Goal: Transaction & Acquisition: Purchase product/service

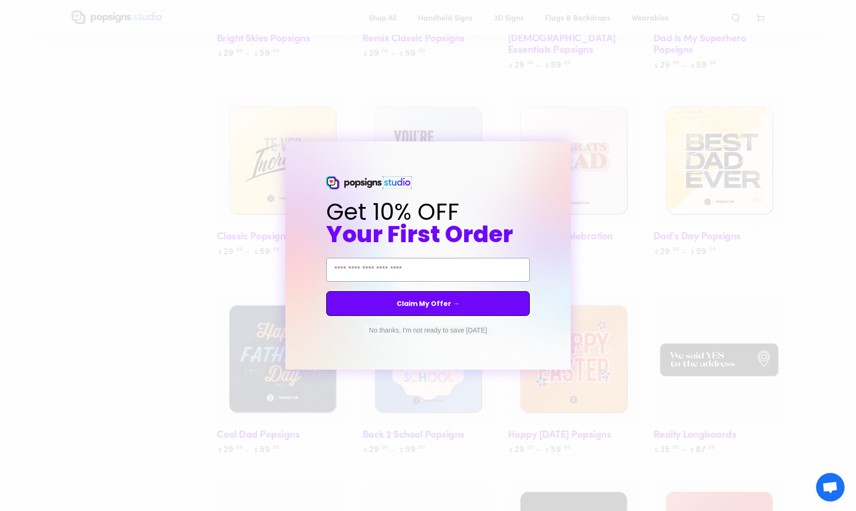
scroll to position [835, 0]
click at [572, 148] on circle "Close dialog" at bounding box center [572, 150] width 9 height 9
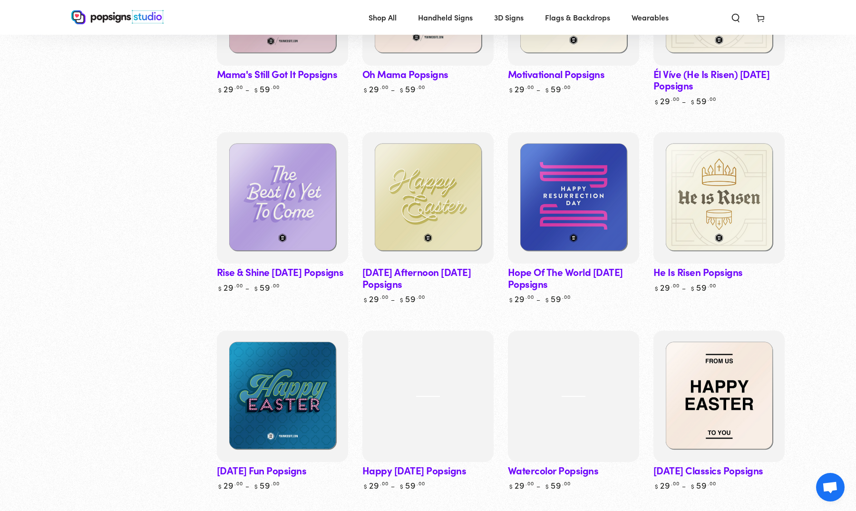
scroll to position [2138, 0]
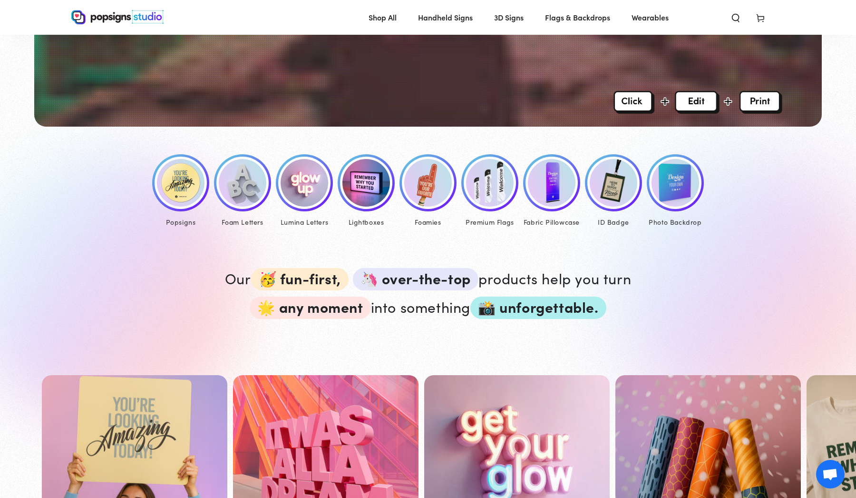
scroll to position [372, 0]
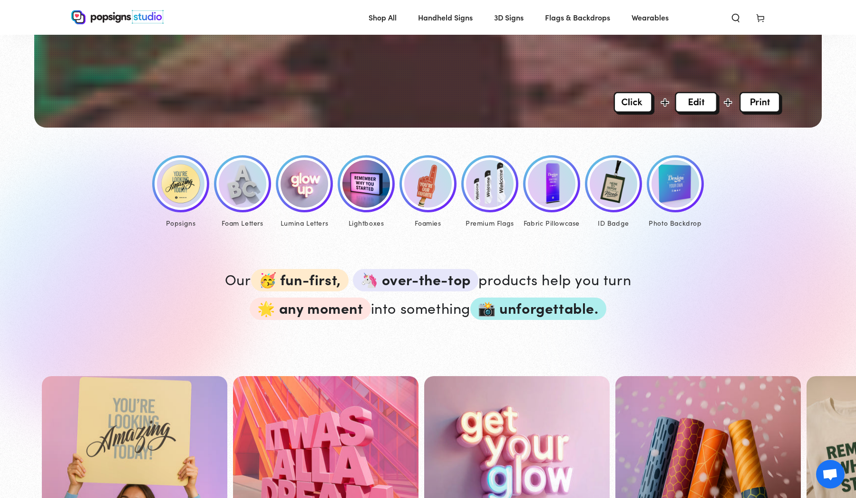
click at [679, 200] on img at bounding box center [676, 184] width 48 height 48
click at [180, 183] on img at bounding box center [181, 184] width 48 height 48
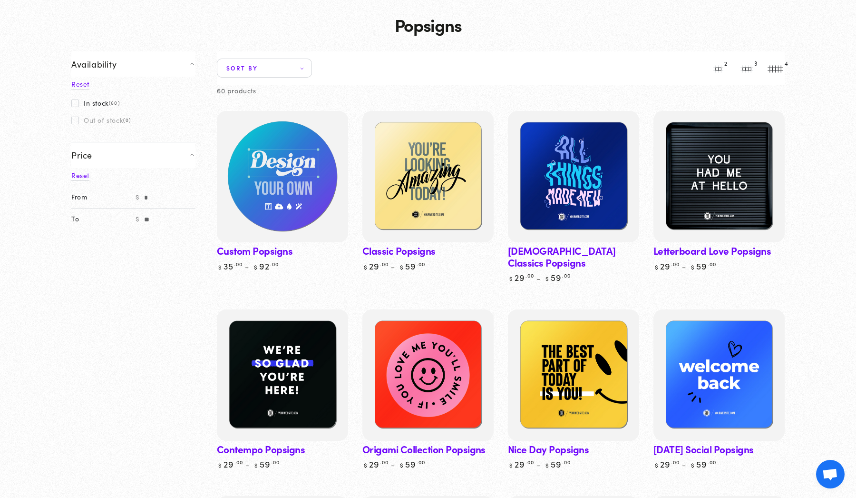
scroll to position [49, 0]
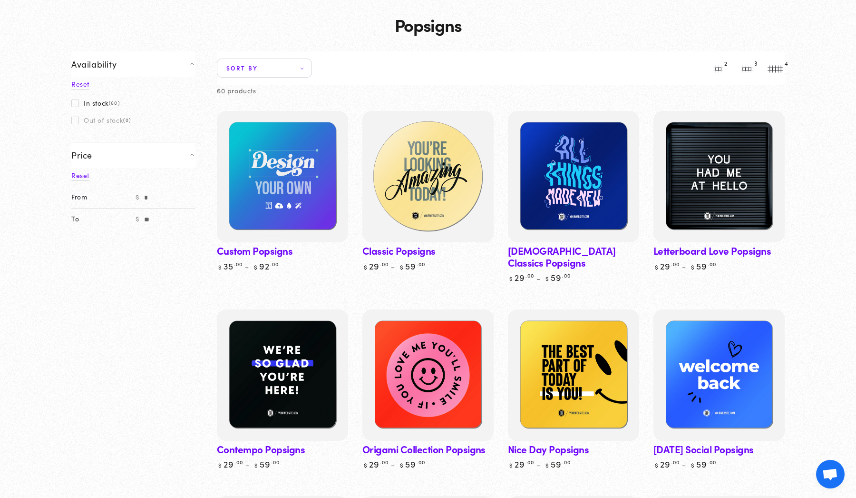
click at [401, 200] on img at bounding box center [428, 176] width 135 height 135
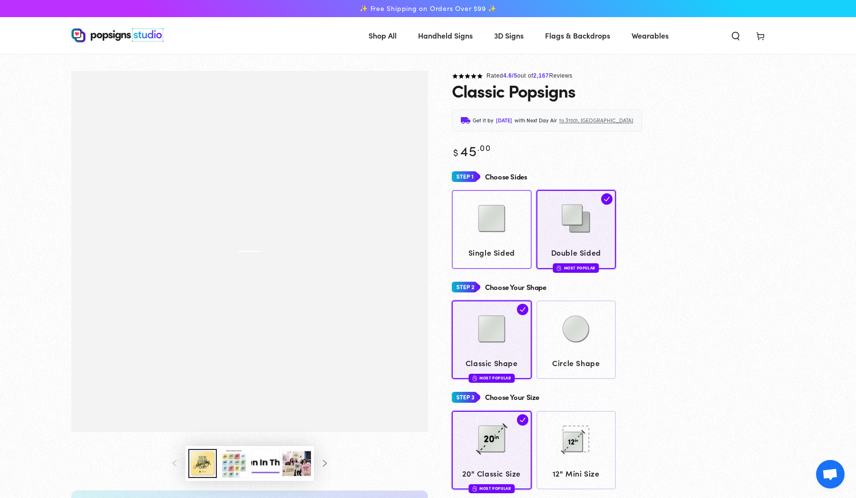
click at [488, 224] on img at bounding box center [492, 219] width 48 height 48
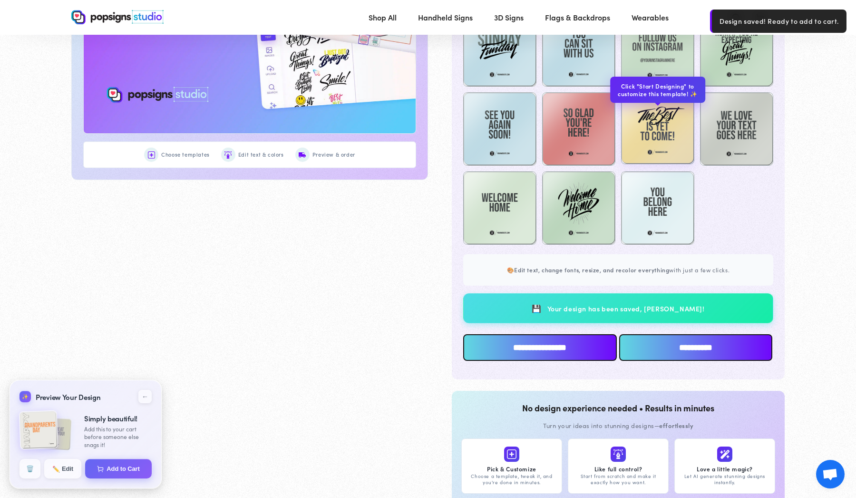
scroll to position [679, 0]
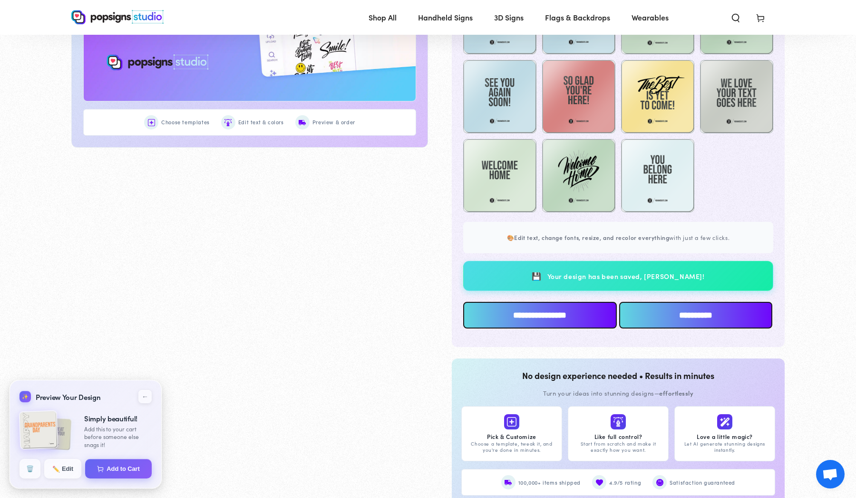
click at [567, 310] on input "**********" at bounding box center [540, 315] width 154 height 27
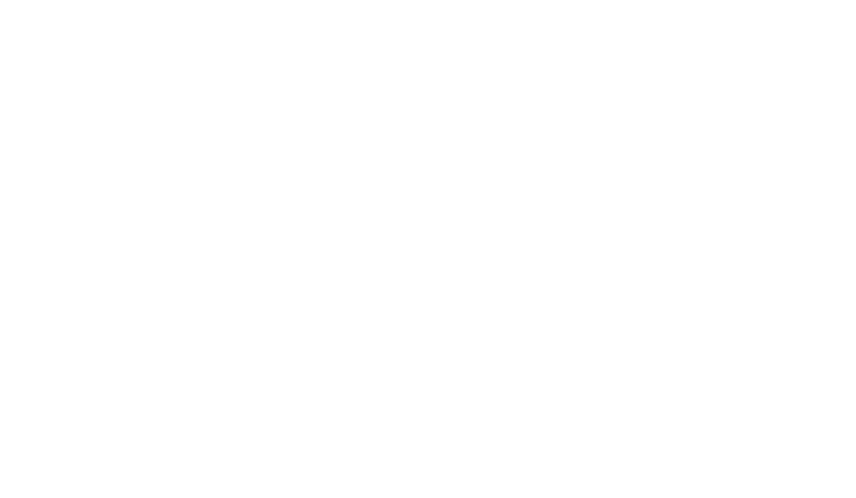
scroll to position [0, 0]
type textarea "An ancient tree with a door leading to a magical world"
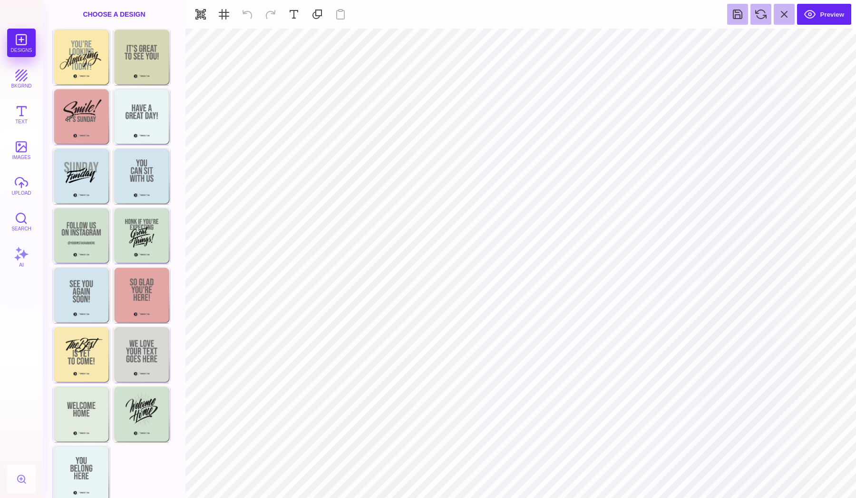
type input "#FFFFFF"
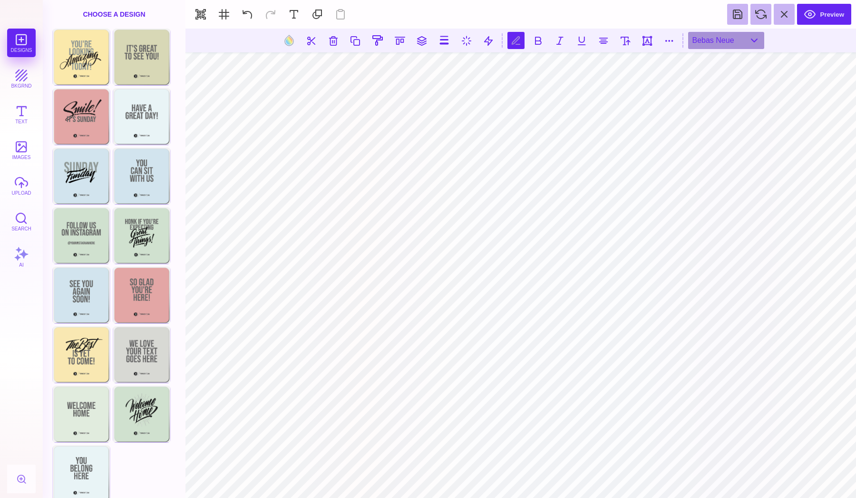
scroll to position [1, 1]
type textarea "**********"
select select "**********"
type textarea "**********"
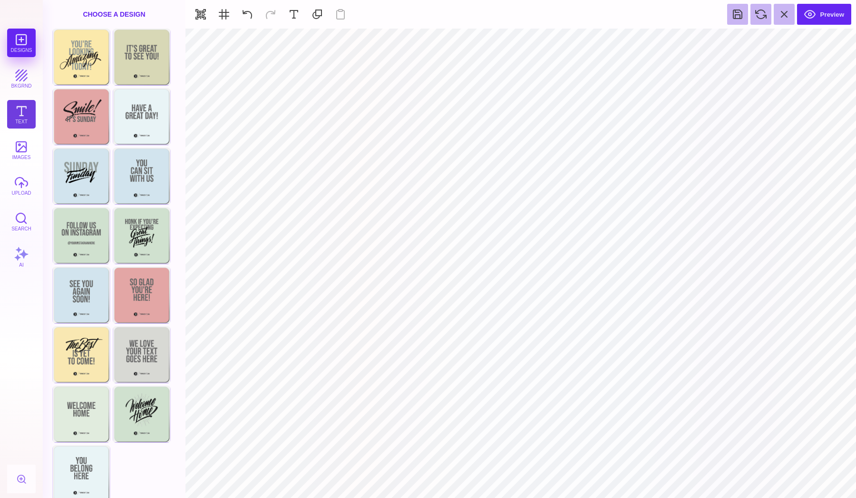
click at [19, 117] on button "Text" at bounding box center [21, 114] width 29 height 29
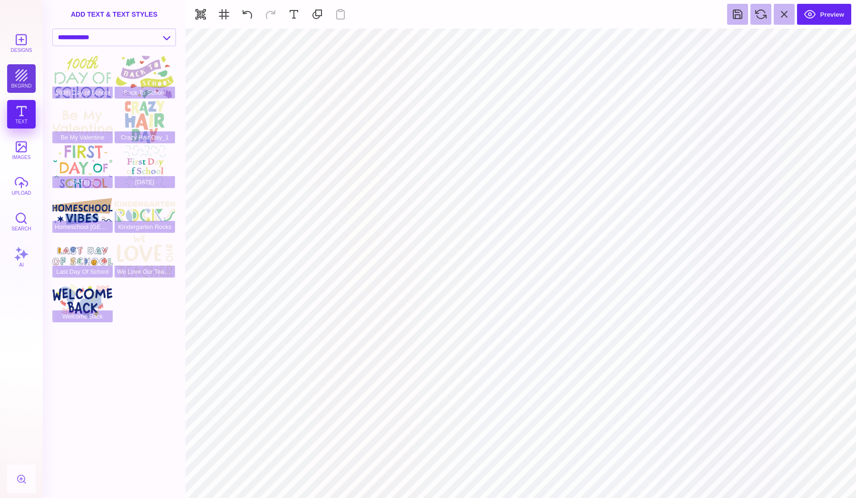
click at [29, 69] on button "bkgrnd" at bounding box center [21, 78] width 29 height 29
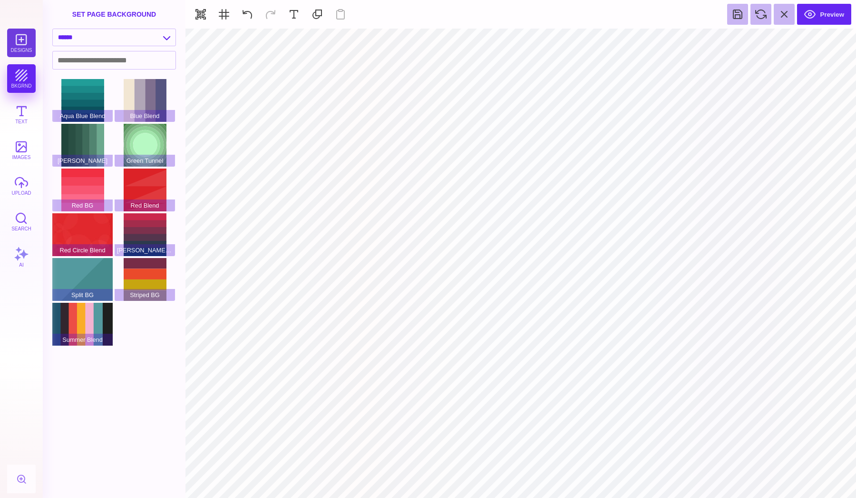
click at [25, 45] on button "Designs" at bounding box center [21, 43] width 29 height 29
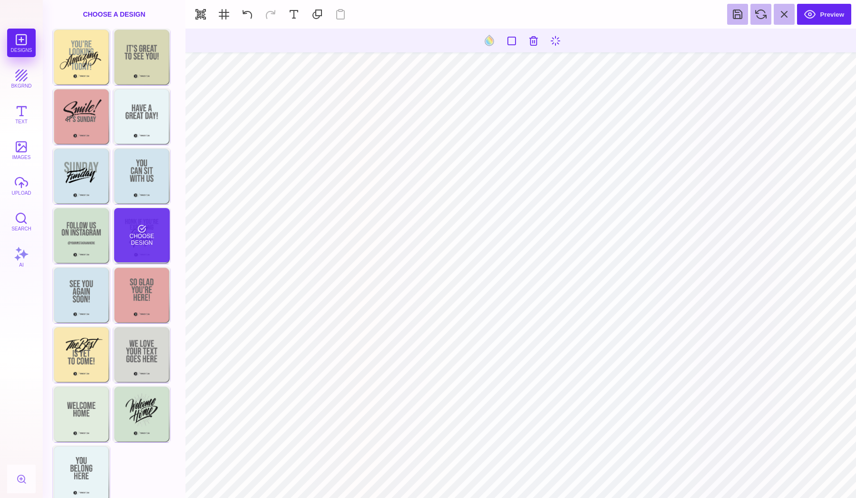
type input "#FFFFFF"
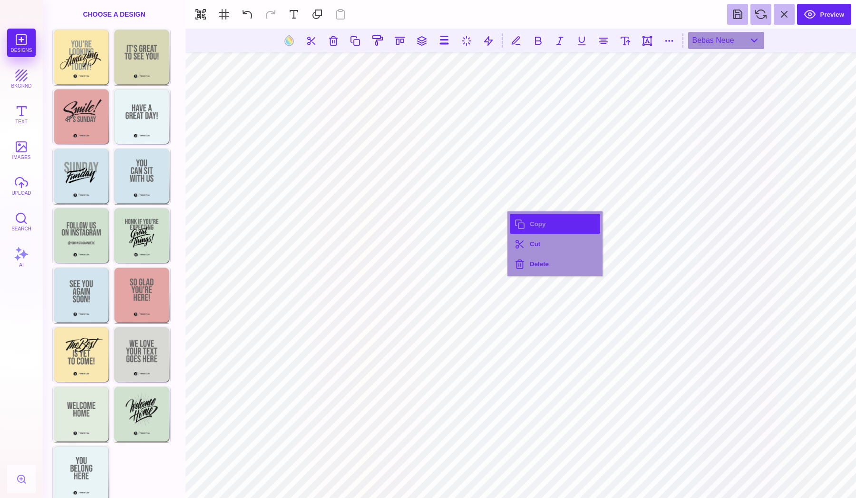
click at [542, 220] on button "Copy" at bounding box center [555, 224] width 90 height 20
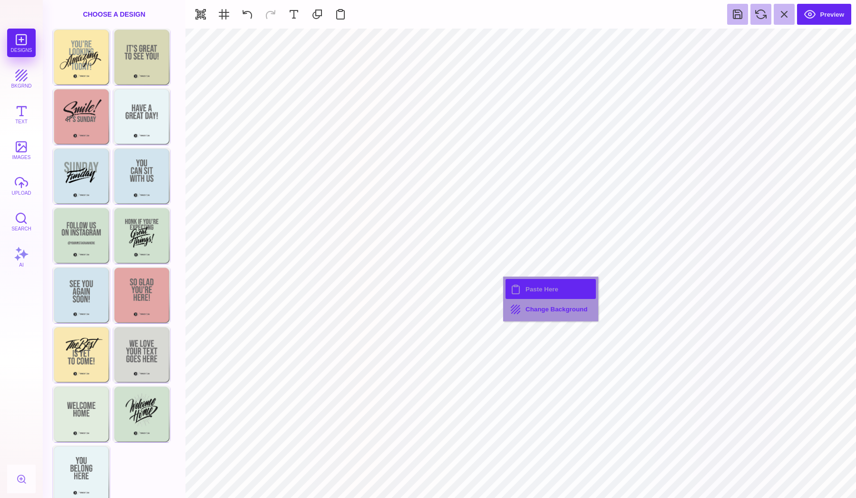
click at [524, 289] on button "Paste Here" at bounding box center [551, 289] width 90 height 20
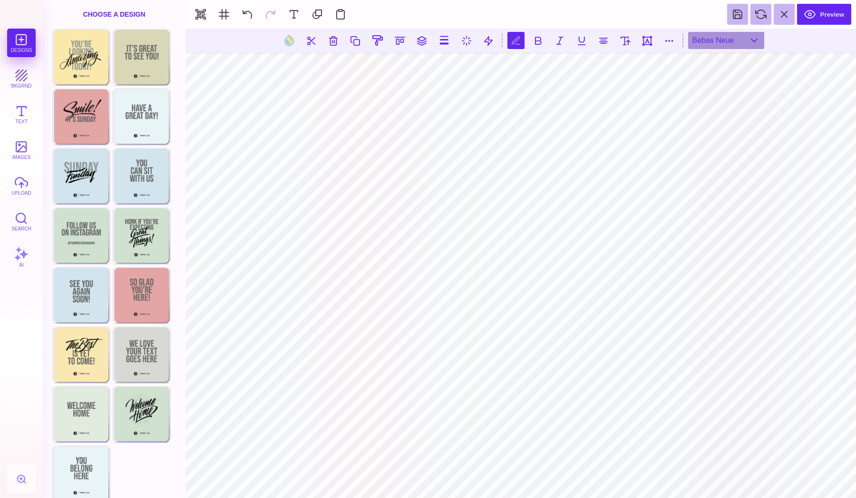
type textarea "***"
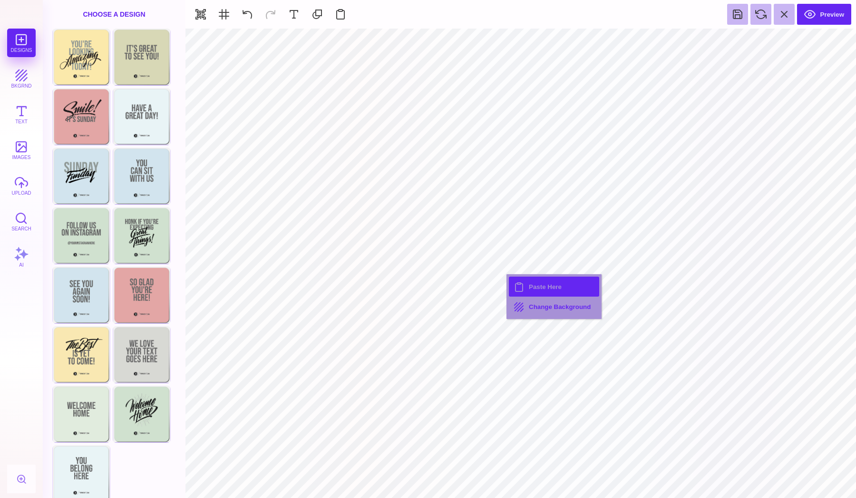
click at [530, 288] on button "Paste Here" at bounding box center [554, 286] width 90 height 20
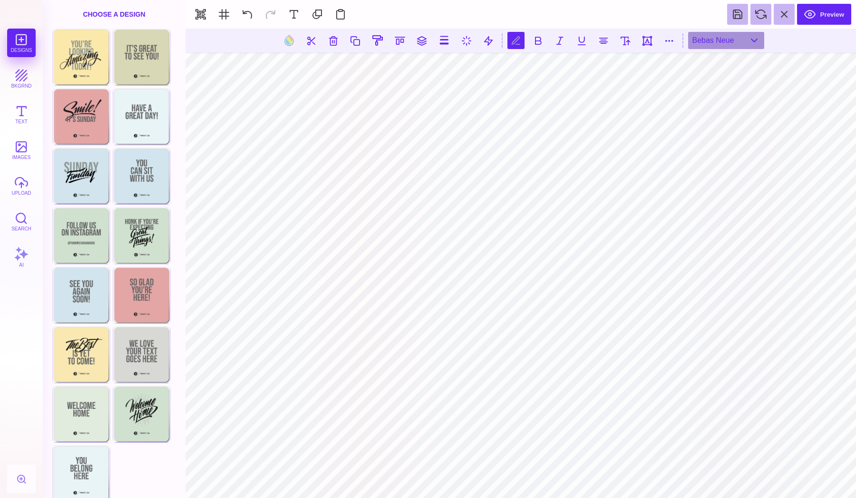
scroll to position [0, 0]
type textarea "******"
type textarea "*****"
click at [421, 46] on button at bounding box center [421, 40] width 17 height 17
click at [411, 71] on button at bounding box center [410, 68] width 19 height 19
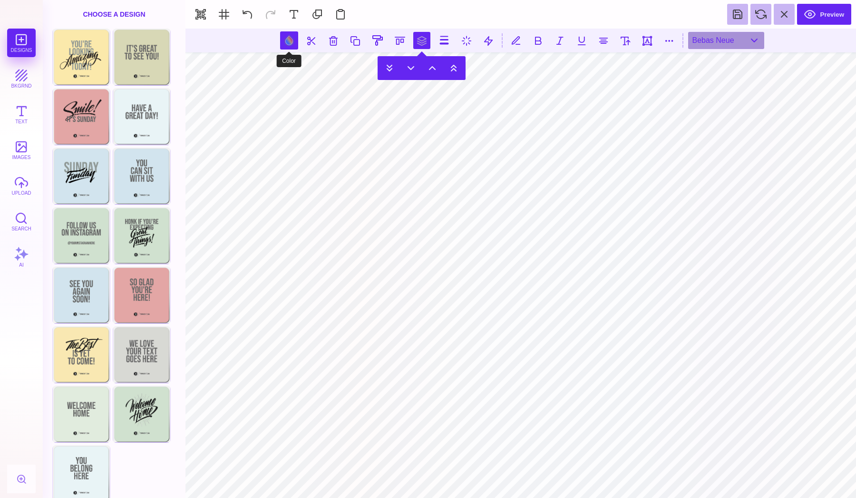
click at [293, 45] on button at bounding box center [289, 40] width 18 height 18
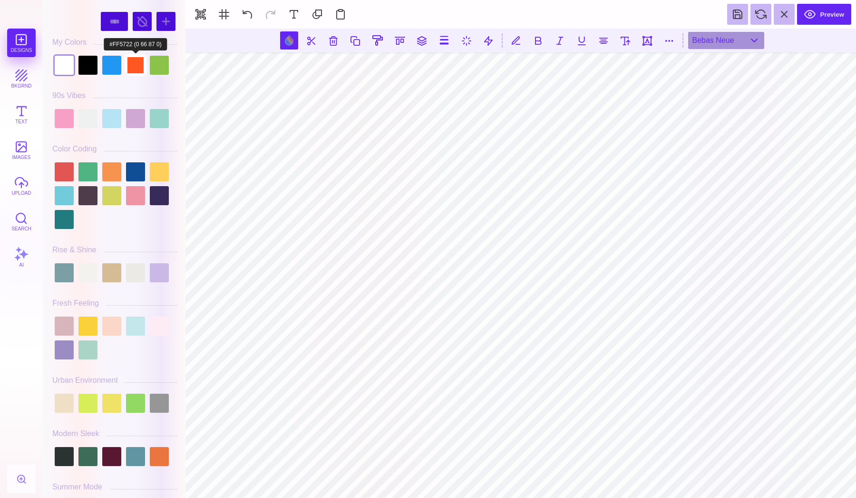
click at [135, 65] on div at bounding box center [135, 65] width 19 height 19
click at [68, 198] on div at bounding box center [64, 195] width 19 height 19
click at [69, 166] on div at bounding box center [64, 171] width 19 height 19
click at [98, 168] on div at bounding box center [115, 195] width 126 height 71
click at [118, 171] on div at bounding box center [111, 171] width 19 height 19
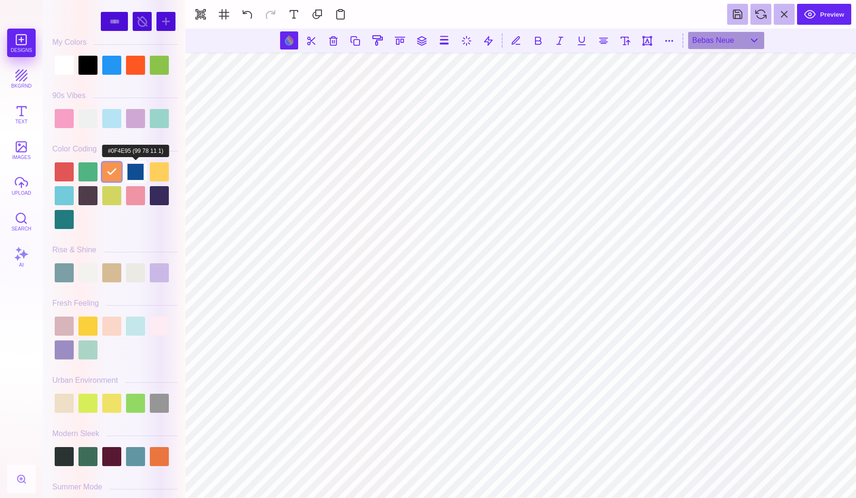
click at [140, 172] on div at bounding box center [135, 171] width 19 height 19
click at [171, 177] on div at bounding box center [115, 195] width 126 height 71
click at [163, 176] on div at bounding box center [159, 171] width 19 height 19
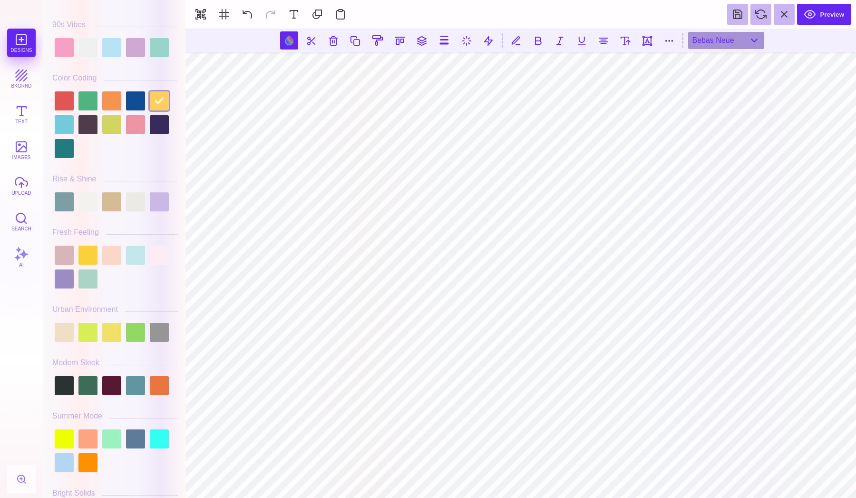
scroll to position [85, 0]
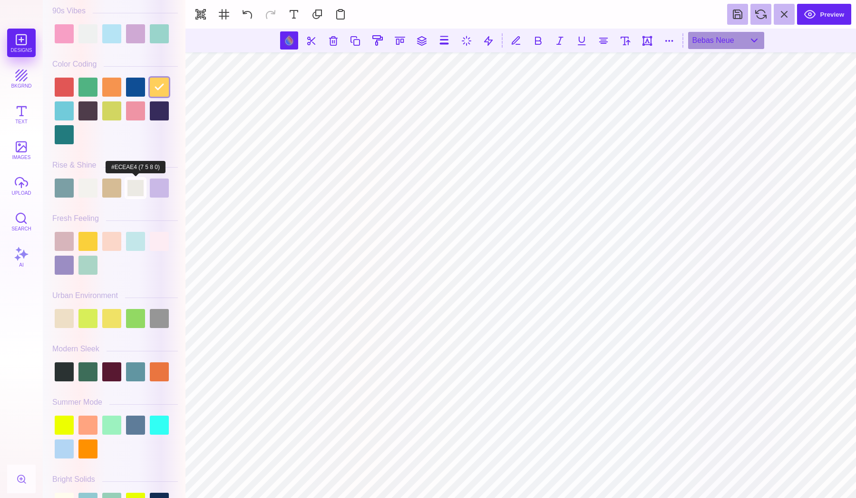
click at [142, 196] on div at bounding box center [135, 187] width 19 height 19
click at [140, 195] on div at bounding box center [135, 187] width 19 height 19
click at [118, 194] on div at bounding box center [111, 187] width 19 height 19
click at [84, 194] on div at bounding box center [87, 187] width 19 height 19
click at [60, 193] on div at bounding box center [64, 187] width 19 height 19
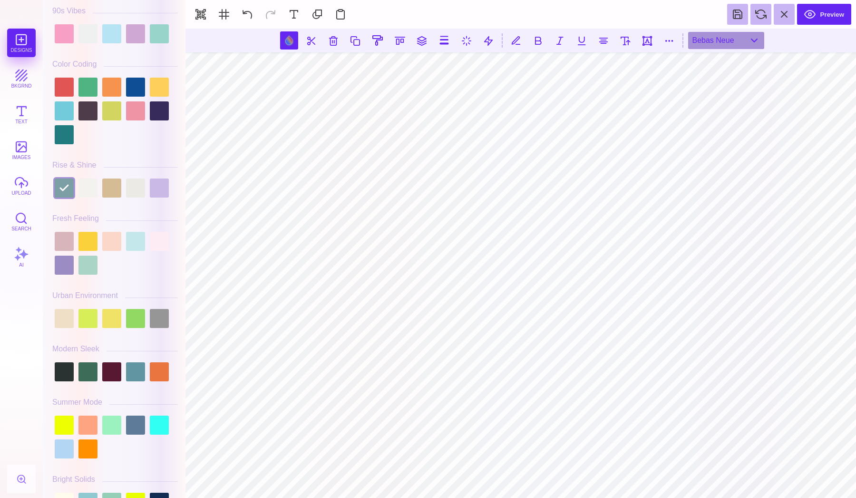
click at [121, 368] on div at bounding box center [115, 372] width 126 height 24
click at [116, 369] on div at bounding box center [111, 371] width 19 height 19
click at [81, 367] on div at bounding box center [87, 371] width 19 height 19
click at [67, 367] on div at bounding box center [64, 371] width 19 height 19
type input "#2A3232"
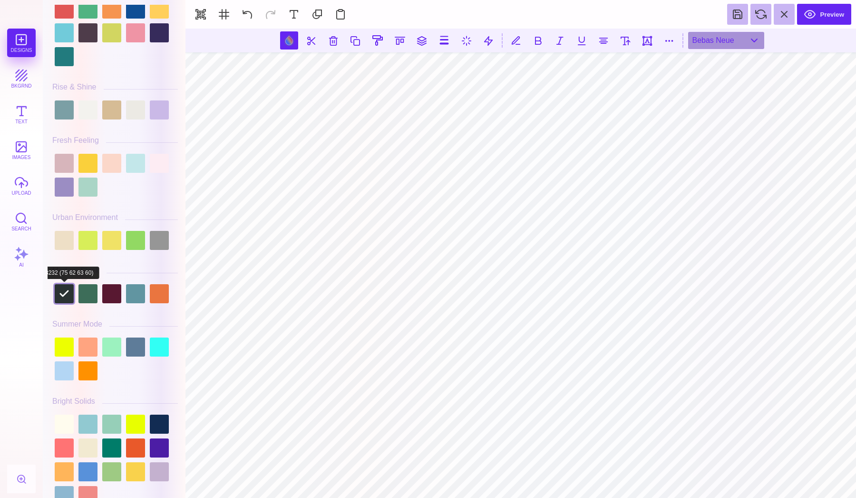
scroll to position [179, 0]
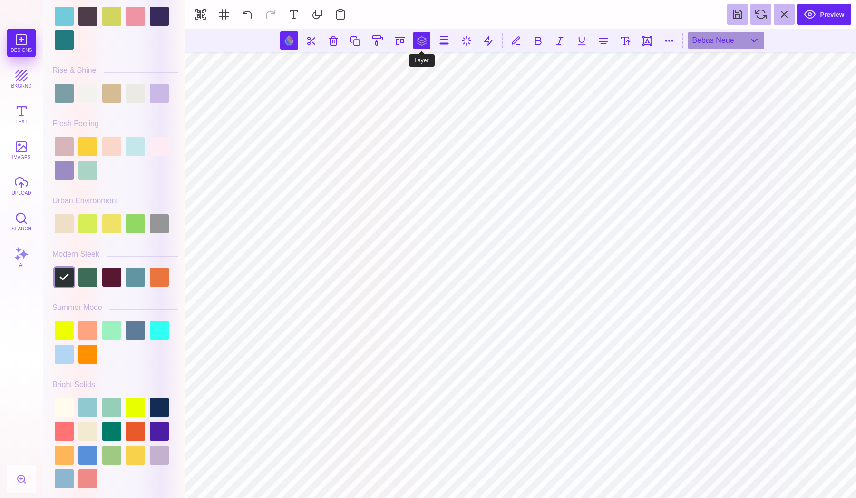
click at [423, 39] on button at bounding box center [421, 40] width 17 height 17
click at [411, 71] on button at bounding box center [410, 68] width 19 height 19
click at [415, 72] on button at bounding box center [410, 68] width 19 height 19
click at [433, 72] on button at bounding box center [432, 68] width 19 height 19
click at [451, 70] on button at bounding box center [453, 68] width 19 height 19
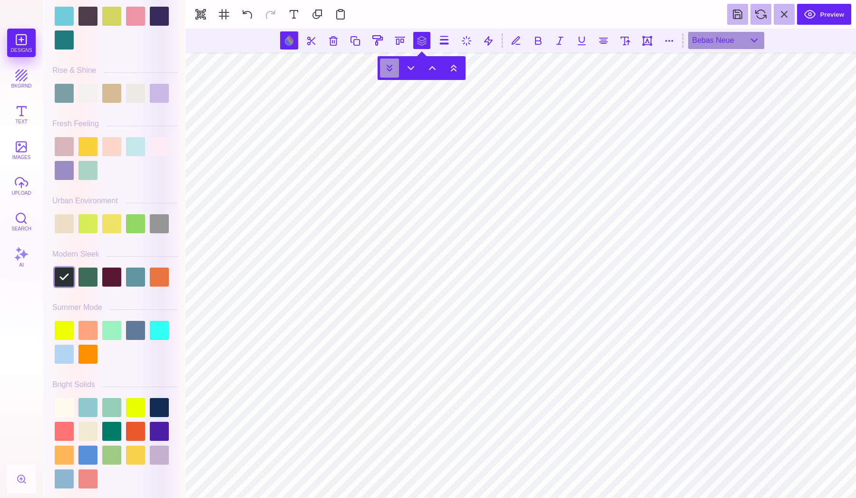
click at [395, 69] on button at bounding box center [389, 68] width 19 height 19
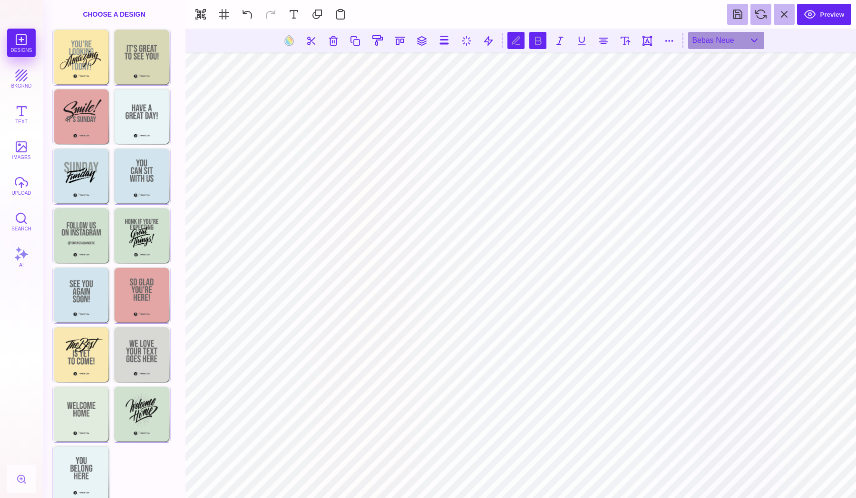
click at [538, 42] on button at bounding box center [537, 40] width 17 height 17
click at [561, 43] on button at bounding box center [559, 40] width 17 height 17
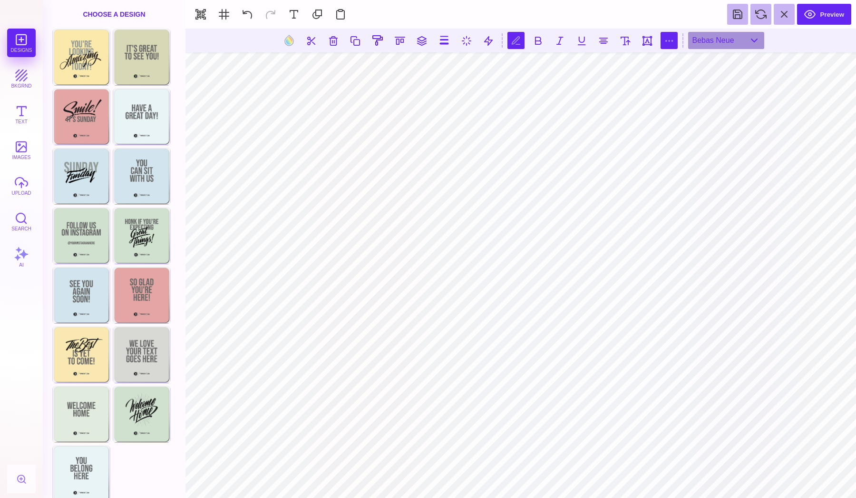
click at [673, 38] on button at bounding box center [669, 40] width 17 height 17
type input "*"
click at [244, 18] on button at bounding box center [247, 14] width 21 height 21
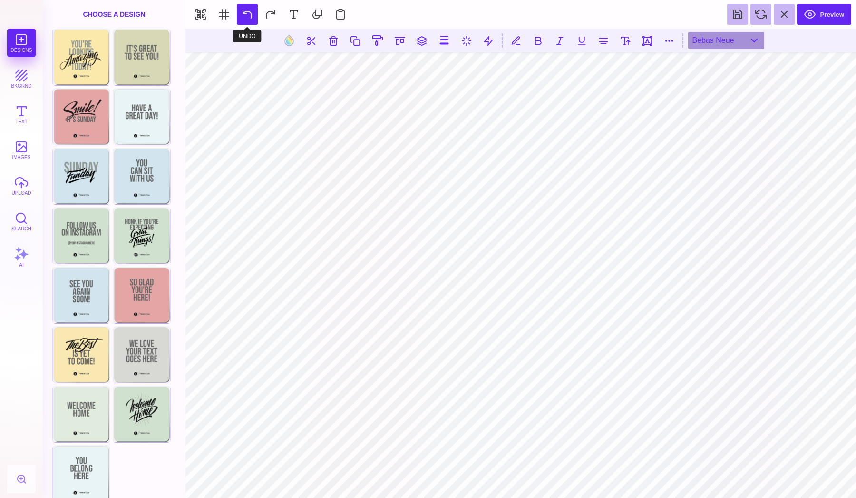
click at [244, 18] on button at bounding box center [247, 14] width 21 height 21
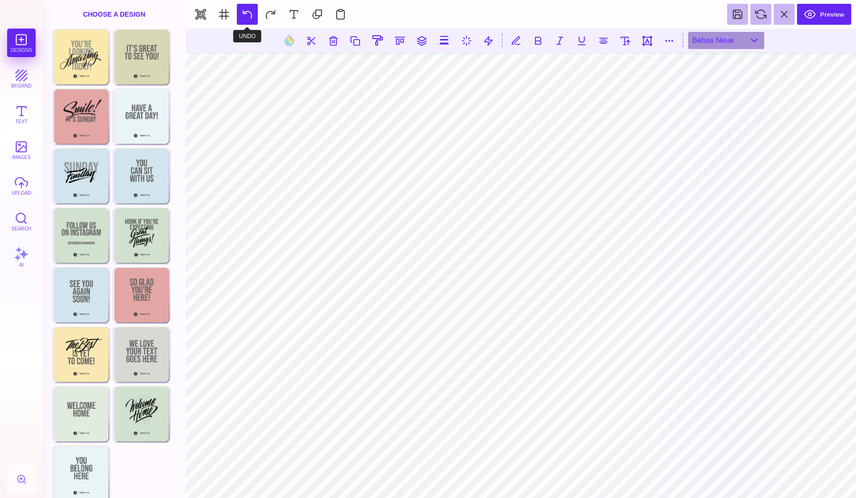
click at [244, 18] on button at bounding box center [247, 14] width 21 height 21
click at [271, 13] on button at bounding box center [270, 14] width 21 height 21
click at [276, 12] on button at bounding box center [270, 14] width 21 height 21
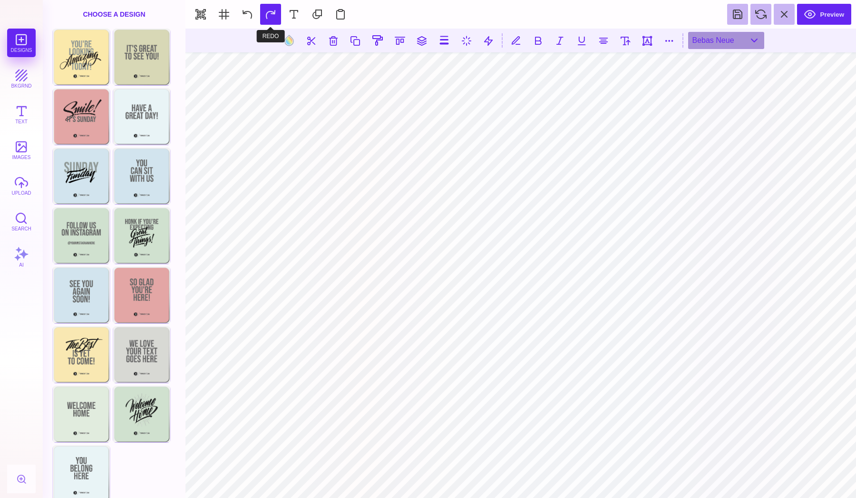
click at [276, 12] on button at bounding box center [270, 14] width 21 height 21
click at [251, 11] on button at bounding box center [247, 14] width 21 height 21
click at [293, 46] on button at bounding box center [289, 40] width 18 height 18
type input "#581831"
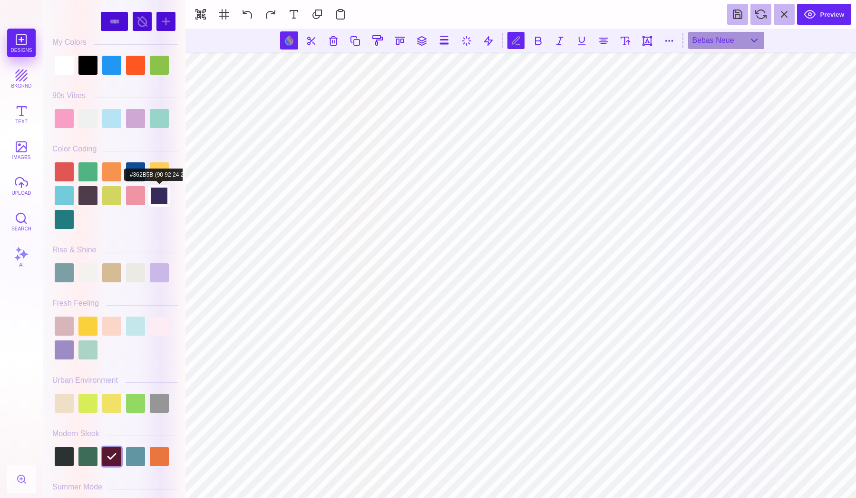
click at [164, 196] on div at bounding box center [159, 195] width 19 height 19
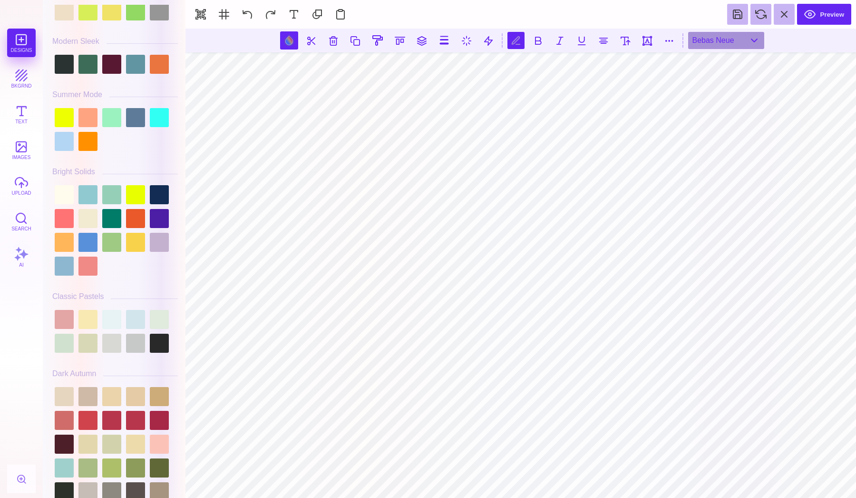
scroll to position [393, 0]
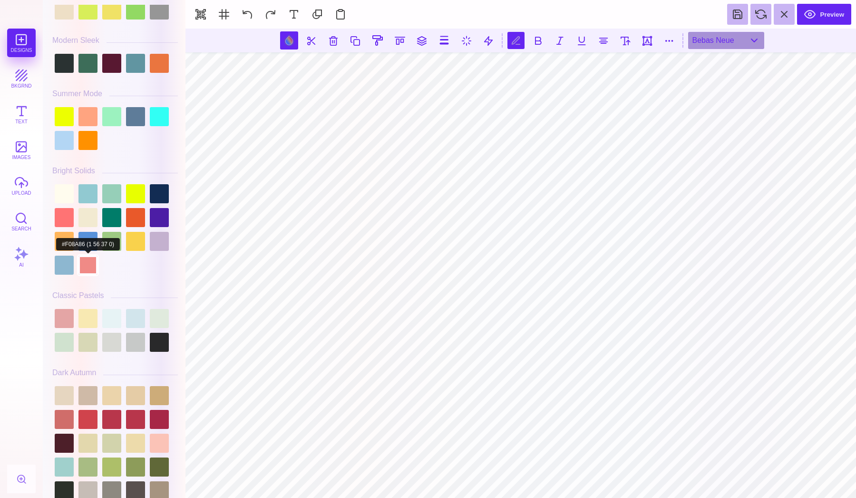
click at [87, 262] on div at bounding box center [87, 264] width 19 height 19
click at [86, 232] on div at bounding box center [87, 241] width 19 height 19
click at [87, 216] on div at bounding box center [87, 217] width 19 height 19
type input "#F2EAD1"
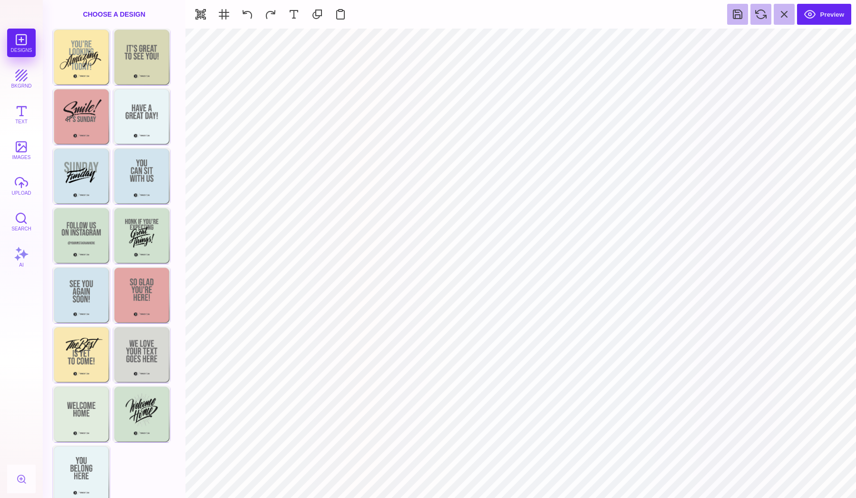
type input "#FFFFFF"
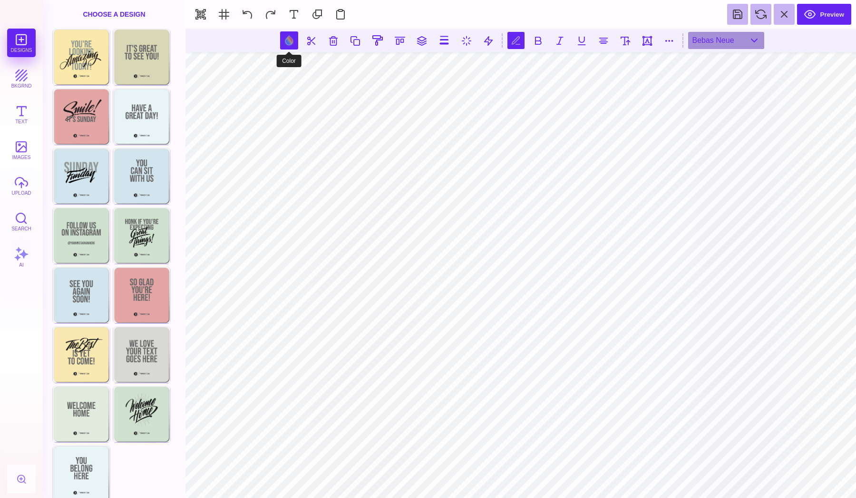
click at [295, 33] on button at bounding box center [289, 40] width 18 height 18
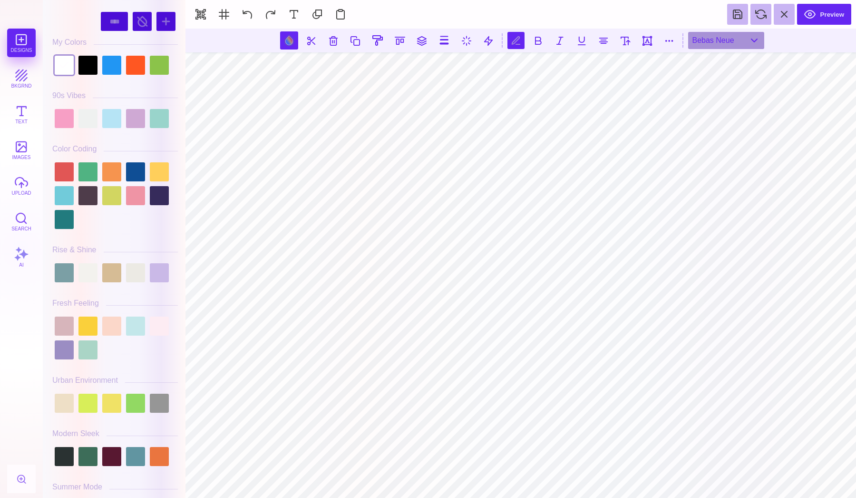
scroll to position [0, 2]
click at [155, 193] on div at bounding box center [159, 195] width 19 height 19
type input "#362B5B"
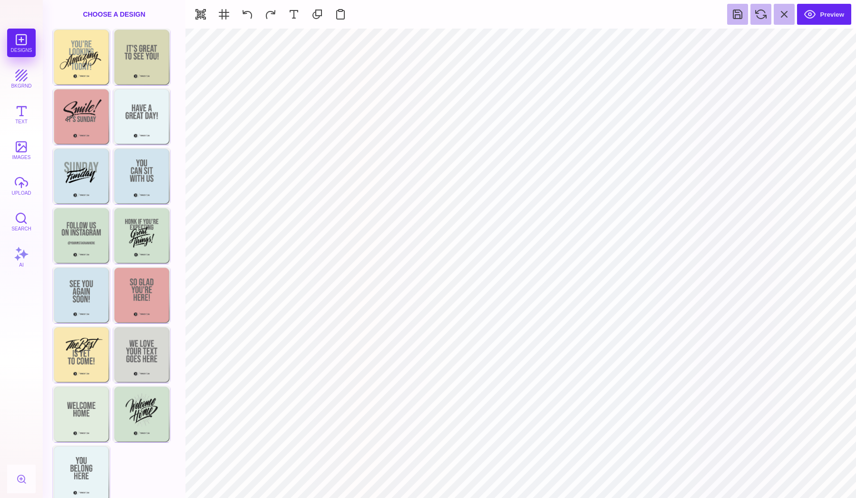
type input "#FFFFFF"
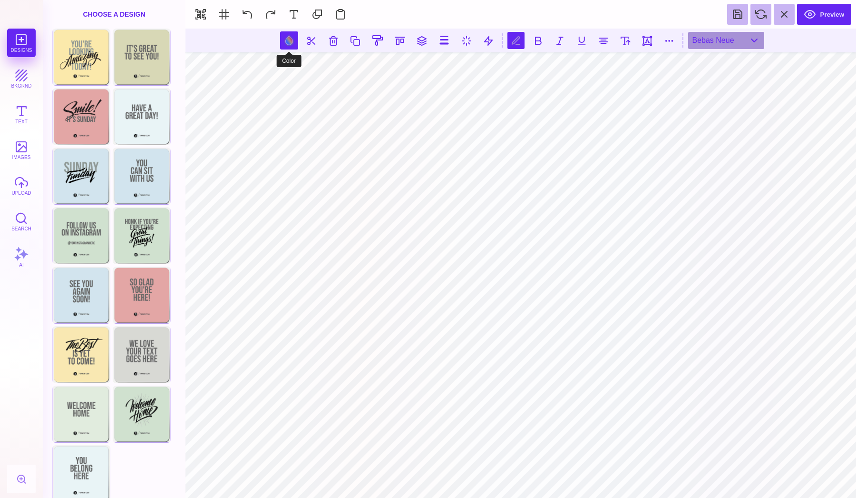
click at [288, 42] on button at bounding box center [289, 40] width 18 height 18
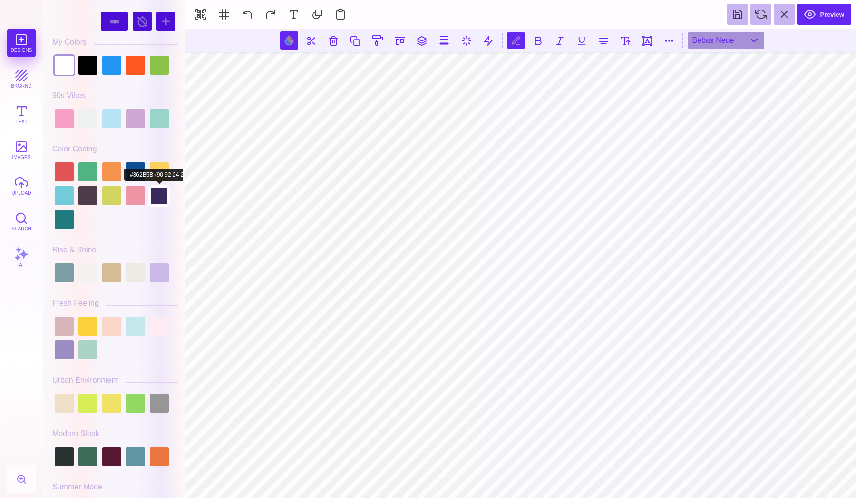
click at [156, 194] on div at bounding box center [159, 195] width 19 height 19
type input "#362B5B"
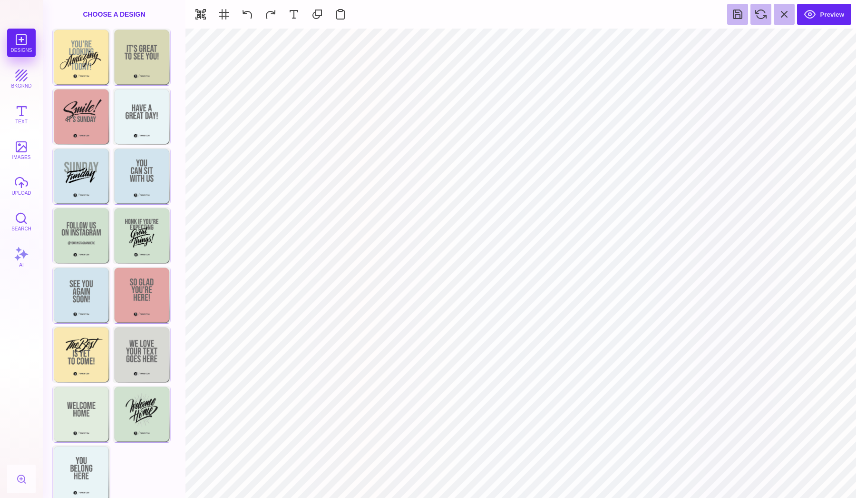
type input "#F2EAD1"
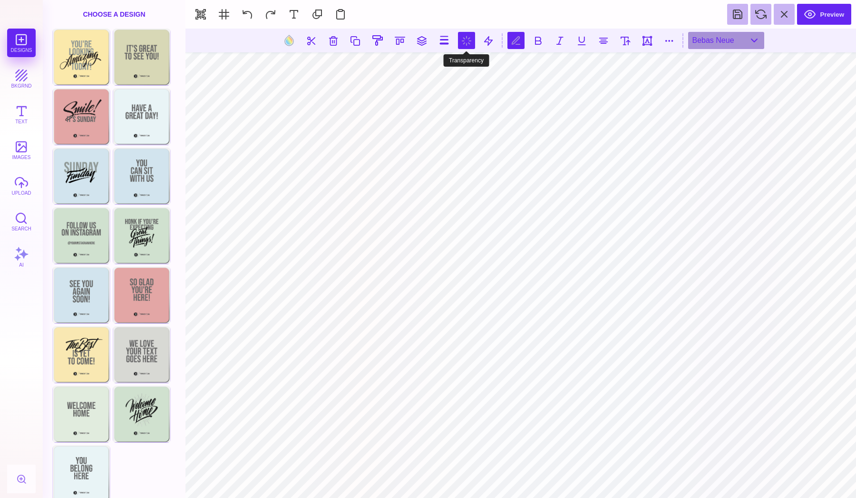
click at [464, 42] on button at bounding box center [466, 40] width 17 height 17
type input "*"
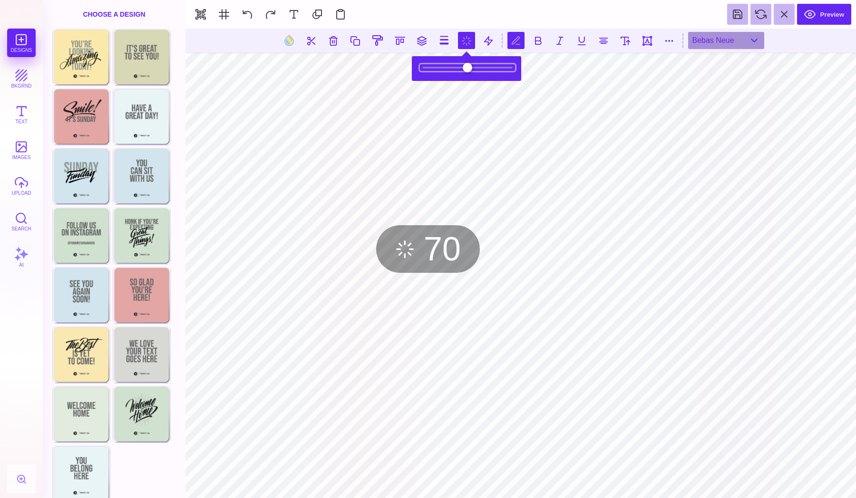
drag, startPoint x: 507, startPoint y: 65, endPoint x: 487, endPoint y: 65, distance: 20.5
type input "***"
click at [487, 65] on input "range" at bounding box center [467, 67] width 95 height 7
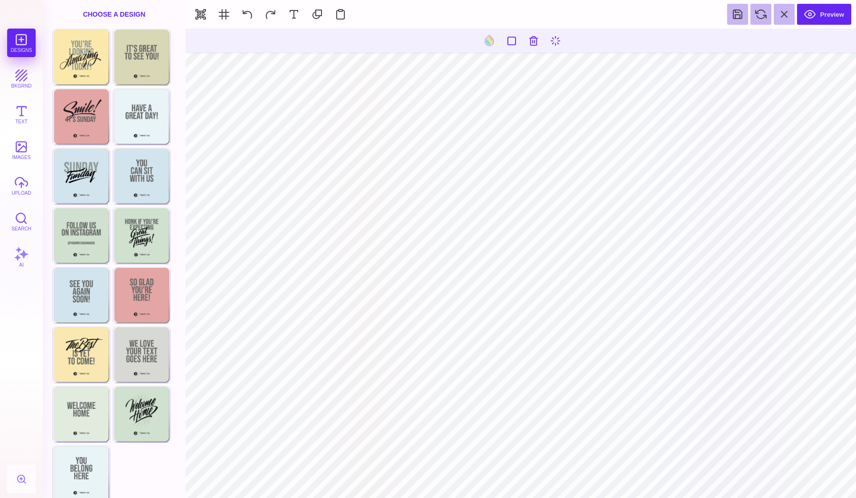
type input "#F2EAD1"
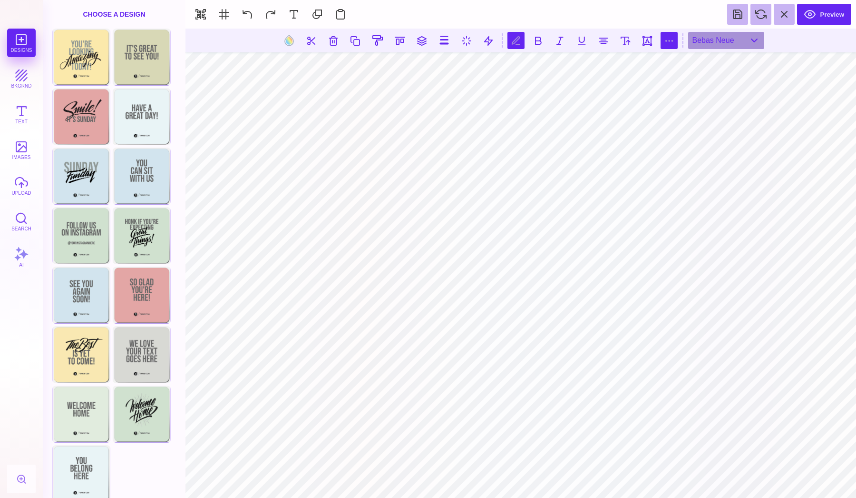
click at [672, 36] on button at bounding box center [669, 40] width 17 height 17
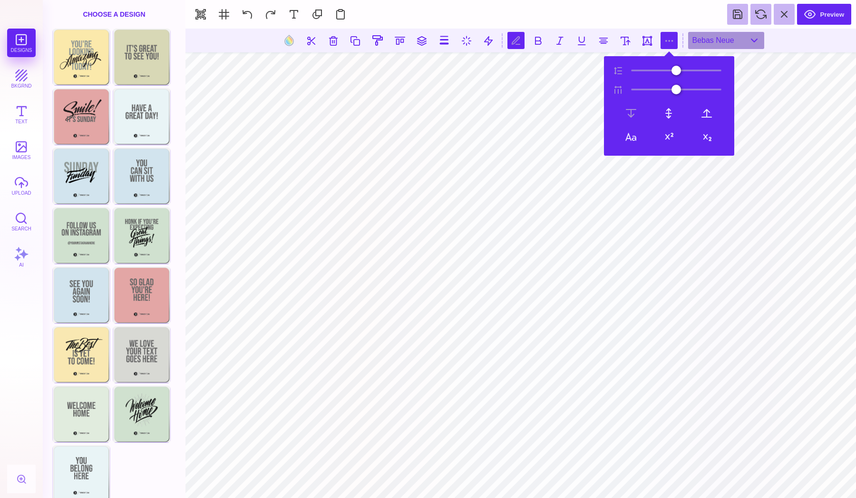
click at [670, 38] on button at bounding box center [669, 40] width 17 height 17
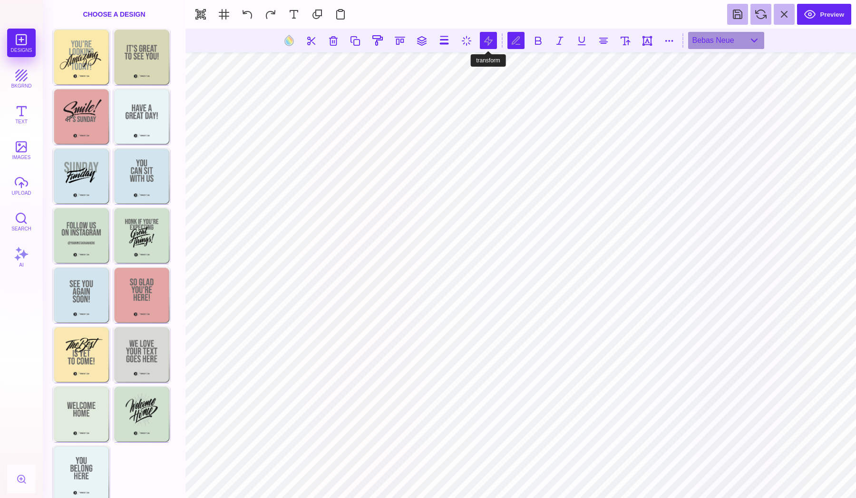
click at [481, 39] on button at bounding box center [488, 40] width 17 height 17
type input "***"
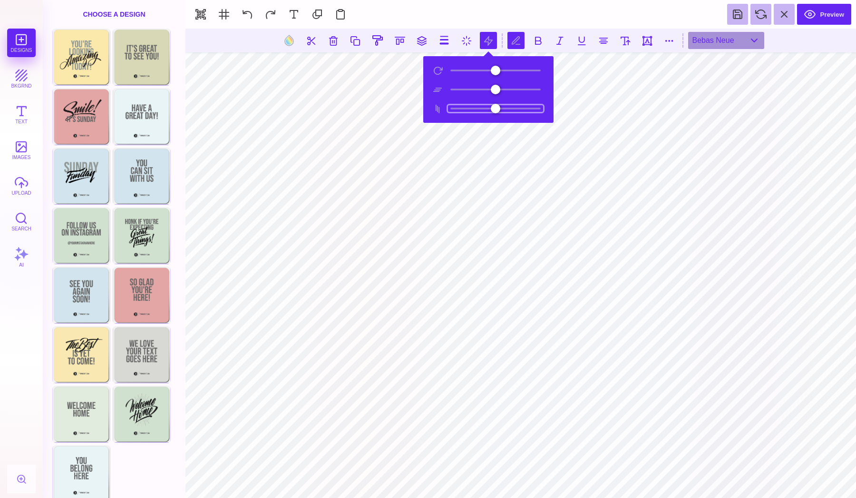
type input "*"
click at [495, 109] on input "range" at bounding box center [495, 108] width 95 height 7
click at [496, 92] on input "range" at bounding box center [495, 89] width 95 height 7
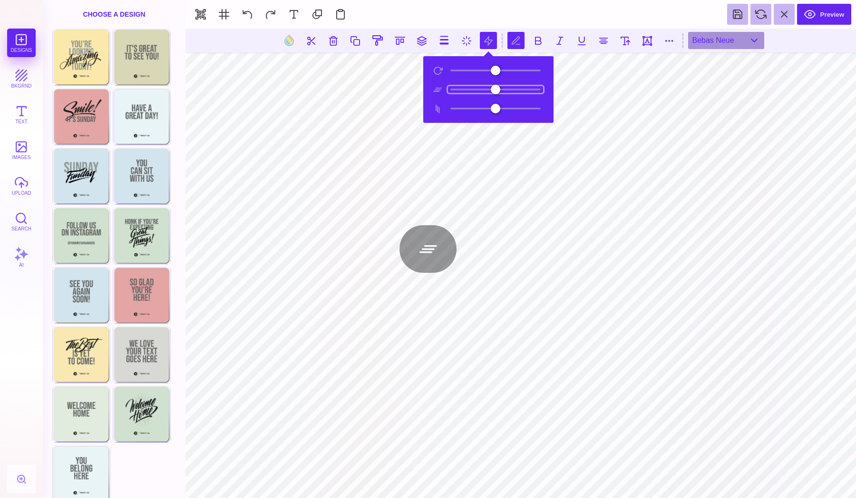
type input "*"
click at [495, 91] on input "range" at bounding box center [495, 89] width 95 height 7
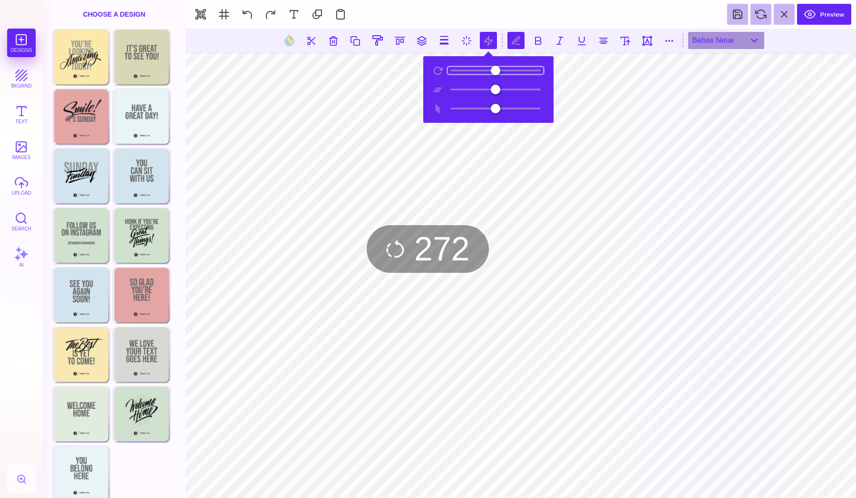
click at [518, 69] on input "range" at bounding box center [495, 70] width 95 height 7
type input "***"
click at [515, 69] on input "range" at bounding box center [495, 70] width 95 height 7
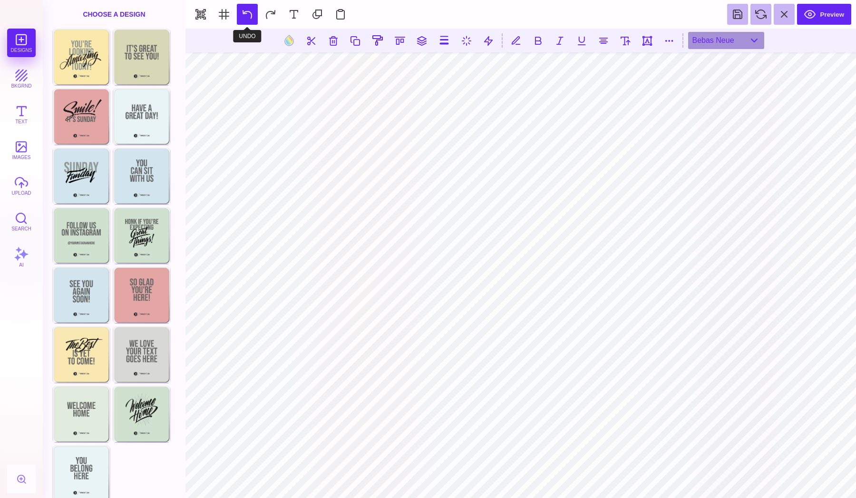
click at [245, 17] on button at bounding box center [247, 14] width 21 height 21
click at [292, 44] on button at bounding box center [289, 40] width 18 height 18
type input "#362B5B"
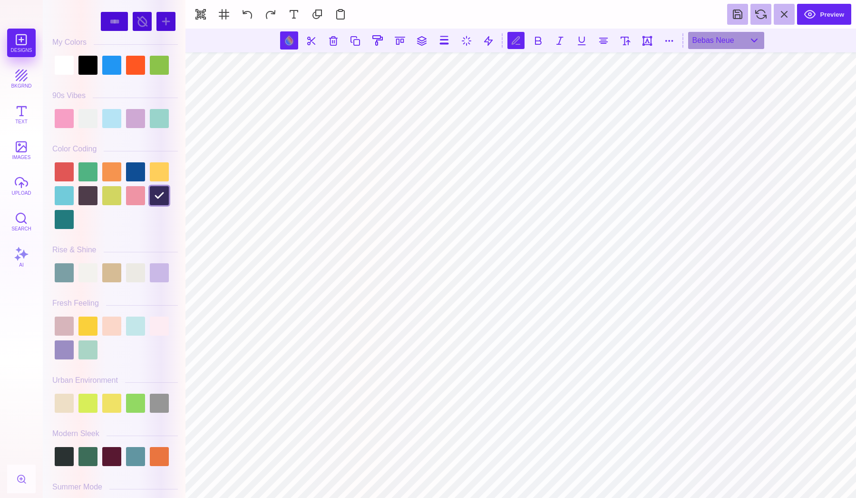
scroll to position [0, 2]
click at [111, 202] on div at bounding box center [111, 195] width 19 height 19
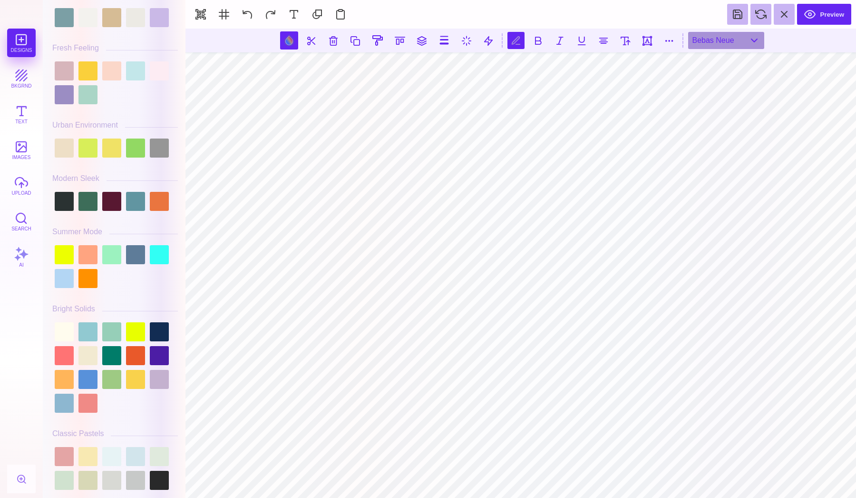
scroll to position [330, 0]
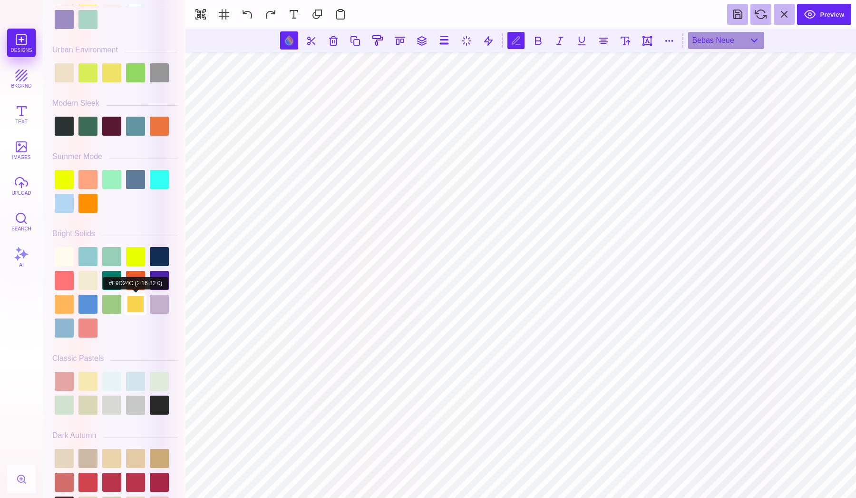
click at [135, 306] on div at bounding box center [135, 303] width 19 height 19
click at [120, 300] on div at bounding box center [111, 303] width 19 height 19
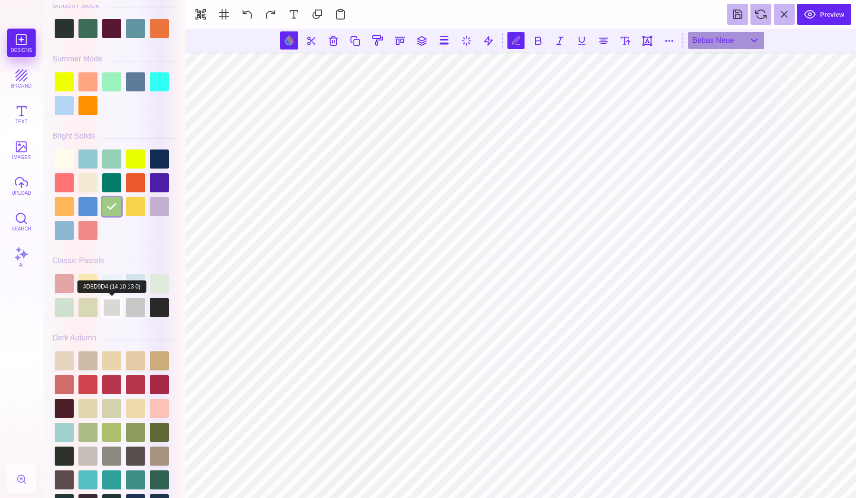
scroll to position [458, 0]
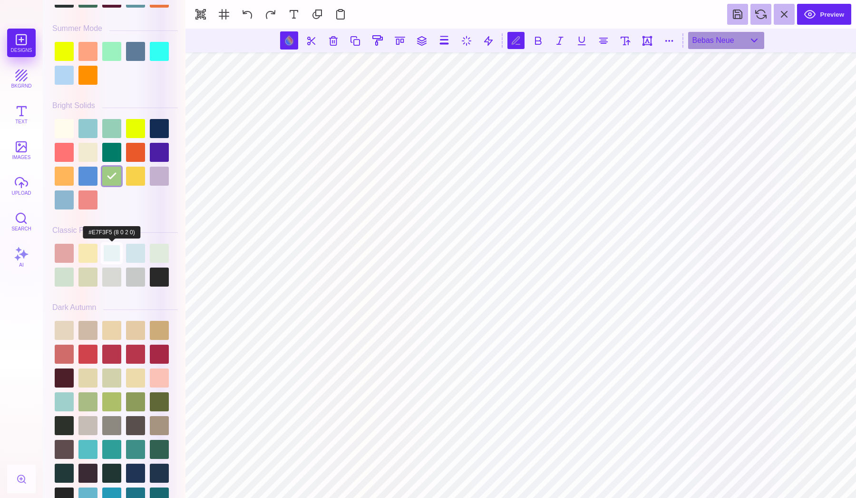
click at [113, 254] on div at bounding box center [111, 253] width 19 height 19
click at [131, 246] on div at bounding box center [135, 253] width 19 height 19
click at [93, 251] on div at bounding box center [87, 253] width 19 height 19
click at [70, 251] on div at bounding box center [64, 253] width 19 height 19
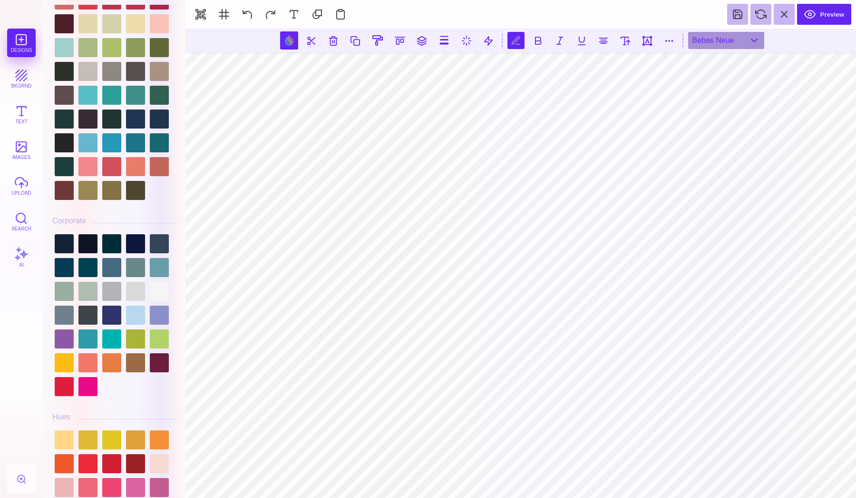
scroll to position [822, 0]
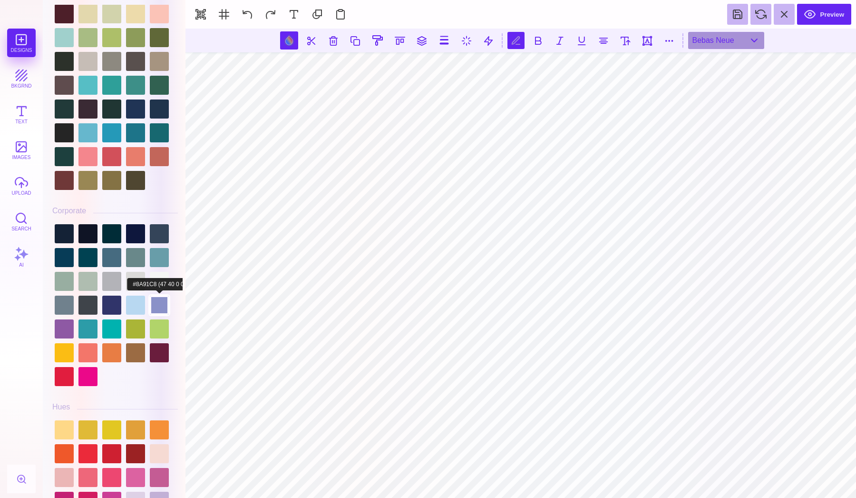
click at [162, 299] on div at bounding box center [159, 304] width 19 height 19
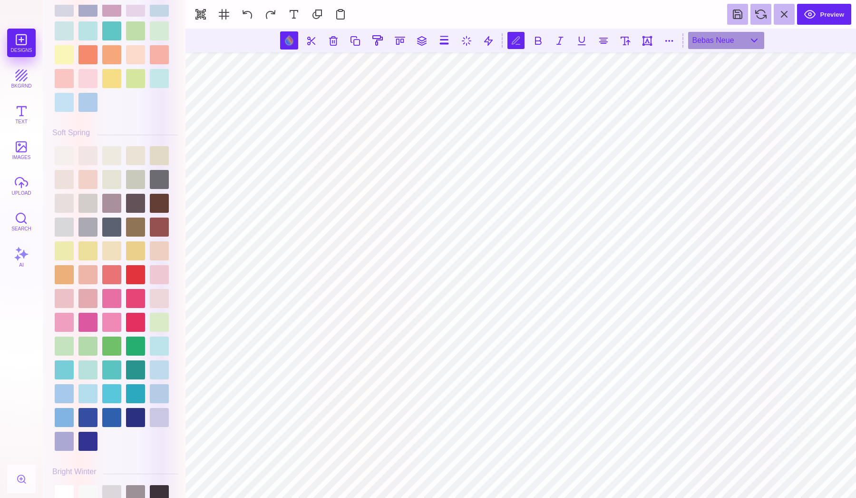
scroll to position [1537, 0]
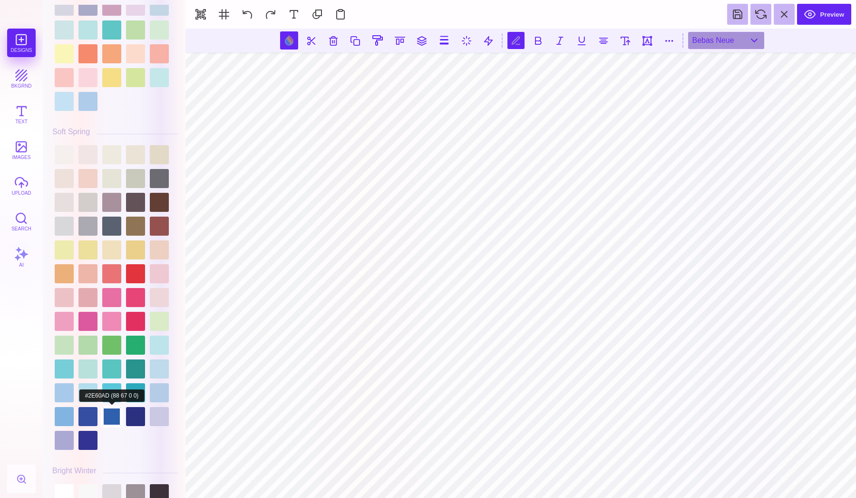
click at [109, 418] on div at bounding box center [111, 416] width 19 height 19
type input "#2E60AD"
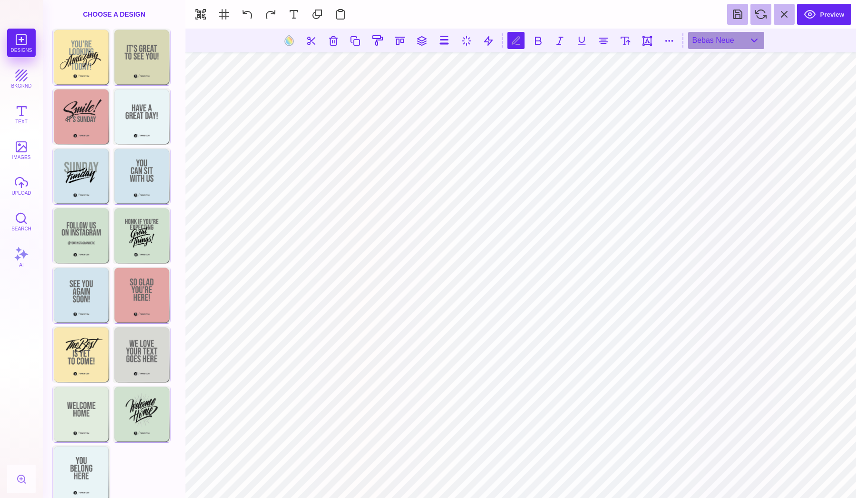
scroll to position [0, 0]
click at [288, 44] on button at bounding box center [289, 40] width 18 height 18
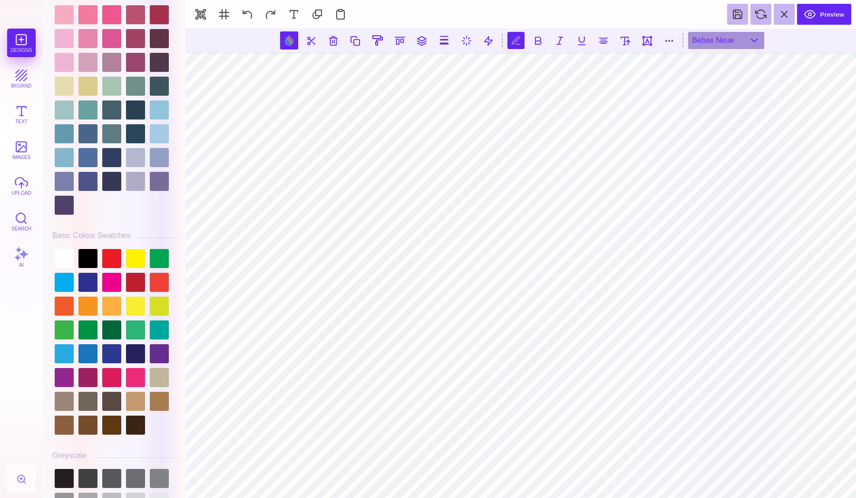
scroll to position [2435, 0]
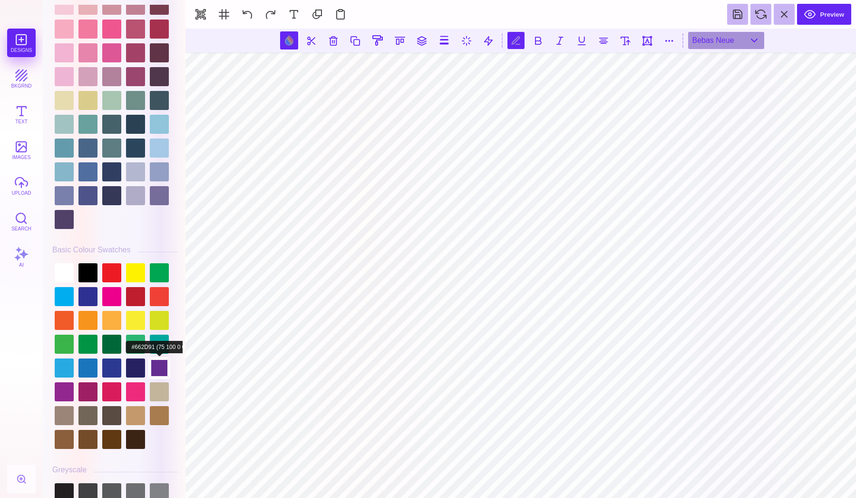
click at [161, 362] on div at bounding box center [159, 367] width 19 height 19
type input "#662D91"
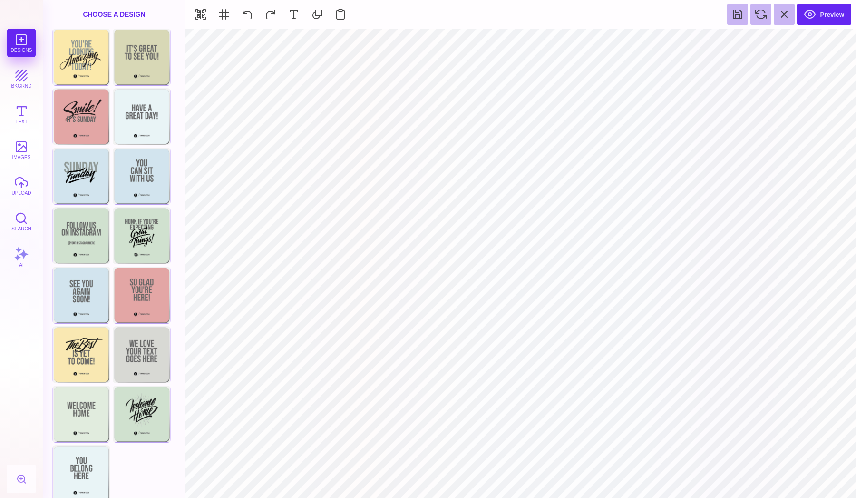
type input "#362B5B"
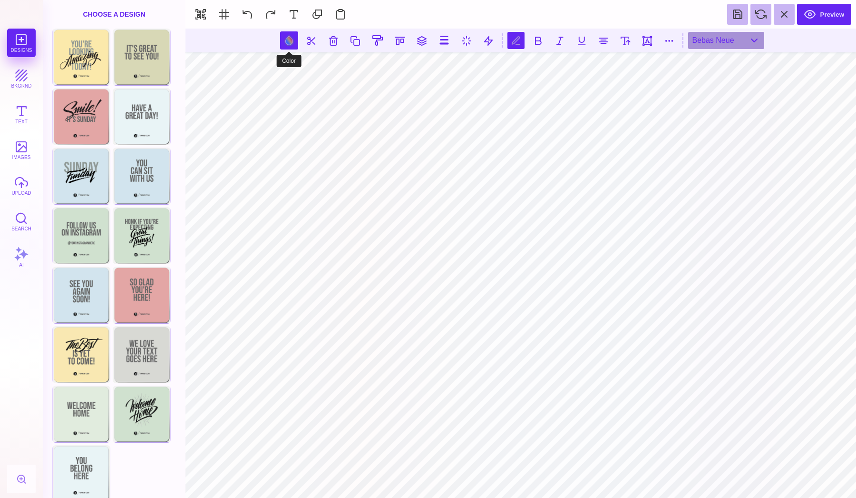
click at [289, 37] on button at bounding box center [289, 40] width 18 height 18
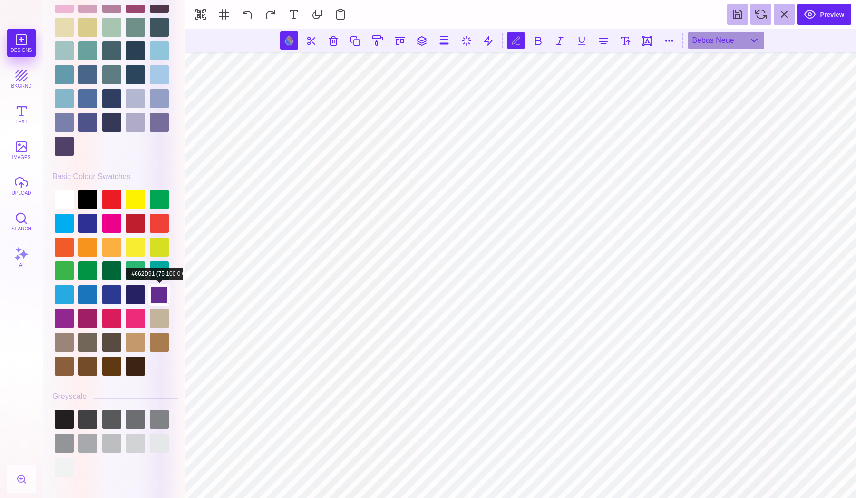
scroll to position [2508, 0]
click at [158, 292] on div at bounding box center [159, 294] width 19 height 19
type input "#662D91"
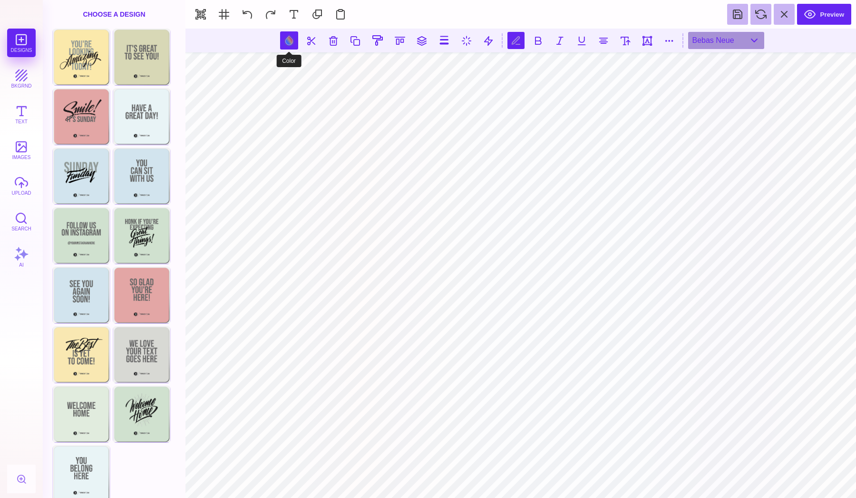
click at [286, 41] on button at bounding box center [289, 40] width 18 height 18
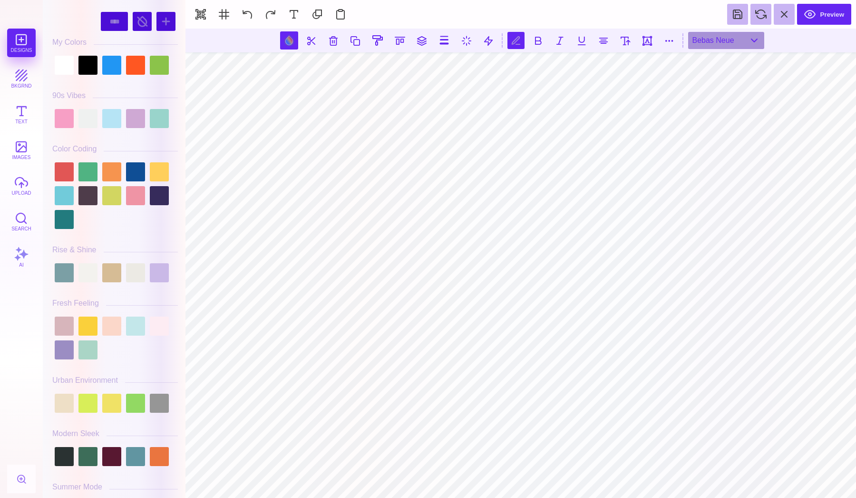
scroll to position [0, 2]
click at [156, 195] on div at bounding box center [159, 195] width 19 height 19
type input "#362B5B"
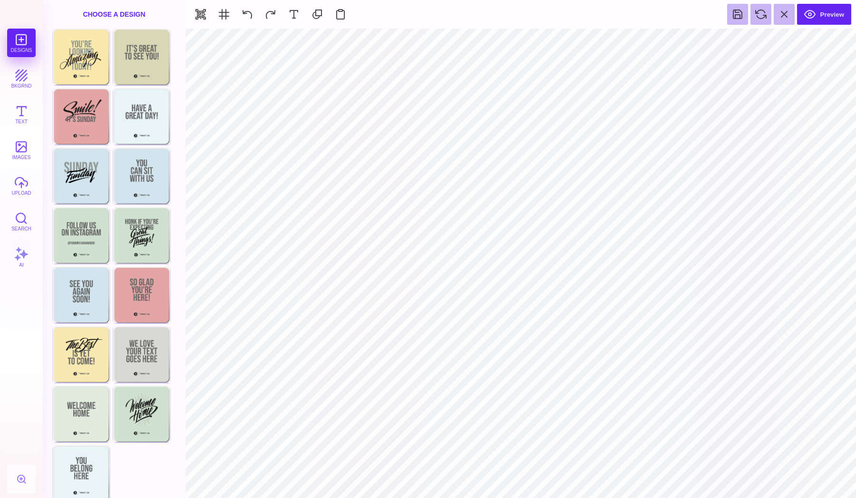
type input "#662D91"
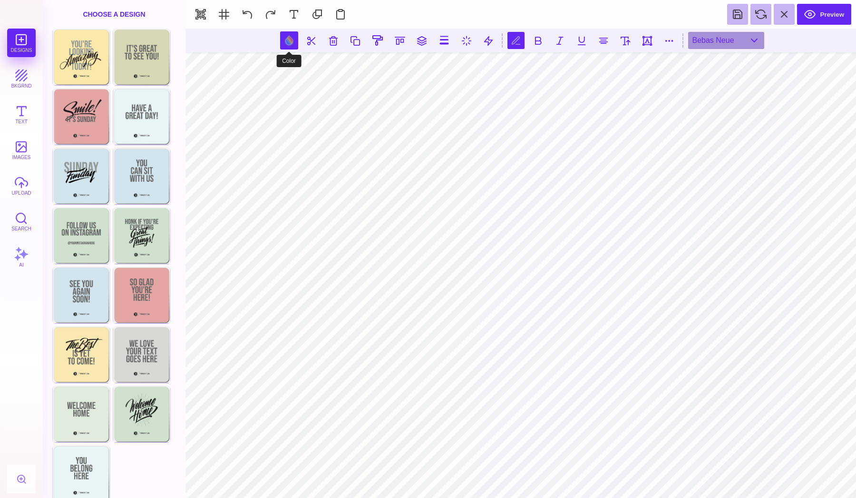
click at [295, 39] on button at bounding box center [289, 40] width 18 height 18
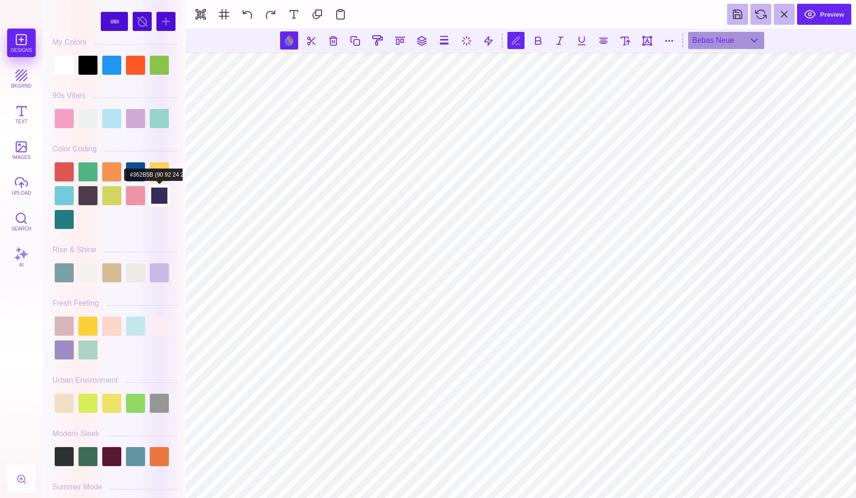
click at [167, 201] on div at bounding box center [159, 195] width 19 height 19
type input "#362B5B"
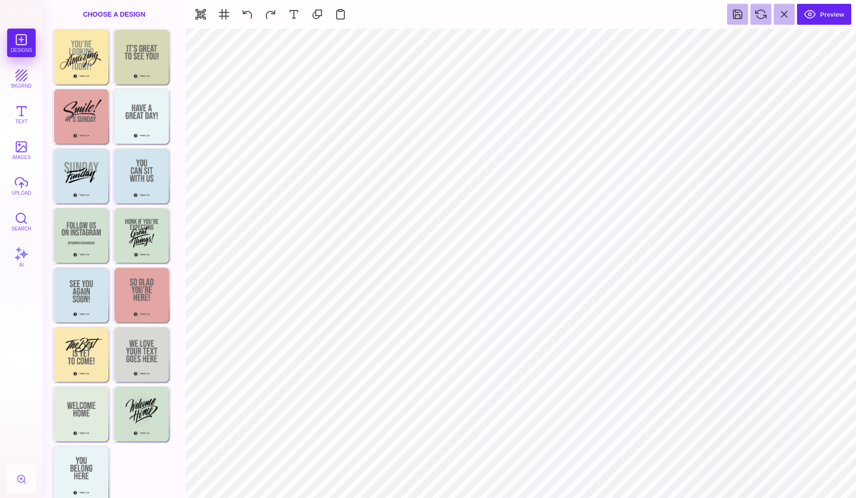
type input "#F2EAD1"
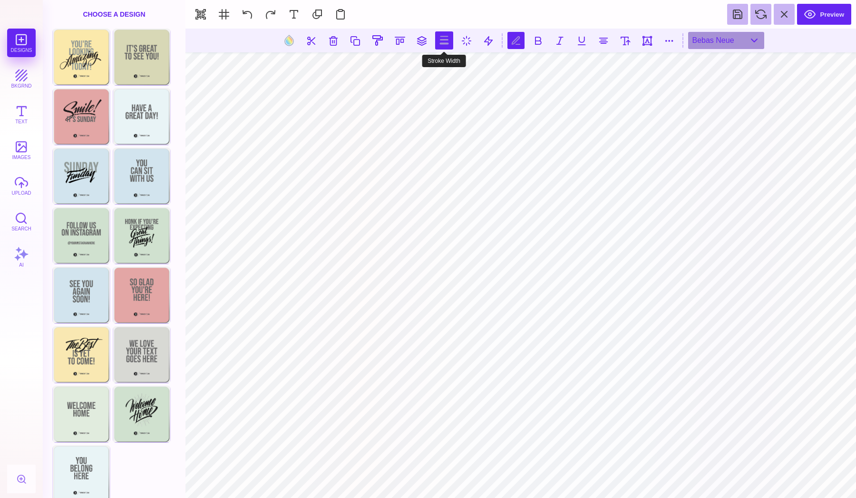
click at [437, 40] on button at bounding box center [444, 40] width 18 height 18
click at [410, 69] on input "range" at bounding box center [445, 68] width 95 height 7
type input "***"
click at [406, 68] on input "range" at bounding box center [445, 68] width 95 height 7
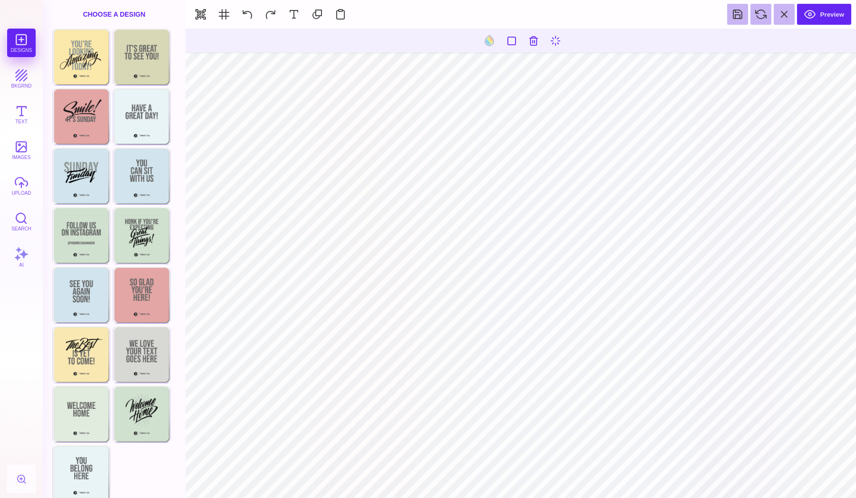
type input "#362B5B"
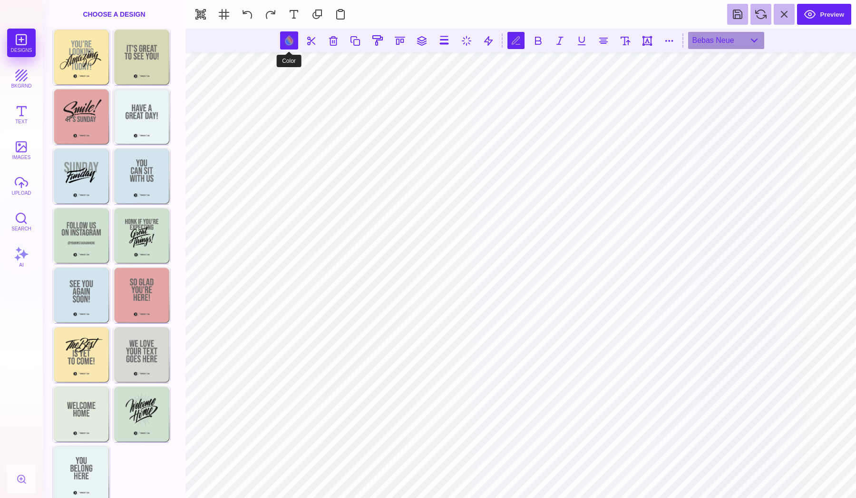
click at [288, 46] on button at bounding box center [289, 40] width 18 height 18
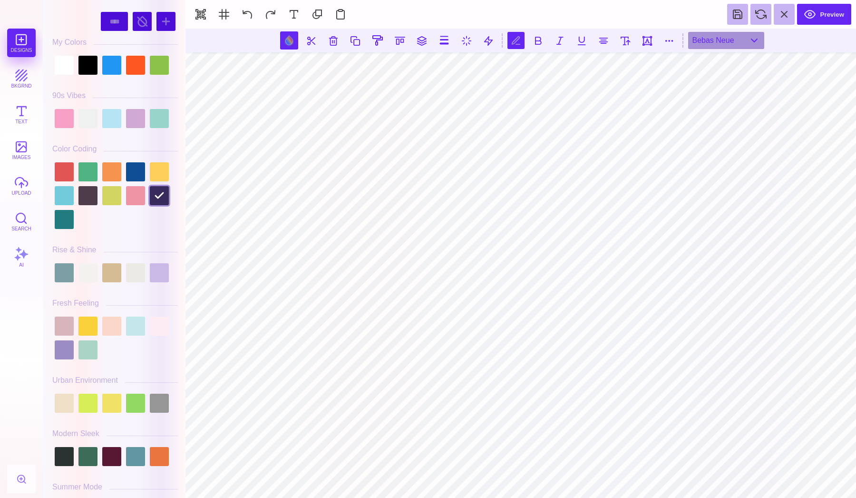
scroll to position [0, 2]
click at [91, 122] on div at bounding box center [87, 118] width 19 height 19
type input "#EFF1F0"
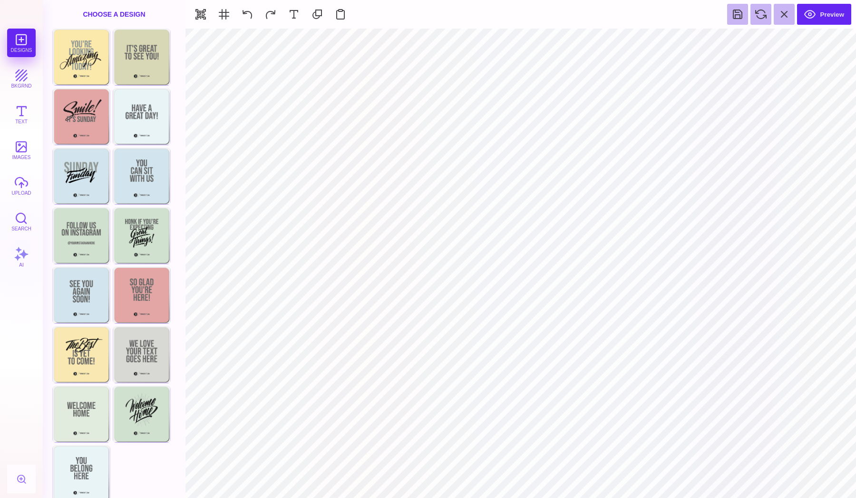
type input "#F2EAD1"
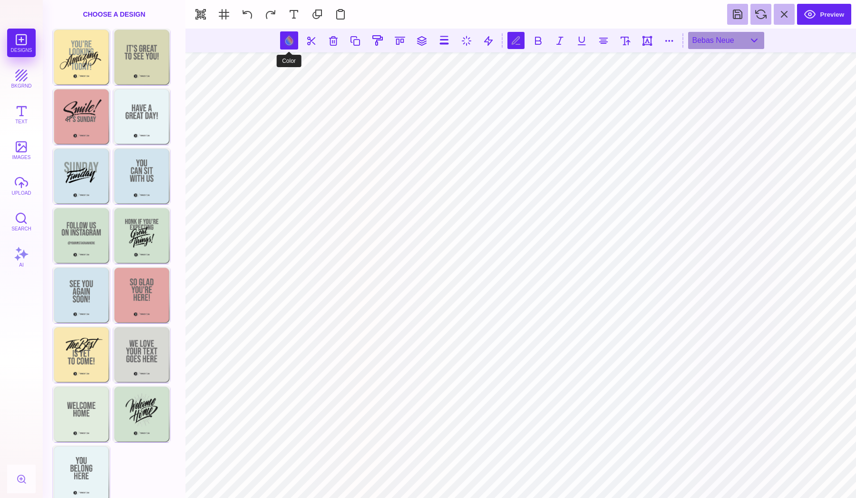
click at [292, 42] on button at bounding box center [289, 40] width 18 height 18
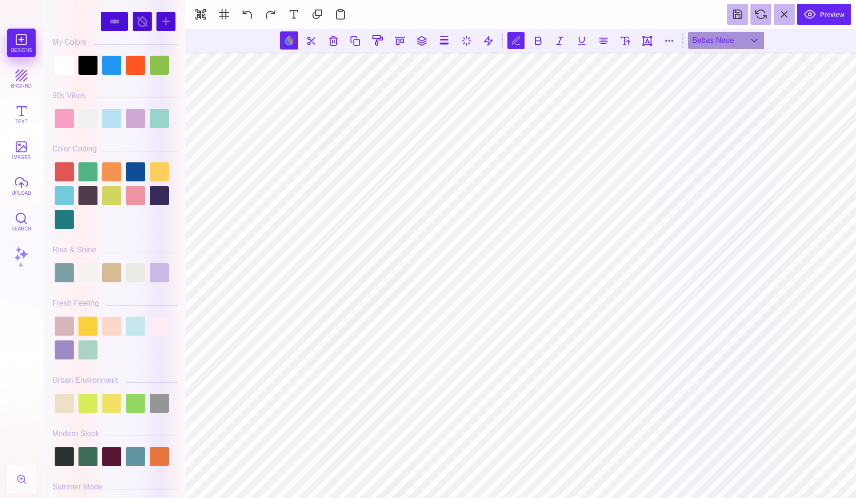
scroll to position [0, 0]
click at [166, 204] on div at bounding box center [159, 195] width 19 height 19
type input "#362B5B"
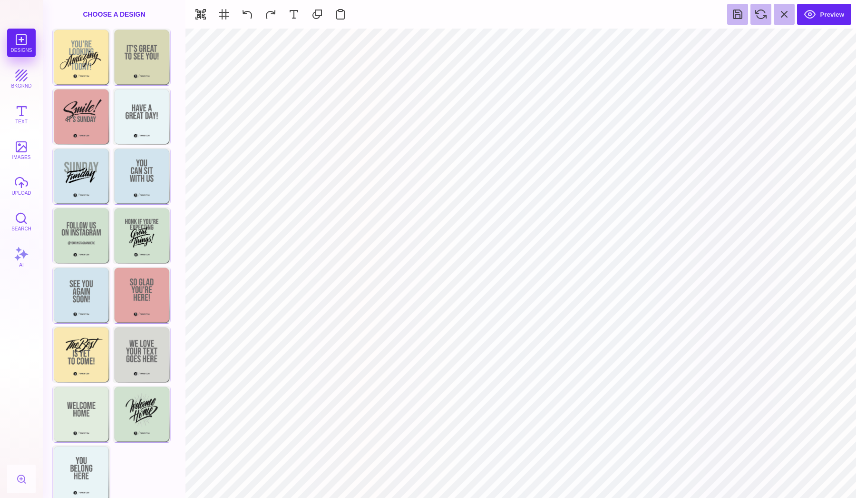
type input "#EFF1F0"
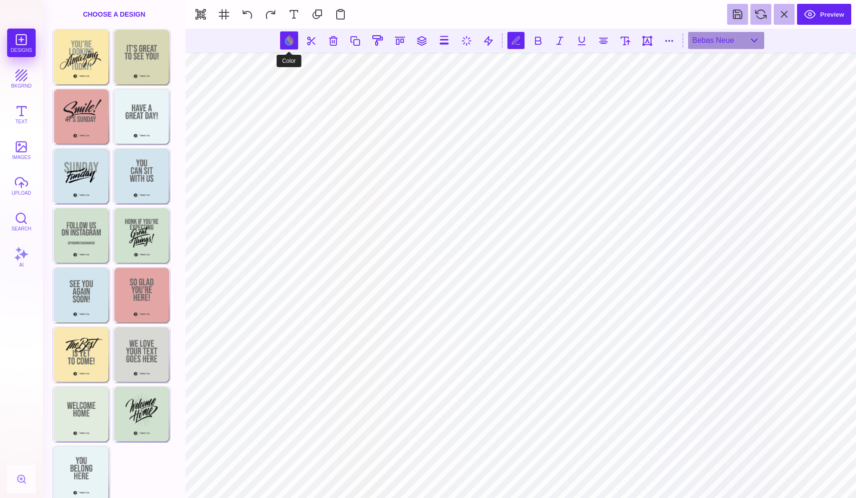
click at [287, 43] on button at bounding box center [289, 40] width 18 height 18
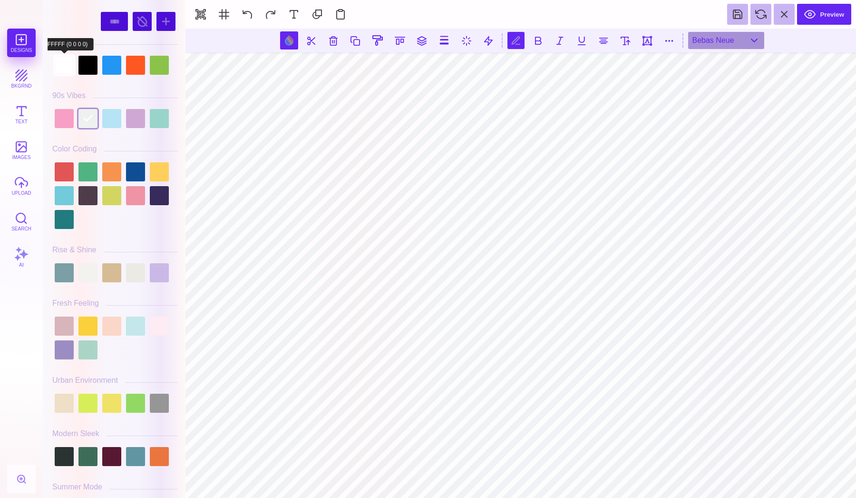
click at [68, 72] on div at bounding box center [64, 65] width 19 height 19
type input "#FFFFFF"
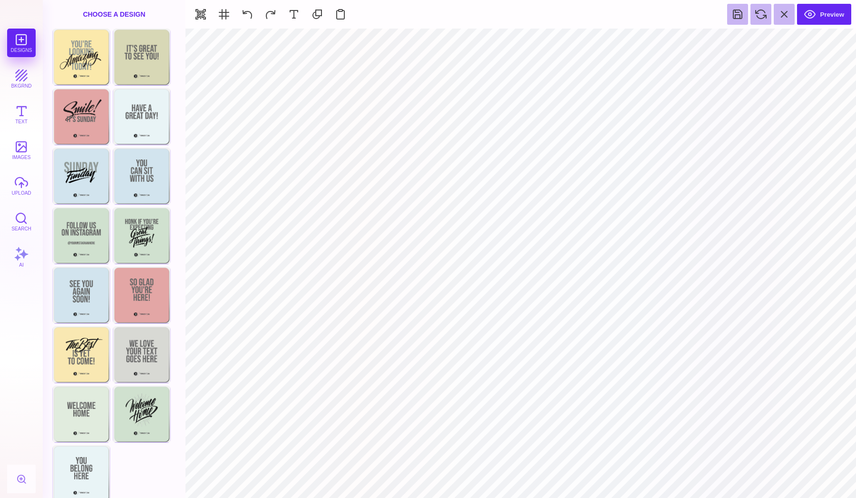
type input "#362B5B"
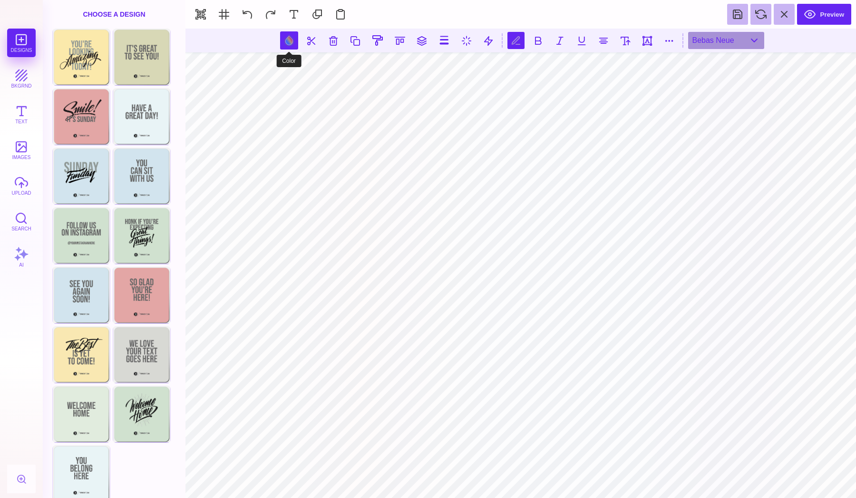
click at [289, 39] on button at bounding box center [289, 40] width 18 height 18
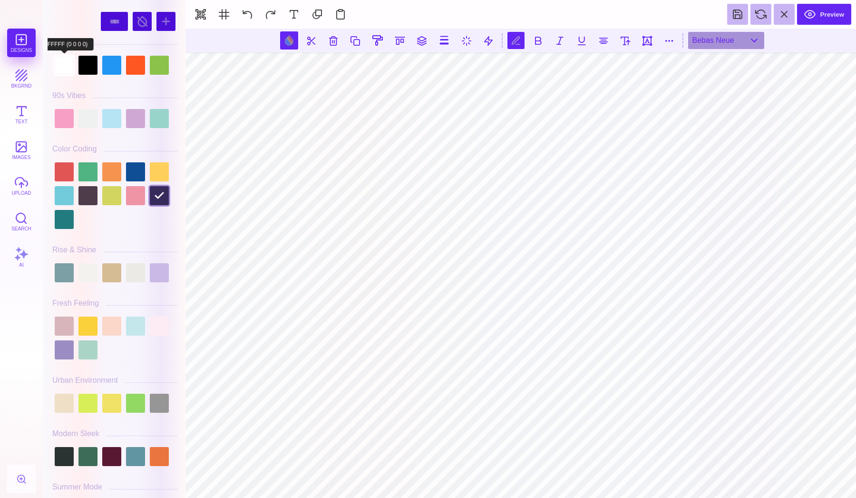
click at [61, 64] on div at bounding box center [64, 65] width 19 height 19
type input "#FFFFFF"
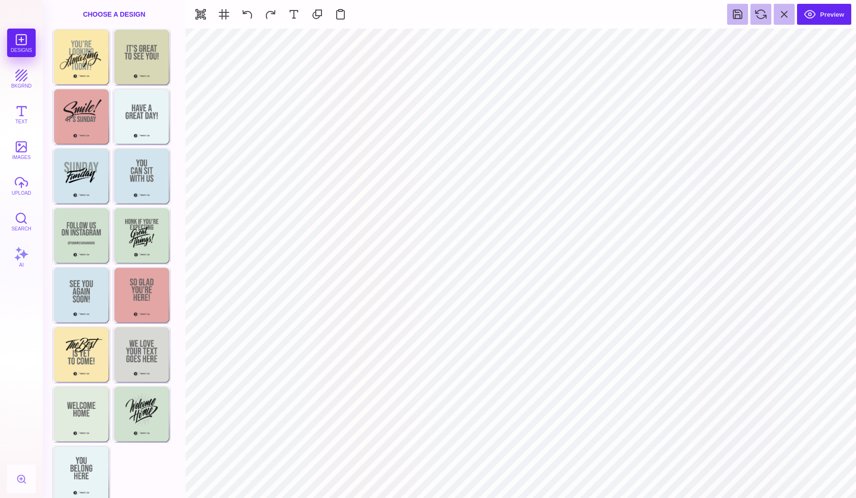
type input "#362B5B"
click at [248, 9] on button at bounding box center [247, 14] width 21 height 21
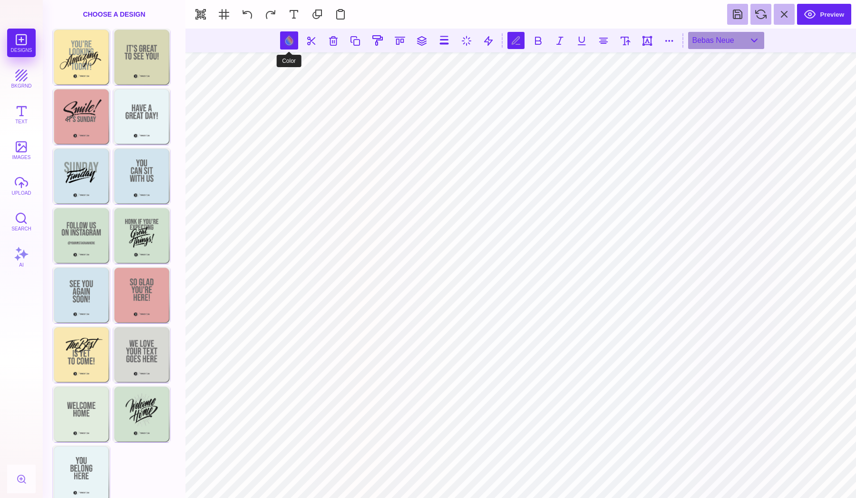
click at [296, 40] on button at bounding box center [289, 40] width 18 height 18
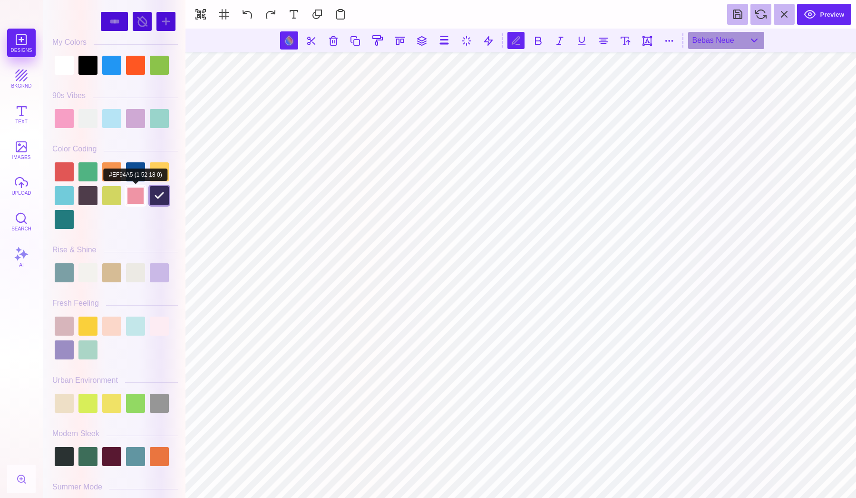
click at [137, 204] on div at bounding box center [135, 195] width 19 height 19
click at [72, 354] on div at bounding box center [64, 349] width 19 height 19
type input "#9B8DC3"
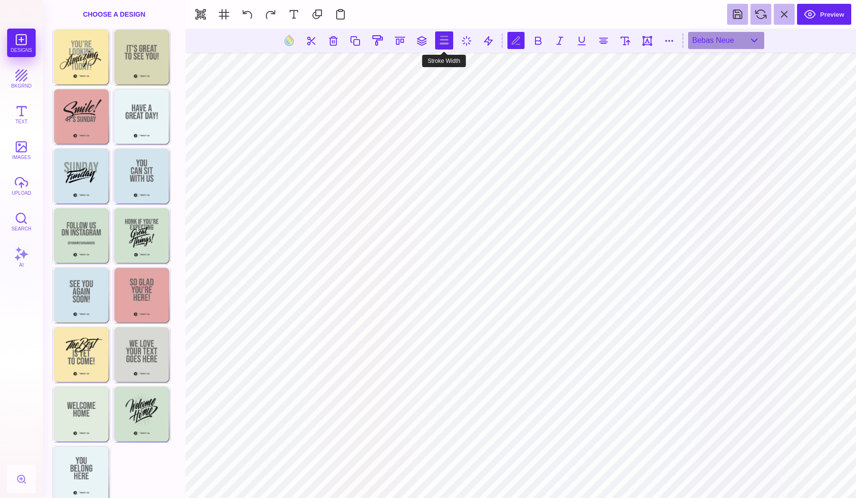
click at [439, 43] on button at bounding box center [444, 40] width 18 height 18
drag, startPoint x: 409, startPoint y: 70, endPoint x: 378, endPoint y: 70, distance: 30.9
type input "*"
click at [378, 70] on body "Designs bkgrnd Text images upload Search AI set page background" at bounding box center [428, 249] width 856 height 498
click at [292, 41] on button at bounding box center [289, 40] width 18 height 18
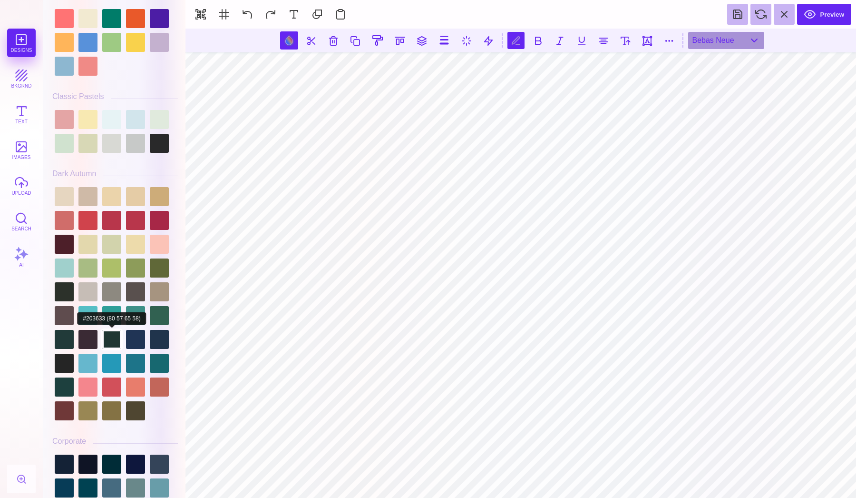
scroll to position [594, 0]
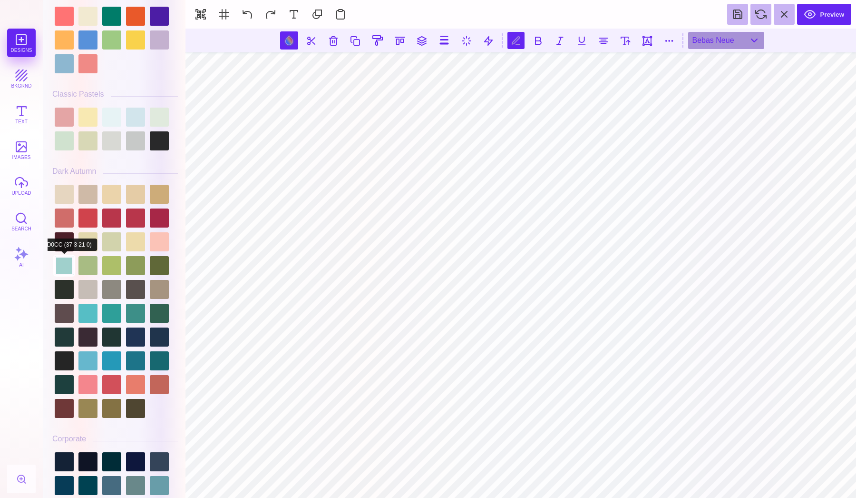
click at [61, 266] on div at bounding box center [64, 265] width 19 height 19
type input "#A0D0CC"
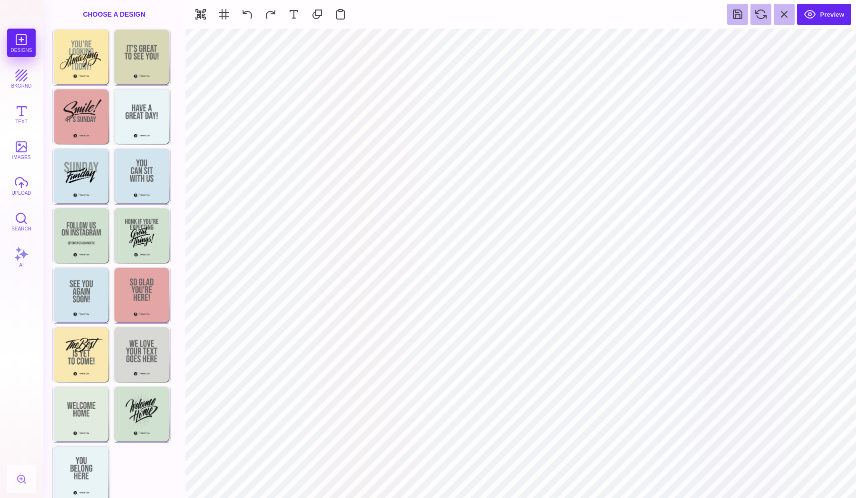
type input "#362B5B"
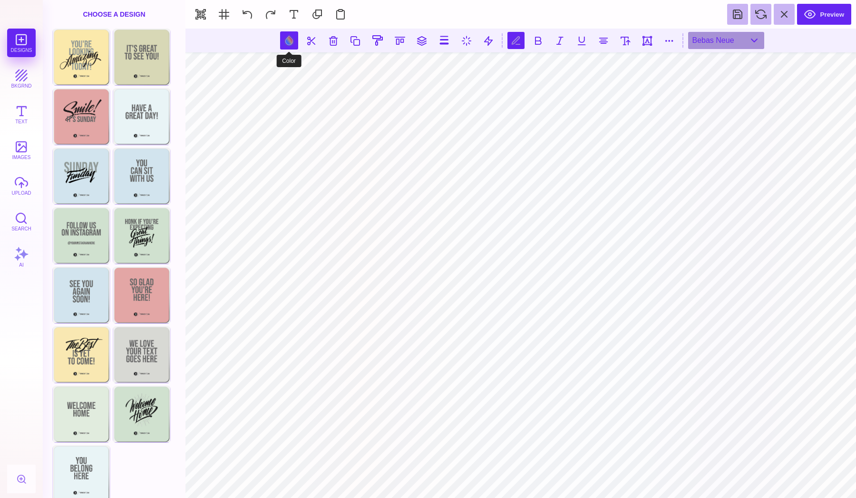
click at [296, 46] on button at bounding box center [289, 40] width 18 height 18
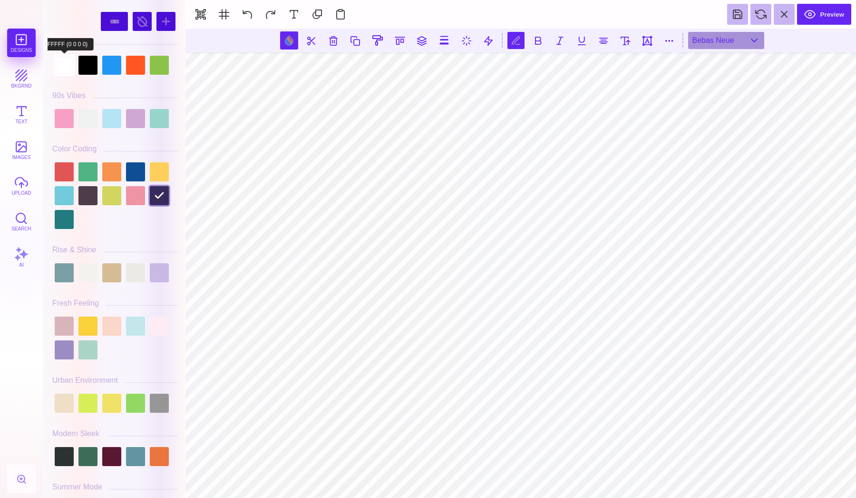
click at [69, 69] on div at bounding box center [64, 65] width 19 height 19
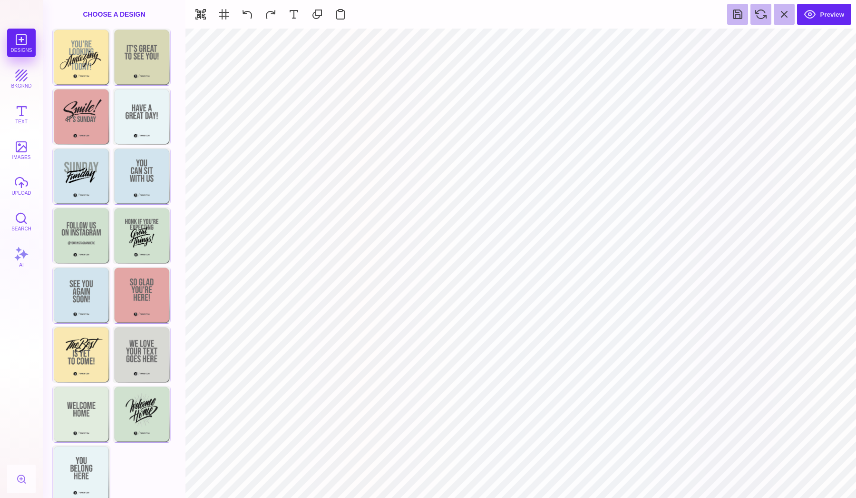
type input "#E87D6C"
type input "#A0D0CC"
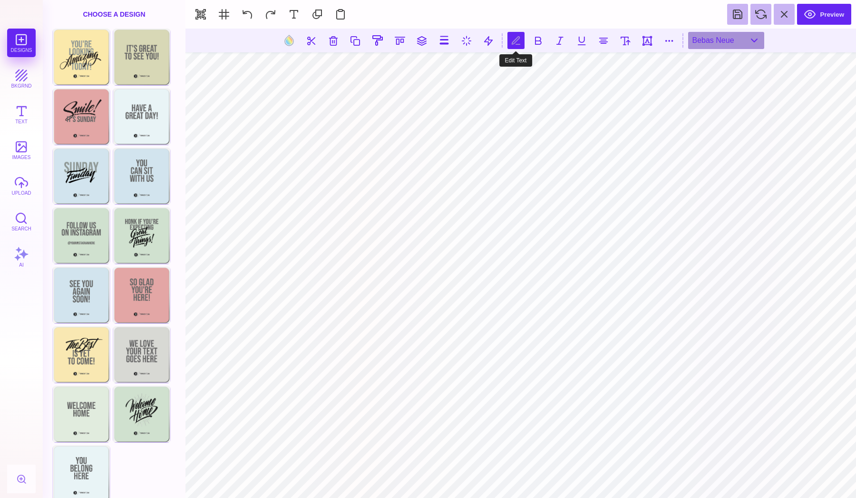
click at [521, 45] on button at bounding box center [516, 40] width 17 height 17
click at [496, 36] on button at bounding box center [488, 40] width 17 height 17
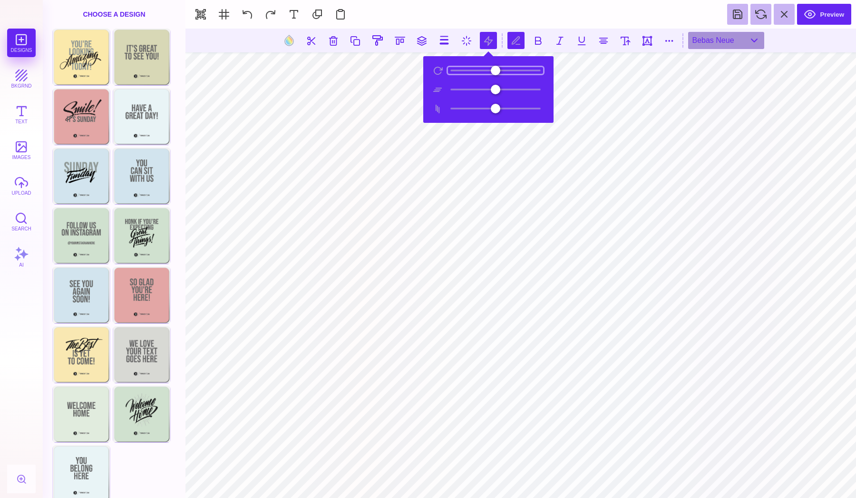
scroll to position [0, 0]
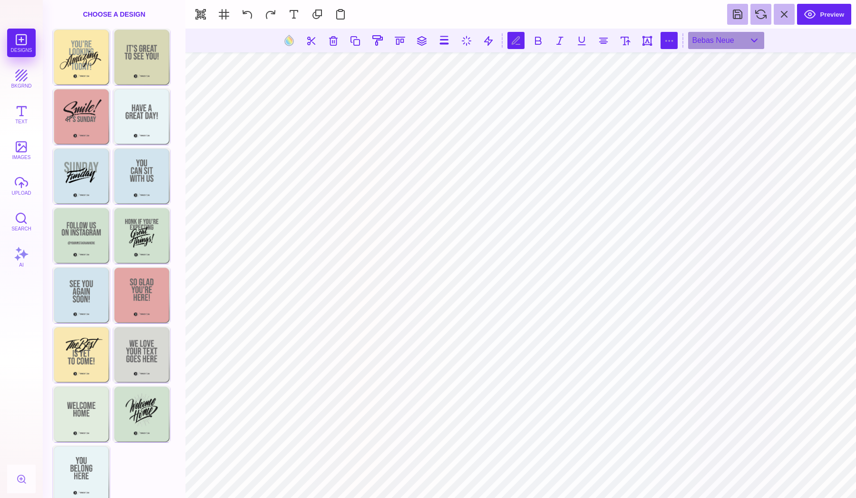
click at [665, 41] on button at bounding box center [669, 40] width 17 height 17
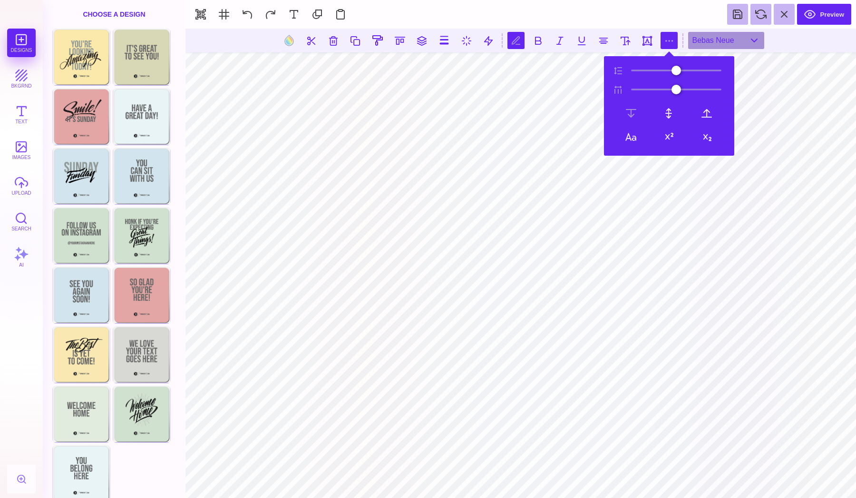
click at [665, 43] on button at bounding box center [669, 40] width 17 height 17
click at [695, 39] on div "Bebas Neue" at bounding box center [726, 40] width 76 height 17
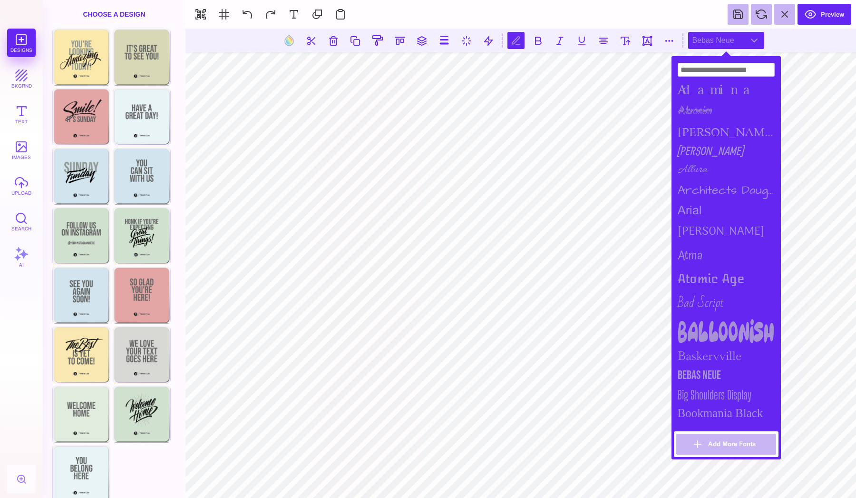
click at [724, 371] on div "Bebas Neue" at bounding box center [726, 375] width 105 height 20
click at [703, 369] on div "Bebas Neue" at bounding box center [726, 375] width 105 height 20
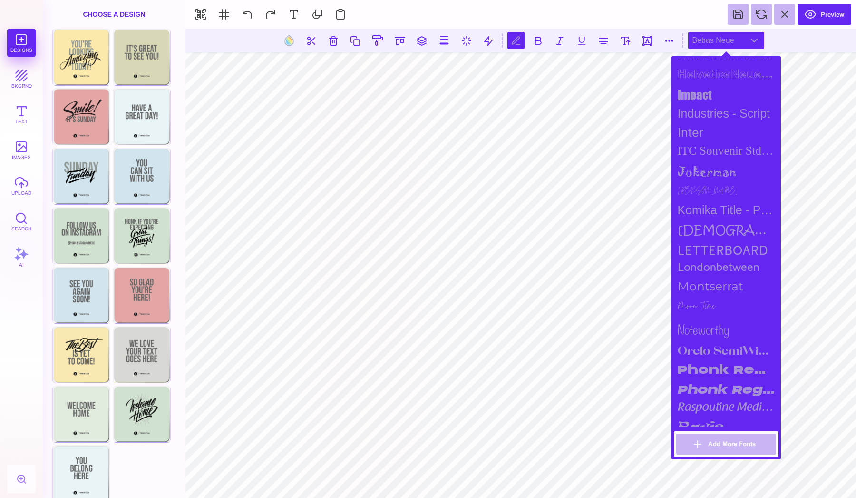
scroll to position [648, 0]
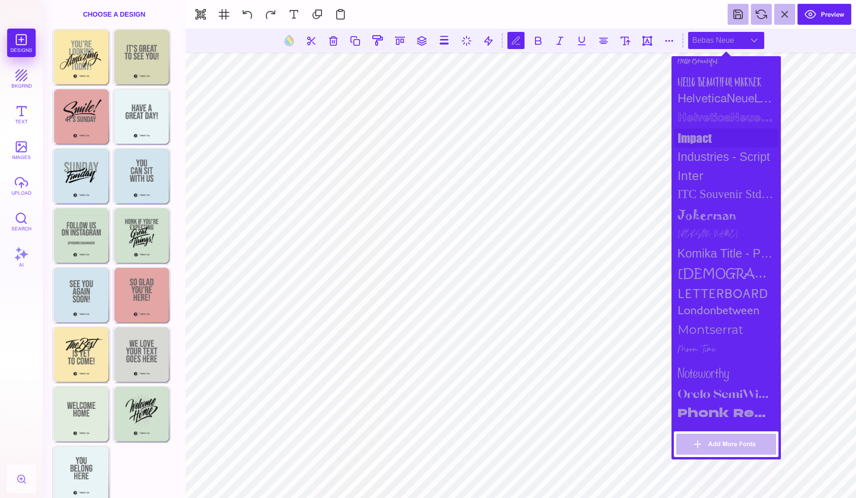
click at [700, 129] on div "impact" at bounding box center [726, 137] width 105 height 19
click at [702, 141] on div "impact" at bounding box center [726, 137] width 105 height 19
click at [702, 153] on div "Industries - Script" at bounding box center [726, 156] width 105 height 19
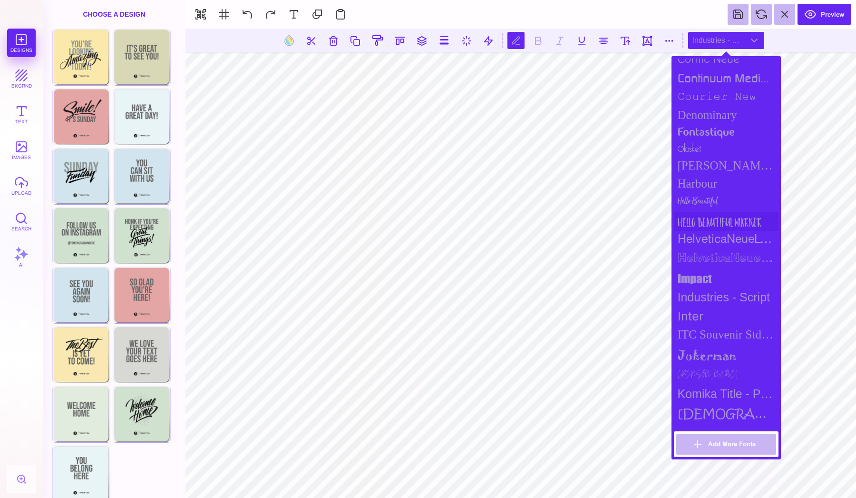
scroll to position [480, 0]
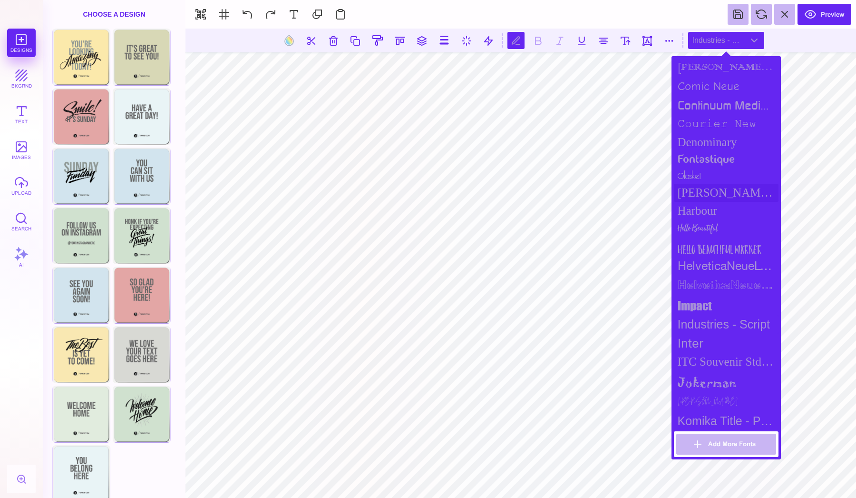
click at [704, 191] on div "[PERSON_NAME] Sans Condensed" at bounding box center [726, 193] width 105 height 18
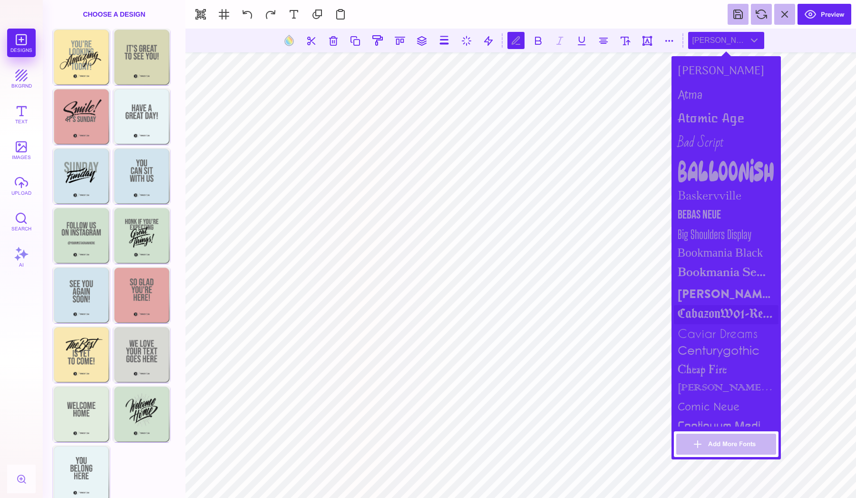
scroll to position [160, 0]
click at [704, 212] on div "Bebas Neue" at bounding box center [726, 216] width 105 height 20
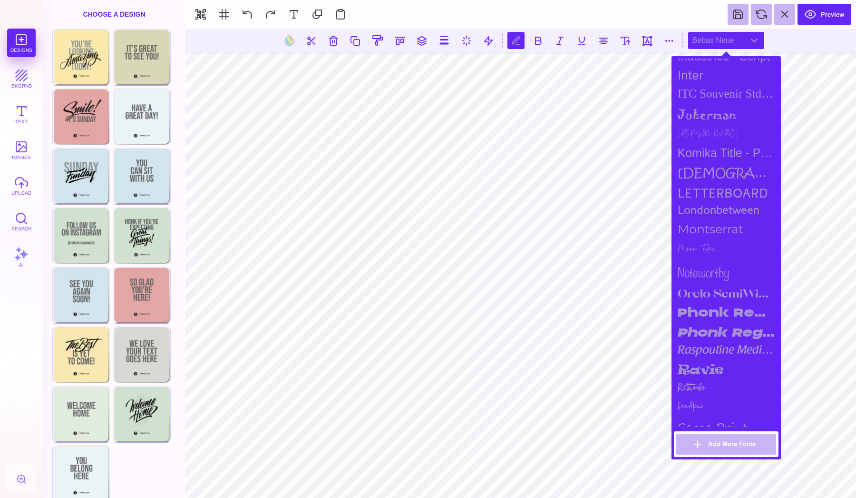
scroll to position [1039, 0]
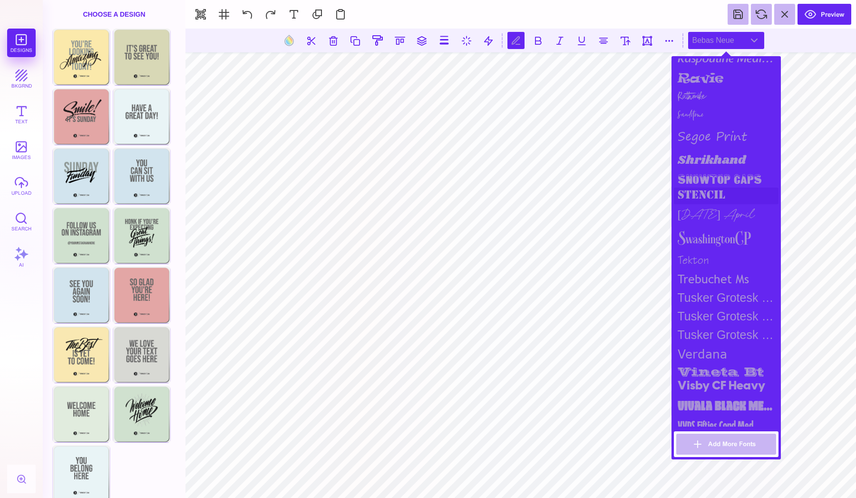
click at [705, 191] on div "stencil" at bounding box center [726, 195] width 105 height 17
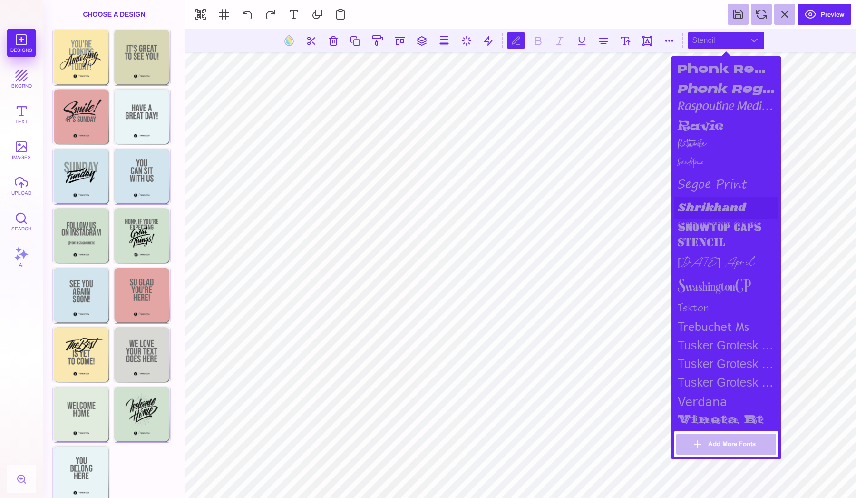
scroll to position [990, 0]
click at [705, 204] on div "Shrikhand" at bounding box center [726, 209] width 105 height 22
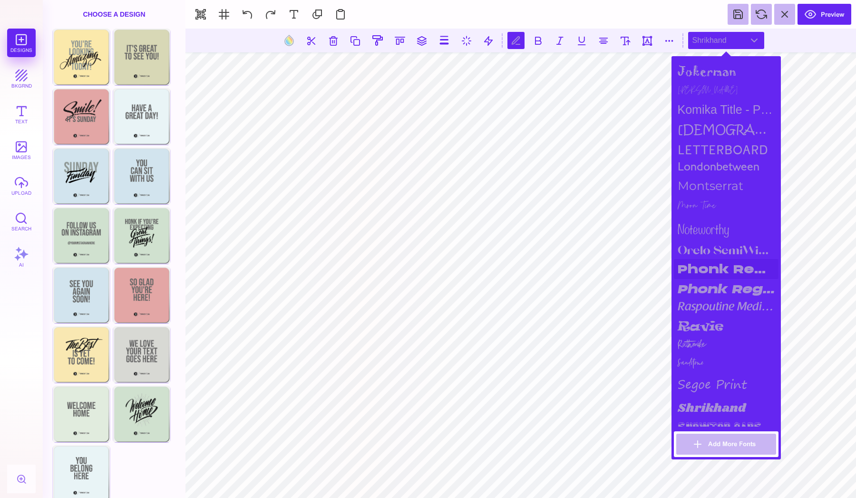
scroll to position [790, 0]
click at [706, 265] on div "Phonk Regular" at bounding box center [726, 271] width 105 height 20
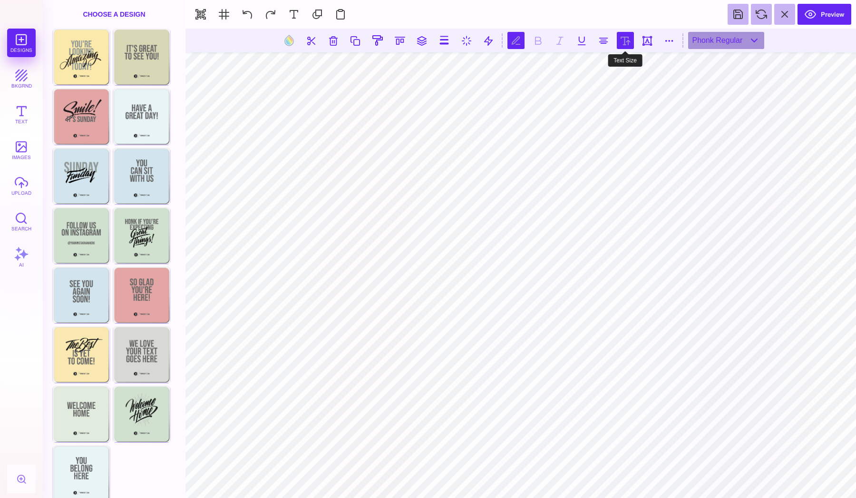
click at [626, 46] on button at bounding box center [625, 40] width 17 height 17
type input "***"
click at [589, 68] on input "range" at bounding box center [626, 67] width 95 height 7
type input "*****"
click at [600, 68] on input "range" at bounding box center [626, 67] width 95 height 7
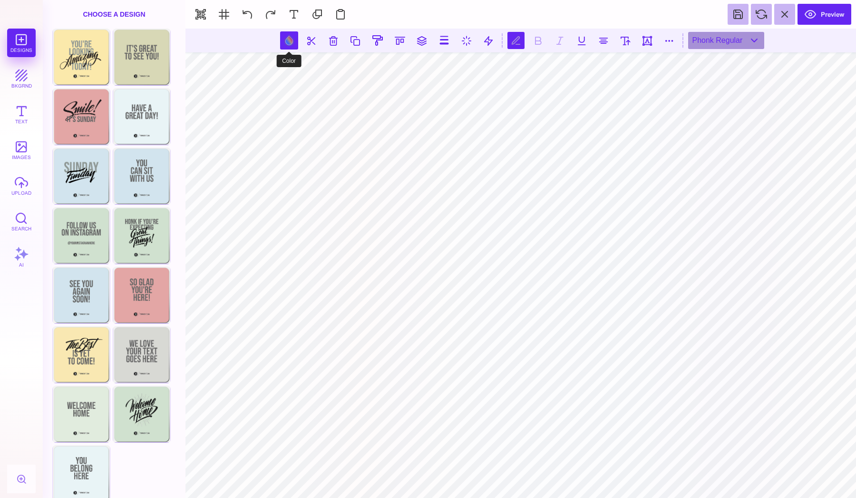
click at [290, 41] on button at bounding box center [289, 40] width 18 height 18
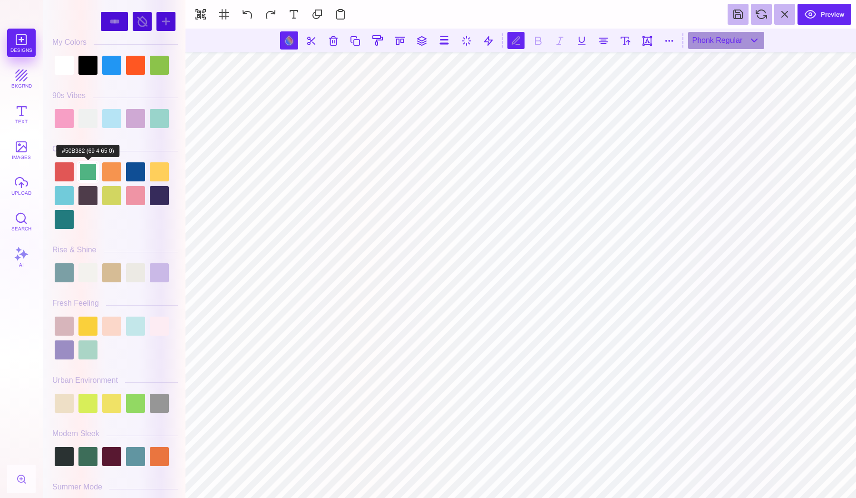
scroll to position [0, 0]
click at [111, 117] on div at bounding box center [111, 118] width 19 height 19
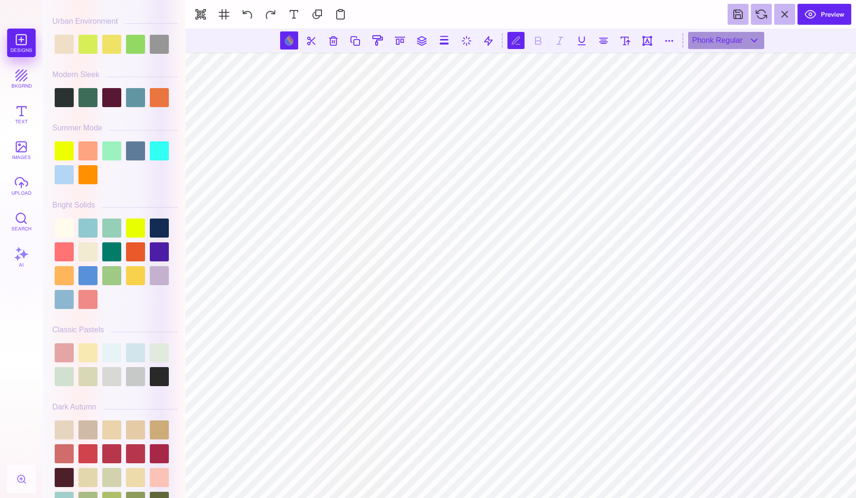
scroll to position [361, 0]
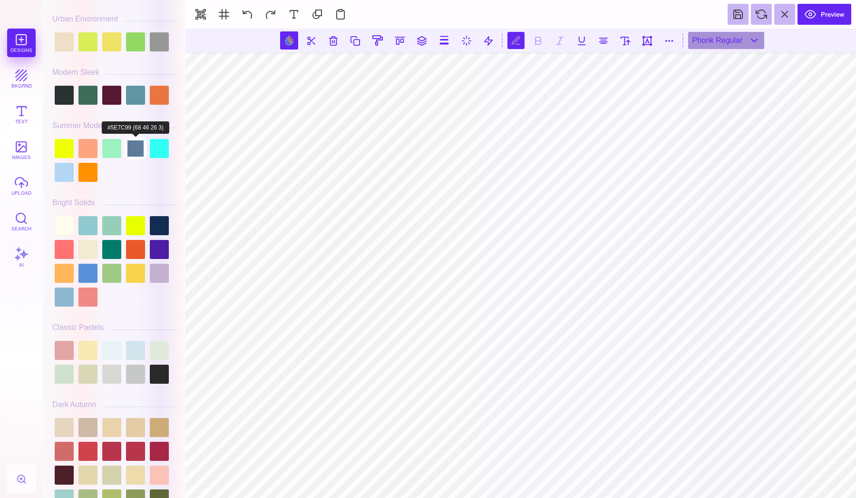
click at [126, 147] on div at bounding box center [135, 148] width 19 height 19
click at [118, 154] on div at bounding box center [111, 148] width 19 height 19
type input "#9CF2BF"
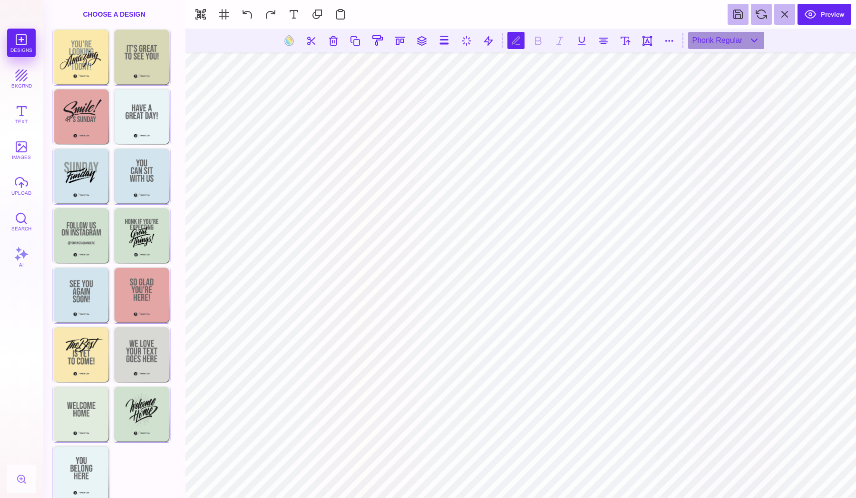
click at [538, 41] on section at bounding box center [521, 41] width 671 height 24
click at [577, 41] on button at bounding box center [581, 40] width 17 height 17
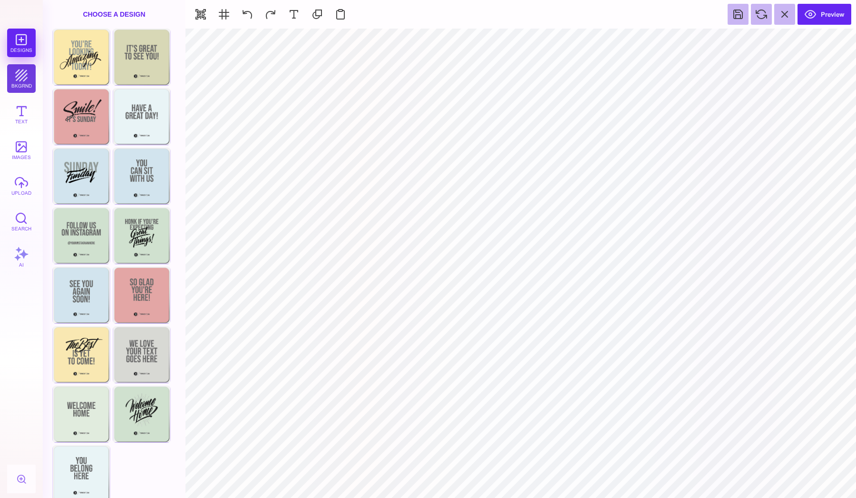
click at [16, 70] on button "bkgrnd" at bounding box center [21, 78] width 29 height 29
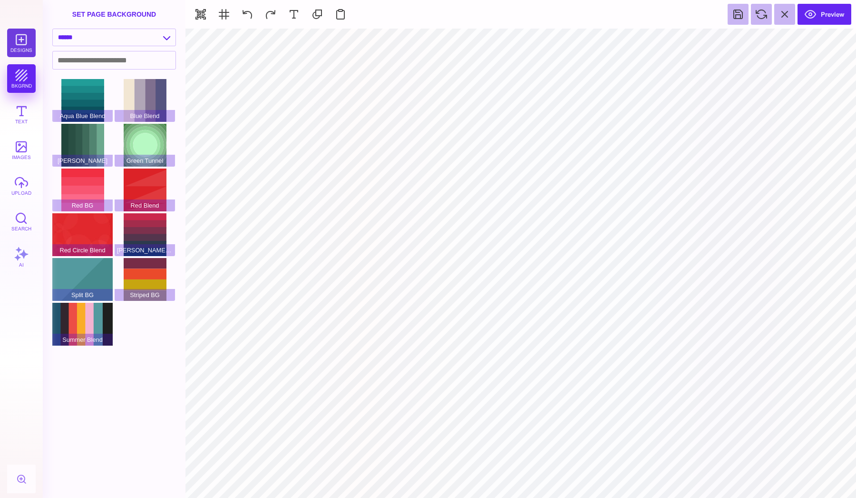
click at [16, 41] on button "Designs" at bounding box center [21, 43] width 29 height 29
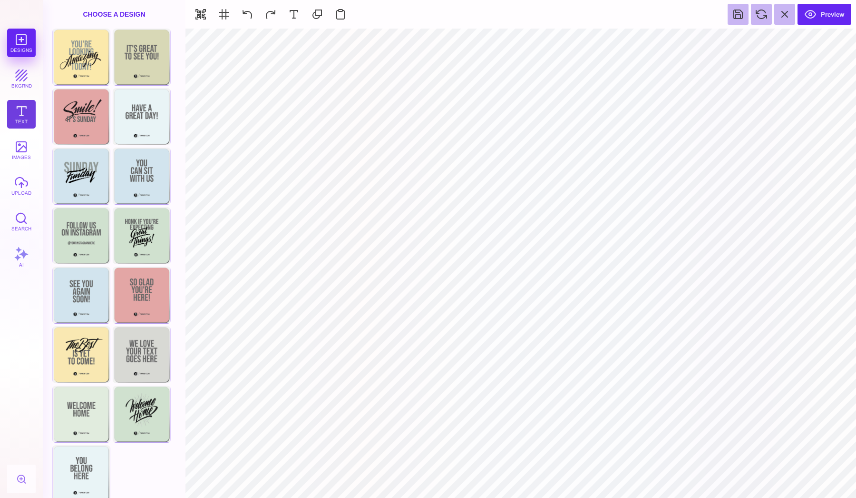
click at [11, 113] on button "Text" at bounding box center [21, 114] width 29 height 29
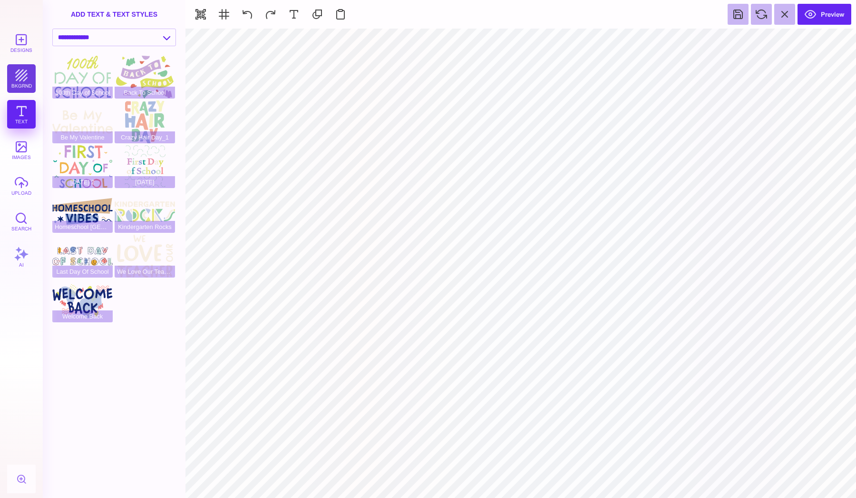
click at [14, 67] on button "bkgrnd" at bounding box center [21, 78] width 29 height 29
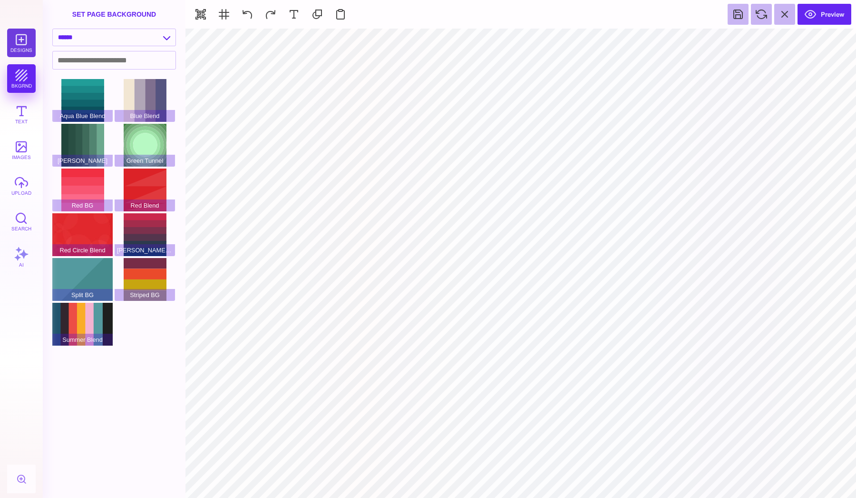
click at [26, 43] on button "Designs" at bounding box center [21, 43] width 29 height 29
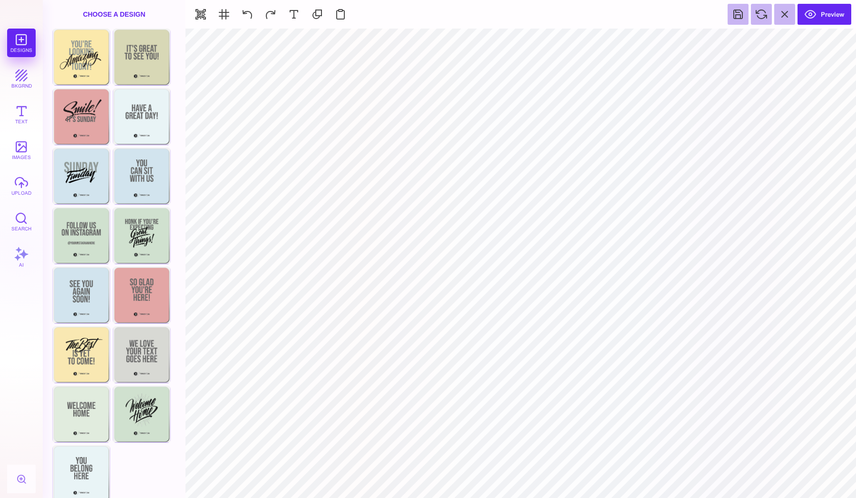
scroll to position [0, 0]
click at [20, 262] on button "AI" at bounding box center [21, 257] width 29 height 29
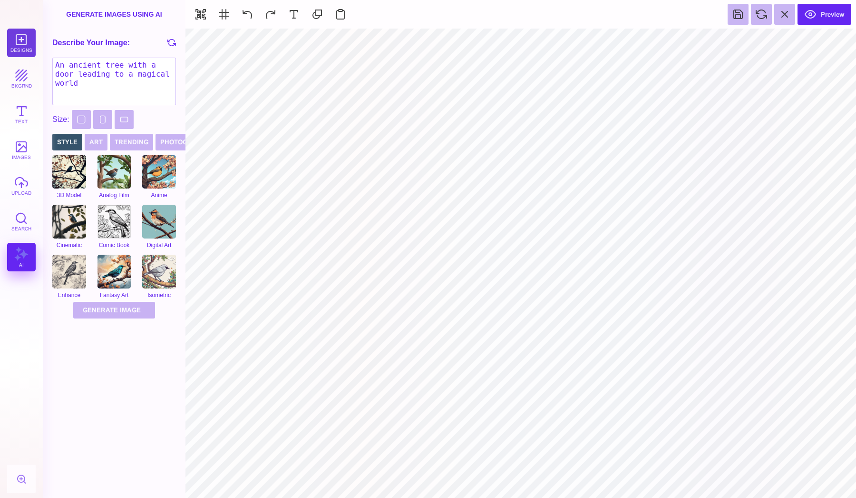
click at [20, 39] on button "Designs" at bounding box center [21, 43] width 29 height 29
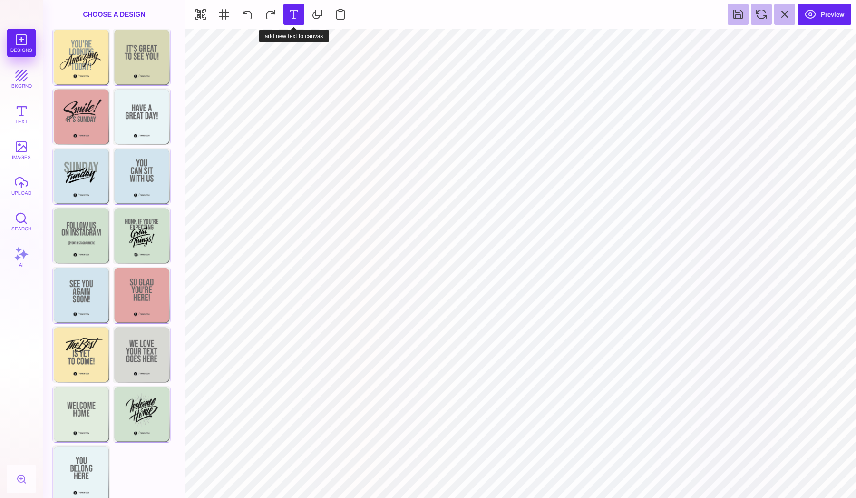
click at [297, 13] on button at bounding box center [294, 14] width 21 height 21
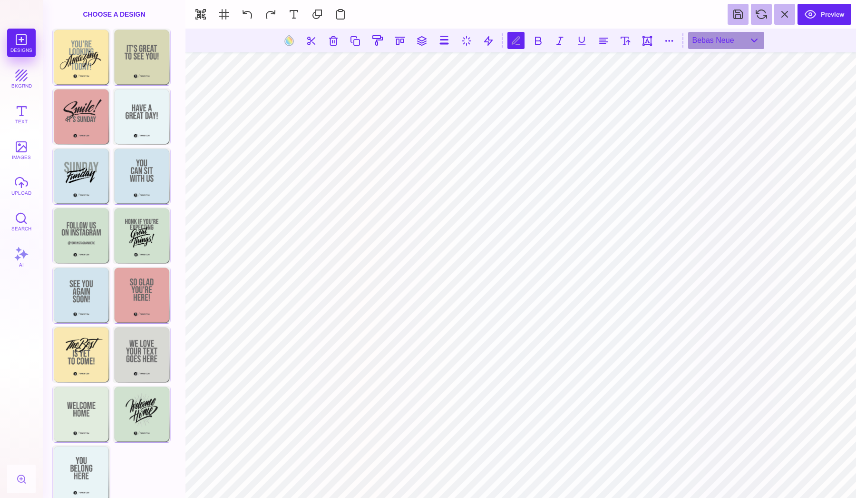
scroll to position [0, 2]
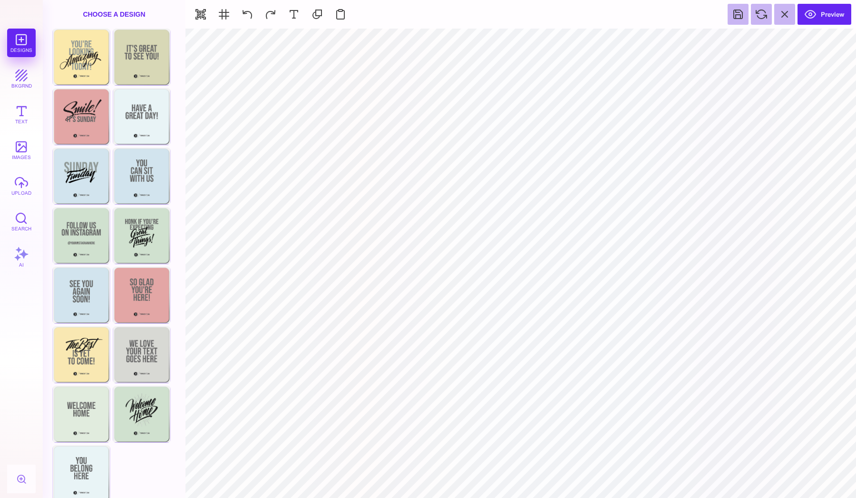
type input "#000000"
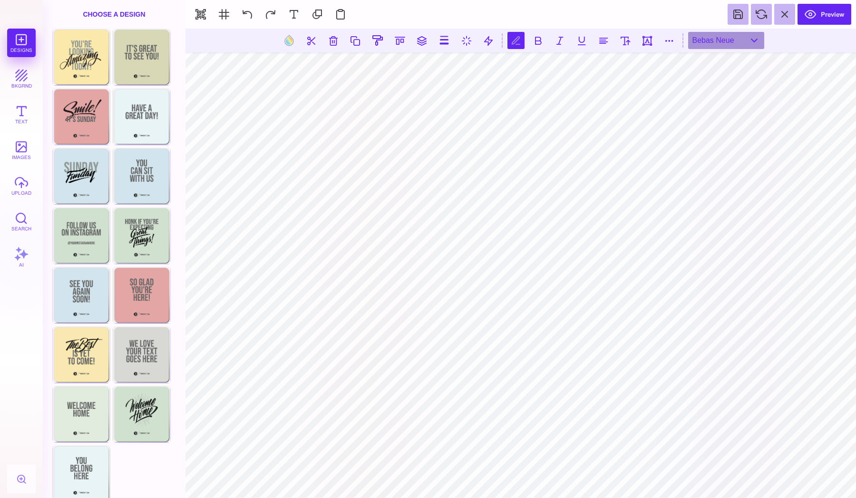
type textarea "*"
type textarea "**********"
click at [625, 39] on button at bounding box center [625, 40] width 17 height 17
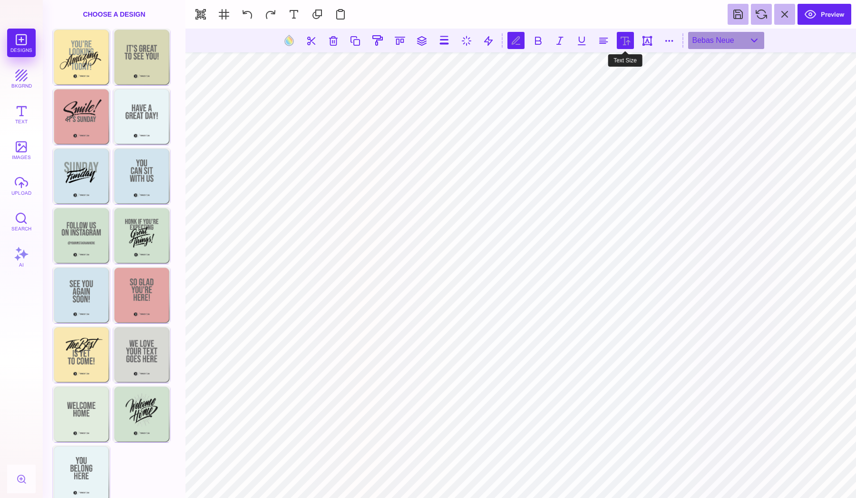
type input "***"
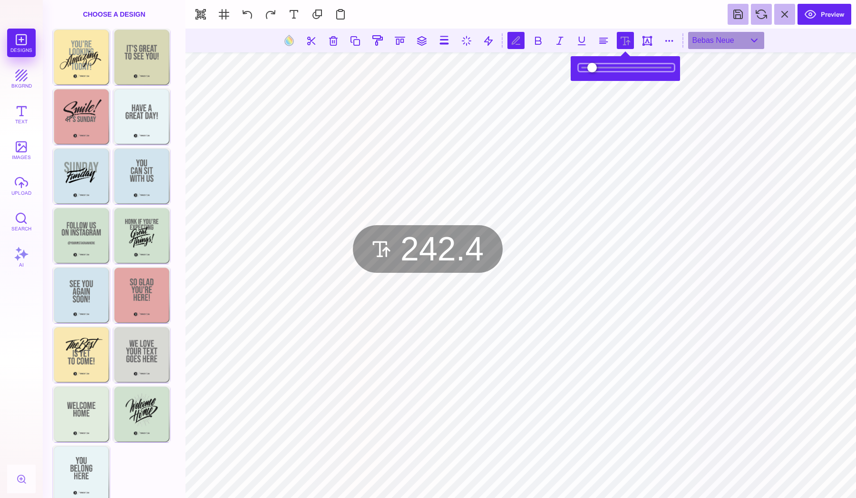
drag, startPoint x: 612, startPoint y: 71, endPoint x: 623, endPoint y: 71, distance: 10.5
click at [622, 71] on input "range" at bounding box center [626, 67] width 95 height 7
drag, startPoint x: 621, startPoint y: 66, endPoint x: 633, endPoint y: 82, distance: 20.5
type input "*****"
click at [633, 82] on body "Designs bkgrnd Text images upload Search AI set page background" at bounding box center [428, 249] width 856 height 498
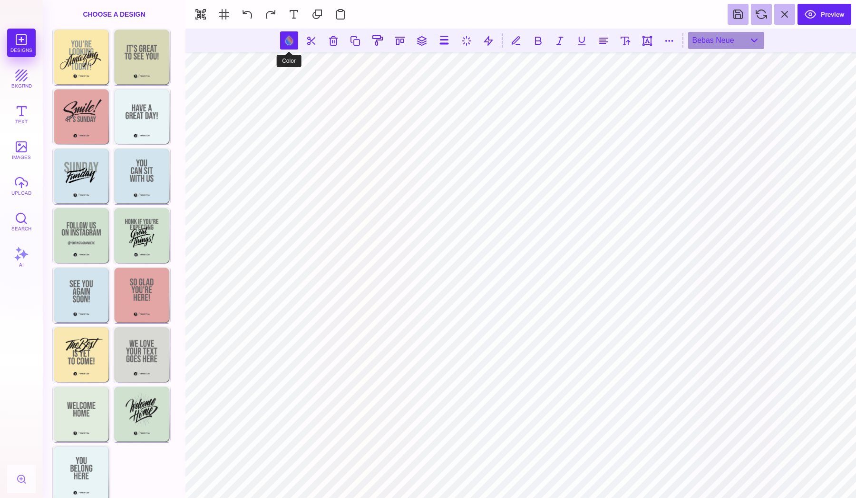
click at [292, 40] on button at bounding box center [289, 40] width 18 height 18
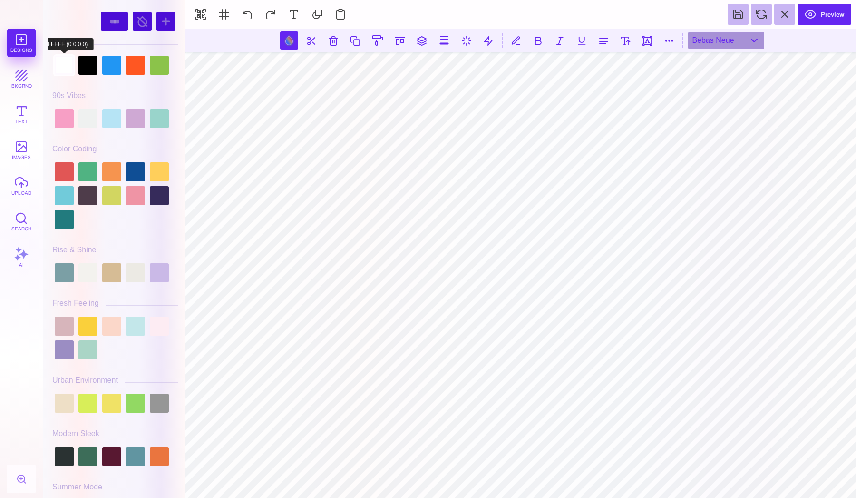
click at [60, 67] on div at bounding box center [64, 65] width 19 height 19
type input "#FFFFFF"
click at [423, 40] on button at bounding box center [421, 40] width 17 height 17
click at [453, 69] on button at bounding box center [453, 68] width 19 height 19
click at [389, 69] on button at bounding box center [389, 68] width 19 height 19
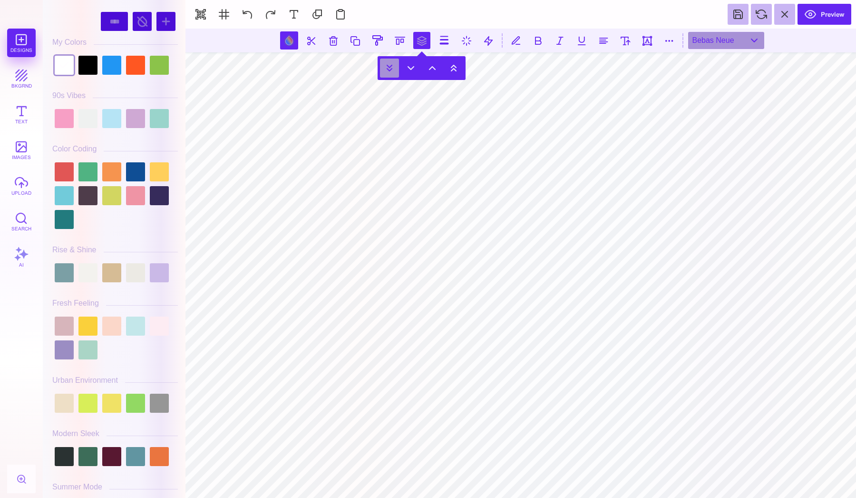
click at [389, 69] on button at bounding box center [389, 68] width 19 height 19
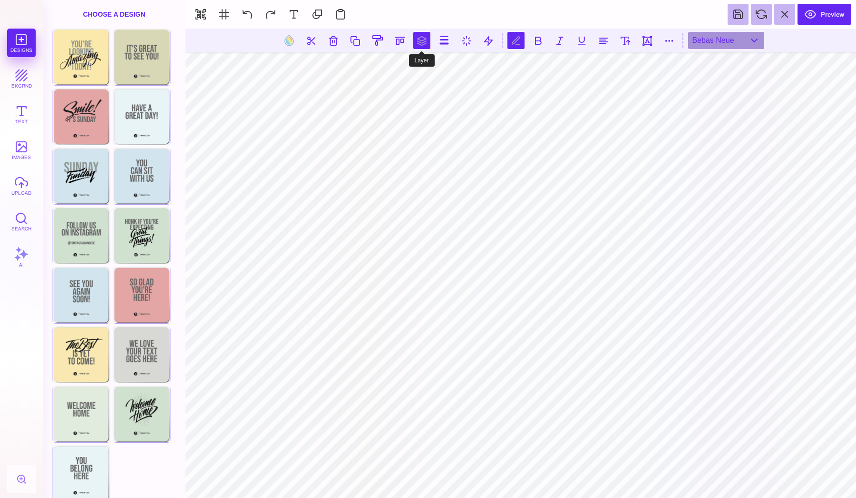
click at [421, 44] on button at bounding box center [421, 40] width 17 height 17
click at [388, 64] on button at bounding box center [389, 68] width 19 height 19
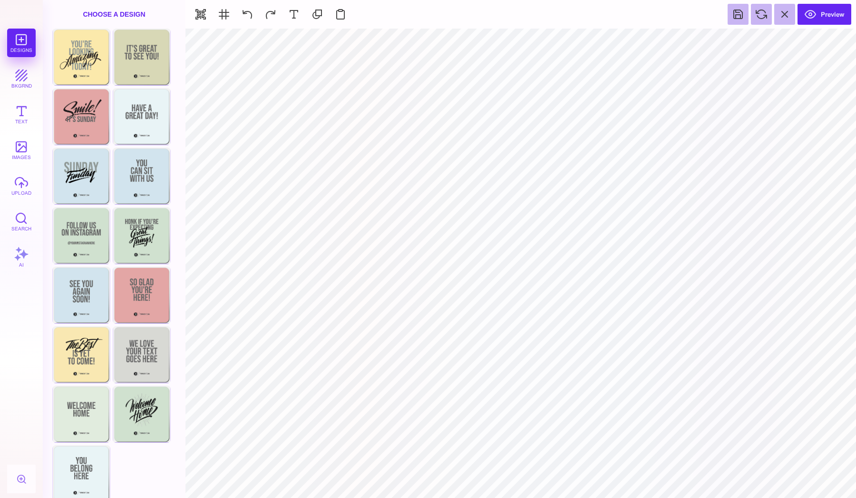
type input "#9CF2BF"
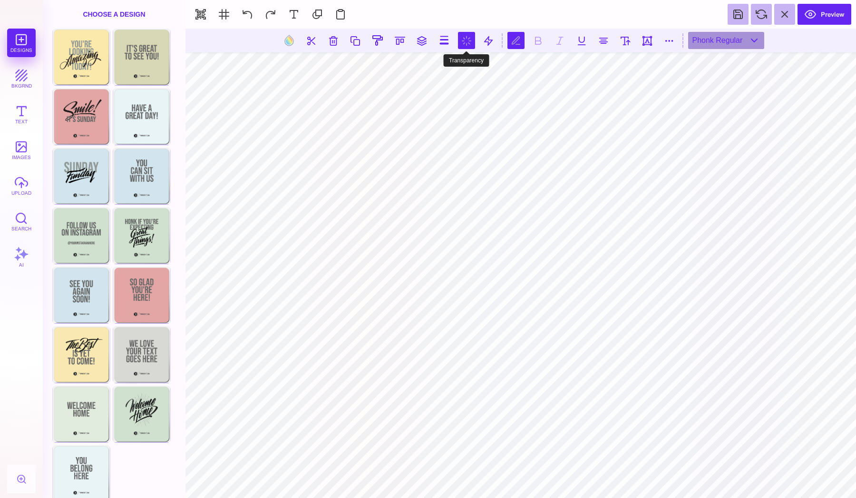
click at [471, 42] on button at bounding box center [466, 40] width 17 height 17
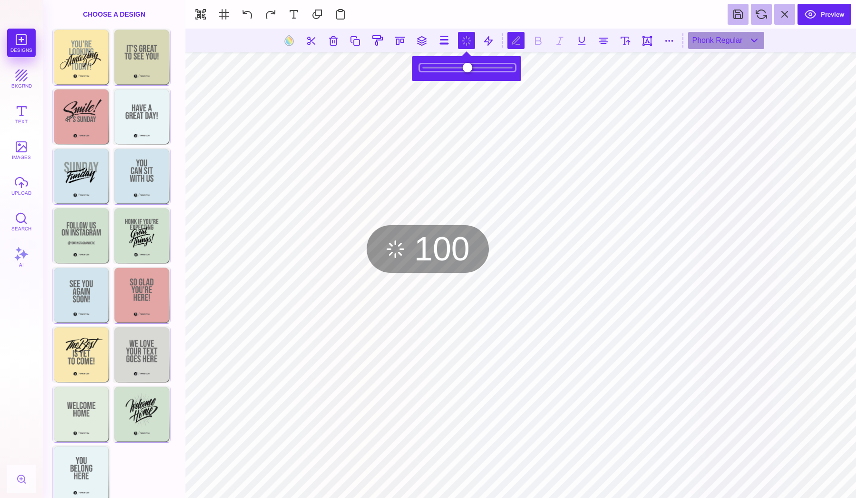
drag, startPoint x: 482, startPoint y: 69, endPoint x: 550, endPoint y: 79, distance: 68.8
type input "*"
click at [550, 79] on body "Designs bkgrnd Text images upload Search AI set page background" at bounding box center [428, 249] width 856 height 498
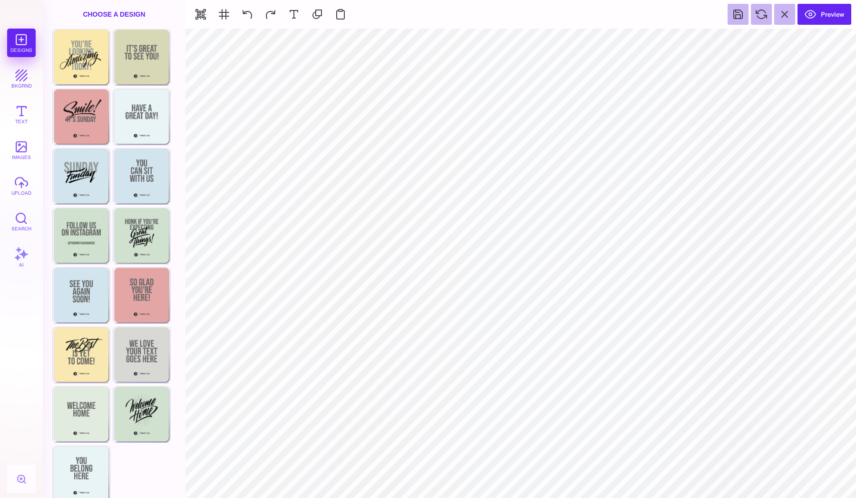
type input "#9CF2BF"
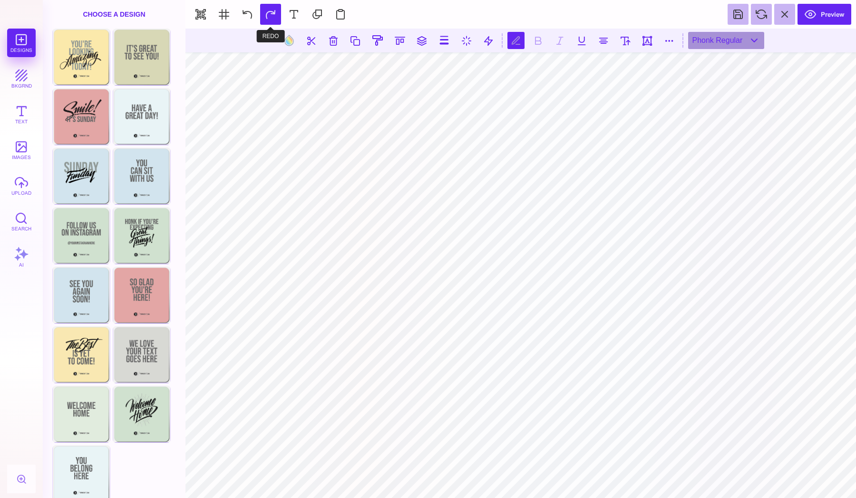
click at [281, 25] on button at bounding box center [270, 14] width 21 height 21
click at [246, 8] on button at bounding box center [247, 14] width 21 height 21
click at [291, 38] on button at bounding box center [289, 40] width 18 height 18
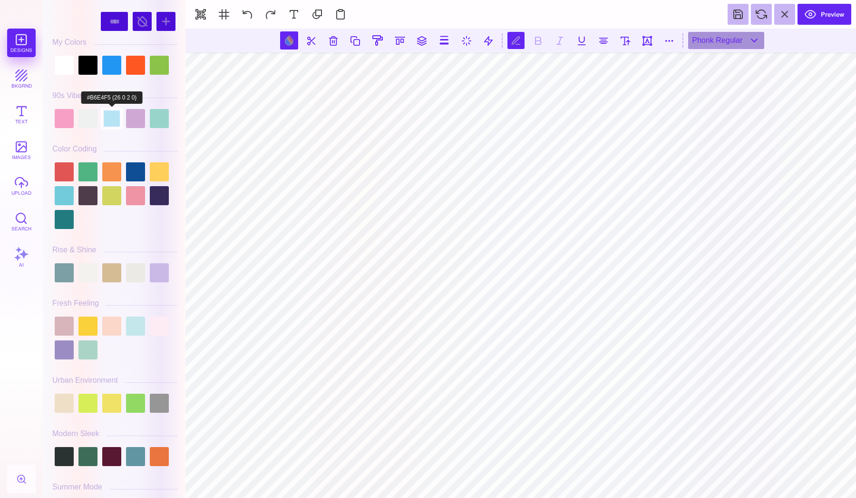
click at [109, 121] on div at bounding box center [111, 118] width 19 height 19
click at [130, 127] on div at bounding box center [135, 118] width 19 height 19
click at [142, 170] on div at bounding box center [135, 171] width 19 height 19
type input "#0F4E95"
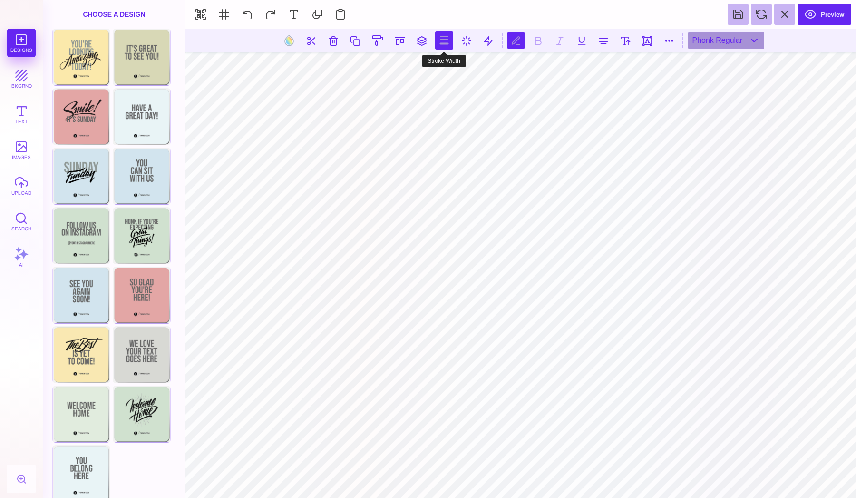
click at [436, 44] on button at bounding box center [444, 40] width 18 height 18
type input "***"
click at [408, 69] on input "range" at bounding box center [445, 68] width 95 height 7
click at [291, 40] on button at bounding box center [289, 40] width 18 height 18
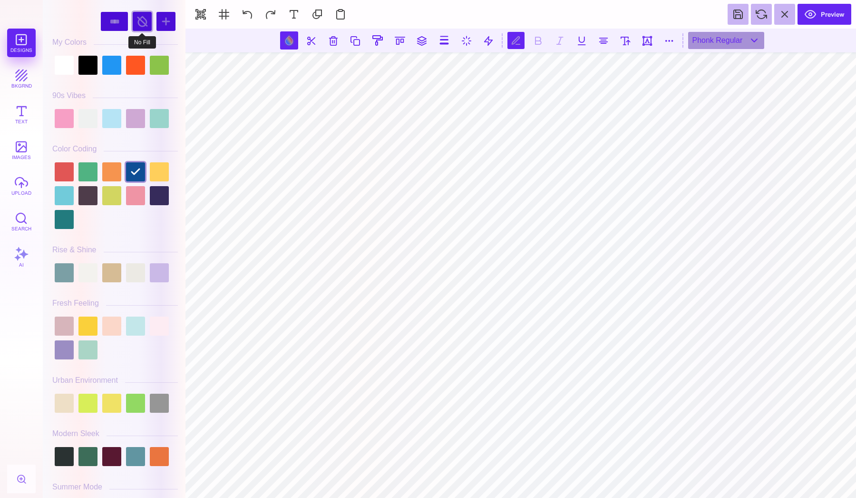
click at [140, 26] on div at bounding box center [142, 21] width 19 height 19
type input "#000000"
click at [140, 26] on div at bounding box center [142, 21] width 19 height 19
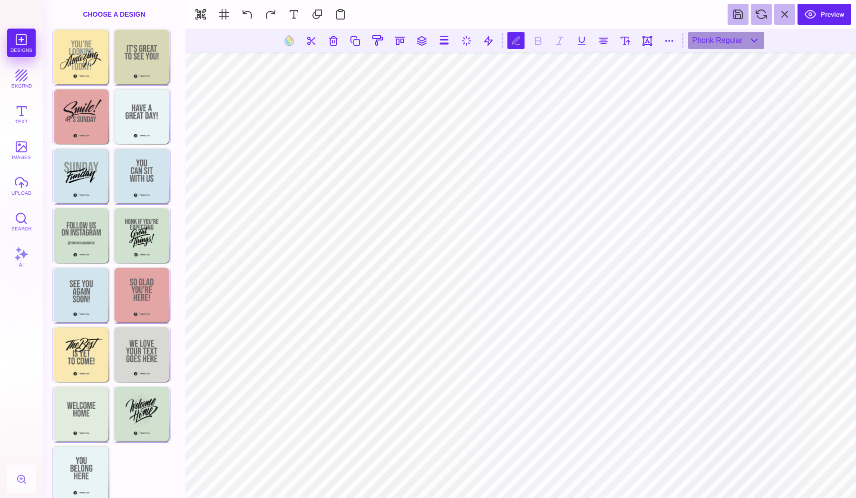
click at [284, 30] on section at bounding box center [521, 41] width 671 height 24
click at [292, 45] on button at bounding box center [289, 40] width 18 height 18
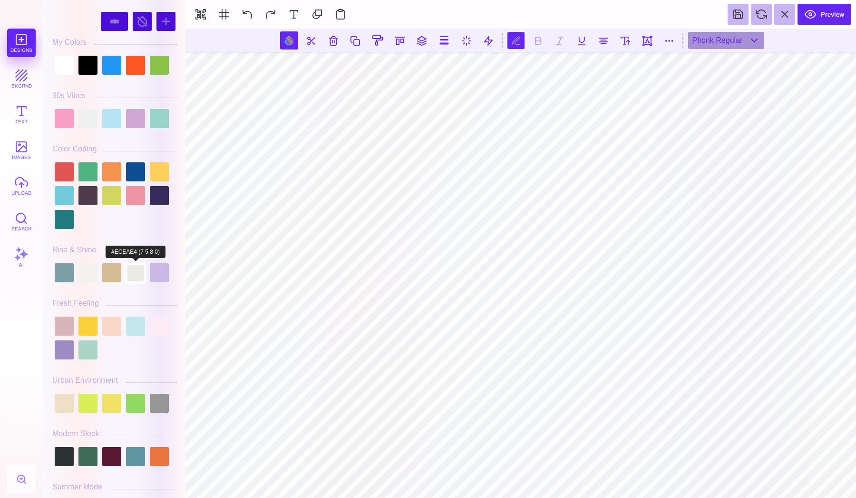
click at [137, 264] on div at bounding box center [135, 272] width 19 height 19
click at [135, 23] on div at bounding box center [142, 21] width 19 height 19
type input "#000000"
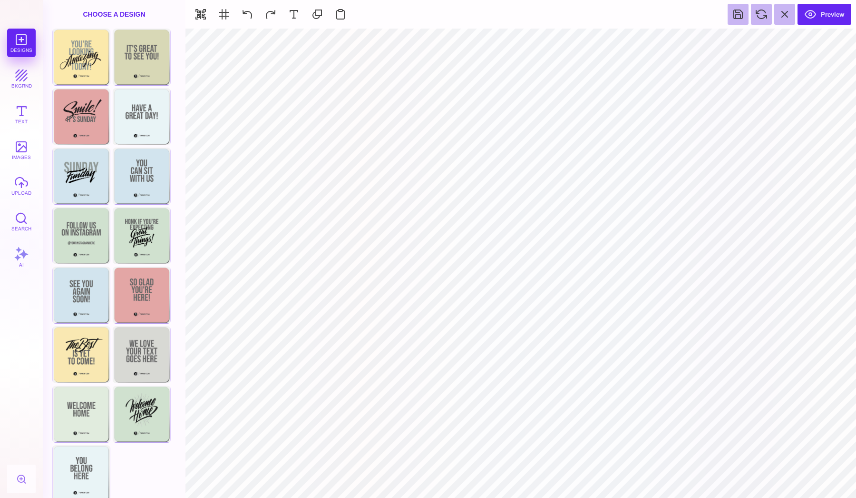
type input "#FFFFFF"
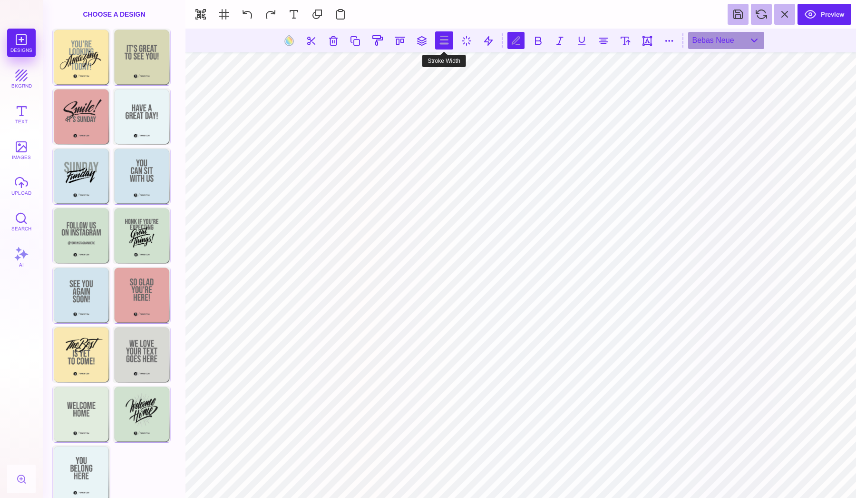
click at [445, 42] on button at bounding box center [444, 40] width 18 height 18
type input "*"
click at [405, 76] on section at bounding box center [444, 69] width 105 height 20
type input "***"
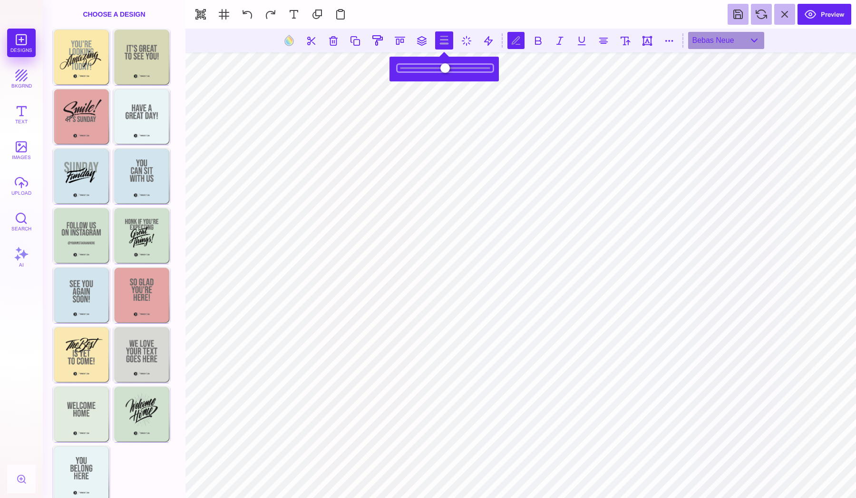
click at [405, 69] on input "range" at bounding box center [445, 68] width 95 height 7
click at [444, 40] on button at bounding box center [444, 40] width 18 height 18
type input "*"
type input "***"
click at [405, 66] on input "range" at bounding box center [445, 68] width 95 height 7
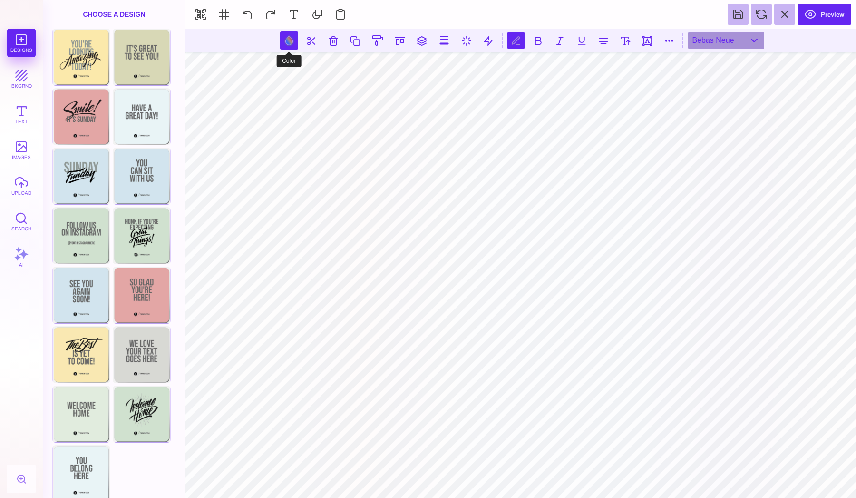
click at [288, 36] on button at bounding box center [289, 40] width 18 height 18
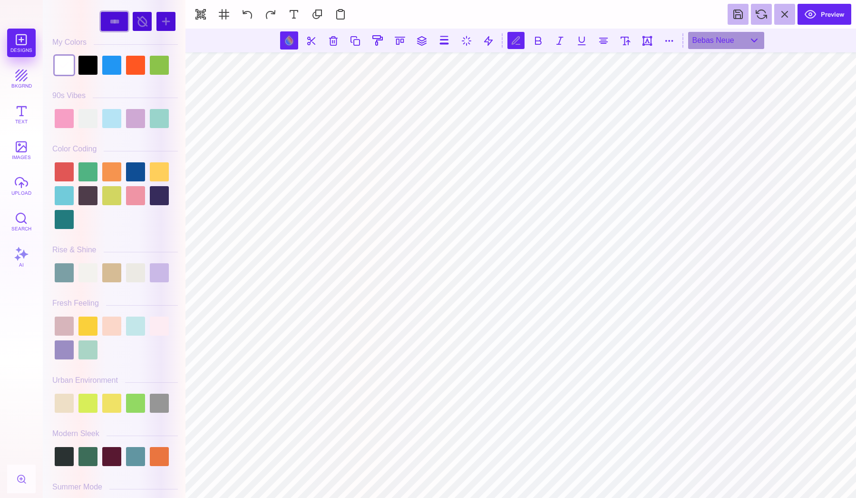
select select "******"
click at [165, 25] on div at bounding box center [166, 21] width 19 height 19
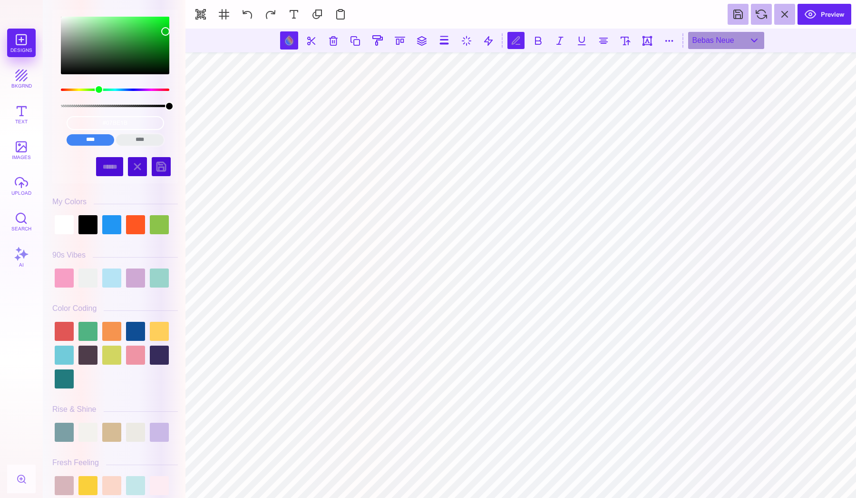
click at [139, 139] on input "****" at bounding box center [140, 139] width 48 height 11
click at [103, 141] on input "****" at bounding box center [91, 139] width 48 height 11
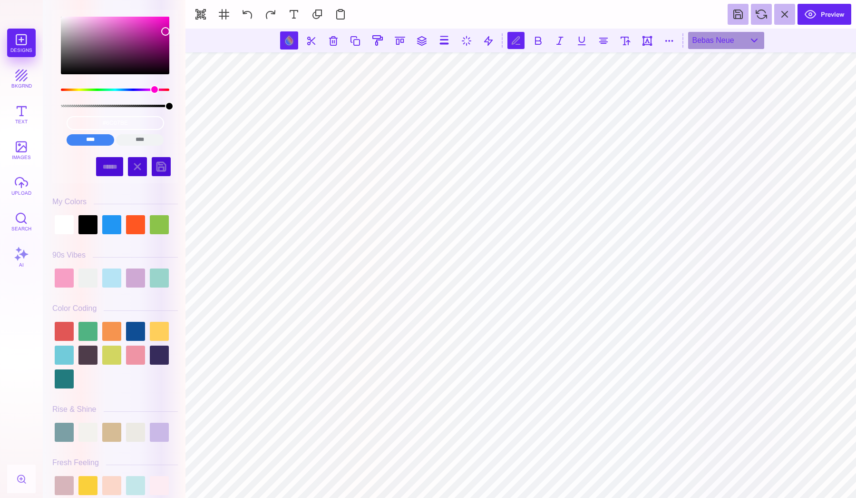
type input "#6707BE"
drag, startPoint x: 97, startPoint y: 88, endPoint x: 142, endPoint y: 89, distance: 45.7
click at [150, 89] on div "color picker dialog" at bounding box center [154, 89] width 9 height 9
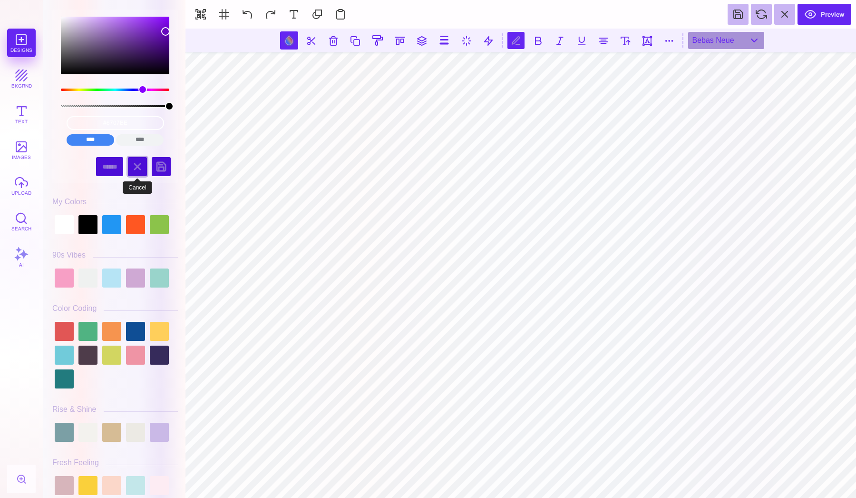
click at [142, 166] on div at bounding box center [137, 166] width 19 height 19
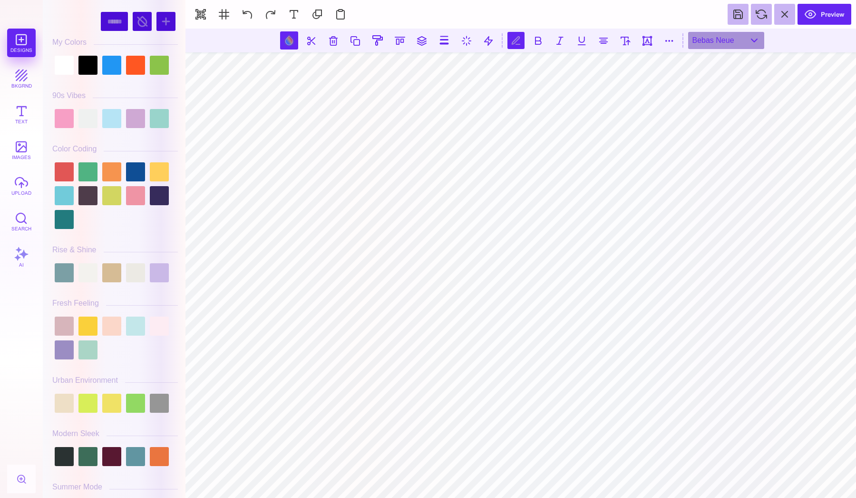
scroll to position [0, 0]
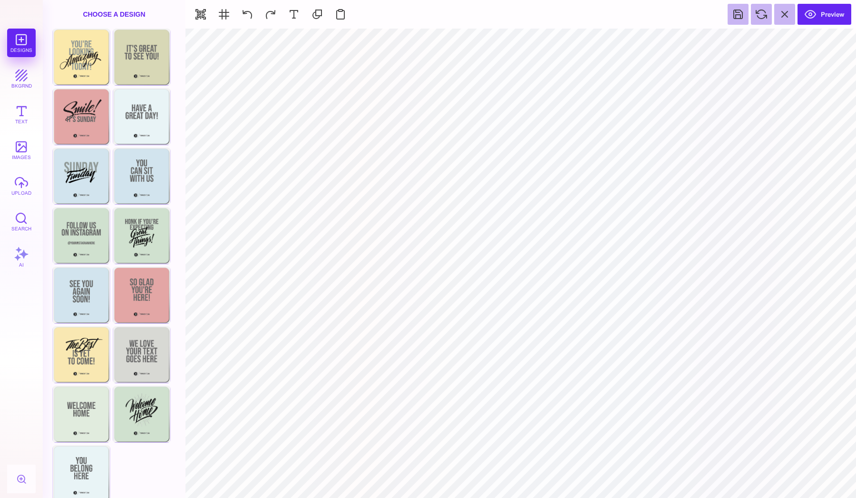
select select "******"
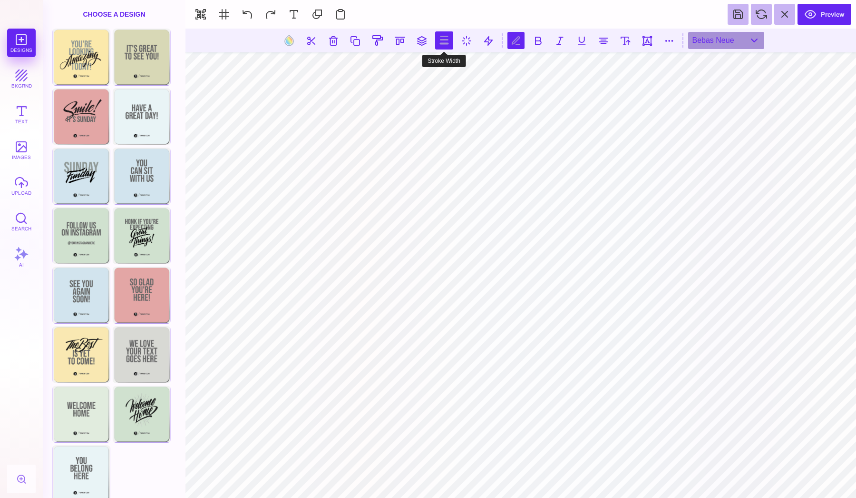
click at [448, 46] on button at bounding box center [444, 40] width 18 height 18
drag, startPoint x: 405, startPoint y: 68, endPoint x: 348, endPoint y: 69, distance: 57.6
type input "*"
click at [348, 69] on body "Designs bkgrnd Text images upload Search AI set page background" at bounding box center [428, 249] width 856 height 498
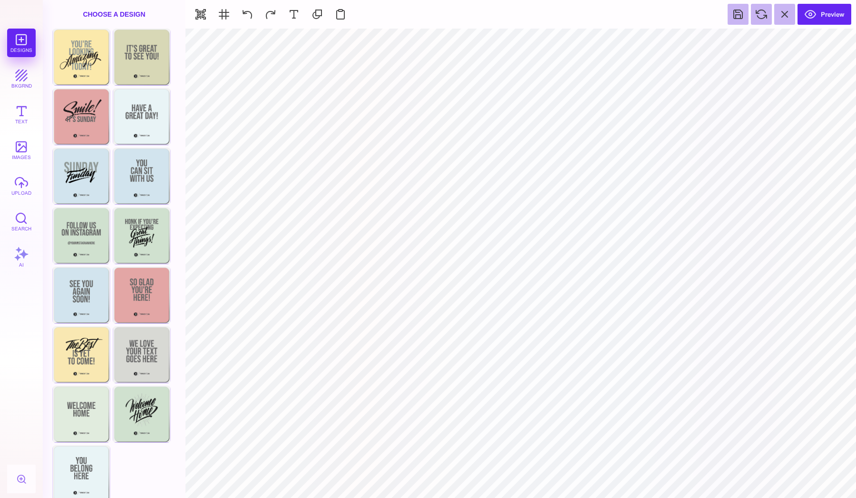
select select "******"
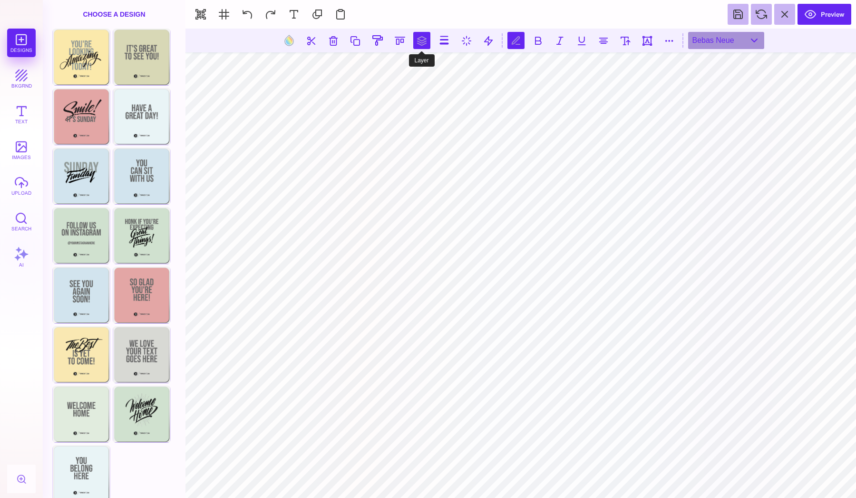
click at [426, 39] on button at bounding box center [421, 40] width 17 height 17
click at [440, 39] on button at bounding box center [444, 40] width 18 height 18
drag, startPoint x: 405, startPoint y: 69, endPoint x: 342, endPoint y: 82, distance: 65.0
type input "*"
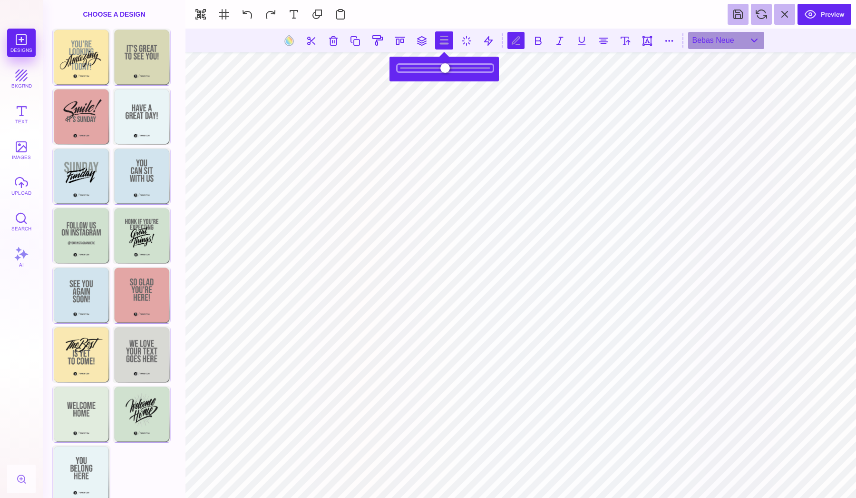
click at [342, 82] on body "Designs bkgrnd Text images upload Search AI set page background" at bounding box center [428, 249] width 856 height 498
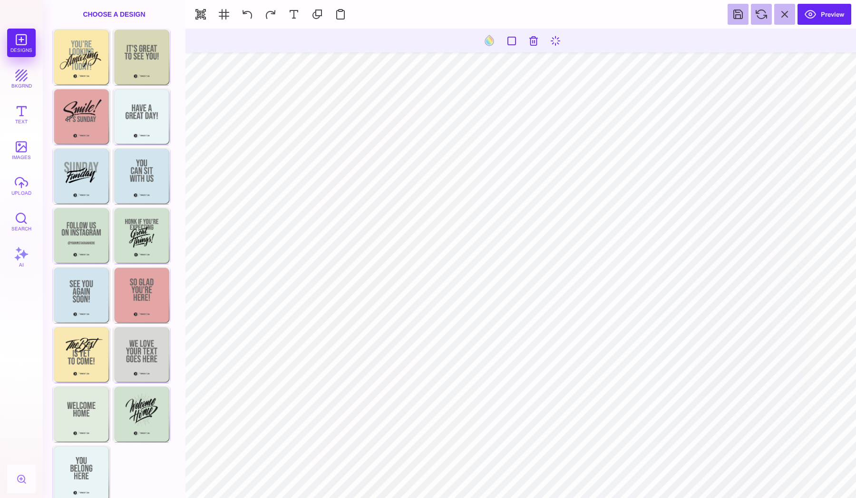
type input "#E87D6C"
select select "******"
click at [818, 15] on button "Preview" at bounding box center [825, 14] width 54 height 21
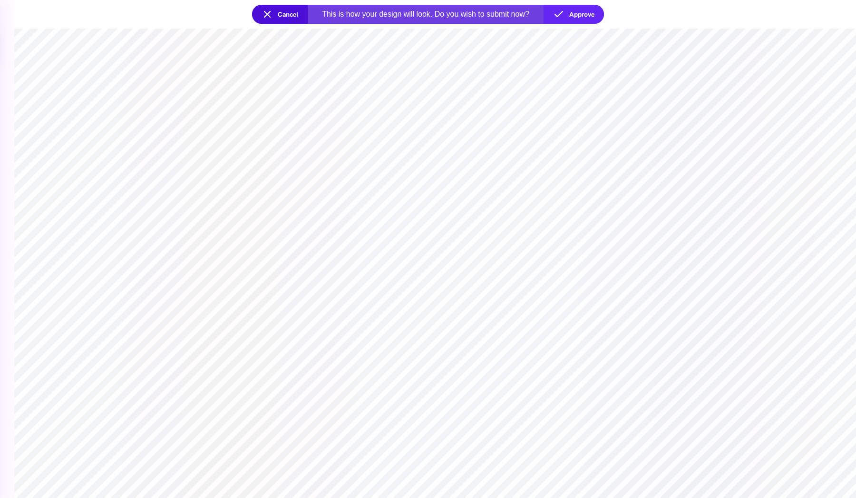
click at [283, 12] on button "Cancel" at bounding box center [280, 14] width 56 height 19
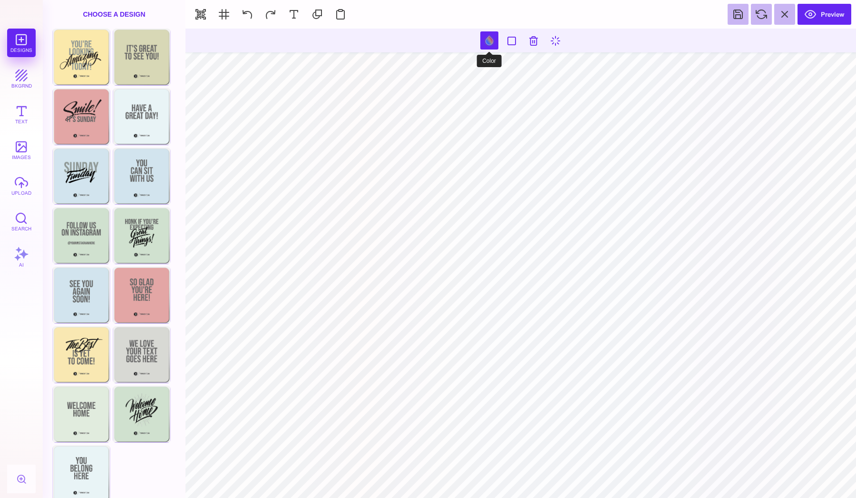
click at [484, 46] on button at bounding box center [489, 40] width 18 height 18
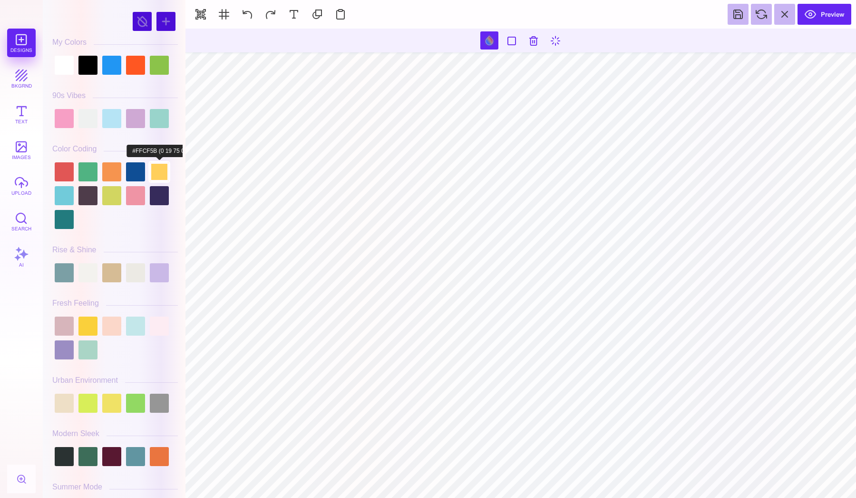
click at [151, 176] on div at bounding box center [159, 171] width 19 height 19
click at [139, 176] on div at bounding box center [135, 171] width 19 height 19
click at [68, 69] on div at bounding box center [64, 65] width 19 height 19
click at [88, 198] on div at bounding box center [87, 195] width 19 height 19
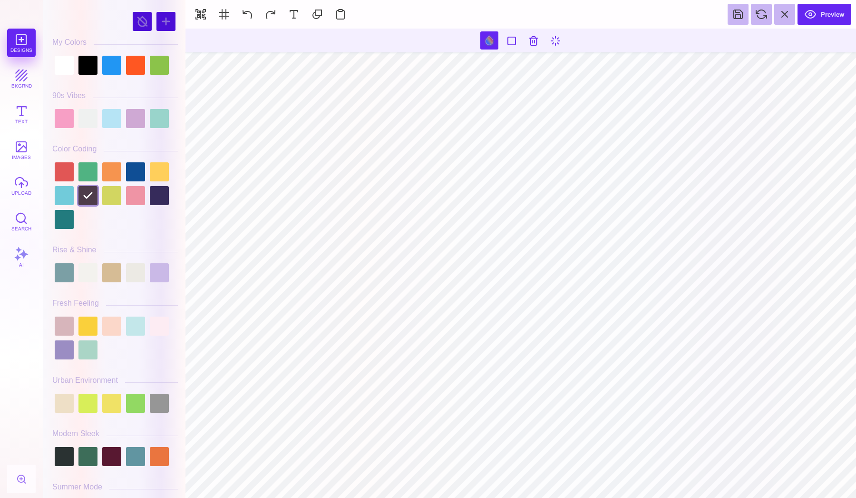
click at [108, 284] on div at bounding box center [115, 273] width 126 height 24
click at [109, 277] on div at bounding box center [111, 272] width 19 height 19
click at [138, 282] on div at bounding box center [115, 273] width 126 height 24
click at [132, 274] on div at bounding box center [135, 272] width 19 height 19
click at [82, 275] on div at bounding box center [87, 272] width 19 height 19
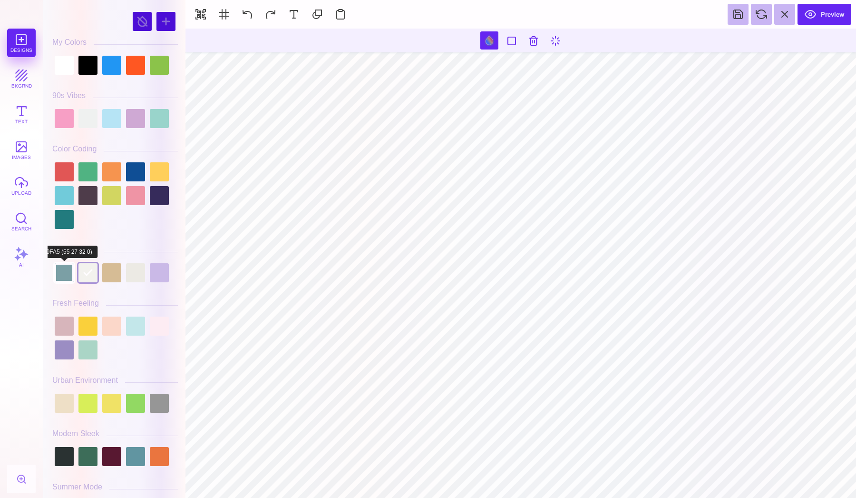
click at [69, 275] on div at bounding box center [64, 272] width 19 height 19
click at [159, 273] on div at bounding box center [159, 272] width 19 height 19
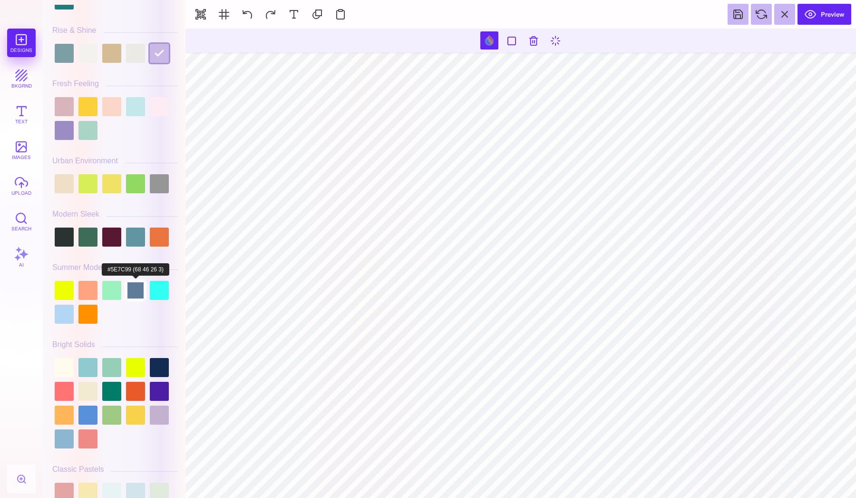
scroll to position [222, 0]
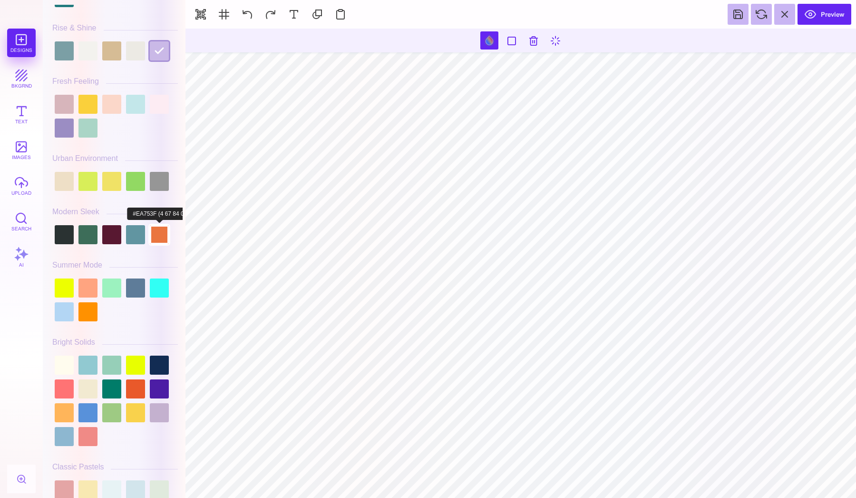
click at [156, 227] on div at bounding box center [159, 234] width 19 height 19
click at [130, 221] on div "Modern Sleek" at bounding box center [115, 214] width 126 height 15
click at [130, 234] on div at bounding box center [135, 234] width 19 height 19
click at [110, 234] on div at bounding box center [111, 234] width 19 height 19
click at [85, 233] on div at bounding box center [87, 234] width 19 height 19
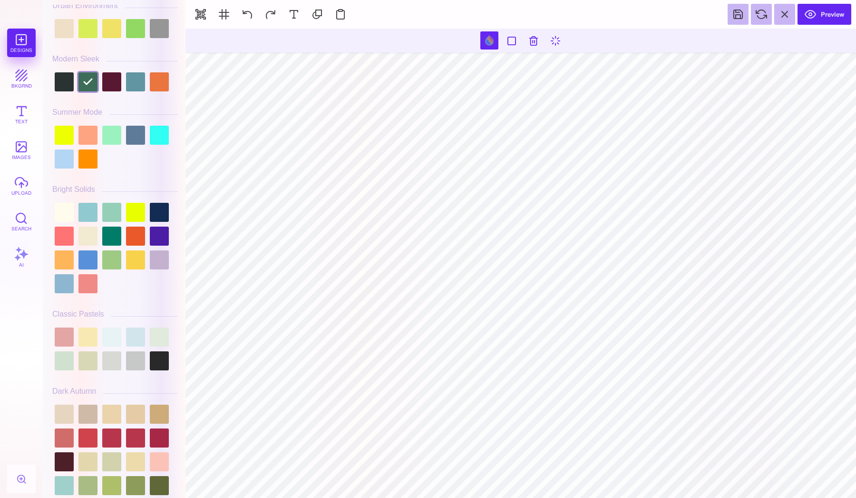
scroll to position [375, 0]
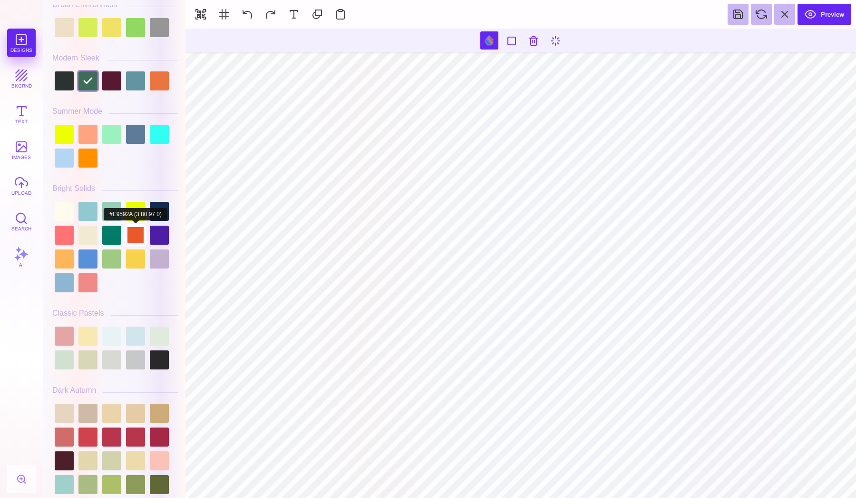
click at [137, 238] on div at bounding box center [135, 234] width 19 height 19
click at [157, 361] on div at bounding box center [159, 359] width 19 height 19
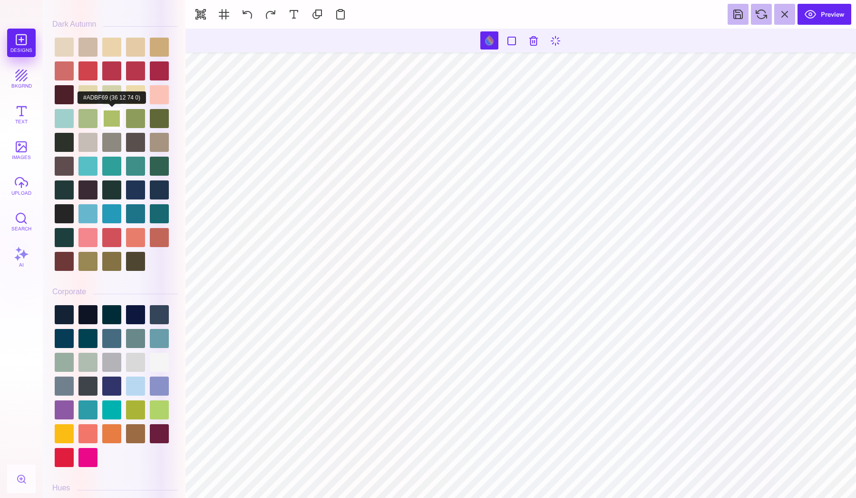
scroll to position [767, 0]
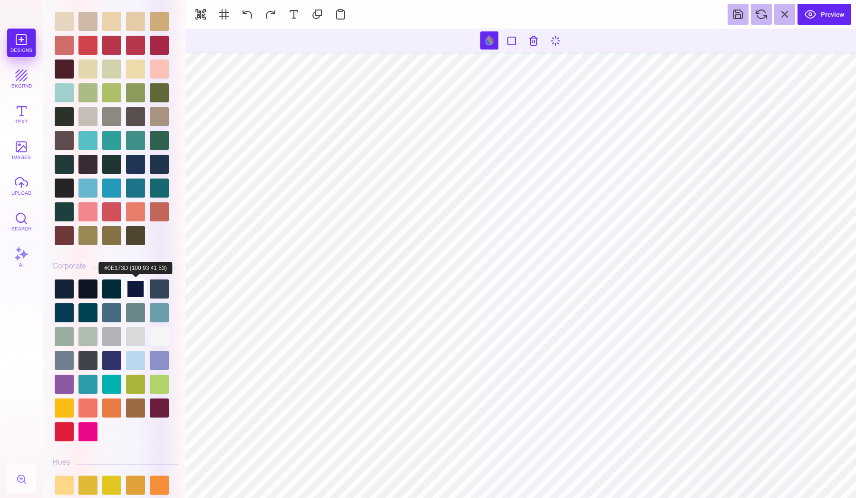
click at [133, 288] on div at bounding box center [135, 288] width 19 height 19
click at [93, 291] on div at bounding box center [87, 288] width 19 height 19
type input "#0F1425"
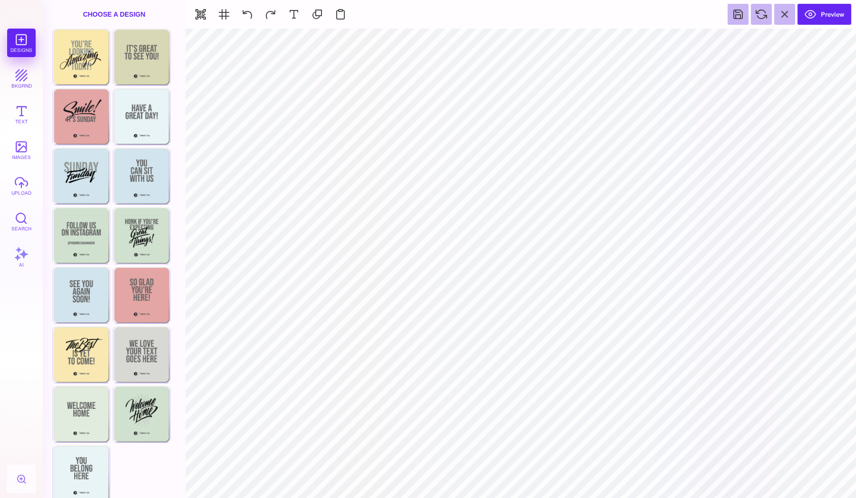
type input "#000000"
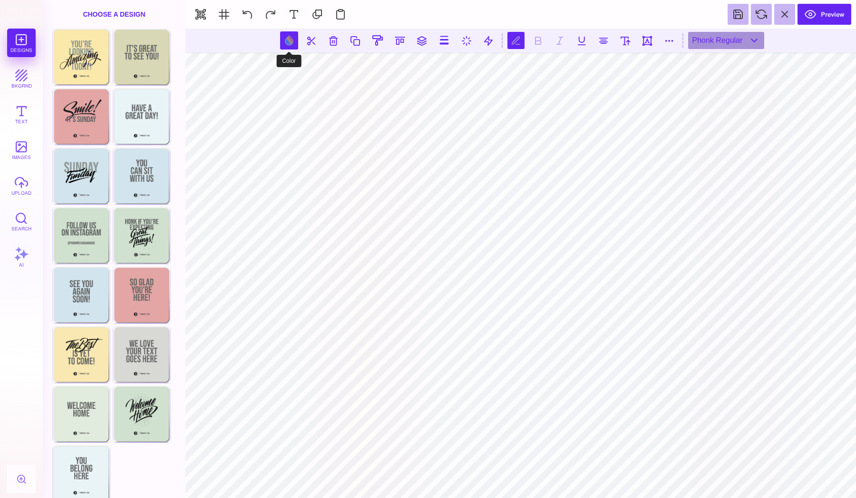
click at [290, 42] on button at bounding box center [289, 40] width 18 height 18
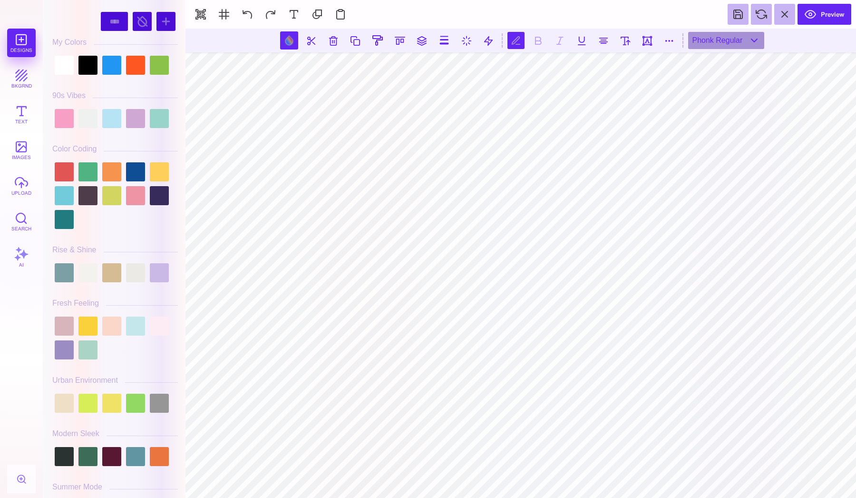
scroll to position [0, 0]
click at [61, 61] on div at bounding box center [64, 65] width 19 height 19
type input "#FFFFFF"
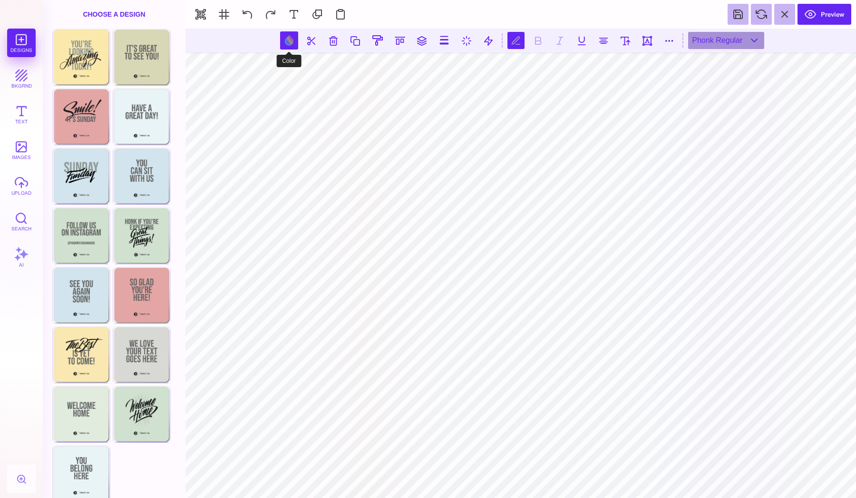
click at [296, 48] on button at bounding box center [289, 40] width 18 height 18
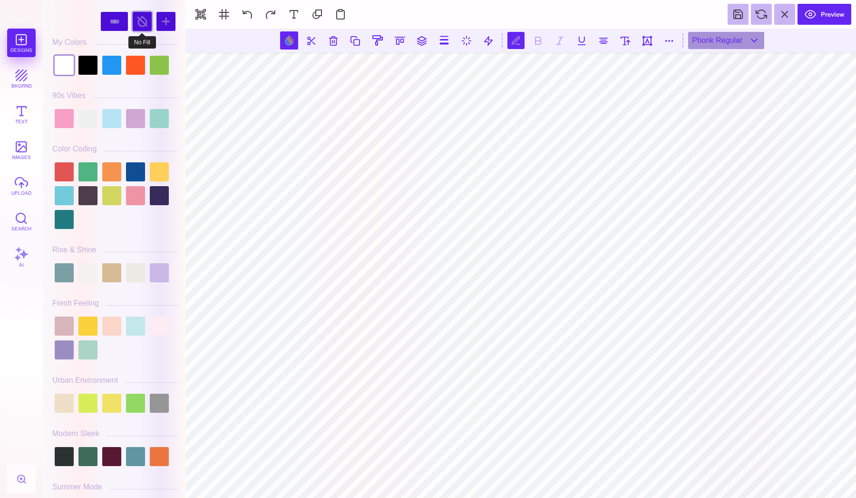
click at [142, 24] on div at bounding box center [142, 21] width 19 height 19
type input "#000000"
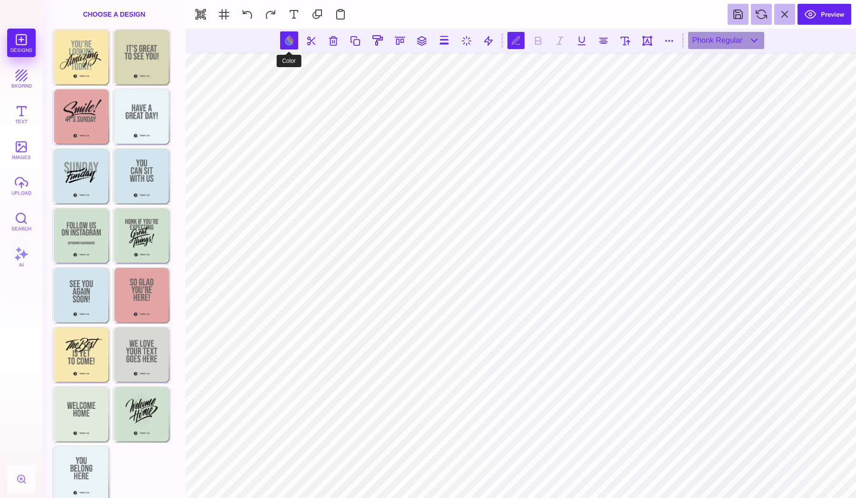
click at [293, 45] on button at bounding box center [289, 40] width 18 height 18
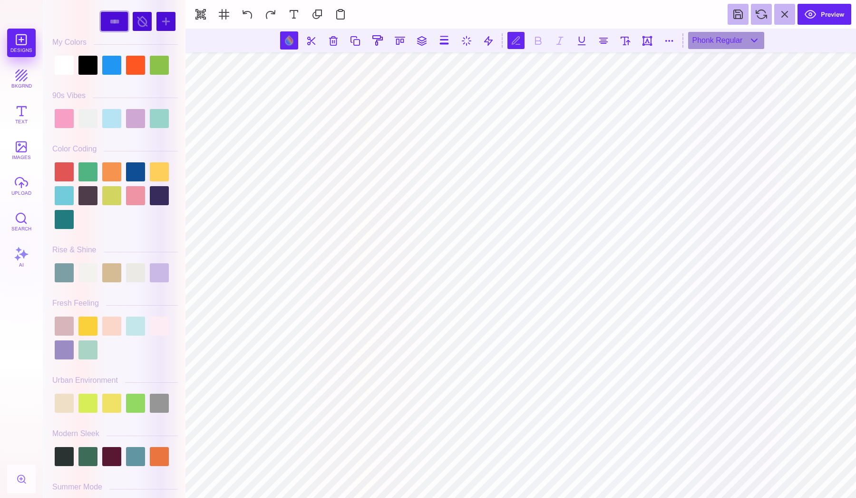
select select "******"
select select "****"
click at [65, 69] on div at bounding box center [64, 65] width 19 height 19
type input "#FFFFFF"
select select "******"
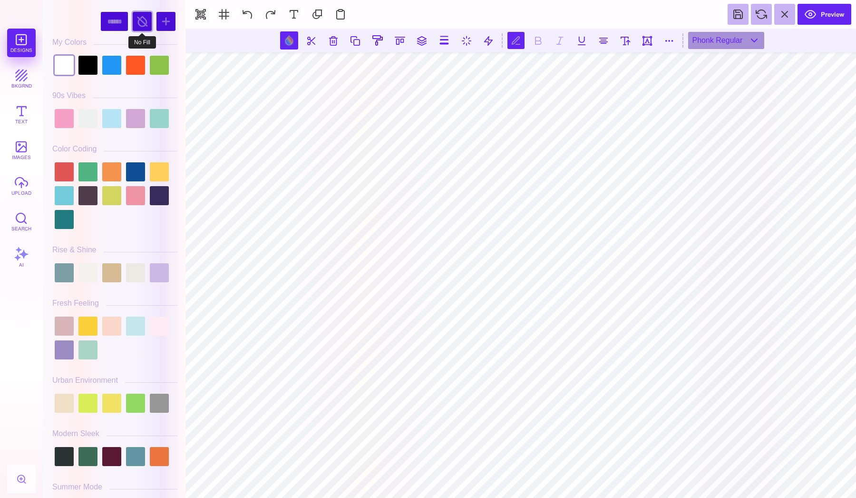
select select "******"
click at [138, 25] on div at bounding box center [142, 21] width 19 height 19
select select "******"
click at [138, 25] on div at bounding box center [142, 21] width 19 height 19
select select "******"
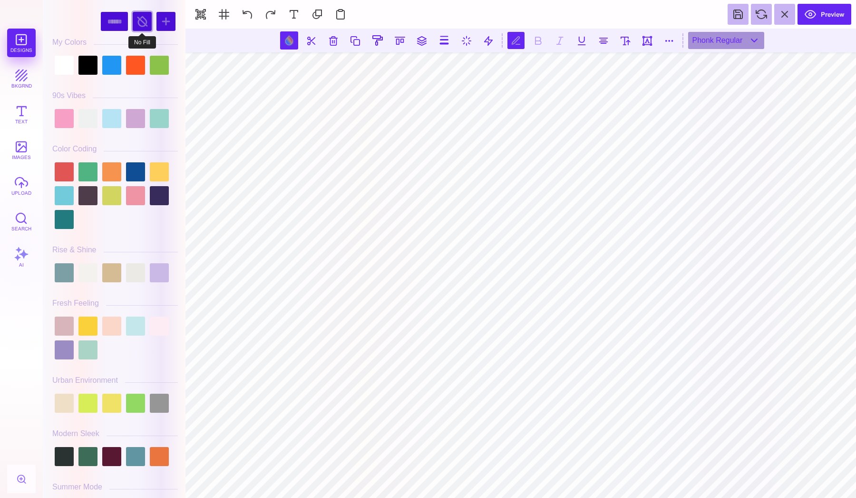
click at [138, 25] on div at bounding box center [142, 21] width 19 height 19
select select "****"
click at [131, 19] on div "**** ******" at bounding box center [115, 22] width 126 height 24
click at [138, 22] on div at bounding box center [142, 21] width 19 height 19
type input "#000000"
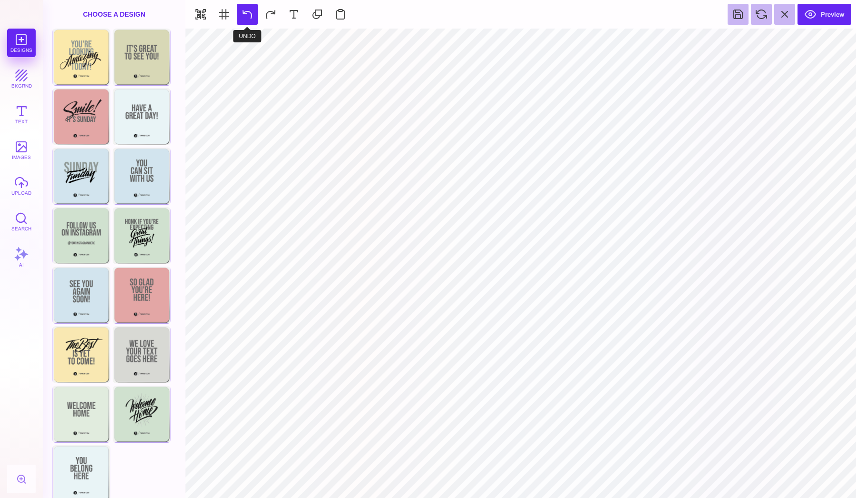
click at [253, 18] on button at bounding box center [247, 14] width 21 height 21
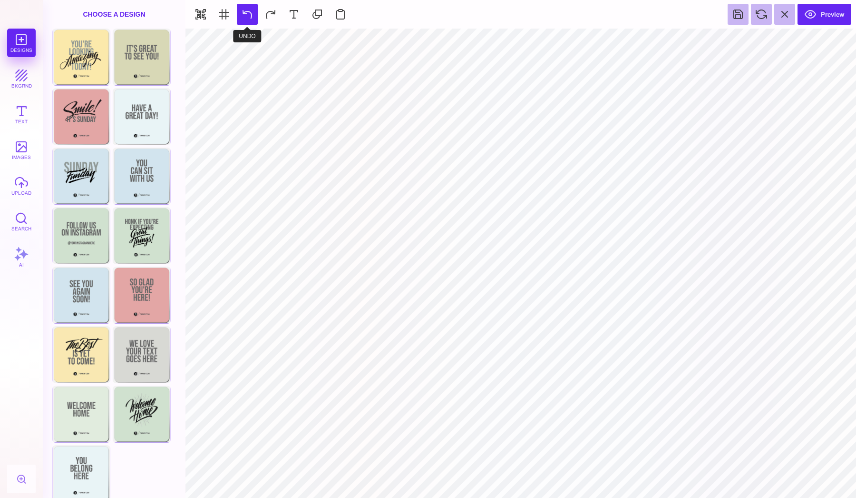
click at [253, 18] on button at bounding box center [247, 14] width 21 height 21
type input "#CAB9E7"
click at [499, 48] on button at bounding box center [500, 40] width 18 height 18
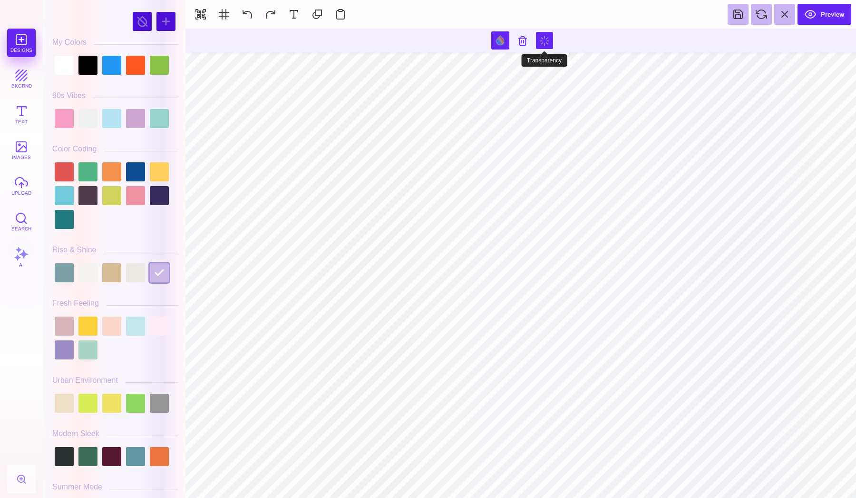
click at [544, 43] on button at bounding box center [544, 40] width 17 height 17
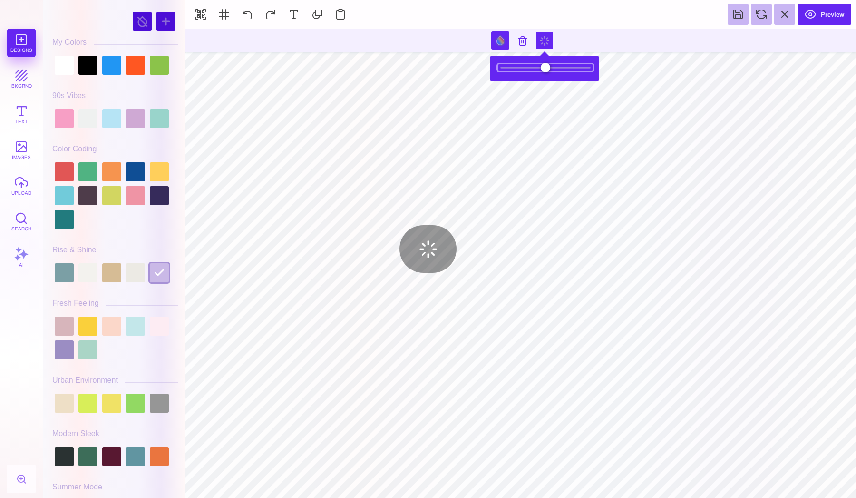
type input "*"
drag, startPoint x: 587, startPoint y: 66, endPoint x: 630, endPoint y: 58, distance: 44.0
click at [630, 58] on body "Designs bkgrnd Text images upload Search AI" at bounding box center [428, 249] width 856 height 498
click at [449, 50] on section at bounding box center [521, 41] width 671 height 24
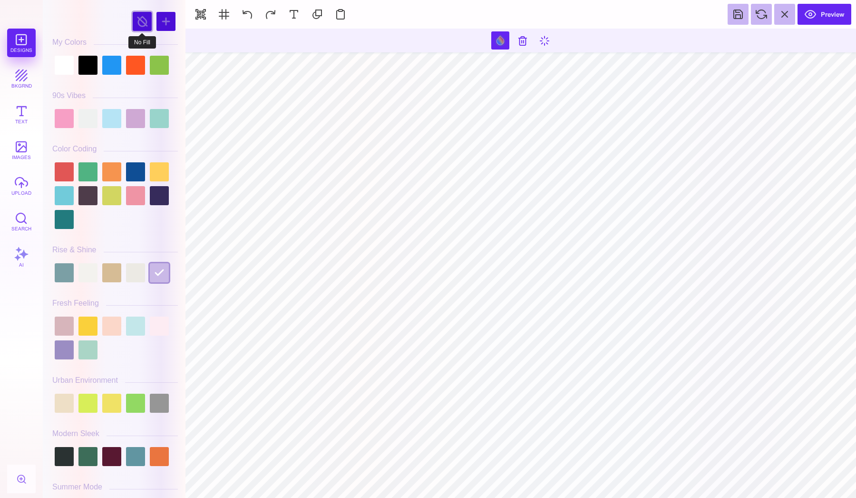
scroll to position [0, 0]
click at [140, 27] on div at bounding box center [142, 21] width 19 height 19
click at [118, 62] on div at bounding box center [111, 65] width 19 height 19
click at [131, 65] on div at bounding box center [135, 65] width 19 height 19
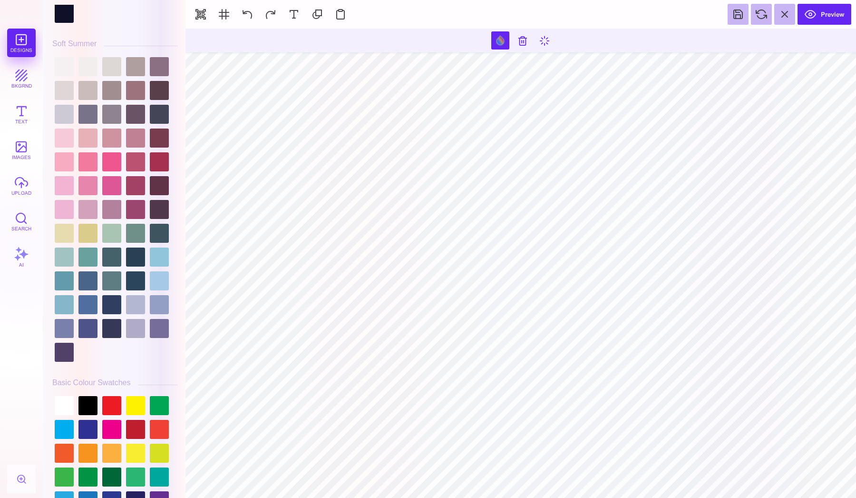
scroll to position [2456, 0]
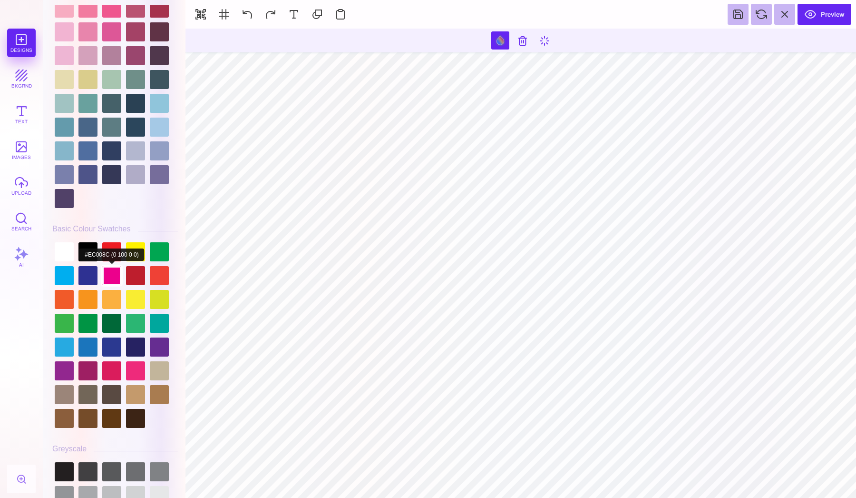
click at [117, 271] on div at bounding box center [111, 275] width 19 height 19
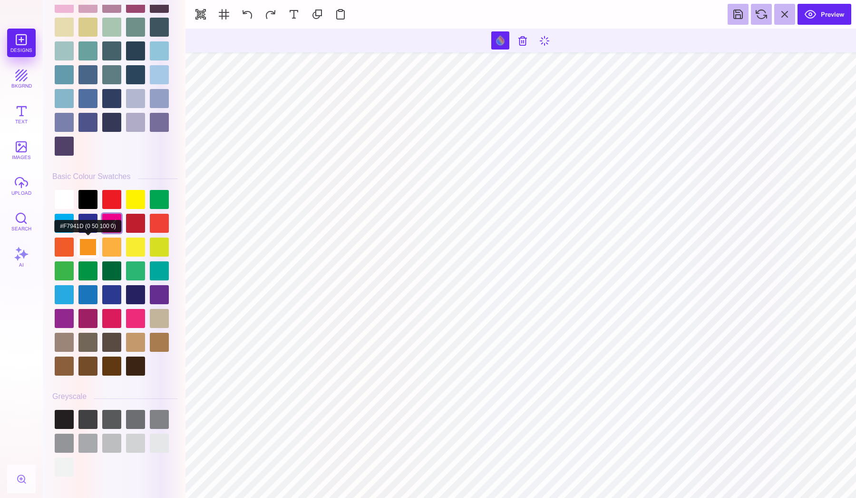
scroll to position [2508, 0]
click at [145, 312] on div at bounding box center [135, 318] width 19 height 19
click at [146, 312] on div at bounding box center [115, 282] width 126 height 190
click at [150, 312] on div at bounding box center [159, 318] width 19 height 19
click at [61, 337] on div at bounding box center [64, 342] width 19 height 19
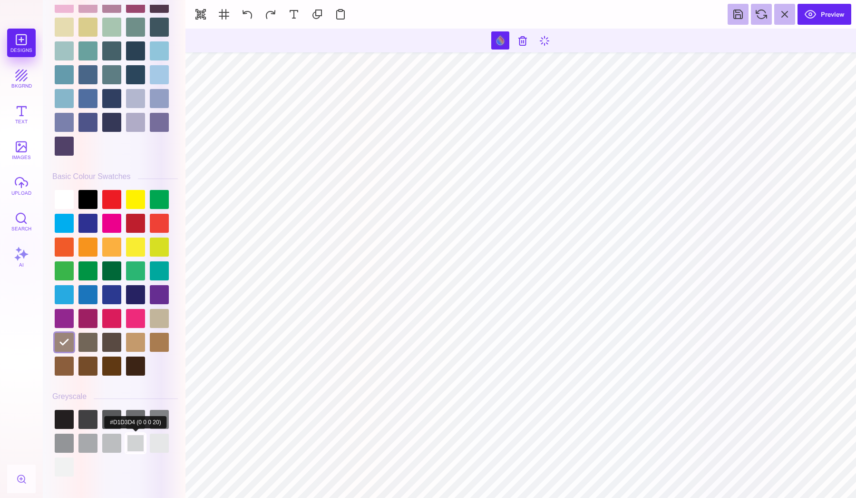
click at [142, 438] on div at bounding box center [135, 442] width 19 height 19
click at [154, 438] on div at bounding box center [159, 442] width 19 height 19
click at [111, 443] on div at bounding box center [111, 442] width 19 height 19
click at [157, 449] on div at bounding box center [159, 442] width 19 height 19
click at [128, 442] on div at bounding box center [135, 442] width 19 height 19
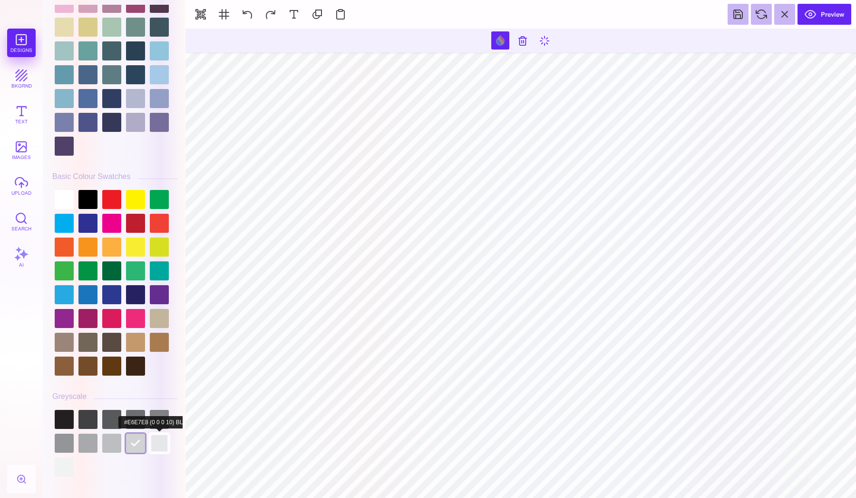
click at [159, 443] on div at bounding box center [159, 442] width 19 height 19
type input "#E6E7E8"
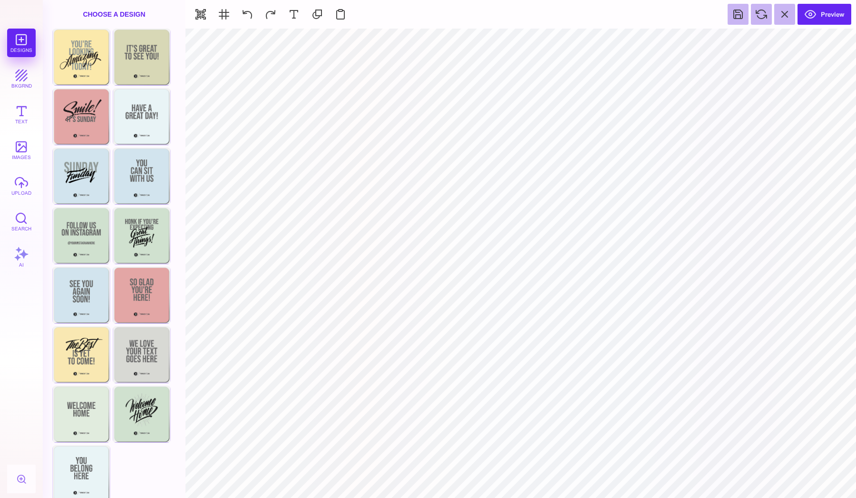
type input "#FFFFFF"
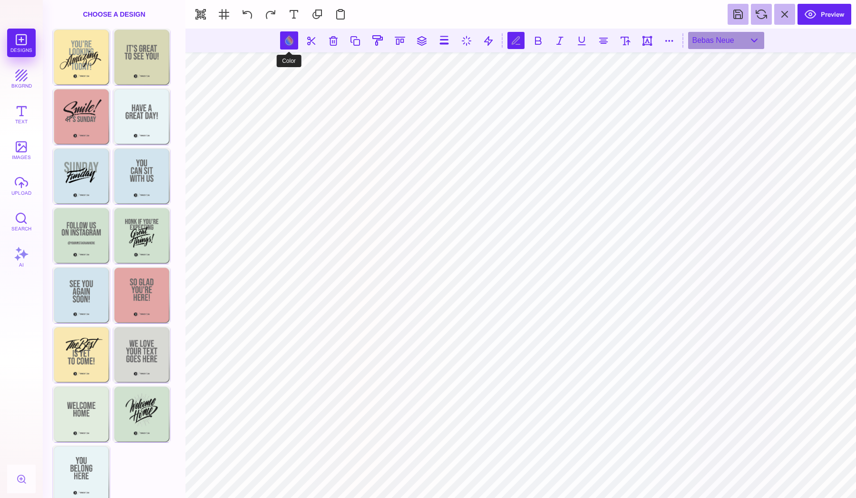
click at [289, 41] on button at bounding box center [289, 40] width 18 height 18
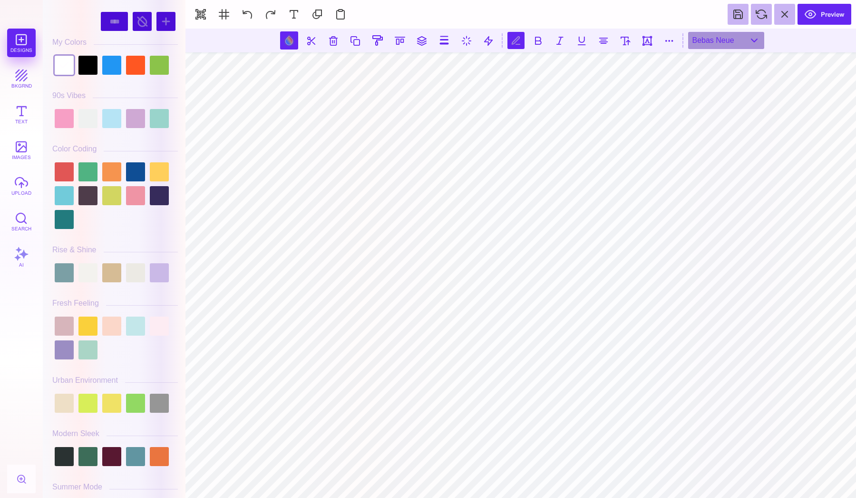
scroll to position [0, 2]
click at [138, 25] on div at bounding box center [142, 21] width 19 height 19
type input "#000000"
select select "******"
drag, startPoint x: 114, startPoint y: 20, endPoint x: 138, endPoint y: 27, distance: 25.6
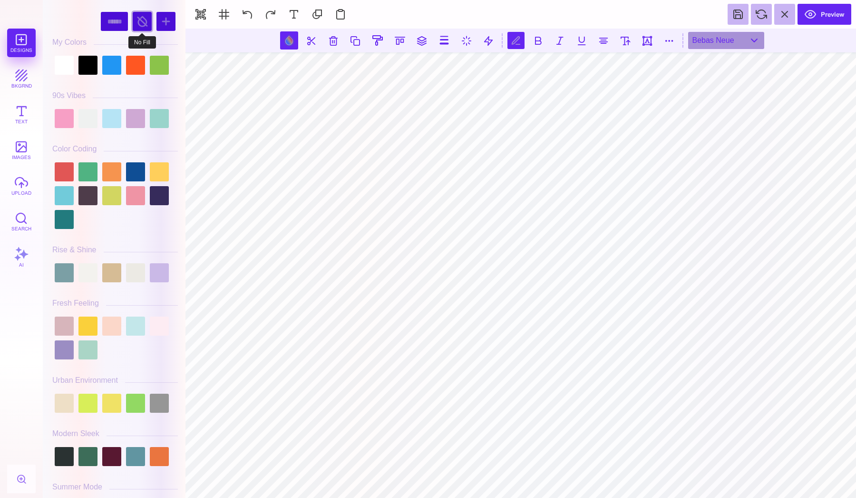
select select "******"
click at [138, 27] on div at bounding box center [142, 21] width 19 height 19
select select "******"
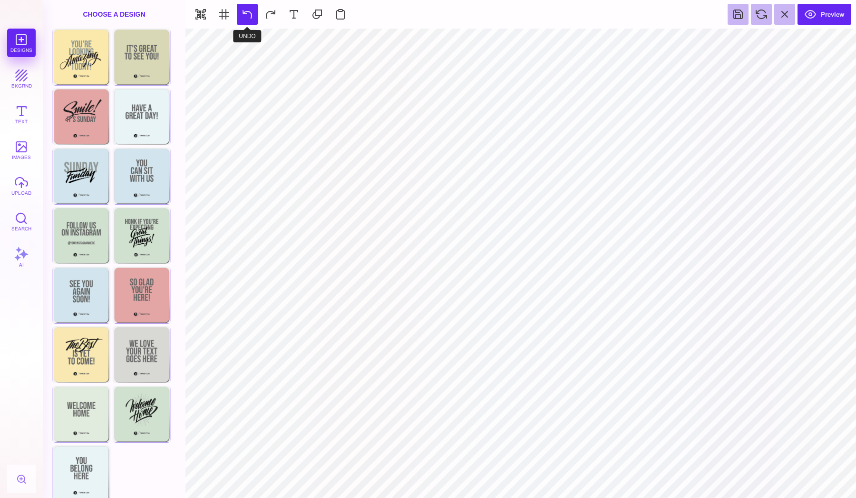
select select "******"
click at [240, 17] on button at bounding box center [247, 14] width 21 height 21
select select "******"
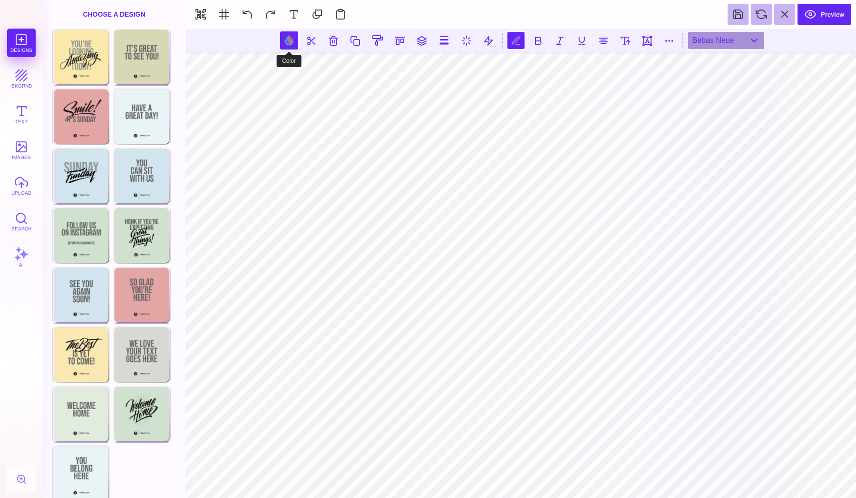
click at [291, 38] on button at bounding box center [289, 40] width 18 height 18
type input "#FFFFFF"
select select "****"
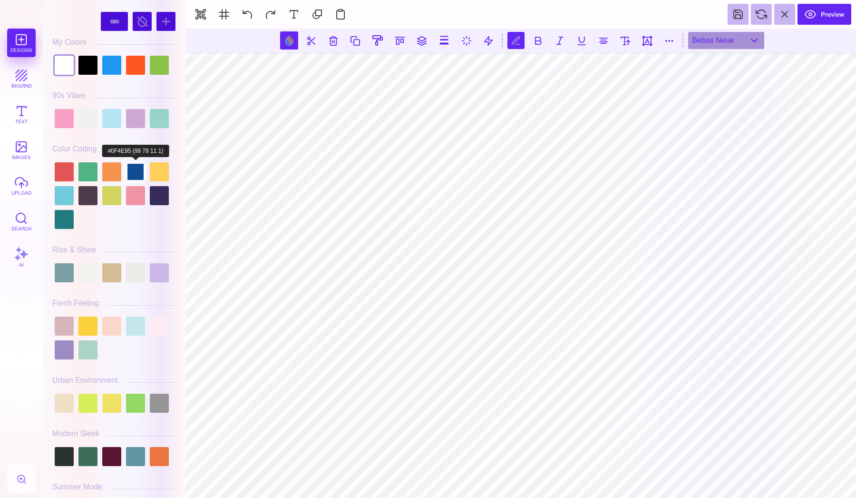
click at [133, 169] on div at bounding box center [135, 171] width 19 height 19
click at [153, 196] on div at bounding box center [159, 195] width 19 height 19
type input "#362B5B"
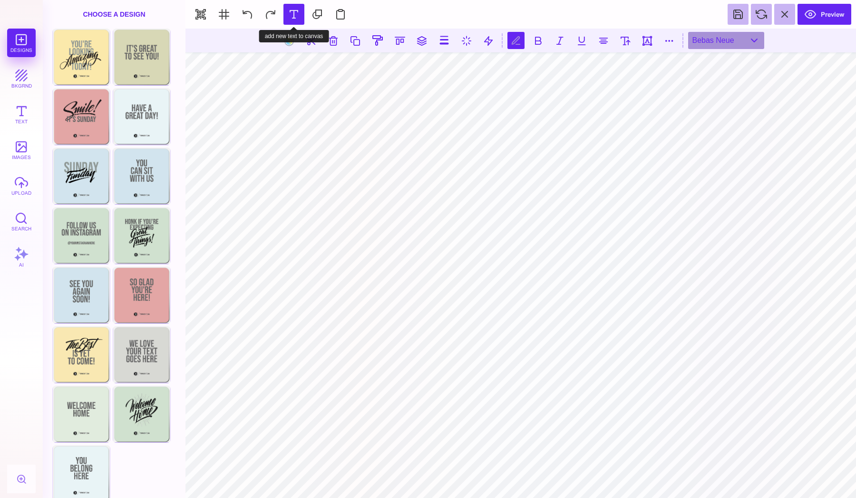
click at [289, 25] on button at bounding box center [294, 14] width 21 height 21
click at [242, 12] on button at bounding box center [247, 14] width 21 height 21
click at [290, 47] on button at bounding box center [289, 40] width 18 height 18
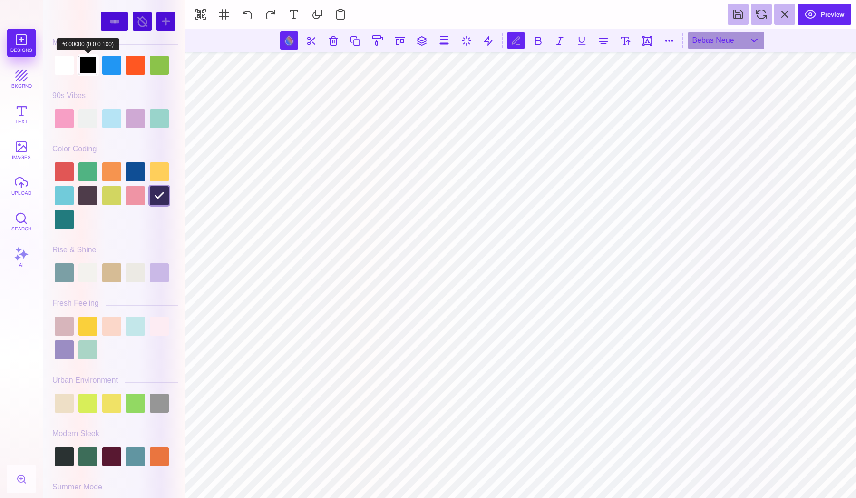
click at [84, 67] on div at bounding box center [87, 65] width 19 height 19
type input "#000000"
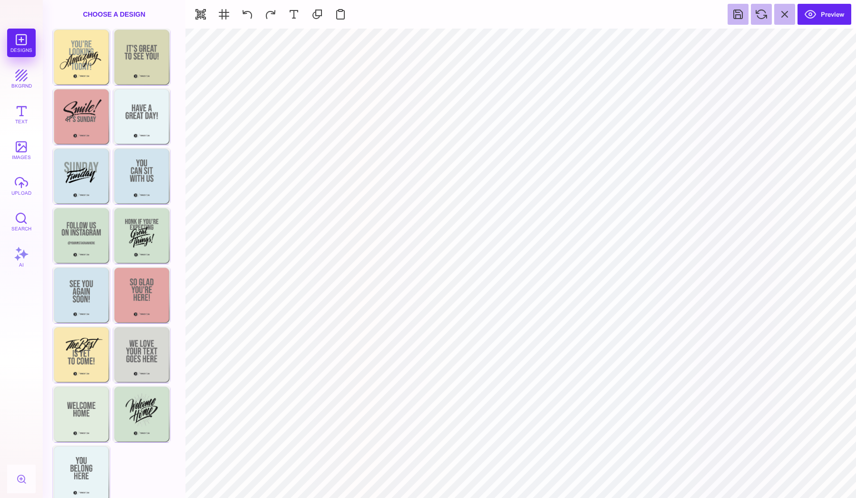
type input "#FFFFFF"
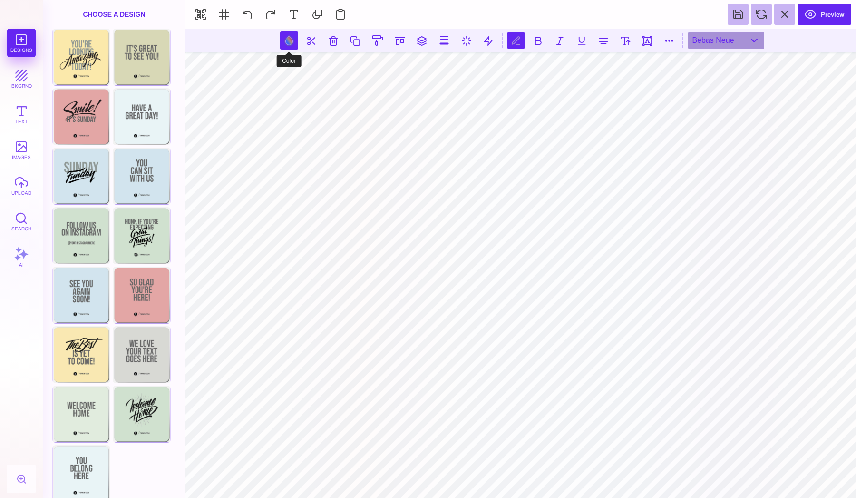
click at [287, 39] on button at bounding box center [289, 40] width 18 height 18
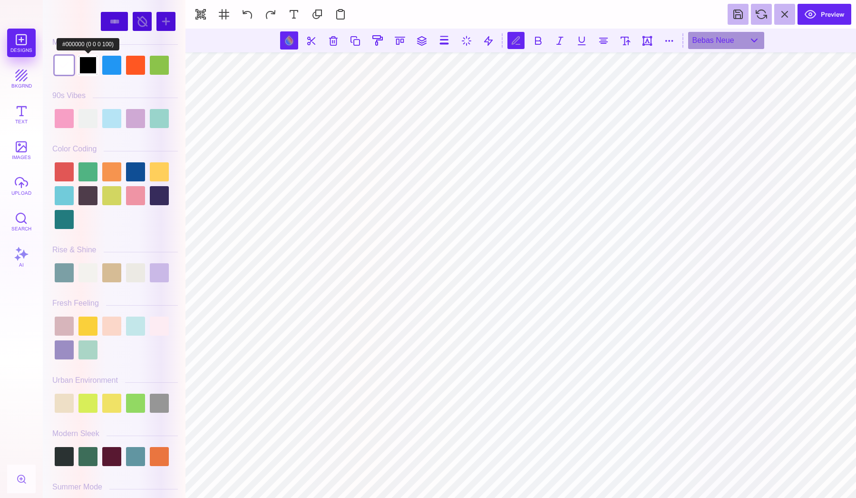
click at [91, 64] on div at bounding box center [87, 65] width 19 height 19
type input "#000000"
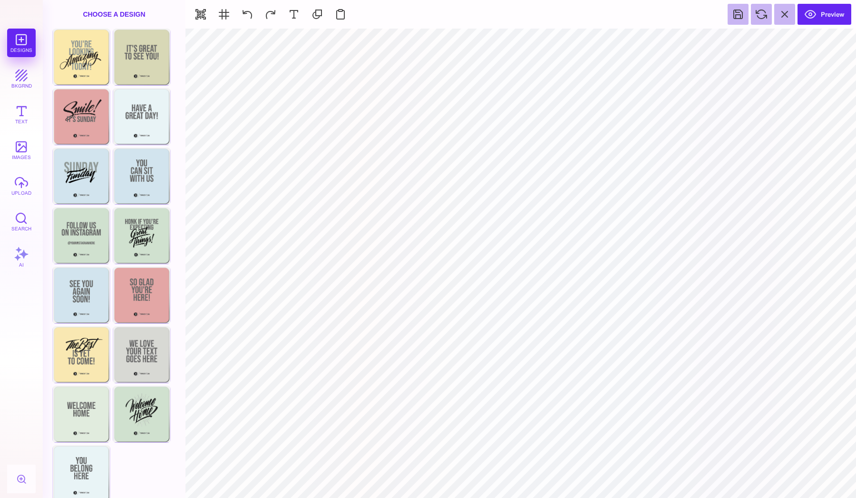
type input "#E6E7E8"
click at [495, 42] on button at bounding box center [500, 40] width 18 height 18
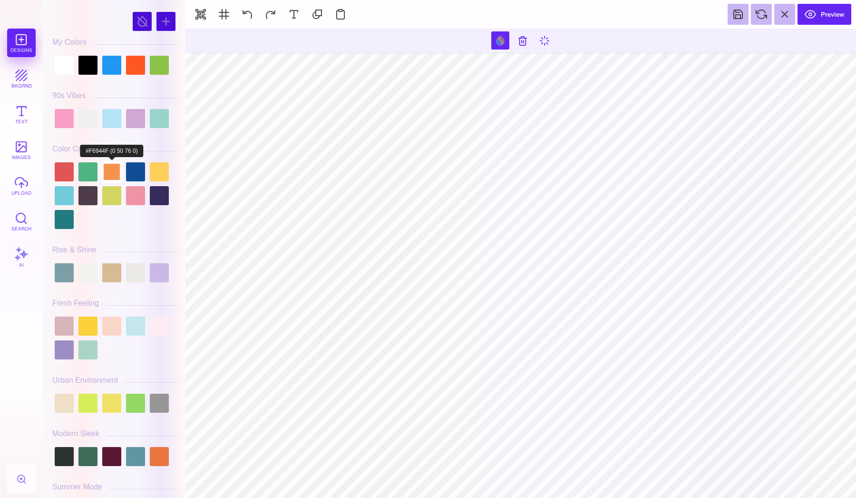
click at [106, 169] on div at bounding box center [111, 171] width 19 height 19
click at [98, 173] on div at bounding box center [115, 195] width 126 height 71
click at [85, 174] on div at bounding box center [87, 171] width 19 height 19
click at [82, 200] on div at bounding box center [87, 195] width 19 height 19
click at [65, 197] on div at bounding box center [64, 195] width 19 height 19
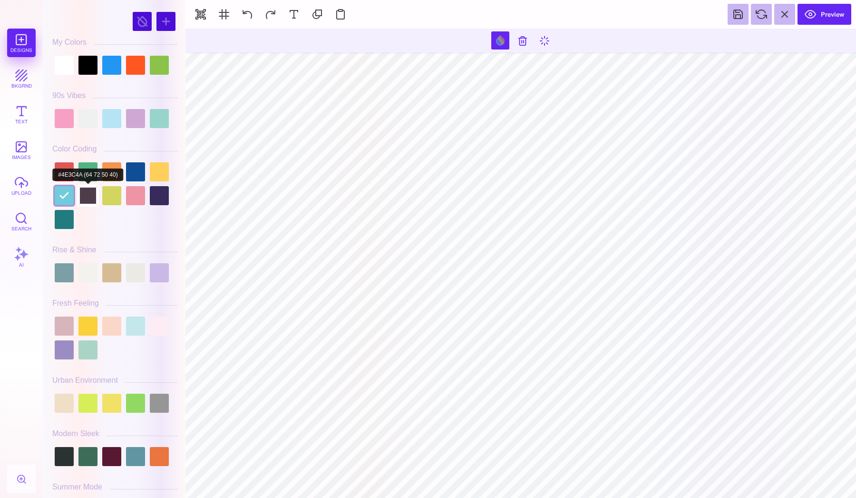
click at [88, 198] on div at bounding box center [87, 195] width 19 height 19
click at [123, 194] on div at bounding box center [115, 195] width 126 height 71
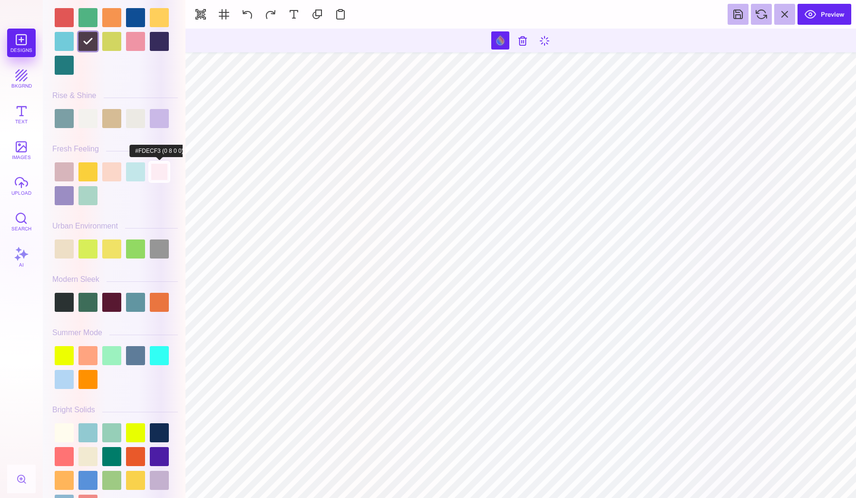
click at [154, 176] on div at bounding box center [159, 171] width 19 height 19
click at [141, 175] on div at bounding box center [135, 171] width 19 height 19
click at [126, 174] on div at bounding box center [135, 171] width 19 height 19
click at [114, 173] on div at bounding box center [111, 171] width 19 height 19
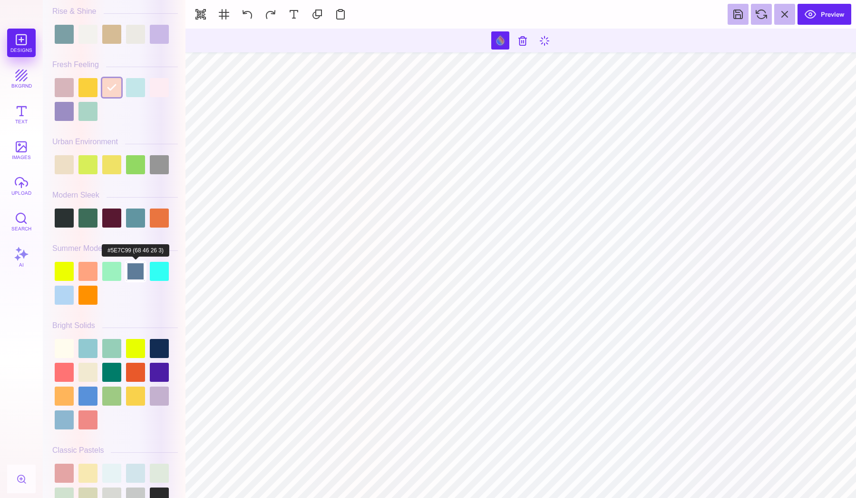
click at [129, 276] on div at bounding box center [135, 271] width 19 height 19
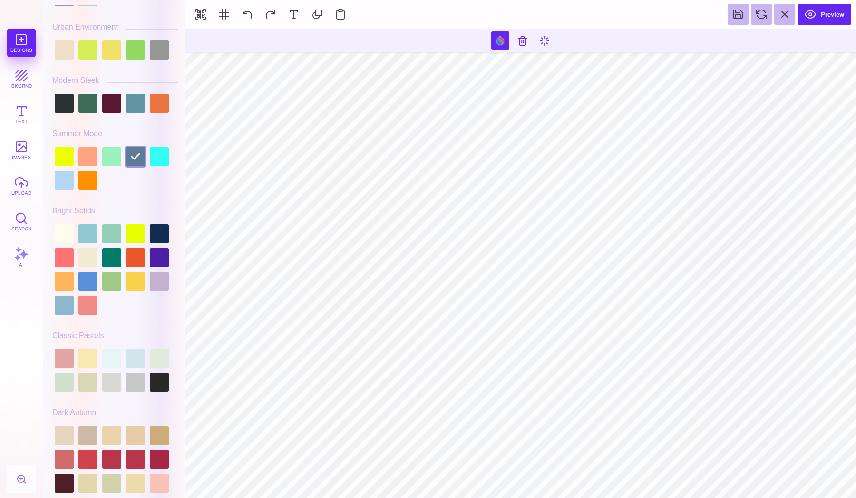
scroll to position [367, 0]
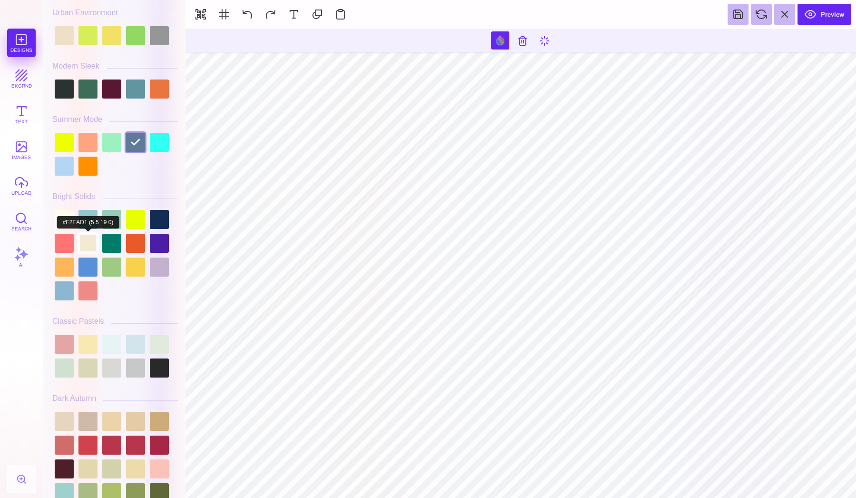
click at [88, 236] on div at bounding box center [87, 243] width 19 height 19
type input "#000000"
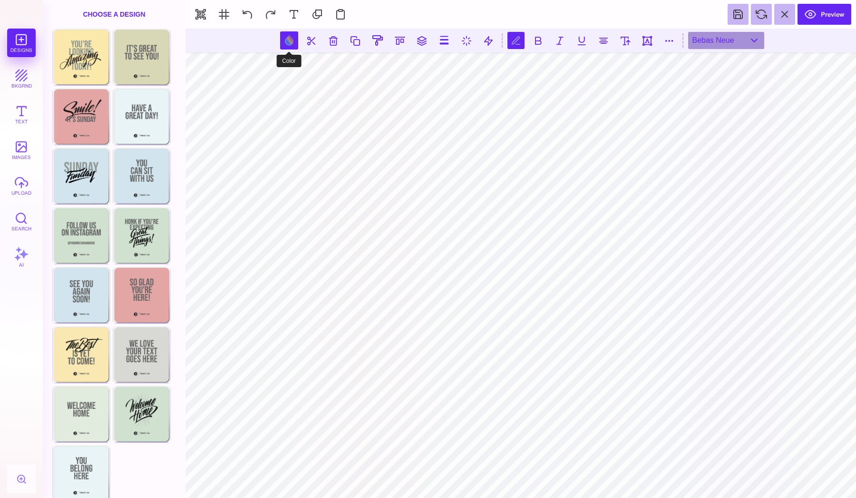
click at [296, 43] on button at bounding box center [289, 40] width 18 height 18
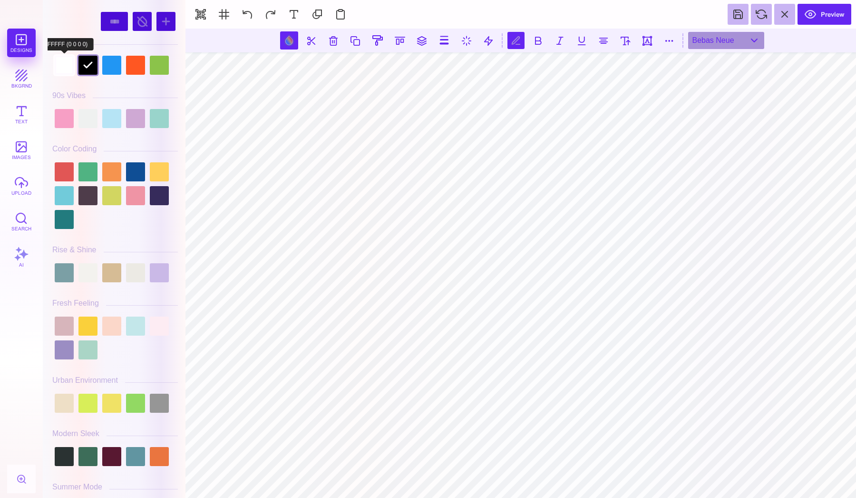
click at [65, 72] on div at bounding box center [64, 65] width 19 height 19
click at [93, 126] on div at bounding box center [87, 118] width 19 height 19
click at [64, 67] on div at bounding box center [64, 65] width 19 height 19
type input "#FFFFFF"
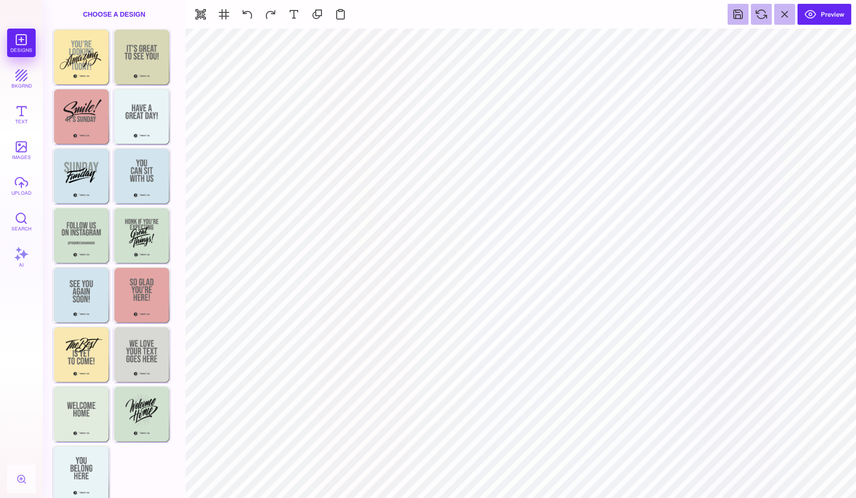
type input "#000000"
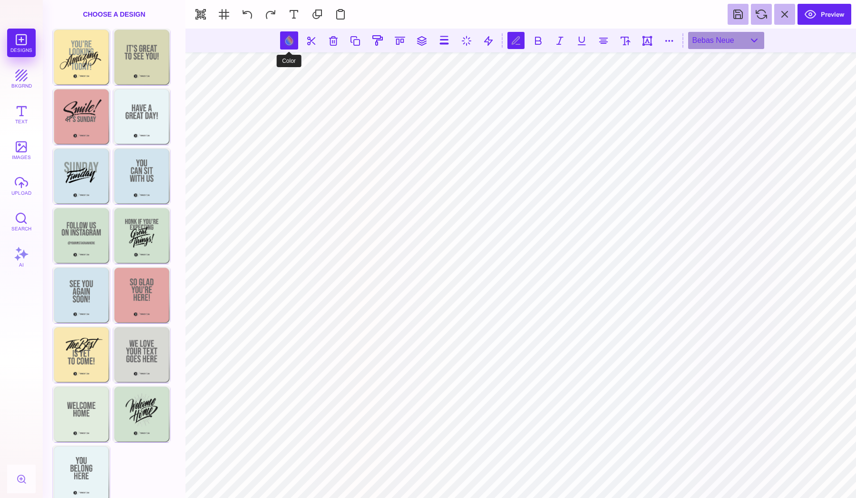
click at [297, 35] on button at bounding box center [289, 40] width 18 height 18
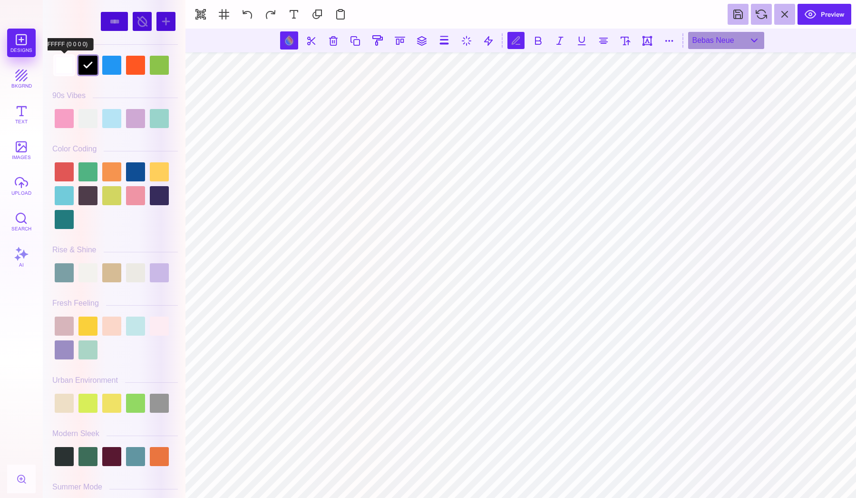
click at [61, 63] on div at bounding box center [64, 65] width 19 height 19
type input "#FFFFFF"
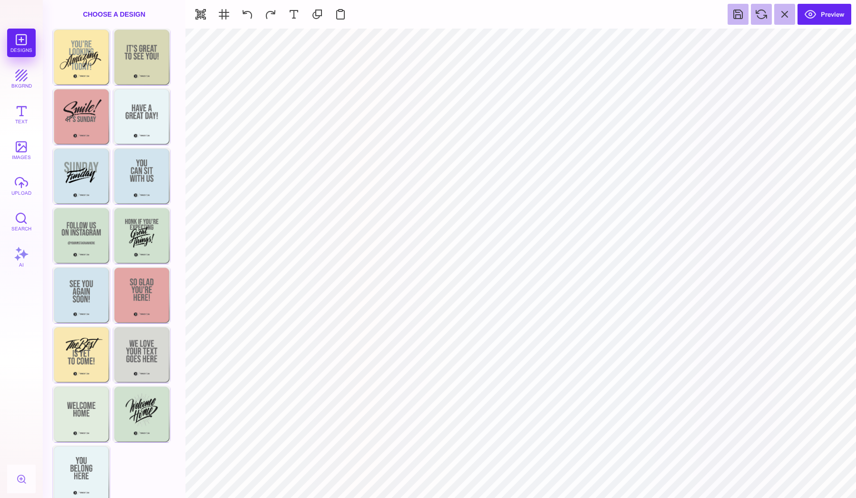
type input "#F2EAD1"
click at [492, 48] on button at bounding box center [500, 40] width 18 height 18
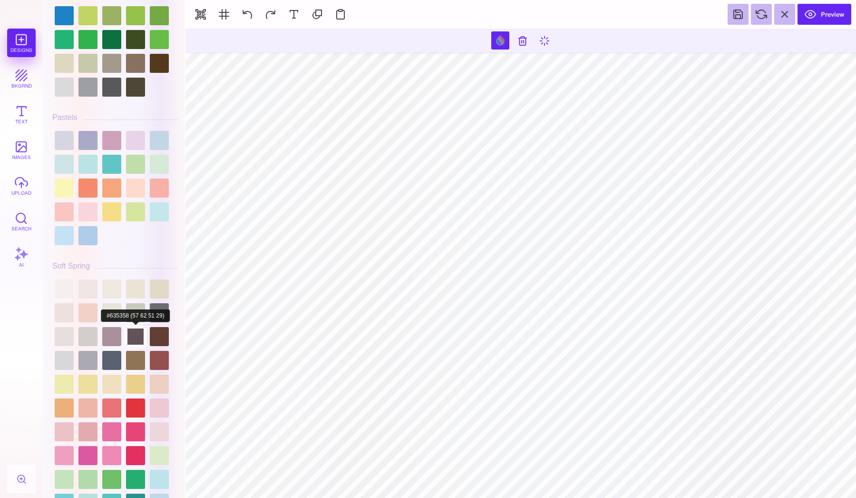
scroll to position [1403, 0]
click at [131, 305] on div at bounding box center [135, 312] width 19 height 19
click at [112, 310] on div at bounding box center [111, 312] width 19 height 19
click at [88, 317] on div at bounding box center [87, 312] width 19 height 19
click at [163, 313] on div at bounding box center [159, 312] width 19 height 19
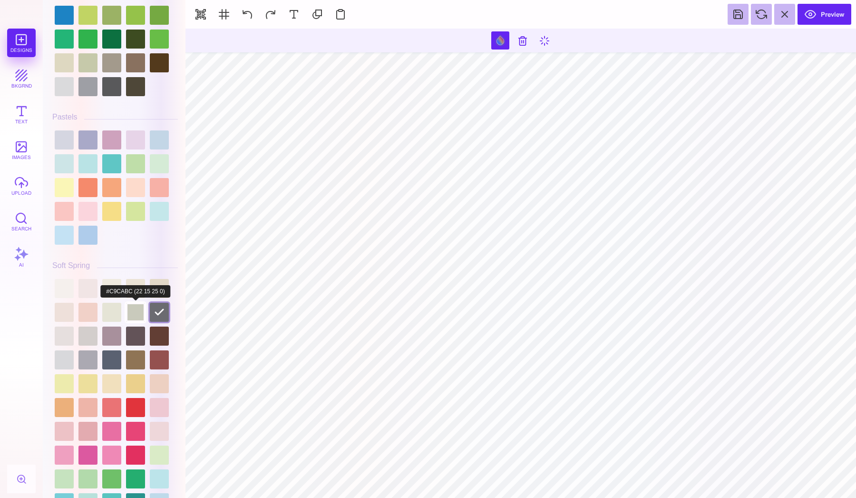
click at [141, 311] on div at bounding box center [135, 312] width 19 height 19
click at [108, 312] on div at bounding box center [111, 312] width 19 height 19
click at [95, 312] on div at bounding box center [87, 312] width 19 height 19
click at [65, 308] on div at bounding box center [64, 312] width 19 height 19
click at [79, 310] on div at bounding box center [87, 312] width 19 height 19
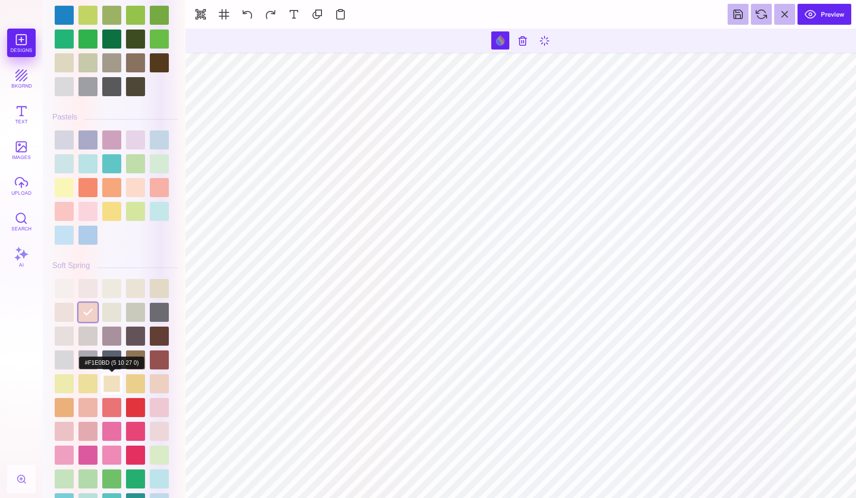
click at [107, 375] on div at bounding box center [111, 383] width 19 height 19
click at [90, 384] on div at bounding box center [87, 383] width 19 height 19
click at [86, 385] on div at bounding box center [87, 383] width 19 height 19
click at [72, 384] on div at bounding box center [64, 383] width 19 height 19
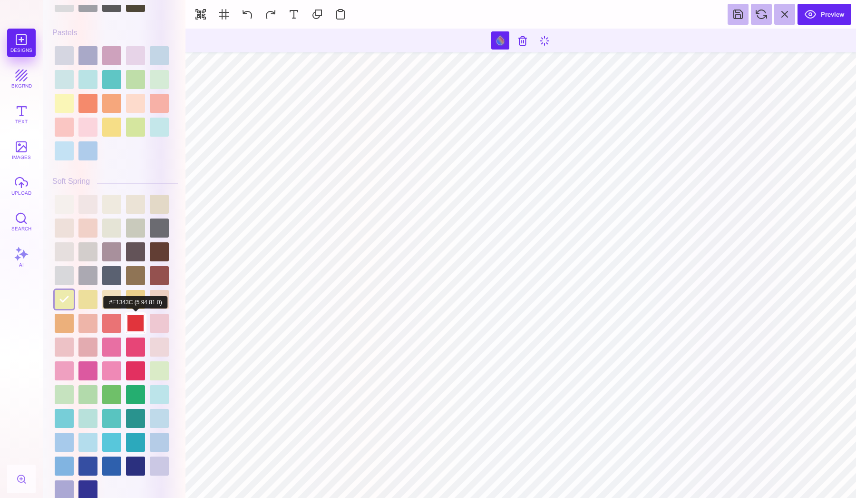
scroll to position [1488, 0]
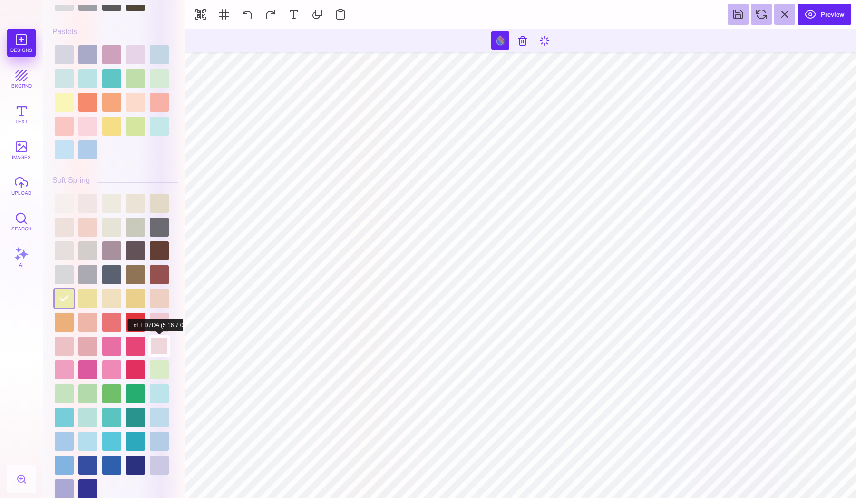
click at [150, 336] on div at bounding box center [159, 345] width 19 height 19
click at [160, 316] on div at bounding box center [159, 322] width 19 height 19
click at [160, 313] on div at bounding box center [159, 322] width 19 height 19
click at [157, 313] on div at bounding box center [159, 322] width 19 height 19
click at [150, 313] on div at bounding box center [159, 322] width 19 height 19
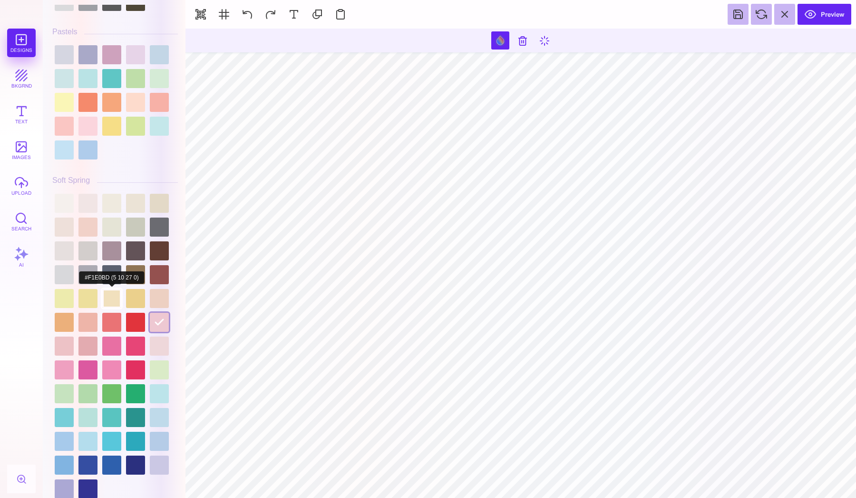
click at [105, 295] on div at bounding box center [111, 298] width 19 height 19
click at [135, 297] on div at bounding box center [135, 298] width 19 height 19
click at [165, 297] on div at bounding box center [159, 298] width 19 height 19
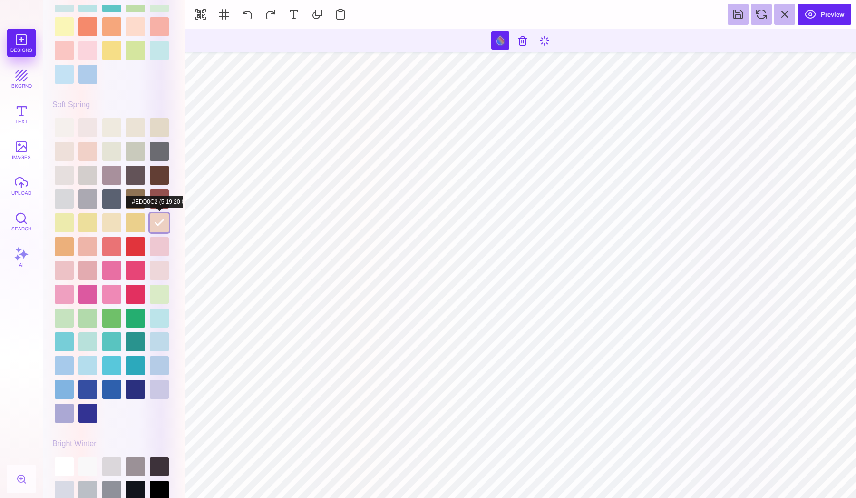
scroll to position [1565, 0]
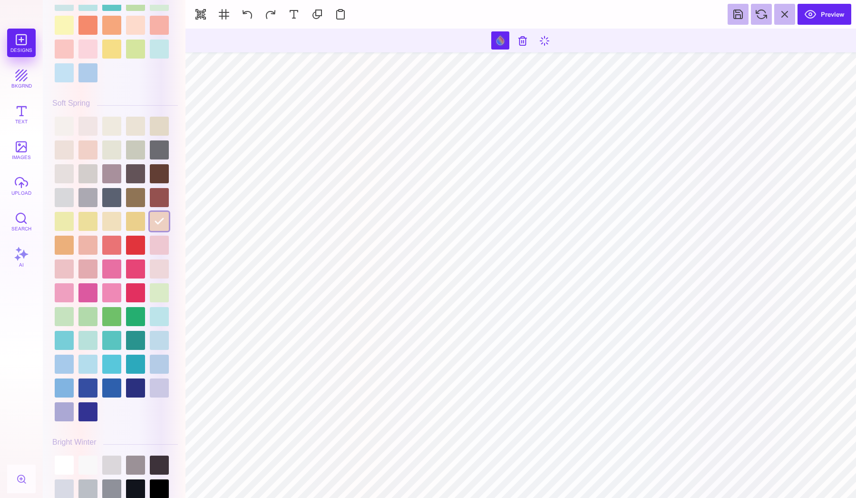
click at [166, 327] on div at bounding box center [115, 268] width 126 height 309
click at [162, 335] on div at bounding box center [159, 340] width 19 height 19
click at [81, 336] on div at bounding box center [87, 340] width 19 height 19
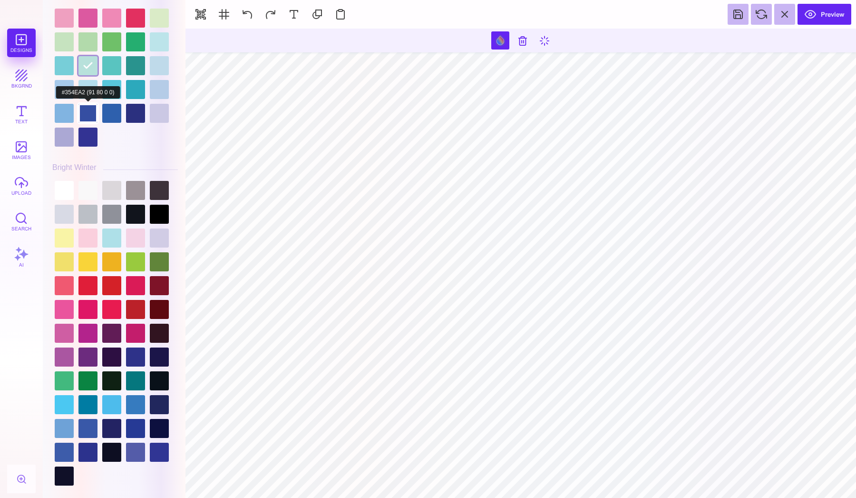
scroll to position [1841, 0]
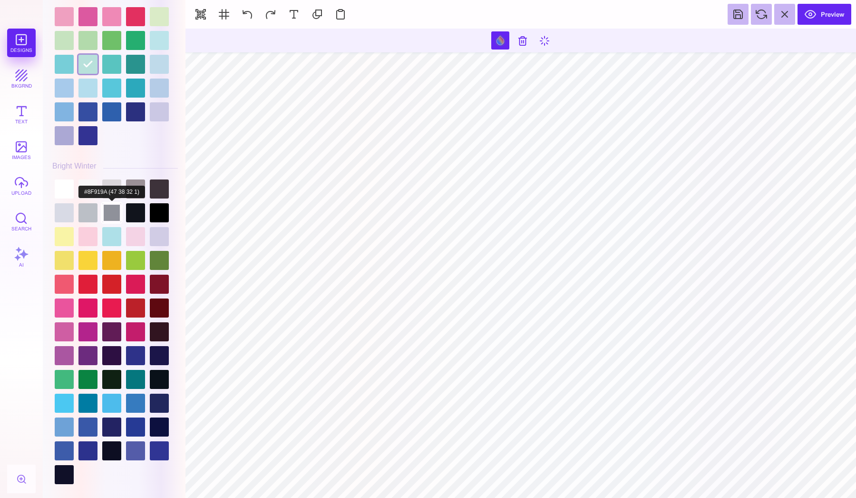
click at [115, 203] on div at bounding box center [111, 212] width 19 height 19
click at [140, 184] on div at bounding box center [135, 188] width 19 height 19
click at [166, 187] on div at bounding box center [159, 188] width 19 height 19
click at [157, 202] on div at bounding box center [115, 331] width 126 height 309
click at [142, 210] on div at bounding box center [135, 212] width 19 height 19
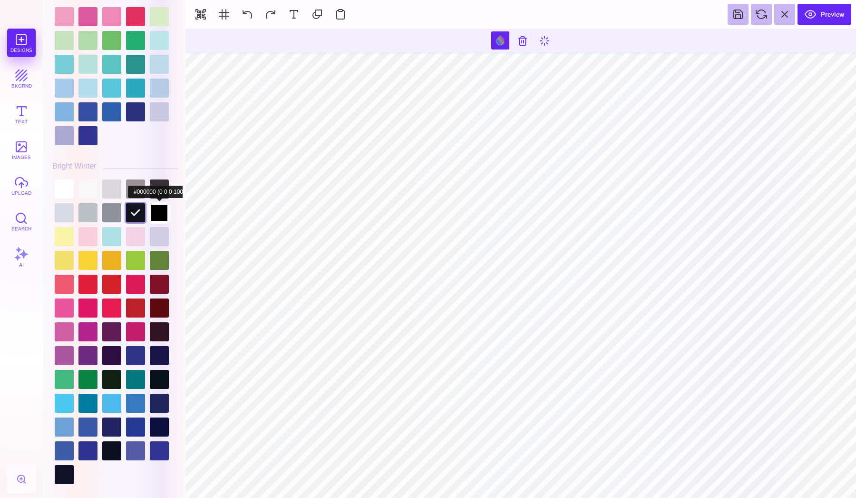
click at [168, 213] on div at bounding box center [159, 212] width 19 height 19
type input "#B8E1DB"
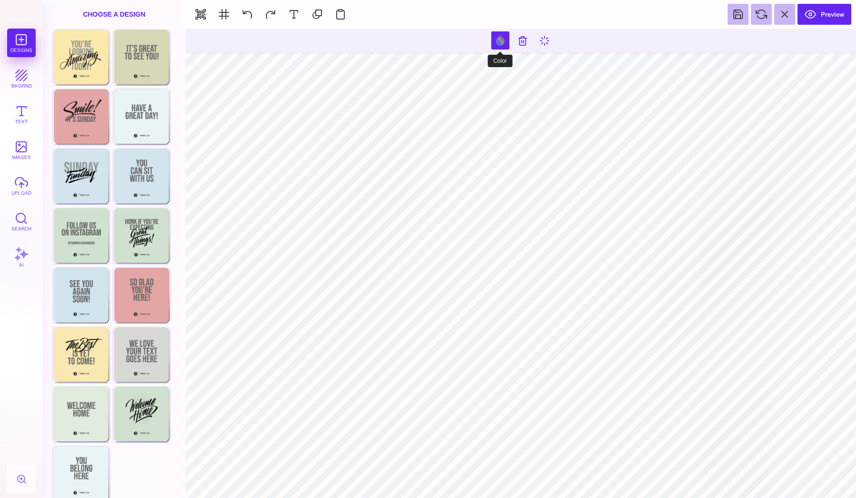
click at [499, 44] on button at bounding box center [500, 40] width 18 height 18
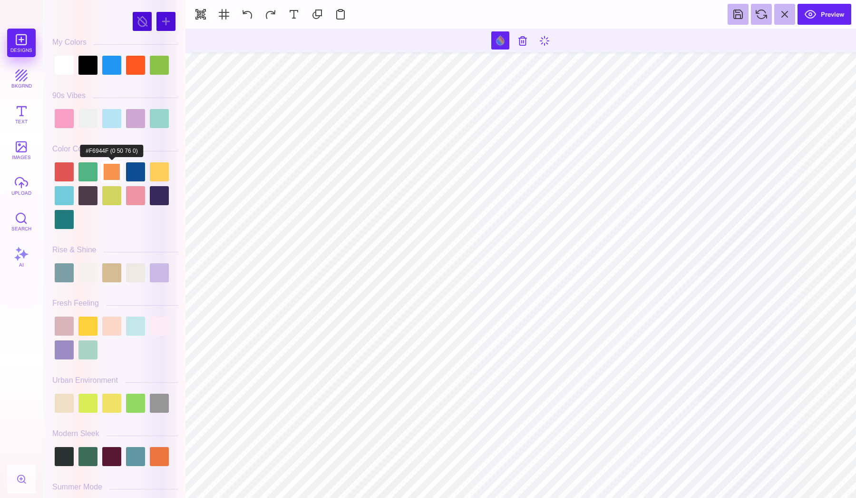
click at [113, 173] on div at bounding box center [111, 171] width 19 height 19
click at [134, 173] on div at bounding box center [135, 171] width 19 height 19
click at [498, 39] on button at bounding box center [500, 40] width 18 height 18
click at [125, 178] on div at bounding box center [115, 195] width 126 height 71
click at [119, 180] on div at bounding box center [111, 171] width 19 height 19
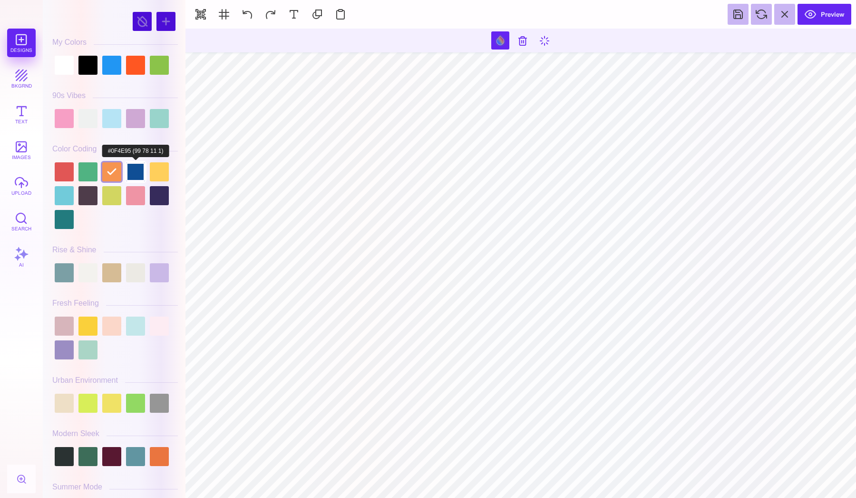
click at [137, 172] on div at bounding box center [135, 171] width 19 height 19
click at [137, 196] on div at bounding box center [135, 195] width 19 height 19
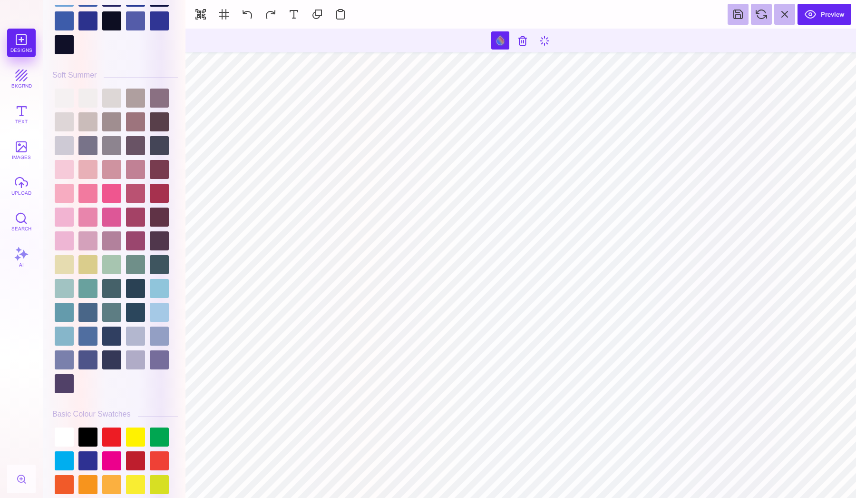
scroll to position [2228, 0]
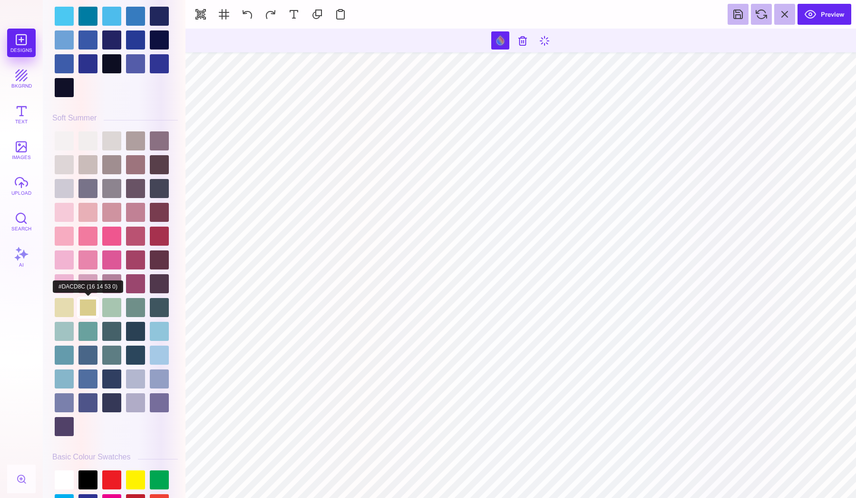
click at [87, 303] on div at bounding box center [87, 307] width 19 height 19
click at [109, 274] on div at bounding box center [111, 283] width 19 height 19
click at [137, 230] on div at bounding box center [135, 235] width 19 height 19
click at [117, 235] on div at bounding box center [111, 235] width 19 height 19
click at [99, 237] on div at bounding box center [115, 283] width 126 height 309
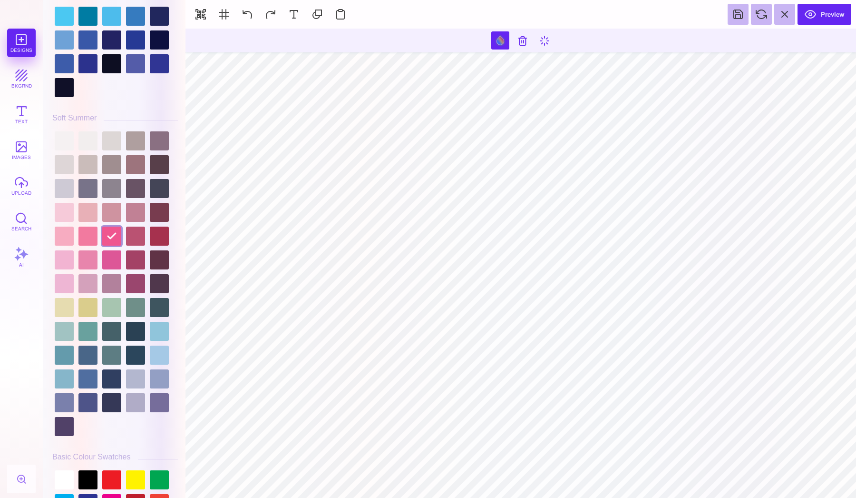
click at [147, 231] on div at bounding box center [115, 283] width 126 height 309
click at [157, 237] on div at bounding box center [159, 235] width 19 height 19
click at [93, 237] on div at bounding box center [87, 235] width 19 height 19
click at [115, 226] on div at bounding box center [111, 235] width 19 height 19
click at [121, 226] on div at bounding box center [111, 235] width 19 height 19
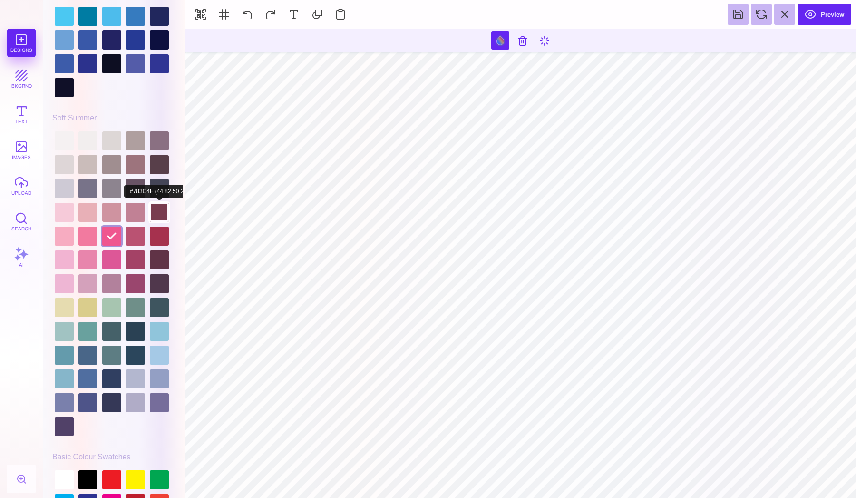
click at [160, 214] on div at bounding box center [159, 212] width 19 height 19
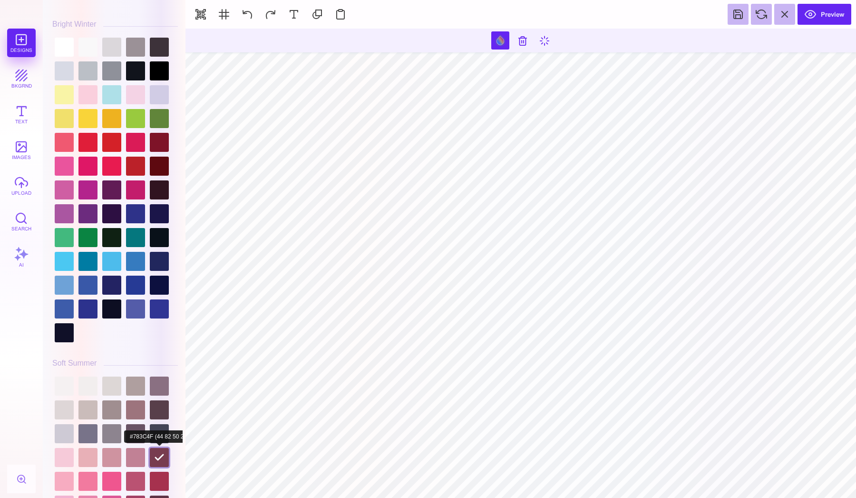
scroll to position [1976, 0]
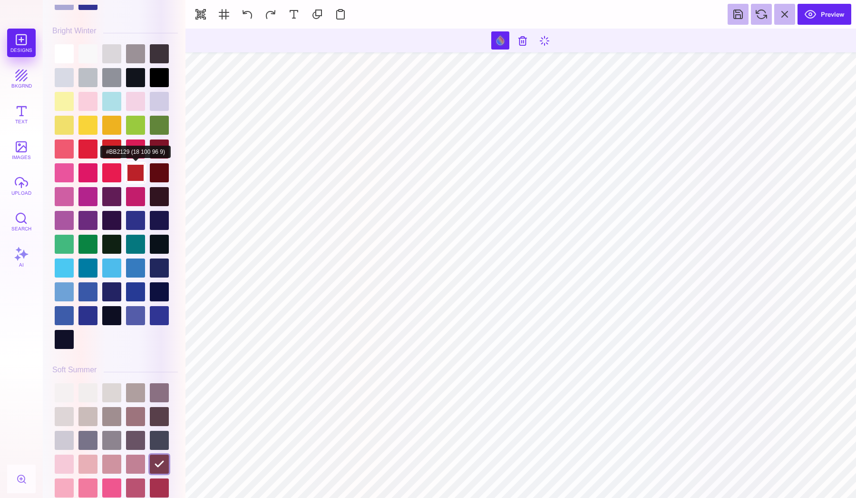
click at [135, 165] on div at bounding box center [135, 172] width 19 height 19
click at [133, 194] on div at bounding box center [135, 196] width 19 height 19
click at [107, 176] on div at bounding box center [111, 172] width 19 height 19
click at [119, 147] on div at bounding box center [111, 148] width 19 height 19
click at [88, 151] on div at bounding box center [87, 148] width 19 height 19
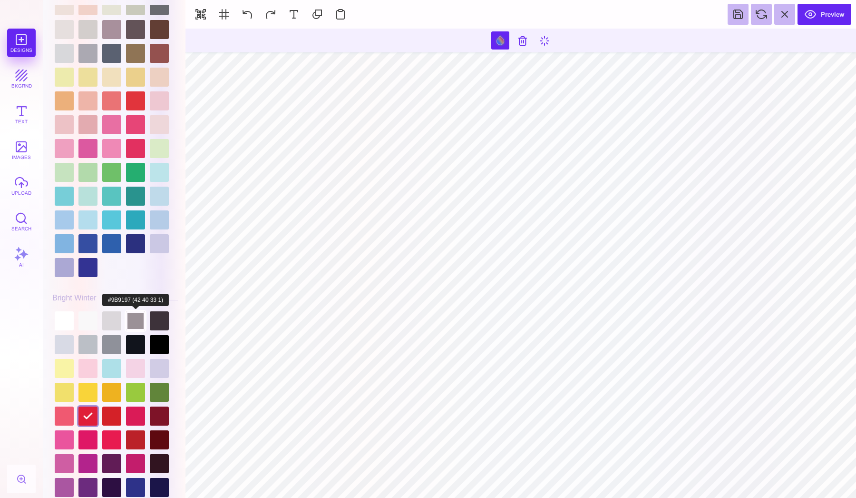
scroll to position [1703, 0]
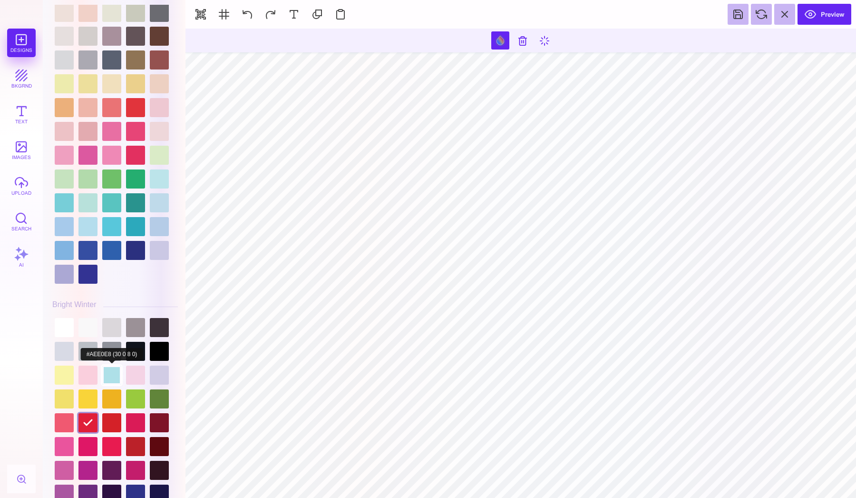
click at [115, 365] on div at bounding box center [111, 374] width 19 height 19
click at [108, 342] on div at bounding box center [111, 351] width 19 height 19
click at [87, 329] on div at bounding box center [87, 327] width 19 height 19
click at [59, 323] on div at bounding box center [64, 327] width 19 height 19
click at [78, 324] on div at bounding box center [87, 327] width 19 height 19
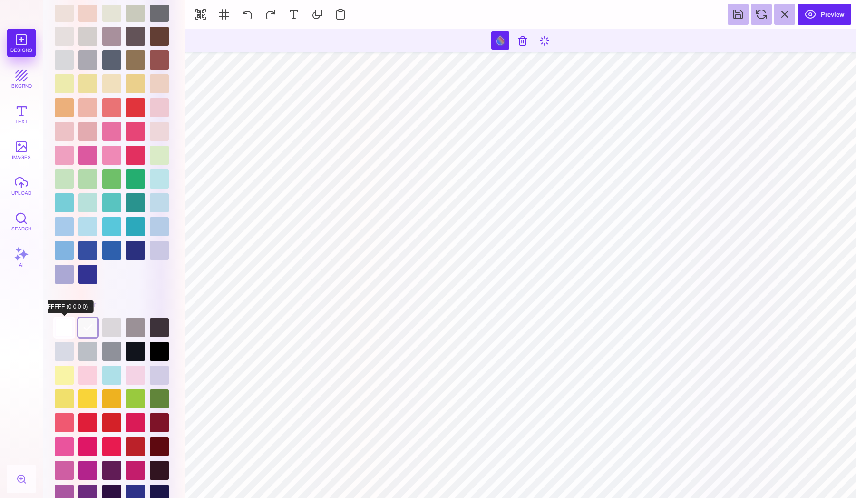
click at [64, 325] on div at bounding box center [64, 327] width 19 height 19
click at [91, 326] on div at bounding box center [87, 327] width 19 height 19
click at [114, 326] on div at bounding box center [111, 327] width 19 height 19
click at [138, 326] on div at bounding box center [135, 327] width 19 height 19
click at [86, 325] on div at bounding box center [87, 327] width 19 height 19
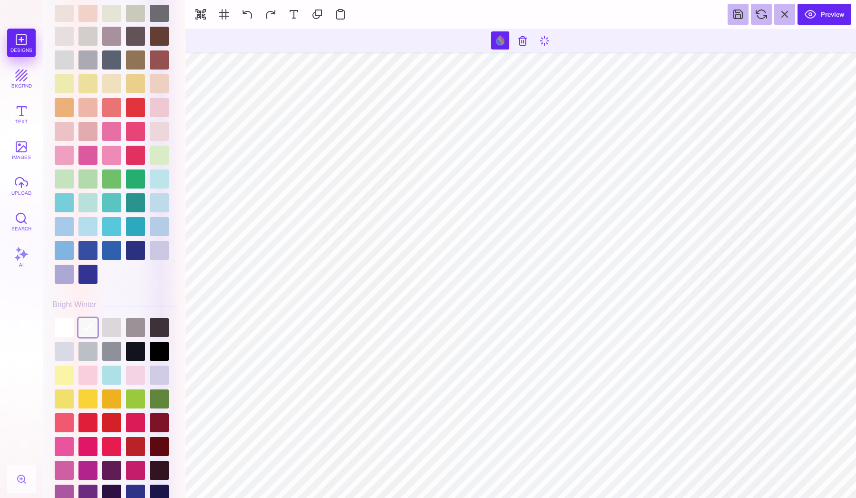
type input "#FFFFFF"
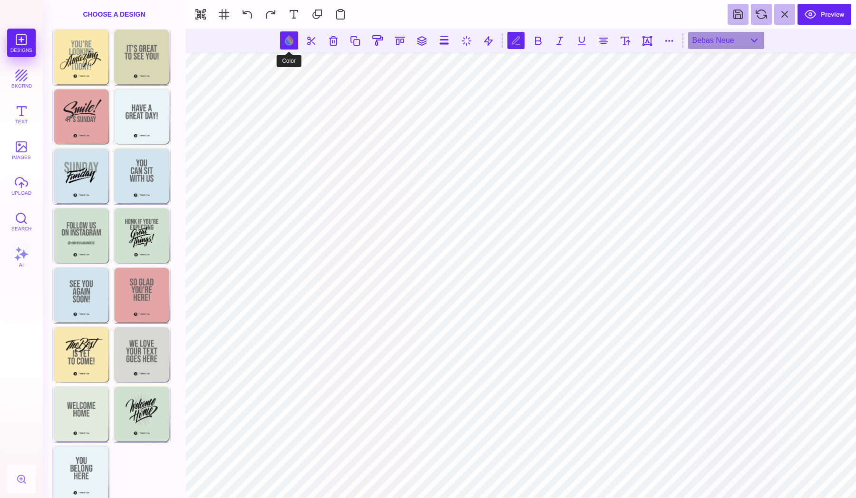
click at [292, 37] on button at bounding box center [289, 40] width 18 height 18
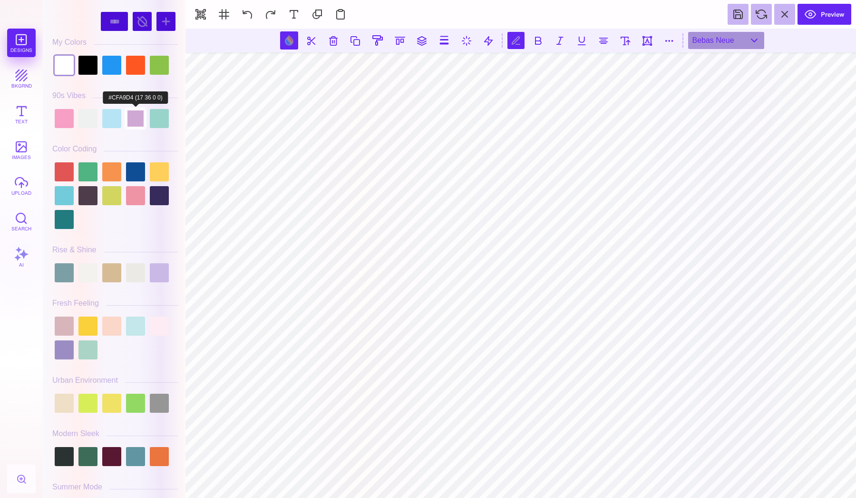
scroll to position [0, 2]
click at [100, 166] on div at bounding box center [115, 195] width 126 height 71
click at [111, 171] on div at bounding box center [111, 171] width 19 height 19
type input "#F6944F"
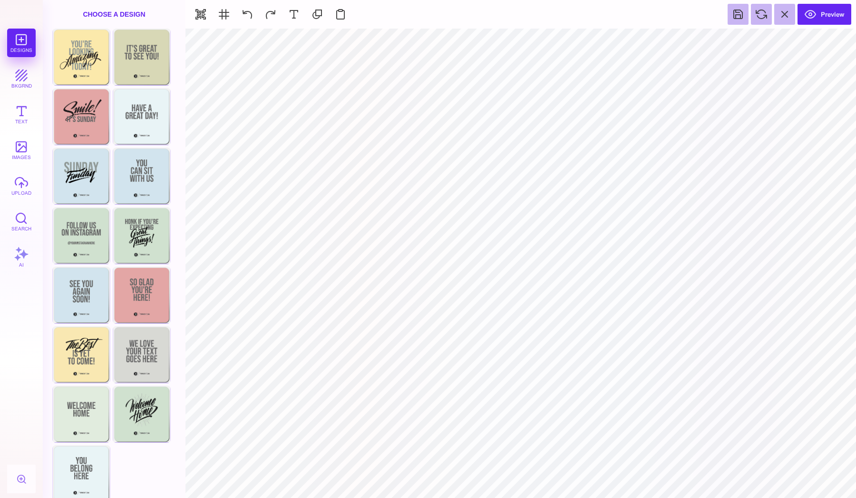
type input "#FFFFFF"
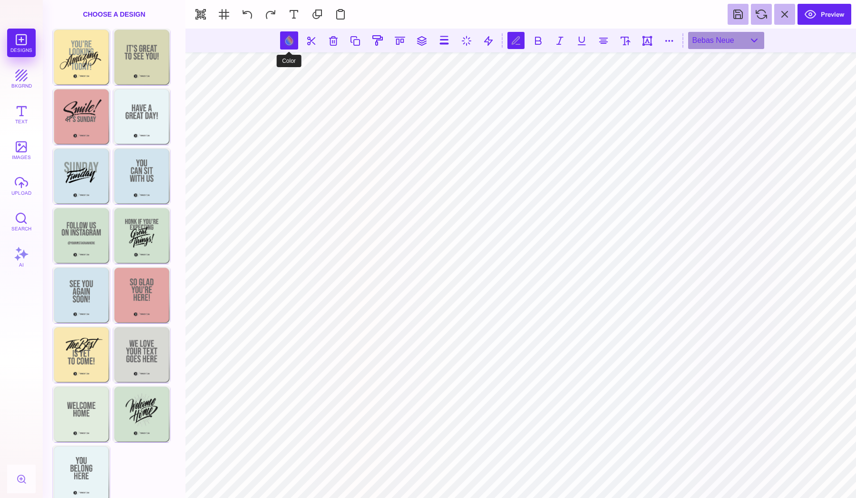
click at [286, 40] on button at bounding box center [289, 40] width 18 height 18
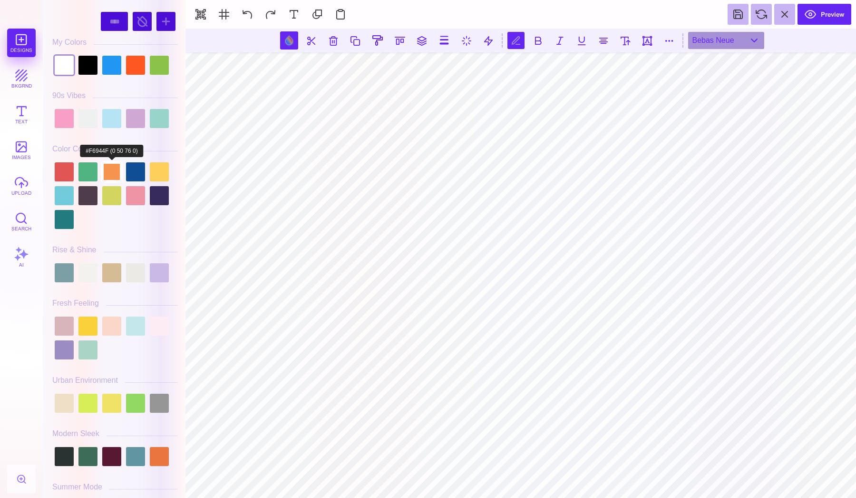
click at [111, 176] on div at bounding box center [111, 171] width 19 height 19
type input "#F6944F"
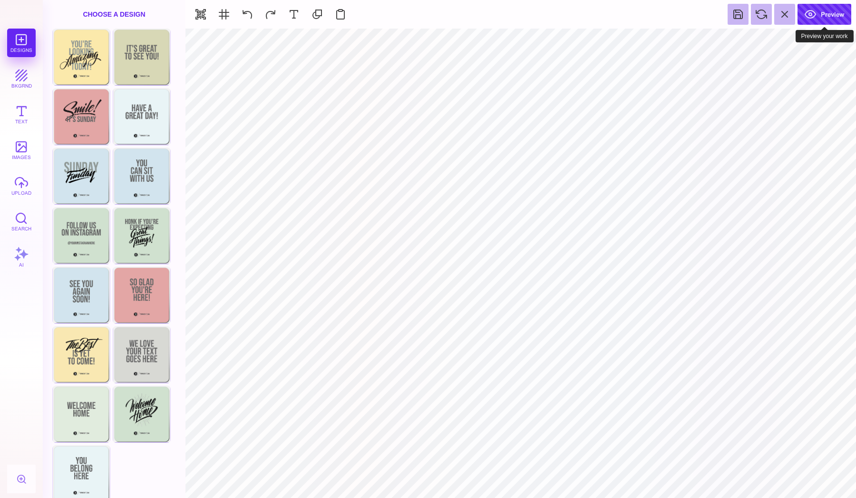
click at [831, 17] on button "Preview" at bounding box center [825, 14] width 54 height 21
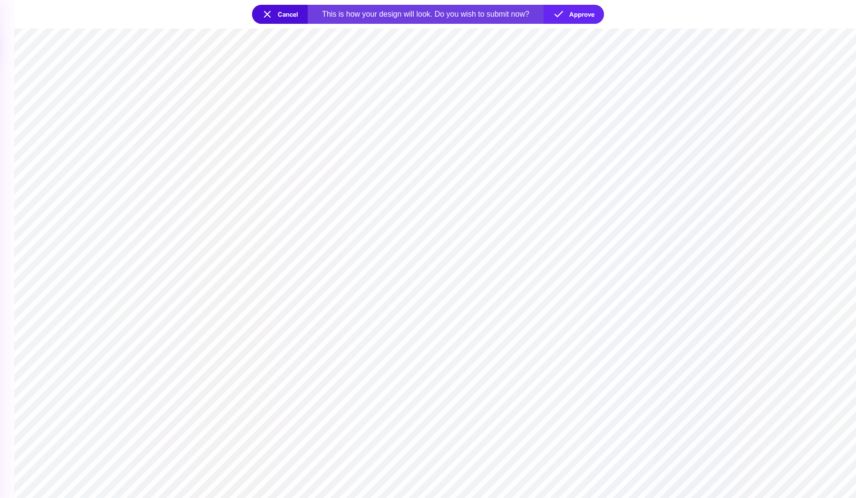
click at [290, 15] on button "Cancel" at bounding box center [280, 14] width 56 height 19
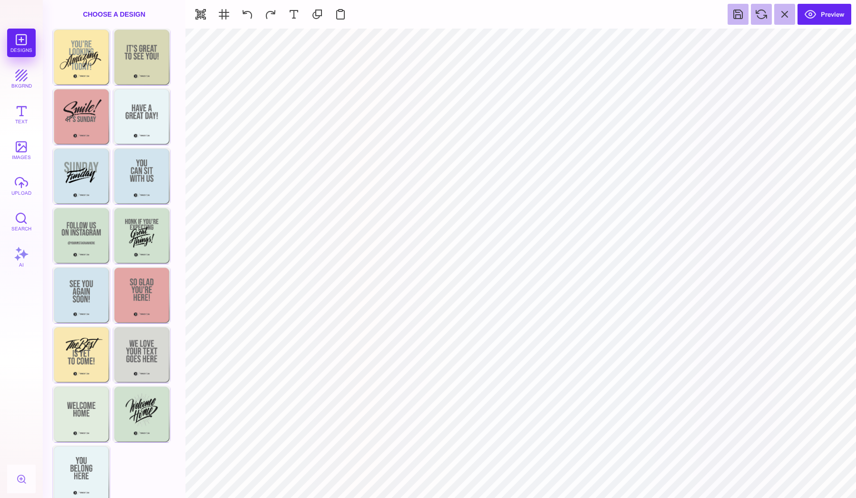
type input "#F9F8F9"
click at [498, 35] on button at bounding box center [500, 40] width 18 height 18
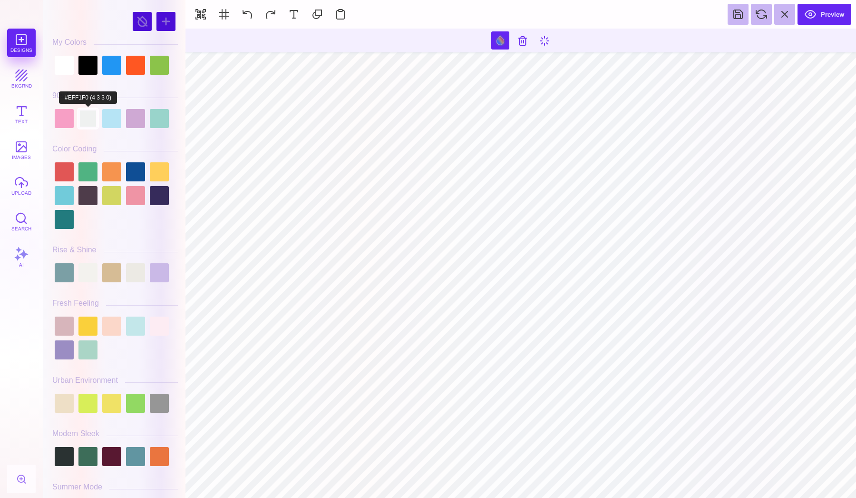
click at [88, 113] on div at bounding box center [87, 118] width 19 height 19
click at [133, 275] on div at bounding box center [135, 272] width 19 height 19
type input "#ECEAE4"
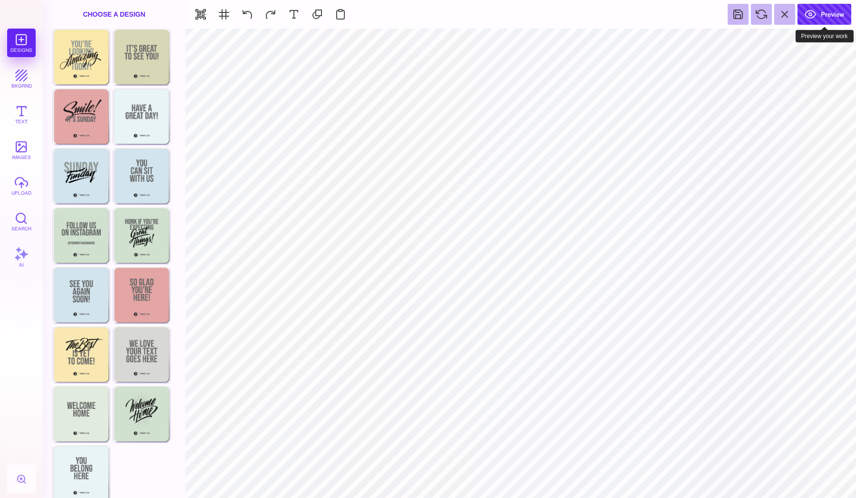
click at [836, 15] on button "Preview" at bounding box center [825, 14] width 54 height 21
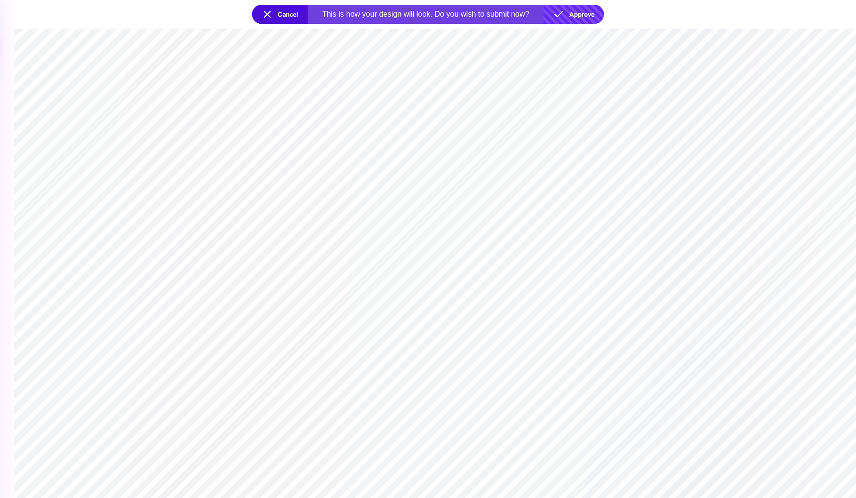
click at [574, 10] on button "Approve" at bounding box center [574, 14] width 60 height 19
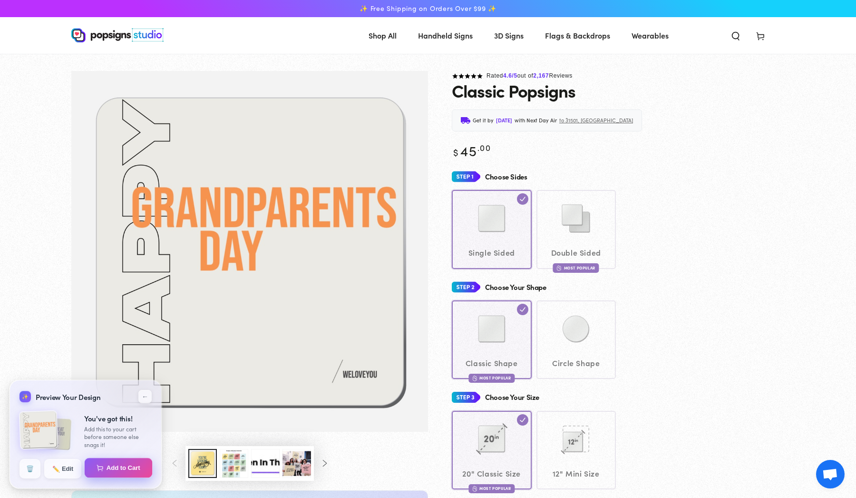
click at [119, 467] on button "Add to Cart" at bounding box center [119, 468] width 68 height 20
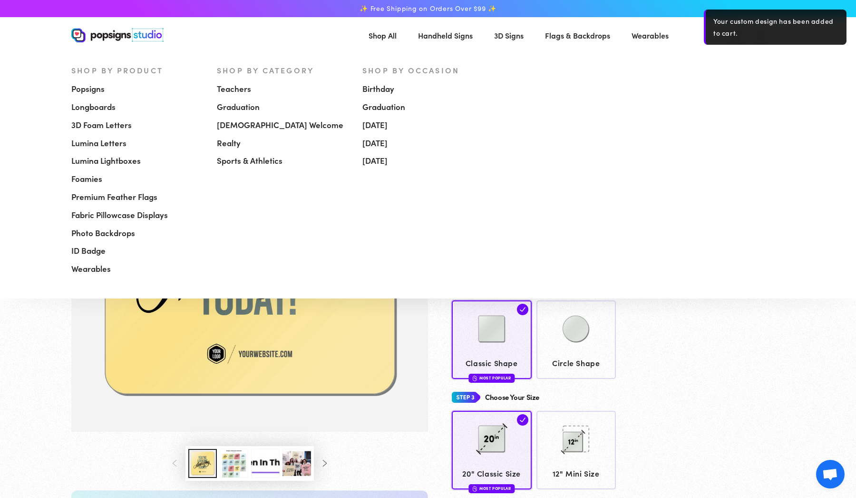
click at [377, 41] on span "Shop All" at bounding box center [383, 36] width 28 height 14
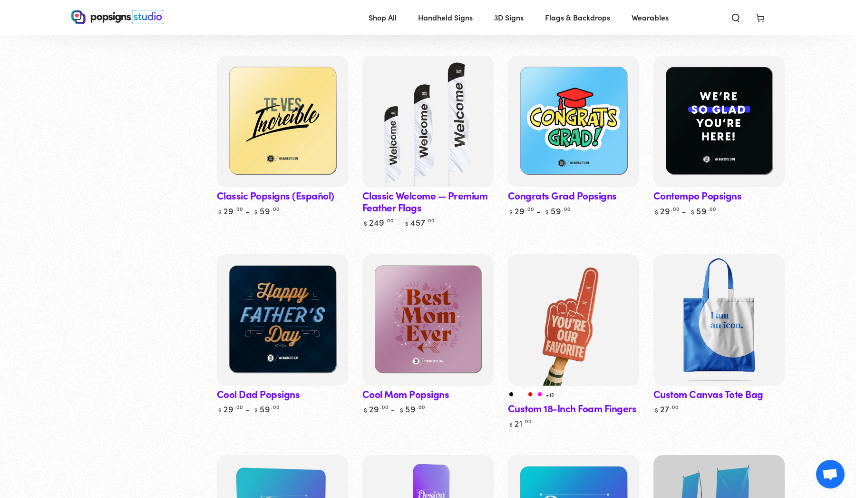
scroll to position [735, 0]
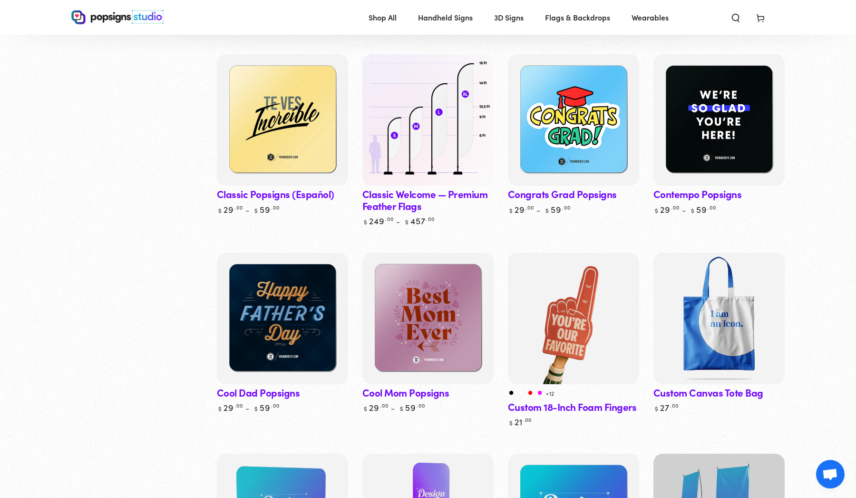
click at [386, 93] on img at bounding box center [428, 119] width 135 height 135
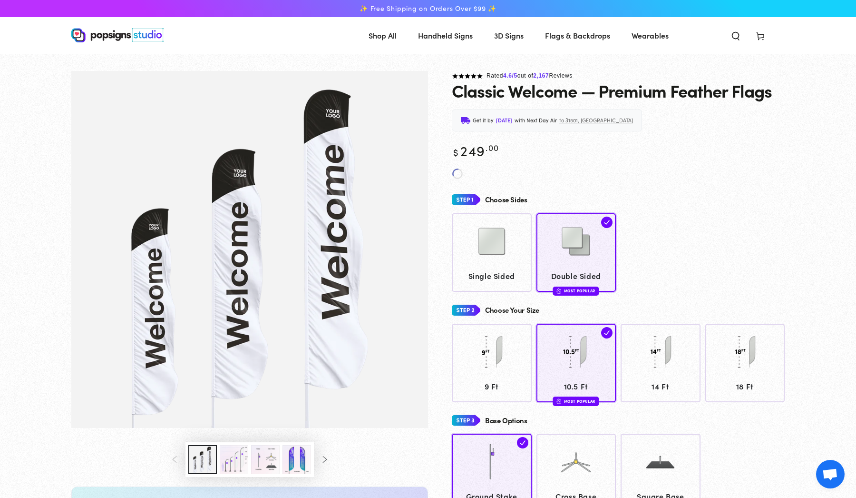
click at [711, 202] on div "Choose Sides" at bounding box center [618, 200] width 333 height 18
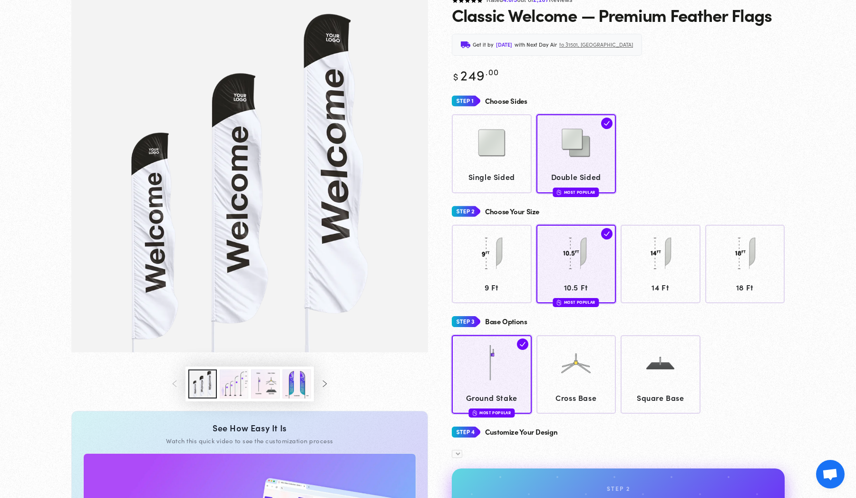
scroll to position [83, 0]
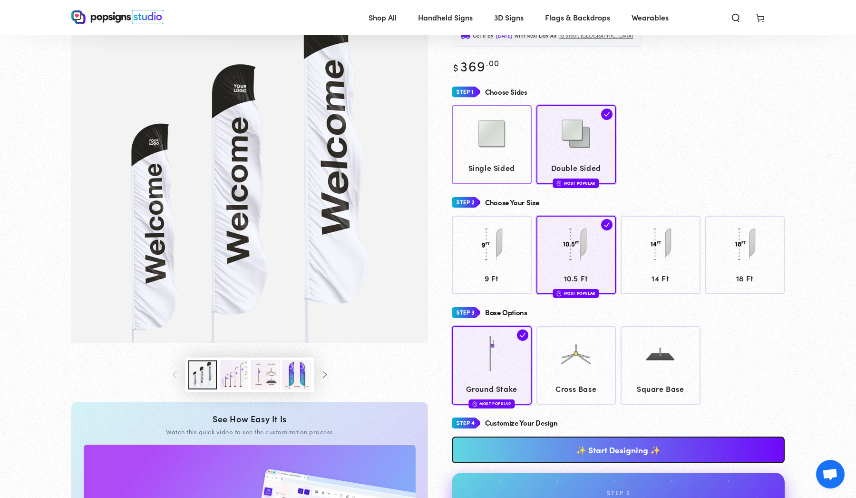
click at [519, 169] on span "Single Sided" at bounding box center [492, 168] width 71 height 14
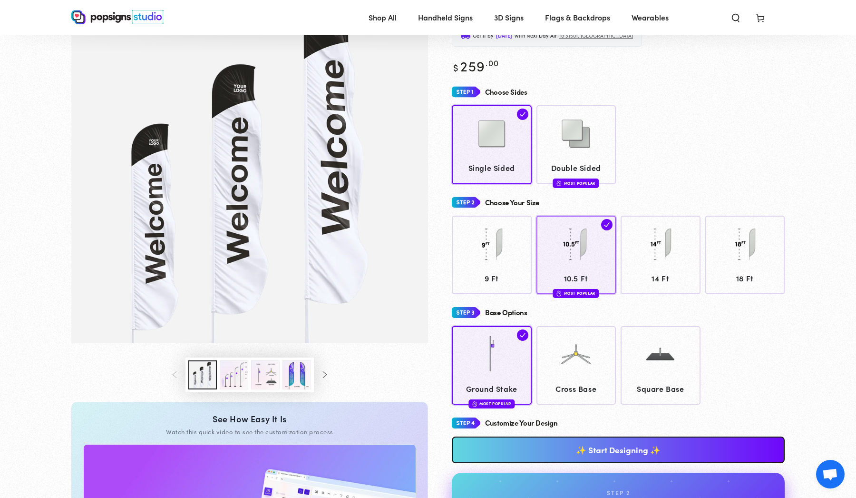
click at [588, 233] on img at bounding box center [576, 244] width 48 height 48
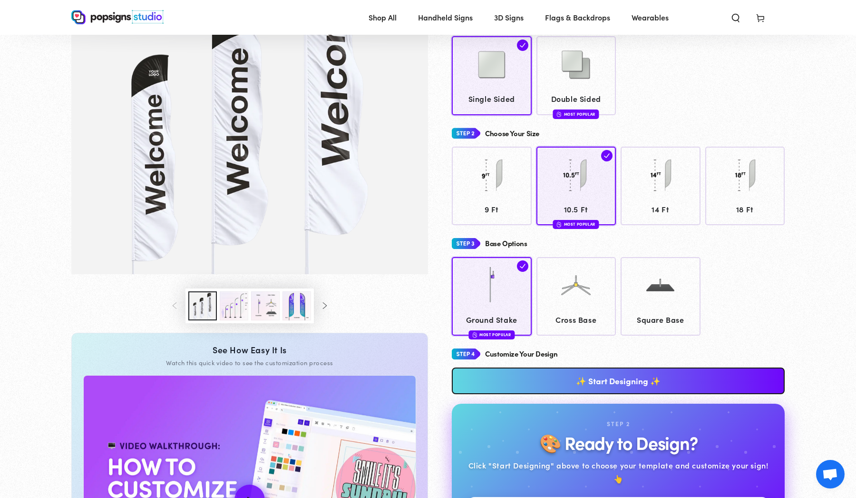
scroll to position [166, 0]
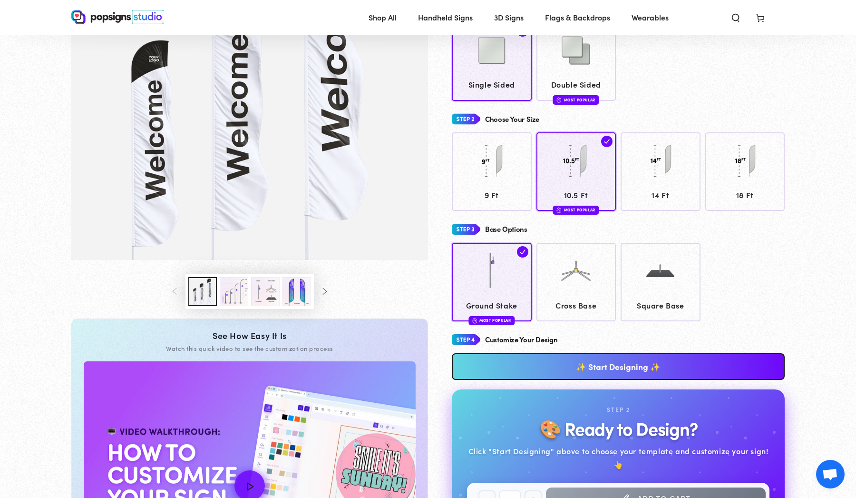
click at [636, 362] on link "✨ Start Designing ✨" at bounding box center [618, 366] width 333 height 27
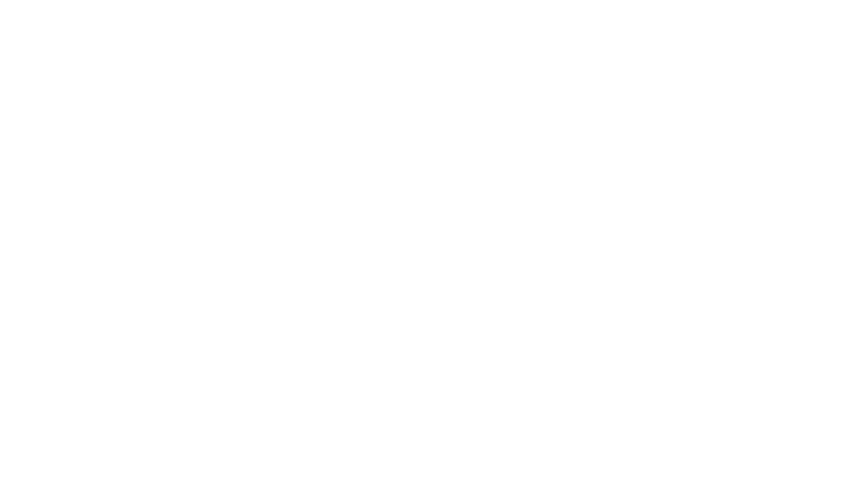
scroll to position [0, 0]
type textarea "An ancient tree with a door leading to a magical world"
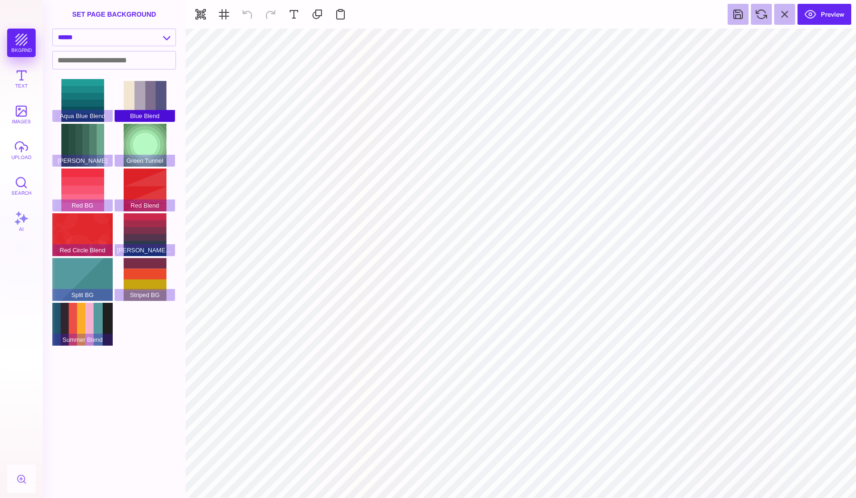
click at [152, 93] on div "Blue Blend" at bounding box center [145, 100] width 60 height 43
click at [138, 148] on div "Green Tunnel" at bounding box center [145, 145] width 60 height 43
click at [139, 177] on div "Red Blend" at bounding box center [145, 189] width 60 height 43
click at [141, 218] on div "Red Green Blend" at bounding box center [145, 234] width 60 height 43
click at [142, 271] on div "Striped BG" at bounding box center [145, 279] width 60 height 43
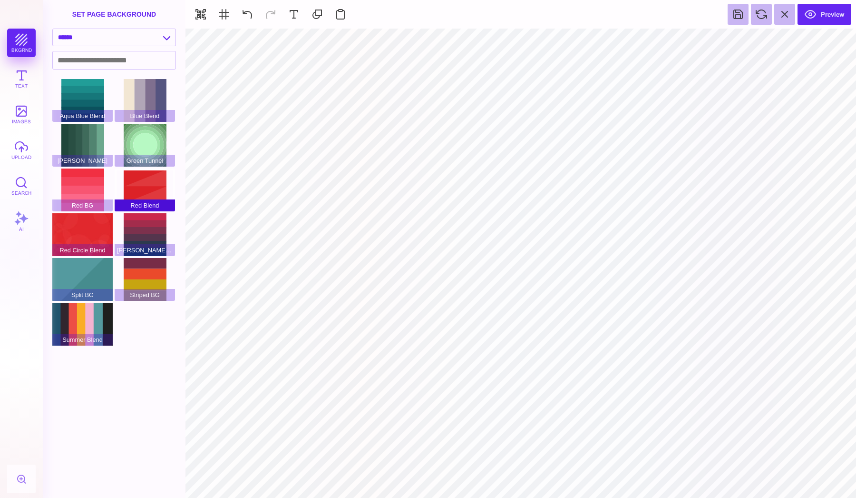
click at [134, 177] on div "Red Blend" at bounding box center [145, 189] width 60 height 43
click at [157, 124] on div "Aqua Blue Blend Blue Blend Green BG Green Tunnel Red BG Red Blend Red Circle Bl…" at bounding box center [116, 213] width 129 height 268
click at [155, 135] on div "Green Tunnel" at bounding box center [145, 145] width 60 height 43
click at [89, 322] on div "Summer Blend" at bounding box center [82, 324] width 60 height 43
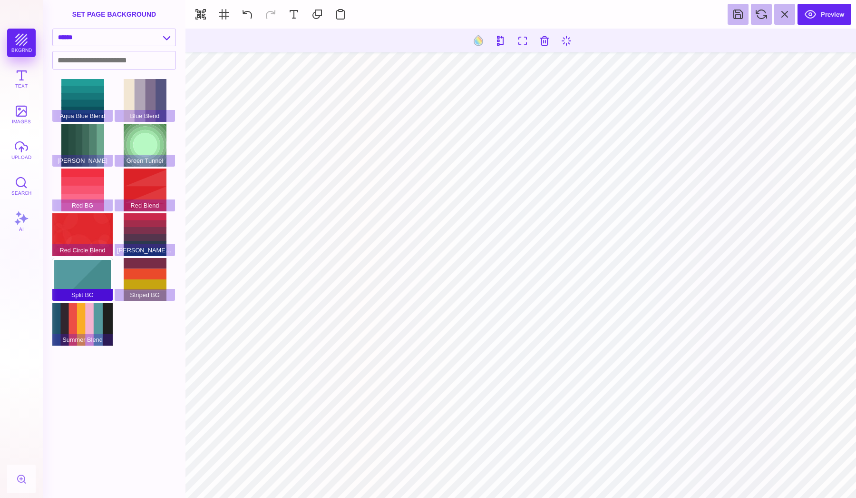
click at [88, 277] on div "Split BG" at bounding box center [82, 279] width 60 height 43
click at [84, 188] on div "Red BG" at bounding box center [82, 189] width 60 height 43
click at [73, 140] on div "Green BG" at bounding box center [82, 145] width 60 height 43
click at [148, 82] on div "Blue Blend" at bounding box center [145, 100] width 60 height 43
type input "#000000"
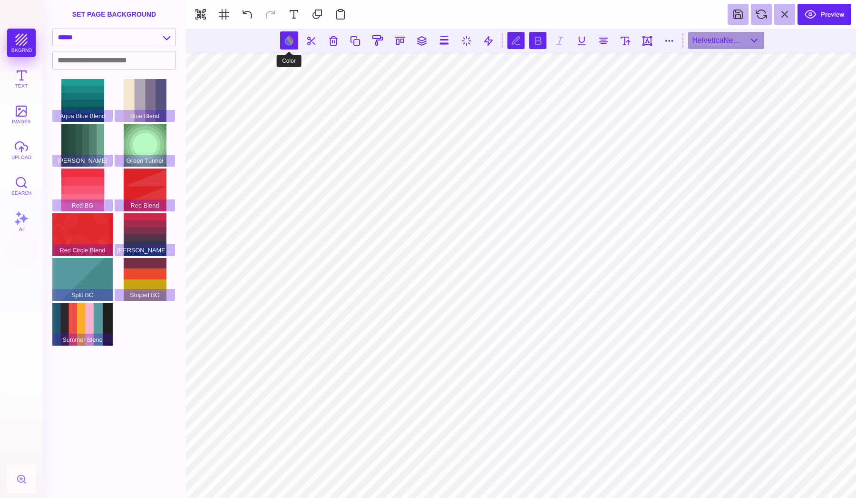
click at [292, 40] on button at bounding box center [289, 40] width 18 height 18
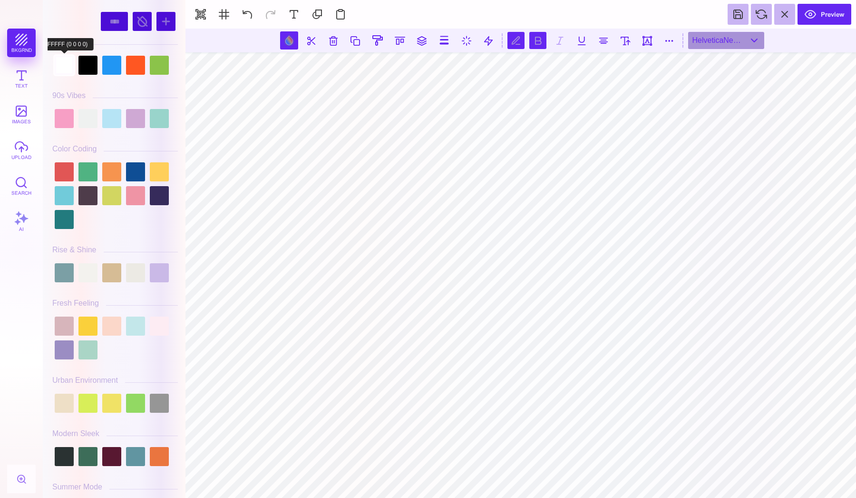
click at [61, 60] on div at bounding box center [64, 65] width 19 height 19
type input "#FFFFFF"
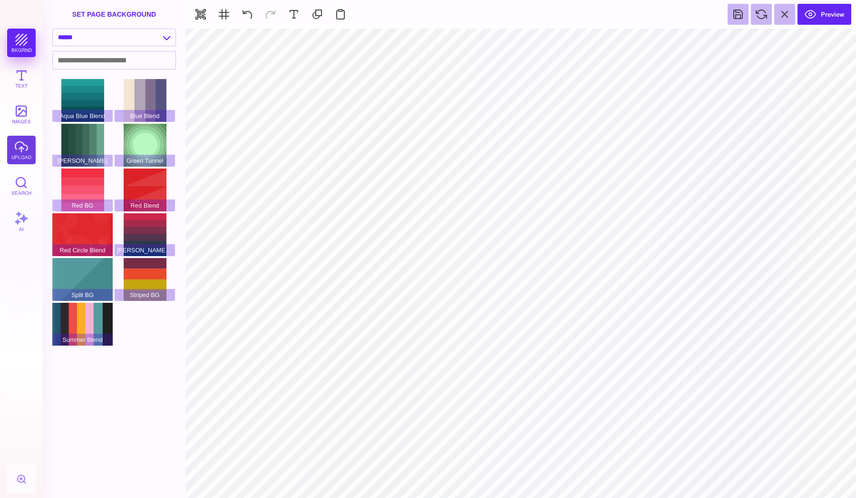
click at [23, 146] on button "upload" at bounding box center [21, 150] width 29 height 29
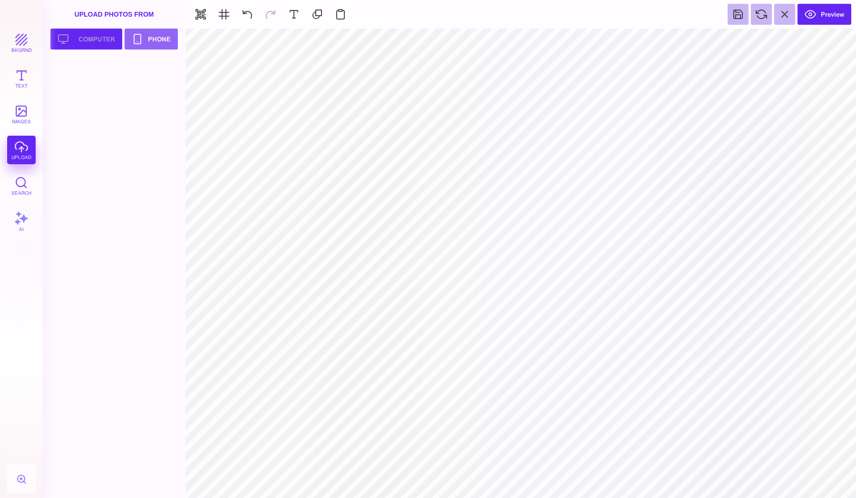
click at [113, 39] on button "Upload your artwork Computer" at bounding box center [86, 39] width 72 height 21
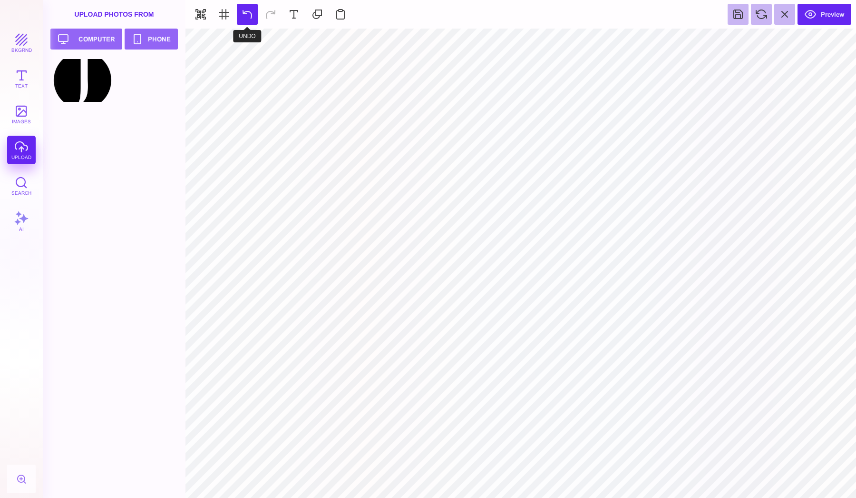
click at [251, 15] on button at bounding box center [247, 14] width 21 height 21
click at [245, 19] on button at bounding box center [247, 14] width 21 height 21
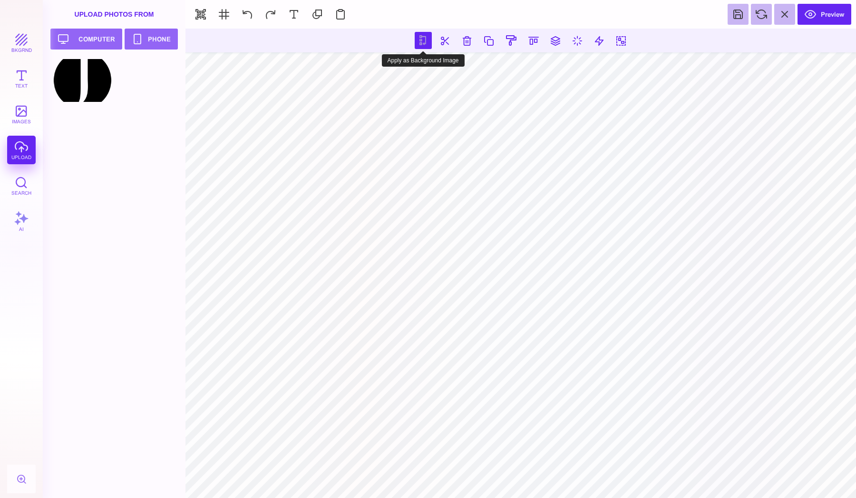
click at [421, 36] on button at bounding box center [423, 40] width 17 height 17
click at [421, 47] on button at bounding box center [423, 40] width 17 height 17
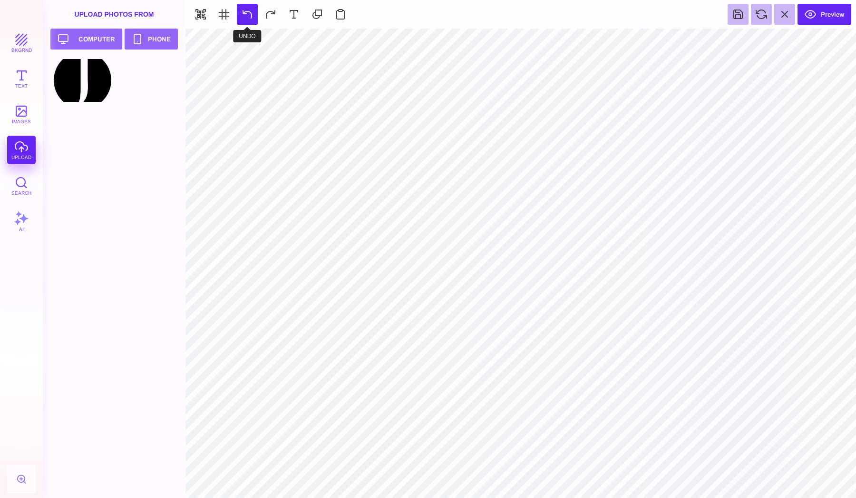
click at [251, 15] on button at bounding box center [247, 14] width 21 height 21
click at [264, 16] on button at bounding box center [270, 14] width 21 height 21
type input "#FFFFFF"
click at [22, 29] on button "bkgrnd" at bounding box center [21, 43] width 29 height 29
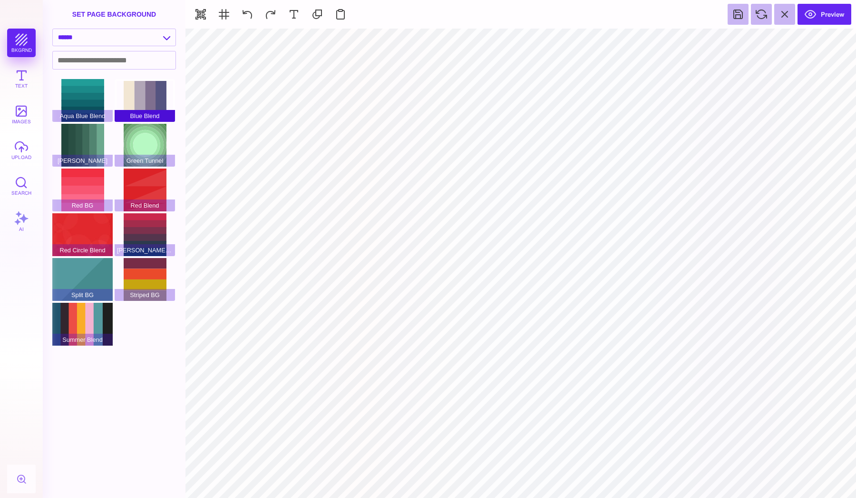
click at [135, 100] on div "Blue Blend" at bounding box center [145, 100] width 60 height 43
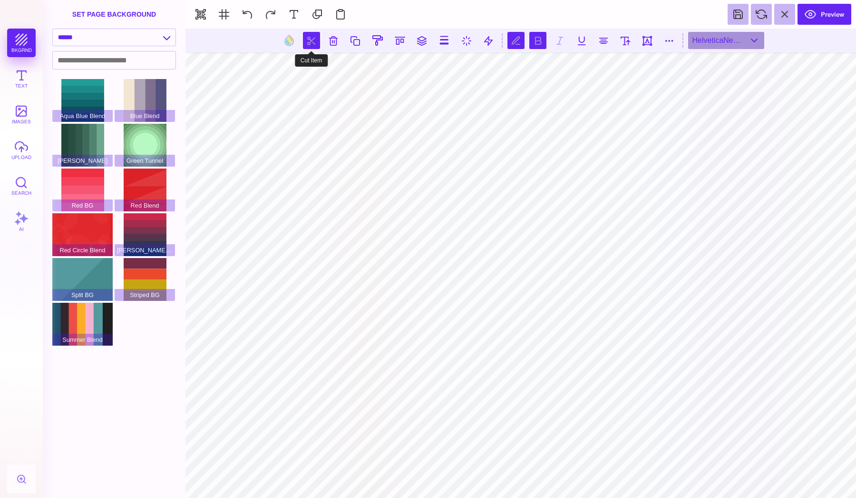
type textarea "******* ****"
type textarea "****"
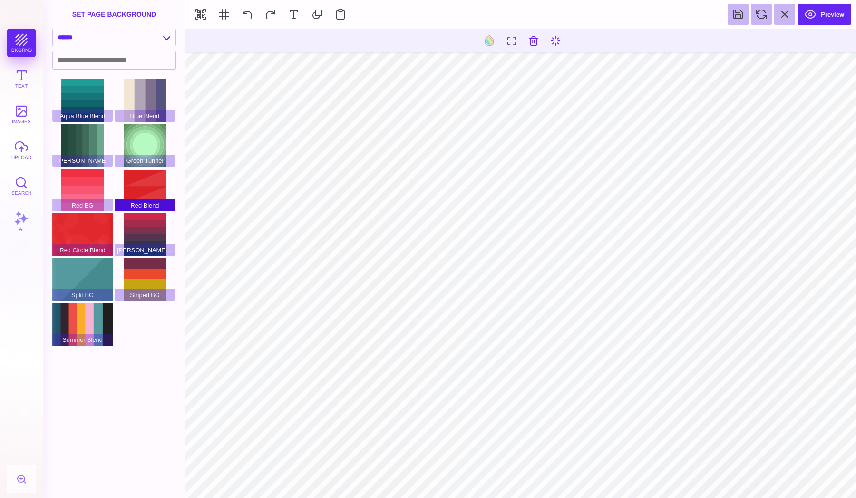
click at [142, 185] on div "Red Blend" at bounding box center [145, 189] width 60 height 43
click at [24, 120] on button "images" at bounding box center [21, 114] width 29 height 29
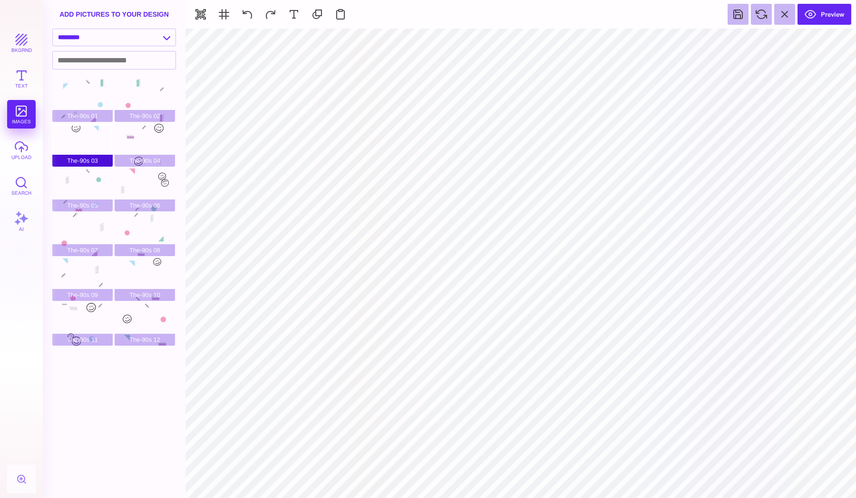
click at [73, 136] on div "The-90s 03" at bounding box center [82, 145] width 60 height 43
type input "#EDEFEF"
click at [24, 77] on button "Text" at bounding box center [21, 78] width 29 height 29
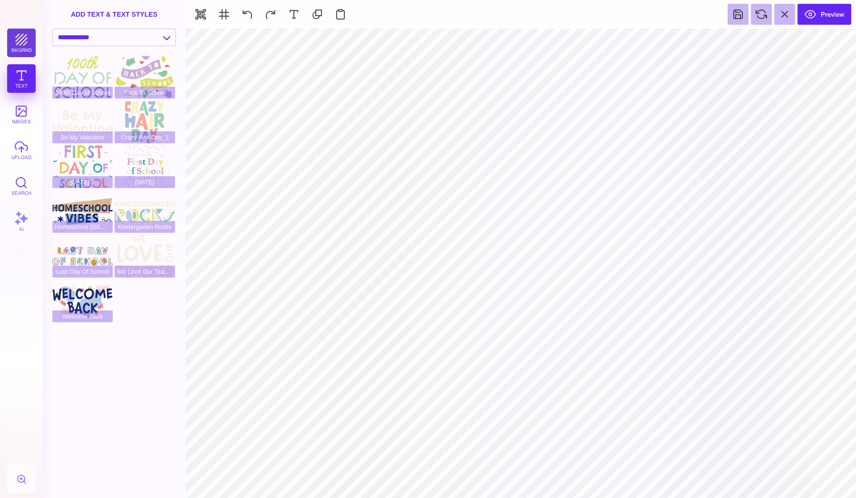
click at [15, 46] on button "bkgrnd" at bounding box center [21, 43] width 29 height 29
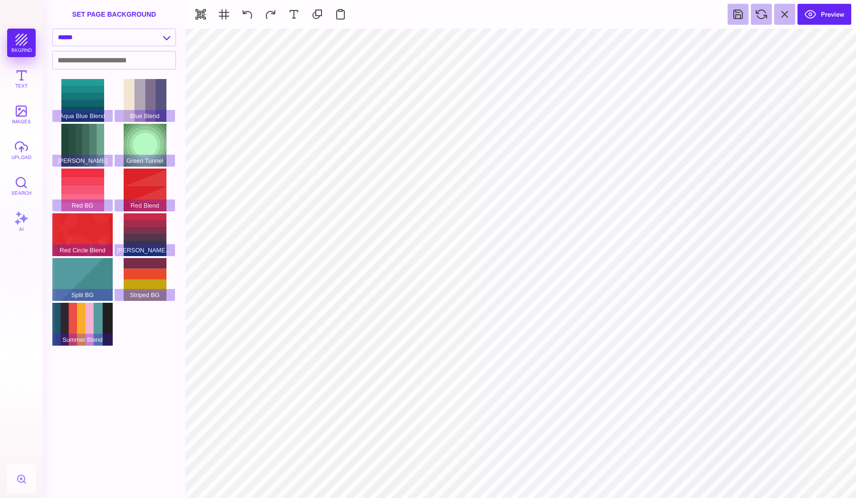
click at [97, 27] on div "set page background" at bounding box center [114, 14] width 143 height 29
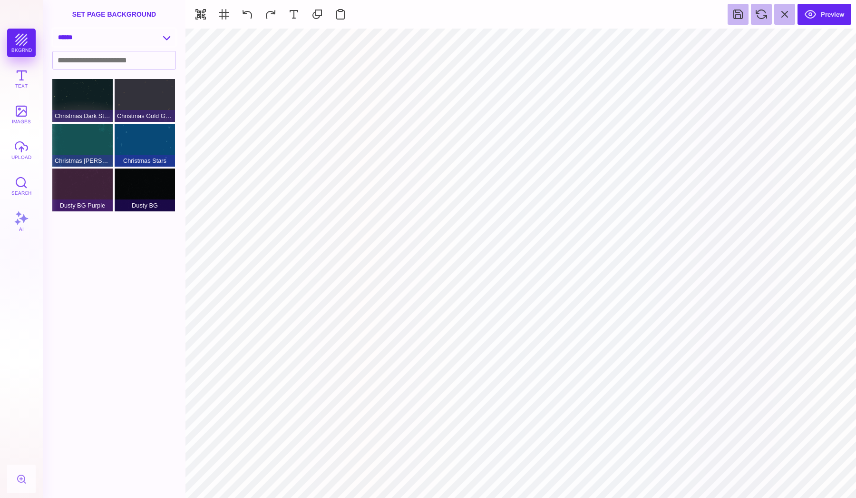
select select "**********"
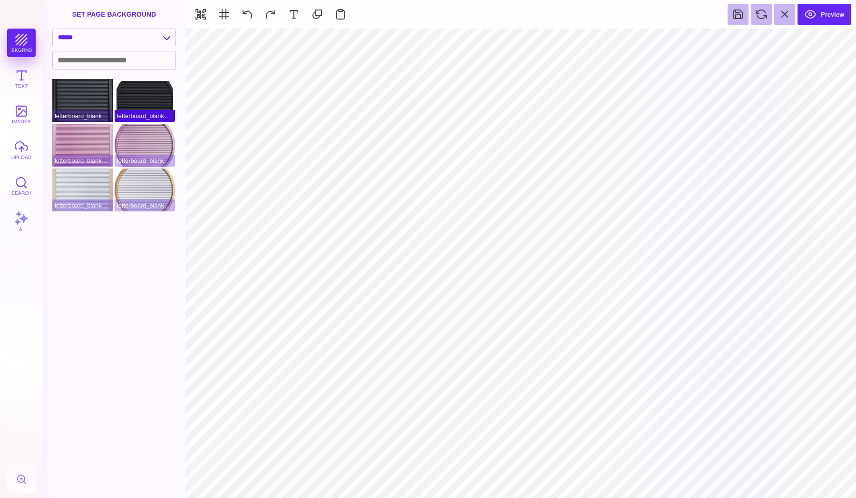
click at [127, 107] on div "letterboard_blank_black_circle" at bounding box center [145, 100] width 60 height 43
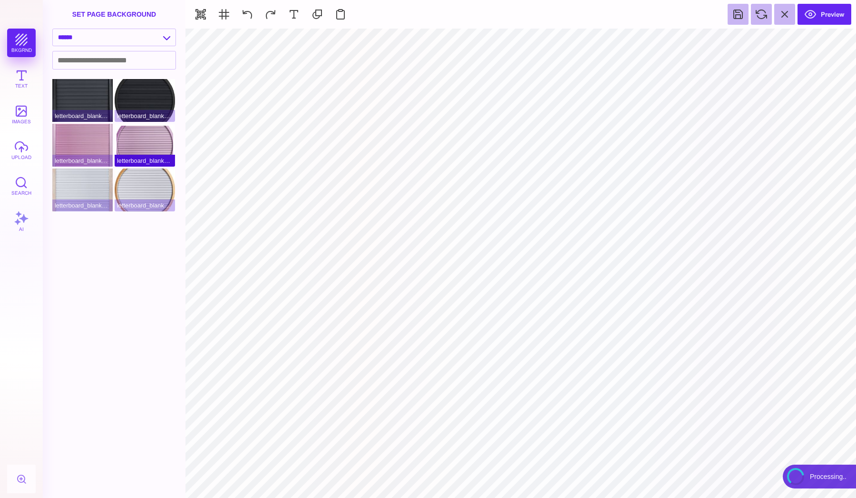
type input "#FFFFFF"
click at [144, 136] on div "letterboard_blank_pink_circle" at bounding box center [145, 145] width 60 height 43
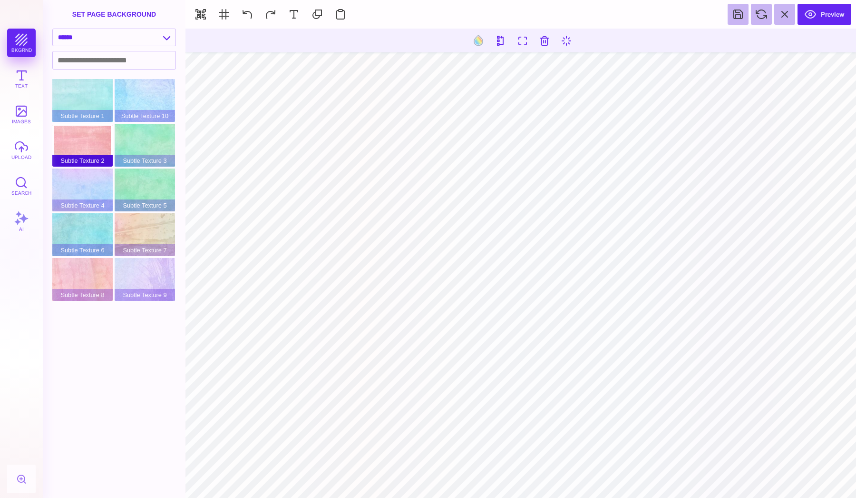
click at [69, 143] on div "Subtle Texture 2" at bounding box center [82, 145] width 60 height 43
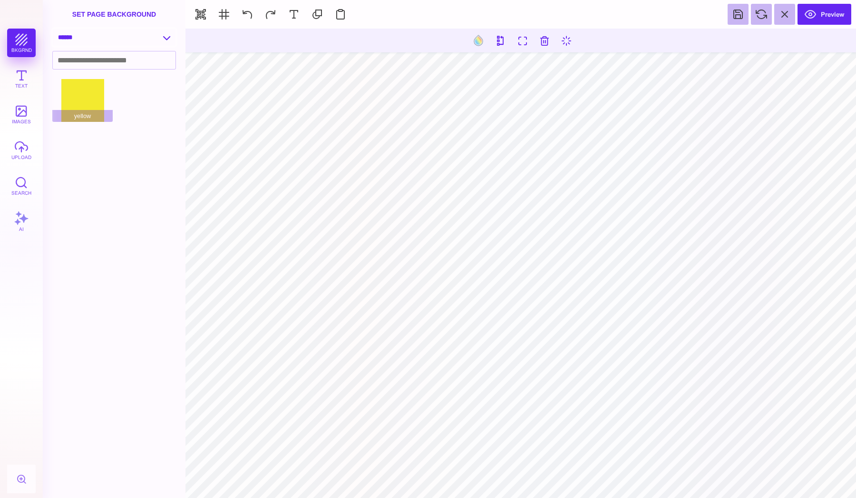
select select "**********"
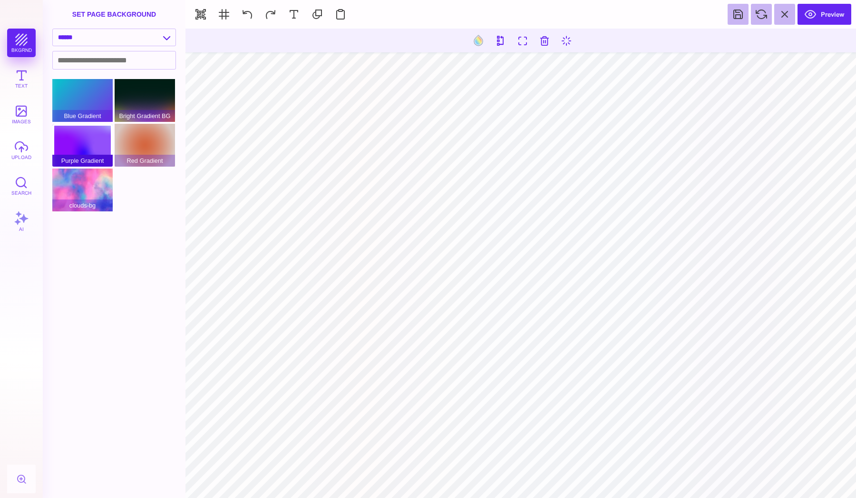
click at [88, 145] on div "Purple Gradient" at bounding box center [82, 145] width 60 height 43
click at [145, 96] on div "Bright Gradient BG" at bounding box center [145, 100] width 60 height 43
click at [144, 145] on div "Red Gradient" at bounding box center [145, 145] width 60 height 43
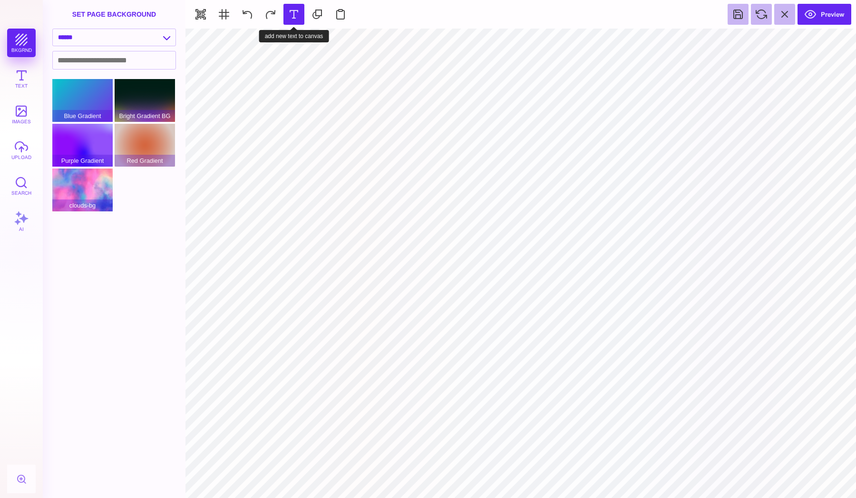
click at [292, 22] on button at bounding box center [294, 14] width 21 height 21
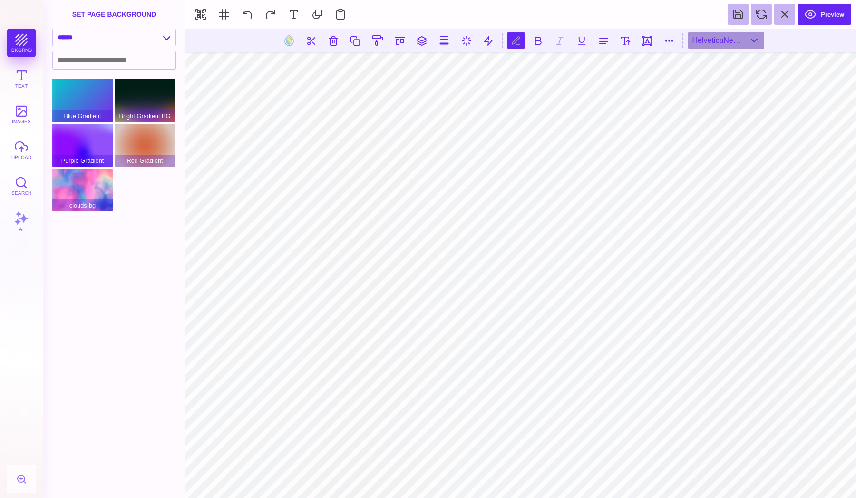
scroll to position [0, 1]
type textarea "*******"
click at [752, 51] on section at bounding box center [521, 41] width 671 height 24
click at [748, 41] on div "HelveticaNeueLT Std" at bounding box center [726, 40] width 76 height 17
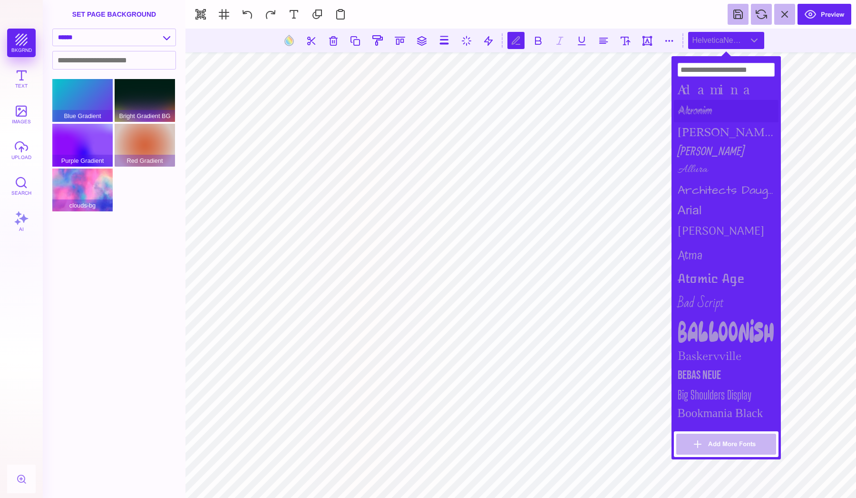
click at [698, 105] on div "Akronim" at bounding box center [726, 111] width 105 height 22
click at [698, 125] on div "[PERSON_NAME]" at bounding box center [726, 131] width 105 height 19
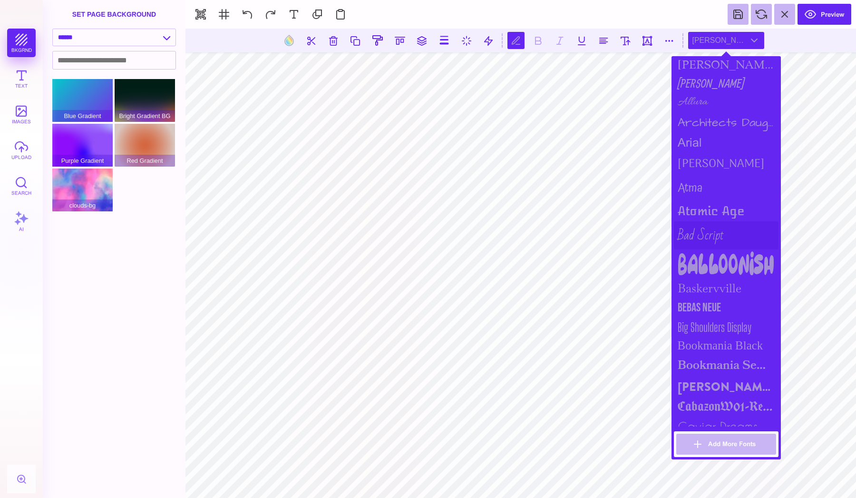
scroll to position [88, 0]
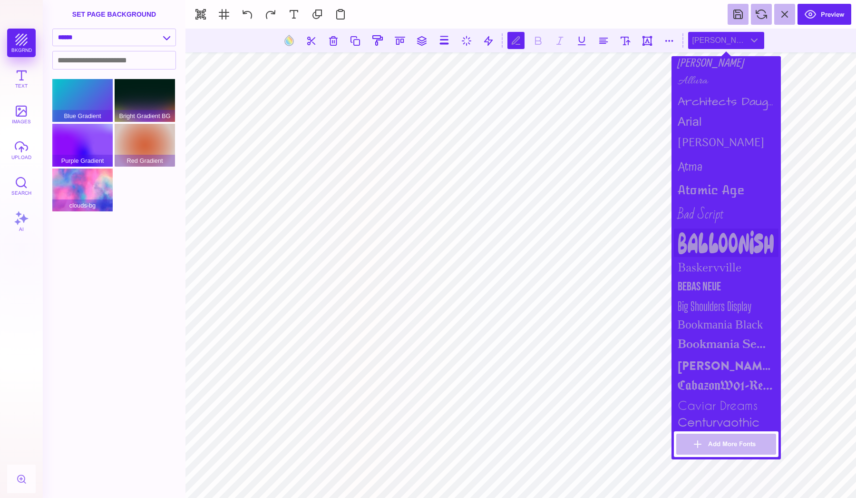
click at [713, 242] on div "Balloonish" at bounding box center [726, 242] width 105 height 29
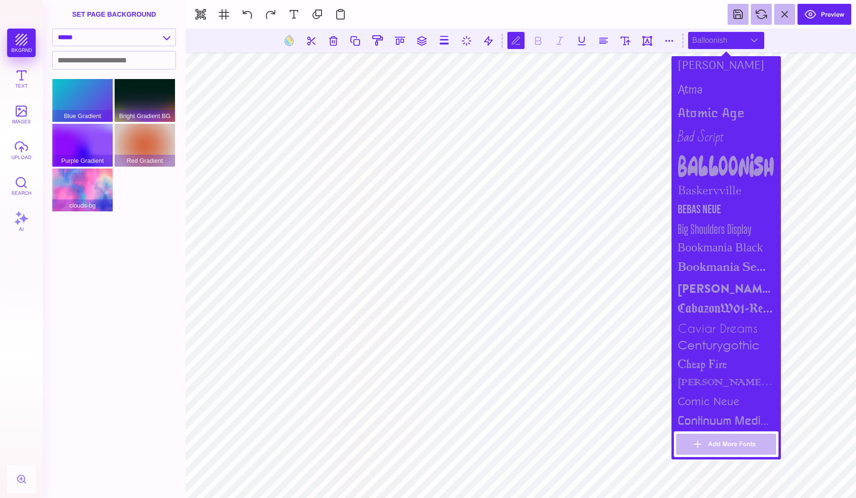
scroll to position [183, 0]
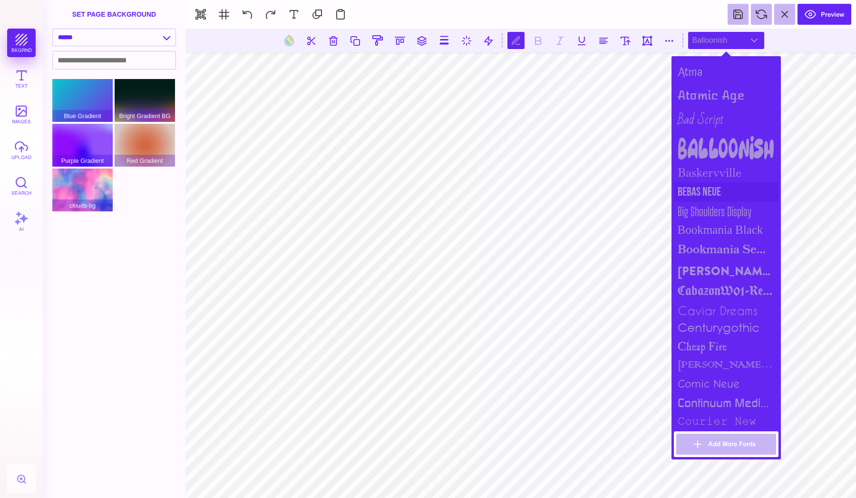
click at [699, 190] on div "Bebas Neue" at bounding box center [726, 192] width 105 height 20
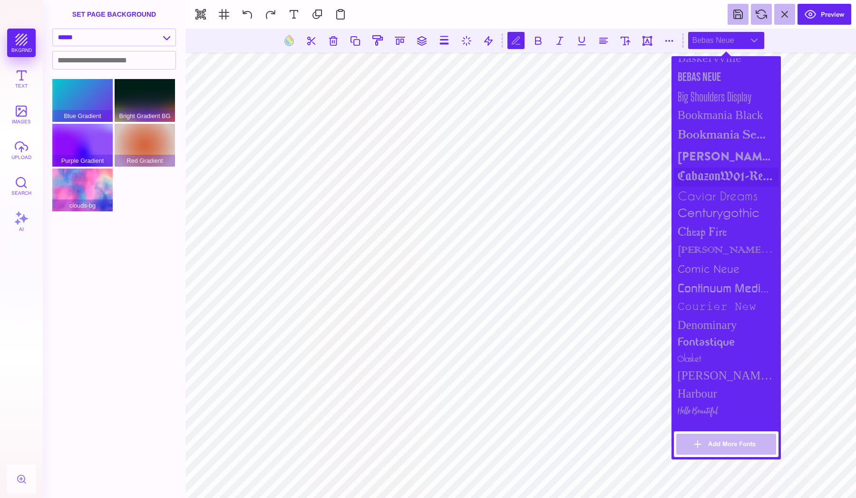
scroll to position [302, 0]
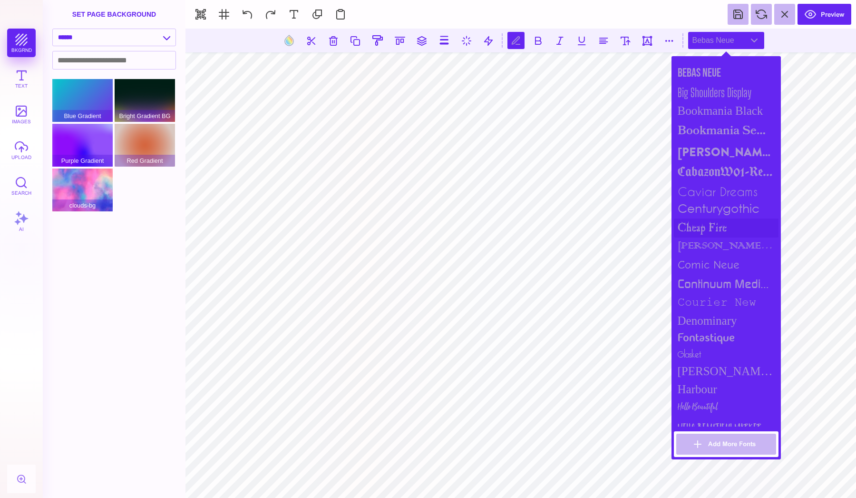
click at [700, 225] on div "cheap fire" at bounding box center [726, 227] width 105 height 19
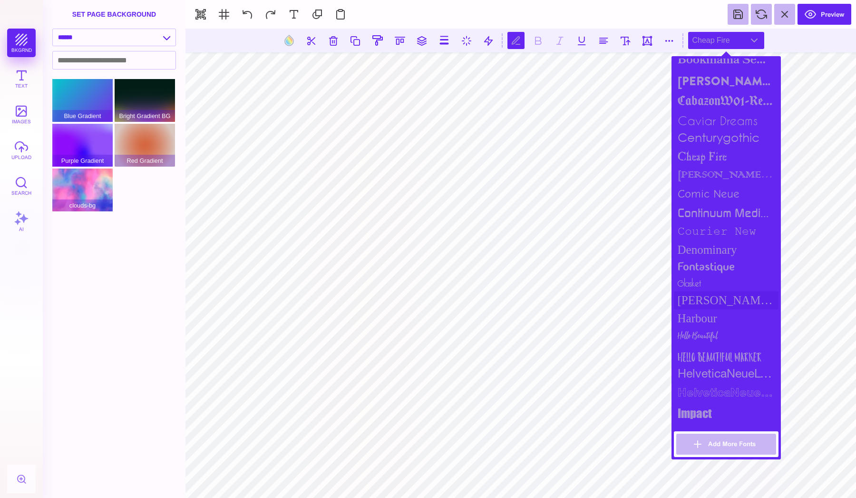
click at [707, 297] on div "[PERSON_NAME] Sans Condensed" at bounding box center [726, 300] width 105 height 18
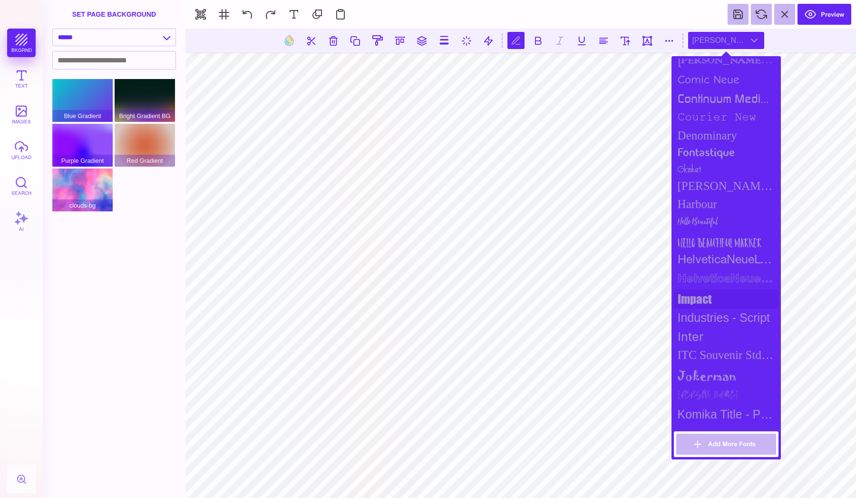
scroll to position [486, 0]
click at [707, 297] on div "impact" at bounding box center [726, 299] width 105 height 19
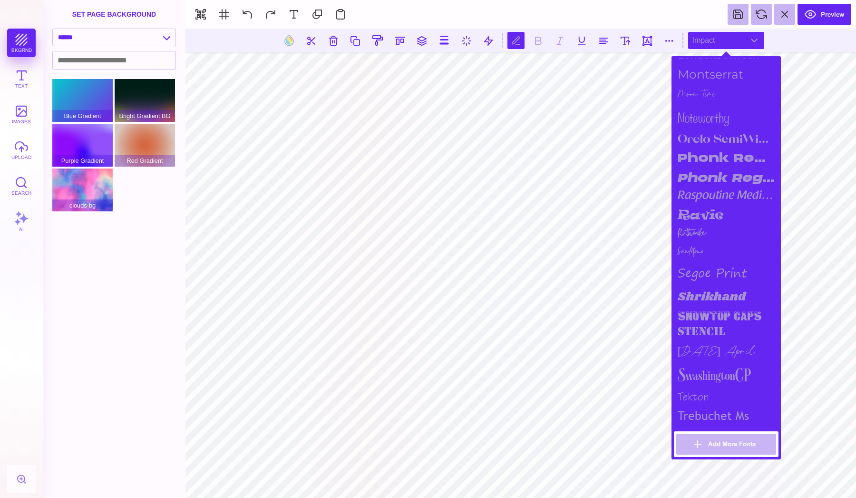
scroll to position [906, 0]
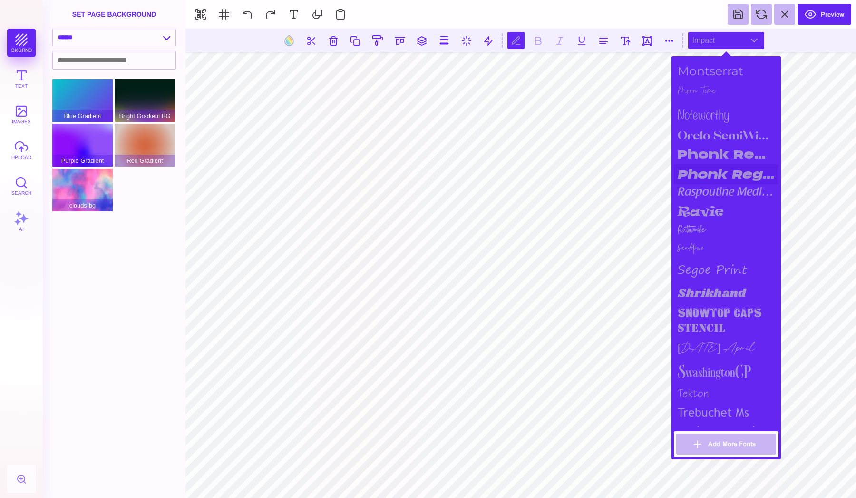
click at [688, 164] on div "Phonk Regular Italic" at bounding box center [726, 174] width 105 height 20
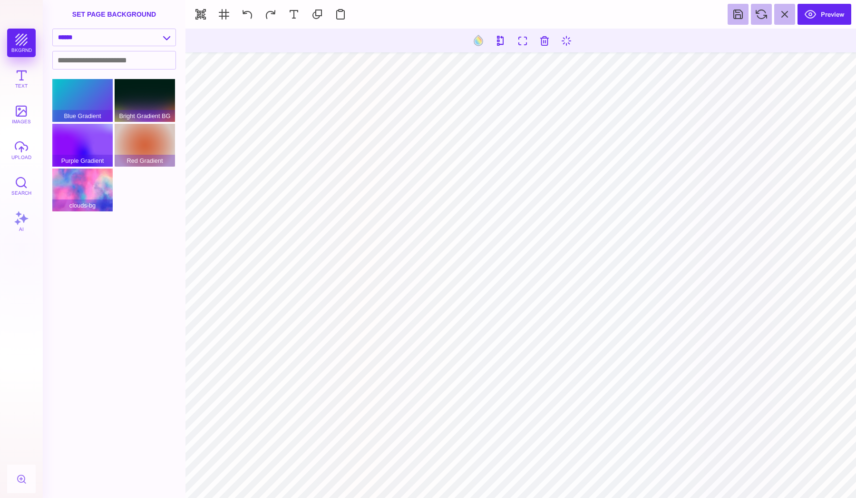
type input "#000000"
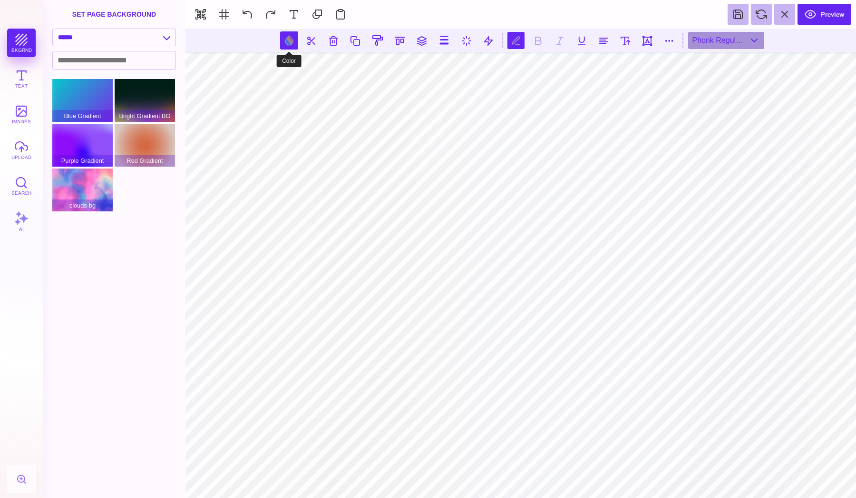
click at [287, 38] on button at bounding box center [289, 40] width 18 height 18
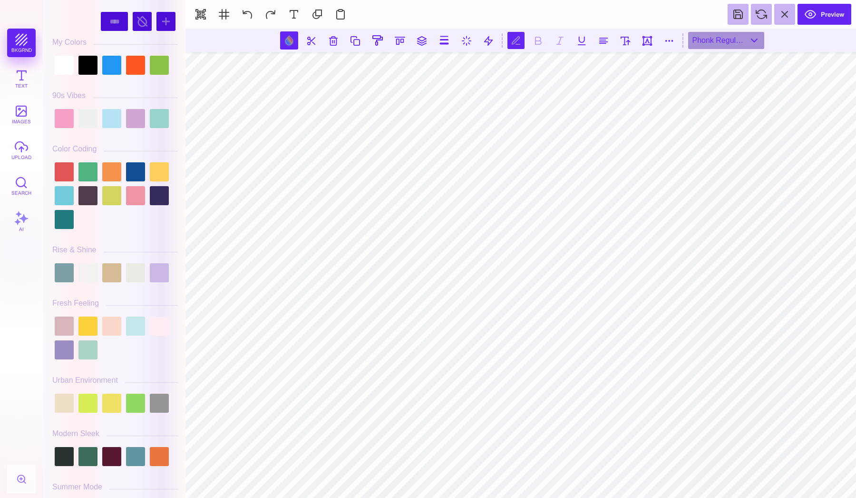
scroll to position [0, 1]
click at [66, 63] on div at bounding box center [64, 65] width 19 height 19
type input "#FFFFFF"
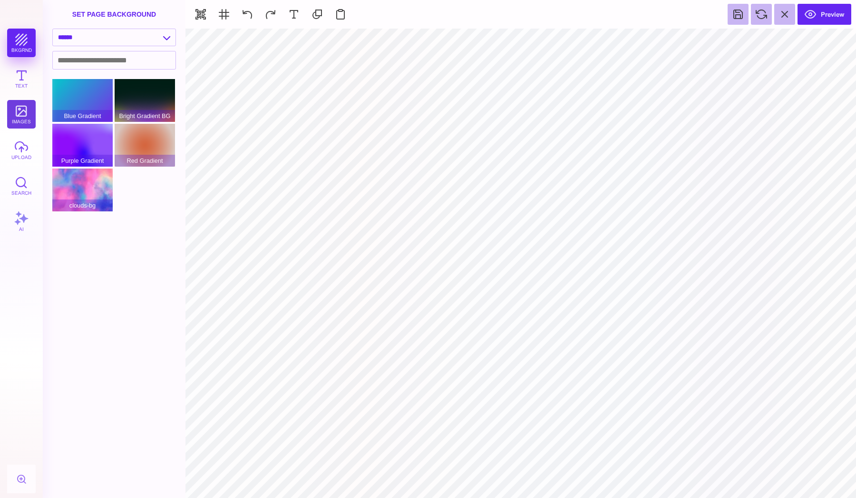
click at [18, 114] on button "images" at bounding box center [21, 114] width 29 height 29
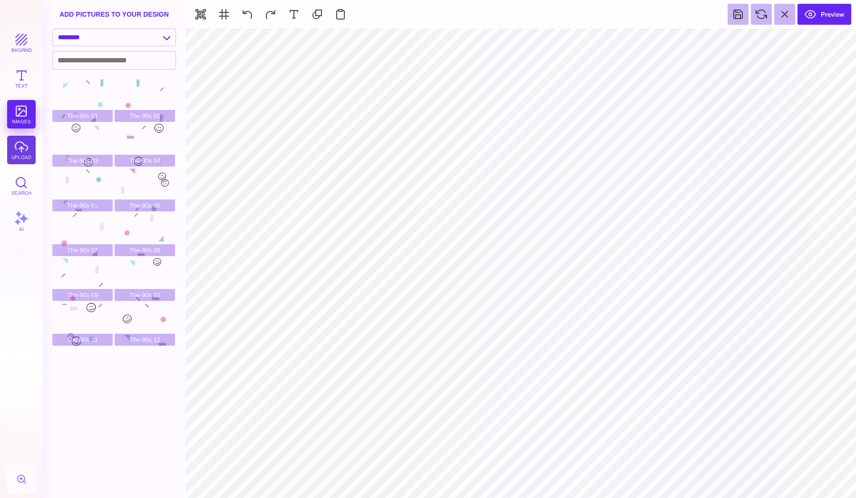
click at [18, 145] on button "upload" at bounding box center [21, 150] width 29 height 29
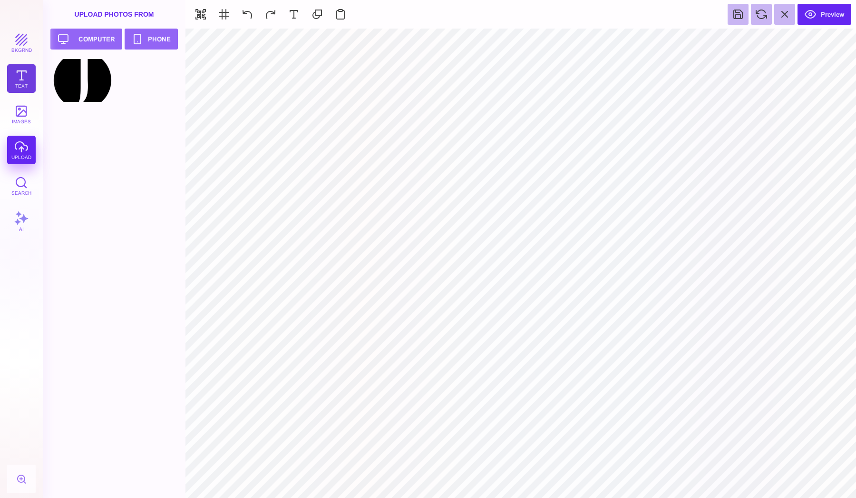
click at [20, 71] on button "Text" at bounding box center [21, 78] width 29 height 29
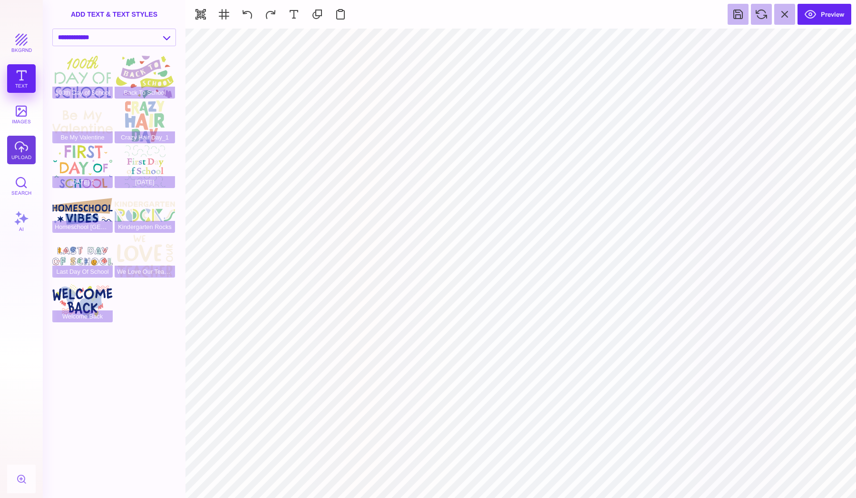
click at [11, 139] on button "upload" at bounding box center [21, 150] width 29 height 29
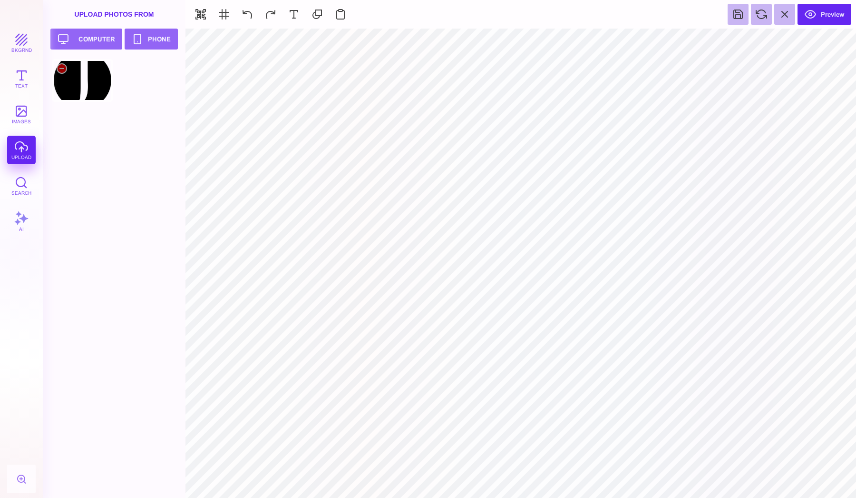
click at [77, 85] on div at bounding box center [82, 80] width 60 height 43
type input "#FFFFFF"
click at [477, 42] on button at bounding box center [479, 40] width 18 height 18
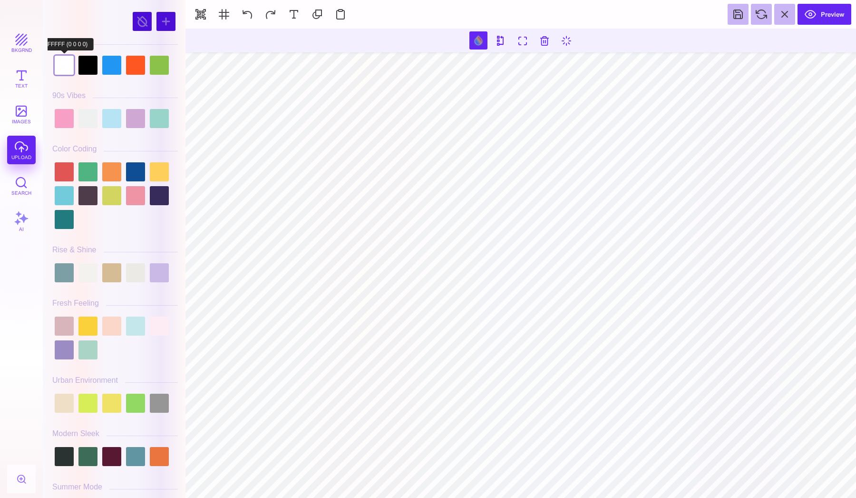
click at [68, 66] on div at bounding box center [64, 65] width 19 height 19
click at [246, 12] on button at bounding box center [247, 14] width 21 height 21
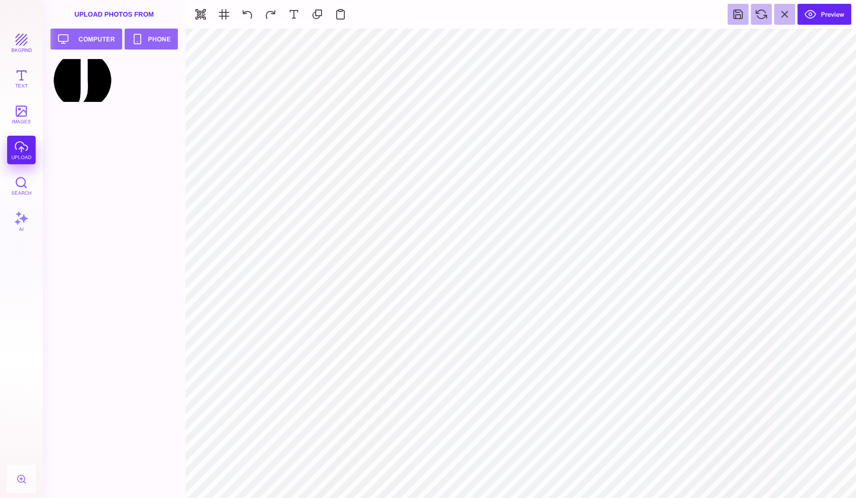
type input "#000000"
click at [411, 41] on button at bounding box center [412, 40] width 18 height 18
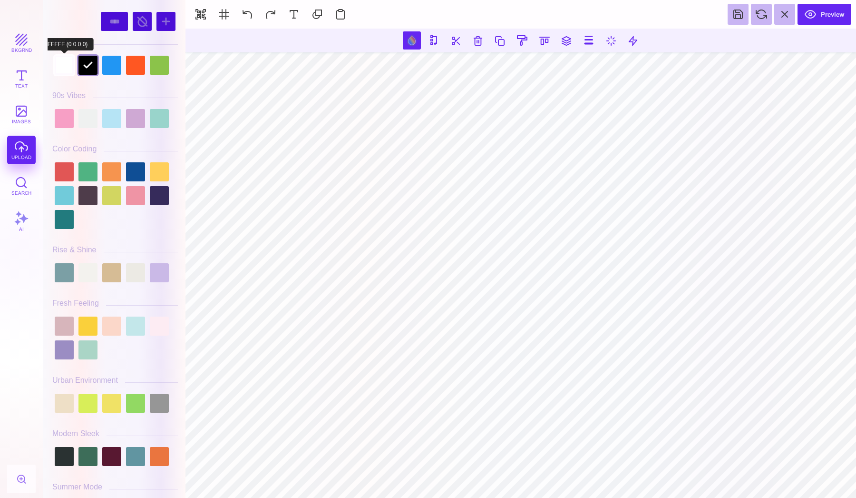
click at [59, 71] on div at bounding box center [64, 65] width 19 height 19
type input "#FFFFFF"
click at [60, 63] on div at bounding box center [64, 65] width 19 height 19
click at [73, 67] on div at bounding box center [64, 65] width 19 height 19
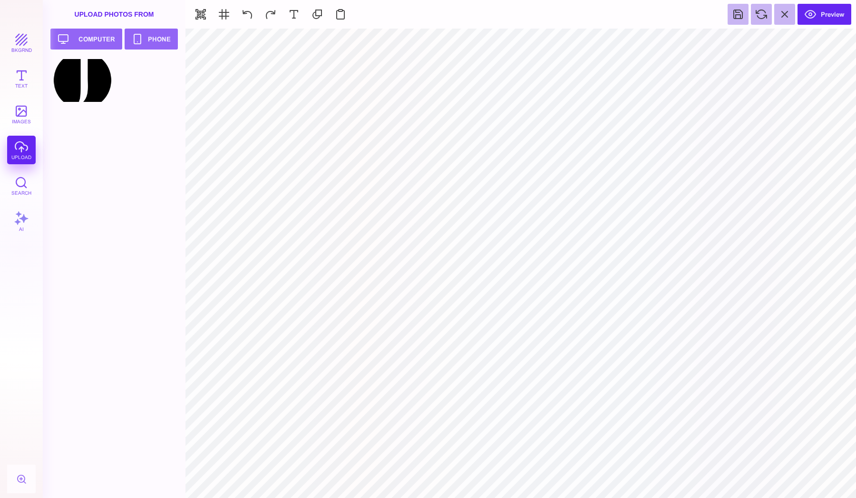
type input "#FFFFFF"
click at [415, 41] on button at bounding box center [412, 40] width 18 height 18
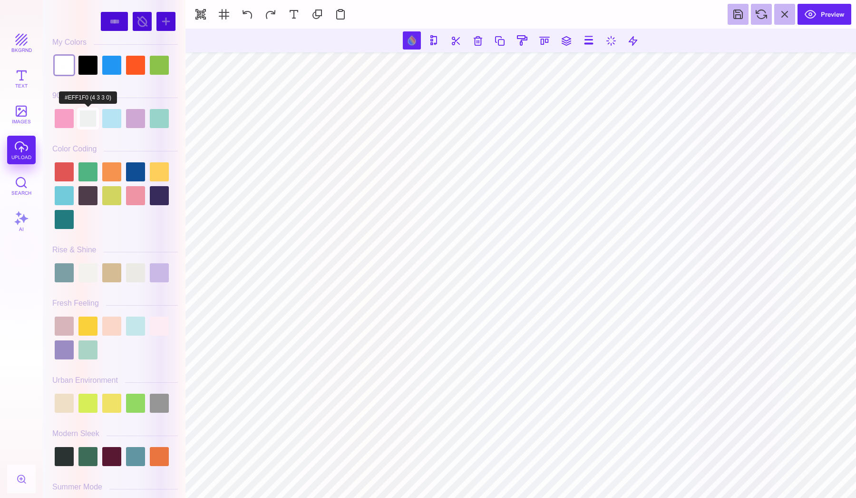
click at [88, 109] on div at bounding box center [87, 118] width 19 height 19
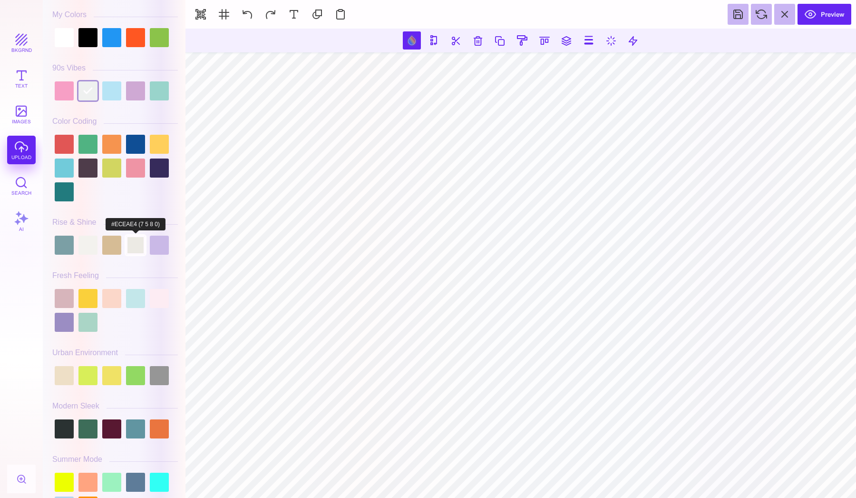
click at [135, 239] on div at bounding box center [135, 244] width 19 height 19
click at [88, 239] on div at bounding box center [87, 244] width 19 height 19
click at [158, 299] on div at bounding box center [159, 298] width 19 height 19
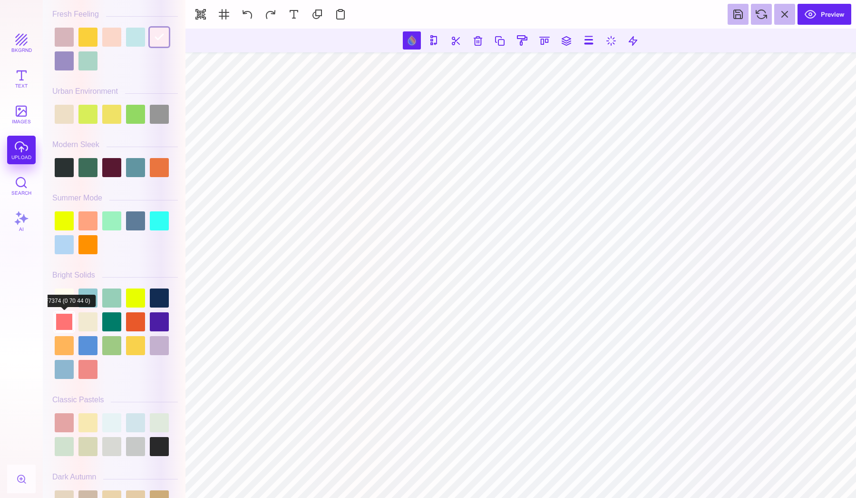
scroll to position [291, 0]
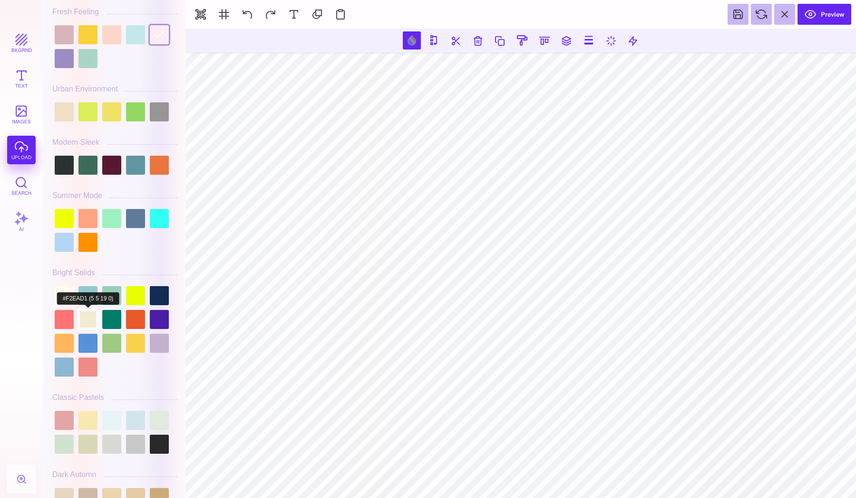
click at [81, 311] on div at bounding box center [87, 319] width 19 height 19
click at [52, 290] on div "#F2EAD1 **** **** **** **** **** **** ****** ***** **** ******" at bounding box center [115, 251] width 135 height 493
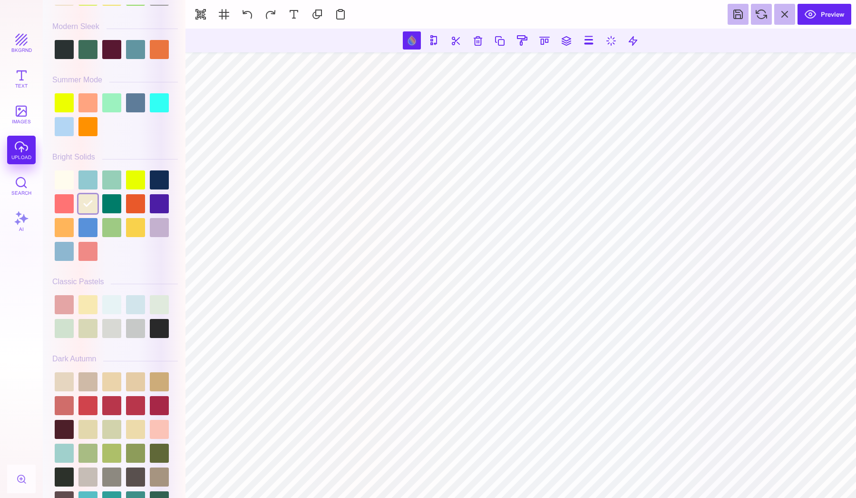
scroll to position [412, 0]
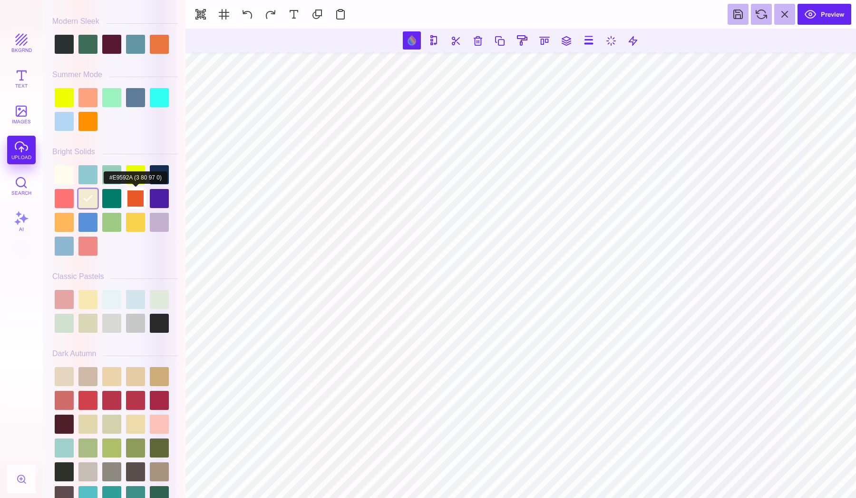
click at [130, 205] on div at bounding box center [135, 198] width 19 height 19
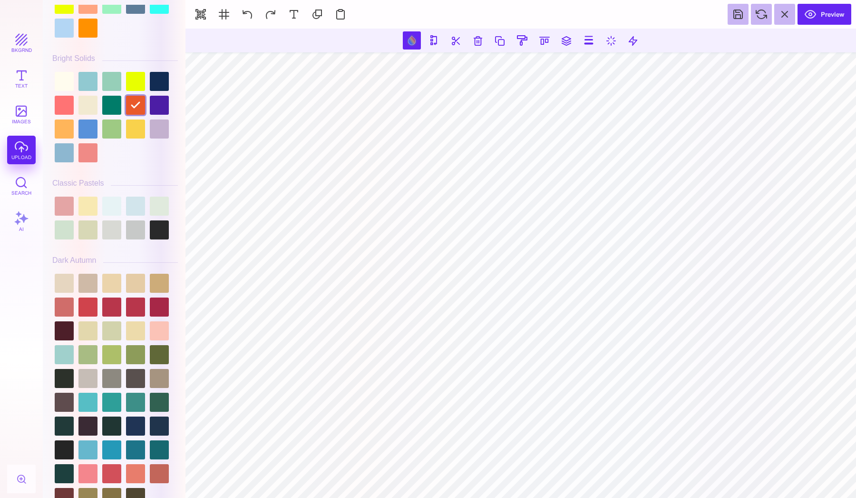
scroll to position [515, 0]
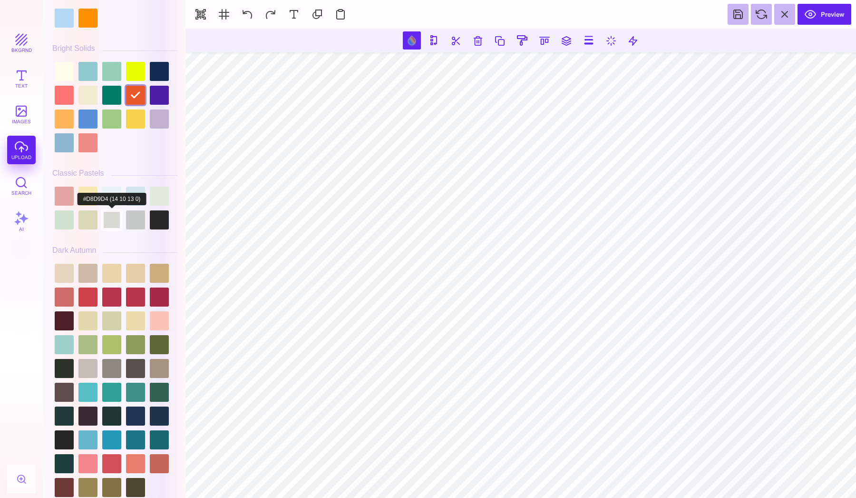
click at [108, 210] on div at bounding box center [111, 219] width 19 height 19
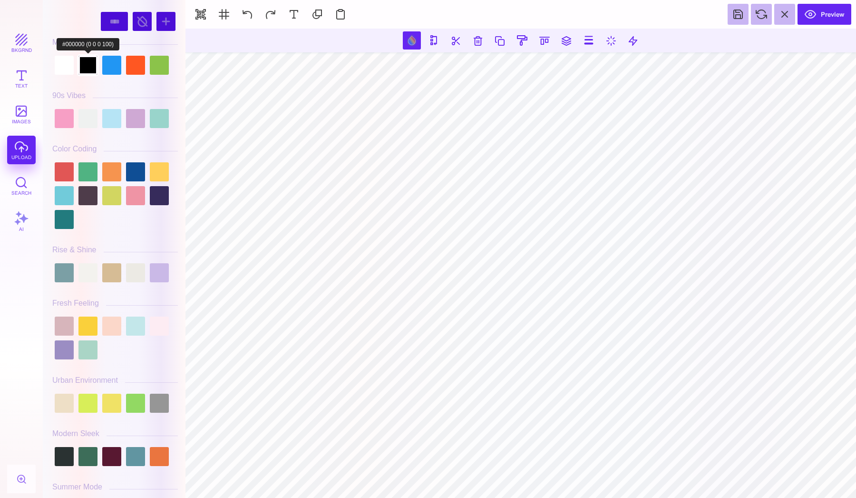
scroll to position [0, 0]
click at [92, 114] on div at bounding box center [87, 118] width 19 height 19
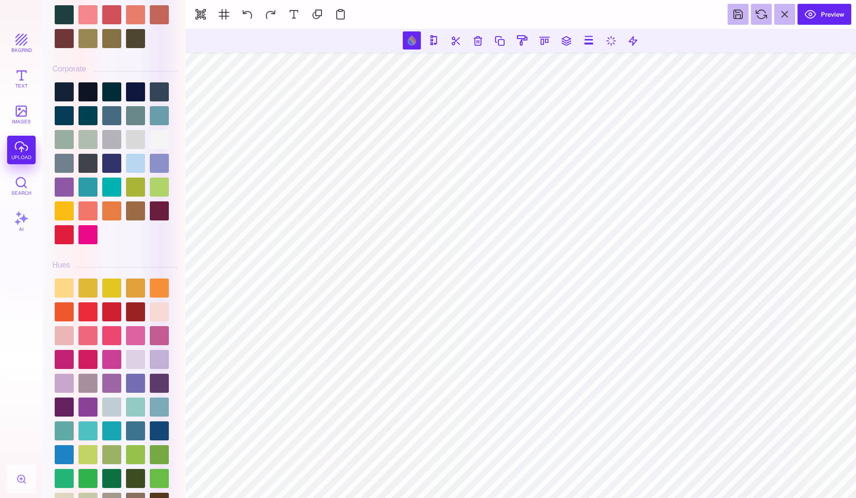
scroll to position [966, 0]
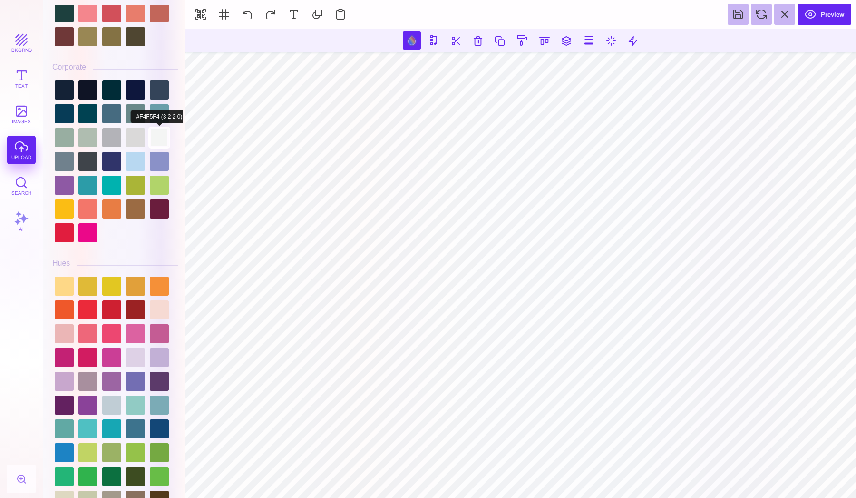
click at [160, 137] on div at bounding box center [159, 137] width 19 height 19
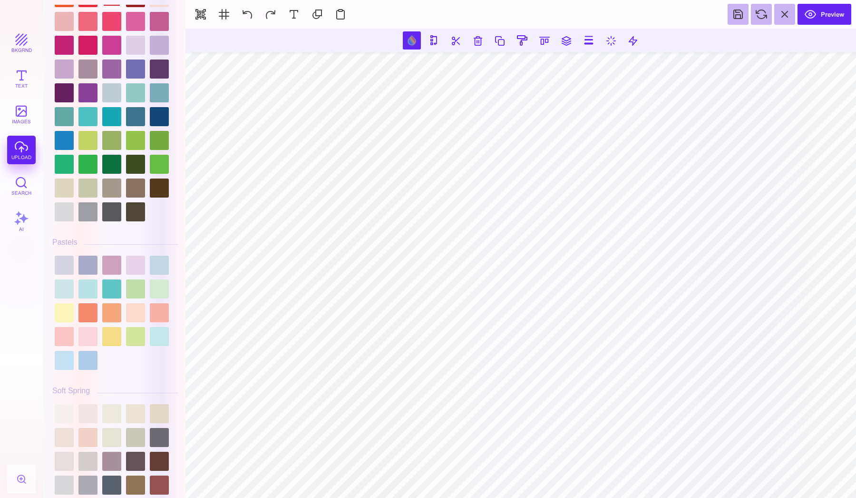
scroll to position [1286, 0]
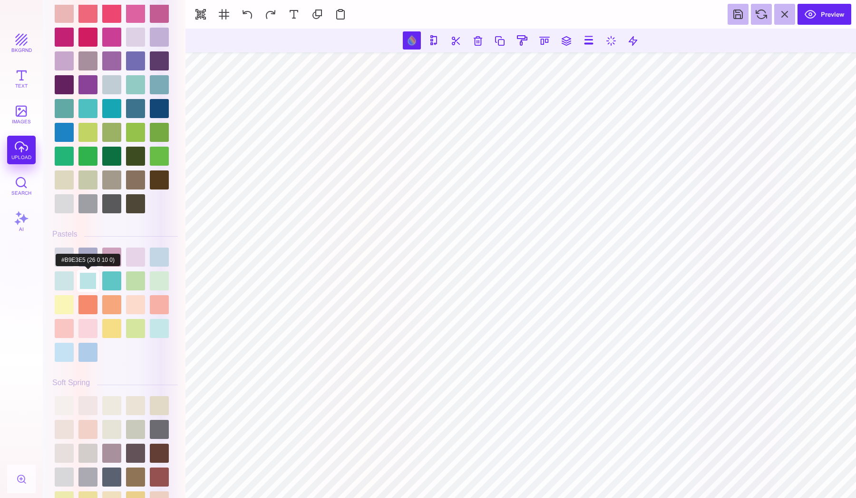
click at [97, 280] on div at bounding box center [87, 280] width 19 height 19
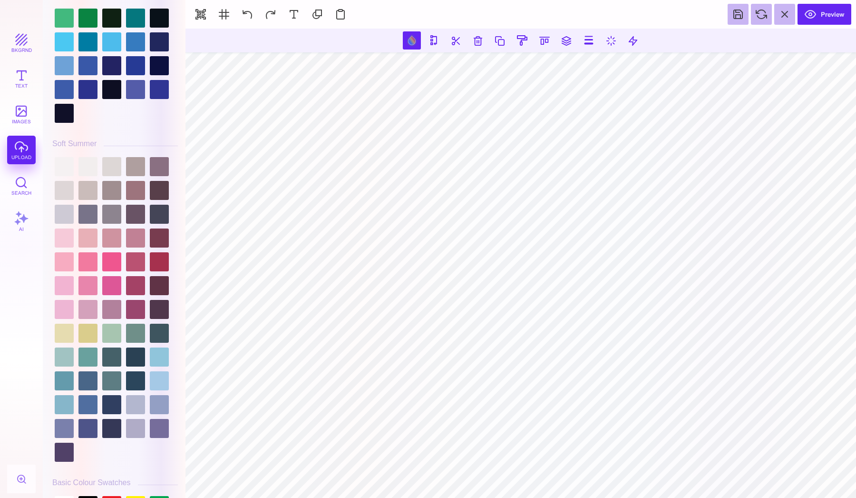
scroll to position [2199, 0]
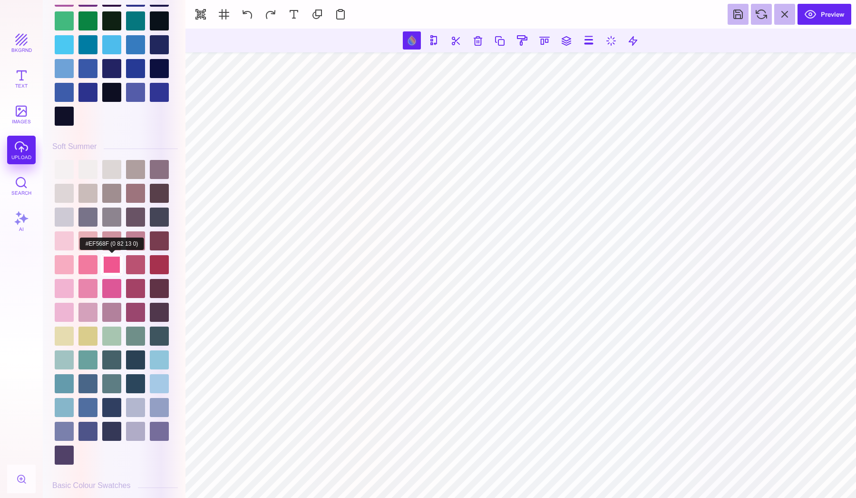
click at [111, 257] on div at bounding box center [111, 264] width 19 height 19
click at [112, 242] on div at bounding box center [111, 240] width 19 height 19
click at [86, 164] on div at bounding box center [87, 169] width 19 height 19
click at [63, 168] on div at bounding box center [64, 169] width 19 height 19
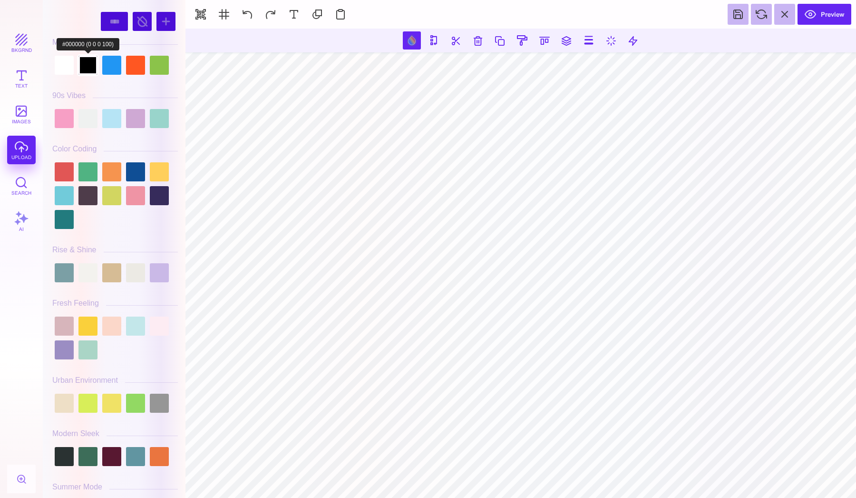
scroll to position [0, 0]
click at [89, 65] on div at bounding box center [87, 65] width 19 height 19
click at [71, 65] on div at bounding box center [64, 65] width 19 height 19
type input "#FFFFFF"
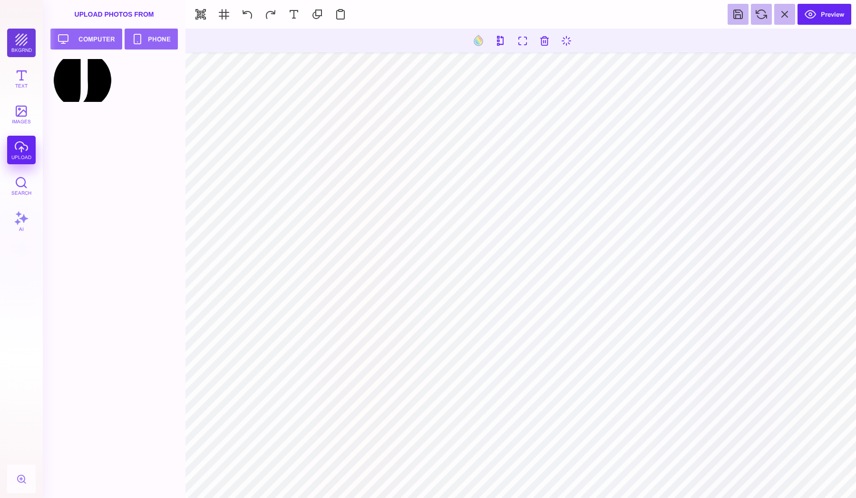
click at [9, 33] on button "bkgrnd" at bounding box center [21, 43] width 29 height 29
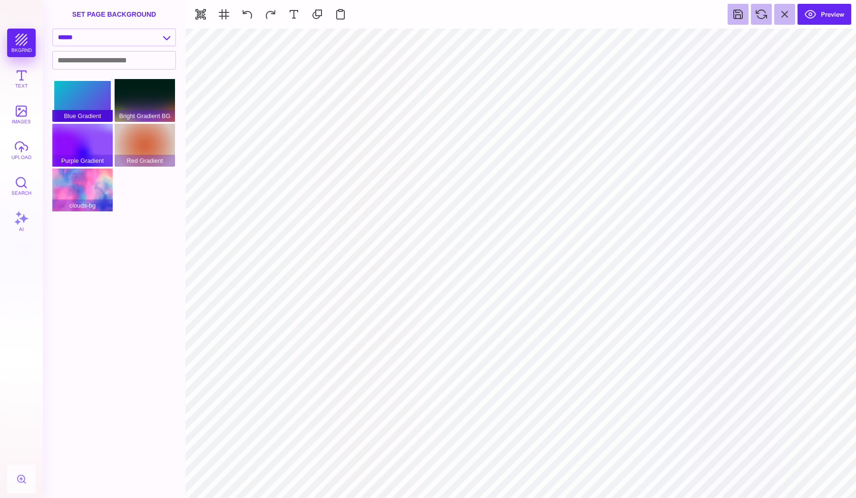
click at [97, 116] on span "Blue Gradient" at bounding box center [82, 116] width 60 height 12
click at [93, 108] on div "Blue Gradient" at bounding box center [82, 100] width 60 height 43
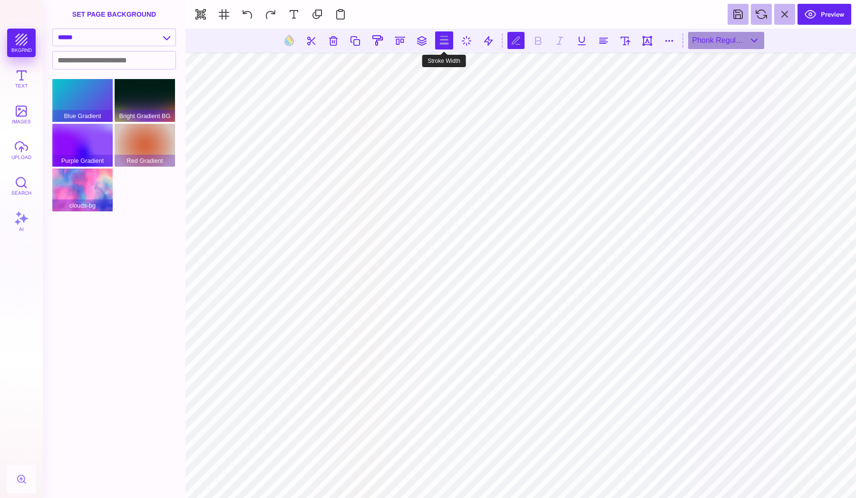
click at [450, 41] on button at bounding box center [444, 40] width 18 height 18
type input "*"
drag, startPoint x: 411, startPoint y: 67, endPoint x: 397, endPoint y: 68, distance: 14.8
click at [397, 68] on section at bounding box center [444, 69] width 105 height 20
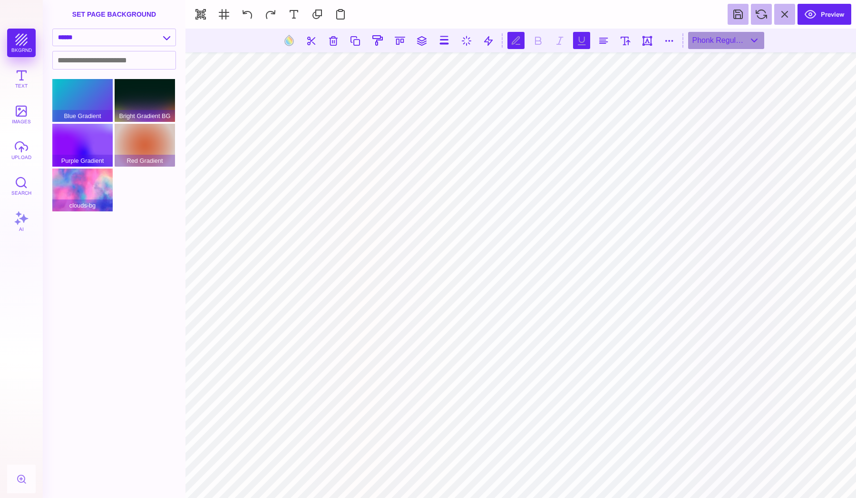
click at [587, 43] on button at bounding box center [581, 40] width 17 height 17
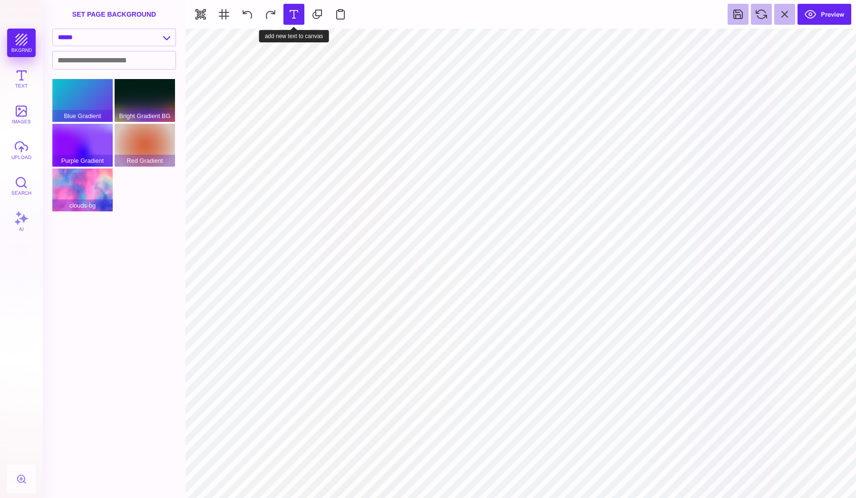
click at [288, 19] on button at bounding box center [294, 14] width 21 height 21
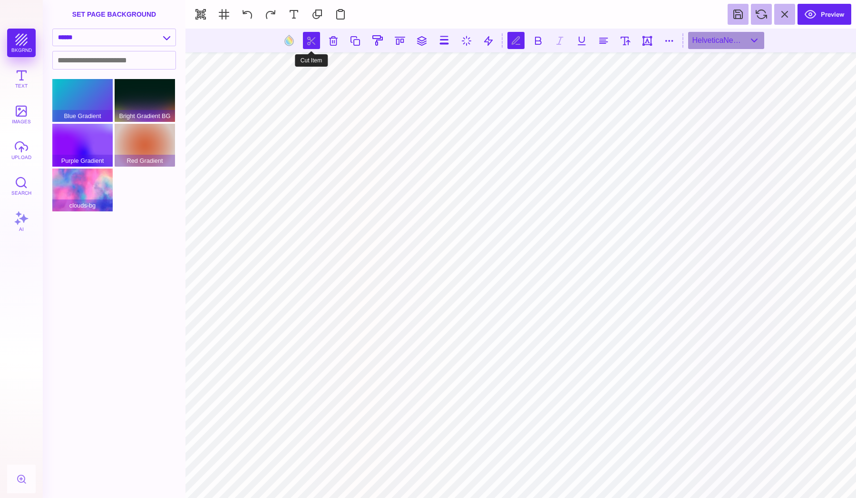
scroll to position [0, 2]
type textarea "*"
type textarea "****"
click at [743, 35] on div "HelveticaNeueLT Std" at bounding box center [726, 40] width 76 height 17
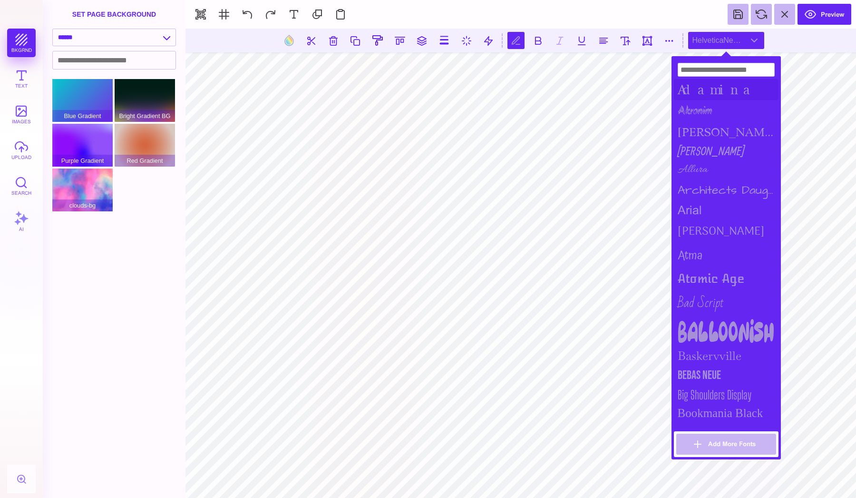
click at [698, 93] on div "Adamina" at bounding box center [726, 89] width 105 height 21
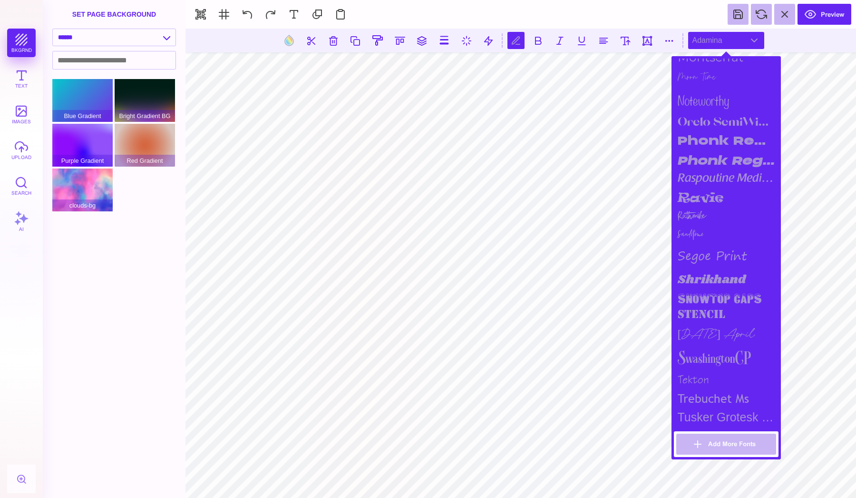
scroll to position [925, 0]
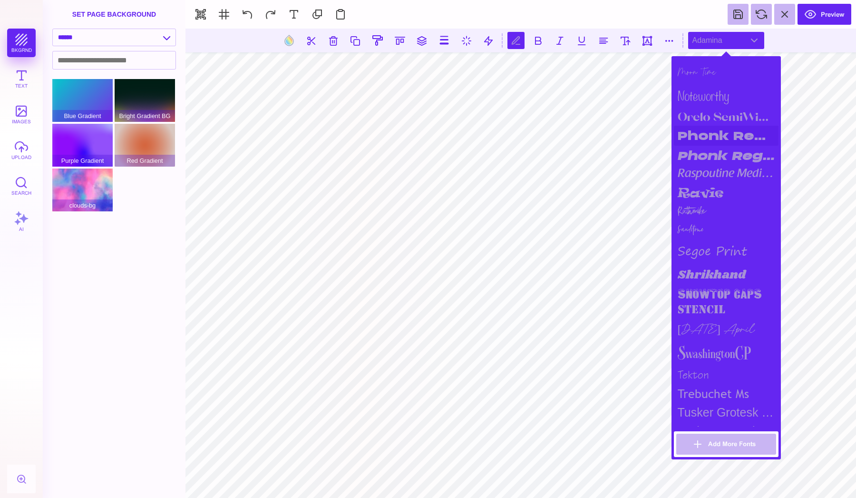
click at [693, 126] on div "Phonk Regular" at bounding box center [726, 136] width 105 height 20
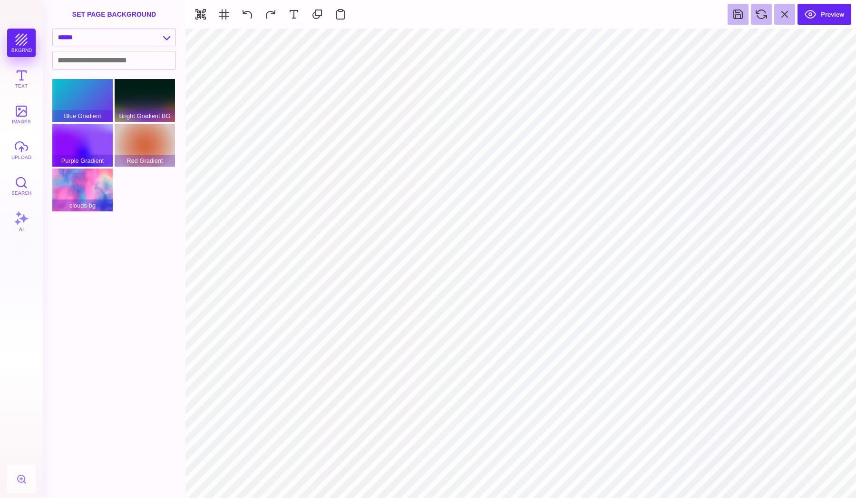
type input "#000000"
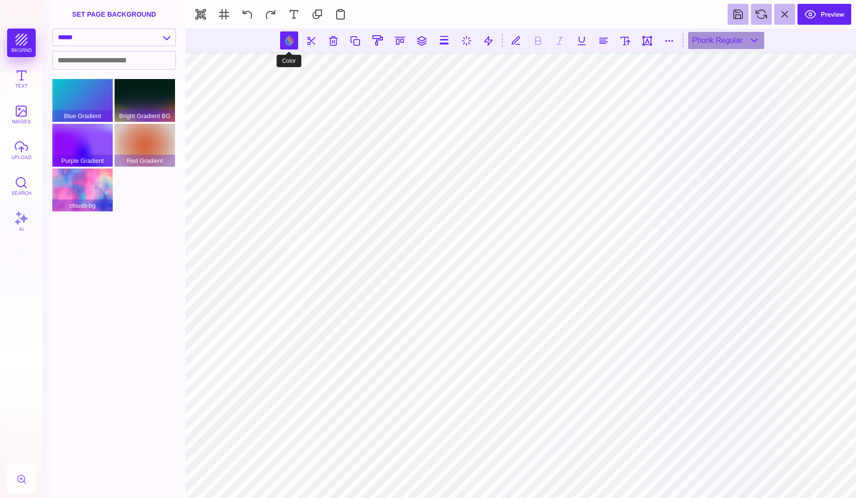
click at [288, 47] on button at bounding box center [289, 40] width 18 height 18
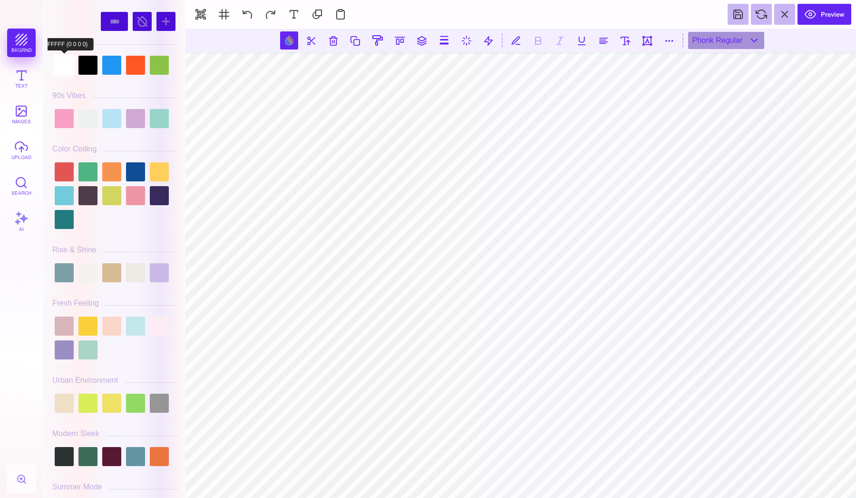
click at [66, 69] on div at bounding box center [64, 65] width 19 height 19
type input "#FFFFFF"
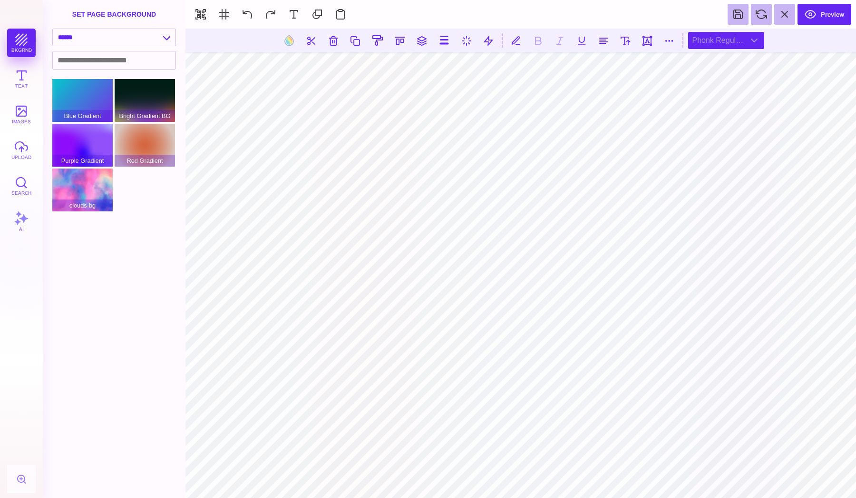
click at [730, 37] on div "Phonk Regular Italic" at bounding box center [726, 40] width 76 height 17
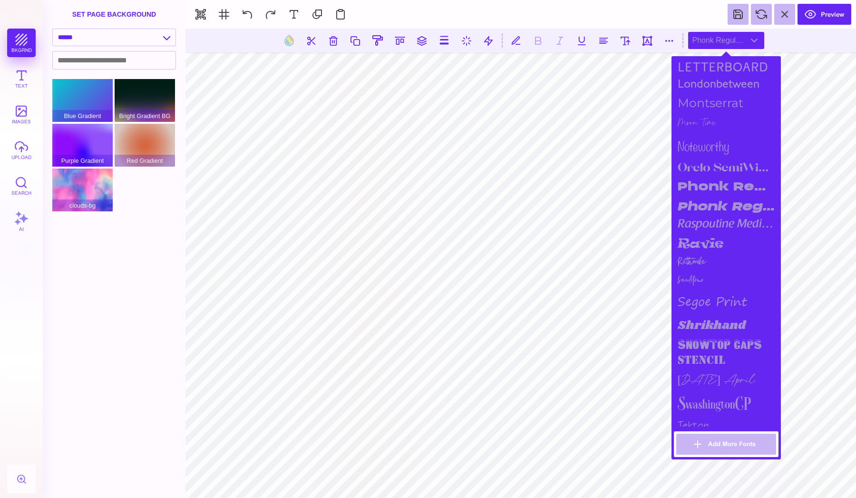
scroll to position [881, 0]
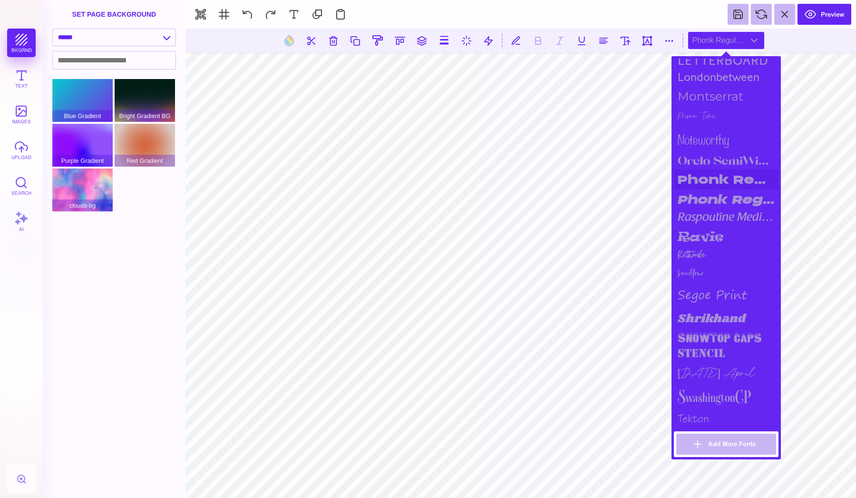
click at [695, 175] on div "Phonk Regular" at bounding box center [726, 179] width 105 height 20
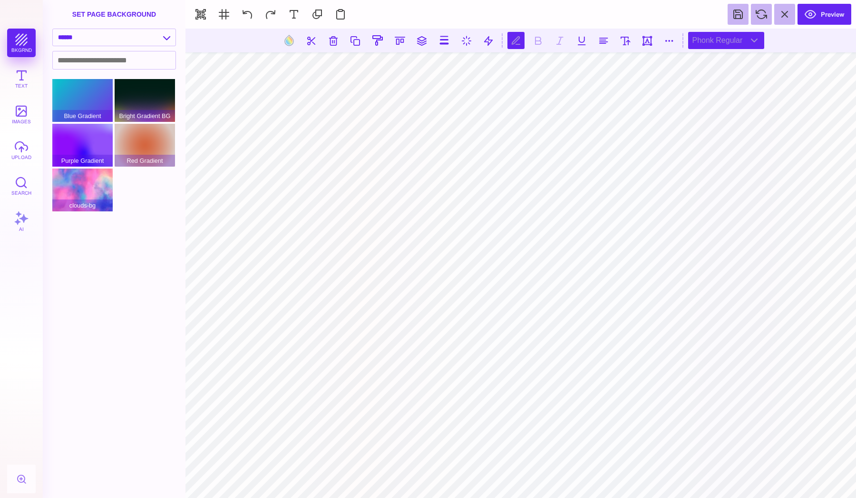
click at [737, 44] on div "Phonk Regular" at bounding box center [726, 40] width 76 height 17
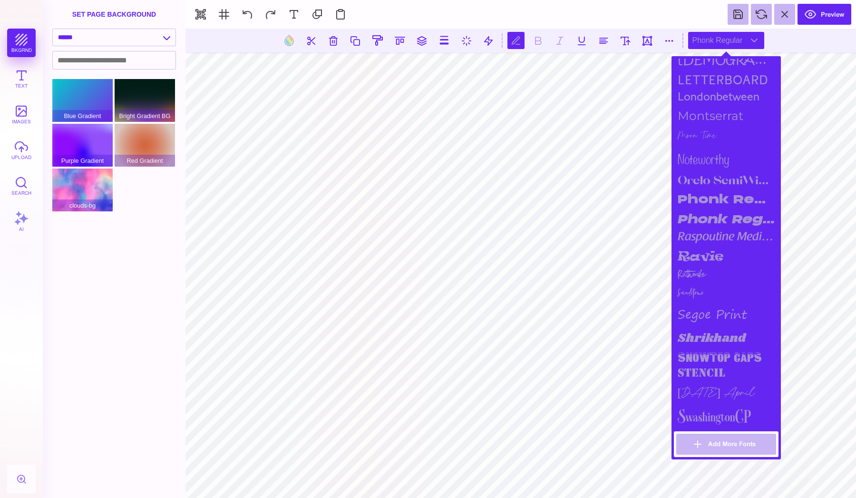
scroll to position [879, 0]
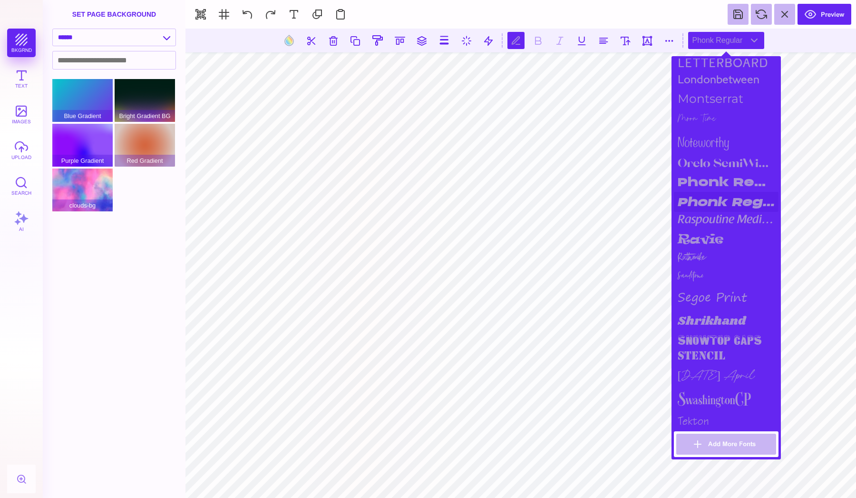
click at [724, 192] on div "Phonk Regular Italic" at bounding box center [726, 202] width 105 height 20
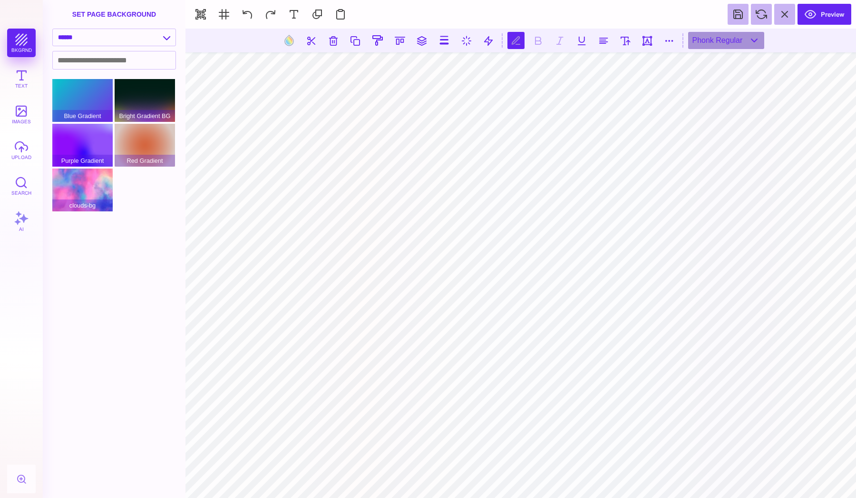
click at [716, 51] on section at bounding box center [521, 41] width 671 height 24
click at [716, 42] on div "Phonk Regular" at bounding box center [726, 40] width 76 height 17
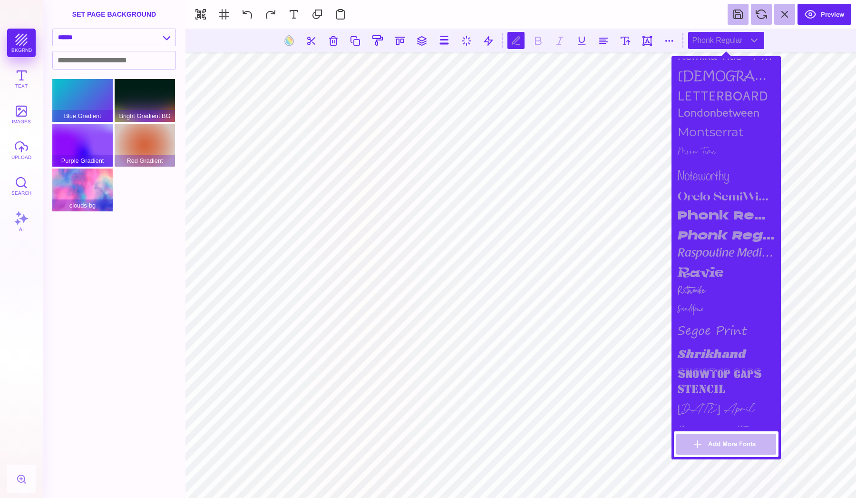
scroll to position [857, 0]
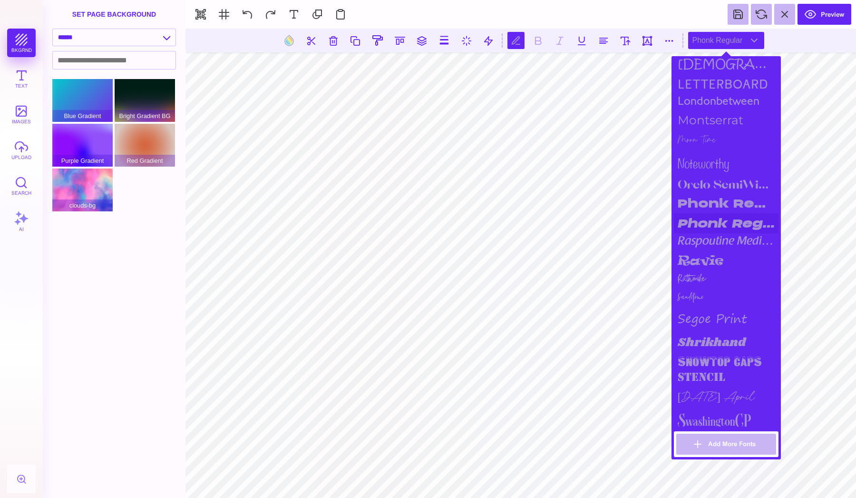
click at [724, 217] on div "Phonk Regular Italic" at bounding box center [726, 223] width 105 height 20
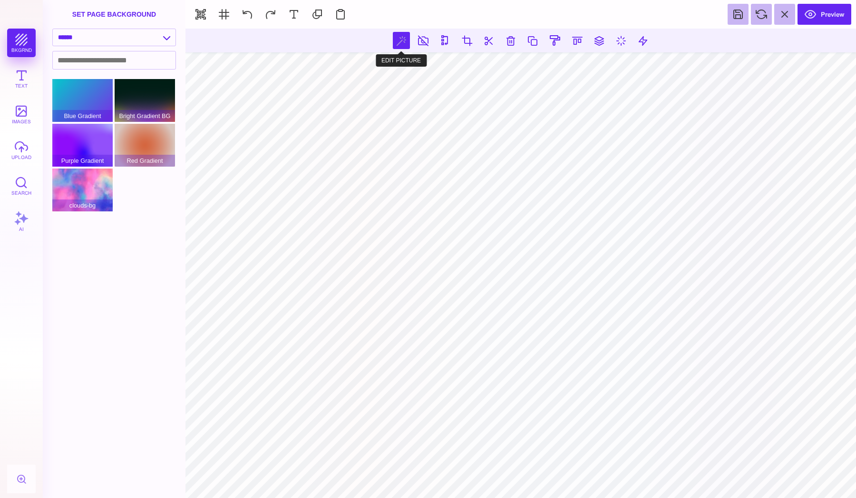
click at [401, 40] on button at bounding box center [401, 40] width 17 height 17
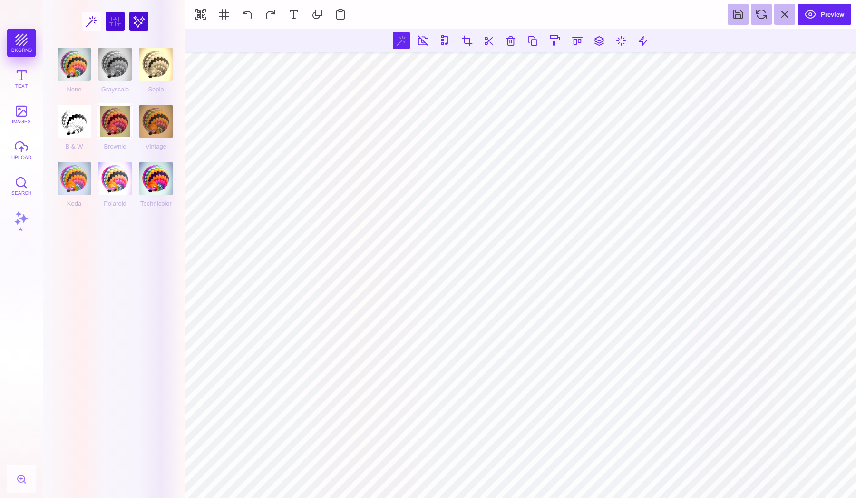
click at [113, 123] on div "Brownie" at bounding box center [114, 127] width 33 height 45
click at [88, 59] on div "None" at bounding box center [74, 70] width 33 height 45
click at [104, 59] on div "Grayscale" at bounding box center [114, 70] width 33 height 45
click at [150, 53] on div "Sepia" at bounding box center [155, 70] width 33 height 45
click at [118, 69] on div "Grayscale" at bounding box center [114, 70] width 33 height 45
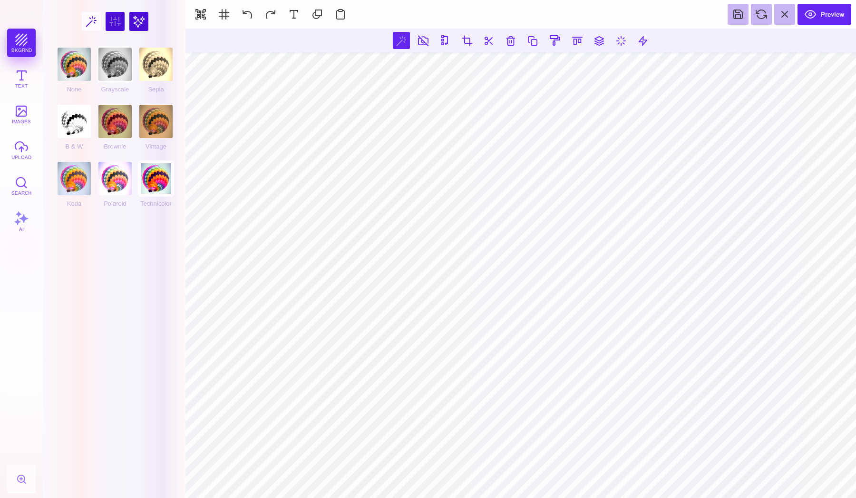
click at [155, 168] on div "Technicolor" at bounding box center [155, 184] width 33 height 45
click at [116, 173] on div "Polaroid" at bounding box center [114, 184] width 33 height 45
click at [75, 69] on div "None" at bounding box center [74, 70] width 33 height 45
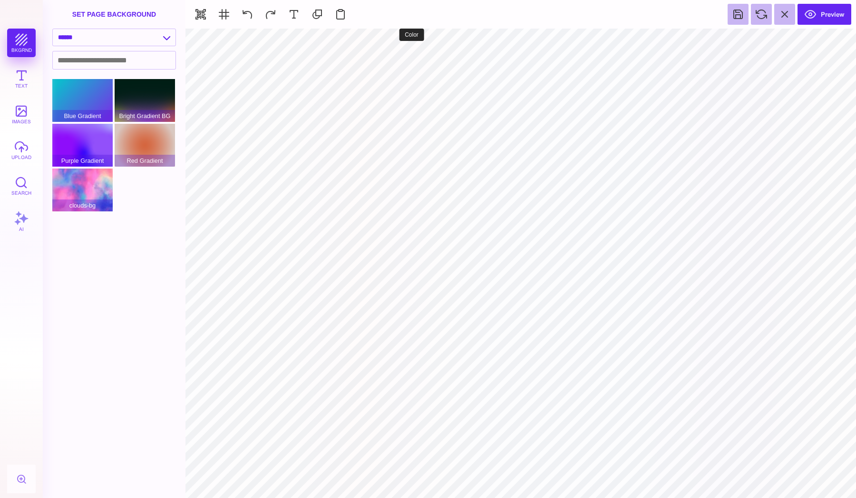
type input "#000000"
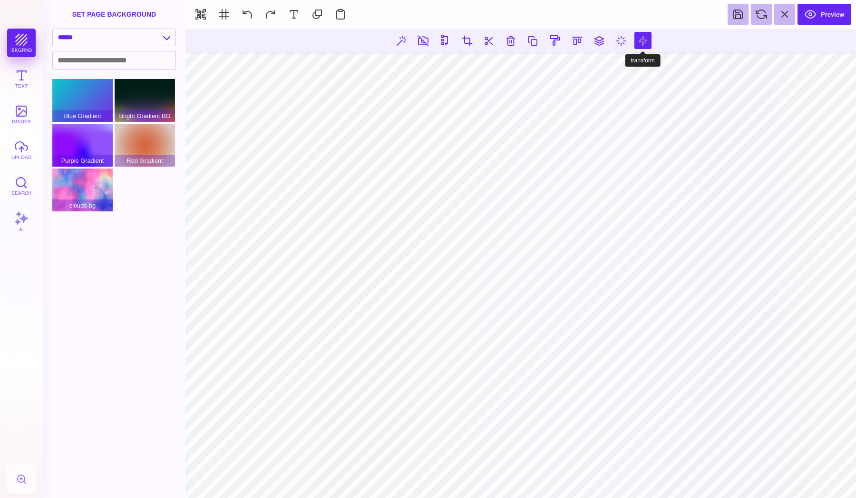
click at [636, 37] on button at bounding box center [643, 40] width 17 height 17
type input "*"
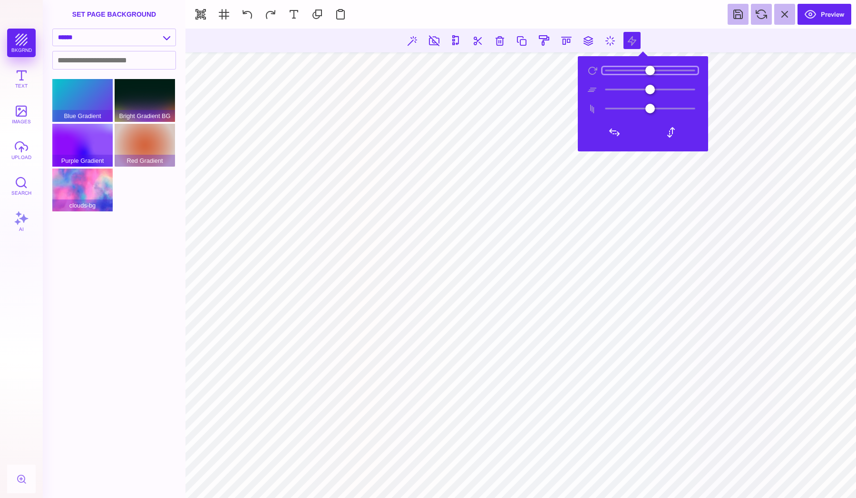
type input "*"
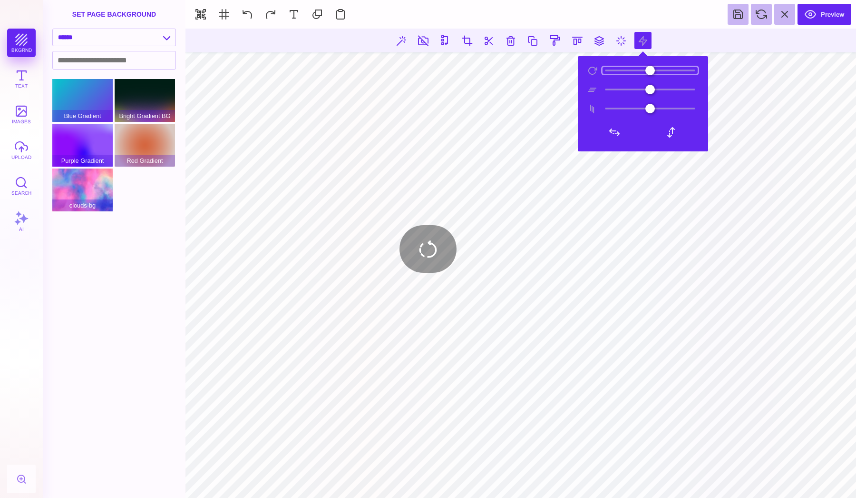
drag, startPoint x: 616, startPoint y: 69, endPoint x: 604, endPoint y: 69, distance: 11.4
click at [604, 69] on input "range" at bounding box center [650, 70] width 95 height 7
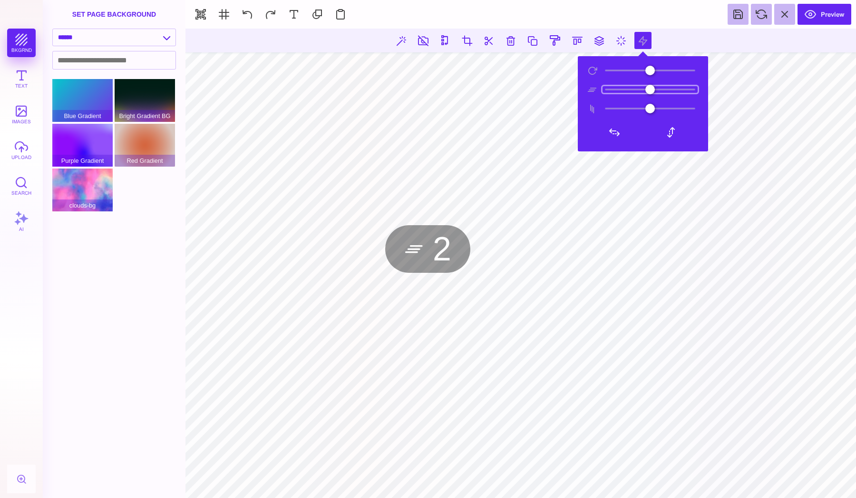
type input "*"
drag, startPoint x: 645, startPoint y: 88, endPoint x: 650, endPoint y: 87, distance: 5.7
click at [650, 87] on input "range" at bounding box center [650, 89] width 95 height 7
type input "*"
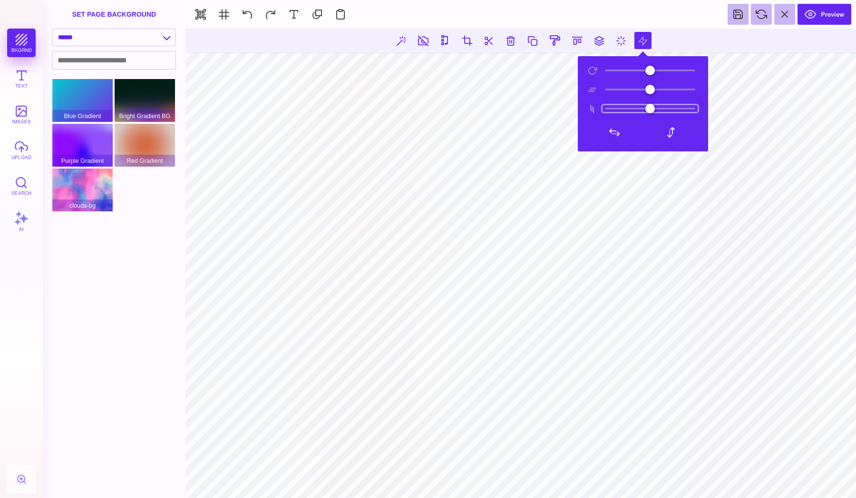
click at [650, 105] on input "range" at bounding box center [650, 108] width 95 height 7
click at [617, 138] on button at bounding box center [614, 132] width 19 height 19
click at [675, 127] on button at bounding box center [671, 132] width 19 height 19
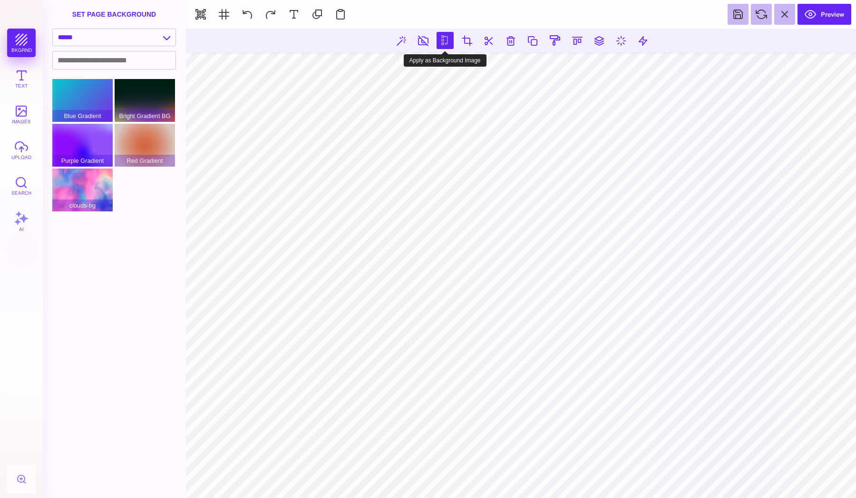
click at [443, 37] on button at bounding box center [445, 40] width 17 height 17
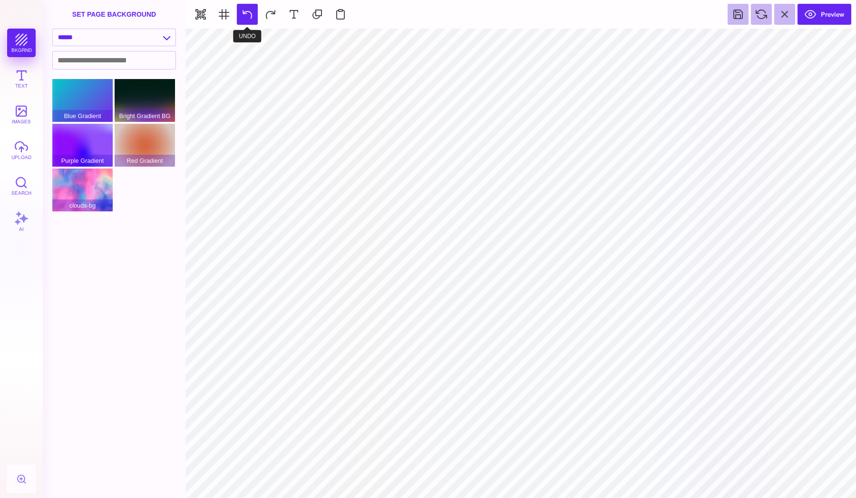
click at [251, 16] on button at bounding box center [247, 14] width 21 height 21
click at [244, 13] on button at bounding box center [247, 14] width 21 height 21
click at [814, 16] on button "Preview" at bounding box center [825, 14] width 54 height 21
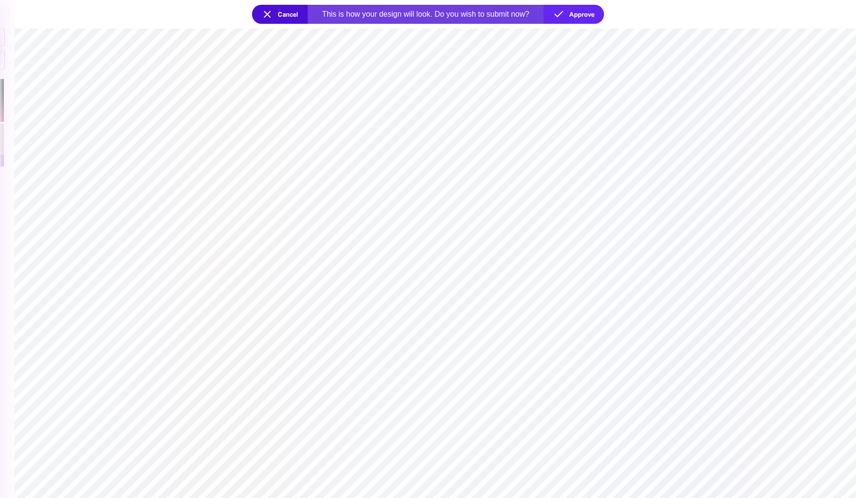
click at [294, 20] on button "Cancel" at bounding box center [280, 14] width 56 height 19
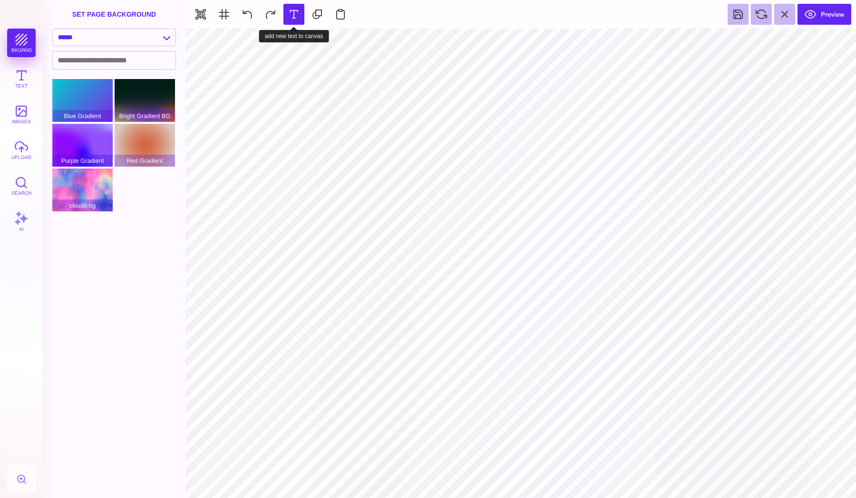
type input "#FFFFFF"
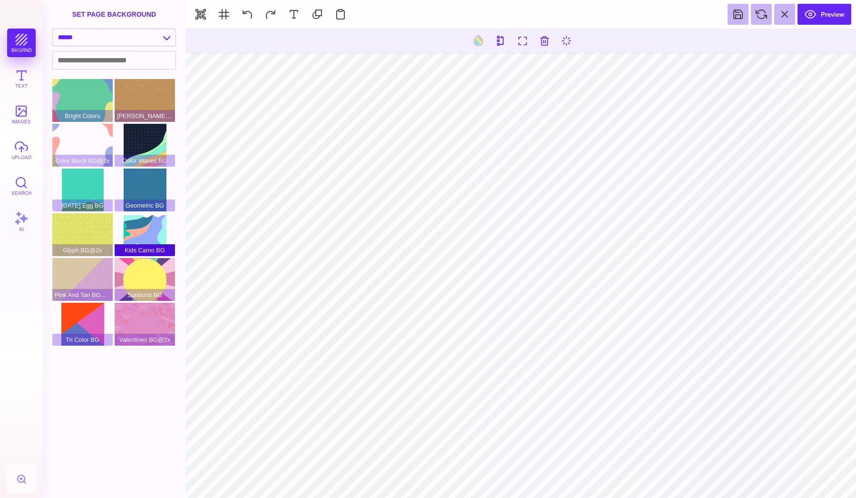
click at [154, 225] on div "Kids Camo BG" at bounding box center [145, 234] width 60 height 43
click at [142, 100] on div "[PERSON_NAME]@2x" at bounding box center [145, 100] width 60 height 43
click at [141, 268] on div "Sunburst BG" at bounding box center [145, 279] width 60 height 43
click at [82, 187] on div "[DATE] Egg BG" at bounding box center [82, 189] width 60 height 43
click at [87, 148] on div "Color Block BG@2x" at bounding box center [82, 145] width 60 height 43
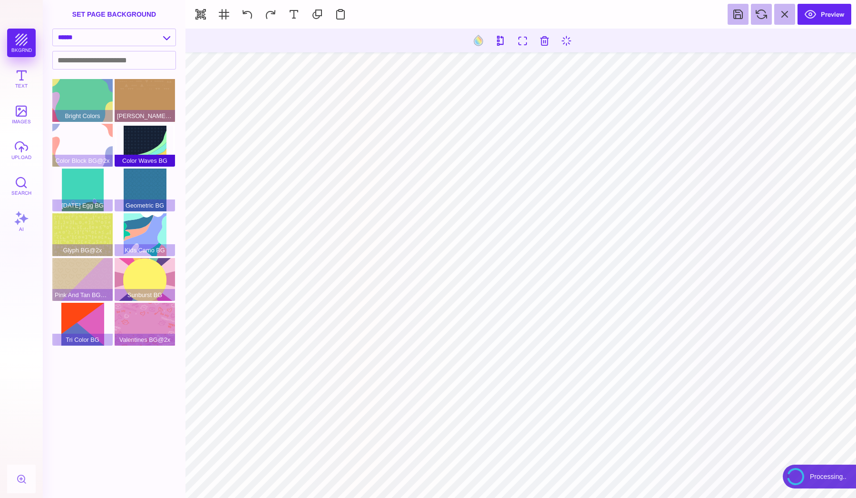
click at [141, 140] on div "Color Waves BG" at bounding box center [145, 145] width 60 height 43
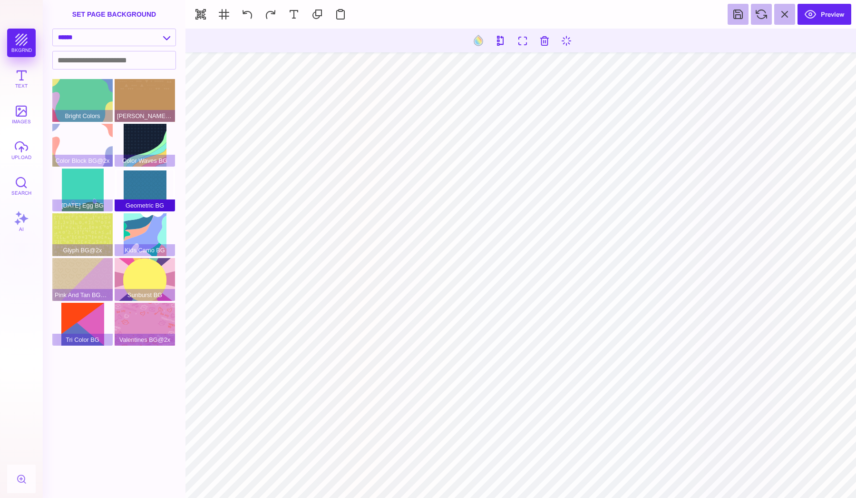
click at [150, 204] on span "Geometric BG" at bounding box center [145, 205] width 60 height 12
click at [150, 224] on div "Kids Camo BG" at bounding box center [145, 234] width 60 height 43
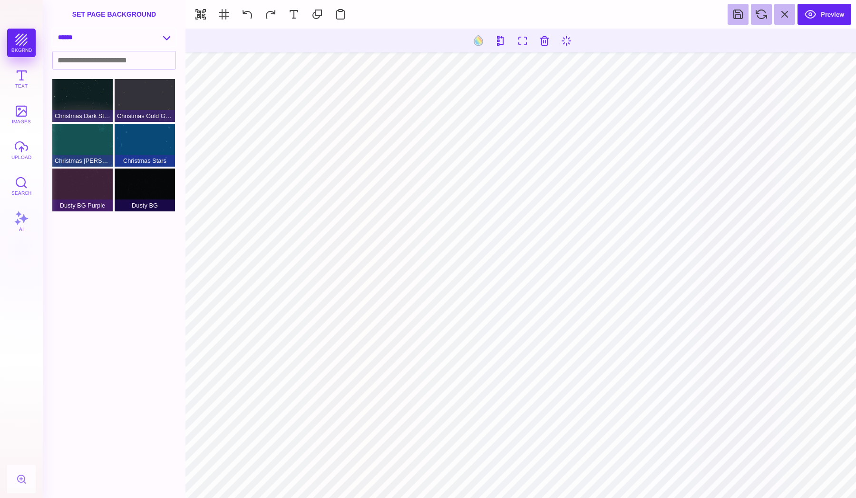
select select "**********"
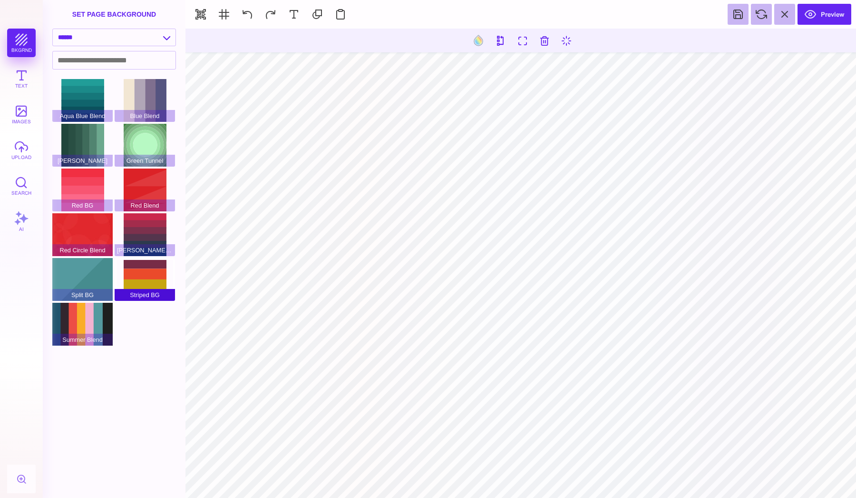
click at [147, 277] on div "Striped BG" at bounding box center [145, 279] width 60 height 43
click at [141, 224] on div "[PERSON_NAME] Blend" at bounding box center [145, 234] width 60 height 43
click at [135, 174] on div "Red Blend" at bounding box center [145, 189] width 60 height 43
click at [139, 137] on div "Green Tunnel" at bounding box center [145, 145] width 60 height 43
click at [146, 176] on div "Red Blend" at bounding box center [145, 189] width 60 height 43
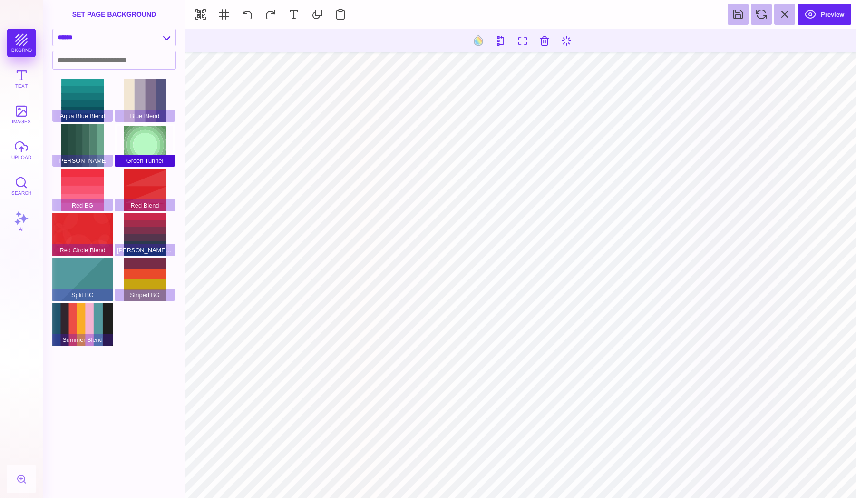
click at [147, 137] on div "Green Tunnel" at bounding box center [145, 145] width 60 height 43
click at [156, 96] on div "Blue Blend" at bounding box center [145, 100] width 60 height 43
click at [152, 137] on div "Green Tunnel" at bounding box center [145, 145] width 60 height 43
click at [152, 95] on div "Blue Blend" at bounding box center [145, 100] width 60 height 43
click at [86, 102] on div "Aqua Blue Blend" at bounding box center [82, 100] width 60 height 43
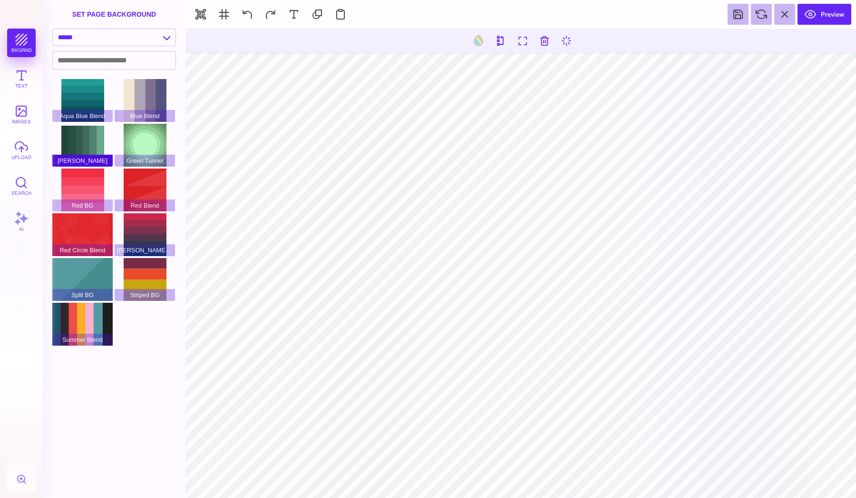
click at [82, 152] on div "[PERSON_NAME]" at bounding box center [82, 145] width 60 height 43
click at [79, 196] on div "Red BG" at bounding box center [82, 189] width 60 height 43
click at [78, 242] on div "Red Circle Blend" at bounding box center [82, 234] width 60 height 43
click at [84, 188] on div "Red BG" at bounding box center [82, 189] width 60 height 43
click at [486, 35] on button at bounding box center [489, 40] width 18 height 18
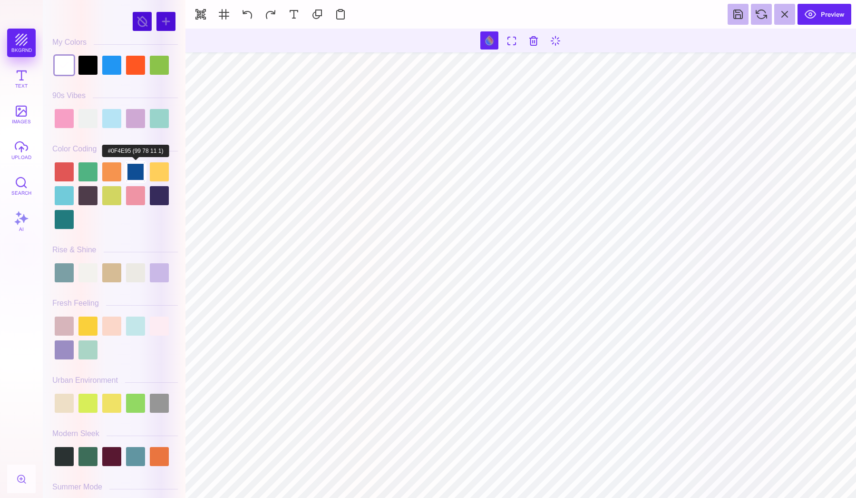
click at [136, 167] on div at bounding box center [135, 171] width 19 height 19
type input "#0F4E95"
click at [26, 45] on div "bkgrnd Text images upload Search AI" at bounding box center [21, 263] width 43 height 469
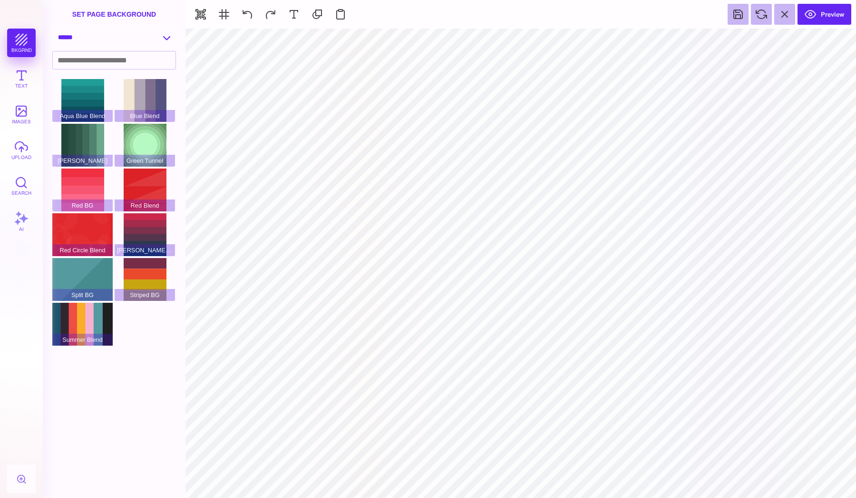
select select "**********"
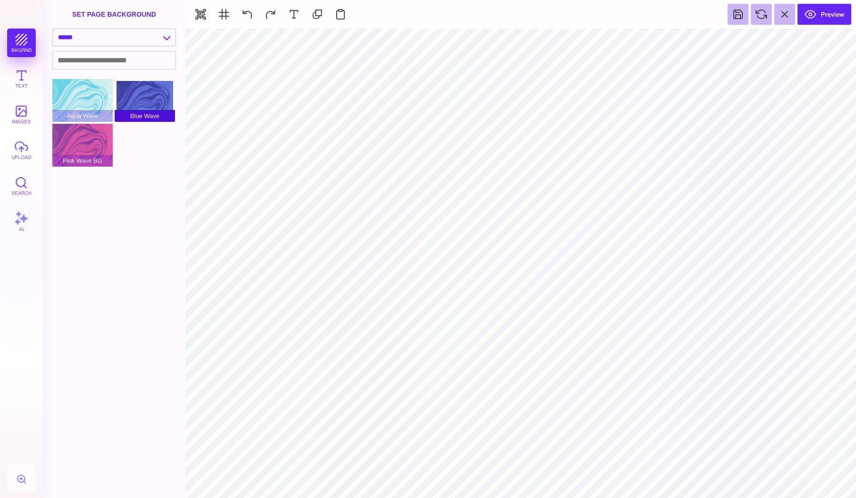
click at [133, 97] on div "Blue Wave" at bounding box center [145, 100] width 60 height 43
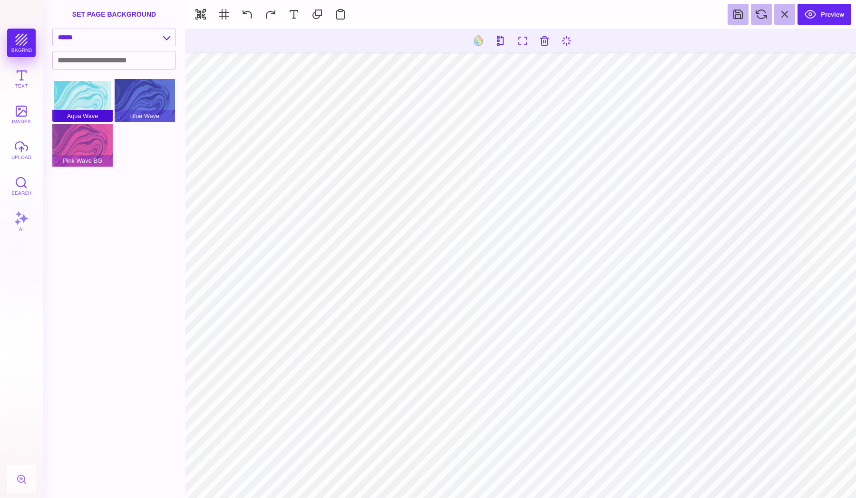
click at [90, 90] on div "Aqua Wave" at bounding box center [82, 100] width 60 height 43
click at [90, 141] on div "Pink Wave BG" at bounding box center [82, 145] width 60 height 43
click at [89, 98] on div "Aqua Wave" at bounding box center [82, 100] width 60 height 43
click at [130, 89] on div "Blue Wave" at bounding box center [145, 100] width 60 height 43
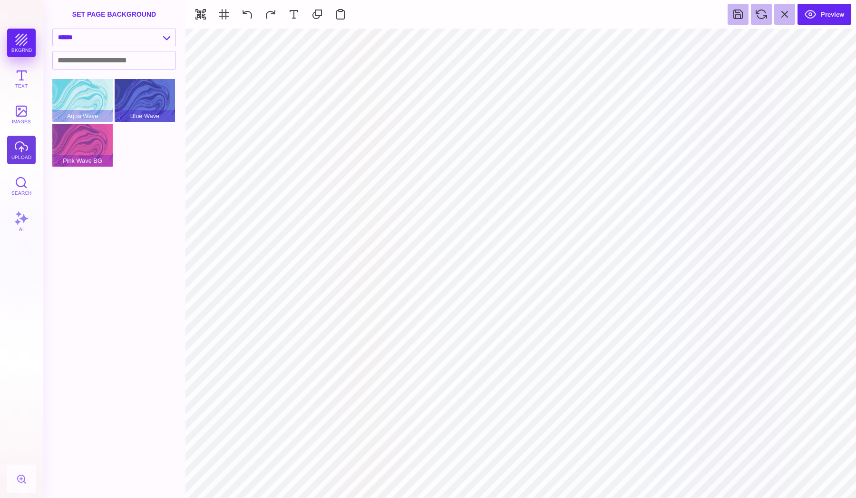
click at [30, 149] on button "upload" at bounding box center [21, 150] width 29 height 29
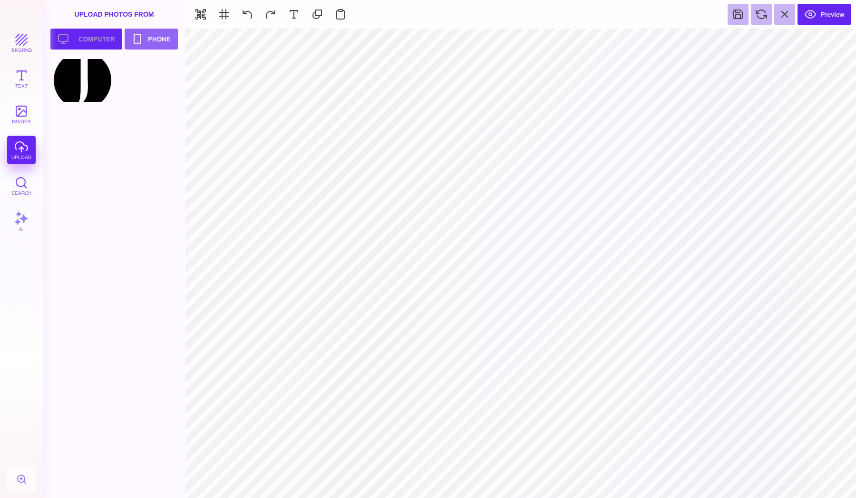
click at [85, 45] on button "Upload your artwork Computer" at bounding box center [86, 39] width 72 height 21
click at [138, 83] on div at bounding box center [145, 80] width 60 height 43
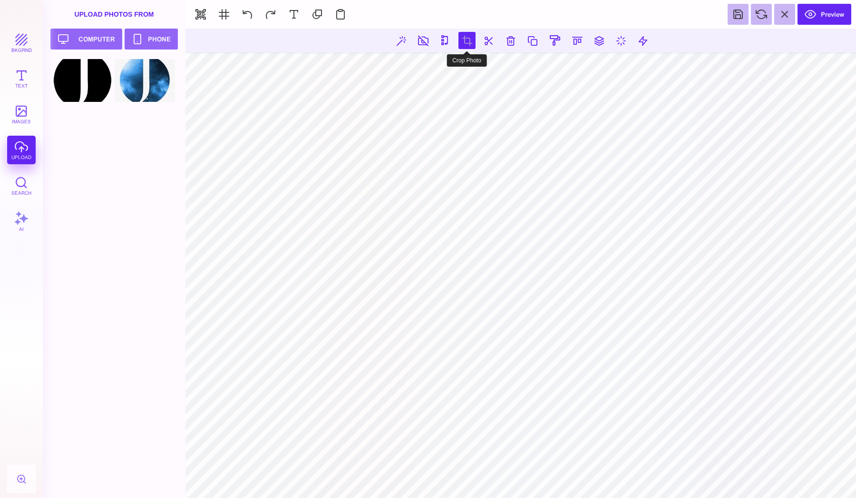
click at [467, 38] on button at bounding box center [467, 40] width 17 height 17
click at [529, 42] on button at bounding box center [531, 40] width 17 height 17
click at [405, 40] on button at bounding box center [401, 40] width 17 height 17
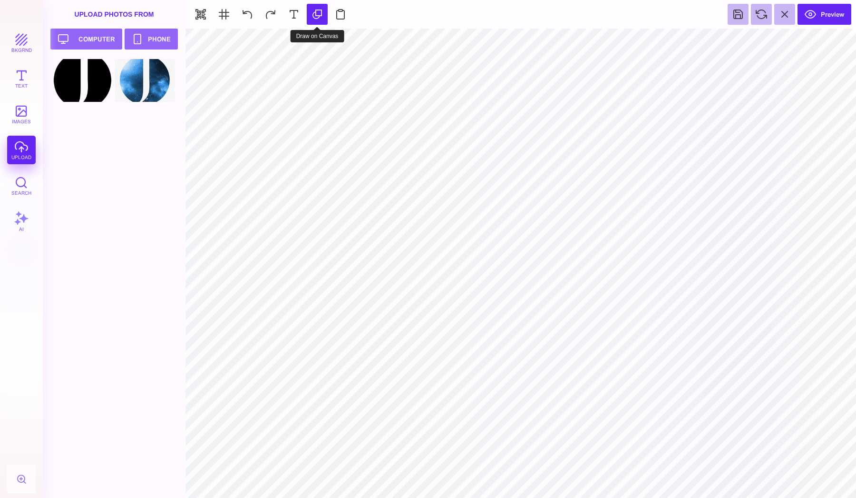
click at [317, 14] on button at bounding box center [317, 14] width 21 height 21
click at [620, 107] on section at bounding box center [521, 263] width 671 height 469
click at [322, 11] on button at bounding box center [317, 14] width 21 height 21
type input "#FFFFFF"
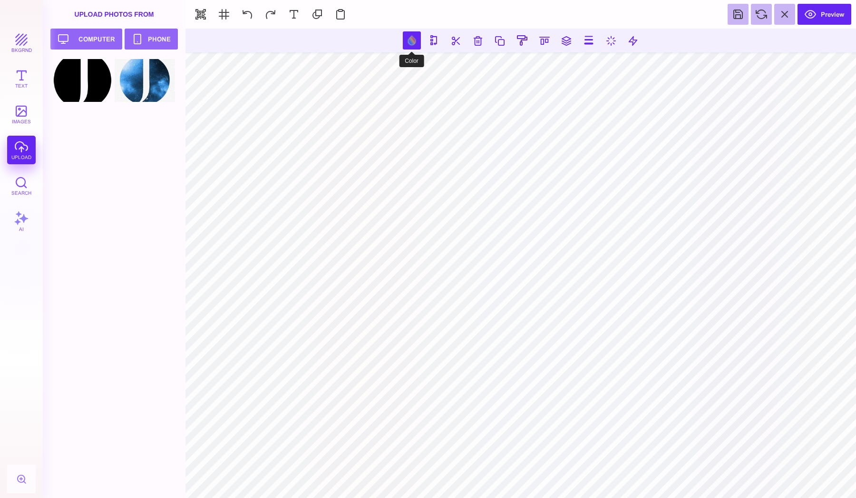
click at [411, 45] on button at bounding box center [412, 40] width 18 height 18
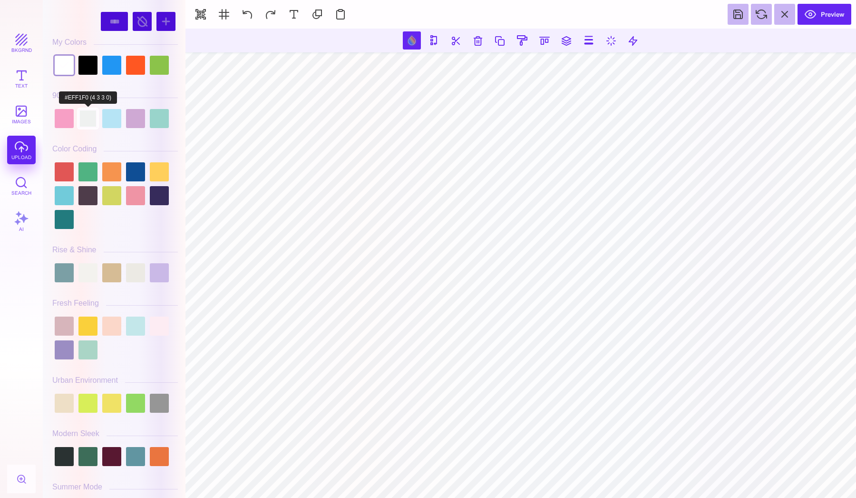
click at [88, 114] on div at bounding box center [87, 118] width 19 height 19
click at [66, 70] on div at bounding box center [64, 65] width 19 height 19
click at [90, 268] on div at bounding box center [87, 272] width 19 height 19
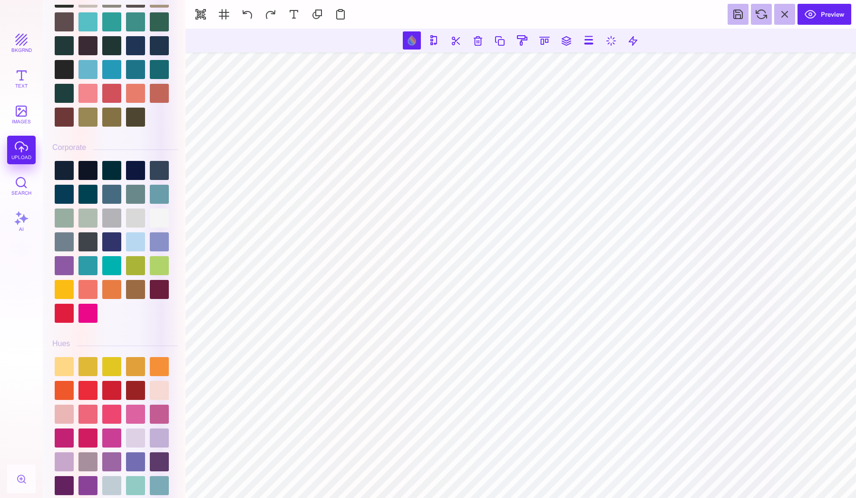
scroll to position [901, 0]
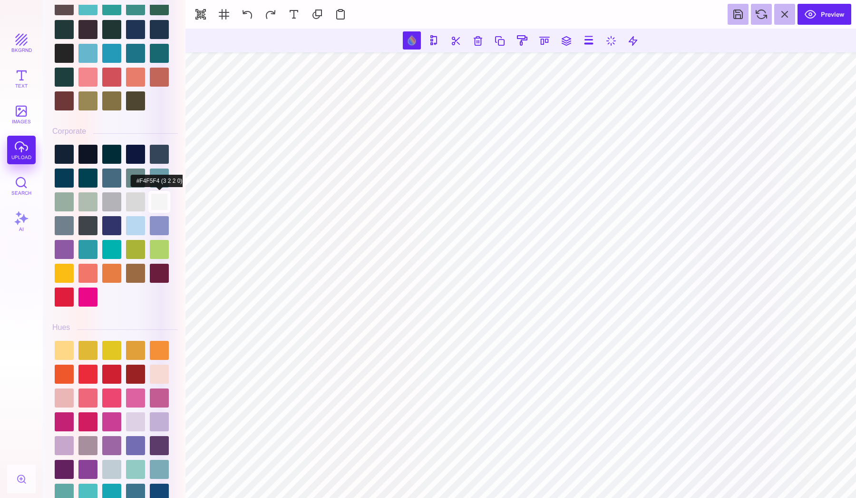
click at [156, 202] on div at bounding box center [159, 201] width 19 height 19
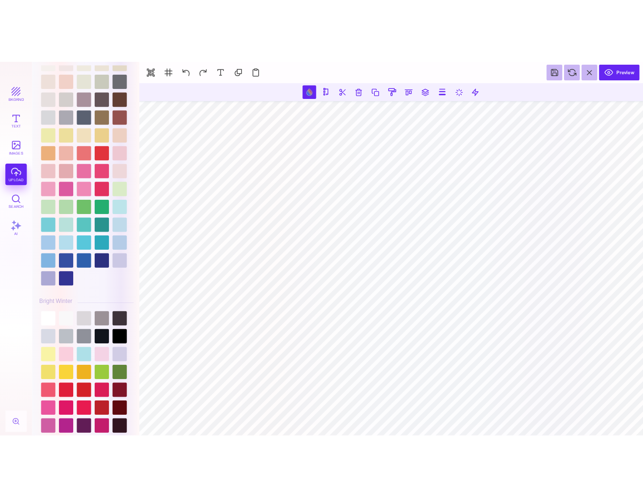
scroll to position [1701, 0]
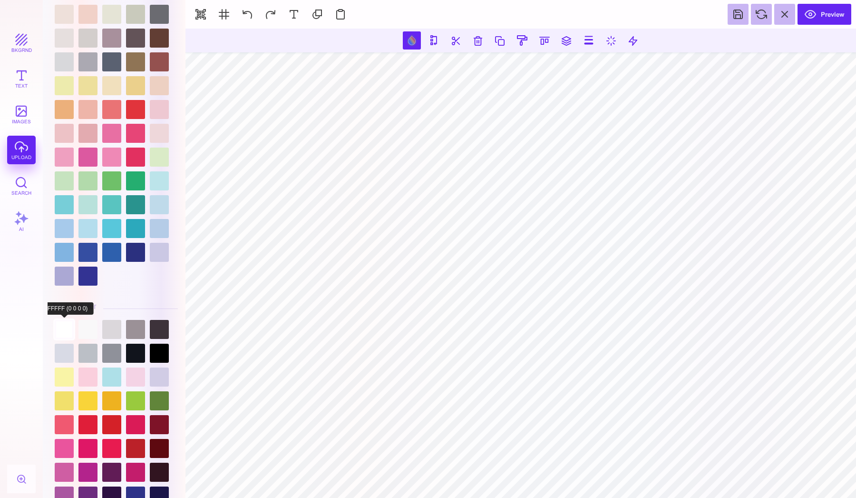
click at [66, 328] on div at bounding box center [64, 329] width 19 height 19
click at [85, 330] on div at bounding box center [87, 329] width 19 height 19
type input "#F9F8F9"
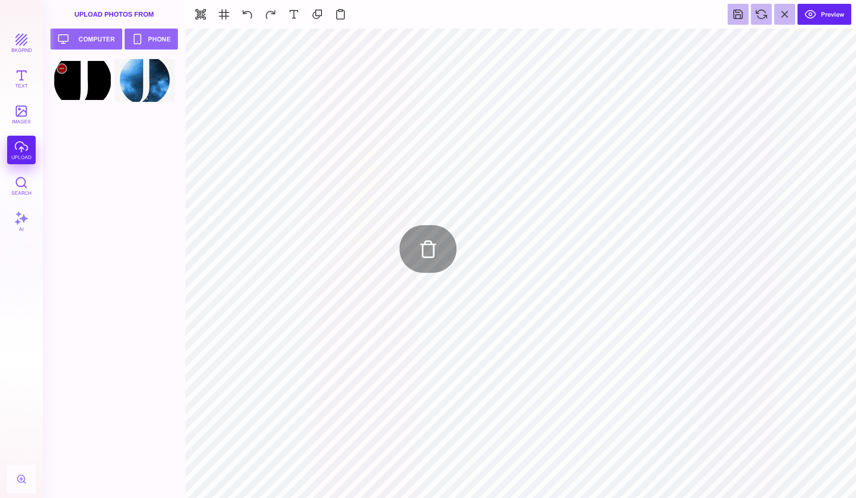
click at [74, 81] on div at bounding box center [82, 80] width 60 height 43
type input "#FFFFFF"
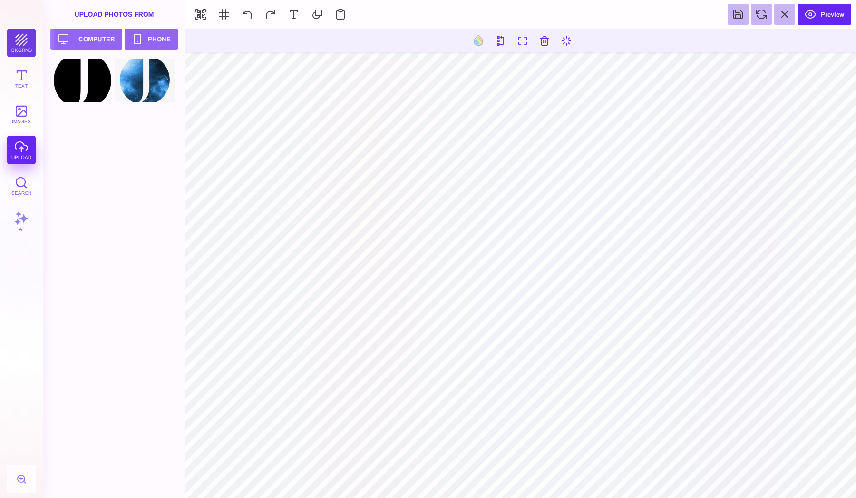
click at [23, 41] on button "bkgrnd" at bounding box center [21, 43] width 29 height 29
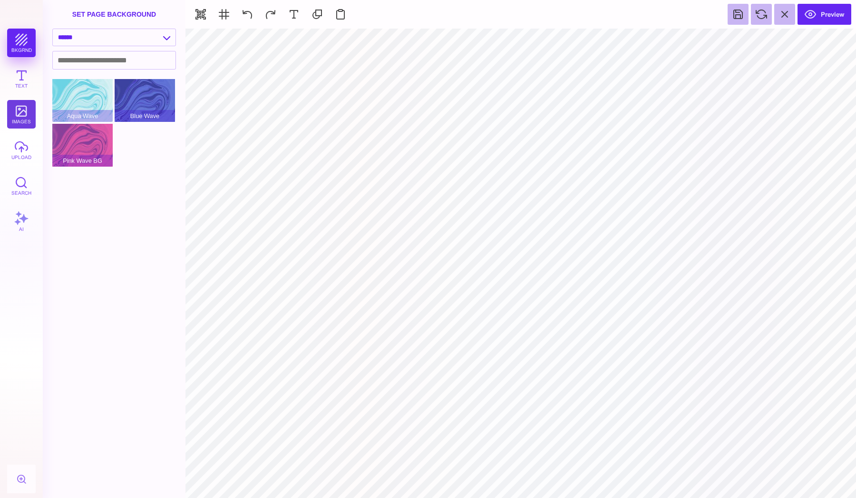
click at [24, 108] on button "images" at bounding box center [21, 114] width 29 height 29
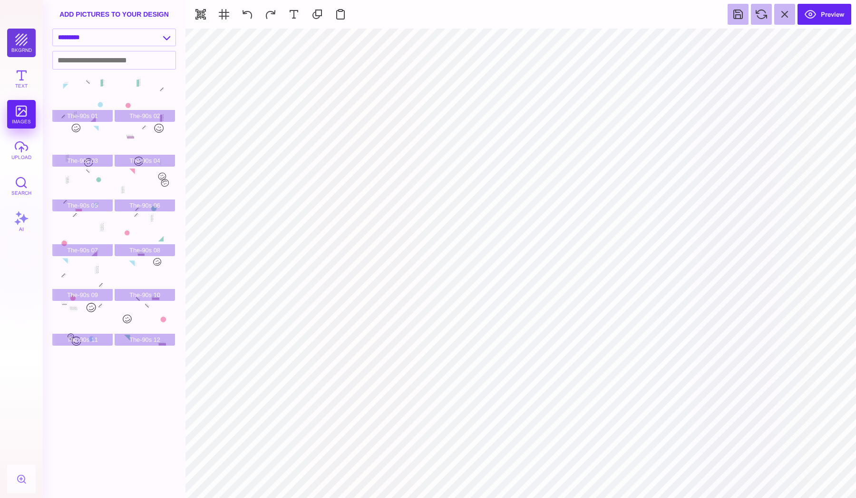
click at [18, 43] on button "bkgrnd" at bounding box center [21, 43] width 29 height 29
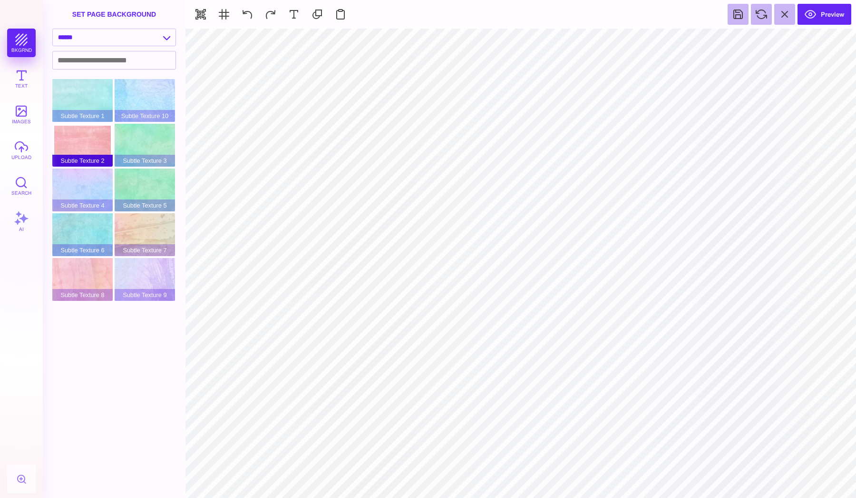
click at [99, 147] on div "Subtle Texture 2" at bounding box center [82, 145] width 60 height 43
click at [147, 85] on div "Subtle Texture 10" at bounding box center [145, 100] width 60 height 43
click at [136, 235] on div "Subtle Texture 7" at bounding box center [145, 234] width 60 height 43
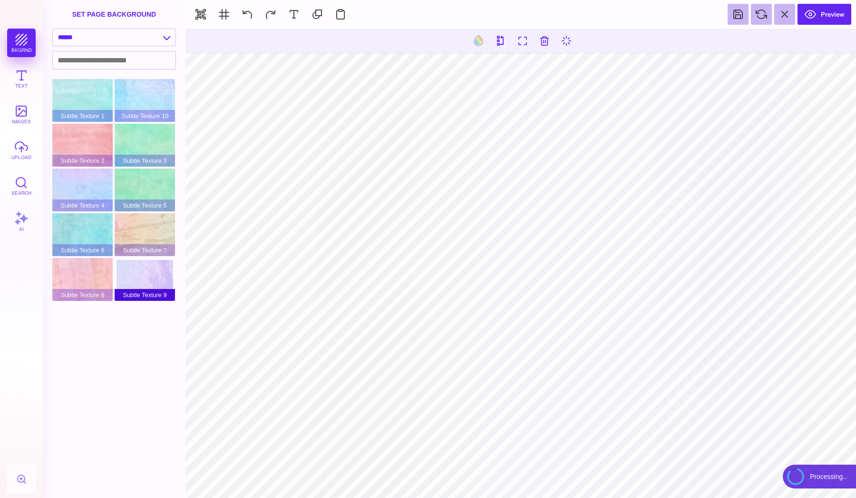
click at [140, 282] on div "Subtle Texture 9" at bounding box center [145, 279] width 60 height 43
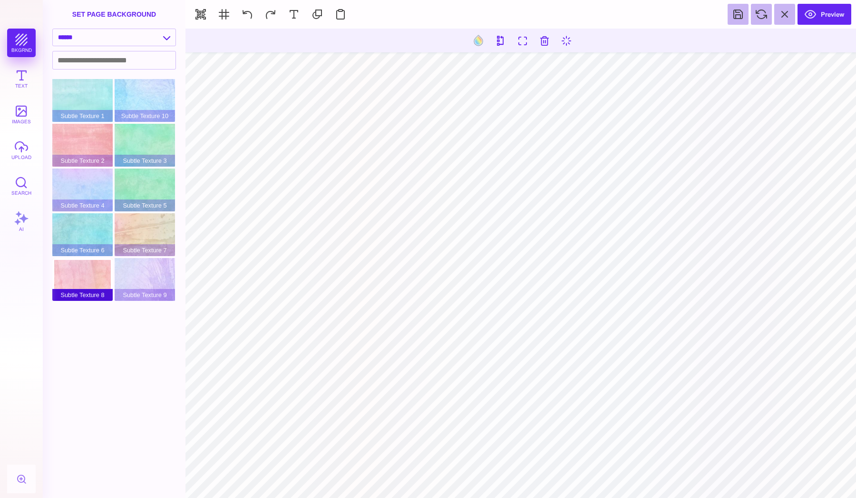
click at [73, 299] on span "Subtle Texture 8" at bounding box center [82, 295] width 60 height 12
click at [83, 274] on div "Subtle Texture 8" at bounding box center [82, 279] width 60 height 43
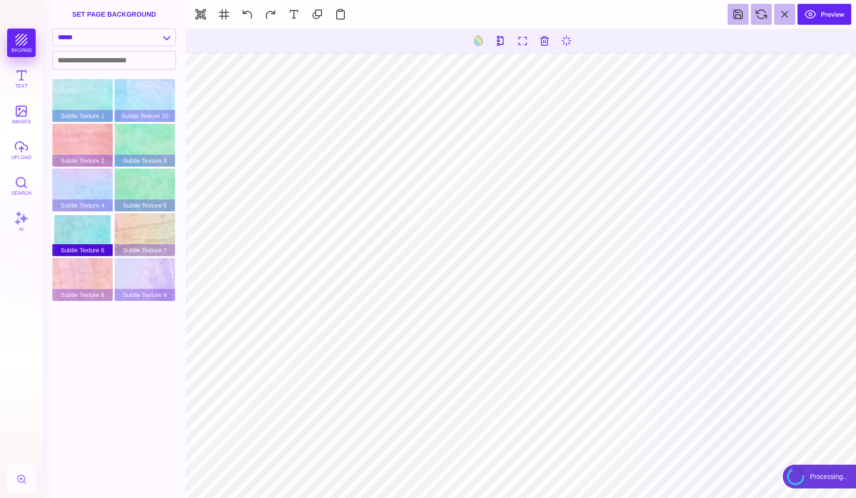
click at [80, 235] on div "Subtle Texture 6" at bounding box center [82, 234] width 60 height 43
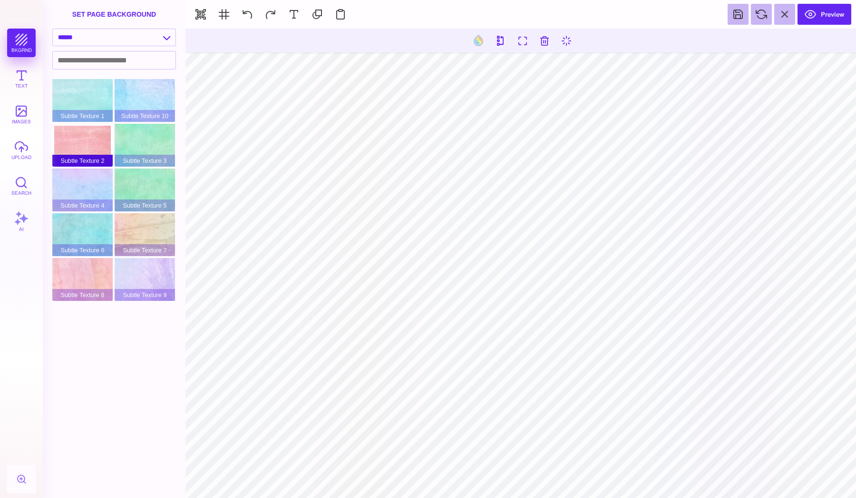
click at [84, 165] on span "Subtle Texture 2" at bounding box center [82, 161] width 60 height 12
click at [82, 108] on div "Subtle Texture 1" at bounding box center [82, 100] width 60 height 43
click at [83, 139] on div "Subtle Texture 2" at bounding box center [82, 145] width 60 height 43
click at [86, 183] on div "Subtle Texture 4" at bounding box center [82, 189] width 60 height 43
click at [171, 167] on div "Subtle Texture 1 Subtle Texture 10 Subtle Texture 2 Subtle Texture 3 Subtle Tex…" at bounding box center [116, 191] width 129 height 224
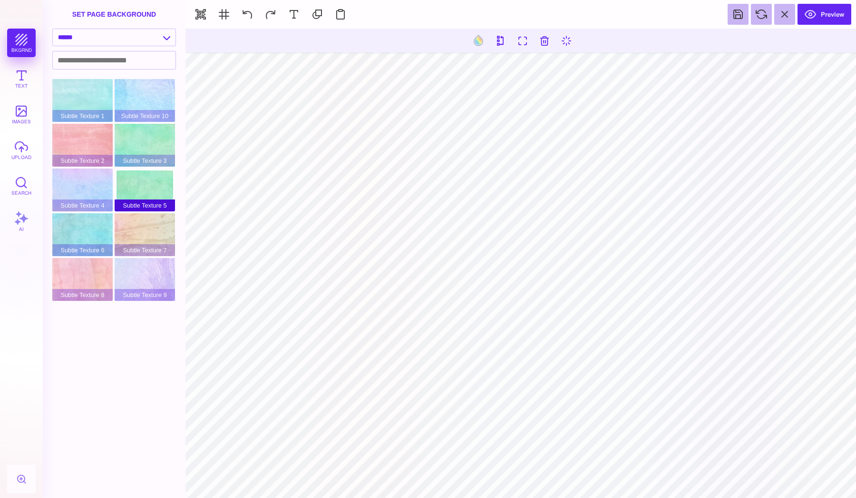
click at [160, 176] on div "Subtle Texture 5" at bounding box center [145, 189] width 60 height 43
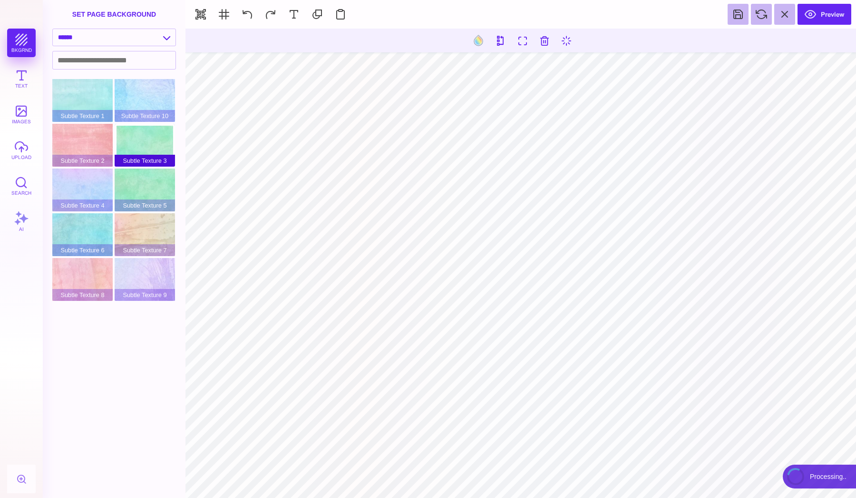
click at [160, 156] on span "Subtle Texture 3" at bounding box center [145, 161] width 60 height 12
click at [104, 51] on input at bounding box center [114, 60] width 123 height 18
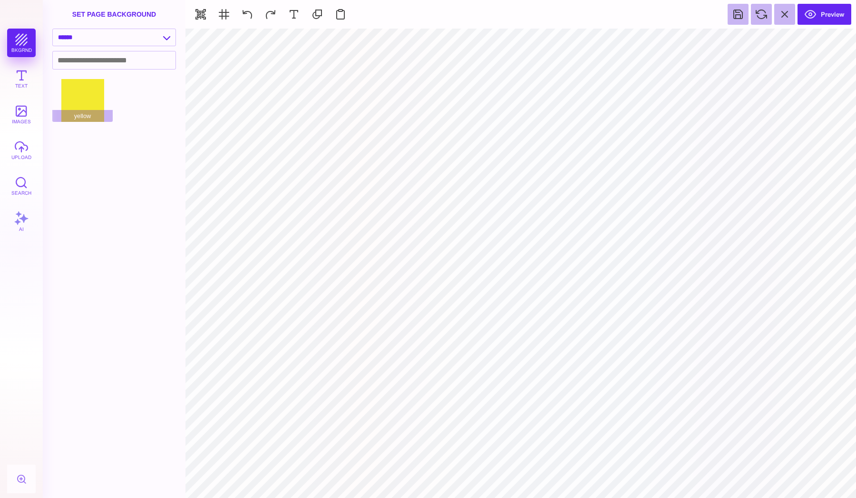
click at [73, 75] on section "**********" at bounding box center [114, 249] width 143 height 498
click at [78, 80] on div "yellow" at bounding box center [82, 100] width 60 height 43
click at [111, 12] on div "set page background" at bounding box center [114, 14] width 143 height 29
select select "**********"
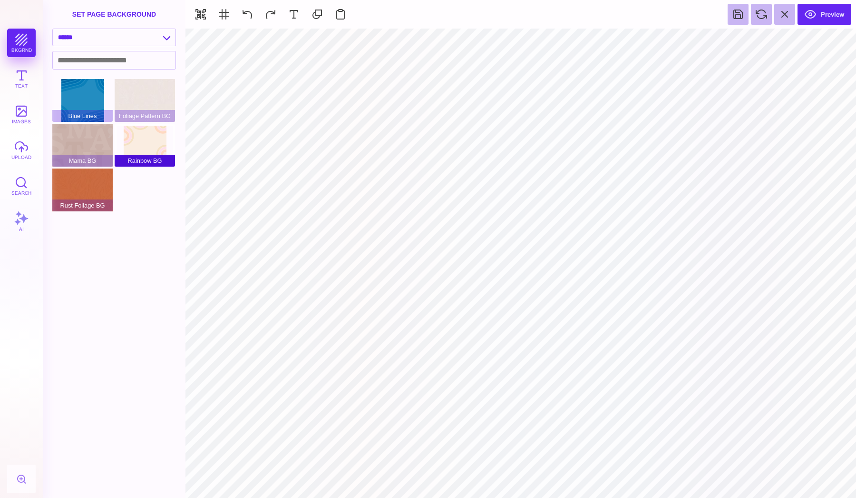
click at [140, 134] on div "Rainbow BG" at bounding box center [145, 145] width 60 height 43
click at [109, 142] on div "Mama BG" at bounding box center [82, 145] width 60 height 43
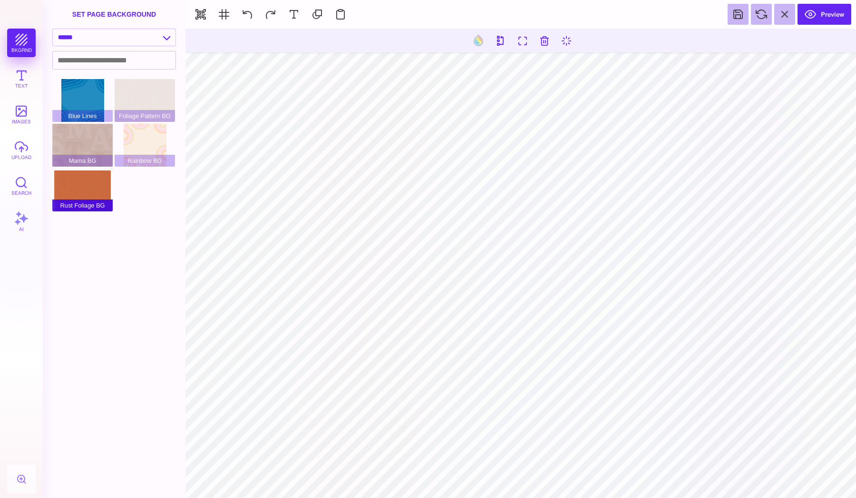
click at [102, 176] on div "Rust Foliage BG" at bounding box center [82, 189] width 60 height 43
click at [140, 95] on div "Foliage Pattern BG" at bounding box center [145, 100] width 60 height 43
click at [99, 143] on div "Mama BG" at bounding box center [82, 145] width 60 height 43
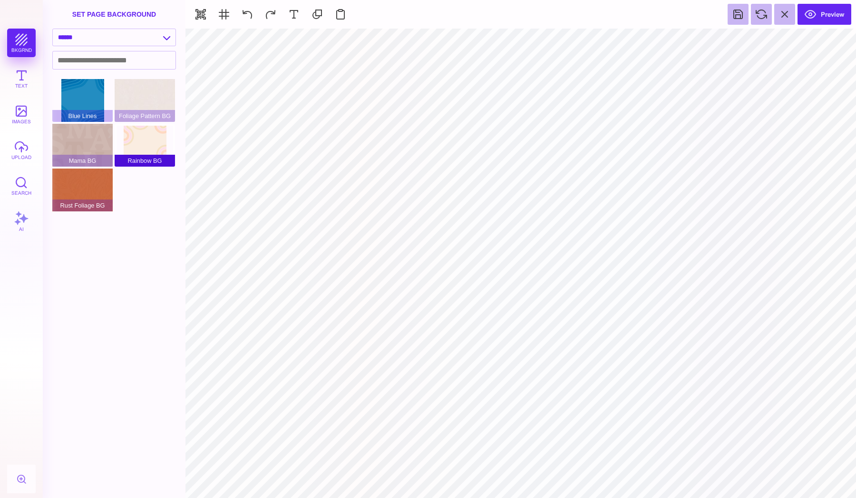
type input "#000000"
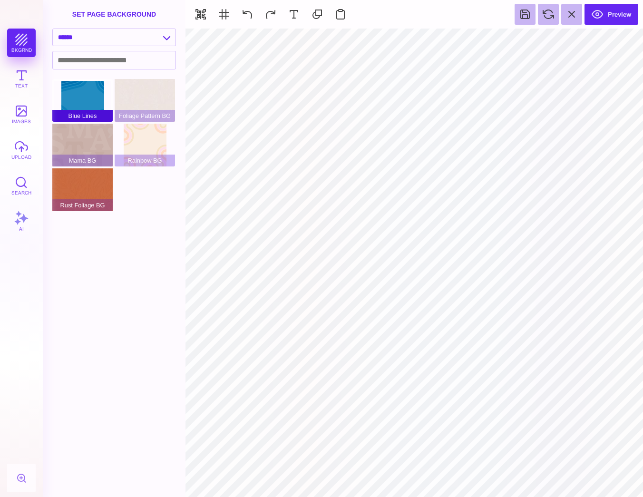
click at [94, 94] on div "Blue Lines" at bounding box center [82, 100] width 60 height 43
select select "**********"
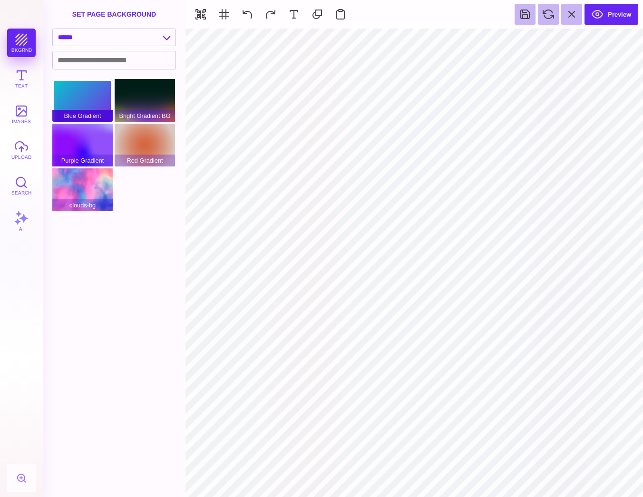
click at [88, 94] on div "Blue Gradient" at bounding box center [82, 100] width 60 height 43
type input "#FFFFFF"
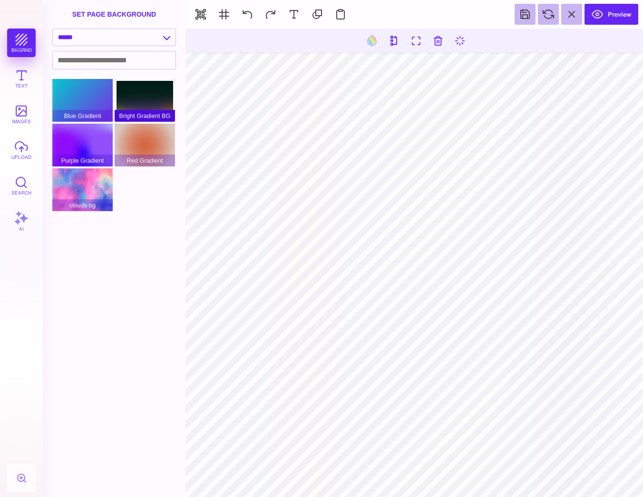
click at [134, 93] on div "Bright Gradient BG" at bounding box center [145, 100] width 60 height 43
click at [143, 144] on div "Red Gradient" at bounding box center [145, 145] width 60 height 43
click at [96, 150] on div "Purple Gradient" at bounding box center [82, 145] width 60 height 43
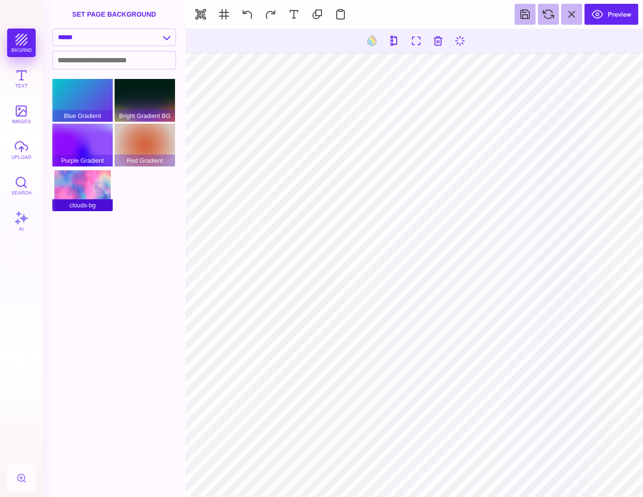
click at [94, 198] on div "clouds-bg" at bounding box center [82, 189] width 60 height 43
click at [98, 202] on span "clouds-bg" at bounding box center [82, 205] width 60 height 12
click at [147, 137] on div "Red Gradient" at bounding box center [145, 145] width 60 height 43
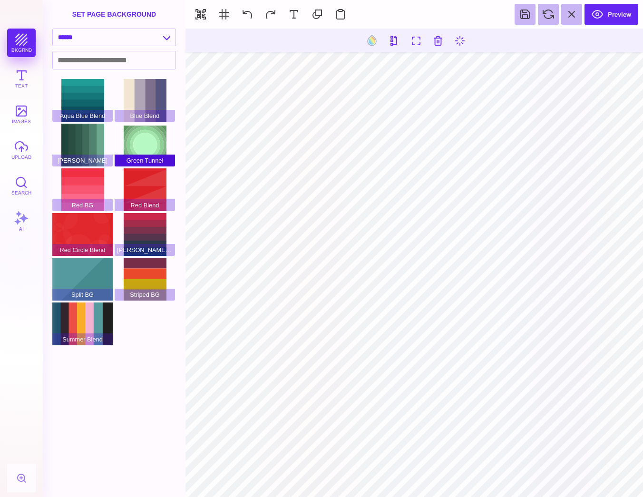
click at [140, 154] on div "Green Tunnel" at bounding box center [145, 145] width 60 height 43
click at [373, 39] on button at bounding box center [372, 40] width 18 height 18
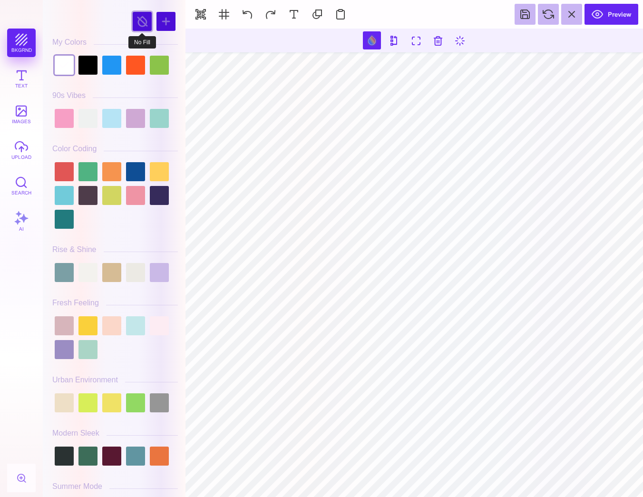
click at [145, 24] on div at bounding box center [142, 21] width 19 height 19
click at [30, 47] on div "bkgrnd Text images upload Search AI" at bounding box center [21, 263] width 43 height 469
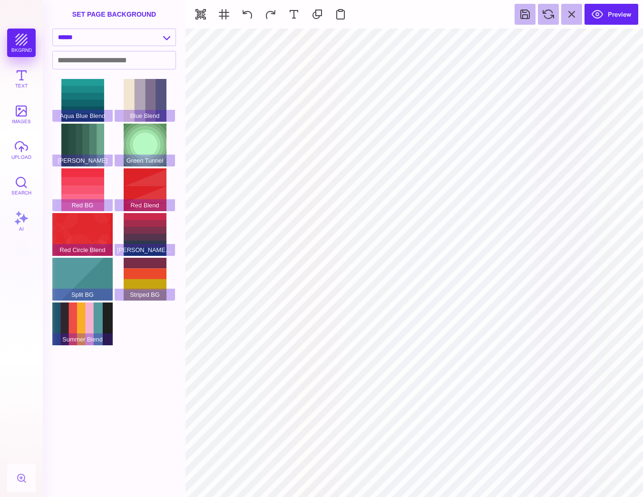
click at [117, 49] on div "**********" at bounding box center [114, 40] width 143 height 22
click at [110, 48] on div "**********" at bounding box center [114, 40] width 143 height 22
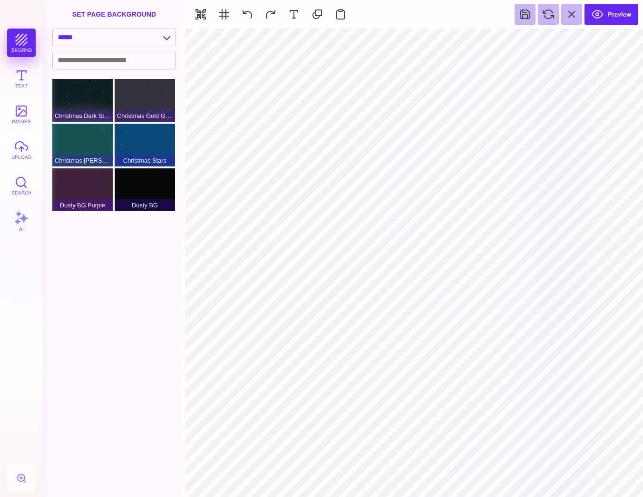
click at [103, 21] on div "set page background" at bounding box center [114, 14] width 143 height 29
click at [103, 25] on div "set page background" at bounding box center [114, 14] width 143 height 29
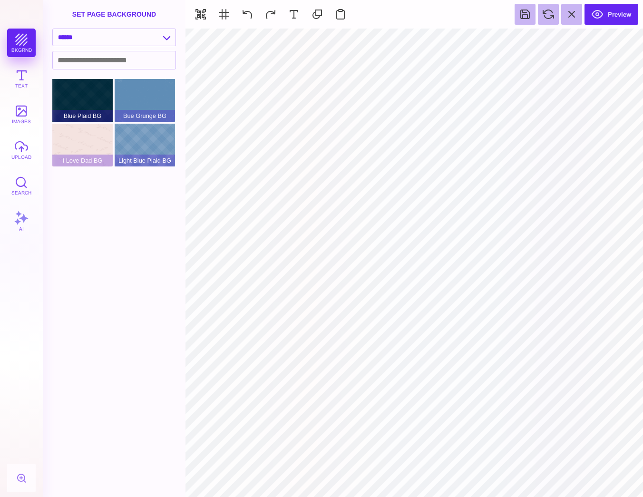
click at [99, 48] on div "**********" at bounding box center [114, 40] width 143 height 22
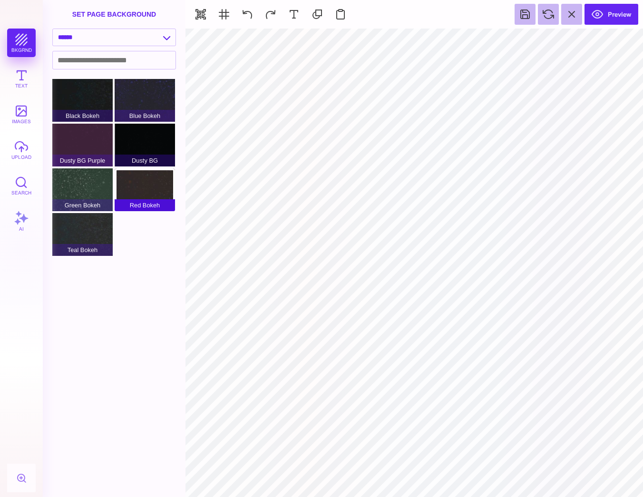
click at [152, 185] on div "Red Bokeh" at bounding box center [145, 189] width 60 height 43
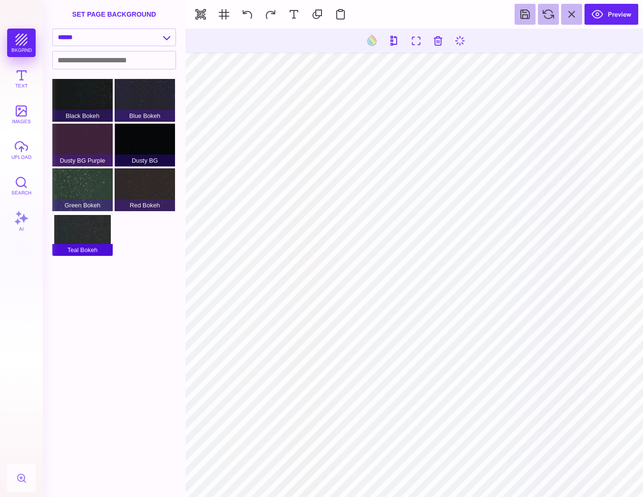
click at [85, 223] on div "Teal Bokeh" at bounding box center [82, 234] width 60 height 43
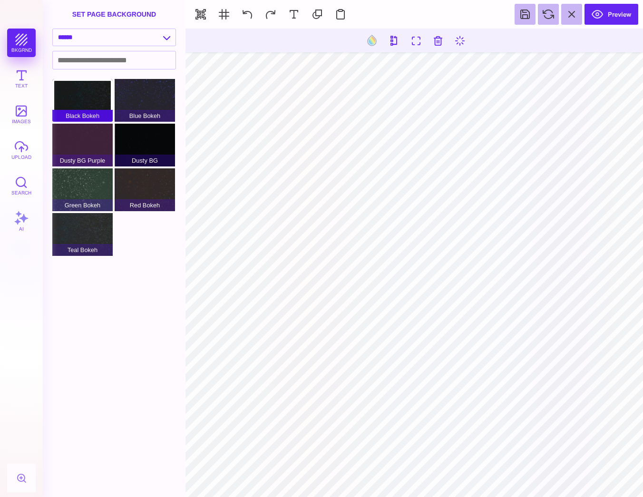
click at [85, 117] on span "Black Bokeh" at bounding box center [82, 116] width 60 height 12
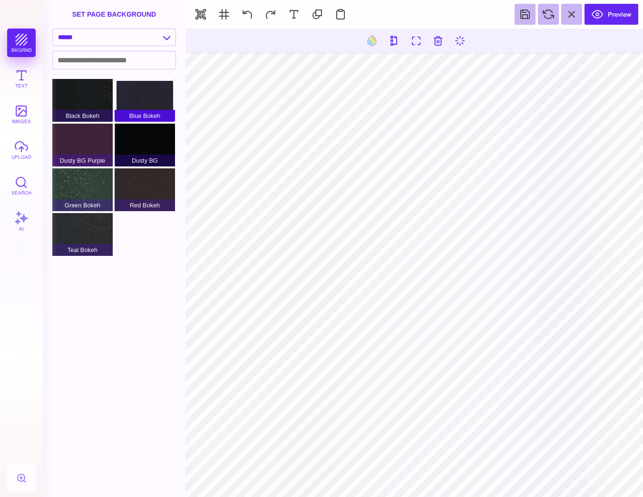
click at [129, 101] on div "Blue Bokeh" at bounding box center [145, 100] width 60 height 43
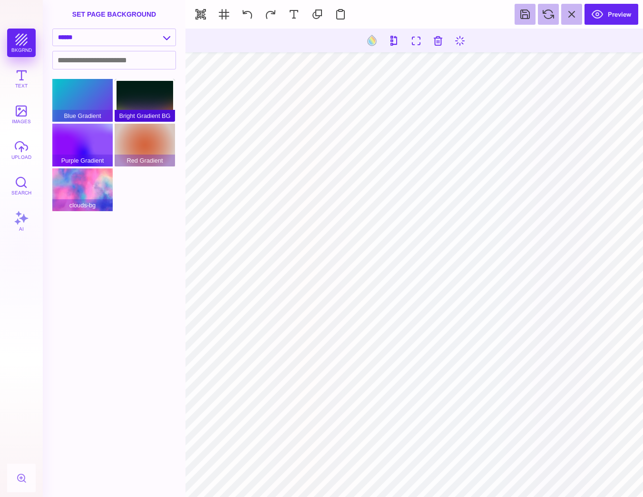
click at [147, 95] on div "Bright Gradient BG" at bounding box center [145, 100] width 60 height 43
click at [146, 133] on div "Red Gradient" at bounding box center [145, 145] width 60 height 43
click at [83, 144] on div "Purple Gradient" at bounding box center [82, 145] width 60 height 43
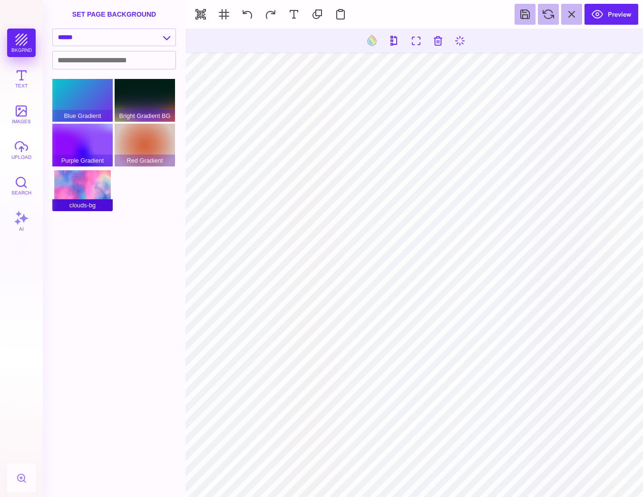
click at [84, 208] on span "clouds-bg" at bounding box center [82, 205] width 60 height 12
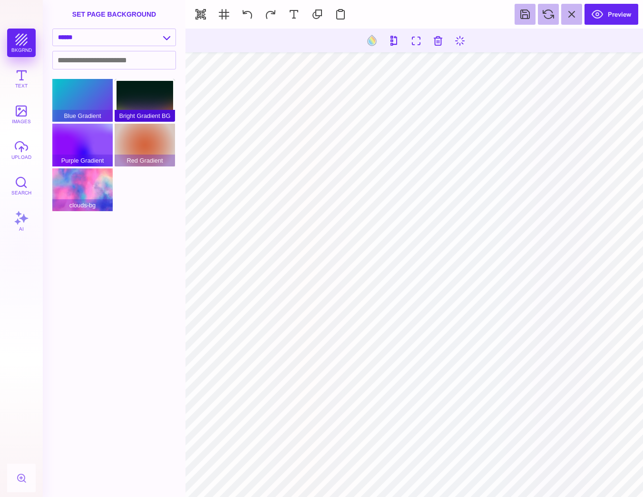
click at [136, 92] on div "Bright Gradient BG" at bounding box center [145, 100] width 60 height 43
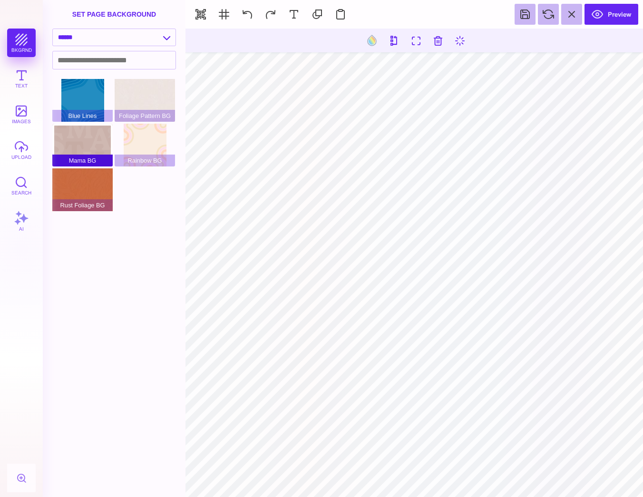
click at [95, 126] on div "Mama BG" at bounding box center [82, 145] width 60 height 43
click at [138, 92] on div "Foliage Pattern BG" at bounding box center [145, 100] width 60 height 43
click at [93, 92] on div "Blue Lines" at bounding box center [82, 100] width 60 height 43
click at [154, 133] on div "Rainbow BG" at bounding box center [145, 145] width 60 height 43
click at [89, 104] on div "Blue Lines" at bounding box center [82, 100] width 60 height 43
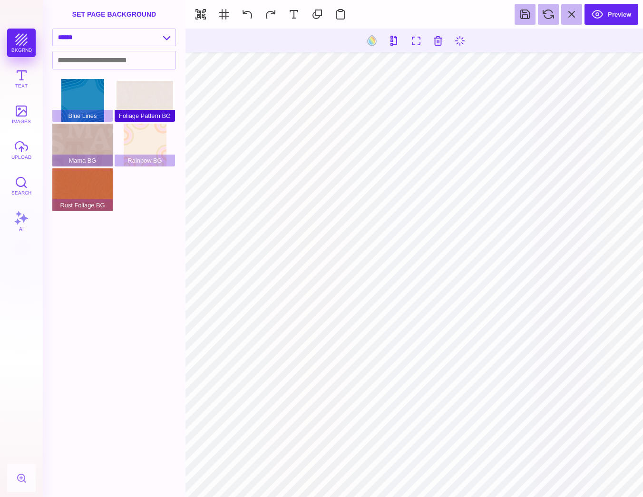
click at [140, 97] on div "Foliage Pattern BG" at bounding box center [145, 100] width 60 height 43
click at [96, 93] on div "Blue Lines" at bounding box center [82, 100] width 60 height 43
click at [96, 194] on div "Rust Foliage BG" at bounding box center [82, 189] width 60 height 43
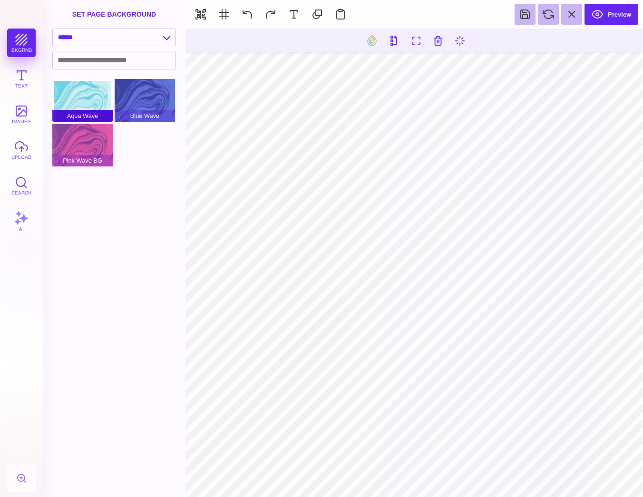
click at [80, 90] on div "Aqua Wave" at bounding box center [82, 100] width 60 height 43
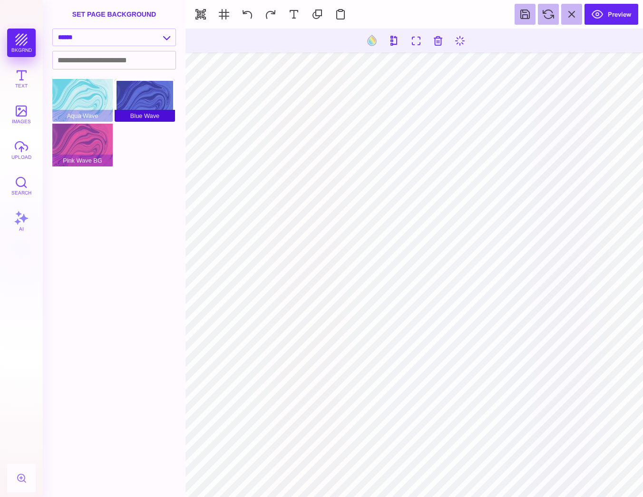
click at [135, 93] on div "Blue Wave" at bounding box center [145, 100] width 60 height 43
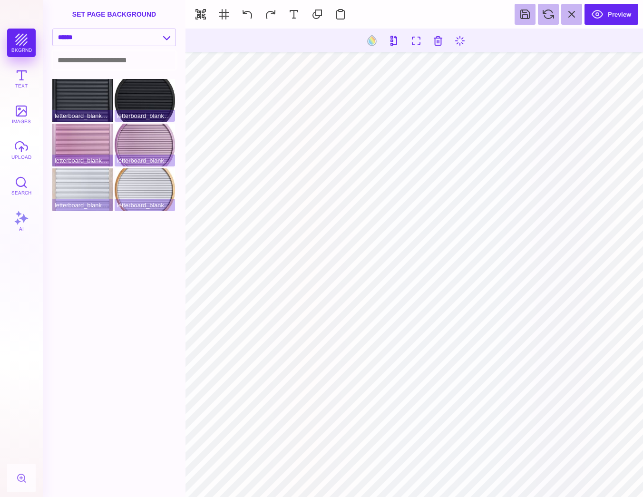
click at [135, 63] on input at bounding box center [114, 60] width 123 height 18
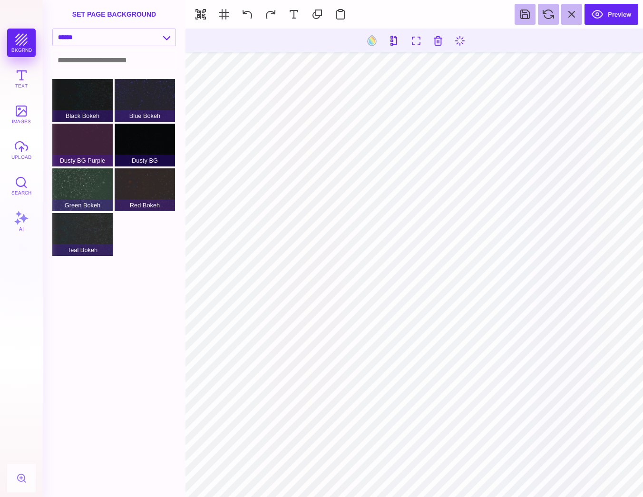
click at [95, 54] on input at bounding box center [114, 60] width 123 height 18
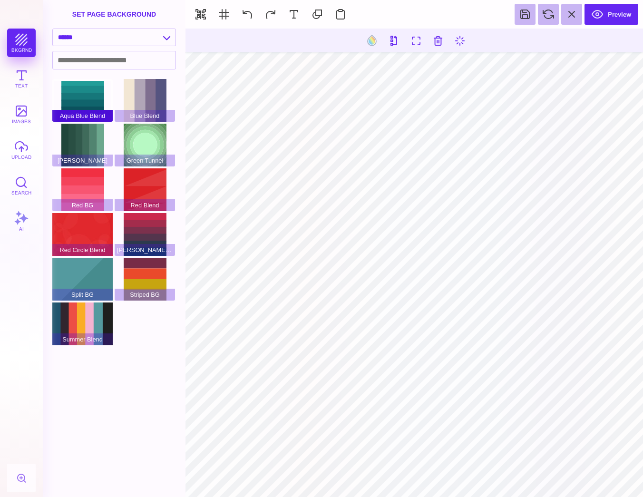
click at [88, 96] on div "Aqua Blue Blend" at bounding box center [82, 100] width 60 height 43
click at [88, 130] on div "[PERSON_NAME]" at bounding box center [82, 145] width 60 height 43
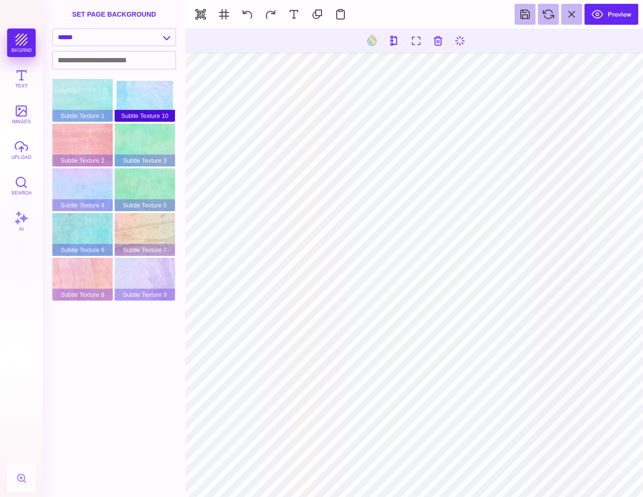
click at [119, 98] on div "Subtle Texture 10" at bounding box center [145, 100] width 60 height 43
click at [127, 124] on div "Subtle Texture 3" at bounding box center [145, 145] width 60 height 43
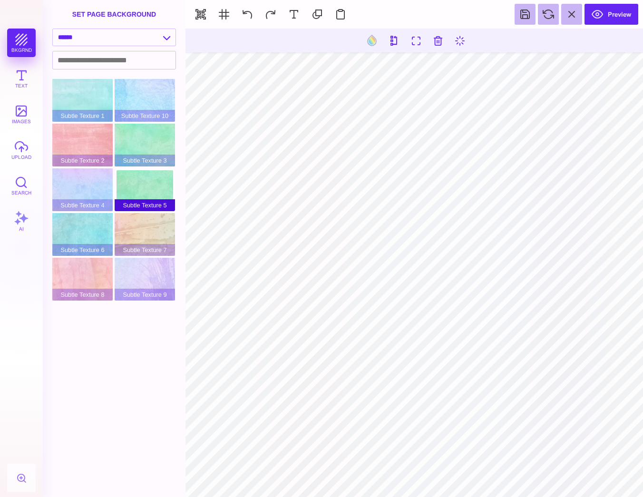
click at [140, 176] on div "Subtle Texture 5" at bounding box center [145, 189] width 60 height 43
click at [146, 225] on div "Subtle Texture 7" at bounding box center [145, 234] width 60 height 43
click at [152, 274] on div "Subtle Texture 9" at bounding box center [145, 279] width 60 height 43
click at [104, 268] on div "Subtle Texture 8" at bounding box center [82, 279] width 60 height 43
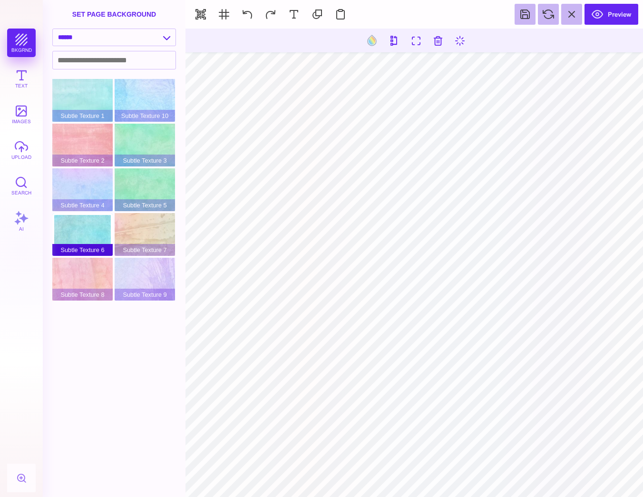
click at [100, 235] on div "Subtle Texture 6" at bounding box center [82, 234] width 60 height 43
click at [94, 186] on div "Subtle Texture 4" at bounding box center [82, 189] width 60 height 43
click at [91, 143] on div "Subtle Texture 2" at bounding box center [82, 145] width 60 height 43
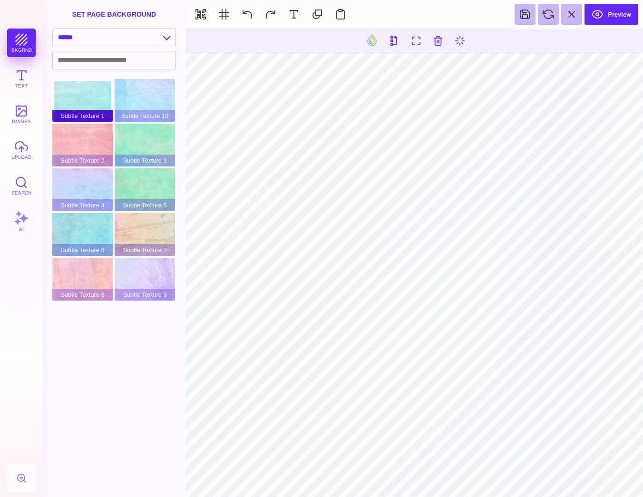
click at [87, 91] on div "Subtle Texture 1" at bounding box center [82, 100] width 60 height 43
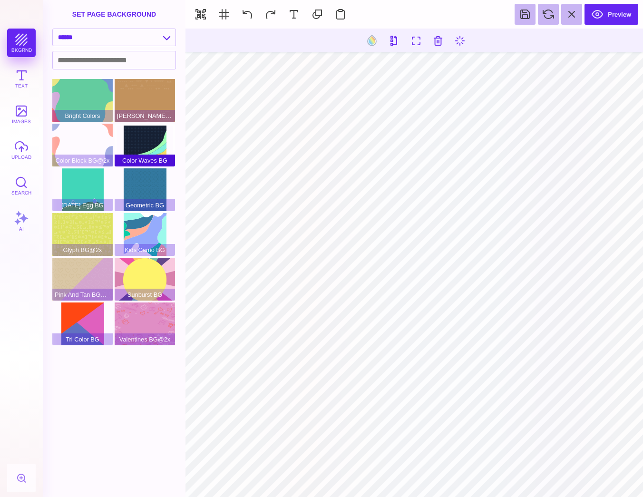
click at [136, 141] on div "Color Waves BG" at bounding box center [145, 145] width 60 height 43
click at [98, 314] on div "Tri Color BG" at bounding box center [82, 324] width 60 height 43
click at [76, 270] on div "Pink And Tan BG@2x" at bounding box center [82, 279] width 60 height 43
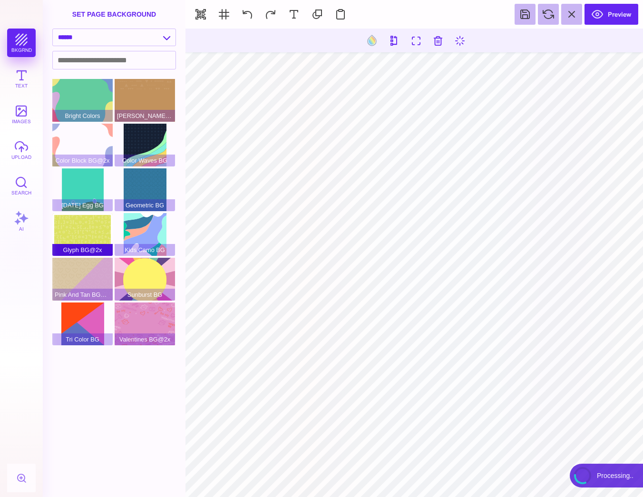
click at [80, 237] on div "Glyph BG@2x" at bounding box center [82, 234] width 60 height 43
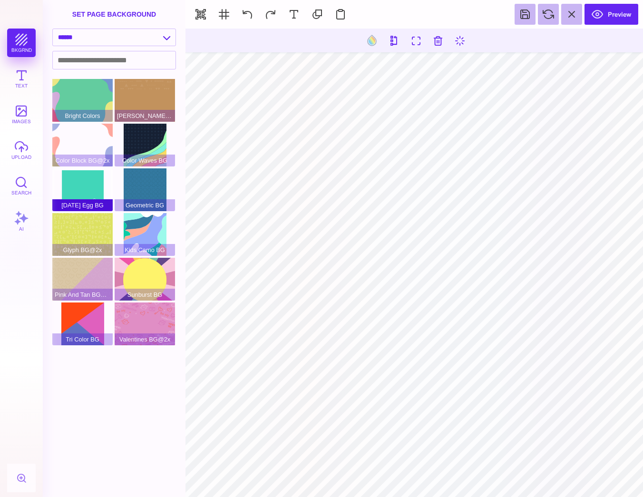
click at [84, 189] on div "[DATE] Egg BG" at bounding box center [82, 189] width 60 height 43
click at [87, 139] on div "Color Block BG@2x" at bounding box center [82, 145] width 60 height 43
click at [87, 86] on div "Bright Colors" at bounding box center [82, 100] width 60 height 43
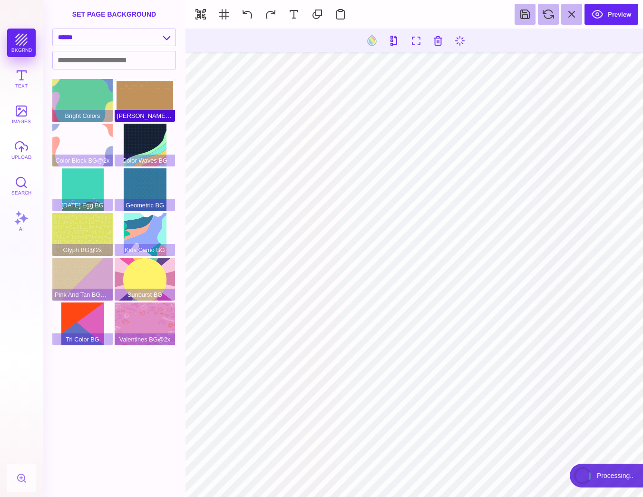
click at [146, 82] on div "[PERSON_NAME]@2x" at bounding box center [145, 100] width 60 height 43
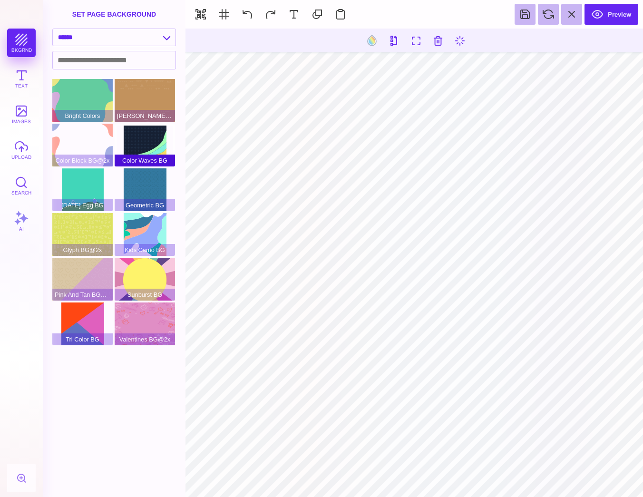
click at [148, 143] on div "Color Waves BG" at bounding box center [145, 145] width 60 height 43
click at [146, 176] on div "Geometric BG" at bounding box center [145, 189] width 60 height 43
click at [144, 215] on div "Kids Camo BG" at bounding box center [145, 234] width 60 height 43
click at [147, 124] on div "Bright Colors Brown BG@2x Color Block BG@2x Color Waves BG Easter Egg BG Geomet…" at bounding box center [116, 213] width 129 height 268
click at [146, 110] on span "[PERSON_NAME]@2x" at bounding box center [145, 116] width 60 height 12
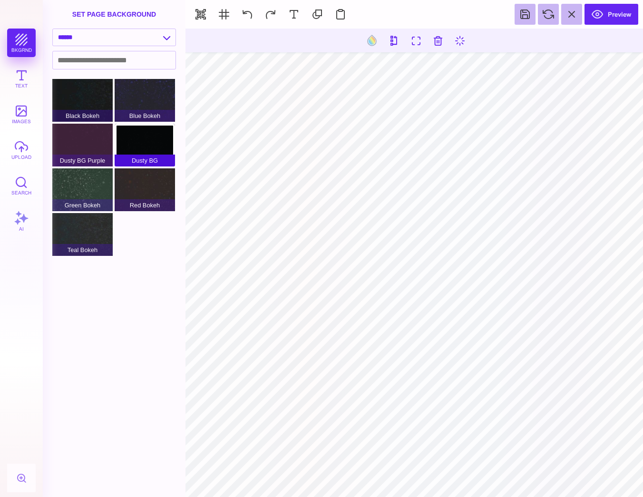
click at [142, 127] on div "Dusty BG" at bounding box center [145, 145] width 60 height 43
click at [142, 129] on div "Dusty BG" at bounding box center [145, 145] width 60 height 43
select select "**********"
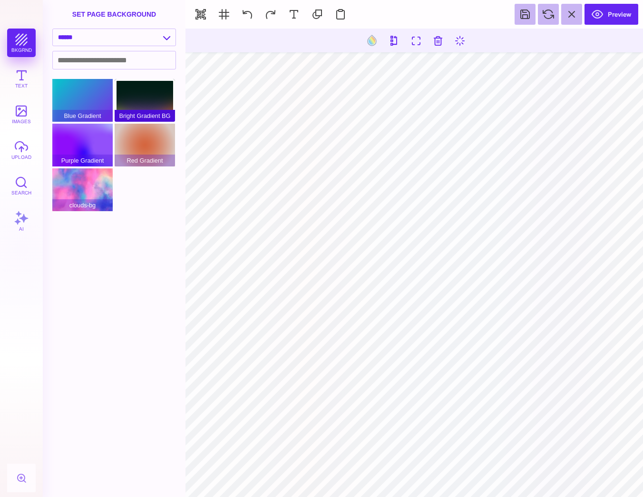
click at [131, 98] on div "Bright Gradient BG" at bounding box center [145, 100] width 60 height 43
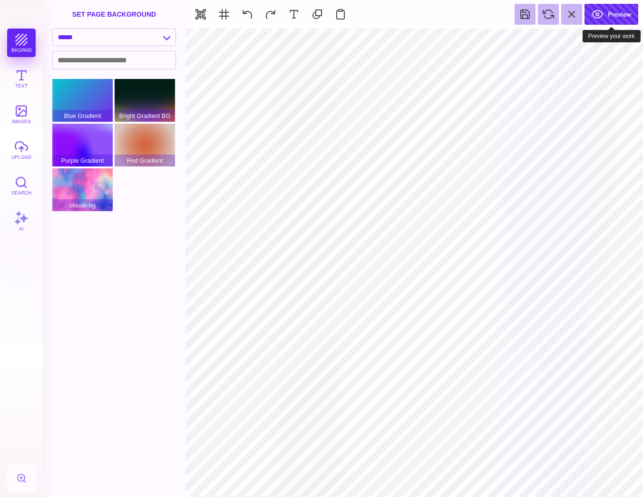
click at [613, 12] on button "Preview" at bounding box center [612, 14] width 54 height 21
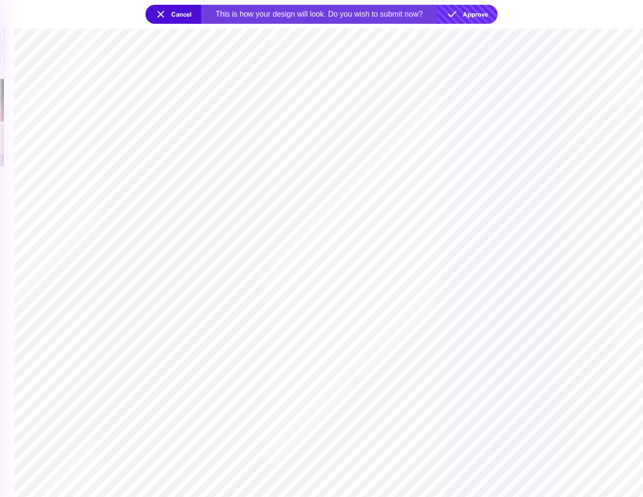
click at [457, 18] on button "Approve" at bounding box center [467, 14] width 60 height 19
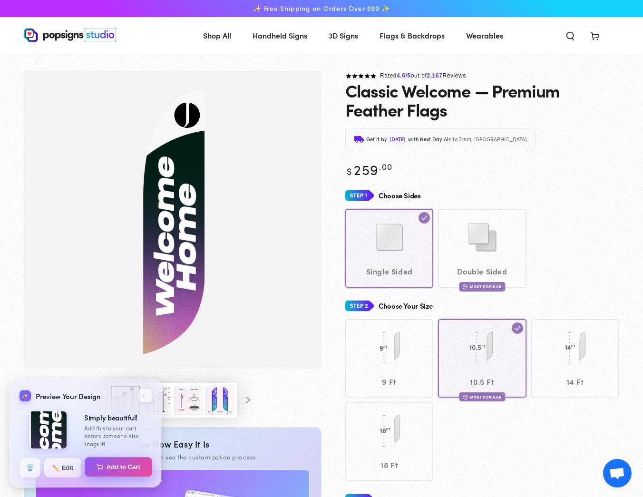
click at [108, 464] on button "Add to Cart" at bounding box center [119, 467] width 68 height 20
select select "**********"
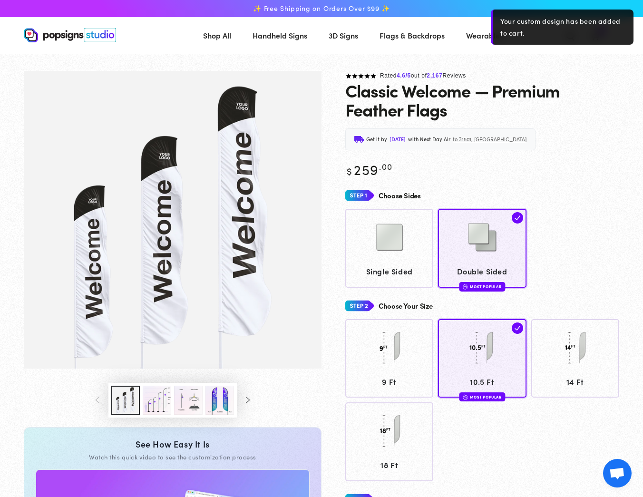
scroll to position [-1, 0]
click at [601, 61] on section at bounding box center [321, 62] width 643 height 17
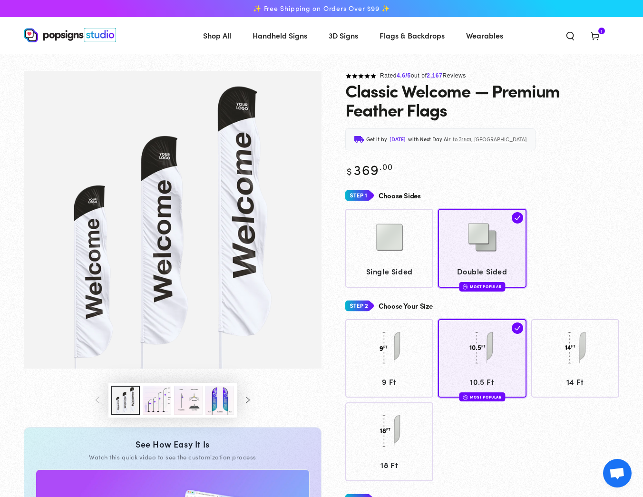
click at [597, 44] on span "Cart 1 1 item" at bounding box center [595, 35] width 25 height 21
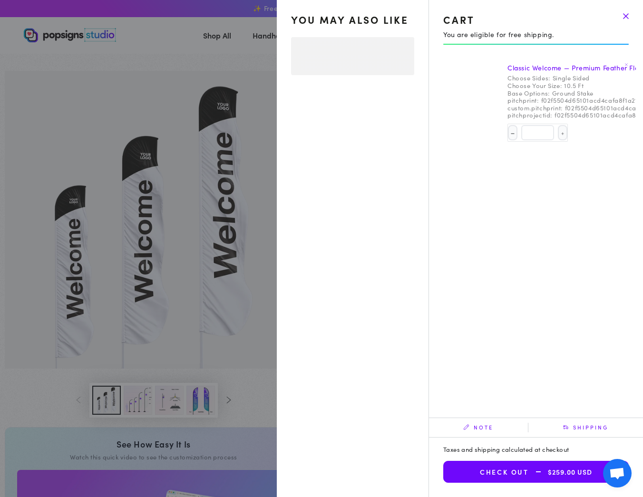
select select "**********"
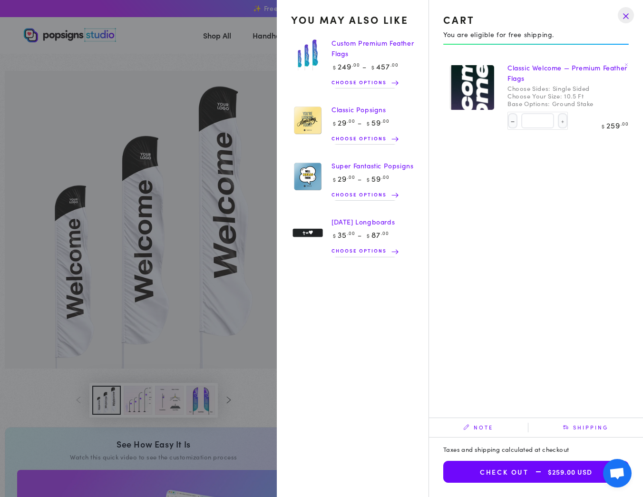
click at [625, 16] on drawer-close-button at bounding box center [626, 15] width 25 height 21
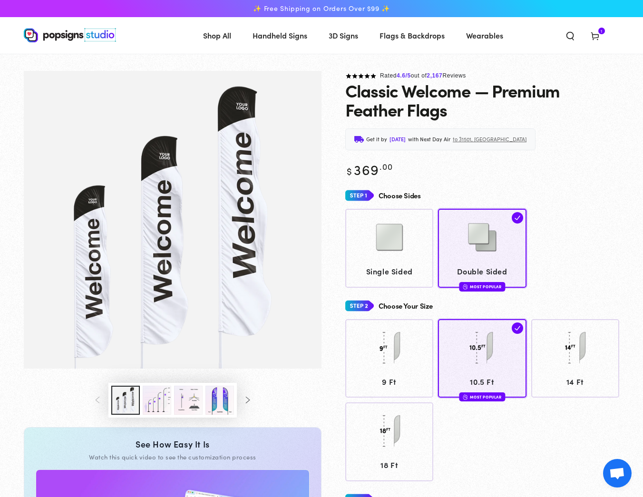
click at [57, 32] on img at bounding box center [70, 35] width 92 height 14
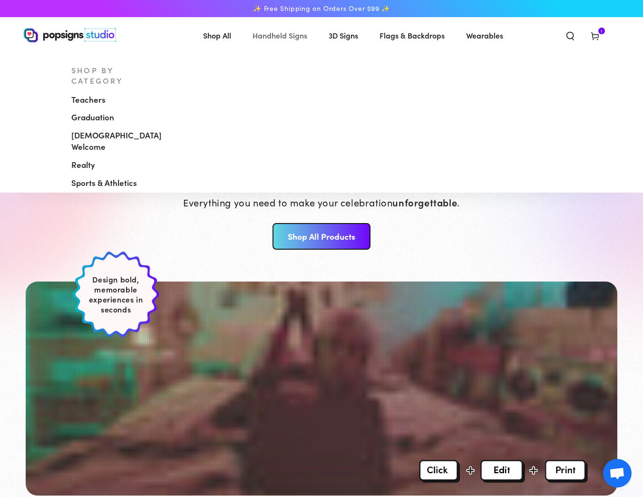
click at [279, 40] on span "Handheld Signs" at bounding box center [280, 36] width 55 height 14
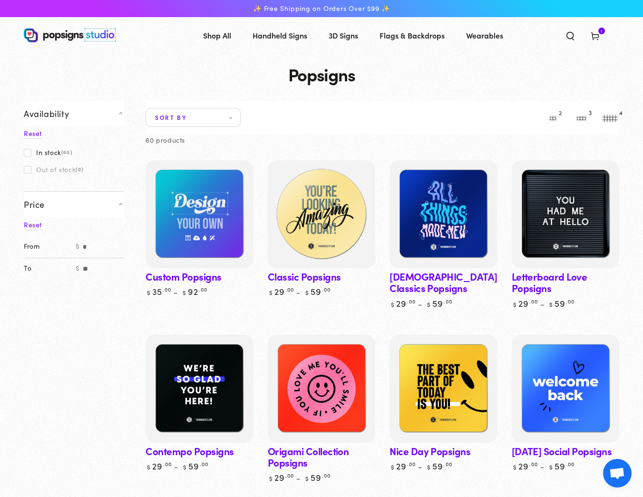
click at [297, 236] on img at bounding box center [321, 214] width 111 height 111
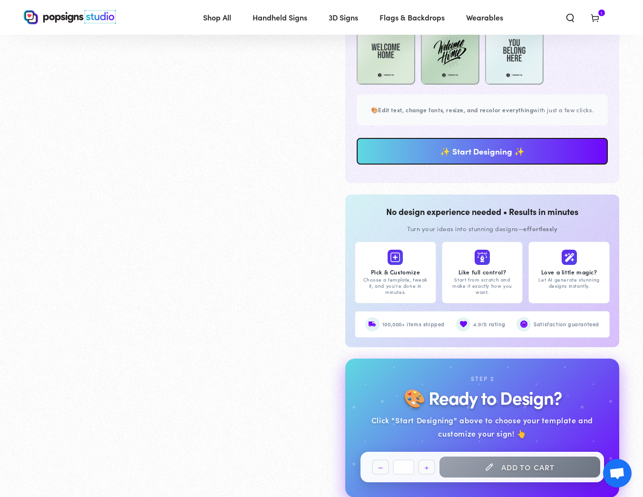
scroll to position [758, 0]
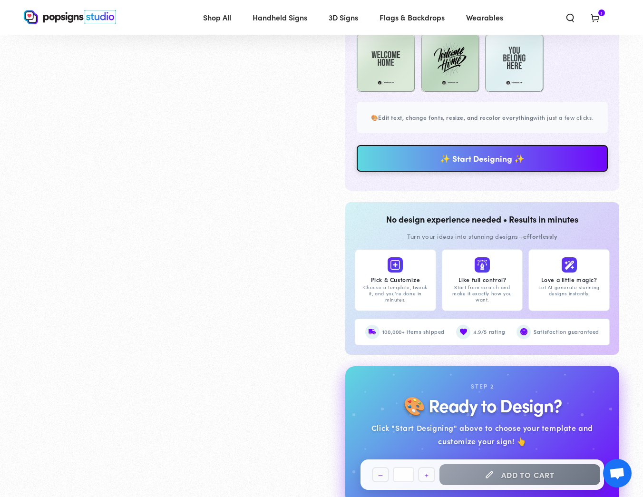
click at [438, 167] on link "✨ Start Designing ✨" at bounding box center [482, 158] width 251 height 27
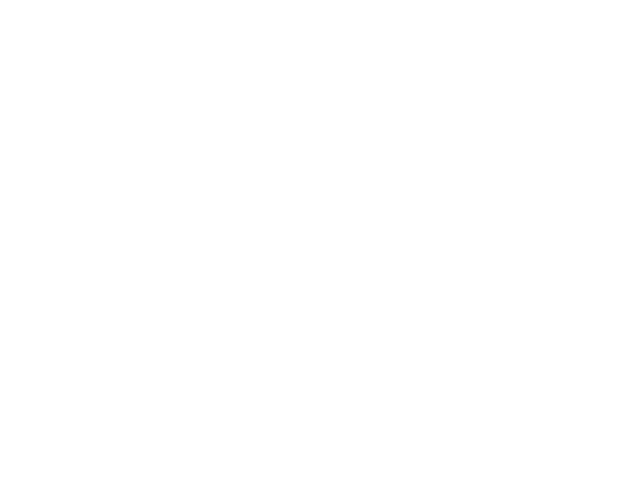
scroll to position [0, 0]
type textarea "An ancient tree with a door leading to a magical world"
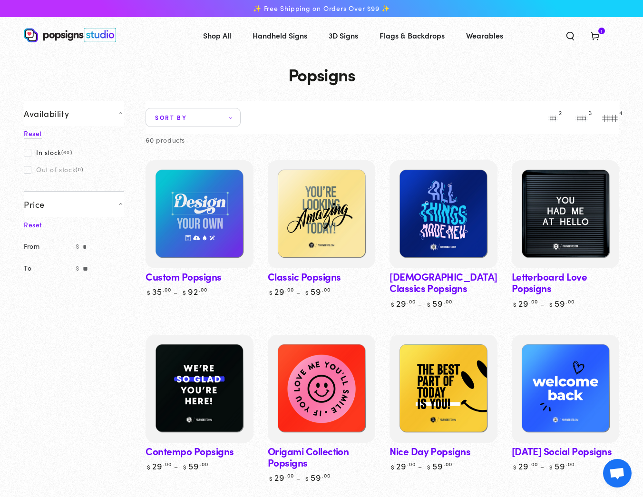
click at [210, 123] on span "Sort by" at bounding box center [193, 117] width 95 height 19
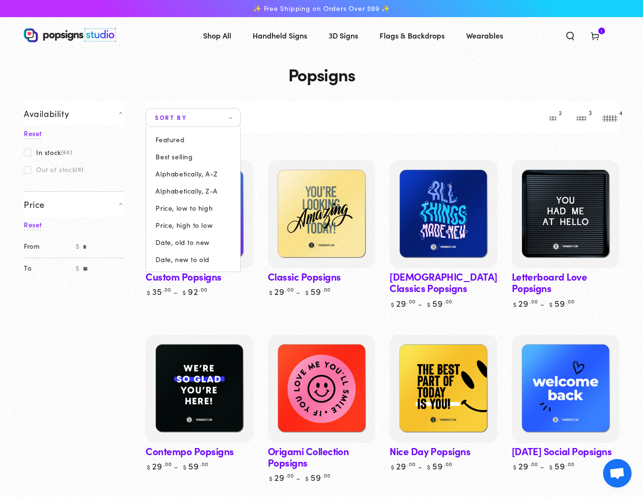
click at [241, 116] on summary "Sort by" at bounding box center [193, 117] width 95 height 19
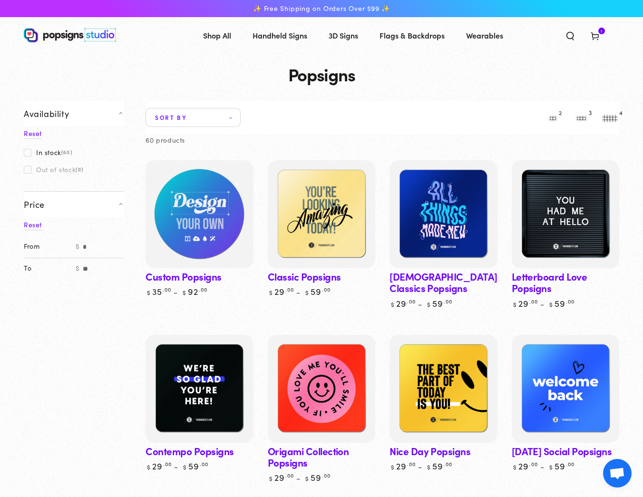
click at [211, 198] on img at bounding box center [199, 214] width 111 height 111
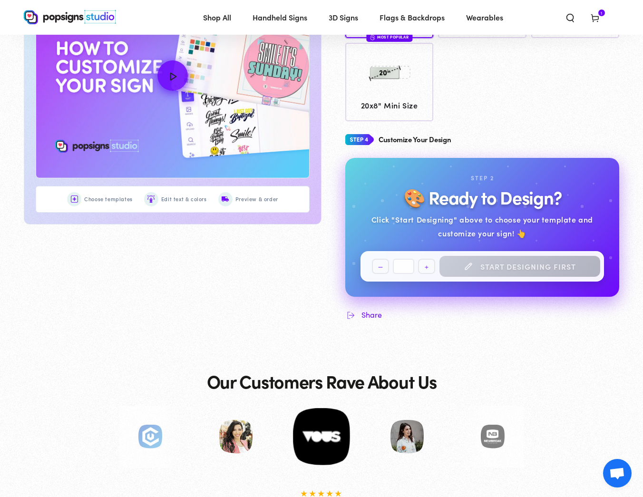
scroll to position [447, 0]
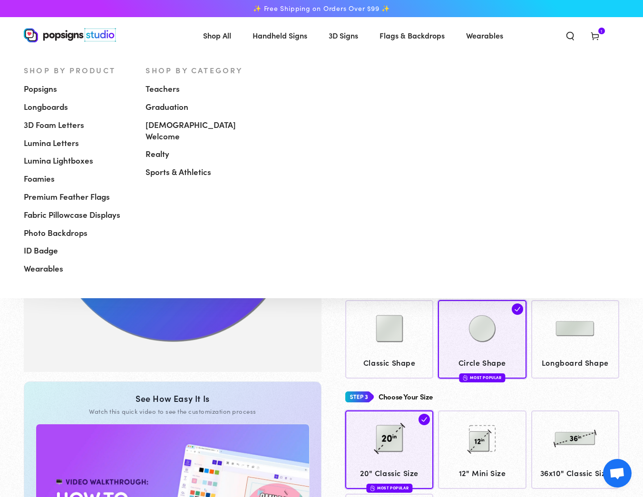
click at [222, 38] on span "Shop All" at bounding box center [217, 36] width 28 height 14
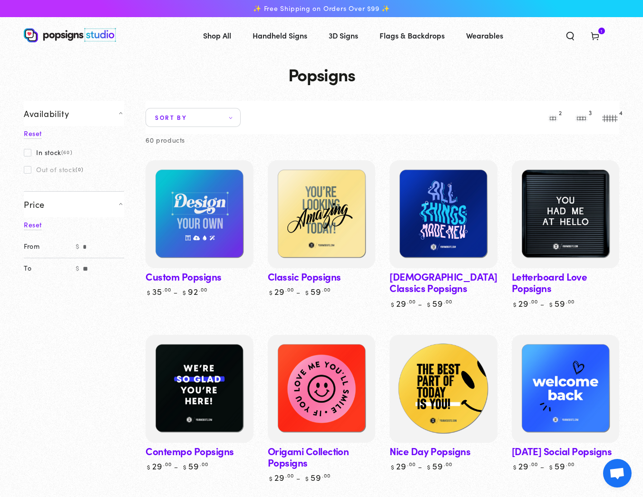
click at [406, 397] on img at bounding box center [443, 388] width 111 height 111
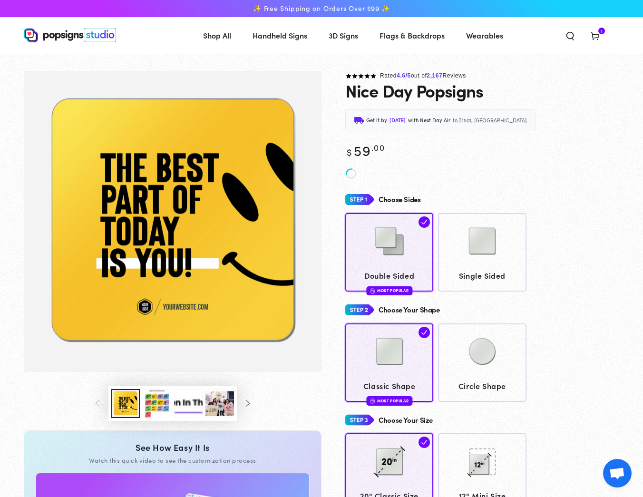
scroll to position [0, 0]
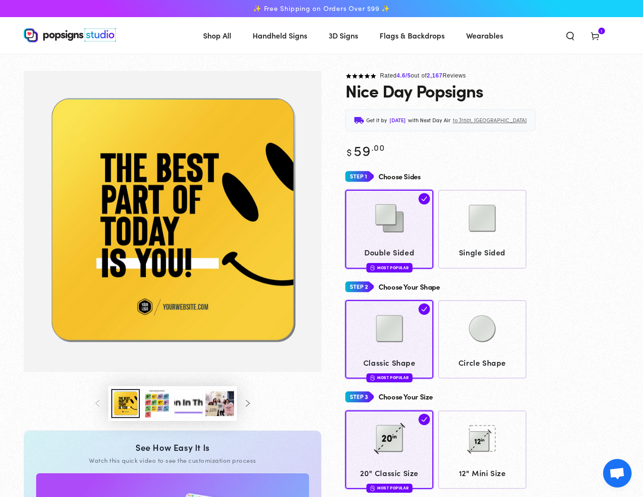
click at [593, 38] on use at bounding box center [594, 37] width 7 height 8
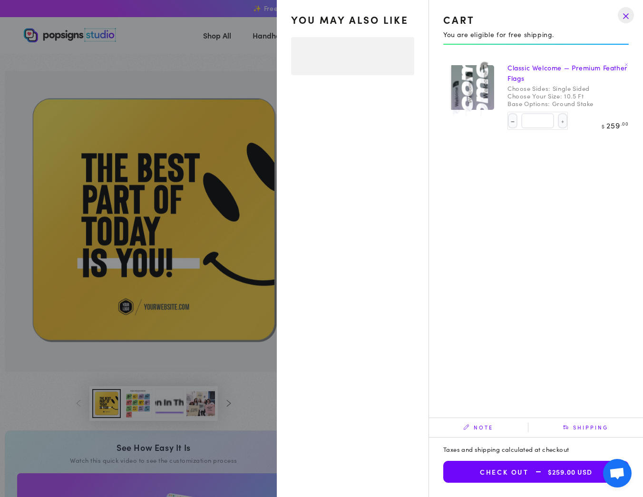
select select "**********"
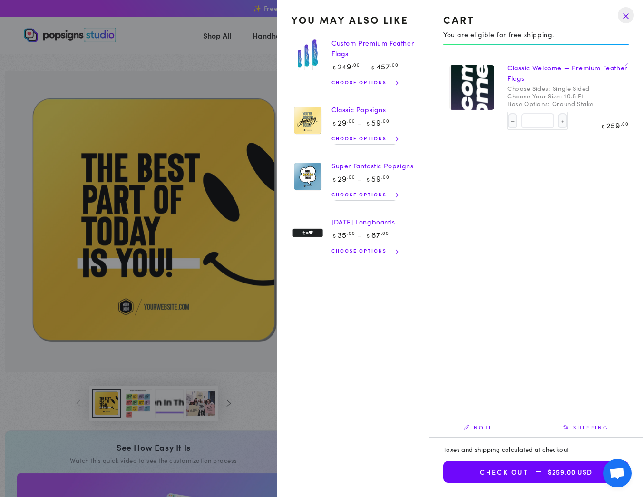
click at [460, 290] on div "You may also like Custom Premium Feather Flags Regular price $ 249 .00 $ 457 .0…" at bounding box center [532, 231] width 207 height 344
click at [624, 22] on drawer-close-button at bounding box center [626, 15] width 25 height 21
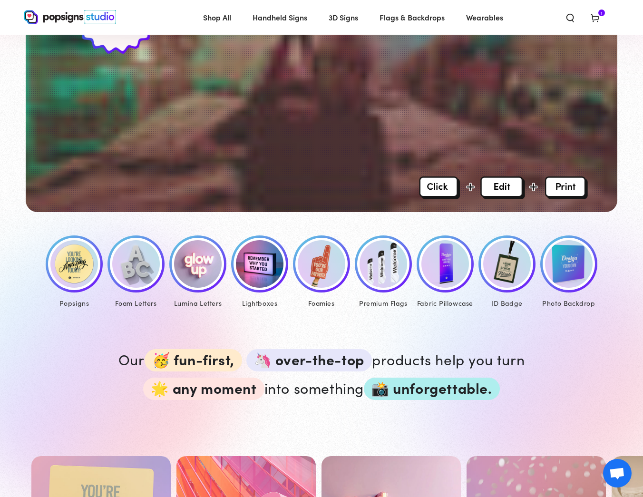
scroll to position [287, 0]
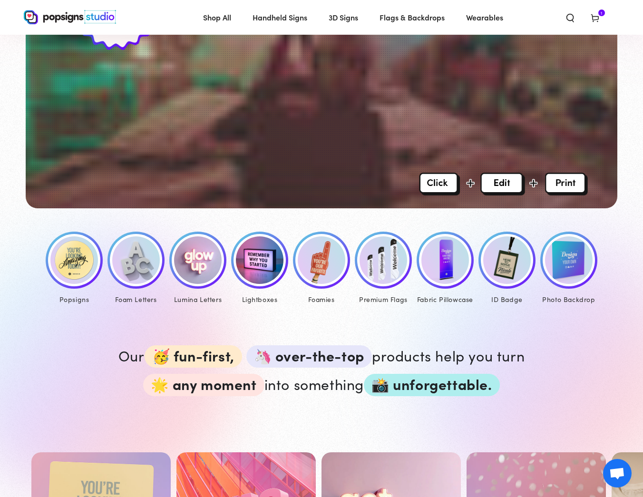
click at [76, 258] on img at bounding box center [74, 260] width 48 height 48
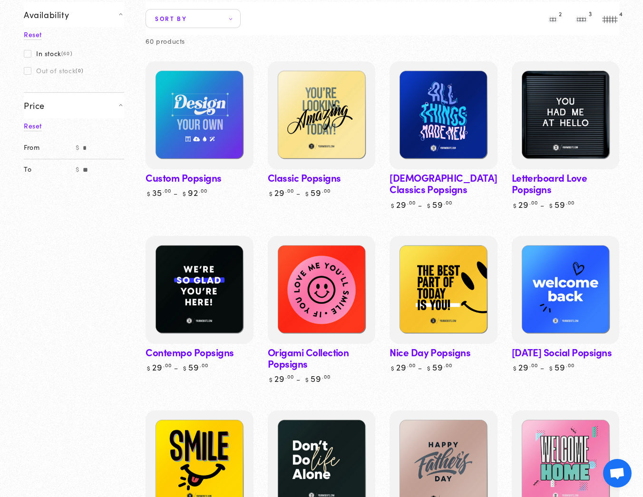
scroll to position [118, 0]
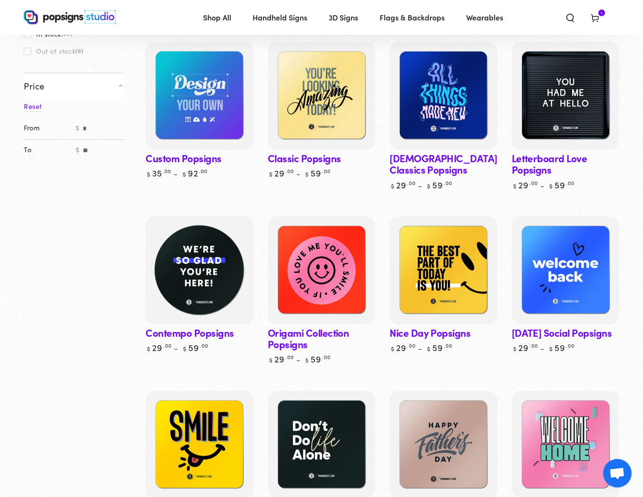
click at [231, 318] on img at bounding box center [199, 270] width 111 height 111
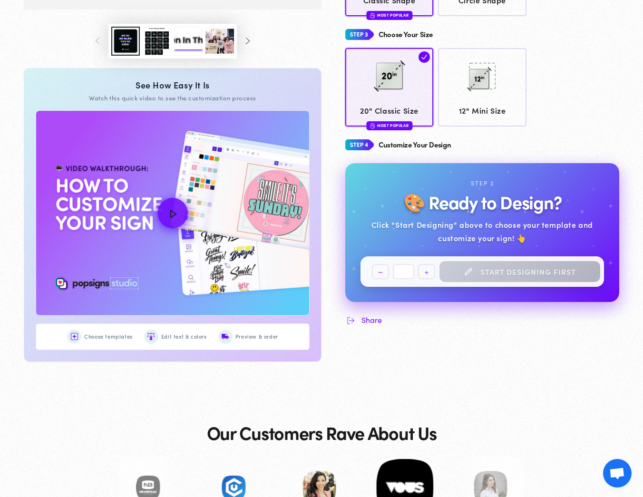
scroll to position [369, 0]
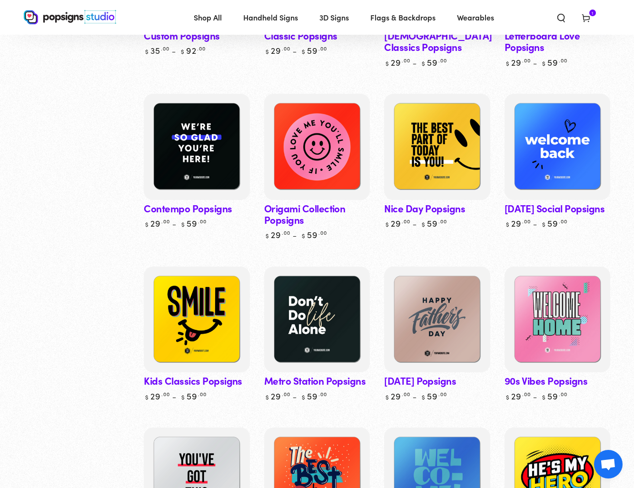
scroll to position [243, 0]
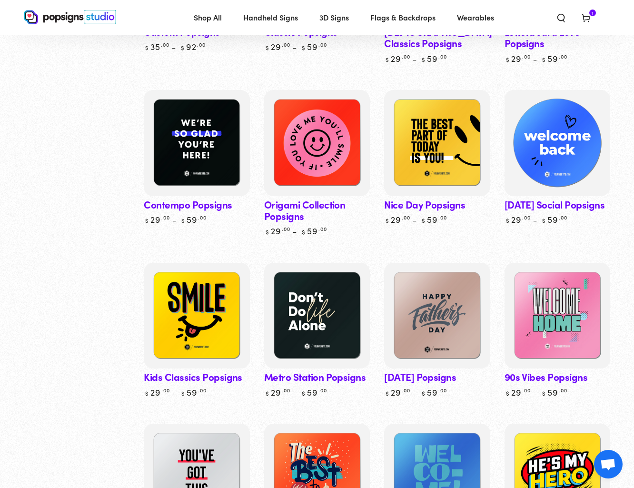
click at [550, 154] on img at bounding box center [556, 142] width 109 height 109
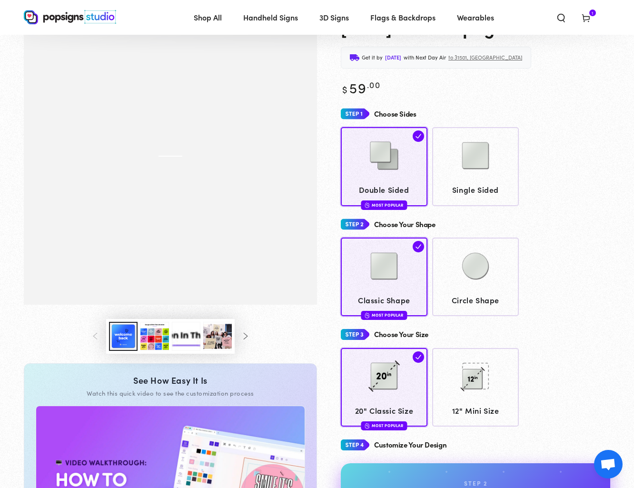
scroll to position [30, 0]
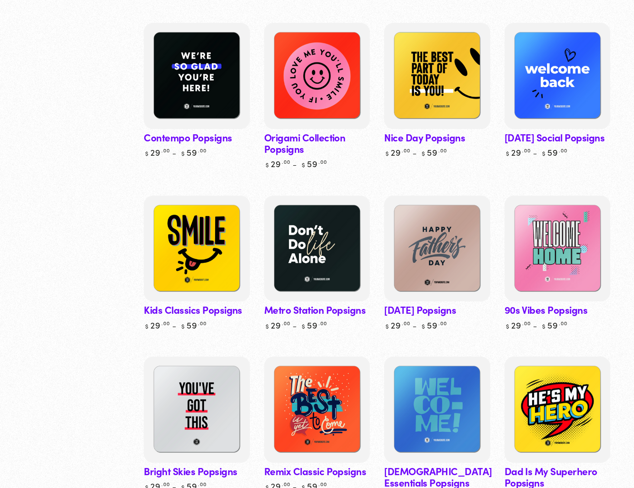
scroll to position [326, 0]
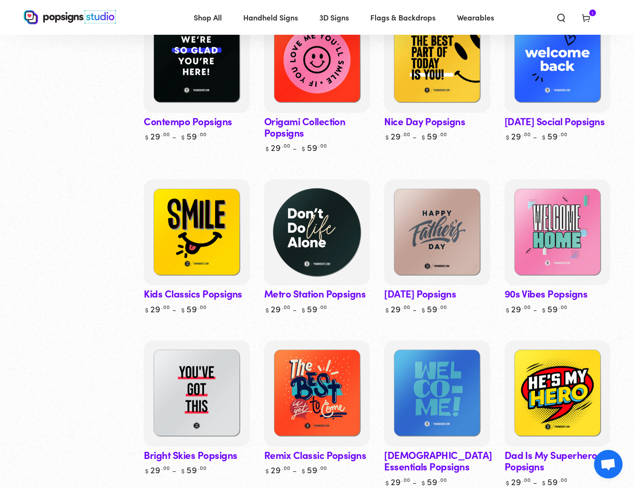
click at [323, 234] on img at bounding box center [316, 232] width 109 height 109
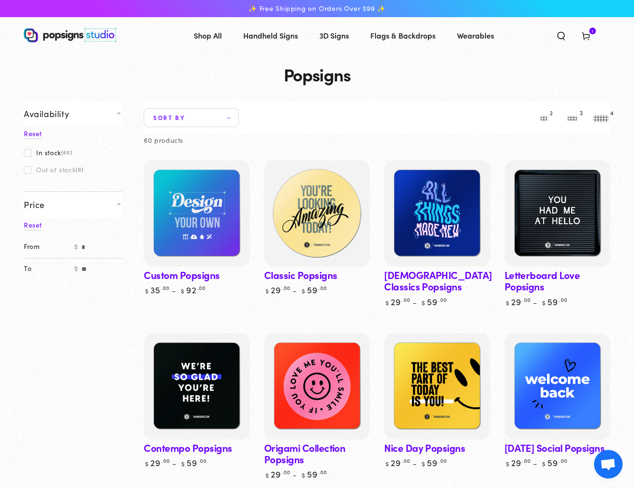
click at [288, 220] on img at bounding box center [316, 213] width 109 height 109
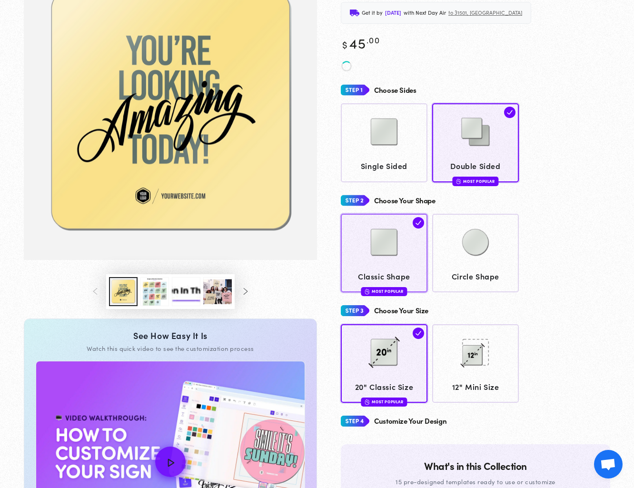
scroll to position [108, 0]
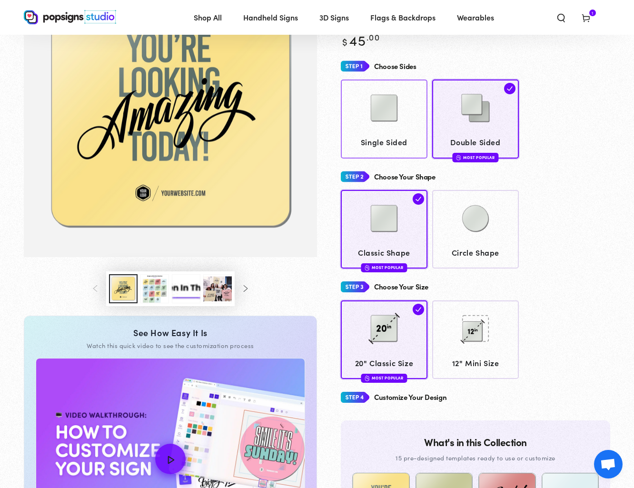
click at [370, 125] on img at bounding box center [384, 108] width 48 height 48
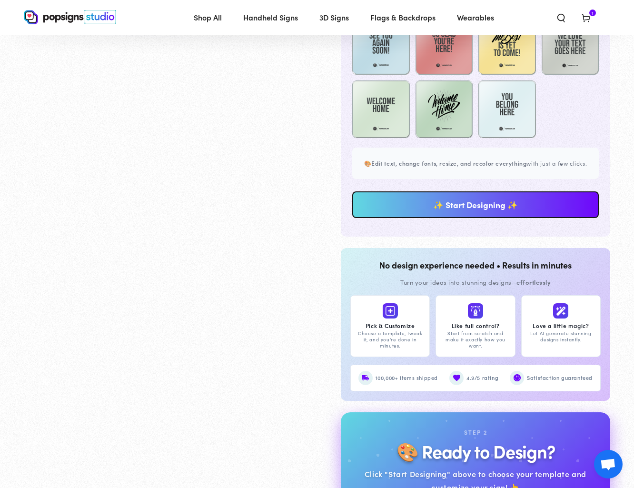
scroll to position [501, 0]
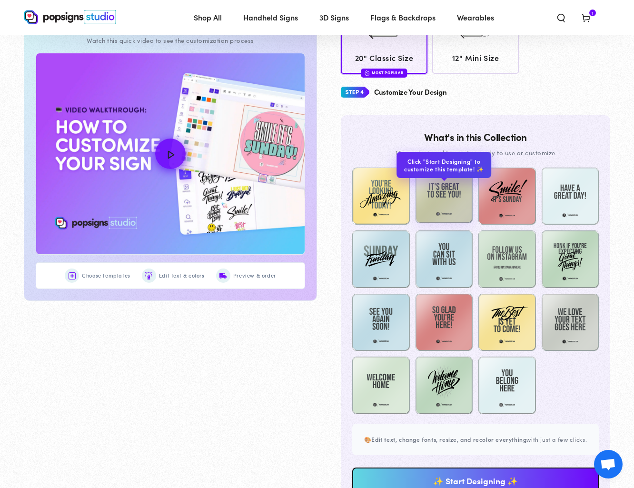
click at [436, 191] on img at bounding box center [444, 195] width 58 height 58
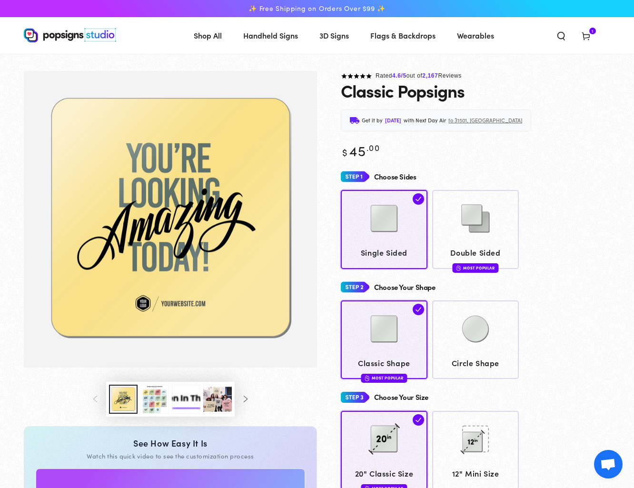
scroll to position [0, 0]
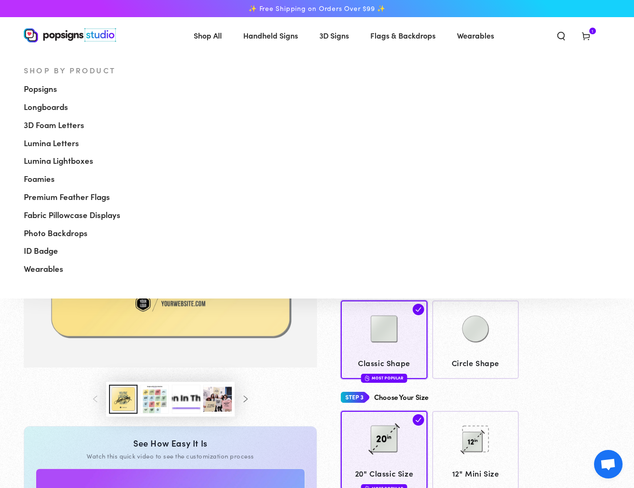
click at [201, 38] on span "Shop All" at bounding box center [208, 36] width 28 height 14
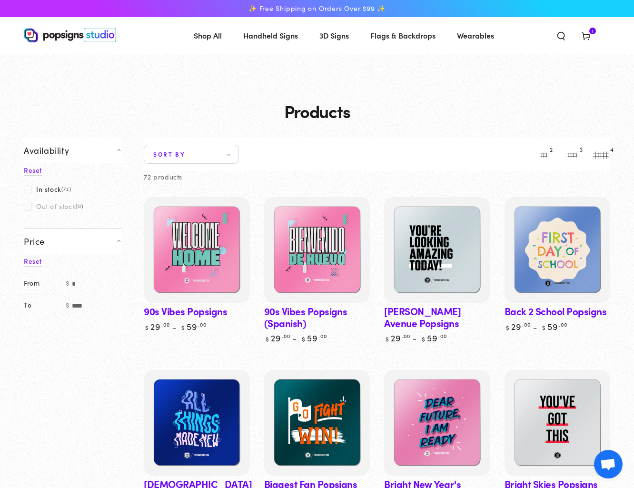
click at [587, 37] on icon at bounding box center [586, 36] width 10 height 10
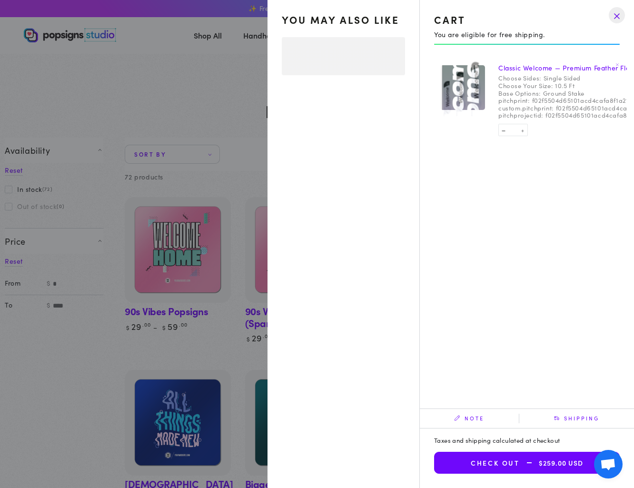
select select "**********"
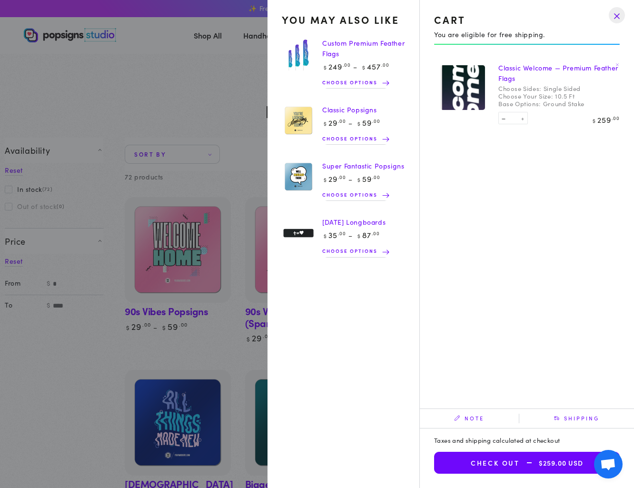
click at [619, 14] on drawer-close-button at bounding box center [616, 15] width 25 height 21
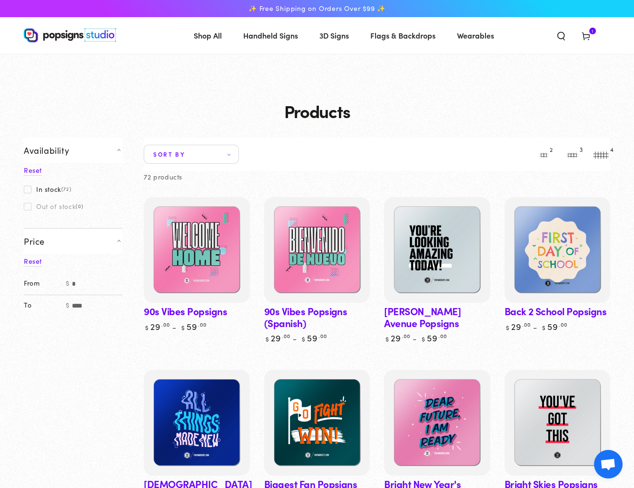
click at [566, 31] on icon "Search our site" at bounding box center [561, 36] width 10 height 10
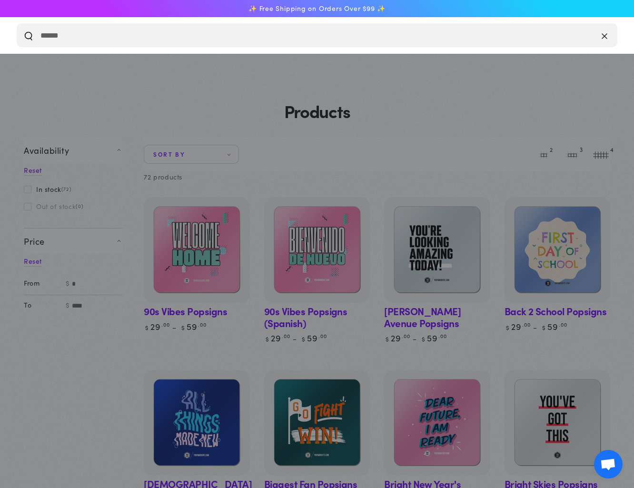
click at [605, 39] on icon "Close" at bounding box center [604, 36] width 6 height 10
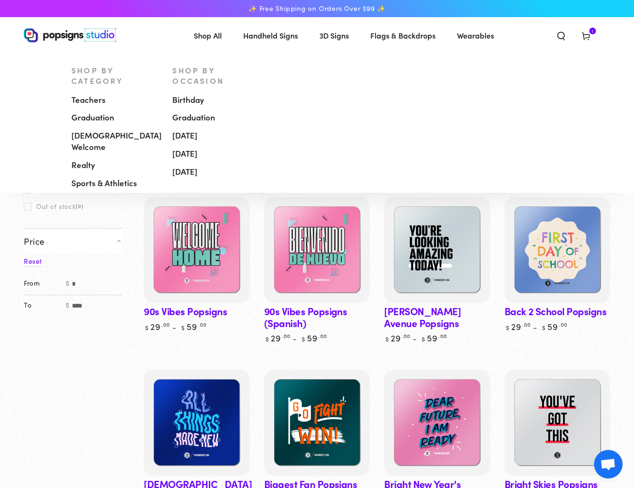
click at [275, 41] on span "Handheld Signs" at bounding box center [270, 36] width 55 height 14
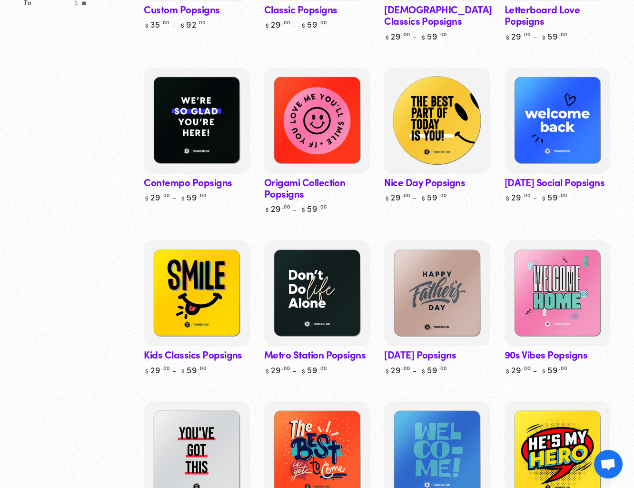
scroll to position [266, 0]
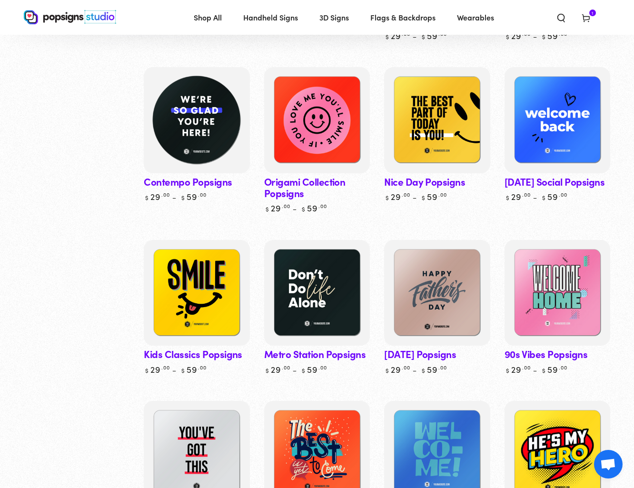
click at [216, 100] on img at bounding box center [196, 120] width 109 height 109
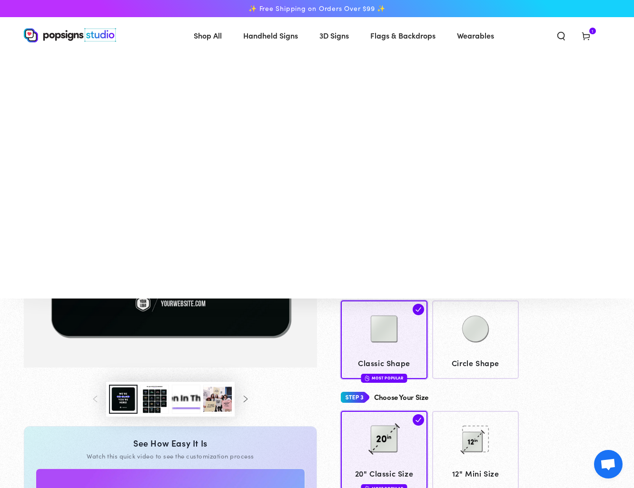
click at [203, 30] on span "Shop All" at bounding box center [208, 36] width 28 height 14
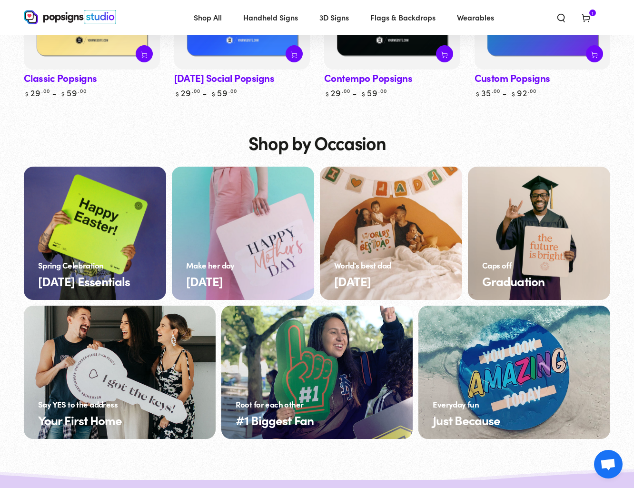
scroll to position [3516, 0]
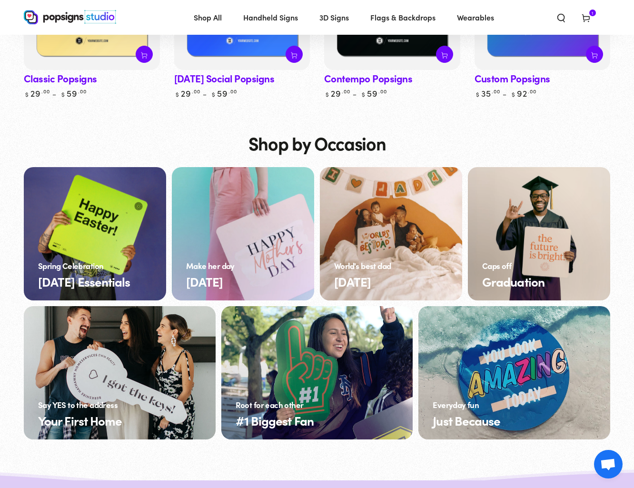
click at [102, 223] on link "[DATE] Essentials" at bounding box center [95, 233] width 142 height 133
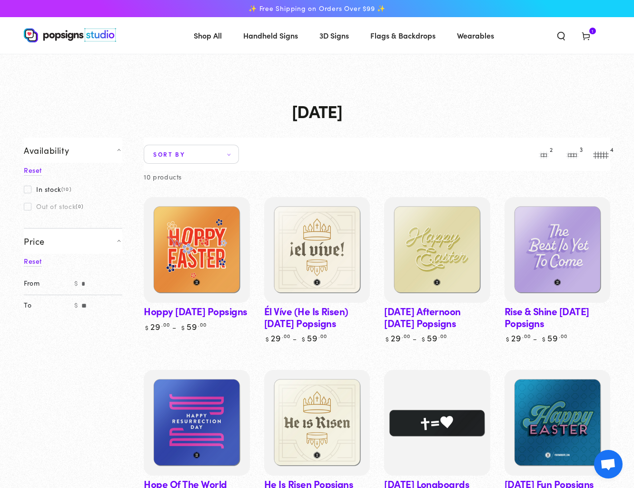
click at [173, 140] on div "Sort by Featured Best selling Alphabetically, A-Z Alphabetically, Z-A Price, lo…" at bounding box center [377, 153] width 466 height 33
click at [192, 76] on div "Collection: Easter" at bounding box center [317, 96] width 634 height 84
click at [186, 144] on div "Sort by Featured Best selling Alphabetically, A-Z Alphabetically, Z-A Price, lo…" at bounding box center [377, 153] width 466 height 33
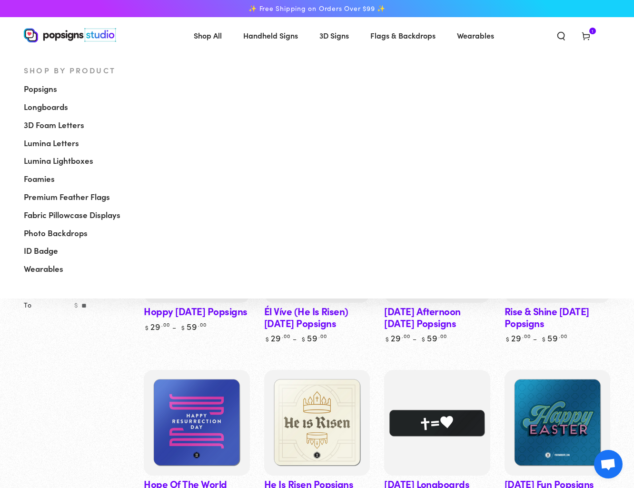
click at [208, 24] on link "Shop All" at bounding box center [207, 35] width 42 height 25
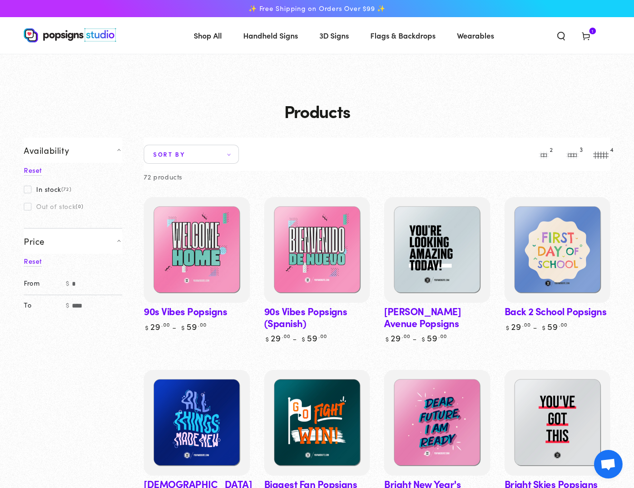
scroll to position [19, 0]
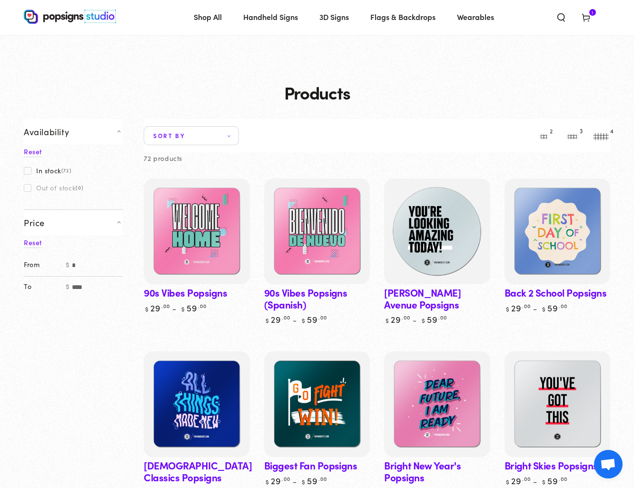
click at [414, 209] on img at bounding box center [436, 231] width 109 height 109
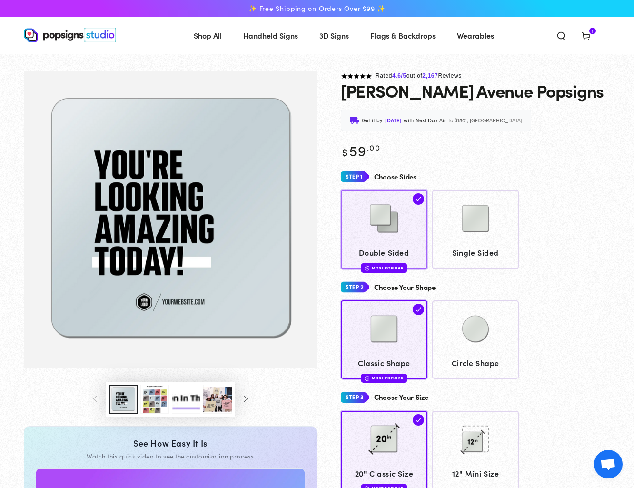
click at [386, 227] on img at bounding box center [384, 219] width 48 height 48
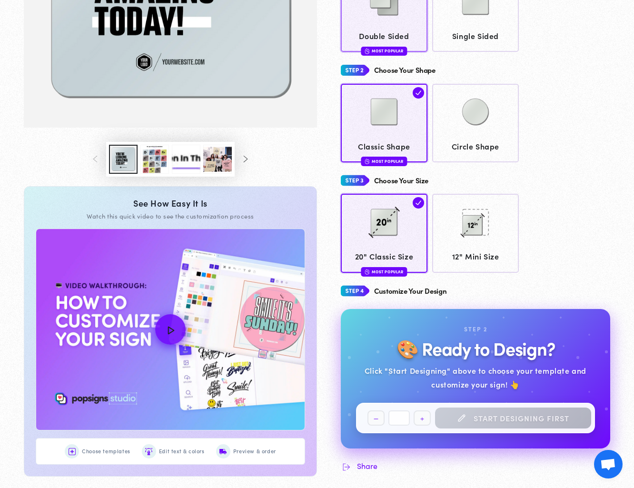
scroll to position [302, 0]
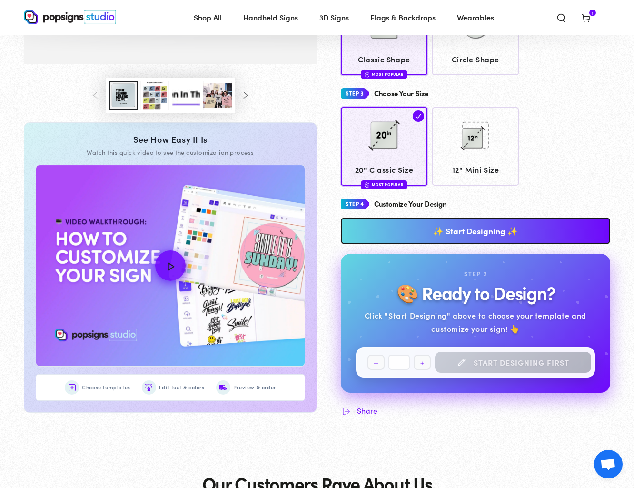
click at [400, 231] on link "✨ Start Designing ✨" at bounding box center [475, 230] width 269 height 27
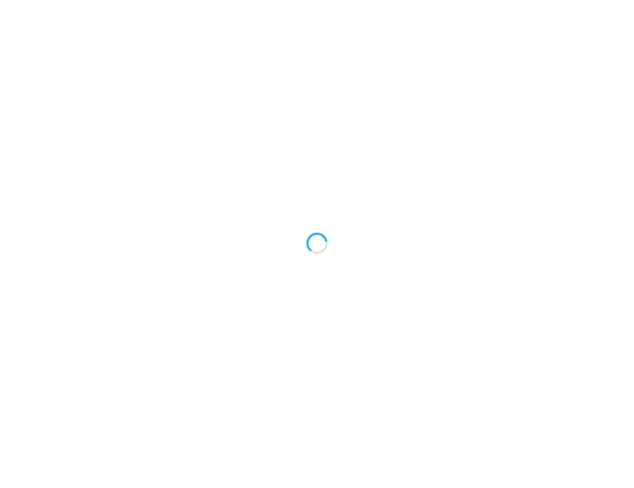
type textarea "An ancient tree with a door leading to a magical world"
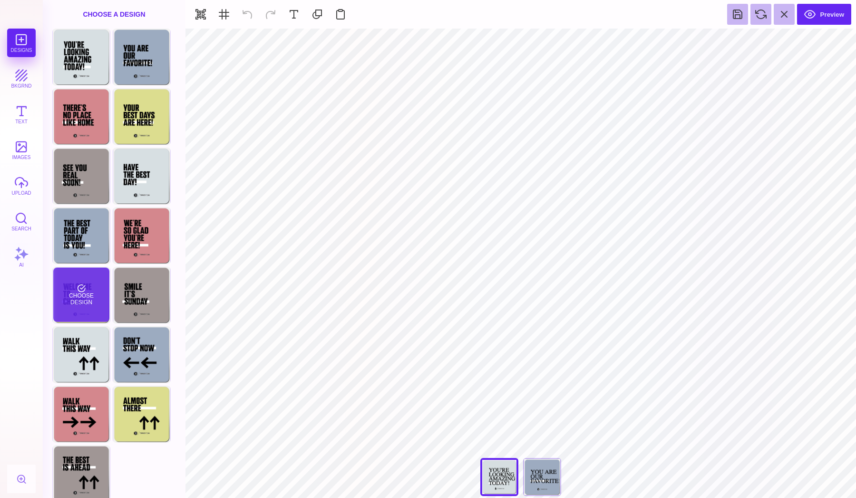
click at [93, 302] on div "Choose Design" at bounding box center [81, 294] width 56 height 54
type input "****"
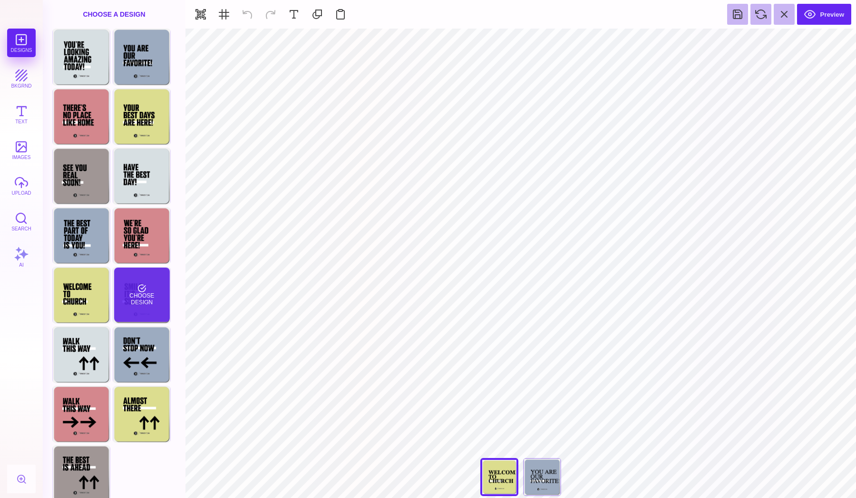
type input "#000000"
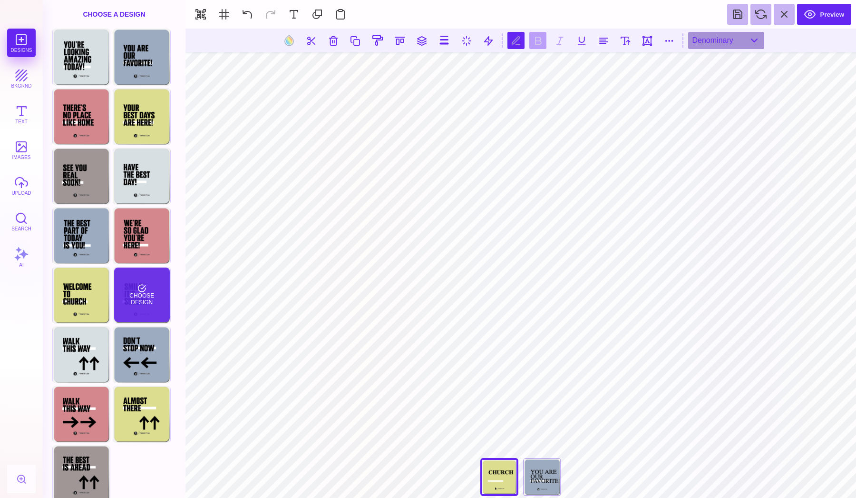
scroll to position [0, 0]
type textarea "*****"
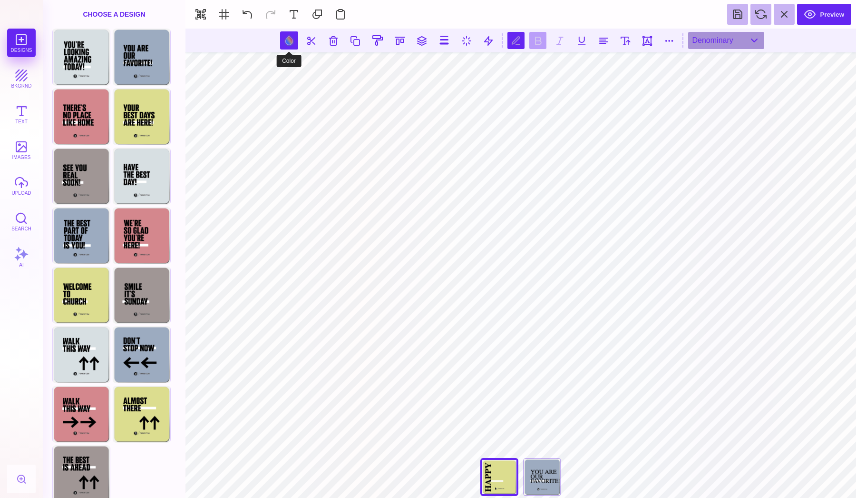
click at [292, 41] on button at bounding box center [289, 40] width 18 height 18
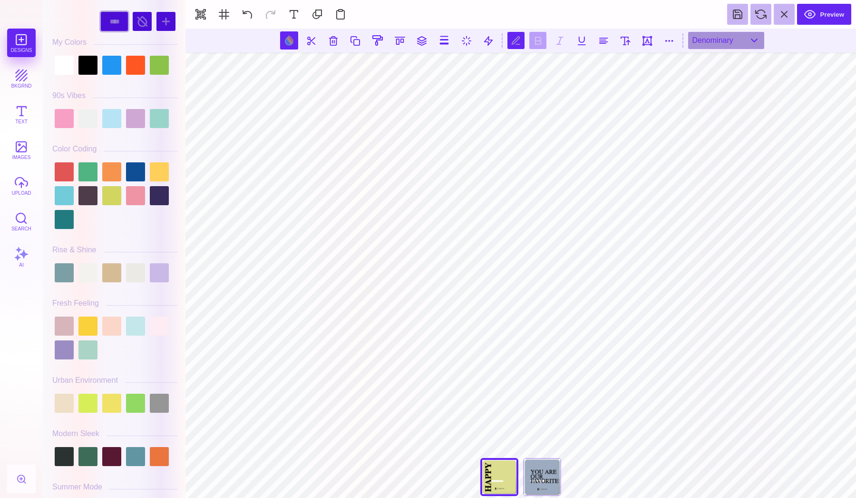
select select "******"
click at [144, 22] on div at bounding box center [142, 21] width 19 height 19
select select "******"
click at [144, 22] on div at bounding box center [142, 21] width 19 height 19
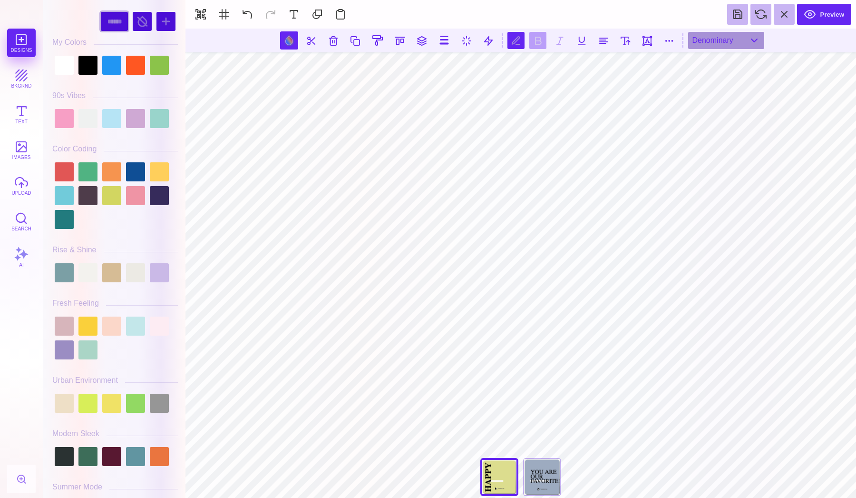
select select "****"
drag, startPoint x: 123, startPoint y: 20, endPoint x: 139, endPoint y: 21, distance: 16.2
click at [633, 37] on div "Denominary" at bounding box center [726, 40] width 76 height 17
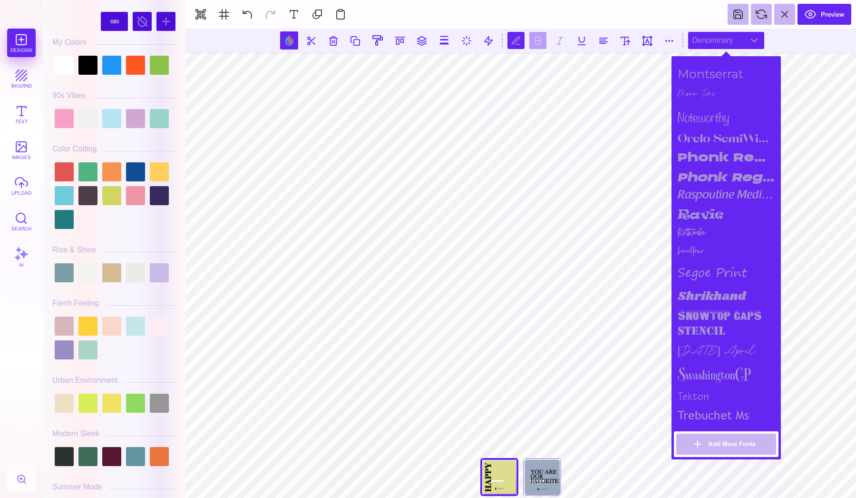
scroll to position [909, 0]
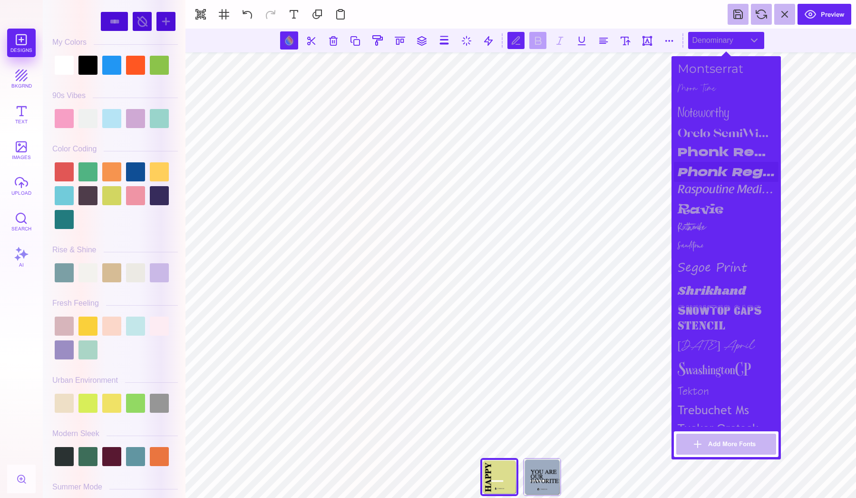
click at [633, 166] on div "Phonk Regular Italic" at bounding box center [726, 172] width 105 height 20
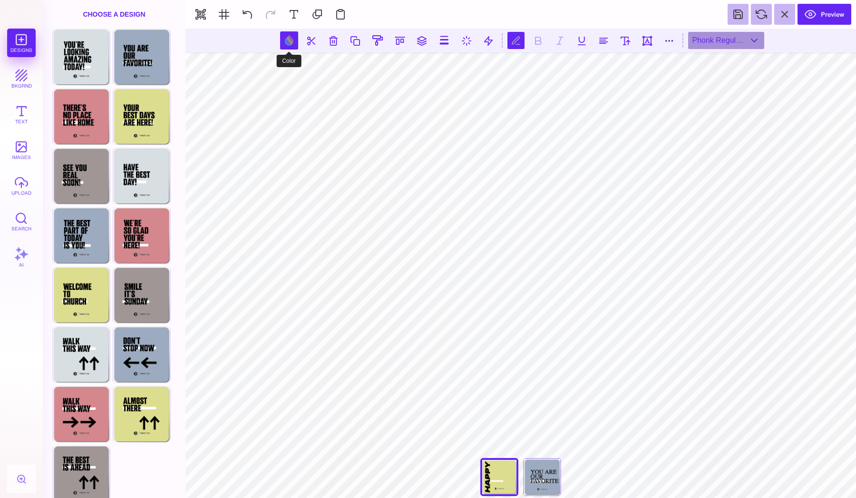
click at [295, 39] on button at bounding box center [289, 40] width 18 height 18
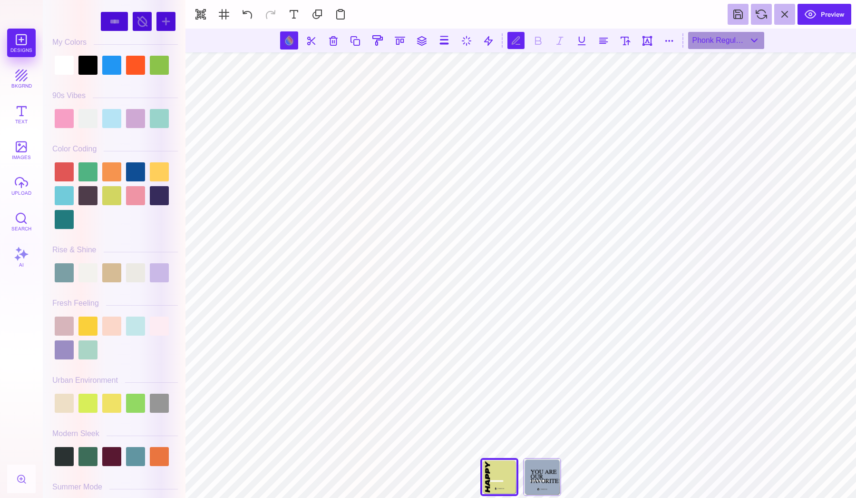
scroll to position [0, 0]
select select "******"
click at [136, 22] on div at bounding box center [142, 21] width 19 height 19
select select "******"
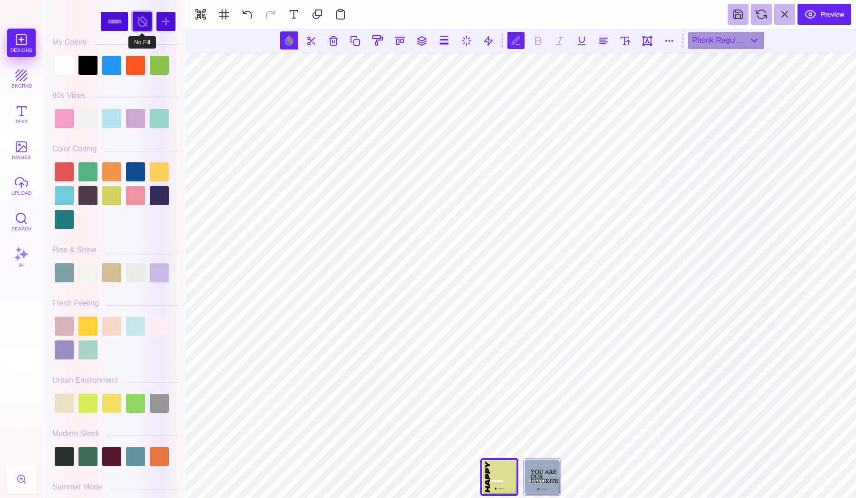
click at [136, 22] on div at bounding box center [142, 21] width 19 height 19
select select "****"
select select "******"
click at [61, 73] on div at bounding box center [64, 65] width 19 height 19
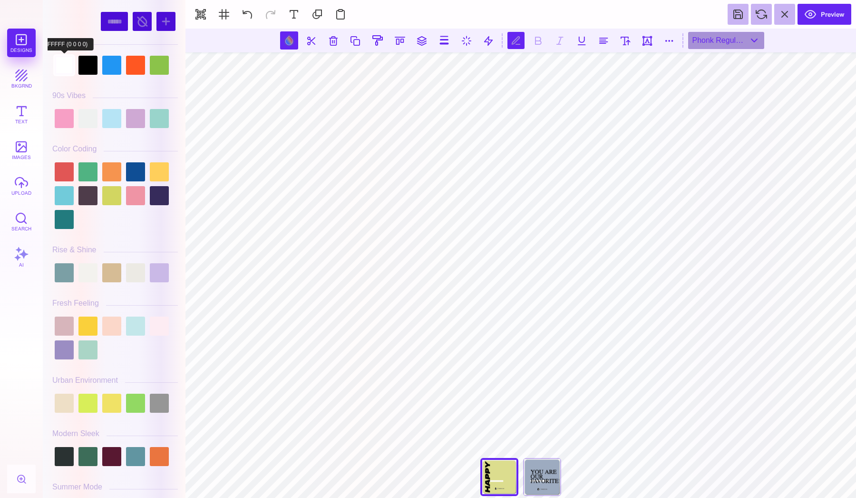
type input "#FFFFFF"
click at [77, 69] on div at bounding box center [115, 65] width 126 height 24
click at [69, 69] on div at bounding box center [64, 65] width 19 height 19
select select "****"
click at [68, 59] on div at bounding box center [64, 65] width 19 height 19
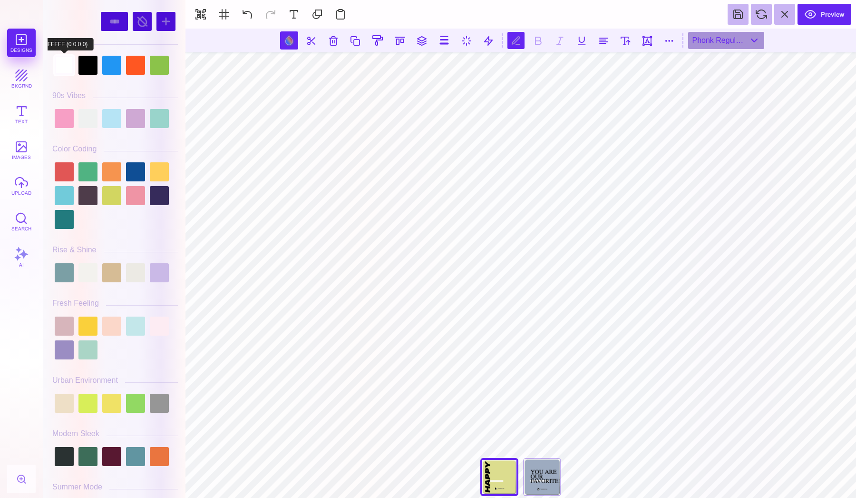
type input "#FFFFFF"
select select "******"
click at [65, 69] on div at bounding box center [64, 65] width 19 height 19
click at [141, 23] on div at bounding box center [142, 21] width 19 height 19
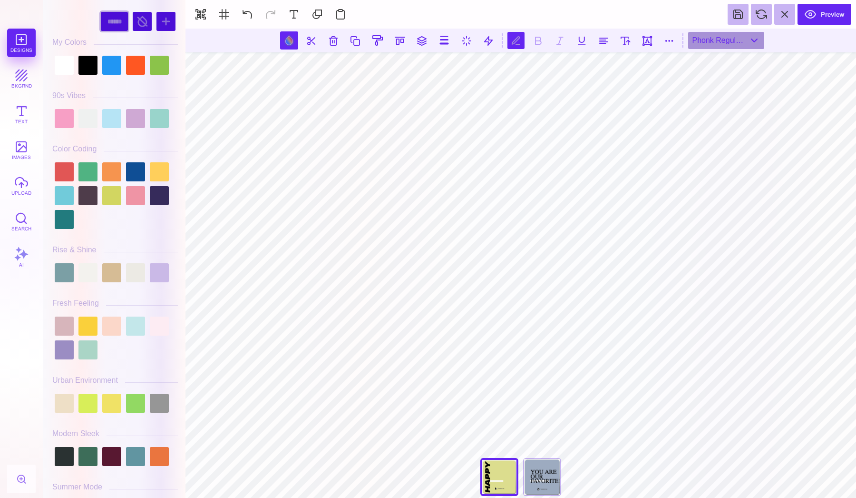
select select "****"
click at [138, 18] on div at bounding box center [142, 21] width 19 height 19
type input "#000000"
select select "******"
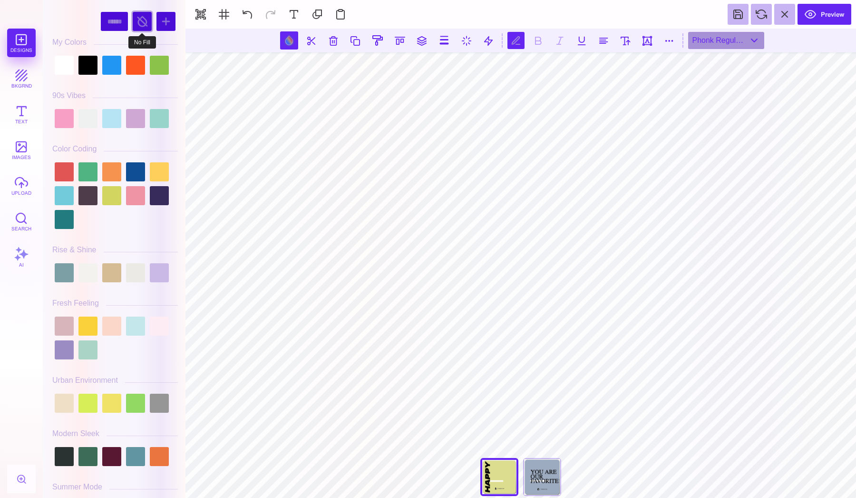
click at [137, 20] on div at bounding box center [142, 21] width 19 height 19
select select "******"
click at [140, 23] on div at bounding box center [142, 21] width 19 height 19
select select "******"
click at [68, 65] on div at bounding box center [64, 65] width 19 height 19
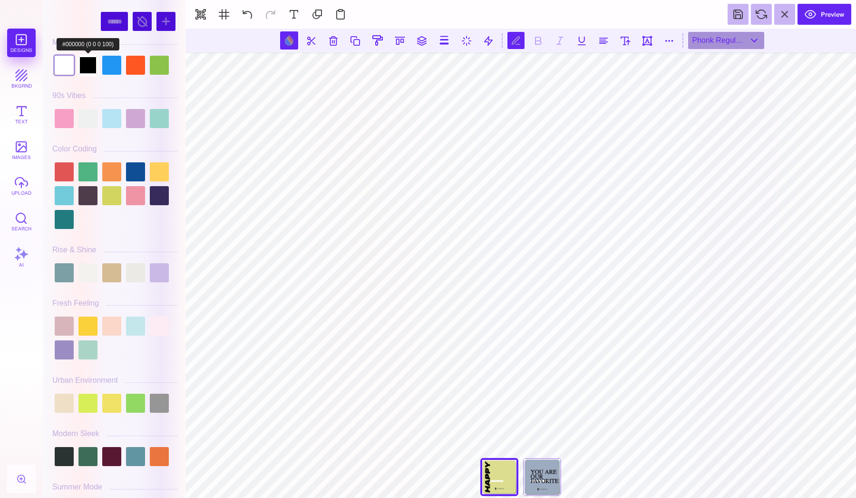
click at [88, 59] on div at bounding box center [87, 65] width 19 height 19
type input "#000000"
click at [88, 30] on div "**** ******" at bounding box center [115, 22] width 126 height 24
click at [88, 19] on div "**** ******" at bounding box center [115, 22] width 126 height 24
click at [80, 28] on div "**** ******" at bounding box center [115, 22] width 126 height 24
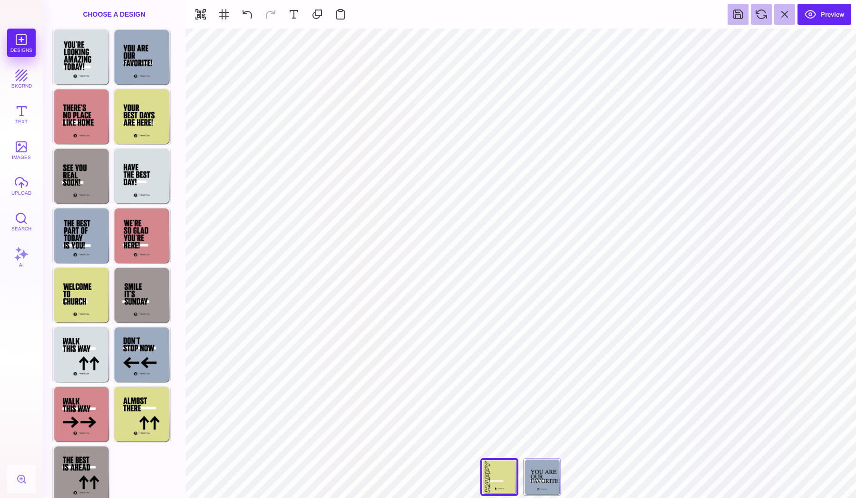
select select "******"
click at [21, 110] on button "Text" at bounding box center [21, 114] width 29 height 29
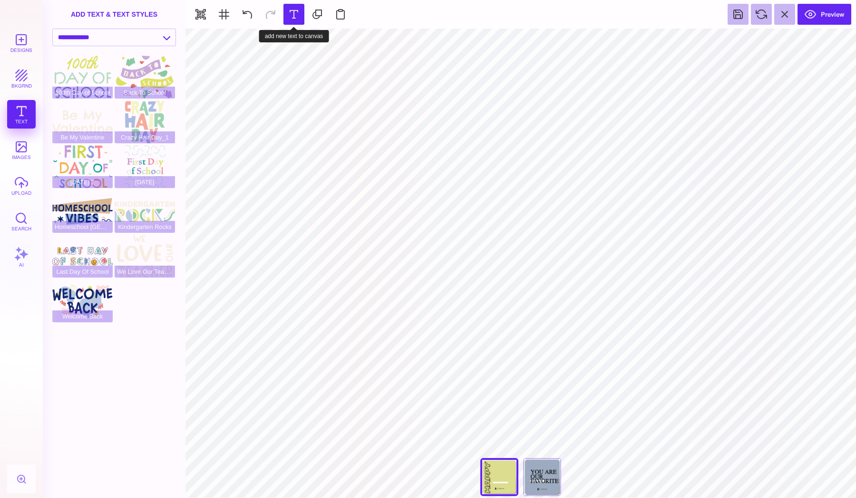
click at [294, 19] on button at bounding box center [294, 14] width 21 height 21
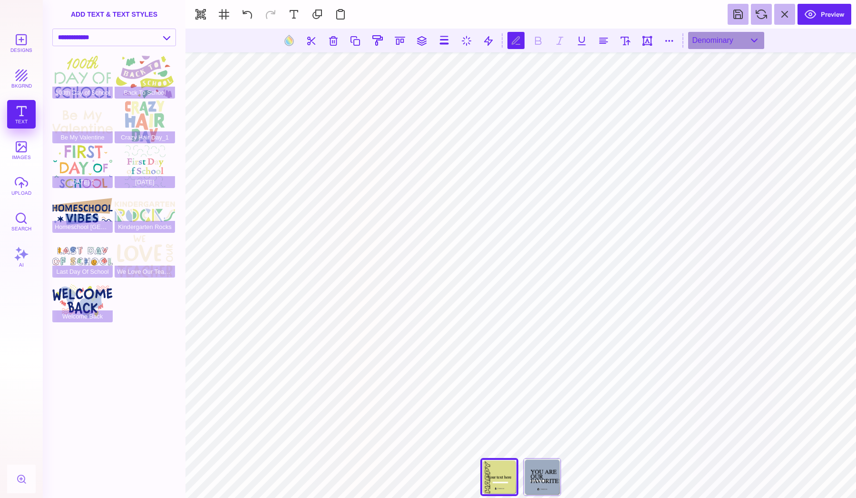
scroll to position [0, 3]
type textarea "**********"
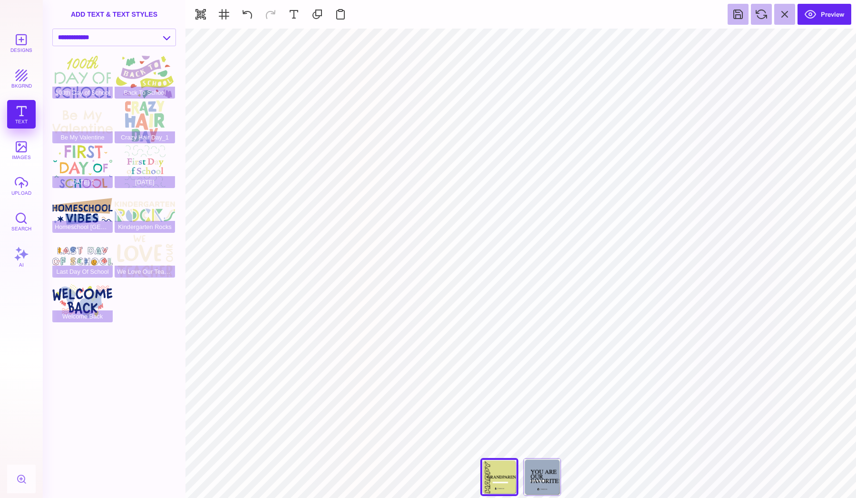
select select "******"
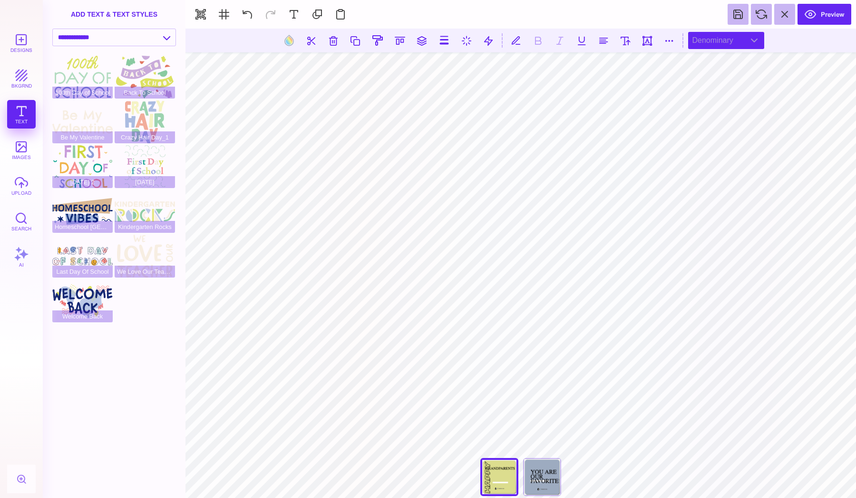
click at [633, 41] on div "Denominary" at bounding box center [726, 40] width 76 height 17
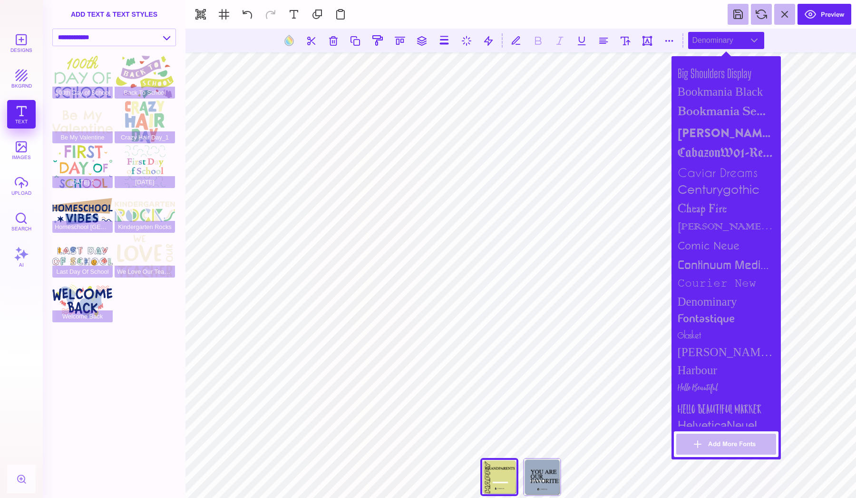
scroll to position [333, 0]
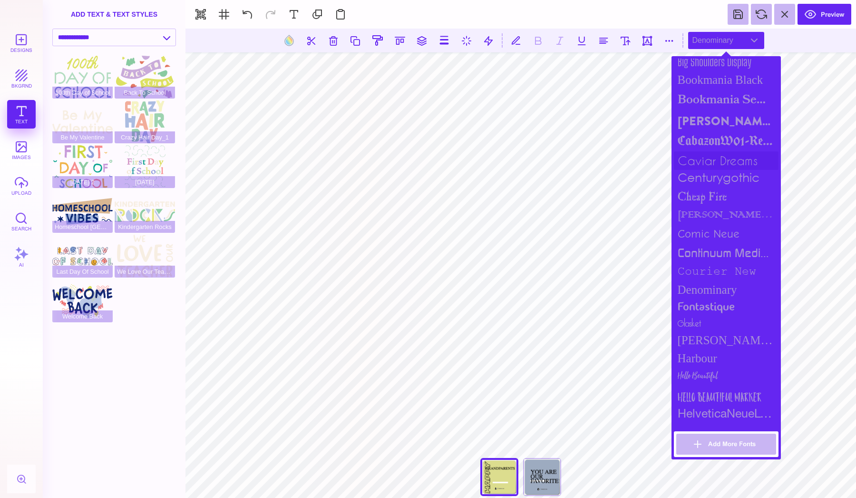
click at [633, 157] on div "caviar dreams" at bounding box center [726, 160] width 105 height 19
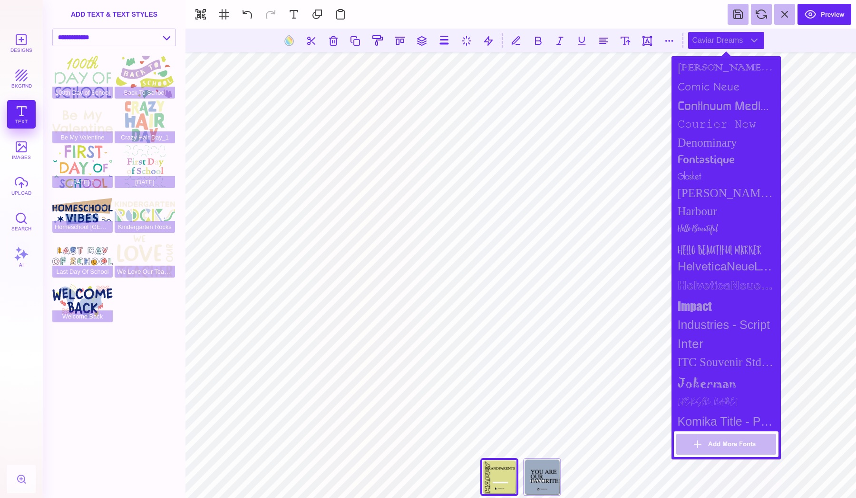
scroll to position [489, 0]
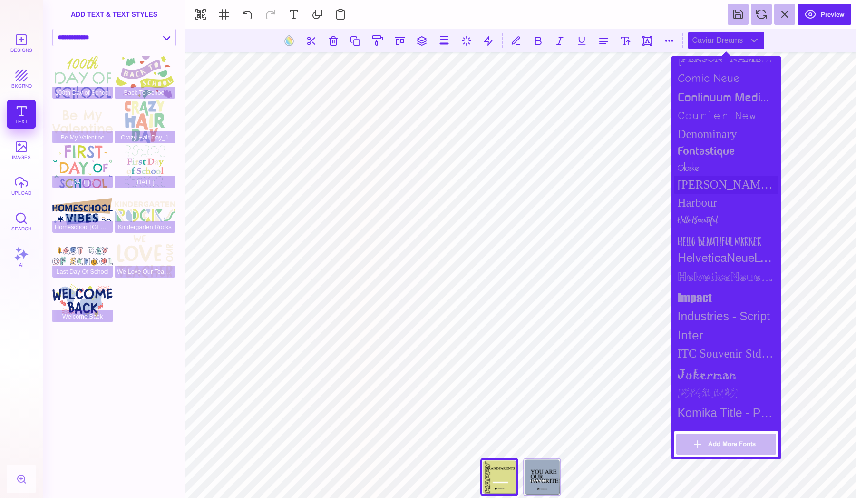
click at [633, 180] on div "Goldman Sans Condensed" at bounding box center [726, 185] width 105 height 18
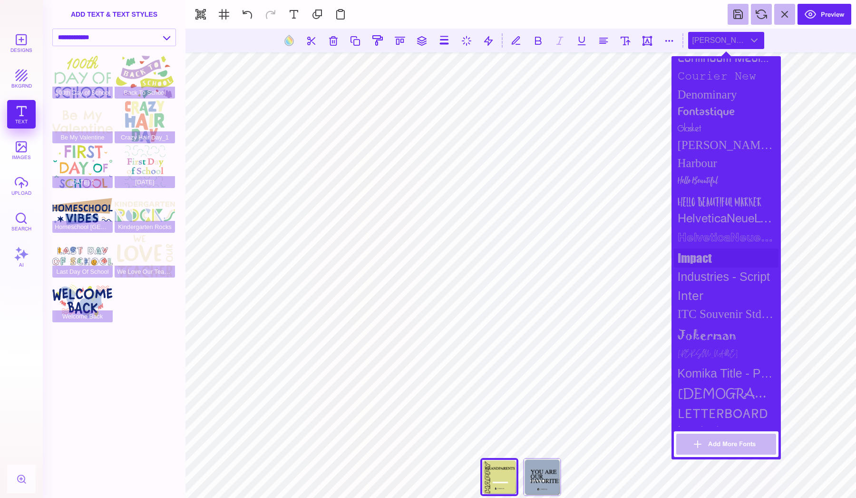
click at [633, 253] on div "impact" at bounding box center [726, 257] width 105 height 19
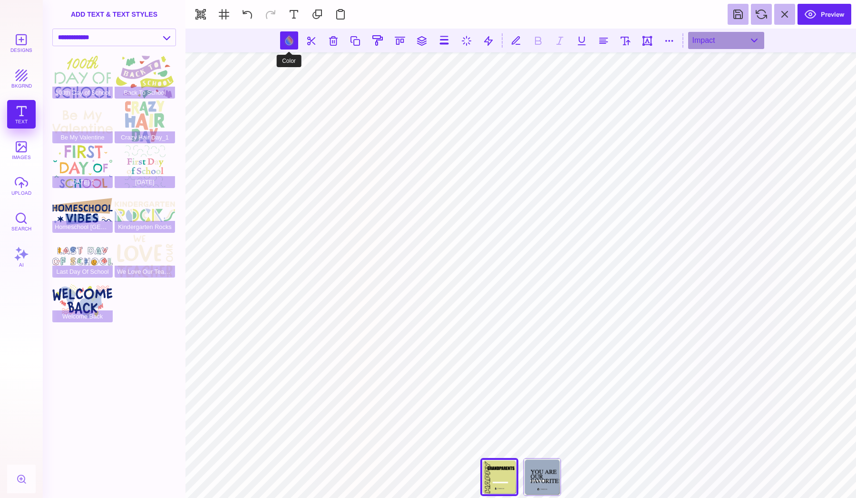
click at [287, 39] on button at bounding box center [289, 40] width 18 height 18
select select "****"
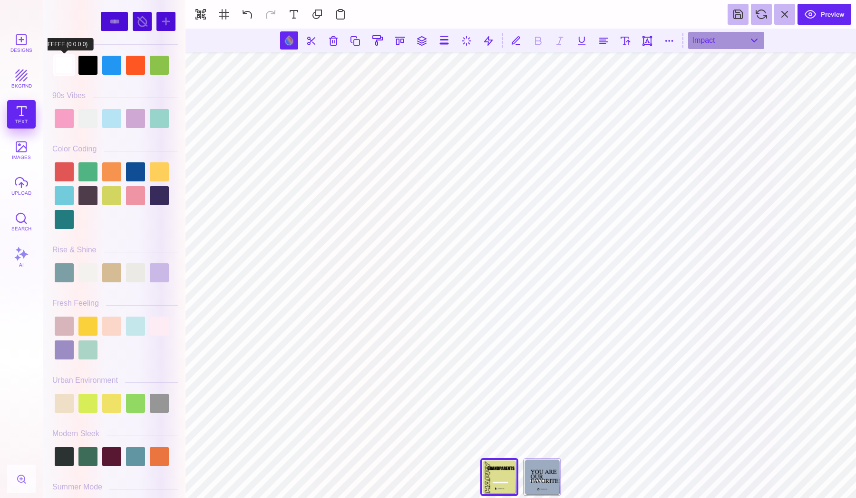
click at [69, 67] on div at bounding box center [64, 65] width 19 height 19
type input "#FFFFFF"
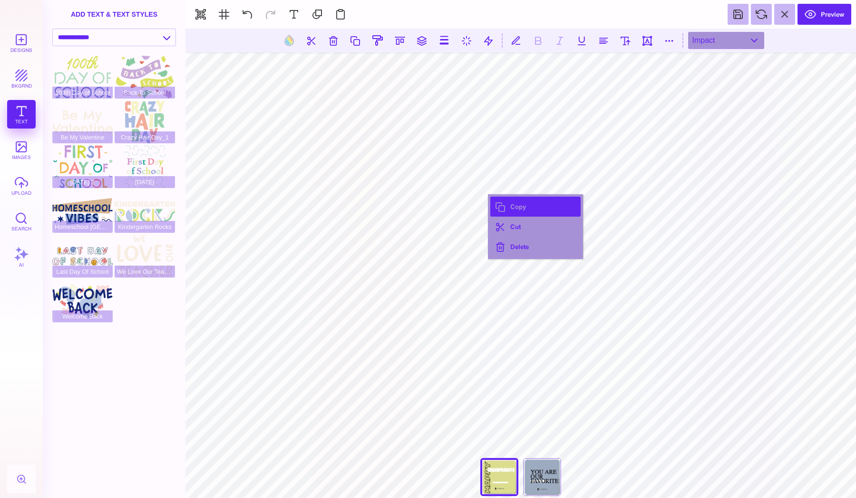
click at [525, 212] on button "Copy" at bounding box center [535, 206] width 90 height 20
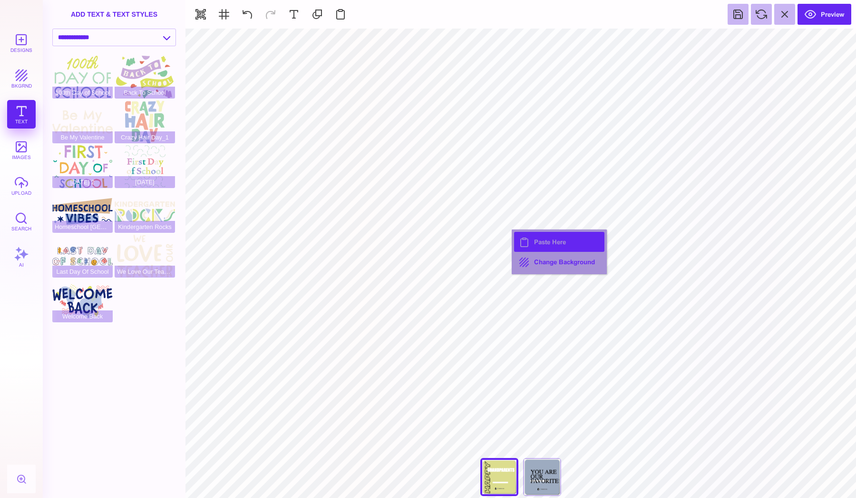
click at [542, 240] on button "Paste Here" at bounding box center [559, 242] width 90 height 20
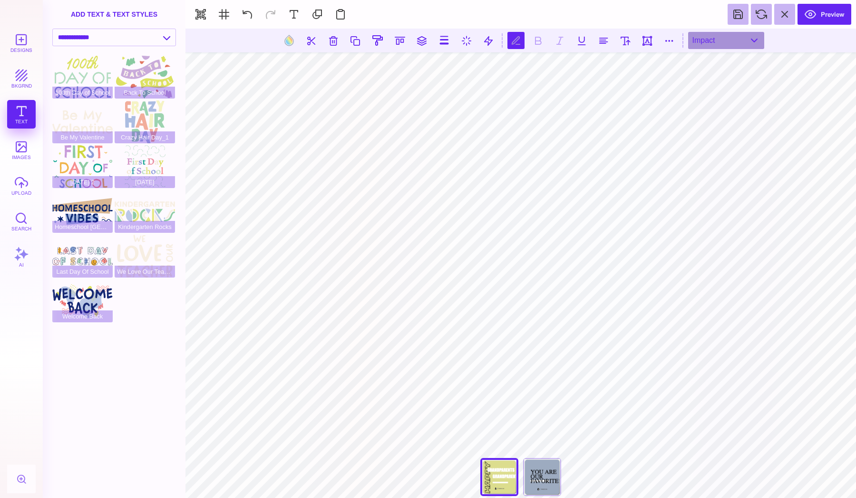
type textarea "***"
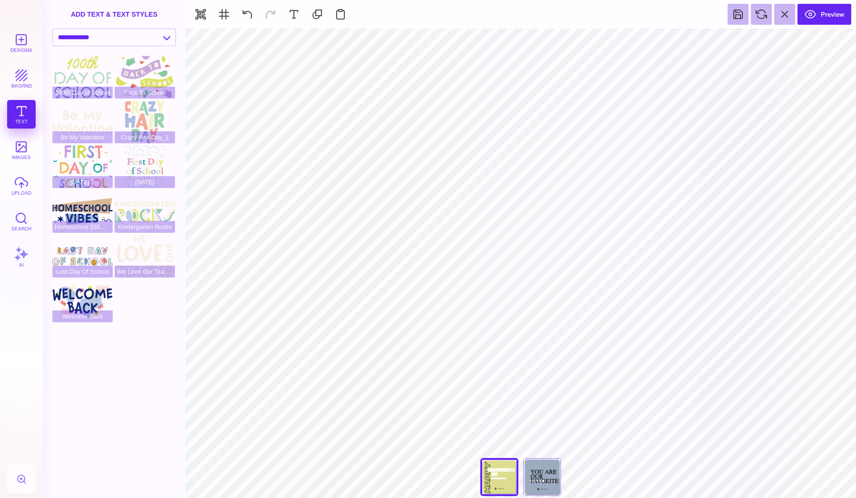
type input "#DCDD8E"
click at [492, 42] on button at bounding box center [489, 40] width 18 height 18
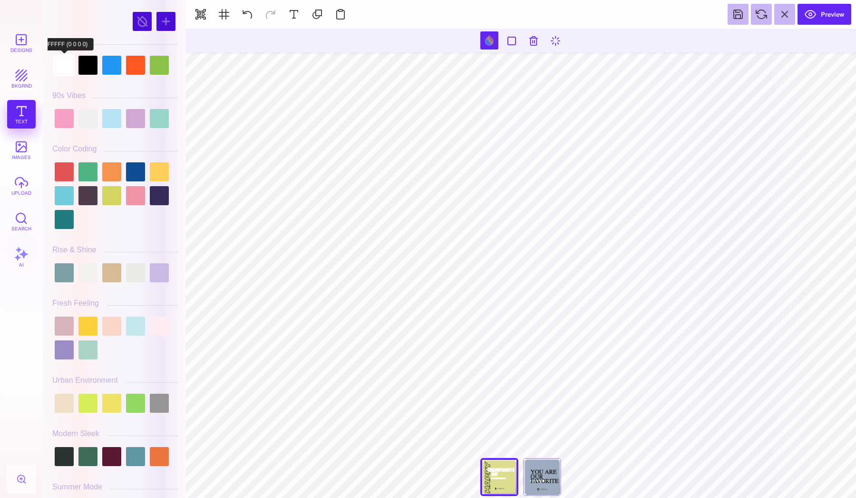
click at [61, 62] on div at bounding box center [64, 65] width 19 height 19
type input "#FFFFFF"
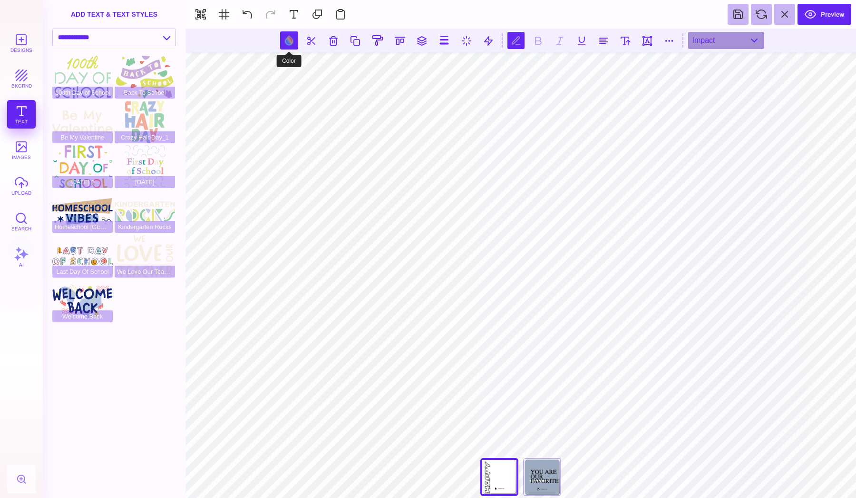
click at [282, 40] on button at bounding box center [289, 40] width 18 height 18
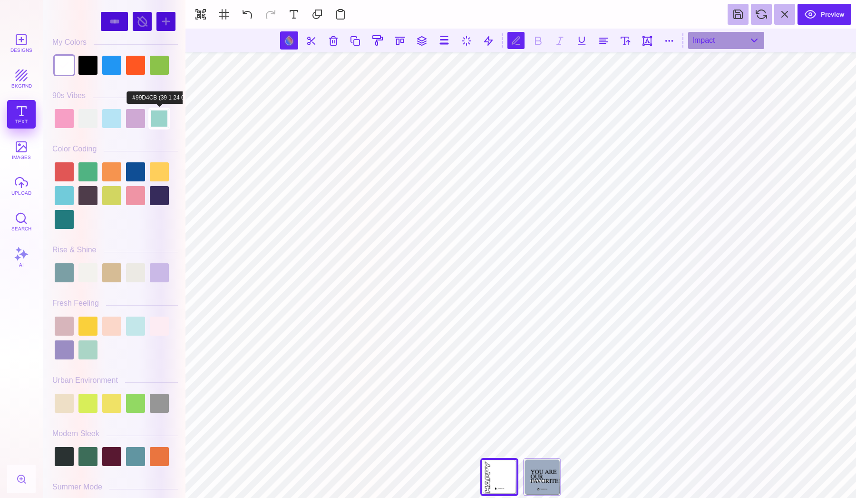
scroll to position [0, 3]
click at [115, 168] on div at bounding box center [111, 171] width 19 height 19
type input "#F6944F"
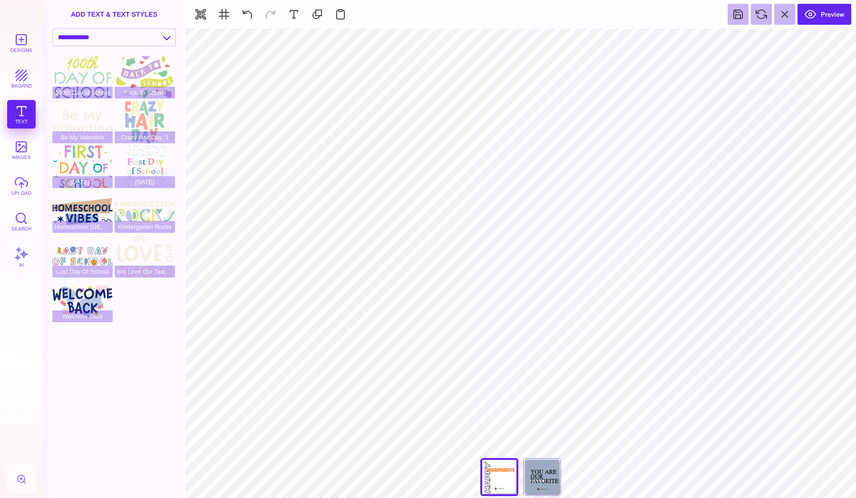
type input "#FFFFFF"
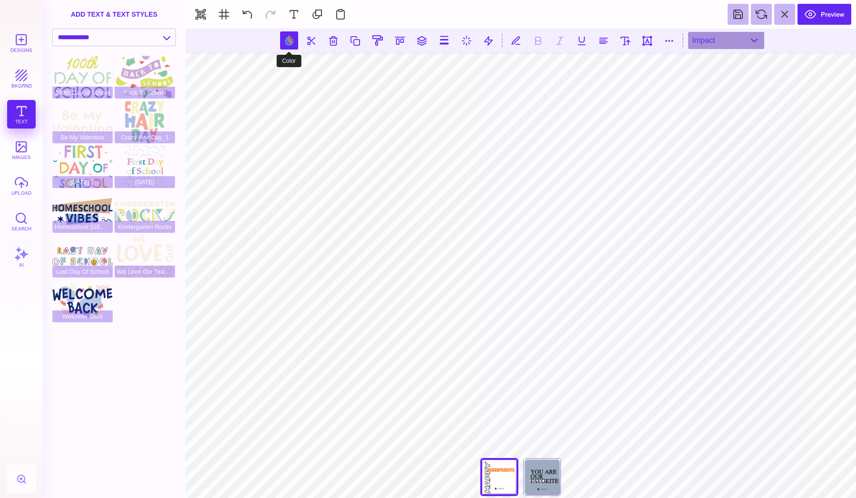
click at [294, 34] on button at bounding box center [289, 40] width 18 height 18
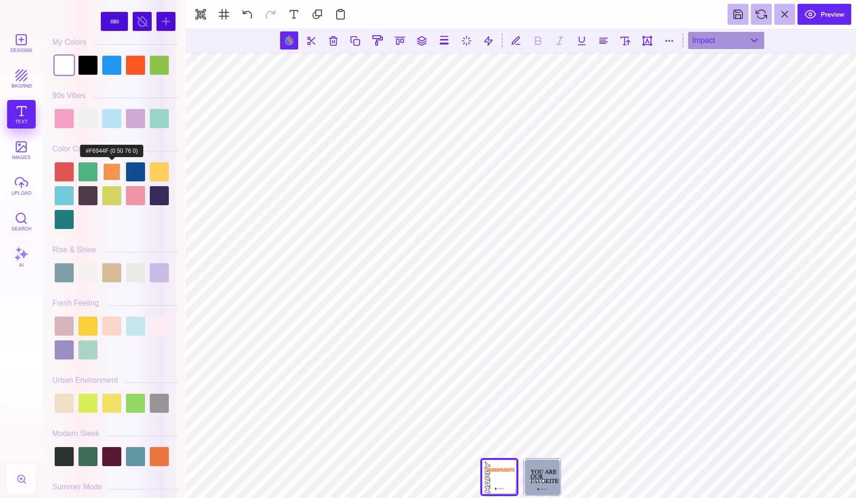
click at [113, 165] on div at bounding box center [111, 171] width 19 height 19
type input "#F6944F"
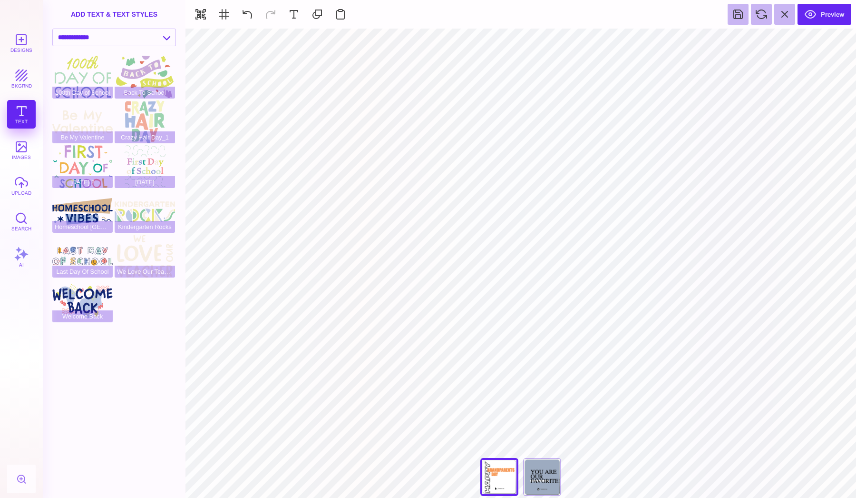
type input "#FFFFFF"
click at [410, 39] on button at bounding box center [412, 40] width 18 height 18
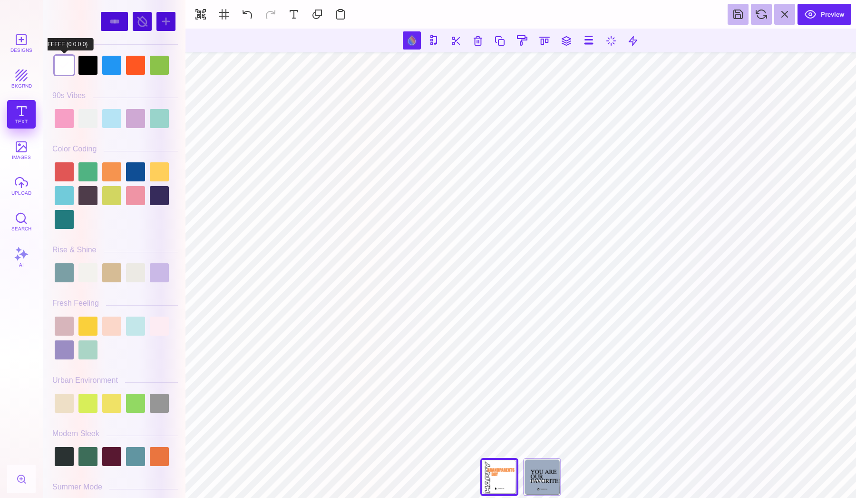
click at [65, 65] on div at bounding box center [64, 65] width 19 height 19
click at [87, 65] on div at bounding box center [87, 65] width 19 height 19
type input "#000000"
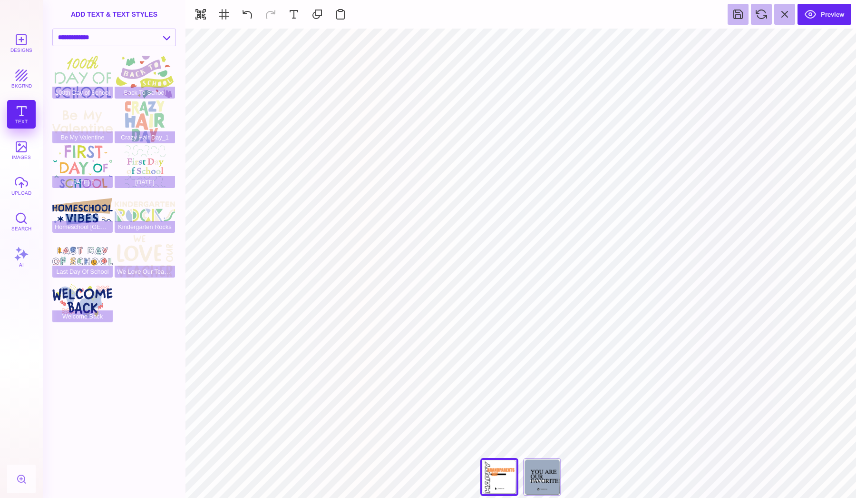
type input "#505050"
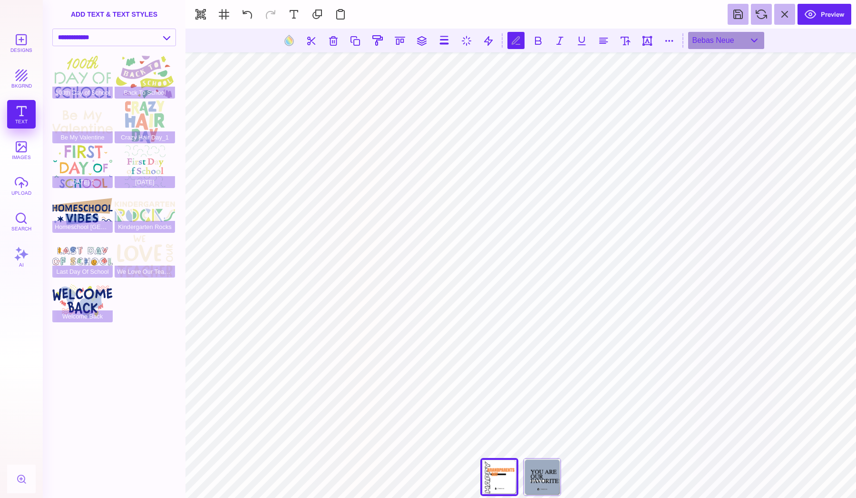
type textarea "*"
type textarea "*********"
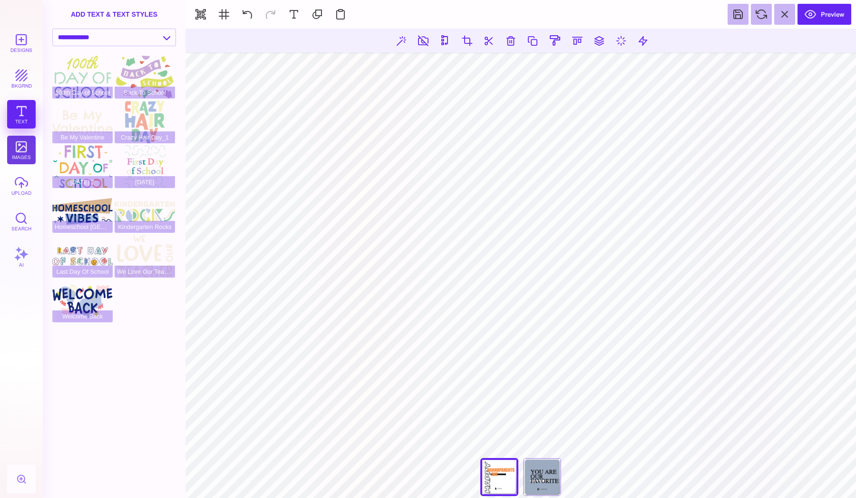
click at [21, 148] on button "images" at bounding box center [21, 150] width 29 height 29
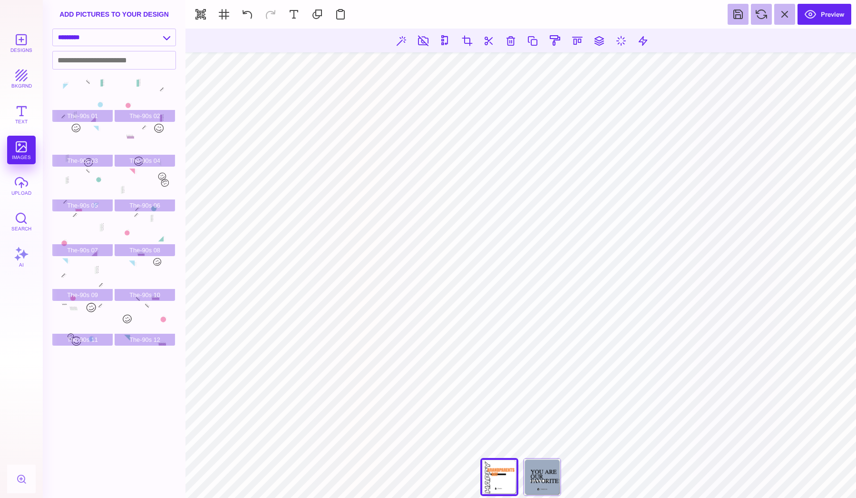
click at [21, 203] on div "Designs bkgrnd Text images upload Search AI" at bounding box center [21, 263] width 43 height 469
click at [21, 176] on button "upload" at bounding box center [21, 185] width 29 height 29
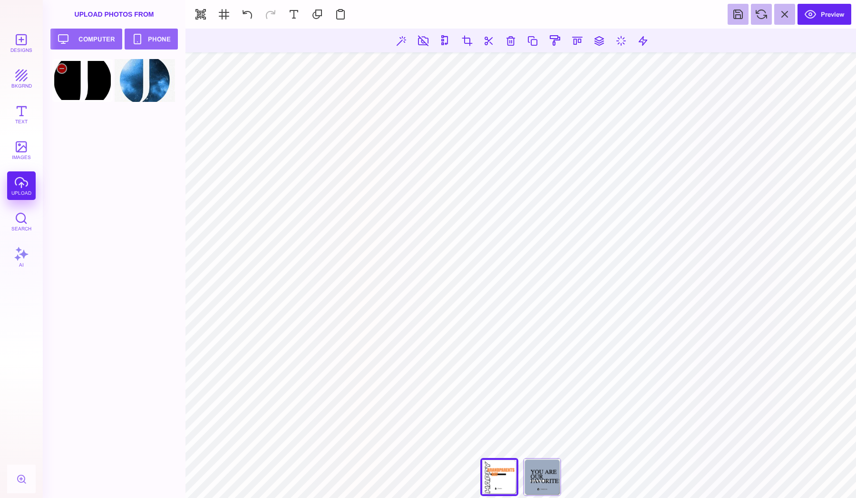
click at [78, 83] on div at bounding box center [82, 80] width 60 height 43
type input "#000000"
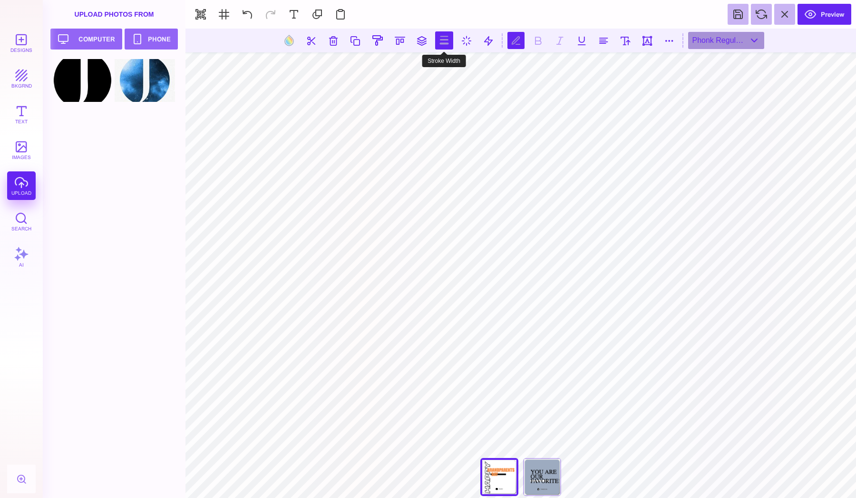
click at [446, 40] on button at bounding box center [444, 40] width 18 height 18
type input "*"
drag, startPoint x: 422, startPoint y: 68, endPoint x: 408, endPoint y: 69, distance: 14.8
type input "***"
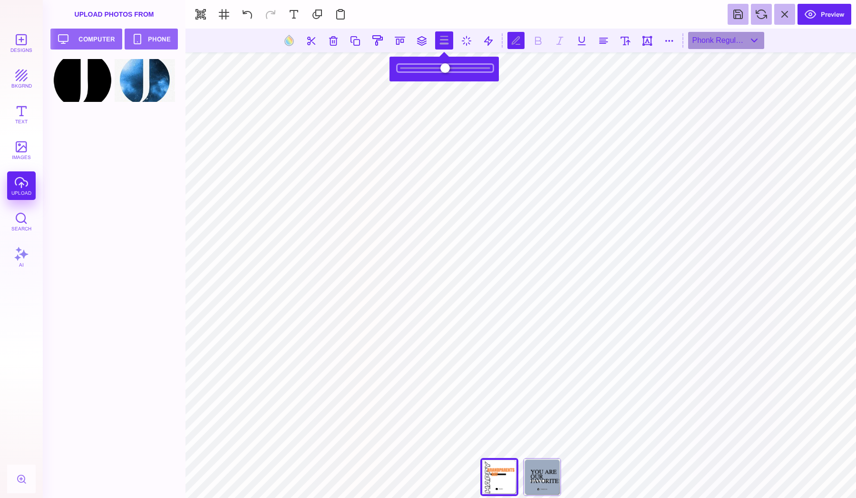
click at [408, 69] on input "range" at bounding box center [445, 68] width 95 height 7
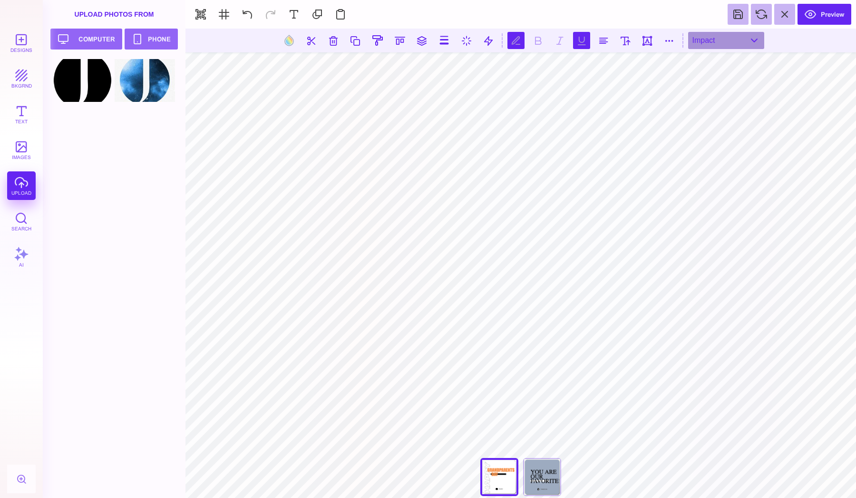
click at [585, 39] on button at bounding box center [581, 40] width 17 height 17
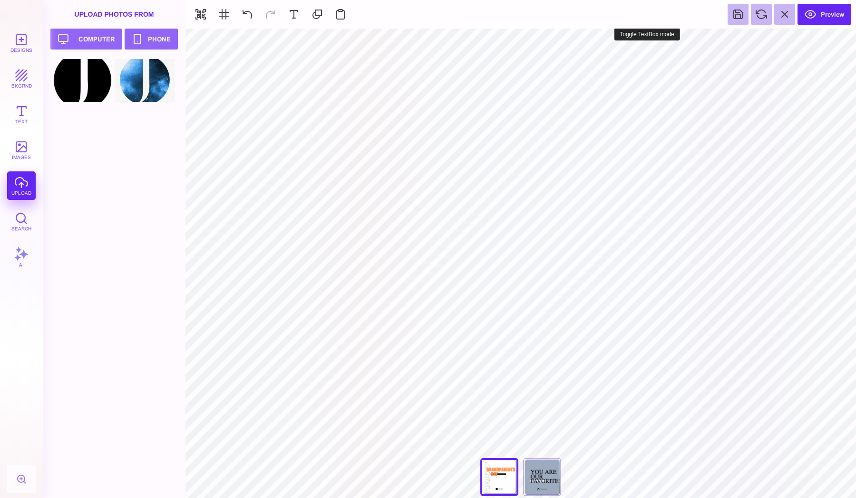
type input "#FFFFFF"
click at [503, 37] on button at bounding box center [500, 40] width 18 height 18
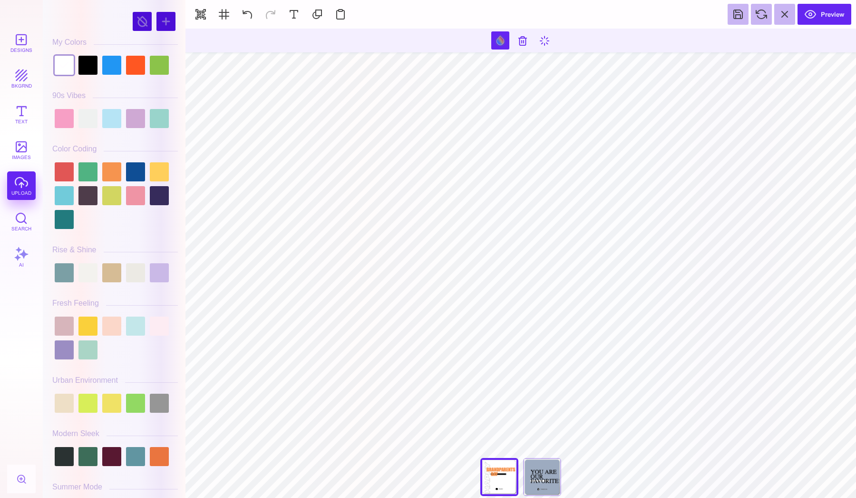
click at [78, 121] on div at bounding box center [115, 119] width 126 height 24
click at [81, 121] on div at bounding box center [87, 118] width 19 height 19
click at [89, 267] on div at bounding box center [87, 272] width 19 height 19
click at [139, 271] on div at bounding box center [135, 272] width 19 height 19
click at [110, 278] on div at bounding box center [111, 272] width 19 height 19
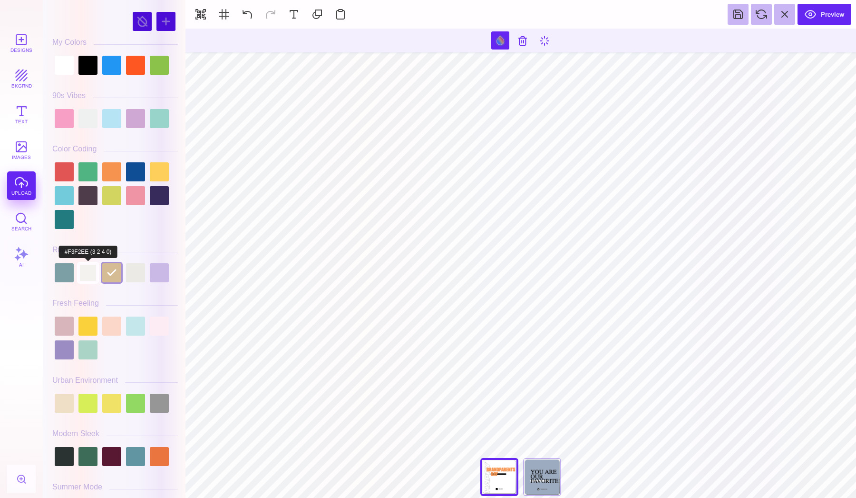
click at [87, 274] on div at bounding box center [87, 272] width 19 height 19
click at [135, 273] on div at bounding box center [135, 272] width 19 height 19
click at [92, 274] on div at bounding box center [87, 272] width 19 height 19
click at [87, 126] on div at bounding box center [87, 118] width 19 height 19
click at [63, 61] on div at bounding box center [64, 65] width 19 height 19
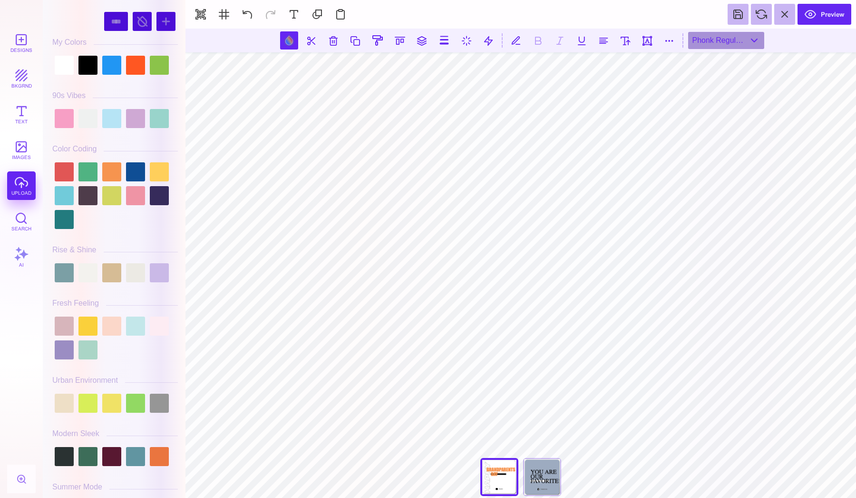
type input "#000000"
click at [444, 48] on button at bounding box center [444, 40] width 18 height 18
click at [408, 71] on input "range" at bounding box center [445, 68] width 95 height 7
type input "***"
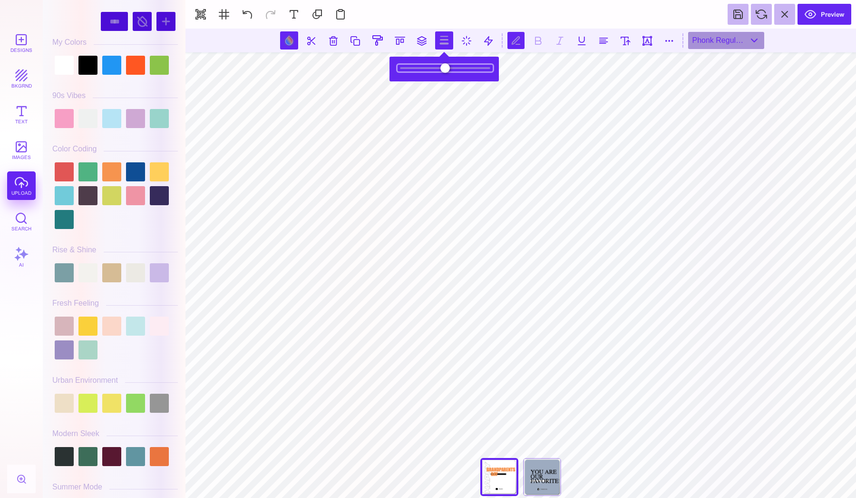
click at [409, 71] on input "range" at bounding box center [445, 68] width 95 height 7
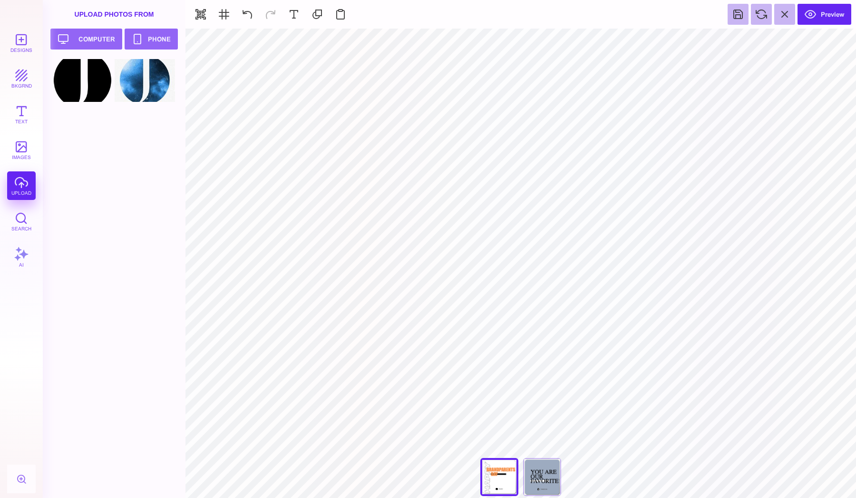
type input "#F6944F"
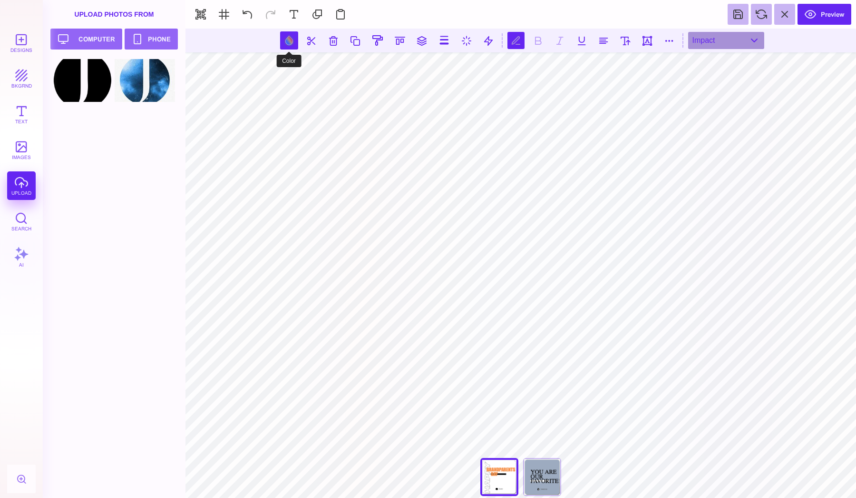
click at [284, 48] on button at bounding box center [289, 40] width 18 height 18
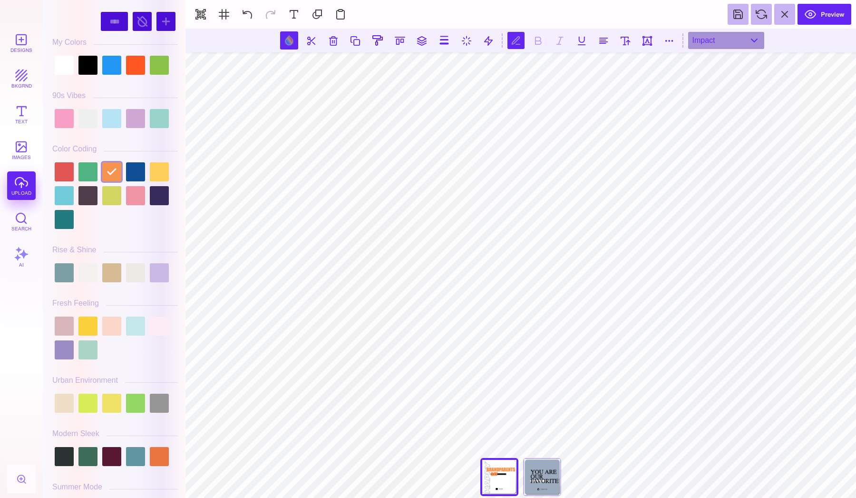
scroll to position [0, 3]
click at [138, 77] on div at bounding box center [115, 65] width 126 height 24
click at [138, 76] on div at bounding box center [115, 65] width 126 height 24
click at [138, 73] on div at bounding box center [135, 65] width 19 height 19
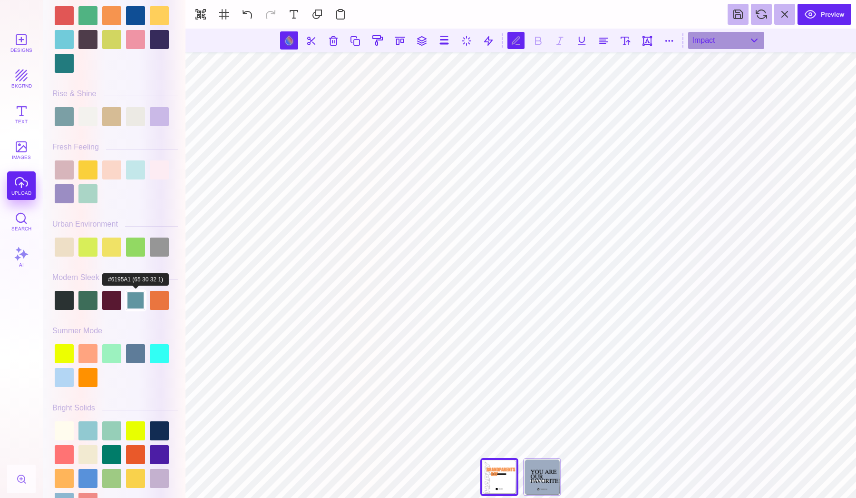
scroll to position [159, 0]
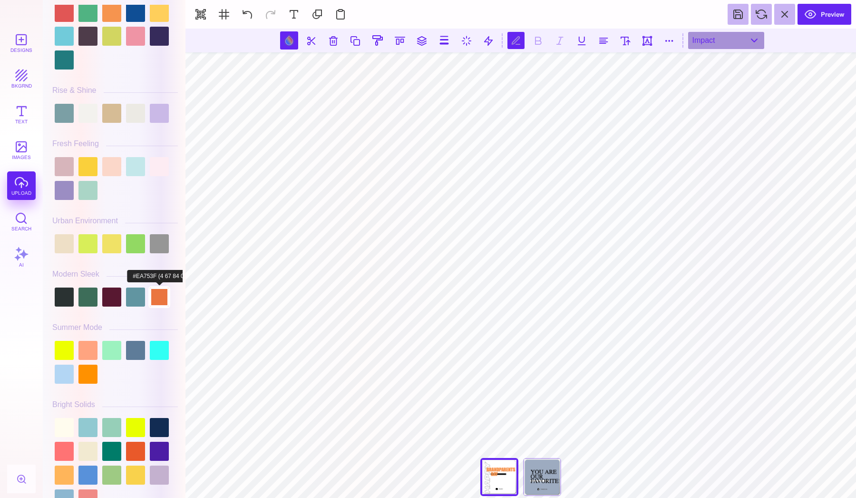
click at [157, 296] on div at bounding box center [159, 296] width 19 height 19
click at [89, 350] on div at bounding box center [87, 350] width 19 height 19
type input "#FFA480"
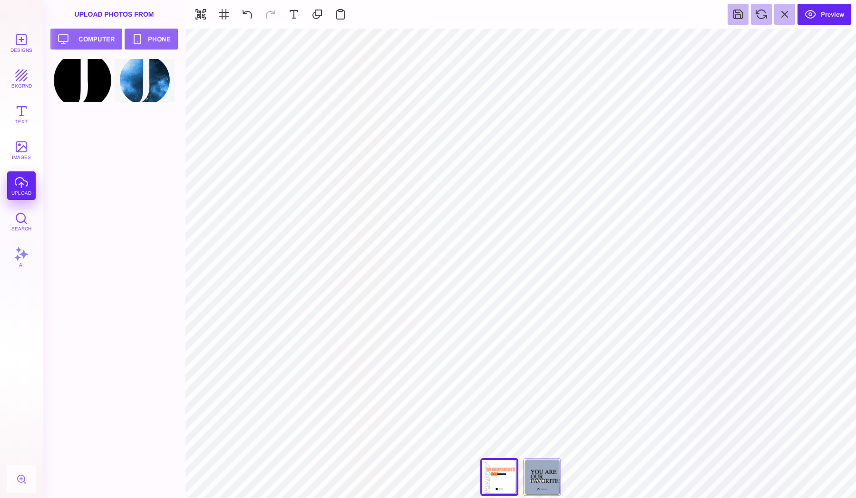
type input "#F6944F"
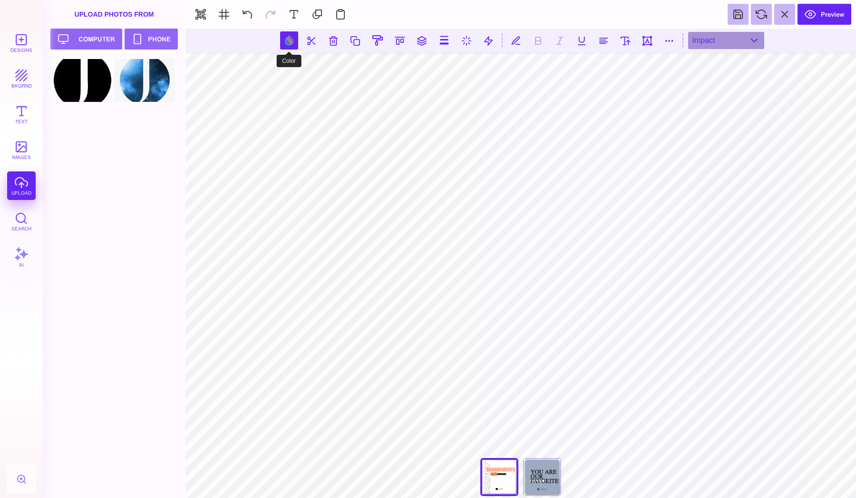
click at [291, 40] on button at bounding box center [289, 40] width 18 height 18
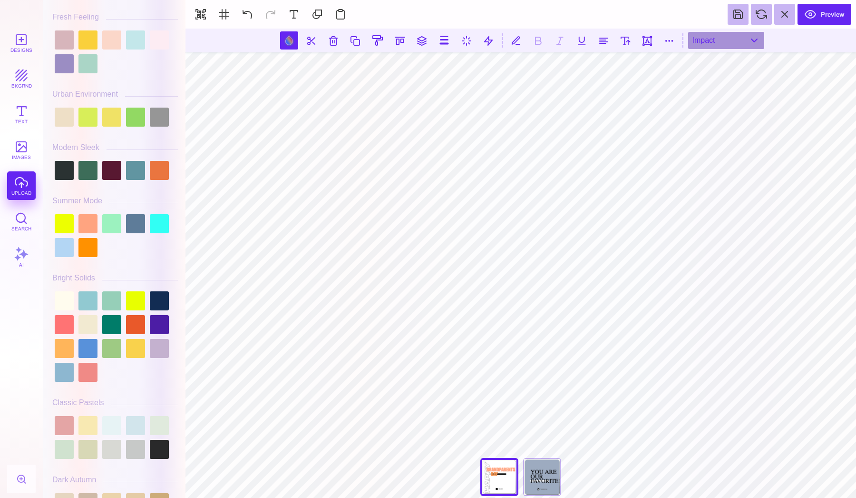
scroll to position [241, 0]
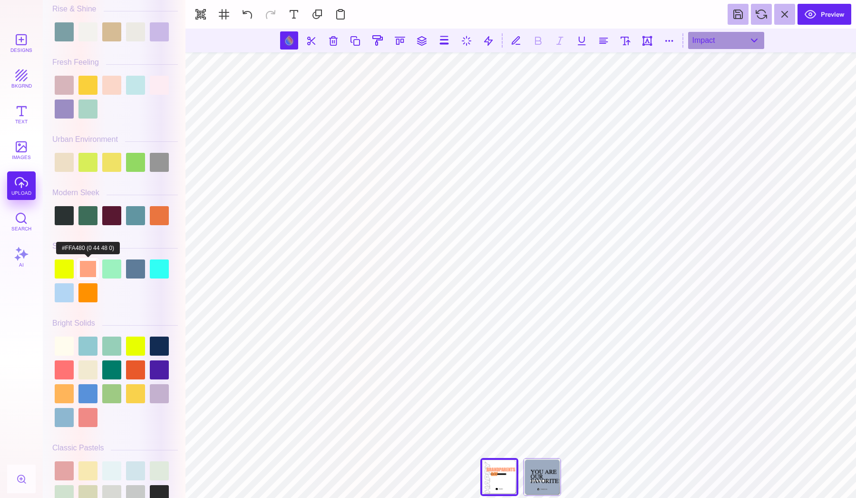
click at [88, 269] on div at bounding box center [87, 268] width 19 height 19
type input "#FFA480"
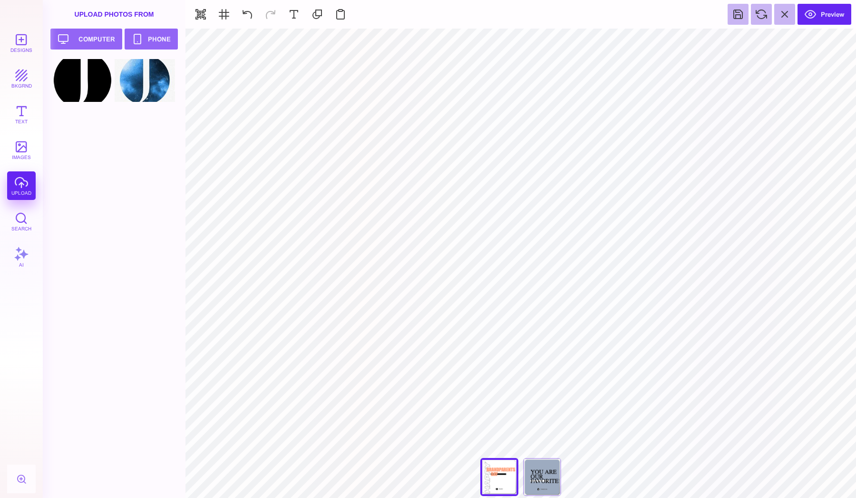
type input "#FFFFFF"
click at [498, 40] on button at bounding box center [500, 40] width 18 height 18
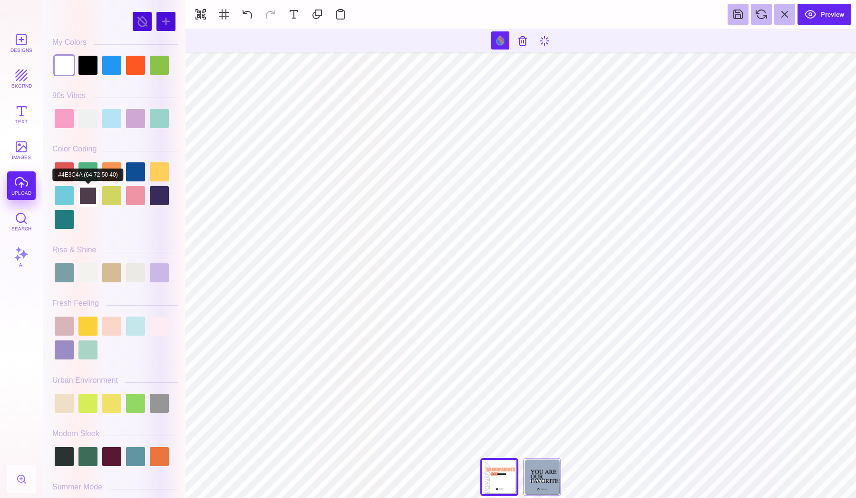
click at [91, 201] on div at bounding box center [87, 195] width 19 height 19
click at [63, 67] on div at bounding box center [64, 65] width 19 height 19
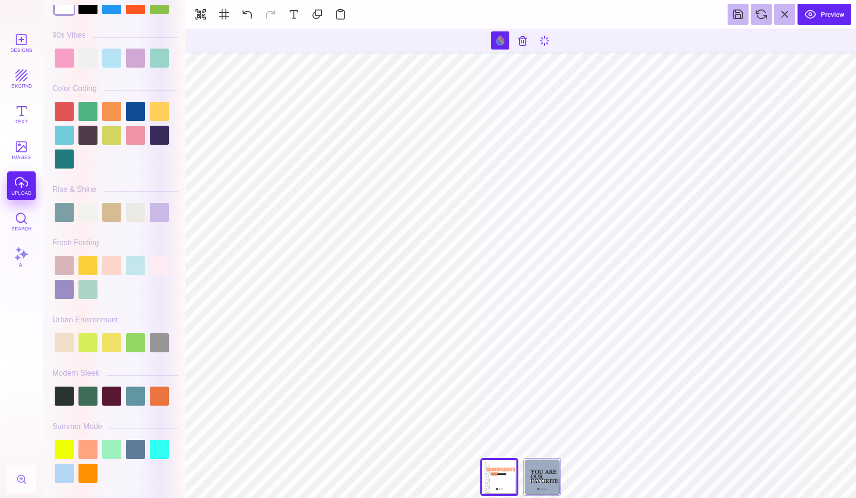
scroll to position [72, 0]
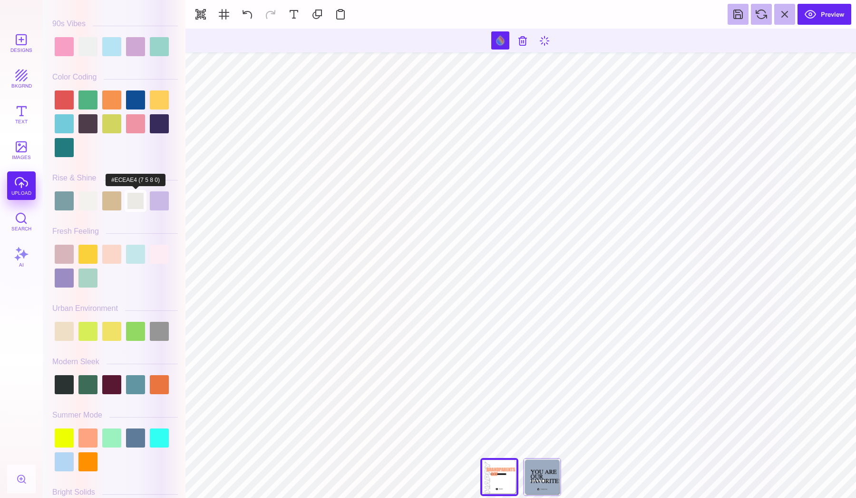
click at [136, 204] on div at bounding box center [135, 200] width 19 height 19
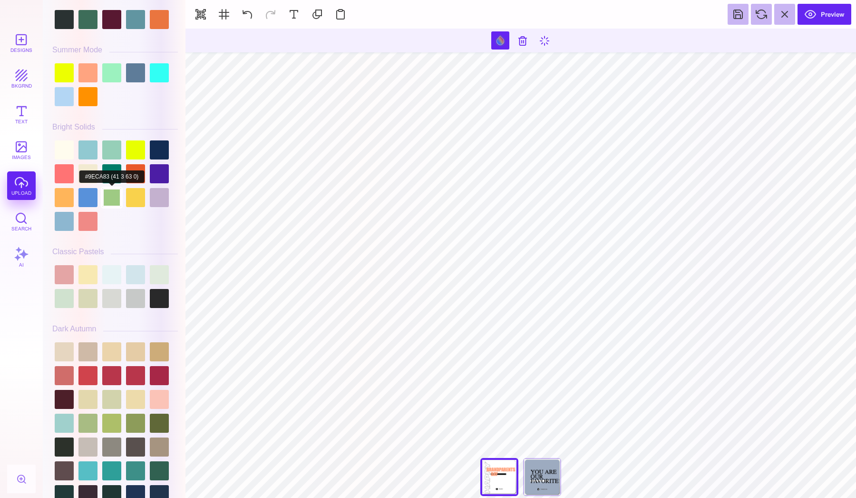
scroll to position [441, 0]
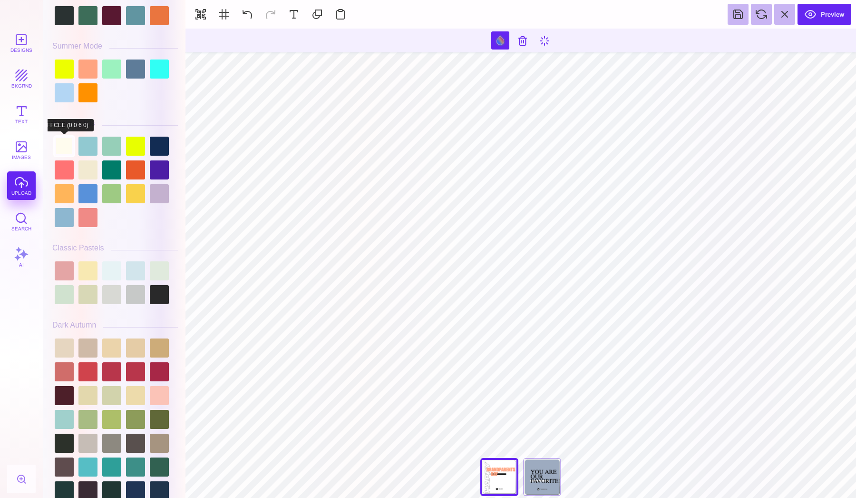
click at [58, 140] on div at bounding box center [64, 146] width 19 height 19
type input "#FFFCEE"
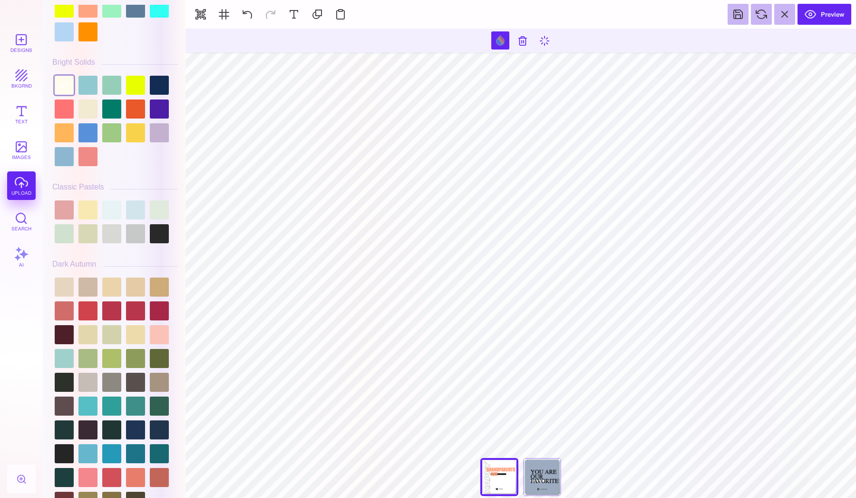
scroll to position [504, 0]
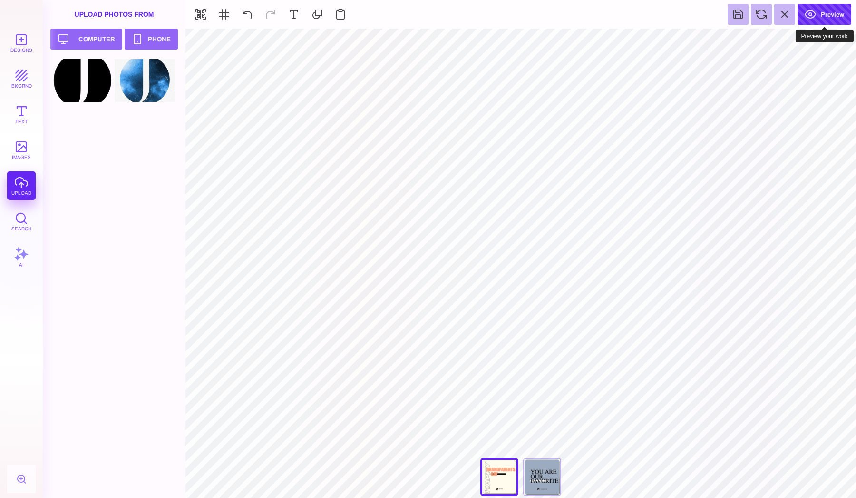
click at [633, 16] on button "Preview" at bounding box center [825, 14] width 54 height 21
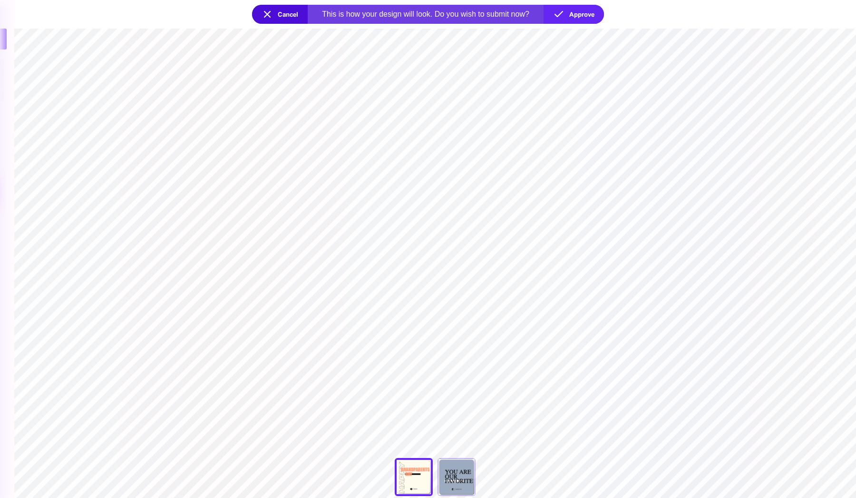
click at [288, 20] on button "Cancel" at bounding box center [280, 14] width 56 height 19
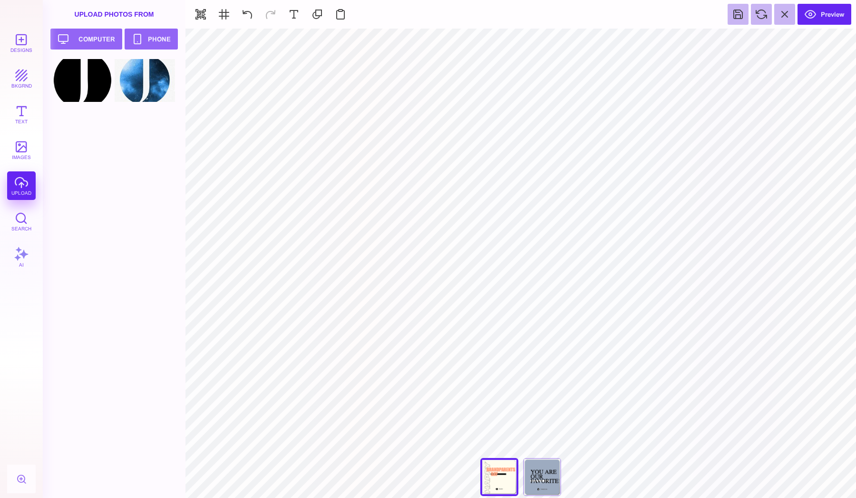
type input "#000000"
click at [411, 44] on button at bounding box center [412, 40] width 18 height 18
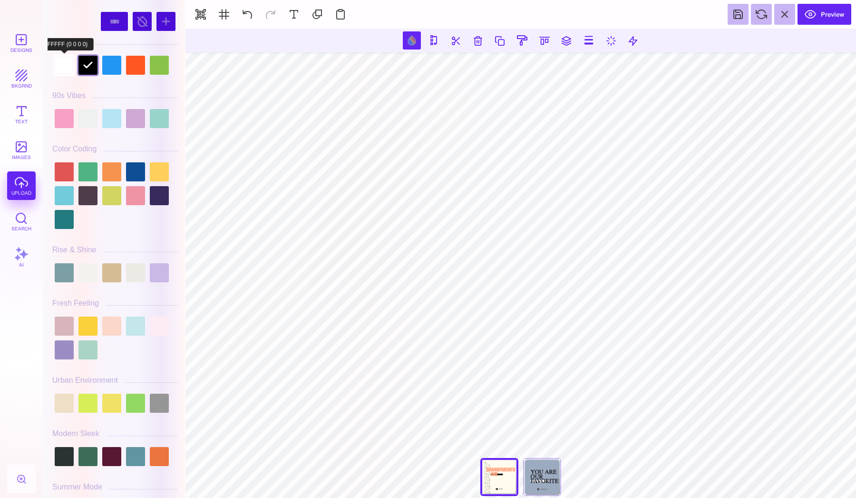
click at [64, 67] on div at bounding box center [64, 65] width 19 height 19
click at [87, 67] on div at bounding box center [87, 65] width 19 height 19
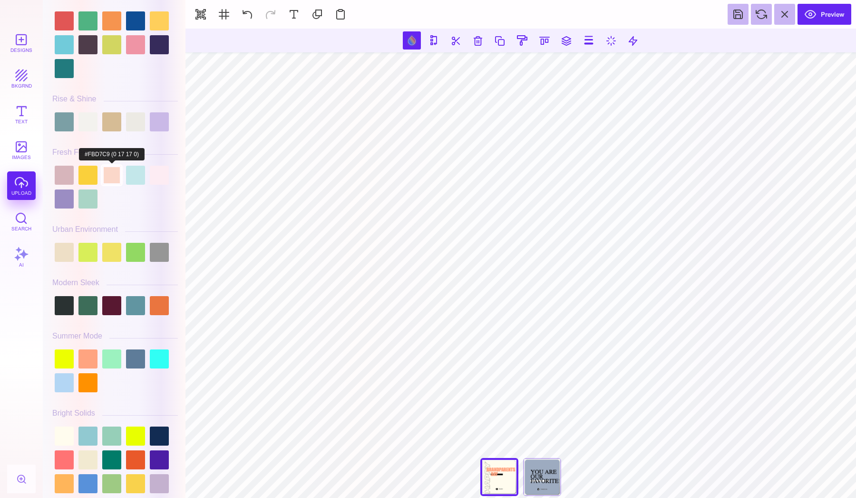
scroll to position [193, 0]
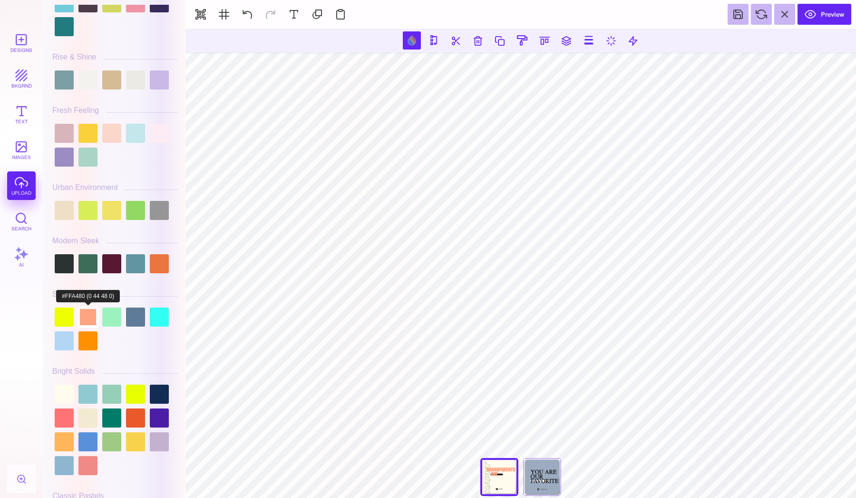
click at [90, 321] on div at bounding box center [87, 316] width 19 height 19
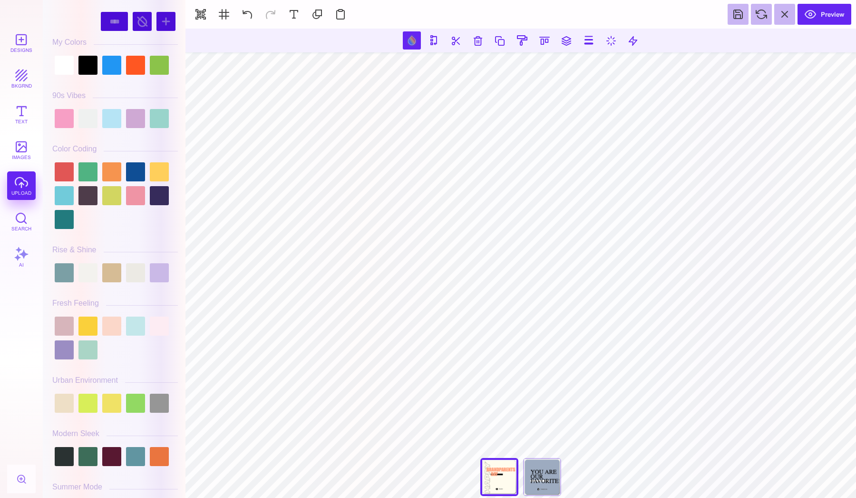
scroll to position [0, 0]
click at [60, 59] on div at bounding box center [64, 65] width 19 height 19
click at [94, 62] on div at bounding box center [87, 65] width 19 height 19
type input "#000000"
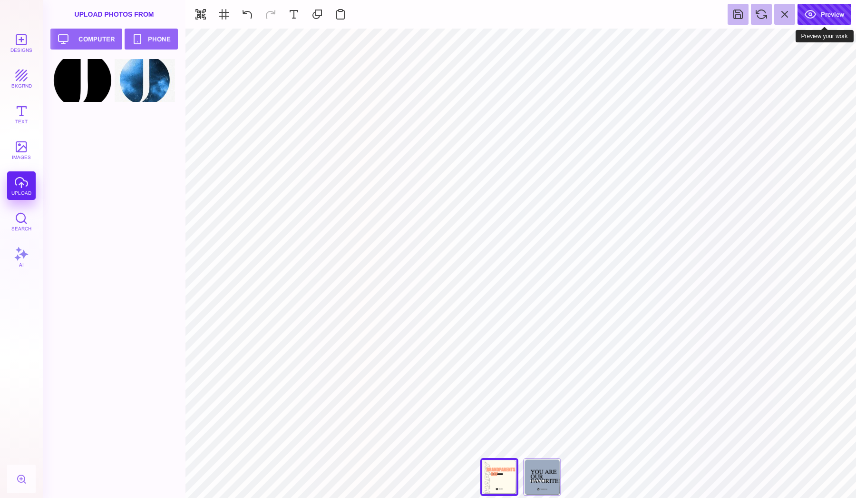
click at [633, 13] on button "Preview" at bounding box center [825, 14] width 54 height 21
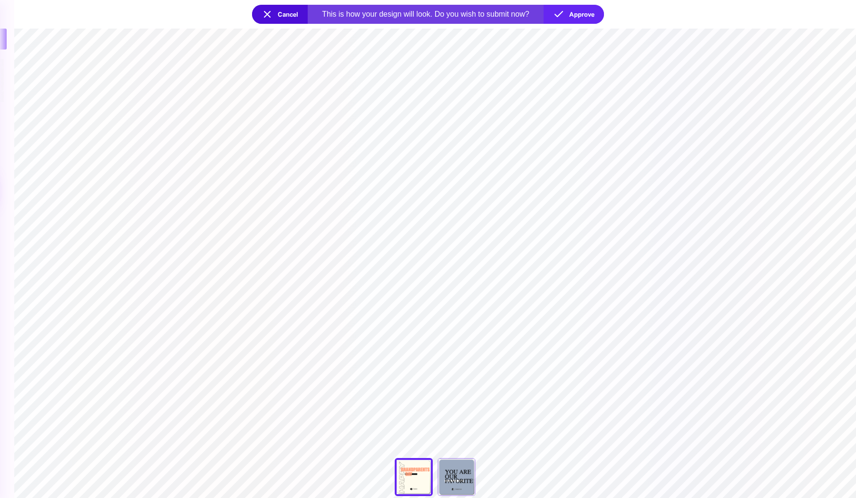
click at [274, 8] on button "Cancel" at bounding box center [280, 14] width 56 height 19
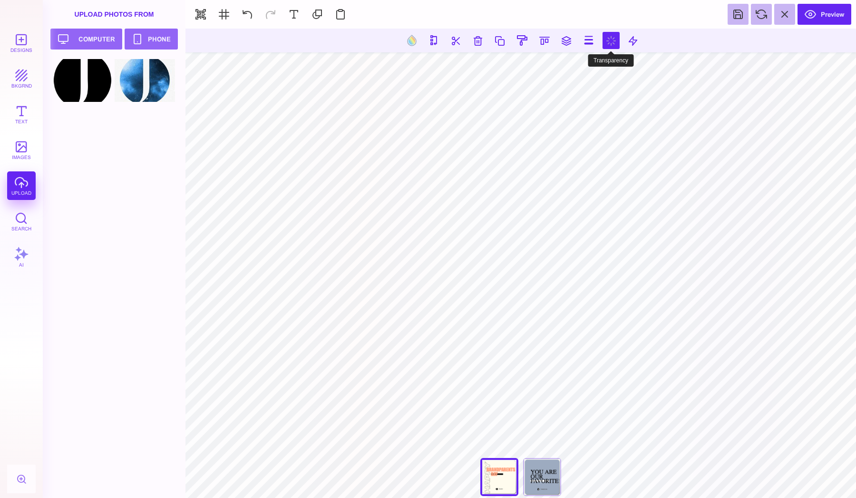
click at [612, 44] on button at bounding box center [611, 40] width 17 height 17
type input "*"
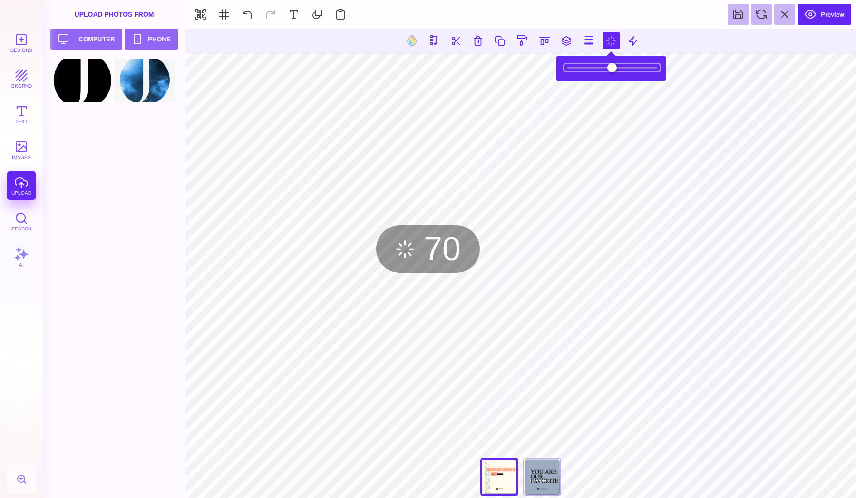
drag, startPoint x: 652, startPoint y: 68, endPoint x: 627, endPoint y: 67, distance: 24.8
type input "***"
click at [627, 67] on input "range" at bounding box center [612, 67] width 95 height 7
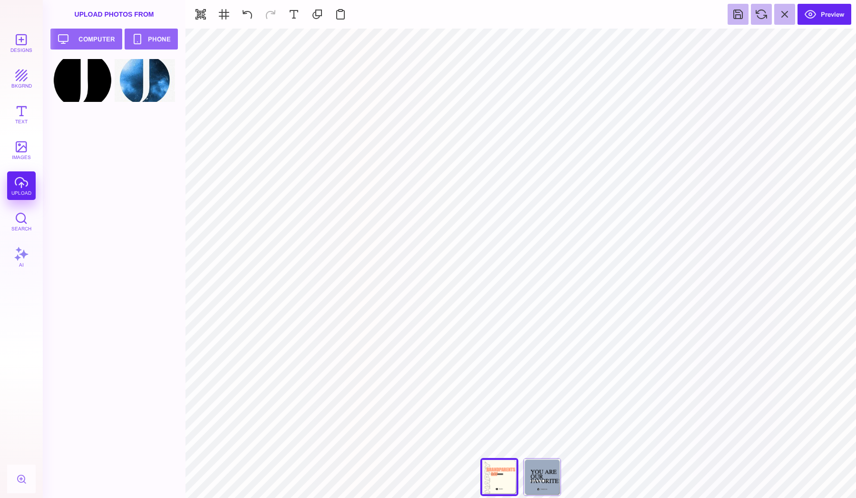
type input "#000000"
click at [633, 16] on button "Preview" at bounding box center [825, 14] width 54 height 21
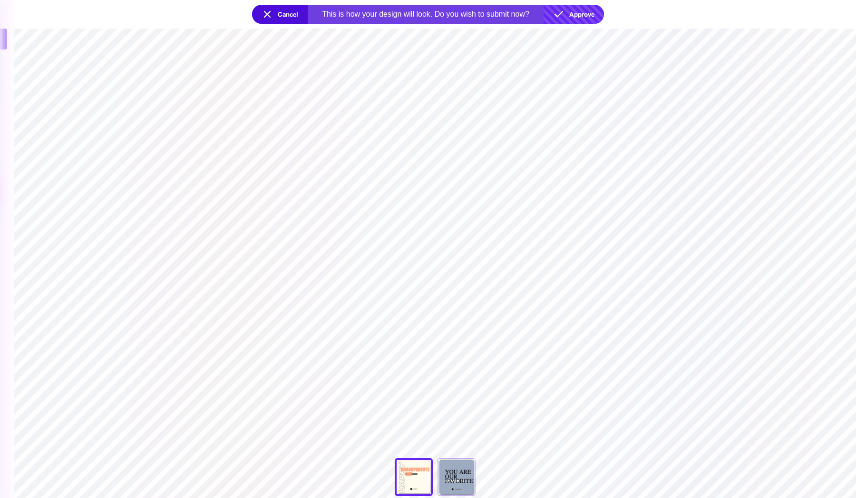
click at [568, 16] on button "Approve" at bounding box center [574, 14] width 60 height 19
click at [579, 14] on button "Approve" at bounding box center [574, 14] width 60 height 19
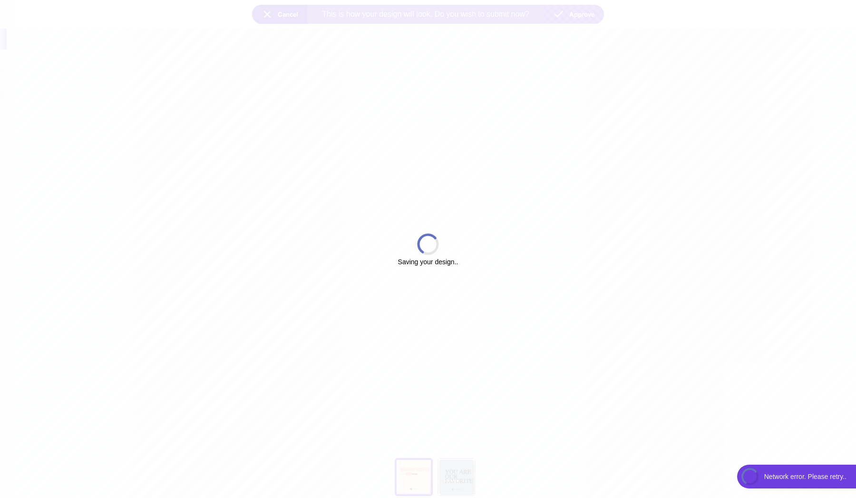
click at [579, 14] on div "Saving your design.." at bounding box center [428, 249] width 856 height 498
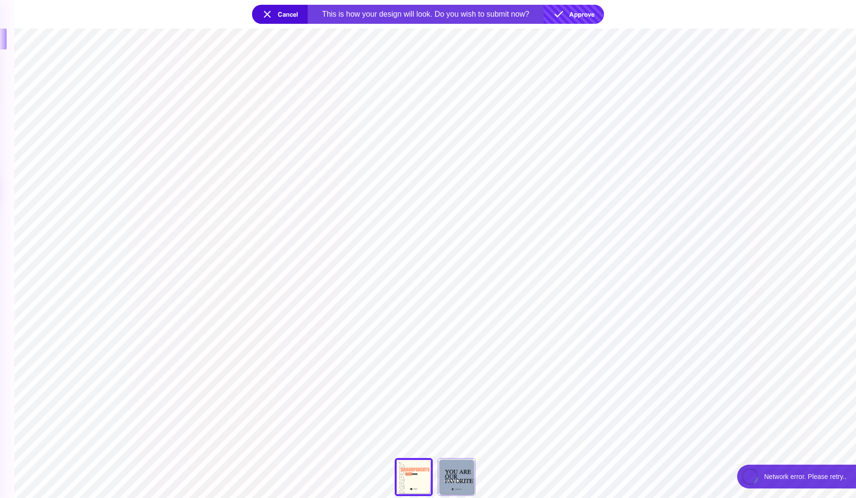
click at [579, 14] on button "Approve" at bounding box center [574, 14] width 60 height 19
click at [275, 16] on button "Cancel" at bounding box center [280, 14] width 56 height 19
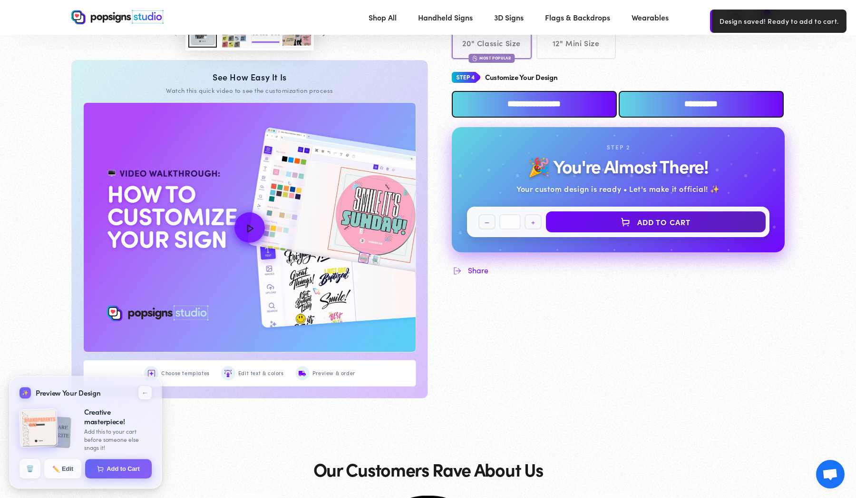
scroll to position [423, 0]
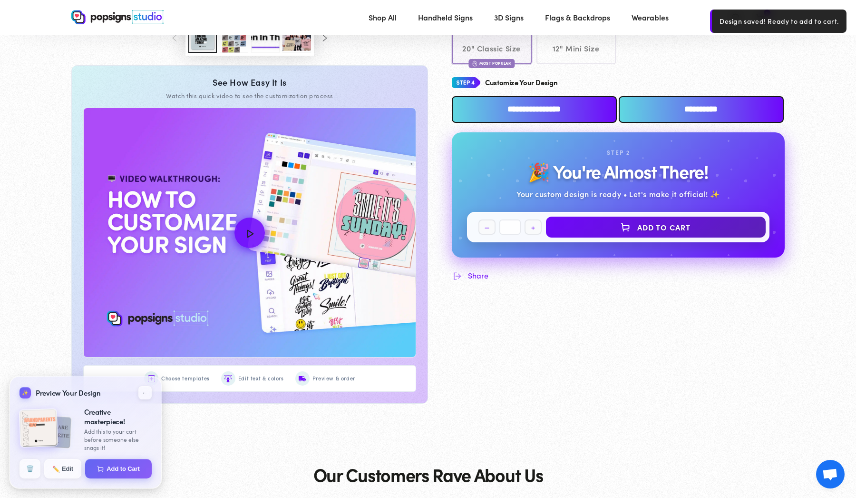
click at [574, 105] on input "**********" at bounding box center [534, 109] width 165 height 27
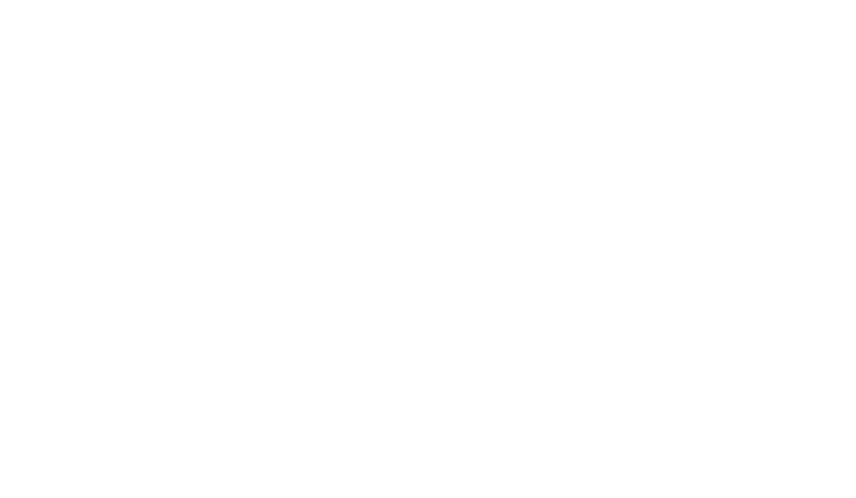
scroll to position [0, 0]
type textarea "An ancient tree with a door leading to a magical world"
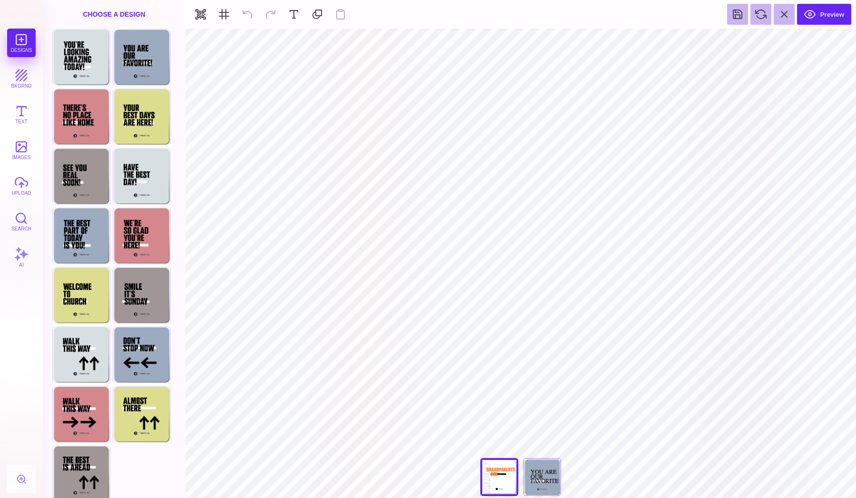
type input "#000000"
click at [614, 40] on button at bounding box center [611, 40] width 17 height 17
type input "*"
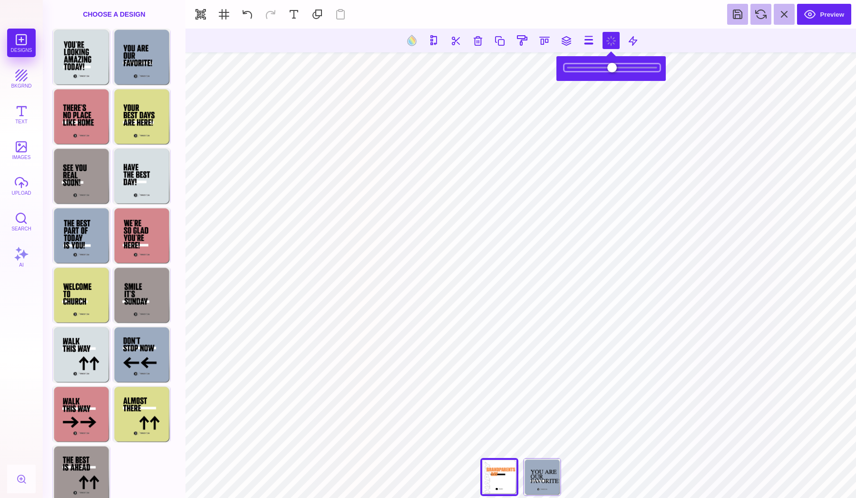
drag, startPoint x: 653, startPoint y: 69, endPoint x: 627, endPoint y: 69, distance: 25.2
type input "***"
click at [627, 69] on input "range" at bounding box center [612, 67] width 95 height 7
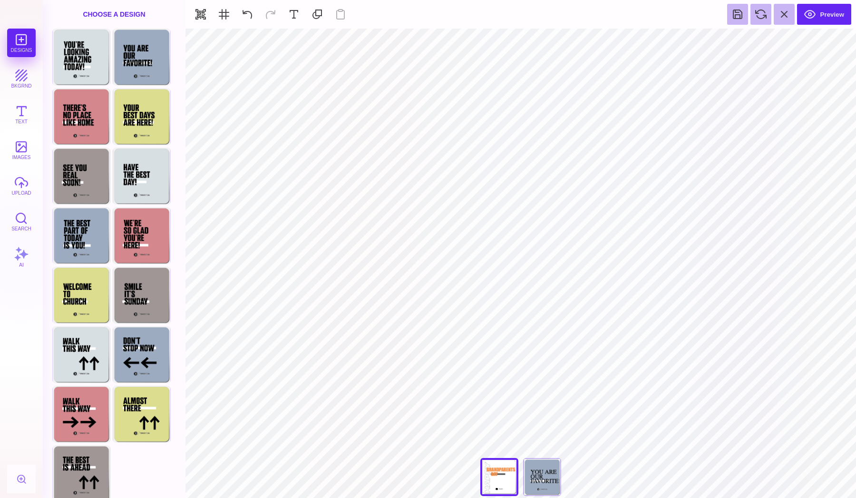
type input "#FFFFFF"
click at [485, 43] on button at bounding box center [489, 40] width 18 height 18
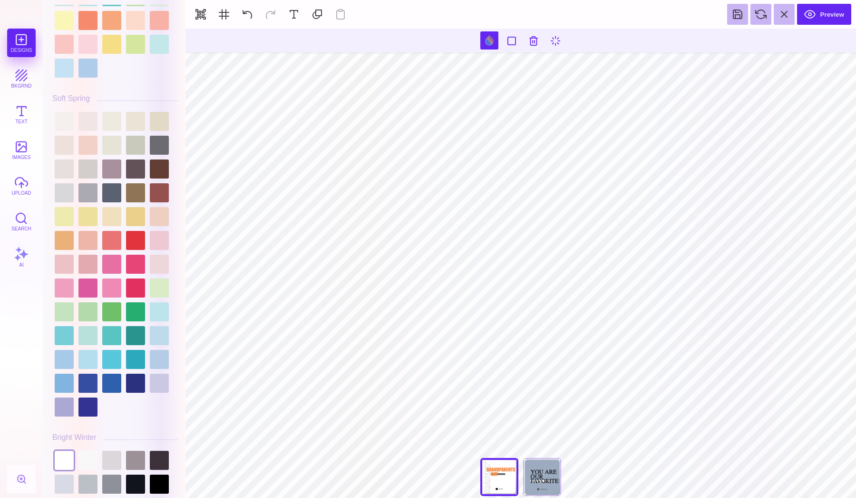
scroll to position [1567, 0]
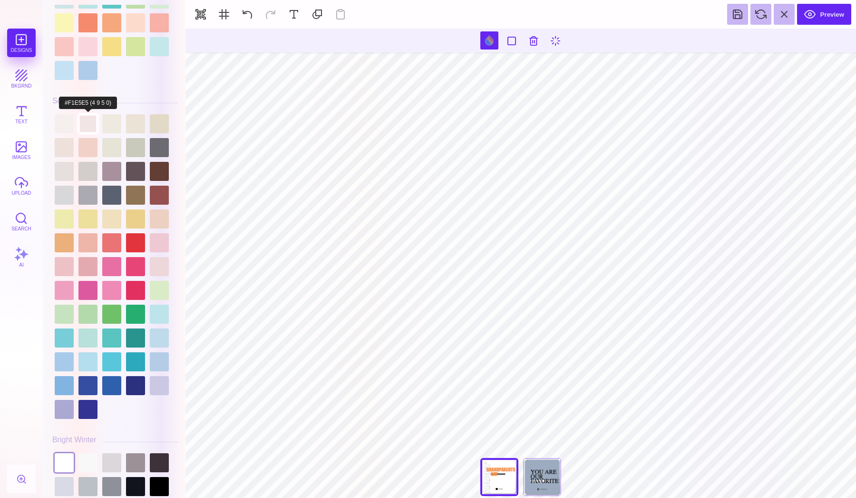
click at [92, 128] on div at bounding box center [87, 123] width 19 height 19
click at [107, 126] on div at bounding box center [111, 123] width 19 height 19
click at [144, 121] on div at bounding box center [135, 123] width 19 height 19
click at [113, 120] on div at bounding box center [111, 123] width 19 height 19
click at [106, 152] on div at bounding box center [111, 147] width 19 height 19
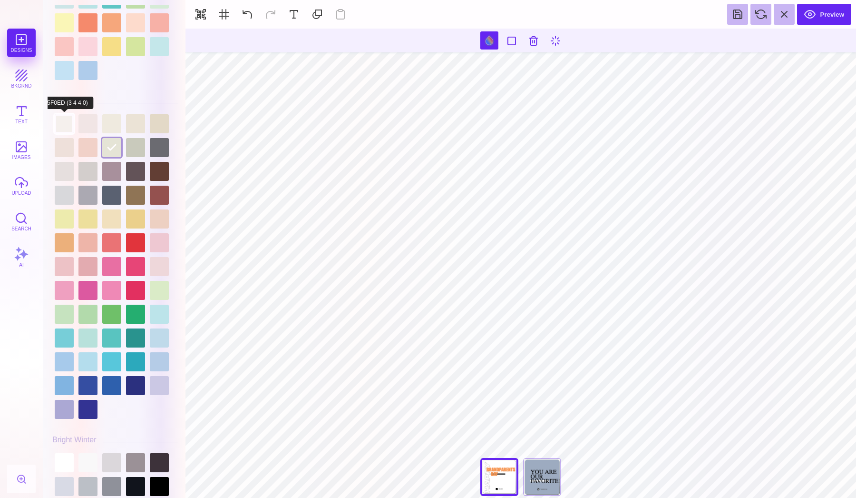
click at [68, 126] on div at bounding box center [64, 123] width 19 height 19
type input "#F6944F"
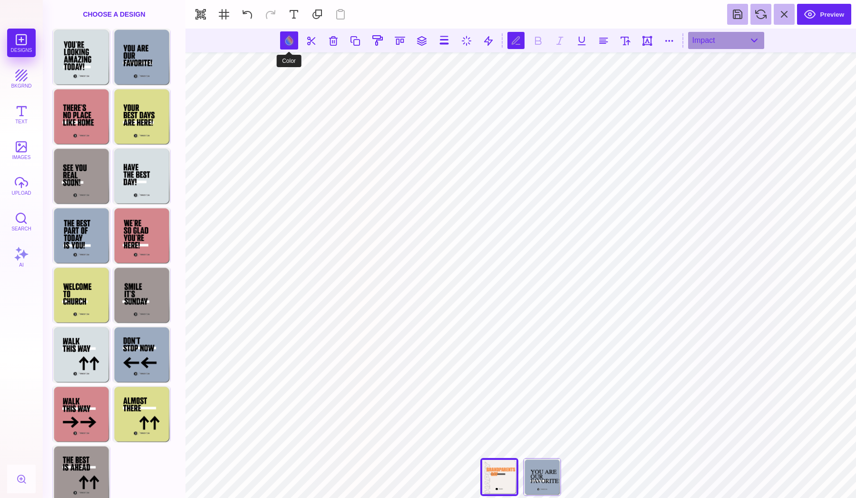
click at [286, 43] on button at bounding box center [289, 40] width 18 height 18
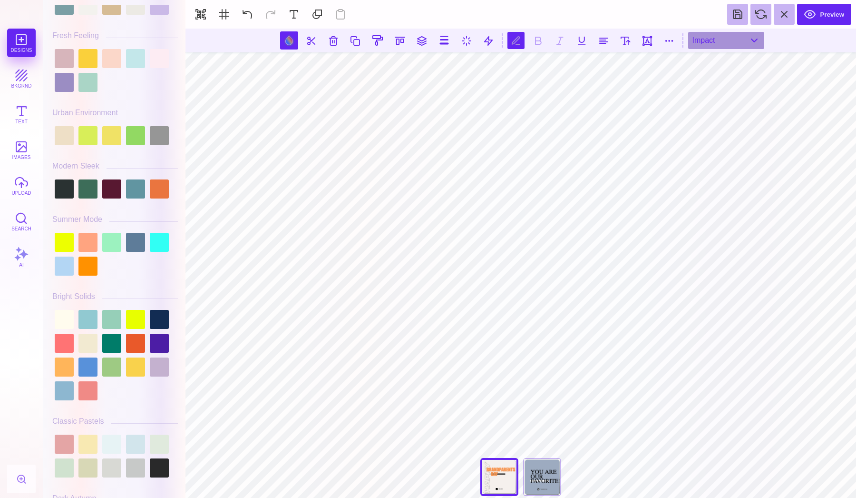
scroll to position [270, 0]
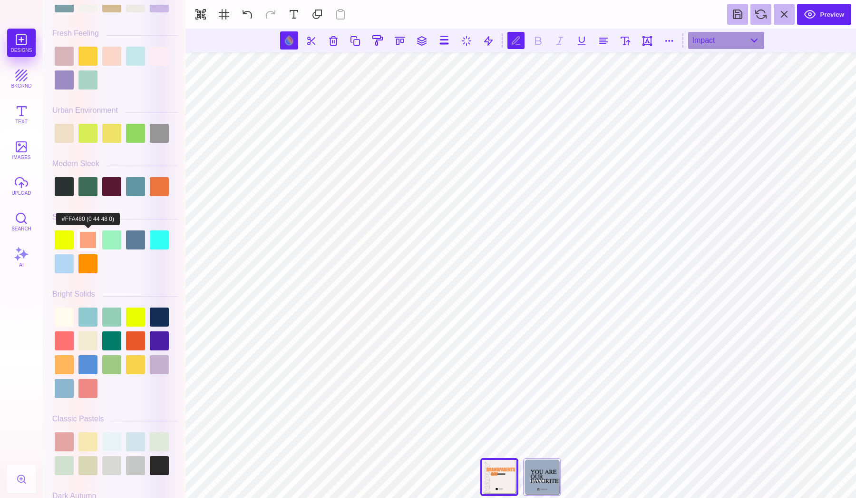
click at [88, 245] on div at bounding box center [87, 239] width 19 height 19
click at [291, 39] on button at bounding box center [289, 40] width 18 height 18
click at [88, 237] on div at bounding box center [87, 239] width 19 height 19
type input "#FFA480"
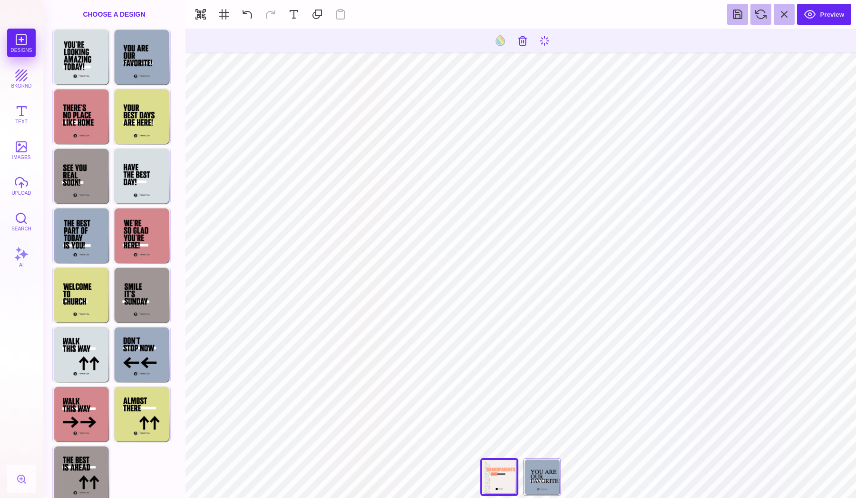
type input "#000000"
click at [824, 17] on button "Preview" at bounding box center [824, 14] width 54 height 21
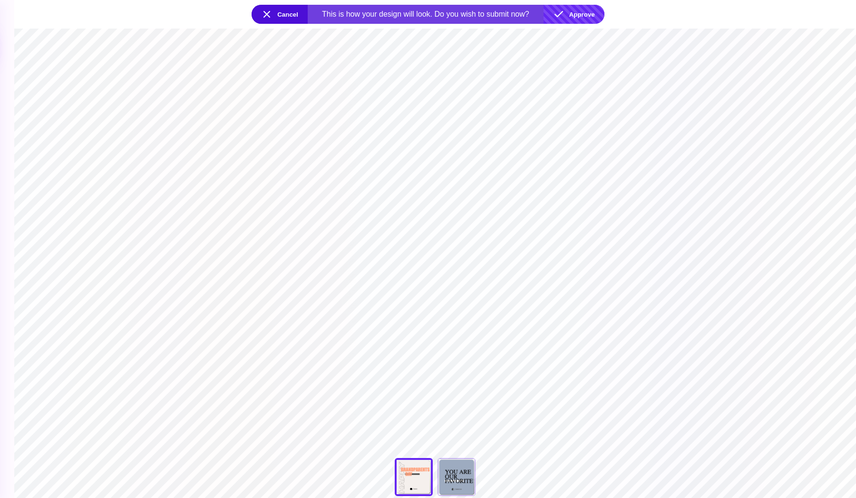
click at [586, 17] on button "Approve" at bounding box center [574, 14] width 61 height 19
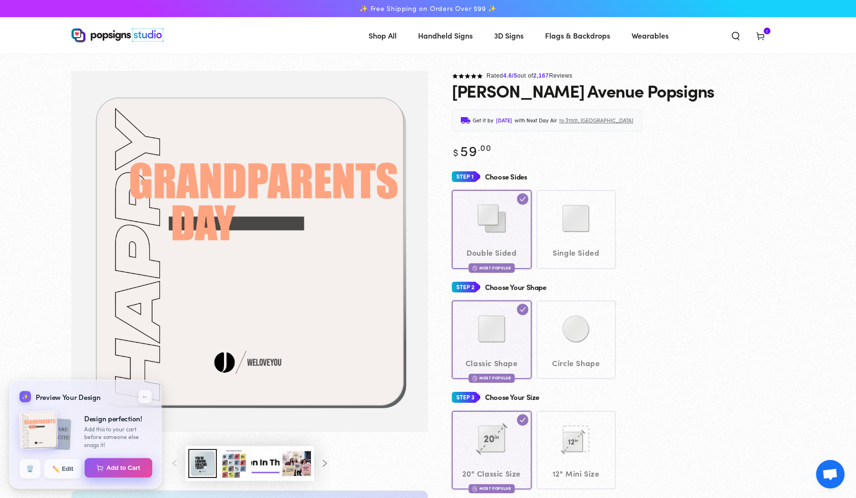
click at [124, 472] on button "Add to Cart" at bounding box center [119, 468] width 68 height 20
select select "**********"
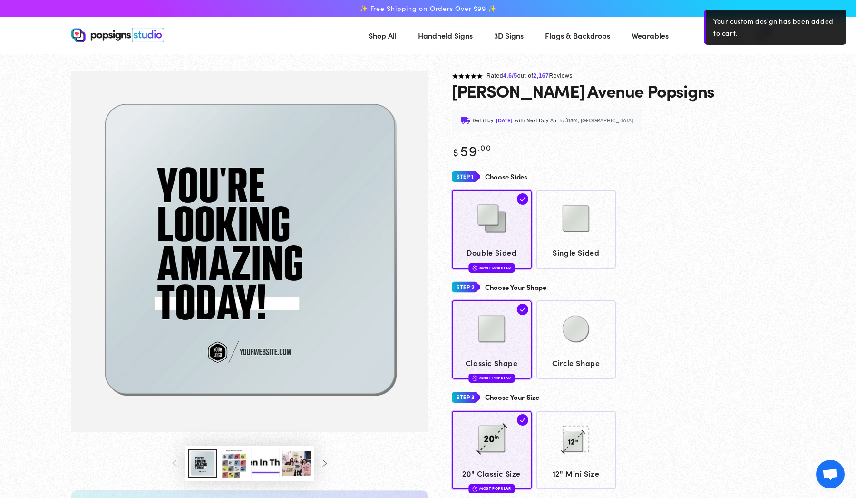
click at [114, 39] on img at bounding box center [117, 35] width 92 height 14
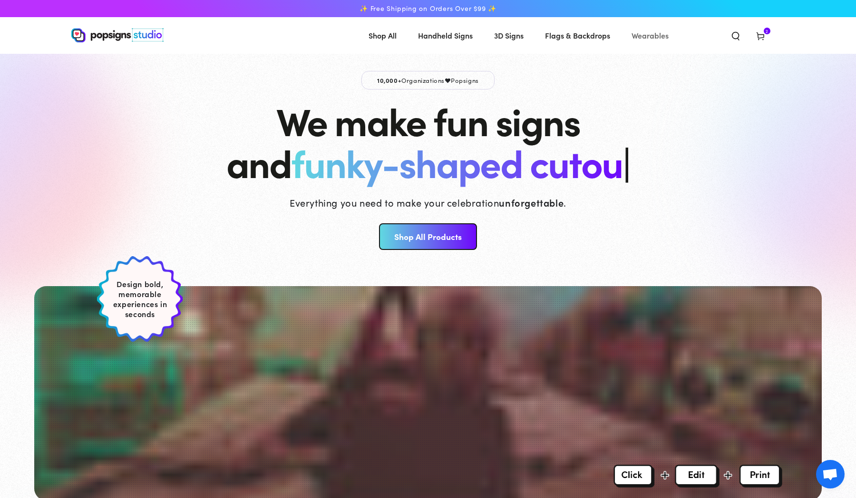
click at [646, 36] on span "Wearables" at bounding box center [650, 36] width 37 height 14
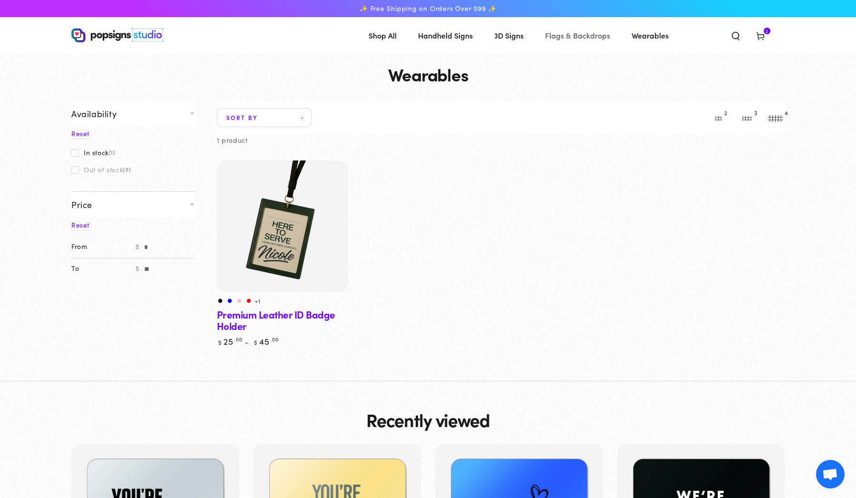
click at [568, 37] on span "Flags & Backdrops" at bounding box center [577, 36] width 65 height 14
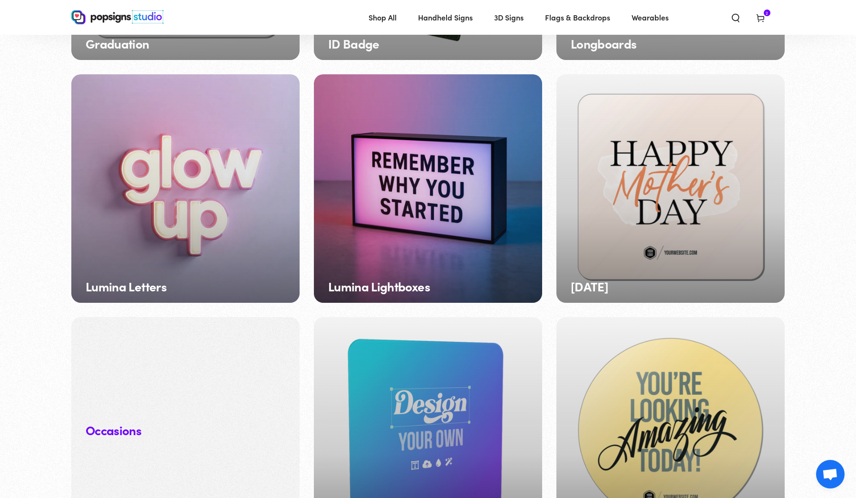
scroll to position [777, 0]
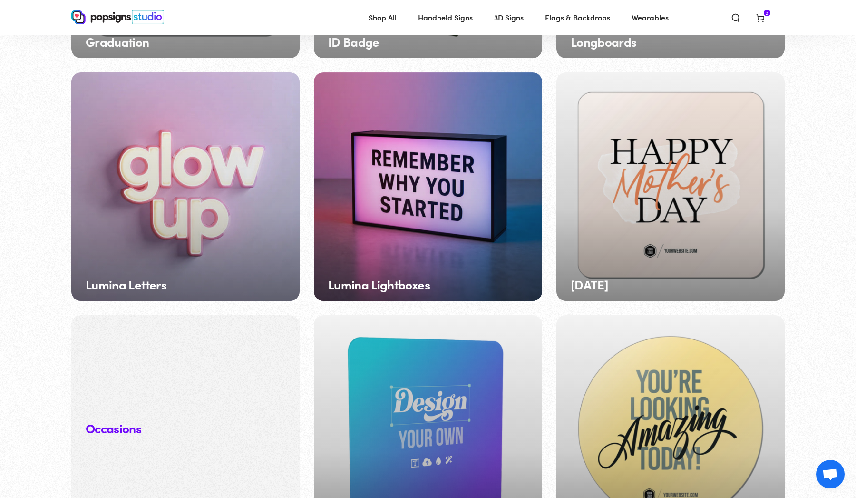
click at [275, 203] on div "Lumina Letters" at bounding box center [185, 186] width 228 height 228
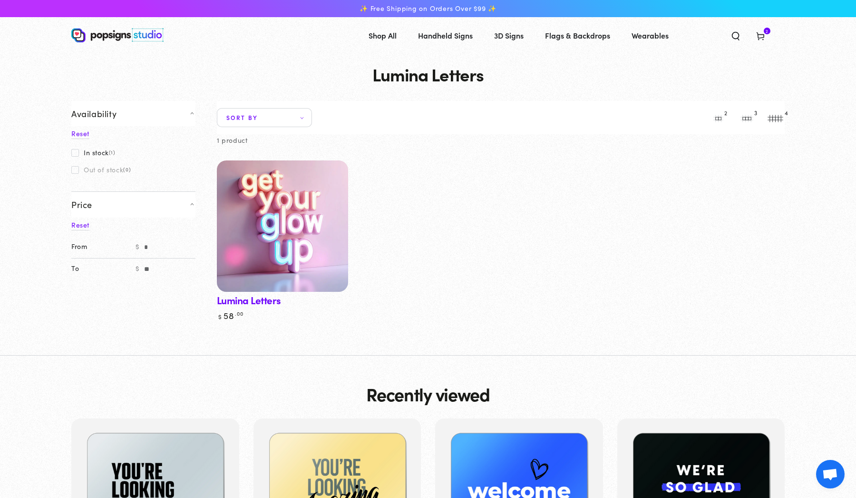
click at [275, 204] on img at bounding box center [282, 225] width 135 height 135
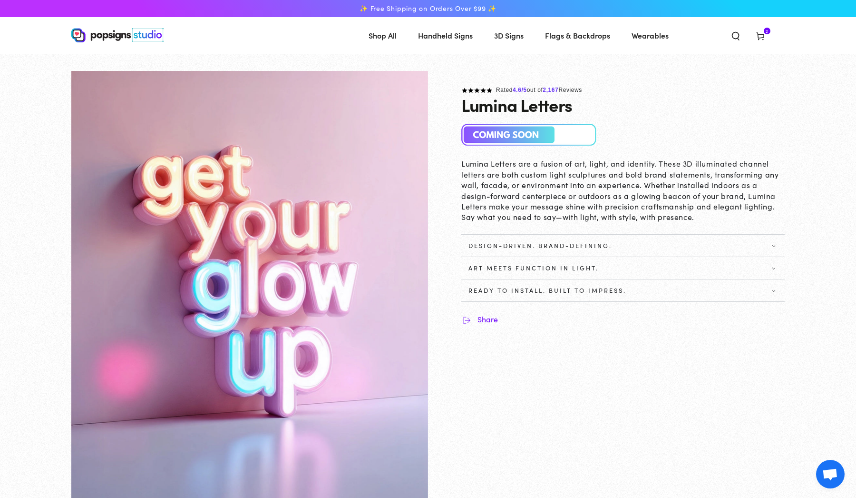
click at [523, 130] on img at bounding box center [529, 135] width 136 height 22
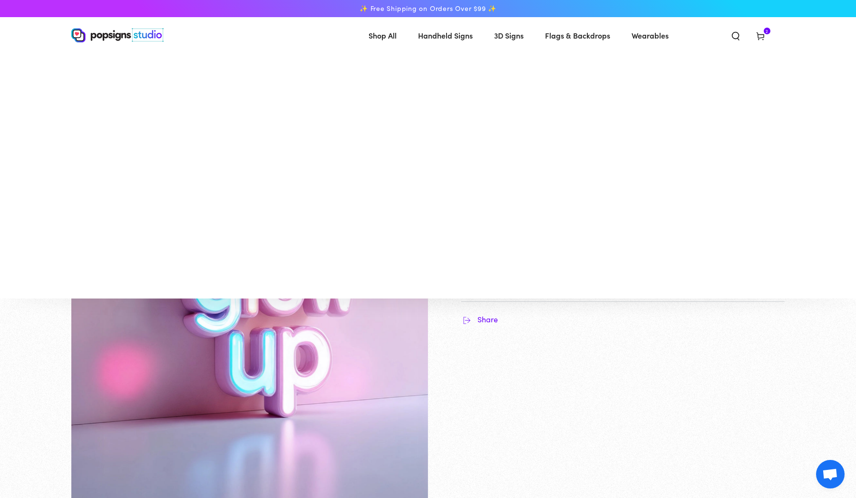
click at [396, 32] on span "Shop All" at bounding box center [383, 36] width 28 height 14
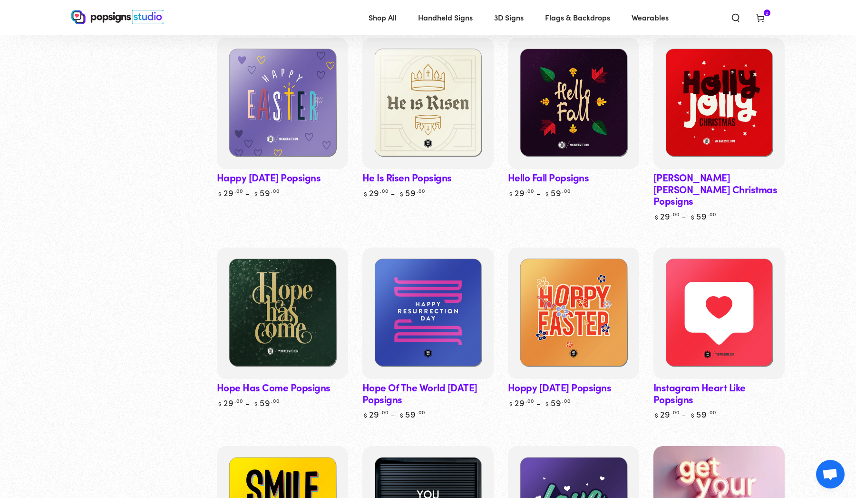
scroll to position [140, 0]
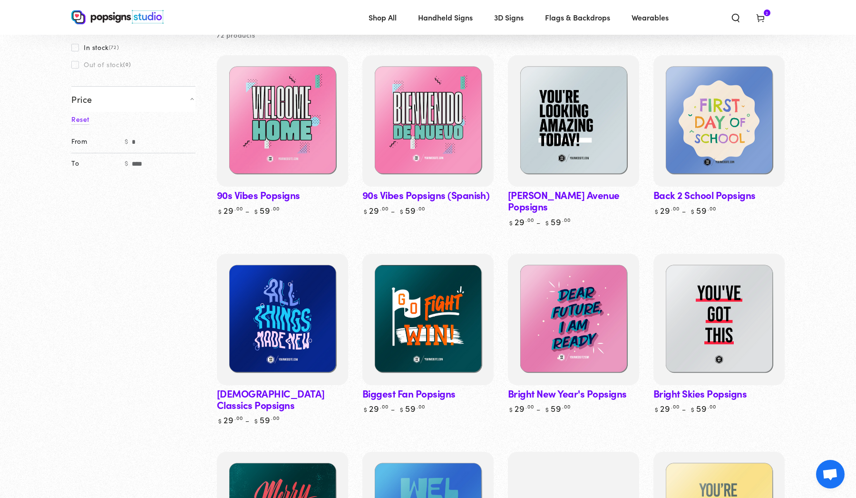
click at [127, 22] on img at bounding box center [117, 17] width 92 height 14
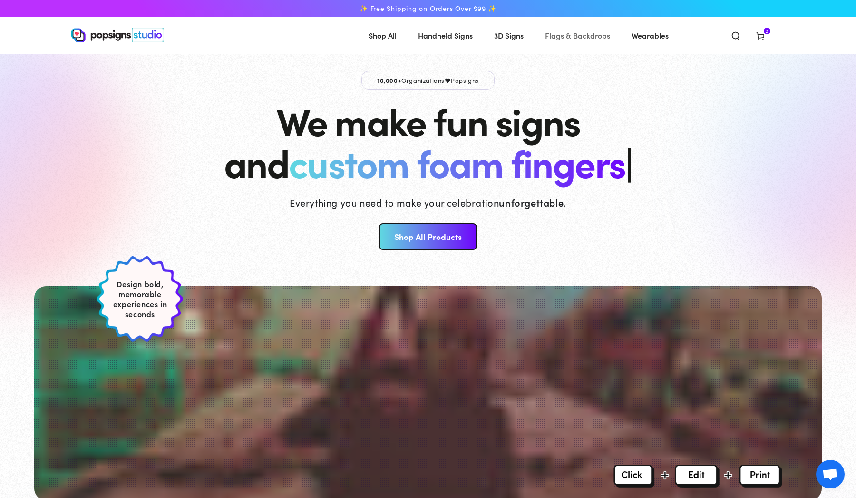
click at [572, 35] on span "Flags & Backdrops" at bounding box center [577, 36] width 65 height 14
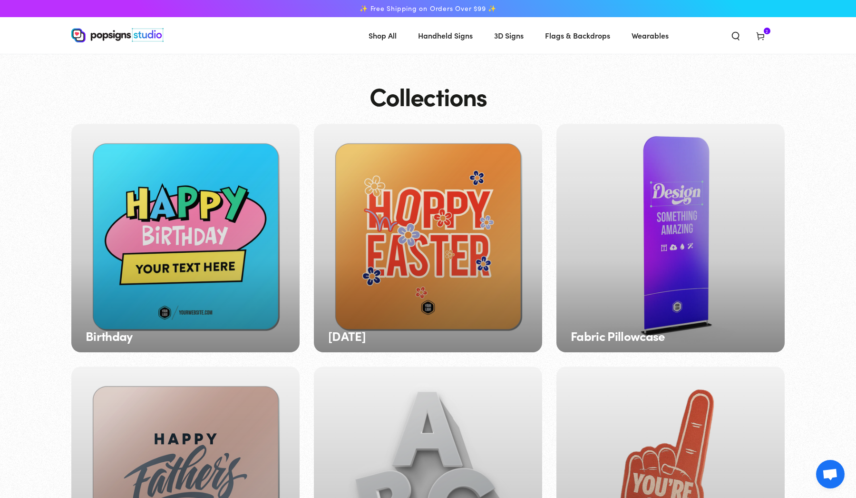
click at [648, 230] on div "Fabric Pillowcase" at bounding box center [671, 238] width 228 height 228
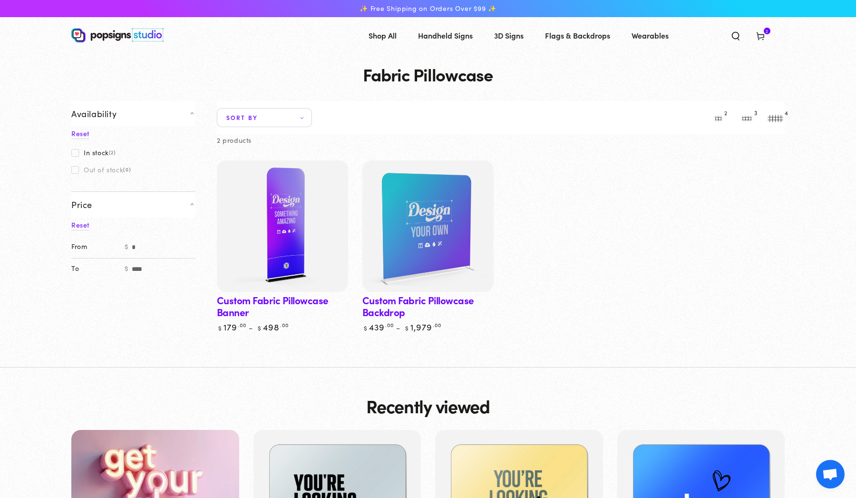
click at [320, 232] on img at bounding box center [282, 225] width 135 height 135
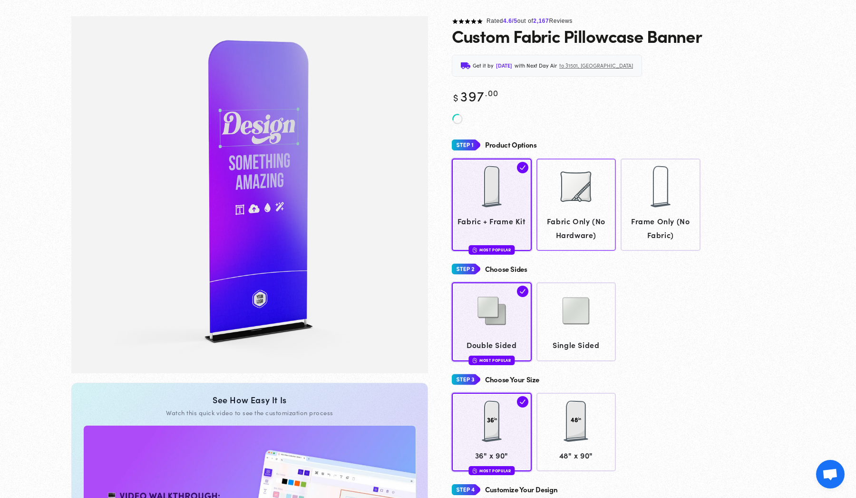
scroll to position [91, 0]
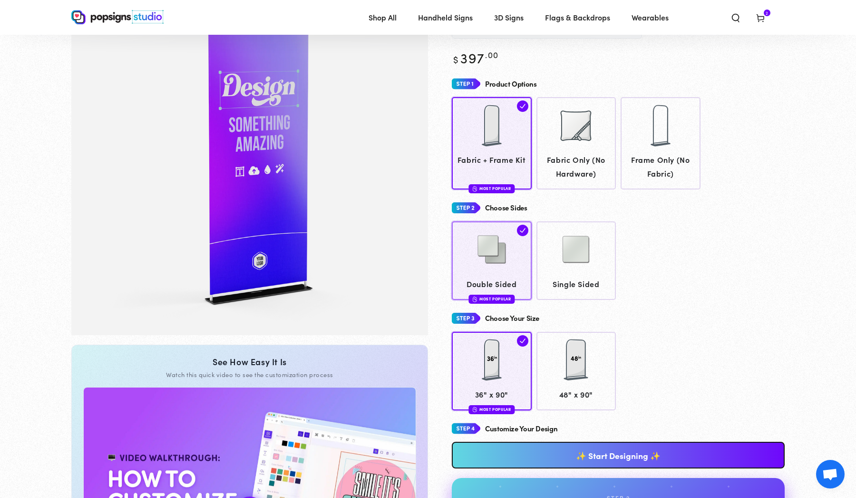
click at [513, 247] on img at bounding box center [492, 249] width 48 height 48
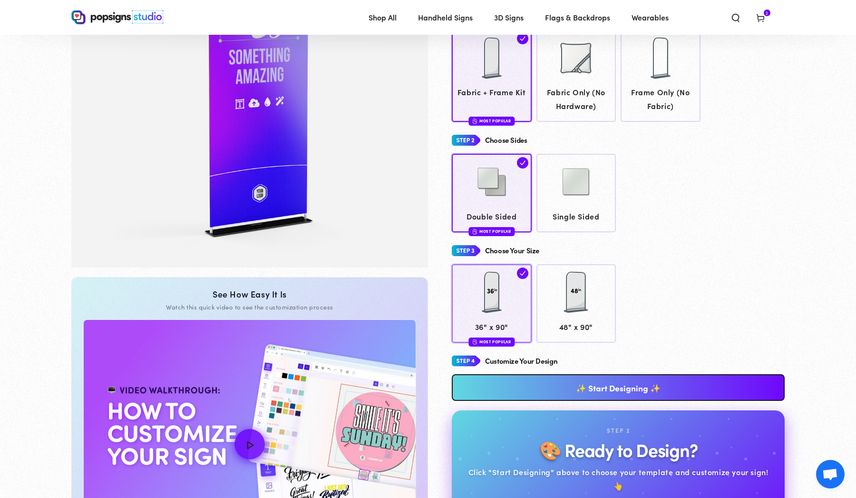
click at [497, 304] on div at bounding box center [492, 292] width 48 height 48
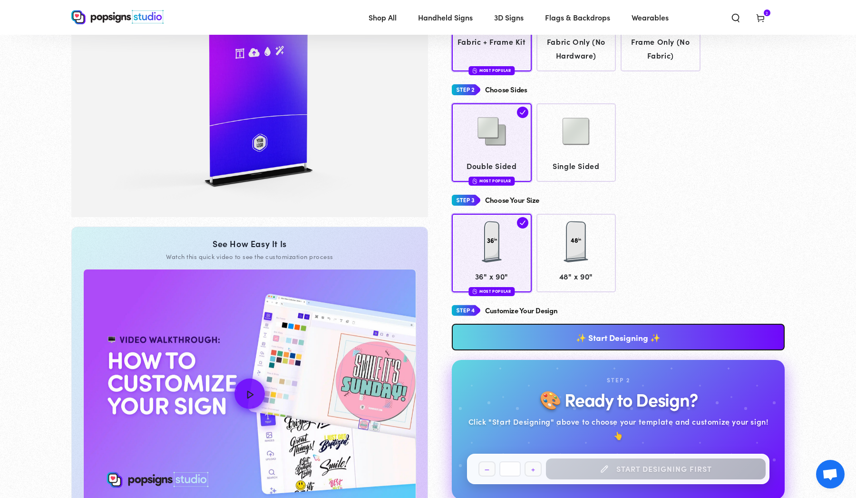
click at [540, 344] on link "✨ Start Designing ✨" at bounding box center [618, 336] width 333 height 27
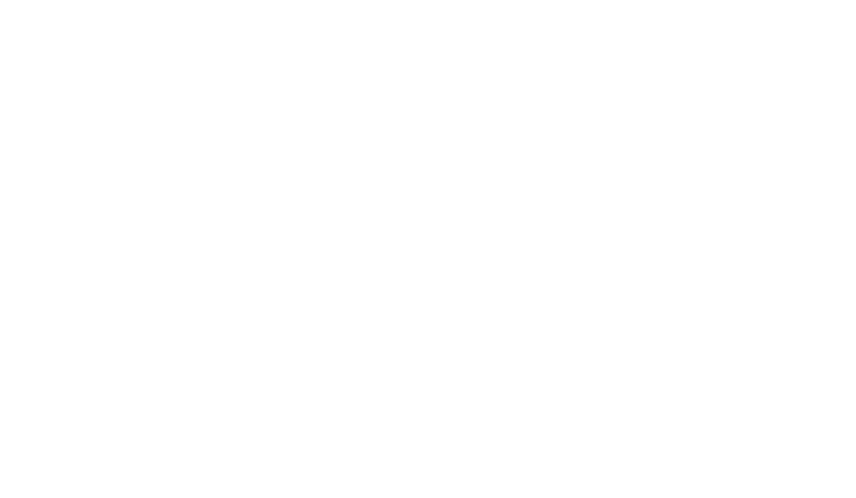
scroll to position [0, 0]
type textarea "An ancient tree with a door leading to a magical world"
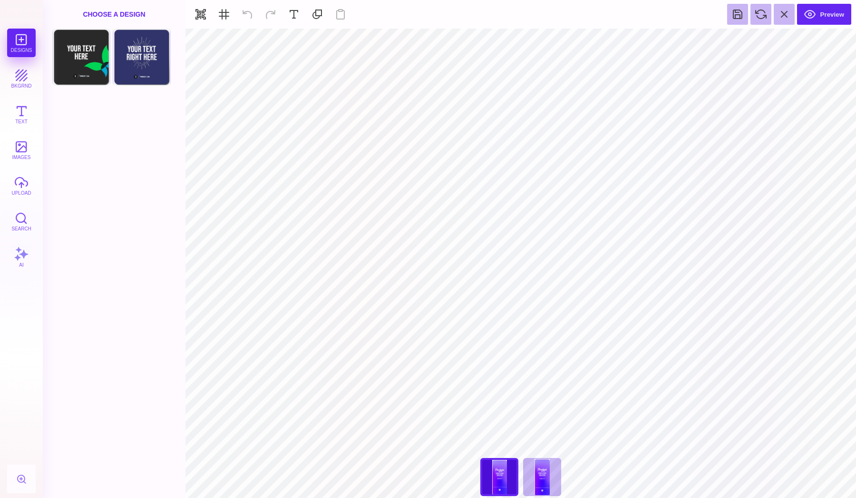
type input "#FFFFFF"
click at [22, 69] on button "bkgrnd" at bounding box center [21, 78] width 29 height 29
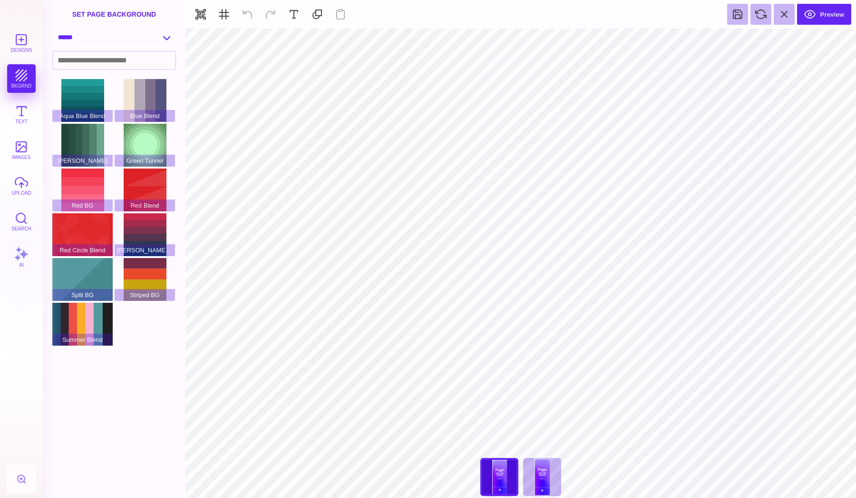
select select "**********"
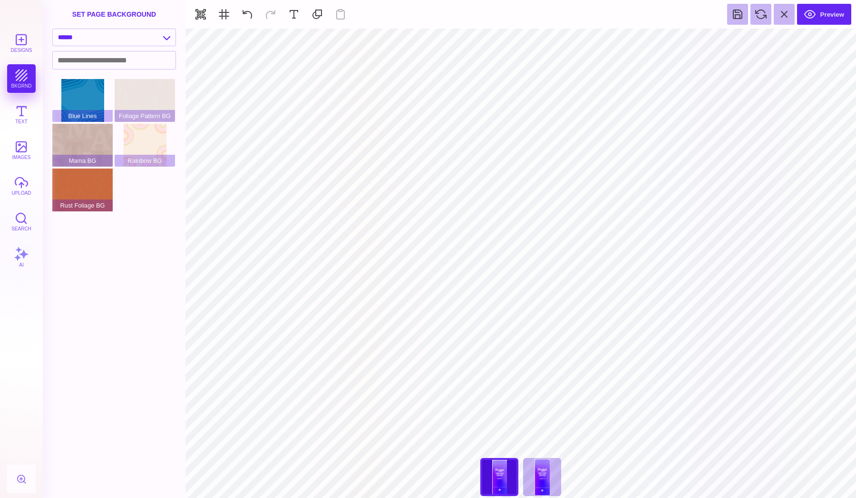
type input "#FFFFFF"
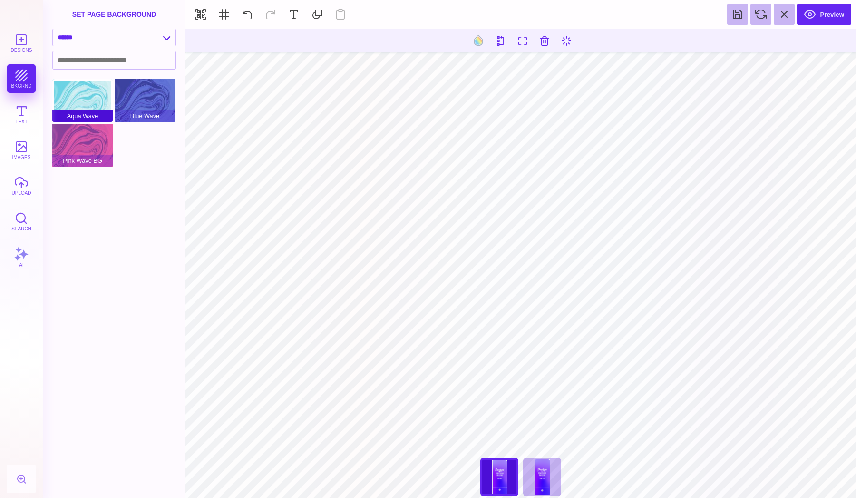
click at [78, 97] on div "Aqua Wave" at bounding box center [82, 100] width 60 height 43
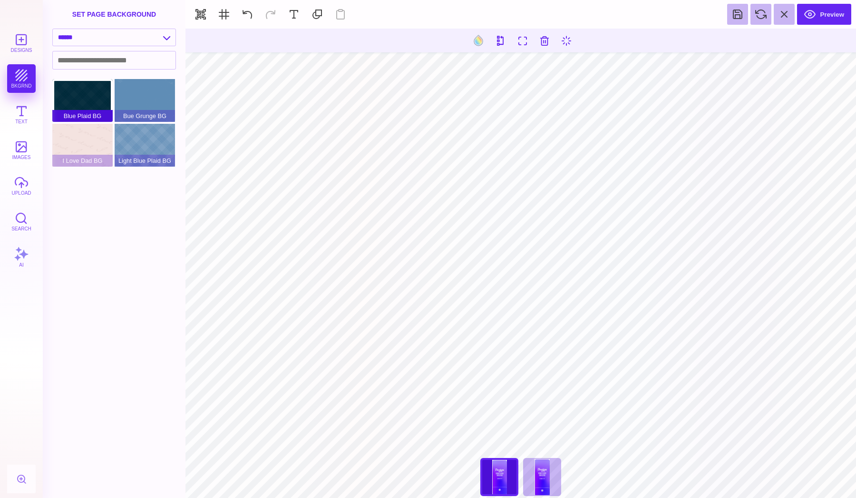
click at [93, 94] on div "Blue Plaid BG" at bounding box center [82, 100] width 60 height 43
click at [139, 93] on div "Bue Grunge BG" at bounding box center [145, 100] width 60 height 43
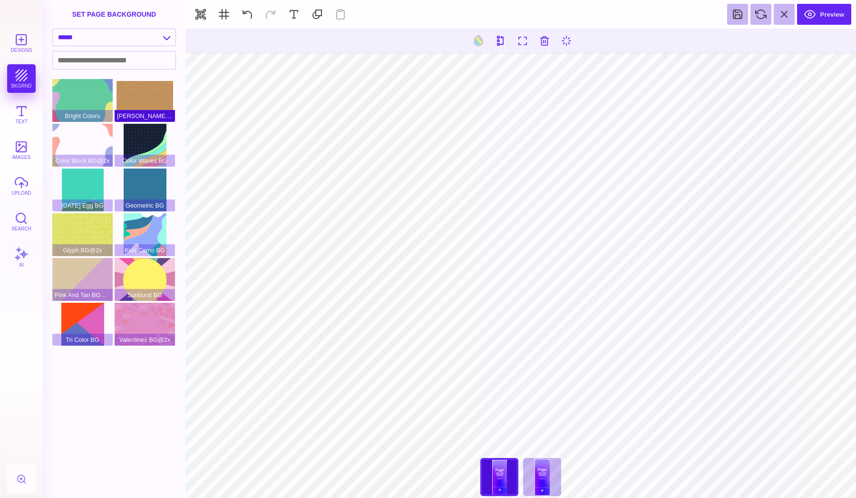
click at [128, 107] on div "[PERSON_NAME]@2x" at bounding box center [145, 100] width 60 height 43
click at [137, 144] on div "Color Waves BG" at bounding box center [145, 145] width 60 height 43
click at [144, 186] on div "Geometric BG" at bounding box center [145, 189] width 60 height 43
click at [150, 236] on div "Kids Camo BG" at bounding box center [145, 234] width 60 height 43
click at [151, 268] on div "Sunburst BG" at bounding box center [145, 279] width 60 height 43
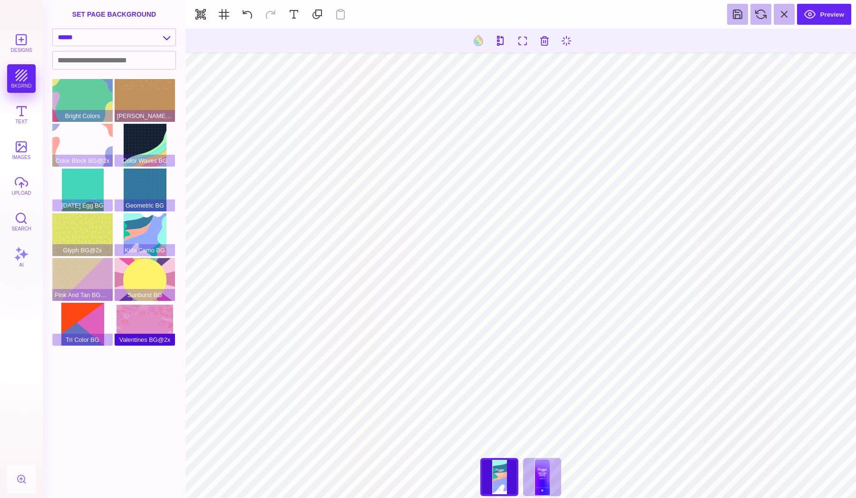
click at [155, 313] on div "Valentines BG@2x" at bounding box center [145, 324] width 60 height 43
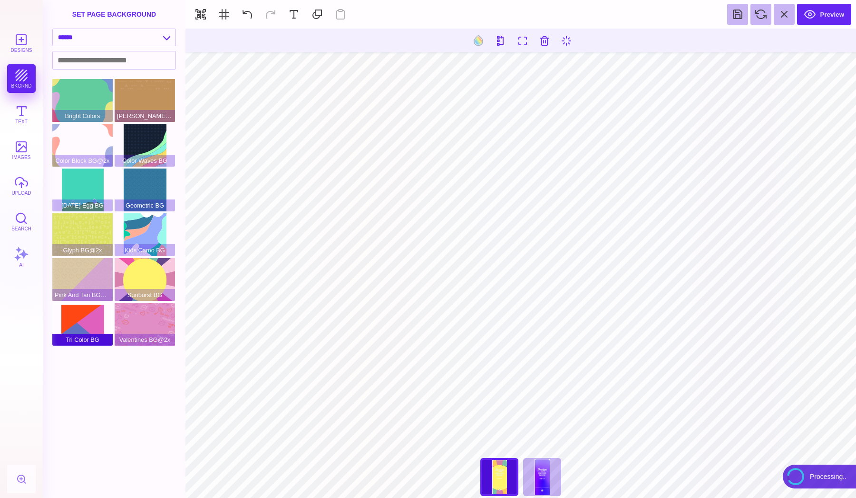
click at [98, 320] on div "Tri Color BG" at bounding box center [82, 324] width 60 height 43
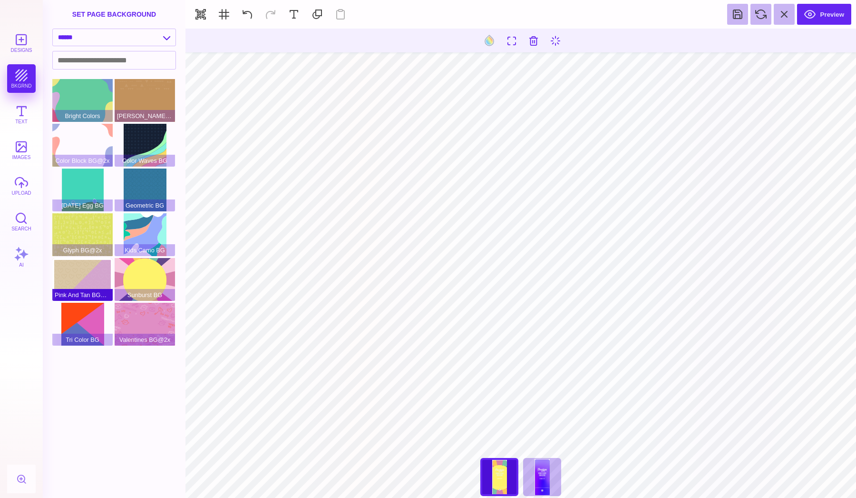
click at [88, 276] on div "Pink And Tan BG@2x" at bounding box center [82, 279] width 60 height 43
click at [85, 232] on div "Glyph BG@2x" at bounding box center [82, 234] width 60 height 43
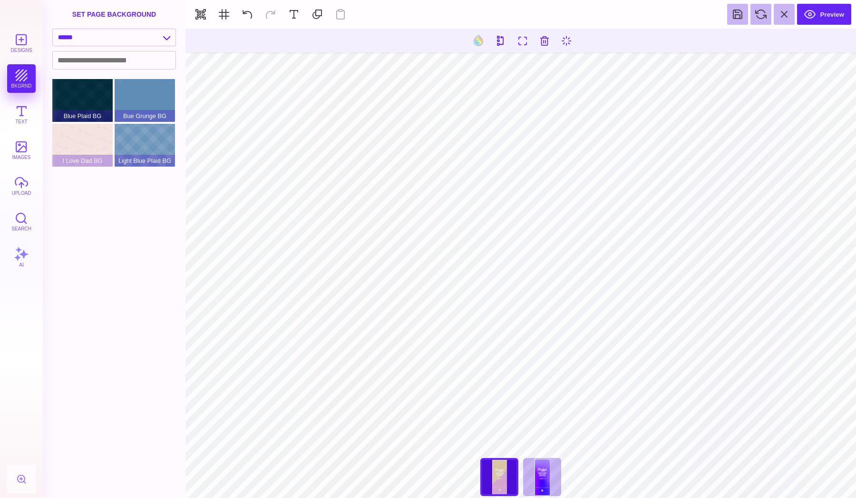
click at [113, 48] on div "**********" at bounding box center [114, 40] width 143 height 22
click at [113, 46] on div "**********" at bounding box center [114, 38] width 124 height 18
select select "**********"
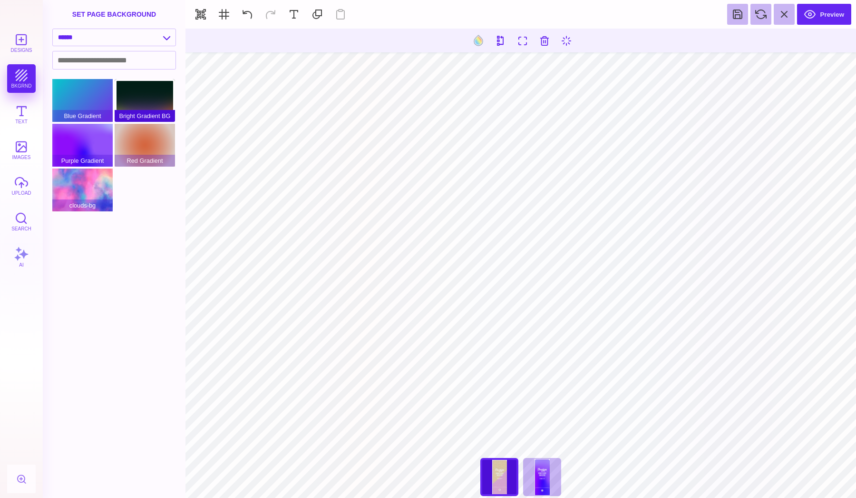
click at [129, 94] on div "Bright Gradient BG" at bounding box center [145, 100] width 60 height 43
click at [142, 134] on div "Red Gradient" at bounding box center [145, 145] width 60 height 43
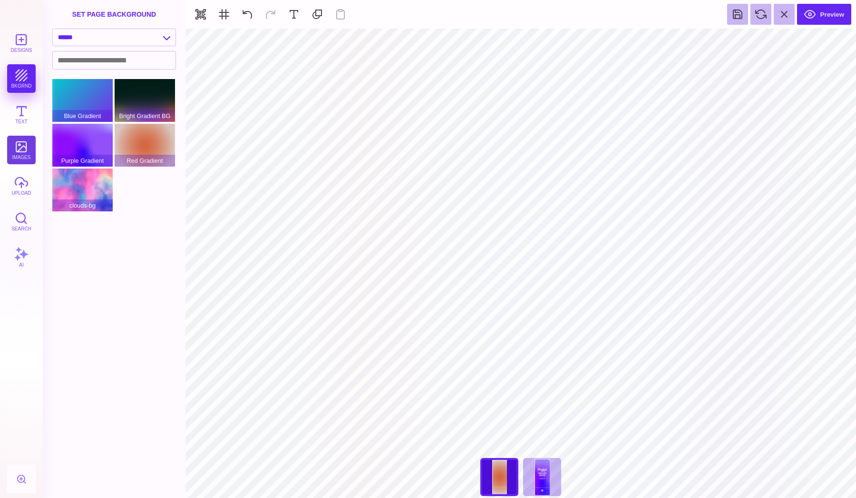
click at [21, 144] on button "images" at bounding box center [21, 150] width 29 height 29
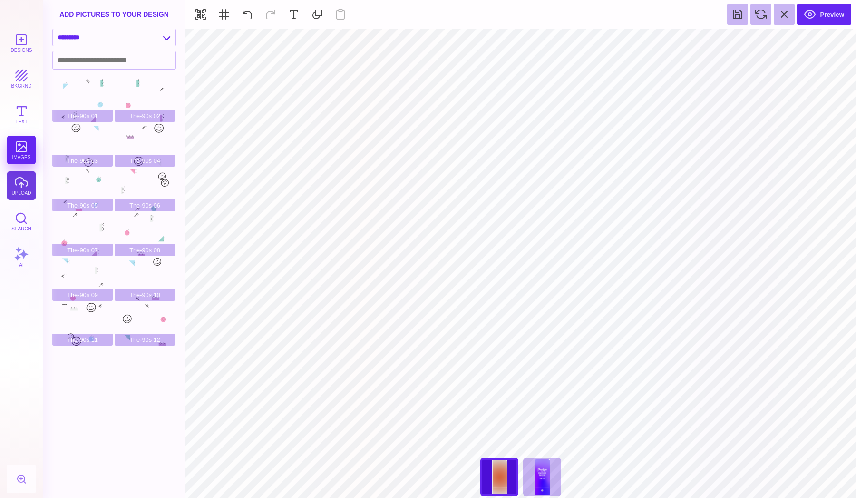
click at [22, 173] on button "upload" at bounding box center [21, 185] width 29 height 29
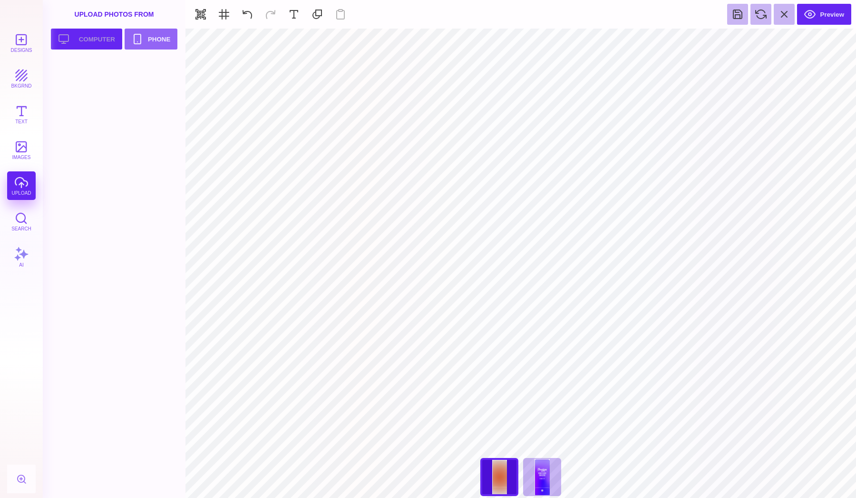
click at [86, 40] on button "Upload your artwork Computer" at bounding box center [86, 39] width 71 height 21
click at [100, 64] on div at bounding box center [82, 80] width 60 height 43
type input "#000000"
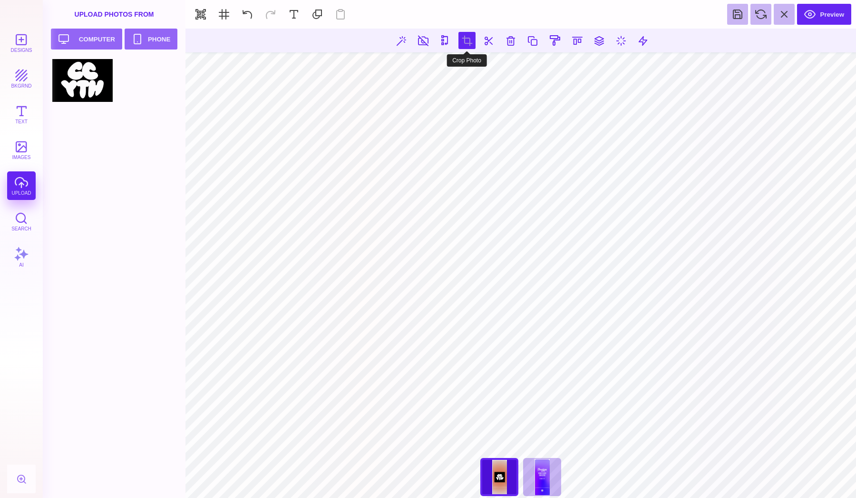
click at [468, 33] on button at bounding box center [467, 40] width 17 height 17
click at [513, 37] on button at bounding box center [509, 40] width 17 height 17
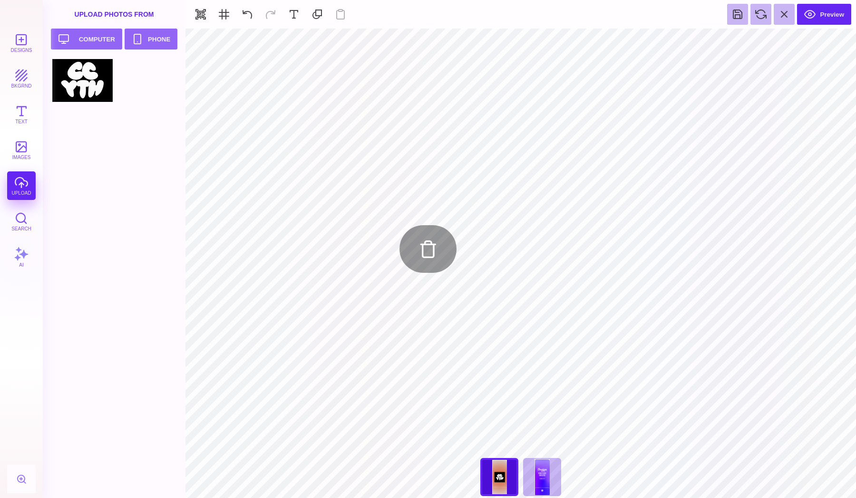
click at [182, 305] on section "Upload Photos From Upload your artwork Computer Phone" at bounding box center [114, 249] width 143 height 498
click at [98, 36] on button "Upload your artwork Computer" at bounding box center [86, 39] width 71 height 21
click at [26, 180] on div "Designs bkgrnd Text images upload Search AI" at bounding box center [21, 263] width 43 height 469
click at [88, 38] on button "Upload your artwork Computer" at bounding box center [86, 39] width 71 height 21
click at [145, 85] on div at bounding box center [145, 80] width 60 height 43
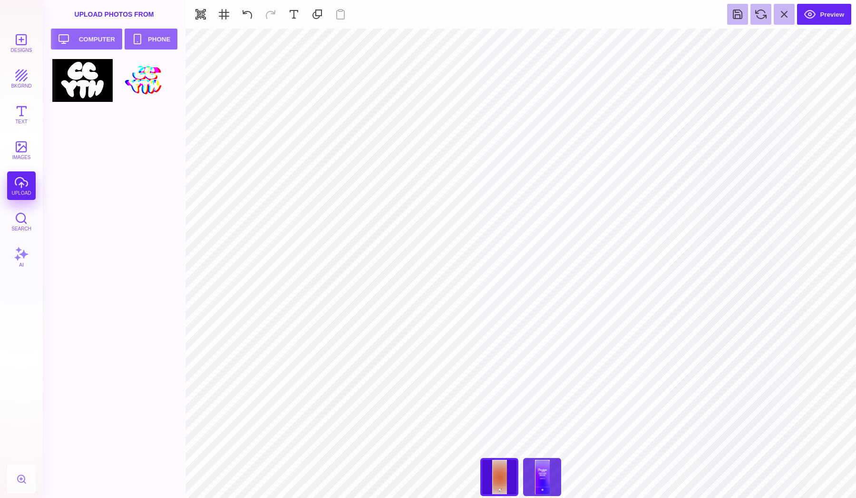
click at [539, 480] on div "36" x 90" Fabric Tension Display clone" at bounding box center [542, 477] width 38 height 38
click at [510, 474] on div "36" x 90" Fabric Tension Display" at bounding box center [499, 477] width 38 height 38
type input "****"
type input "#FFFFFF"
click at [23, 76] on button "bkgrnd" at bounding box center [21, 78] width 29 height 29
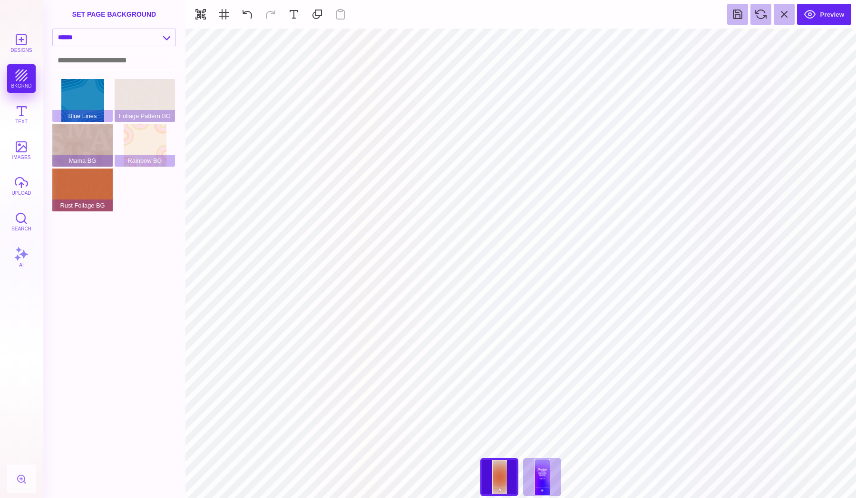
click at [91, 57] on input at bounding box center [114, 60] width 123 height 18
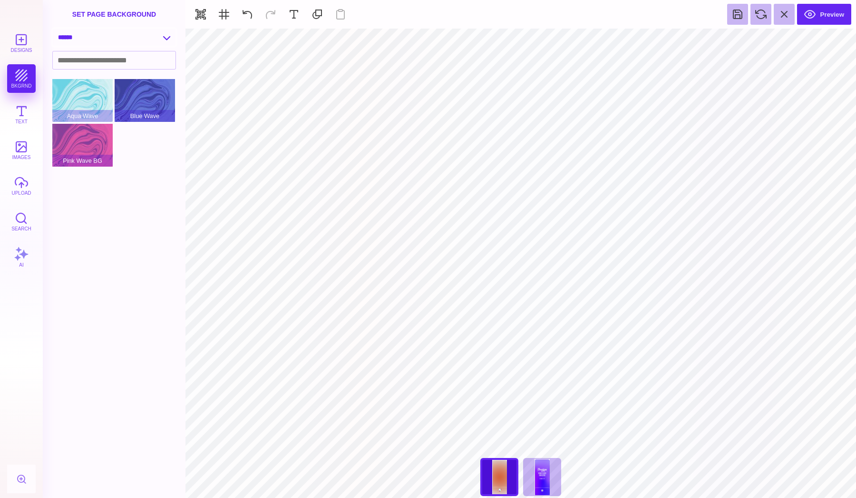
select select "**********"
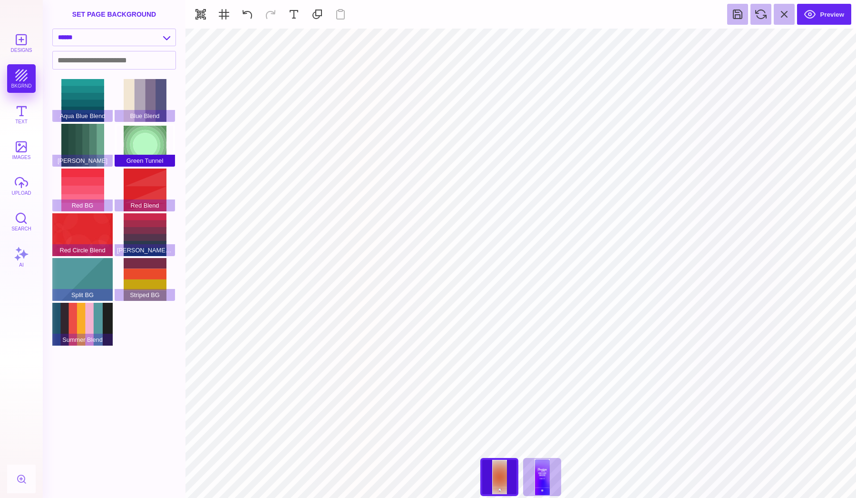
click at [144, 144] on div "Green Tunnel" at bounding box center [145, 145] width 60 height 43
click at [147, 194] on div "Red Blend" at bounding box center [145, 189] width 60 height 43
click at [147, 239] on div "[PERSON_NAME] Blend" at bounding box center [145, 234] width 60 height 43
click at [150, 272] on div "Striped BG" at bounding box center [145, 279] width 60 height 43
click at [106, 274] on div "Split BG" at bounding box center [82, 279] width 60 height 43
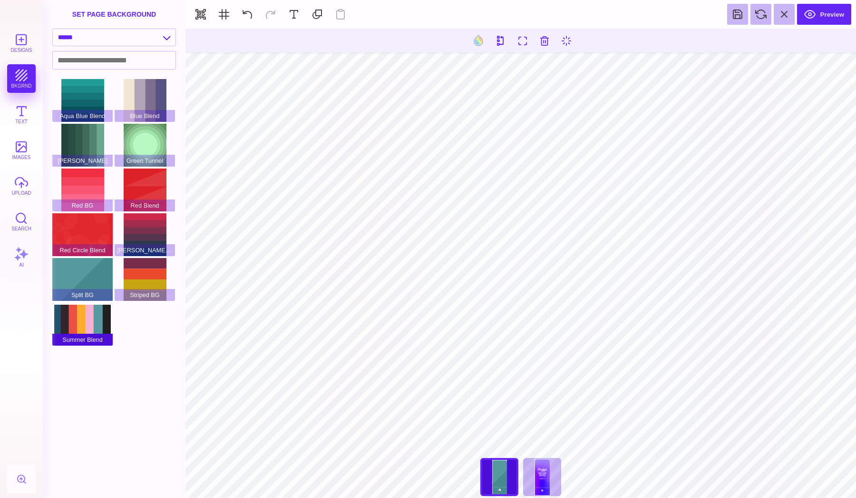
click at [99, 328] on div "Summer Blend" at bounding box center [82, 324] width 60 height 43
click at [98, 296] on span "Split BG" at bounding box center [82, 295] width 60 height 12
click at [96, 274] on div "Split BG" at bounding box center [82, 279] width 60 height 43
click at [75, 103] on div "Aqua Blue Blend" at bounding box center [82, 100] width 60 height 43
click at [75, 266] on div "Split BG" at bounding box center [82, 279] width 60 height 43
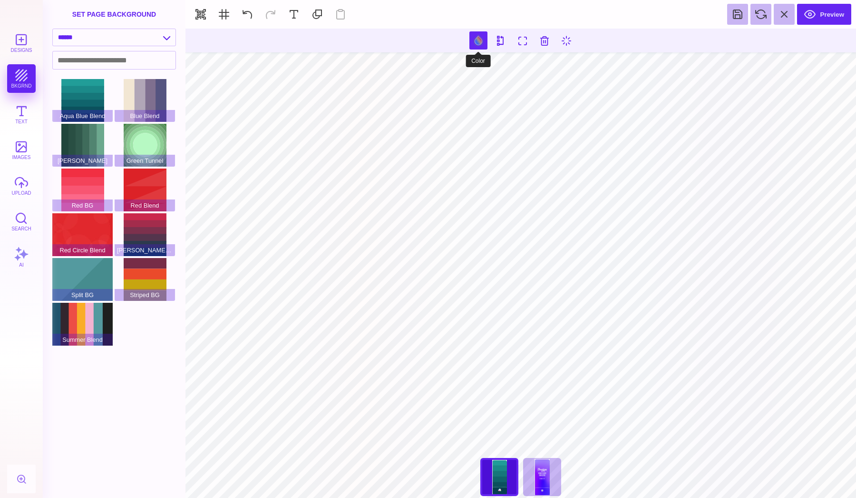
click at [478, 47] on button at bounding box center [479, 40] width 18 height 18
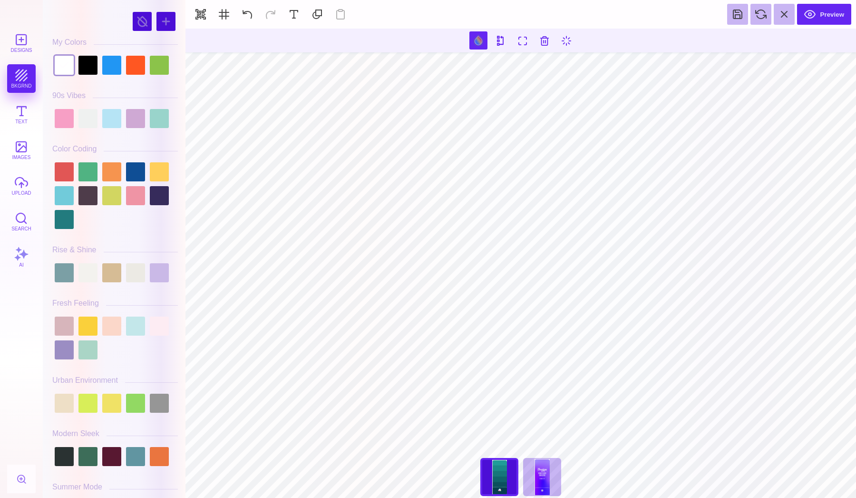
click at [164, 11] on div at bounding box center [115, 22] width 126 height 24
click at [164, 15] on div at bounding box center [166, 21] width 19 height 19
type input "#EC5AB4"
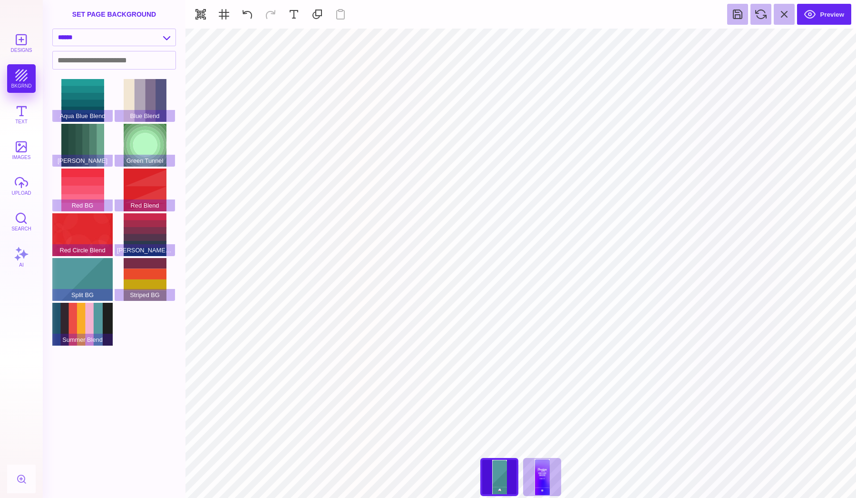
click at [27, 131] on div "Designs bkgrnd Text images upload Search AI" at bounding box center [21, 263] width 43 height 469
click at [27, 141] on button "images" at bounding box center [21, 150] width 29 height 29
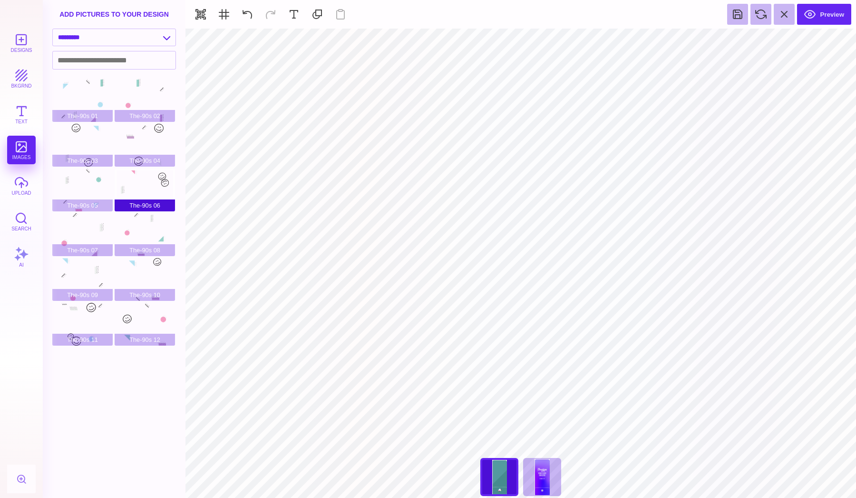
click at [158, 172] on div "The-90s 06" at bounding box center [145, 189] width 60 height 43
type input "#FFFFFF"
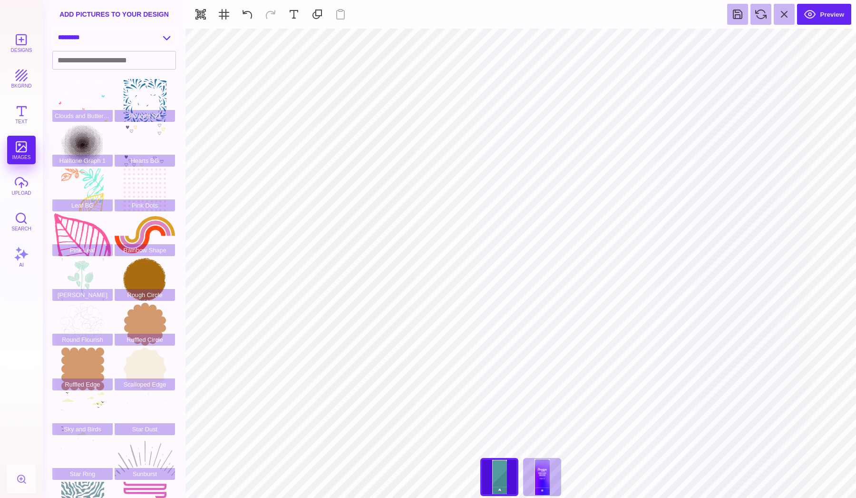
select select "**********"
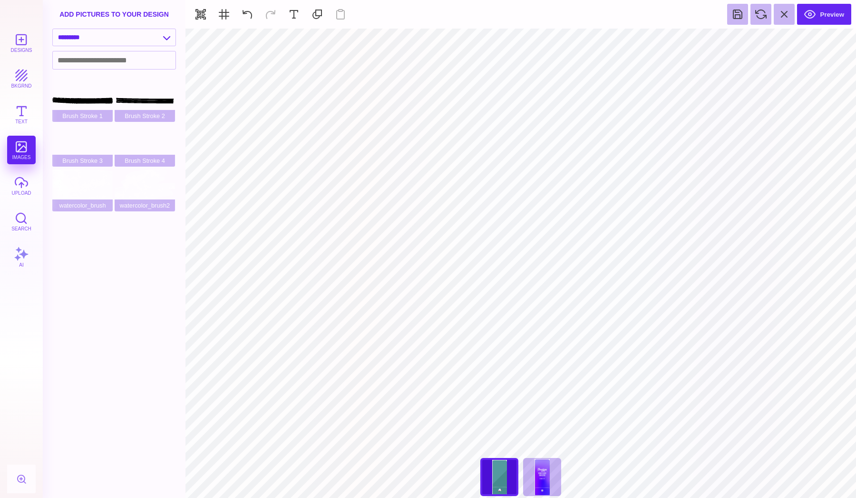
click at [282, 15] on section "Preview" at bounding box center [521, 14] width 671 height 29
click at [291, 17] on button at bounding box center [294, 14] width 21 height 21
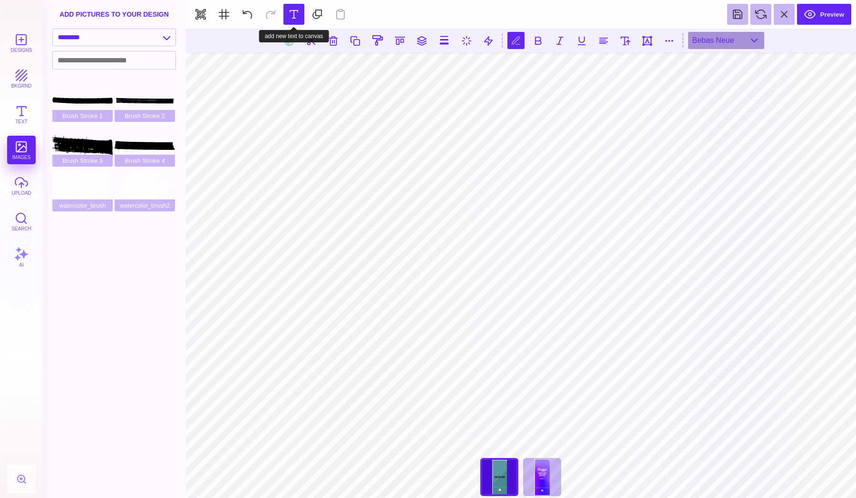
type textarea "**********"
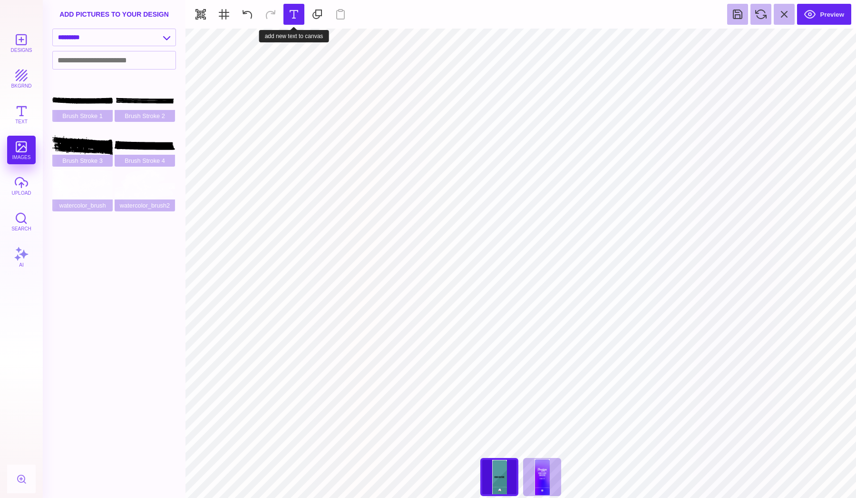
type input "#000000"
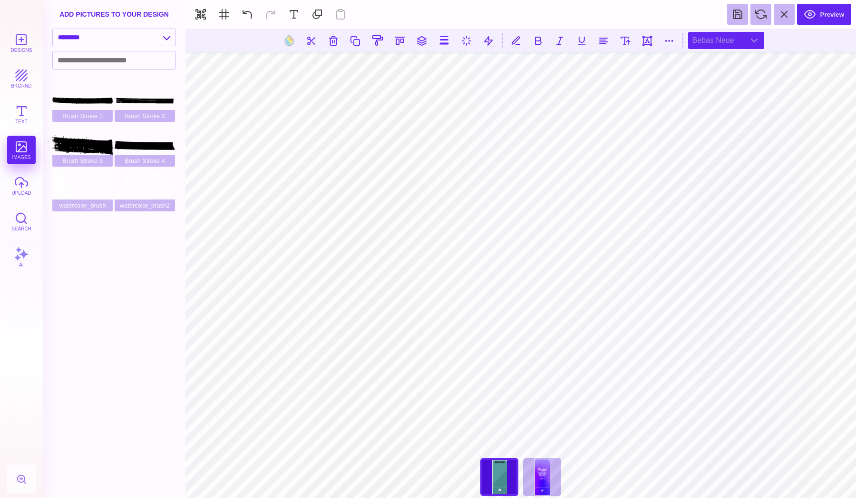
click at [705, 41] on div "Bebas Neue" at bounding box center [726, 40] width 76 height 17
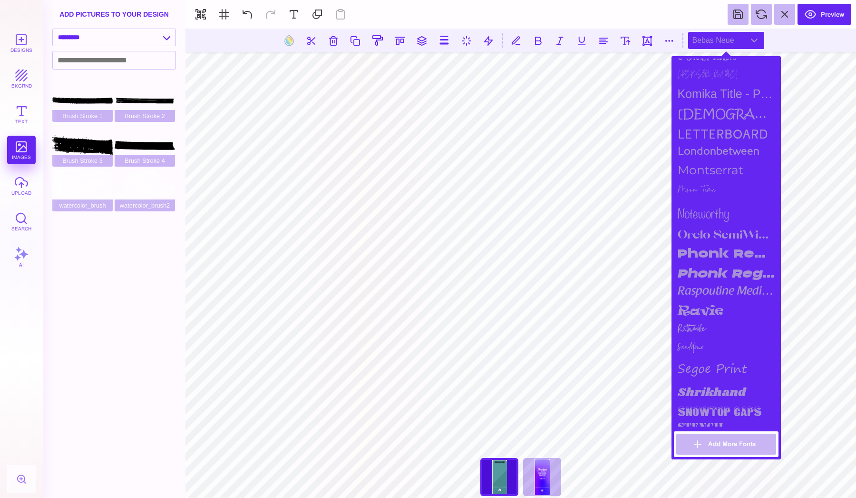
scroll to position [1039, 0]
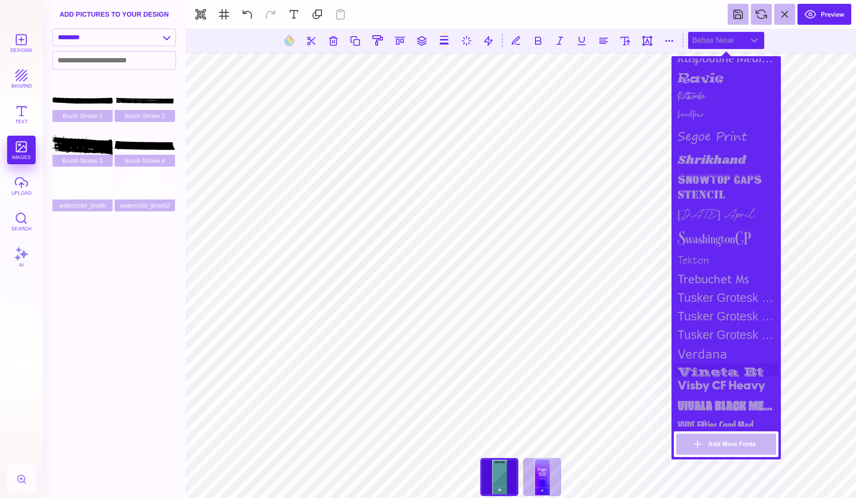
click at [715, 363] on div "vineta bt" at bounding box center [726, 369] width 105 height 13
click at [701, 152] on div "Shrikhand" at bounding box center [726, 160] width 105 height 22
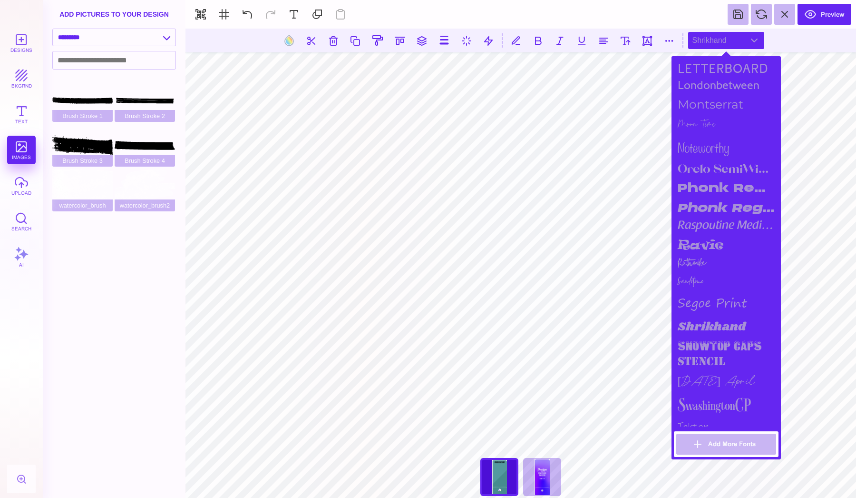
scroll to position [867, 0]
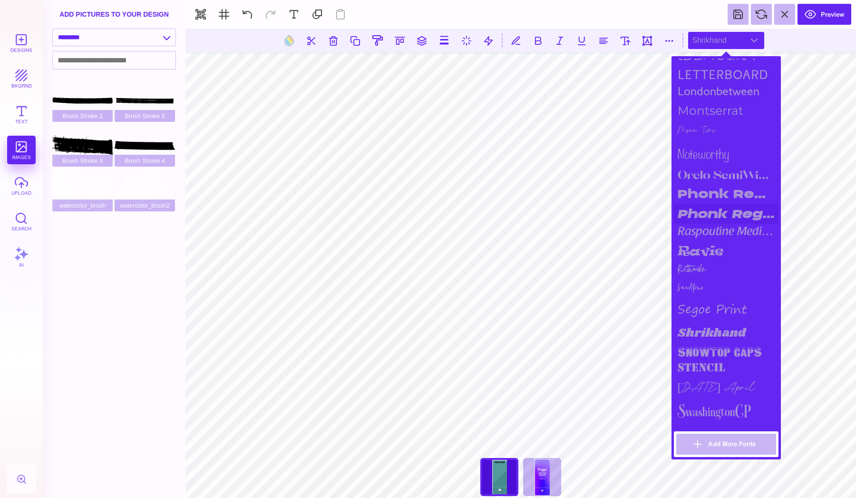
click at [702, 213] on div "Phonk Regular Italic" at bounding box center [726, 214] width 105 height 20
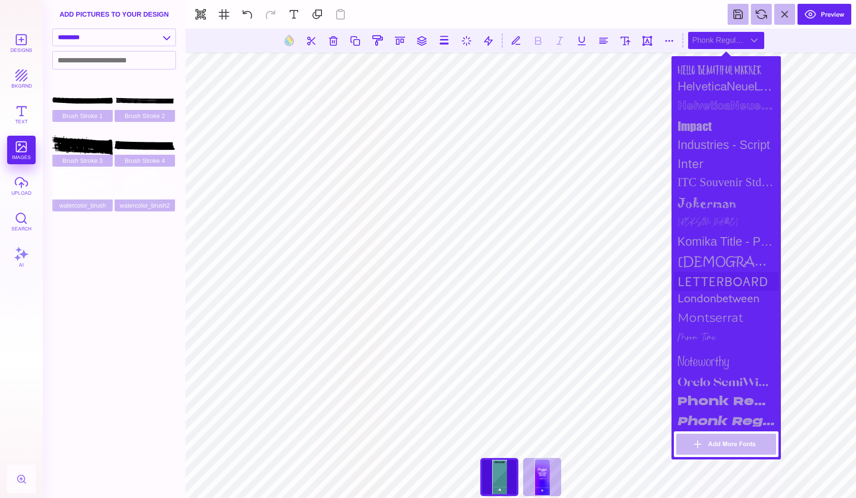
scroll to position [654, 0]
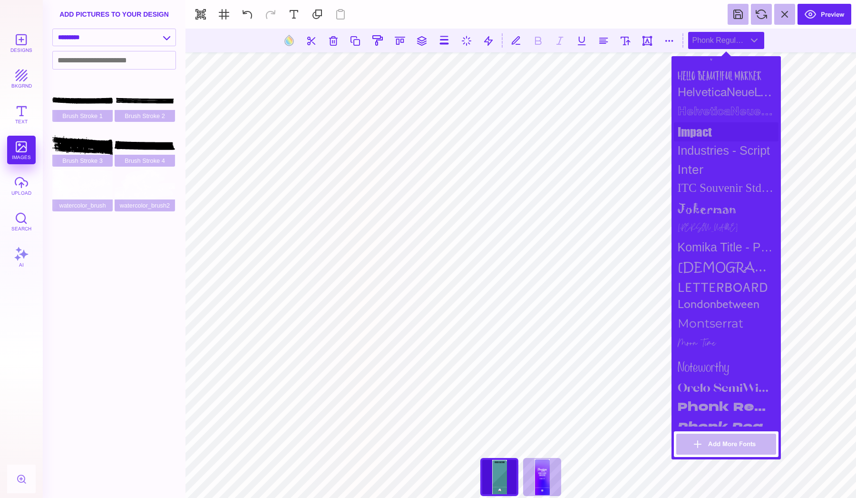
click at [700, 128] on div "impact" at bounding box center [726, 131] width 105 height 19
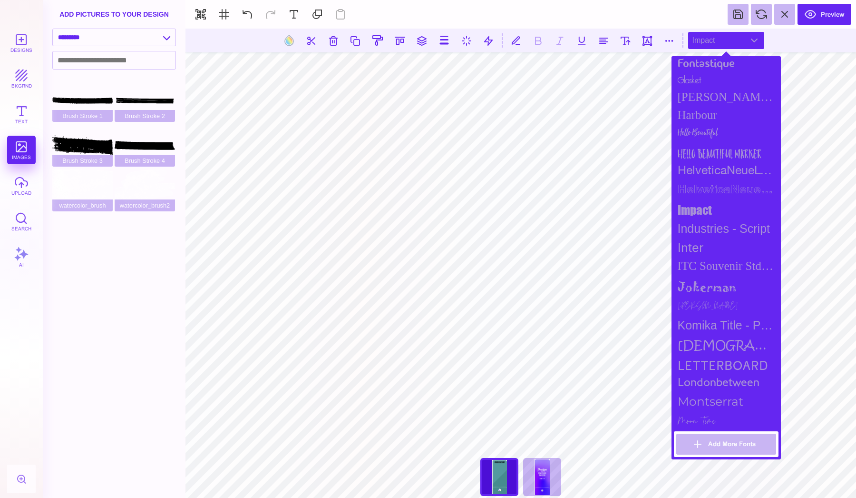
scroll to position [567, 0]
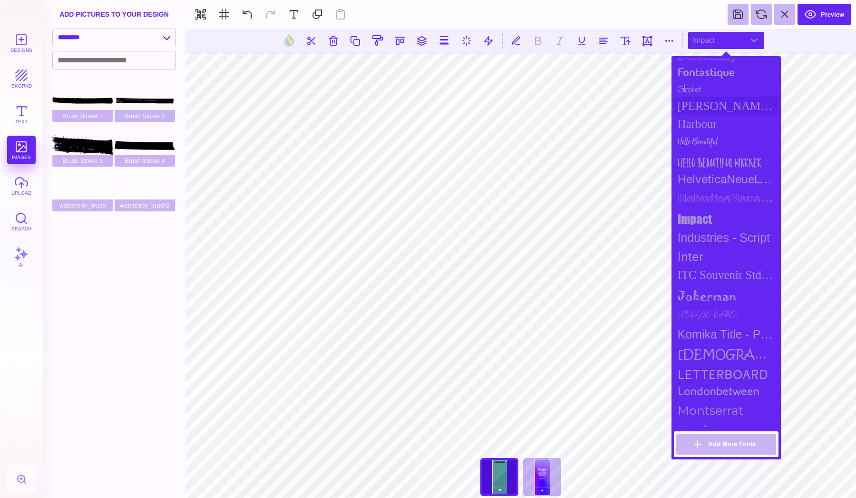
click at [704, 98] on div "[PERSON_NAME] Sans Condensed" at bounding box center [726, 106] width 105 height 18
click at [695, 219] on div "impact" at bounding box center [726, 218] width 105 height 19
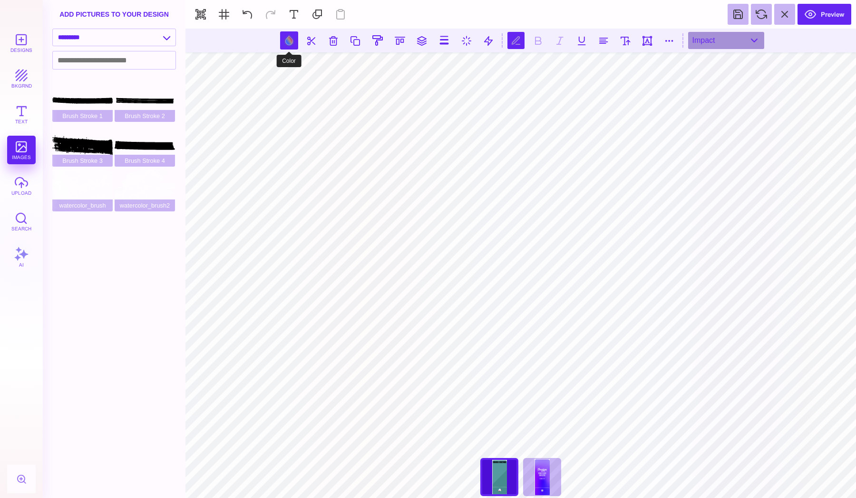
click at [294, 48] on button at bounding box center [289, 40] width 18 height 18
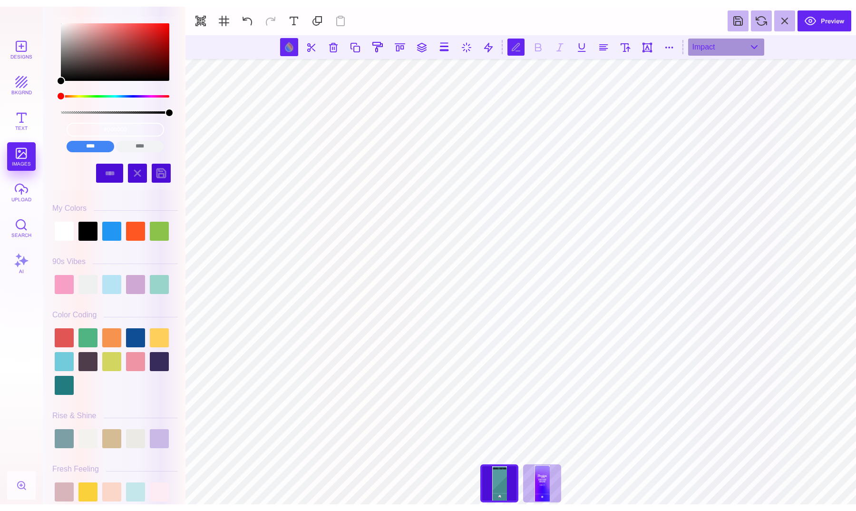
scroll to position [0, 3]
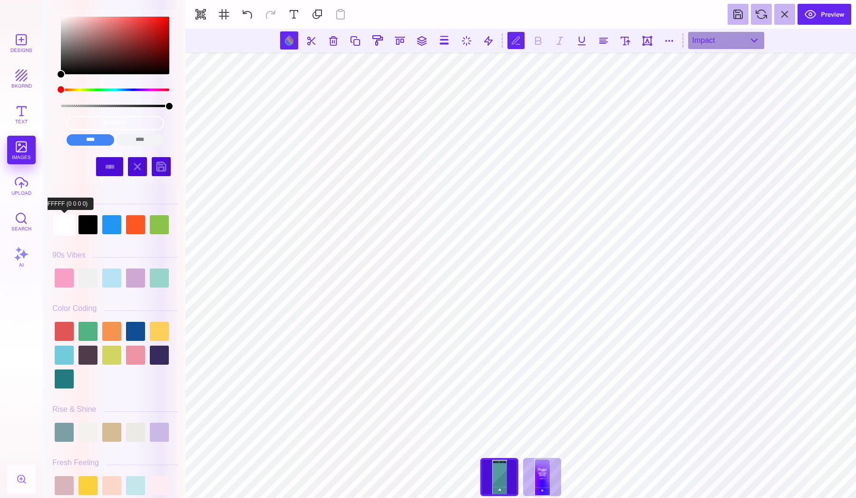
click at [65, 226] on div at bounding box center [64, 224] width 19 height 19
type input "#FFFFFF"
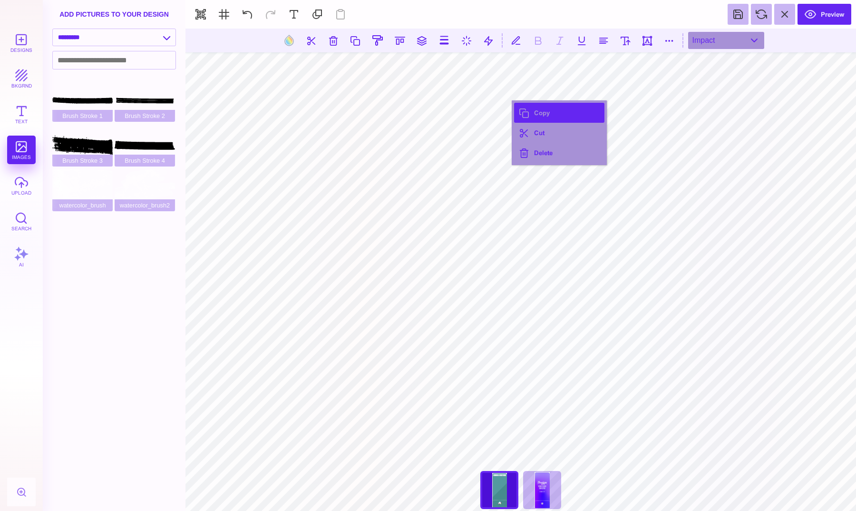
click at [537, 117] on button "Copy" at bounding box center [559, 113] width 90 height 20
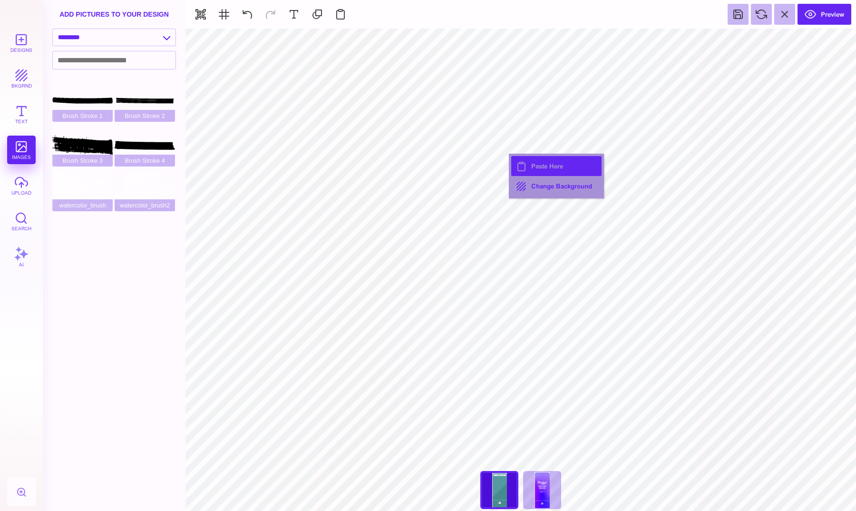
click at [531, 171] on button "Paste Here" at bounding box center [556, 166] width 90 height 20
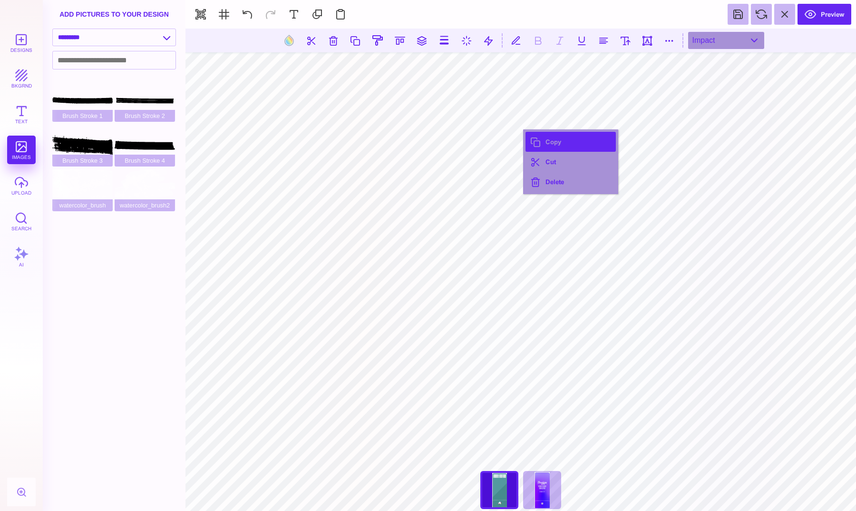
click at [541, 142] on button "Copy" at bounding box center [571, 142] width 90 height 20
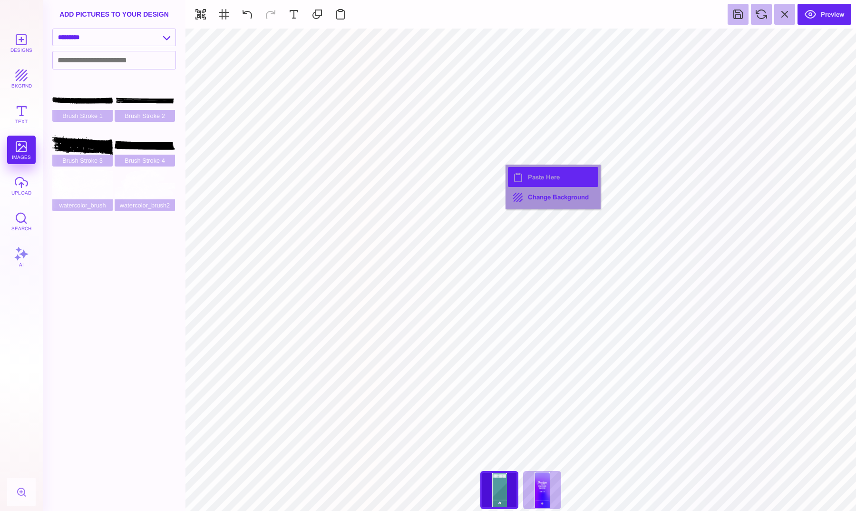
click at [538, 179] on button "Paste Here" at bounding box center [553, 177] width 90 height 20
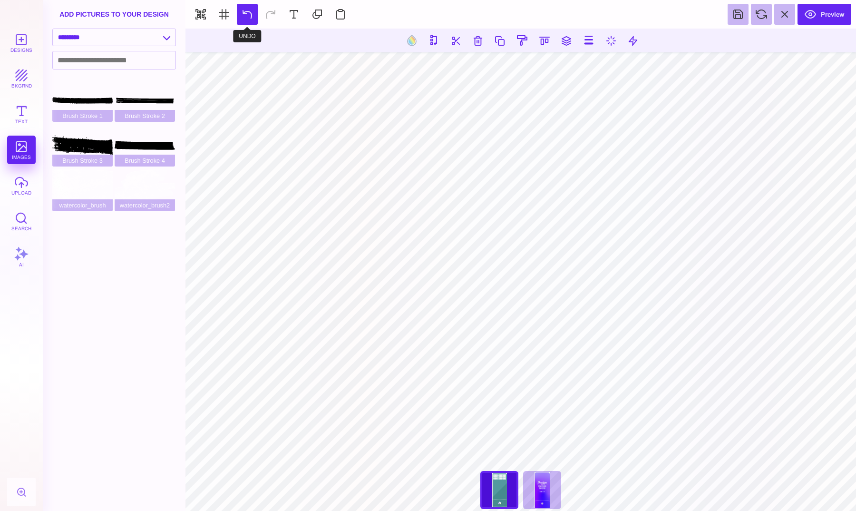
click at [245, 13] on button at bounding box center [247, 14] width 21 height 21
click at [242, 13] on button at bounding box center [247, 14] width 21 height 21
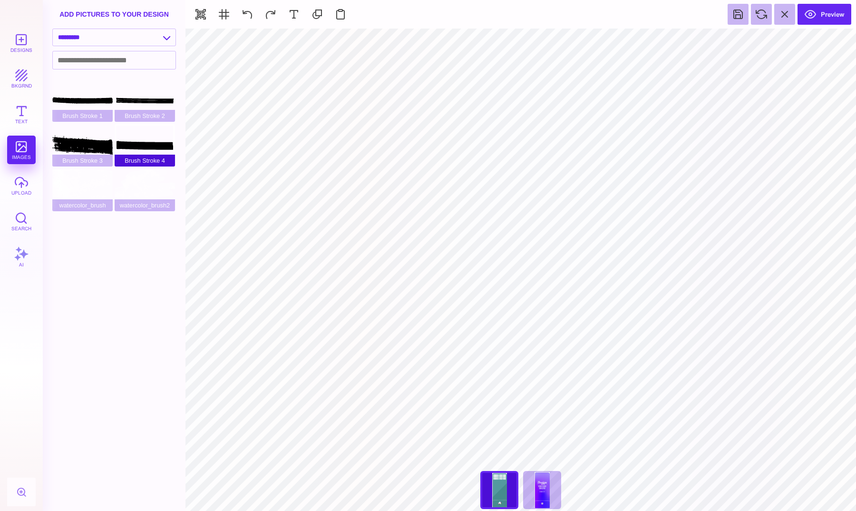
click at [143, 142] on div "Brush Stroke 4" at bounding box center [145, 145] width 60 height 43
type input "#000000"
click at [20, 105] on button "Text" at bounding box center [21, 114] width 29 height 29
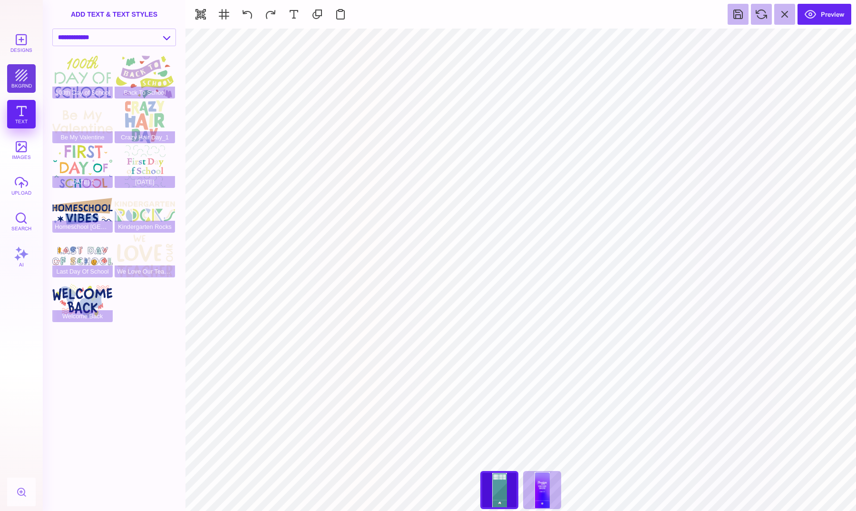
click at [26, 67] on button "bkgrnd" at bounding box center [21, 78] width 29 height 29
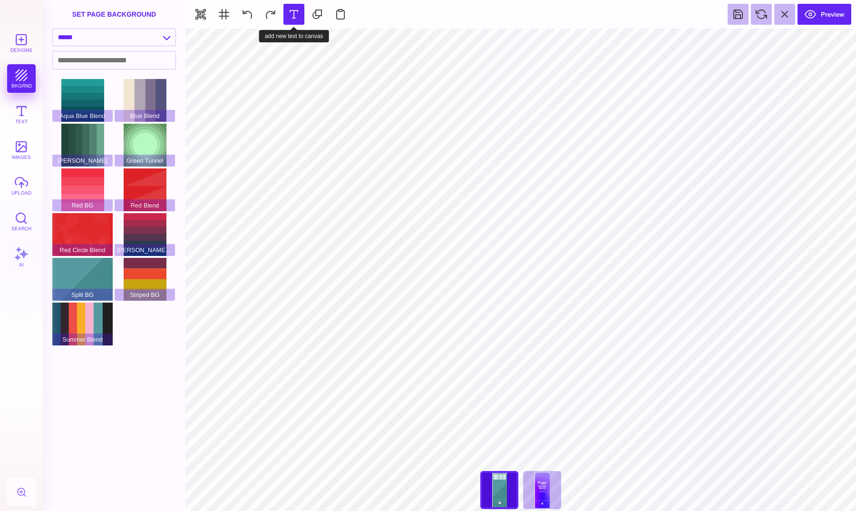
click at [295, 15] on button at bounding box center [294, 14] width 21 height 21
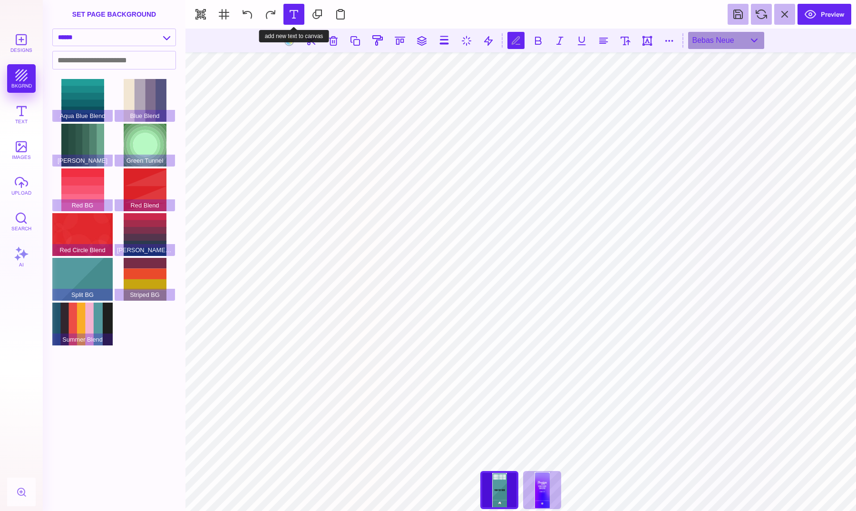
scroll to position [0, 0]
type textarea "*******"
click at [742, 22] on button at bounding box center [738, 14] width 21 height 21
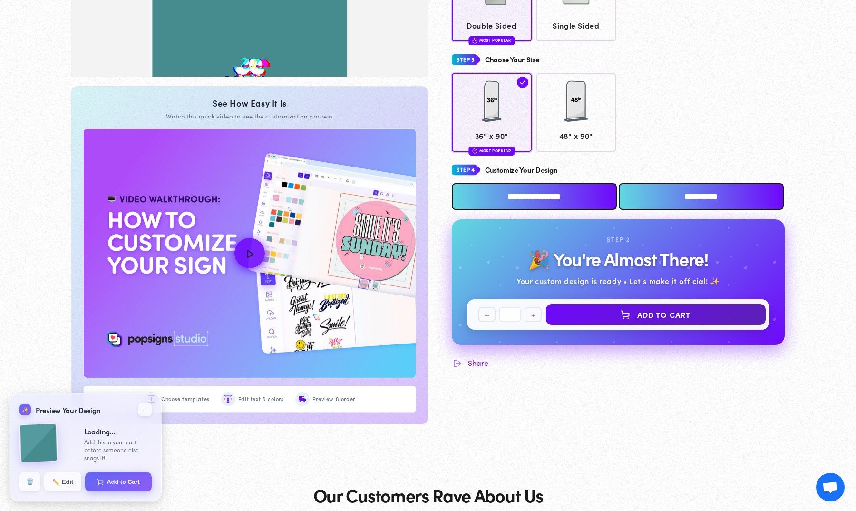
scroll to position [377, 0]
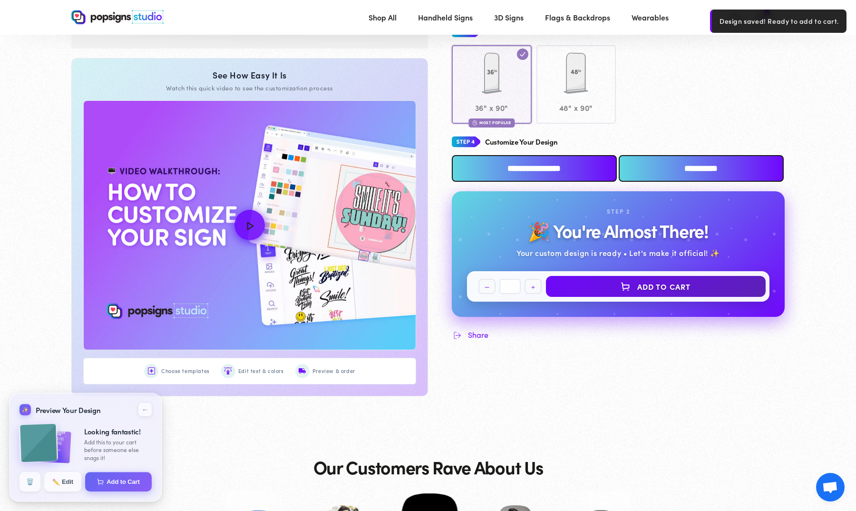
click at [520, 166] on input "**********" at bounding box center [534, 168] width 165 height 27
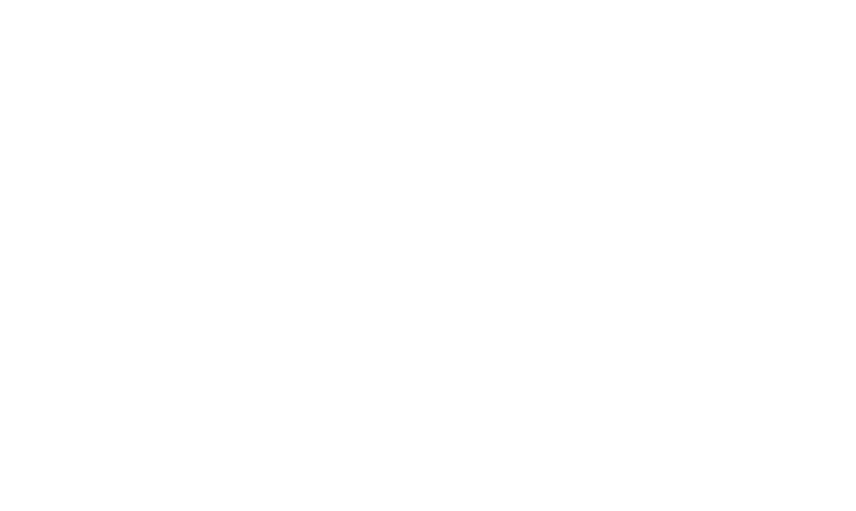
scroll to position [0, 0]
type textarea "An ancient tree with a door leading to a magical world"
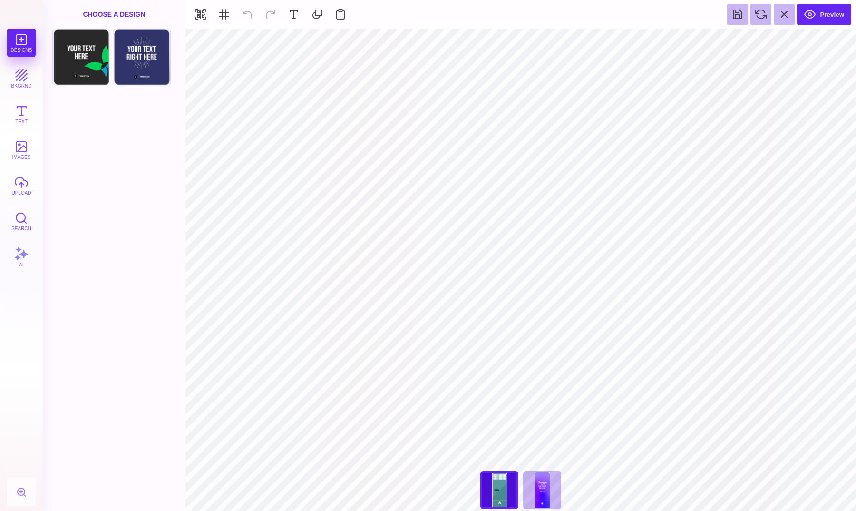
type input "#000000"
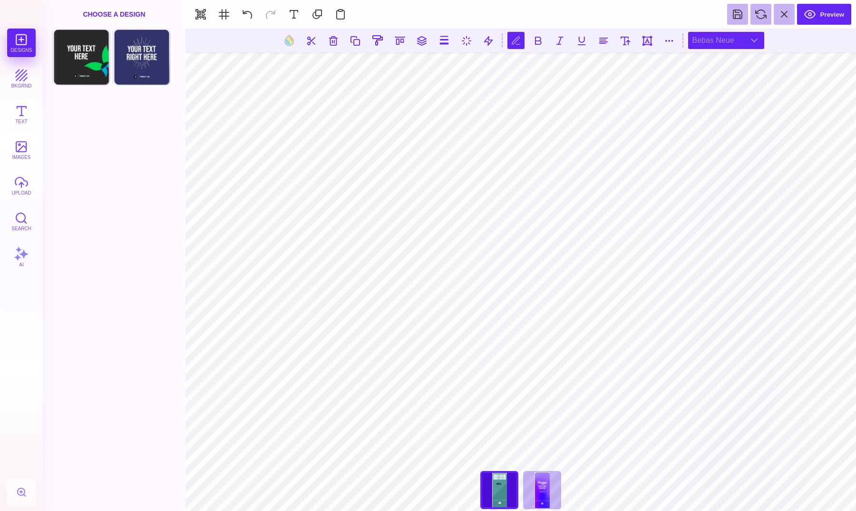
scroll to position [0, 0]
click at [700, 40] on div "Bebas Neue" at bounding box center [726, 40] width 76 height 17
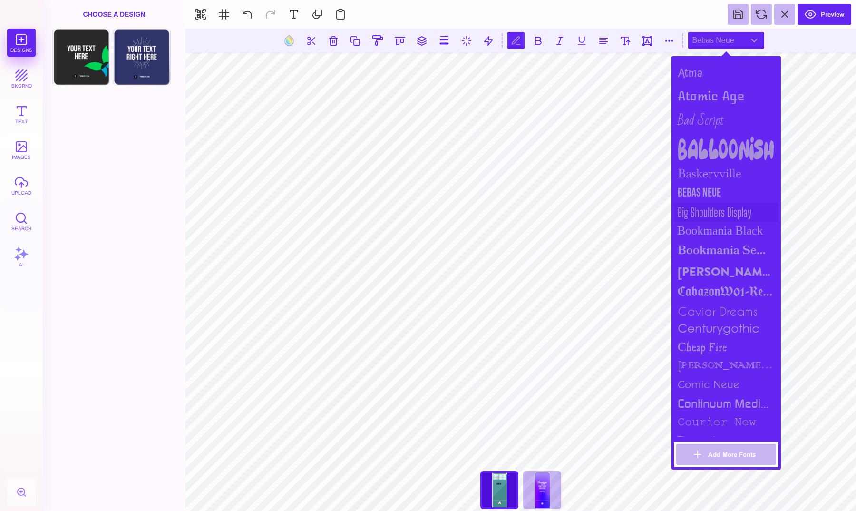
scroll to position [184, 0]
click at [719, 153] on div "Balloonish" at bounding box center [726, 147] width 105 height 29
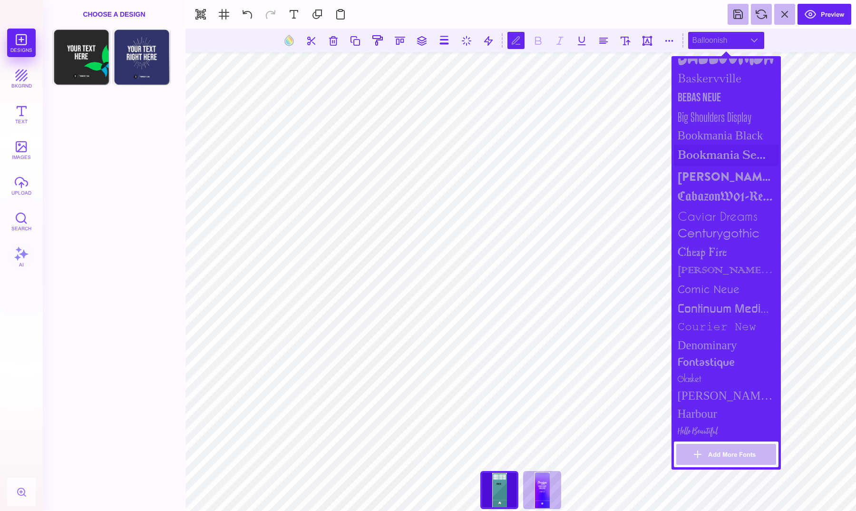
scroll to position [279, 0]
click at [701, 186] on div "CabazonW01-Regular" at bounding box center [726, 195] width 105 height 19
click at [702, 229] on div "centurygothic" at bounding box center [726, 233] width 105 height 18
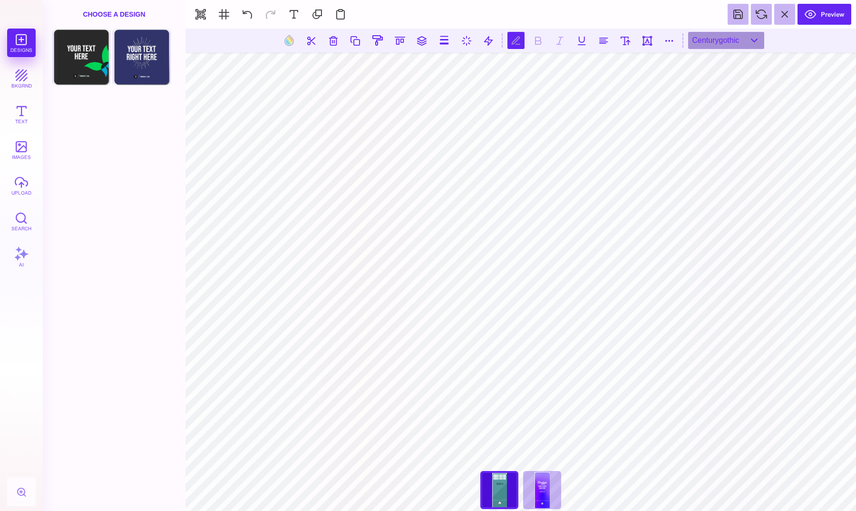
scroll to position [0, 0]
type textarea "*******"
click at [714, 44] on div "centurygothic" at bounding box center [726, 40] width 76 height 17
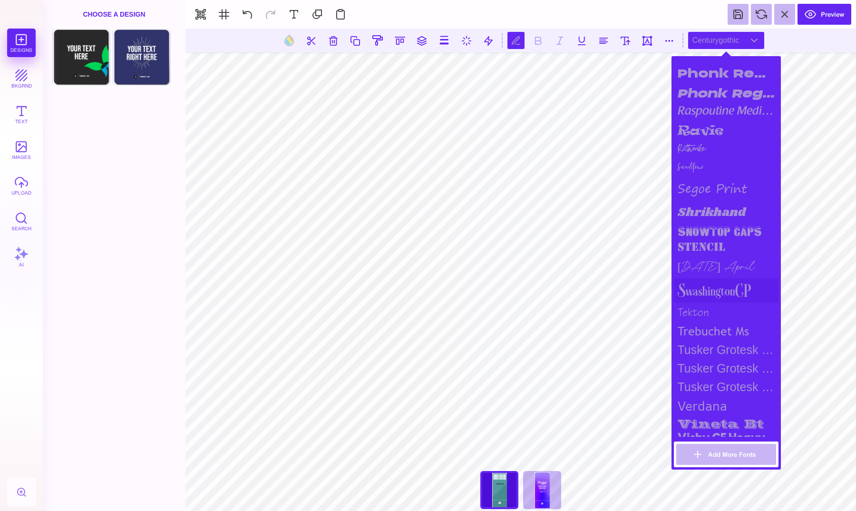
scroll to position [958, 0]
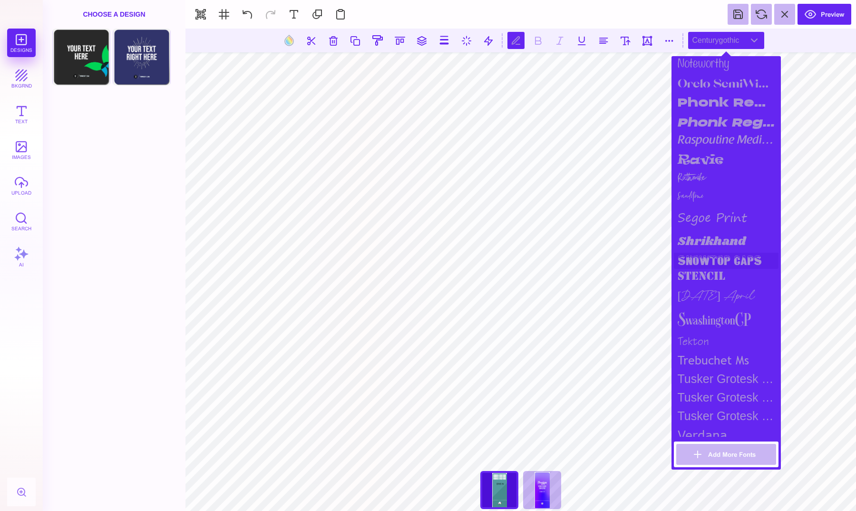
click at [711, 261] on div "snowtop caps" at bounding box center [726, 261] width 105 height 16
click at [707, 274] on div "stencil" at bounding box center [726, 277] width 105 height 17
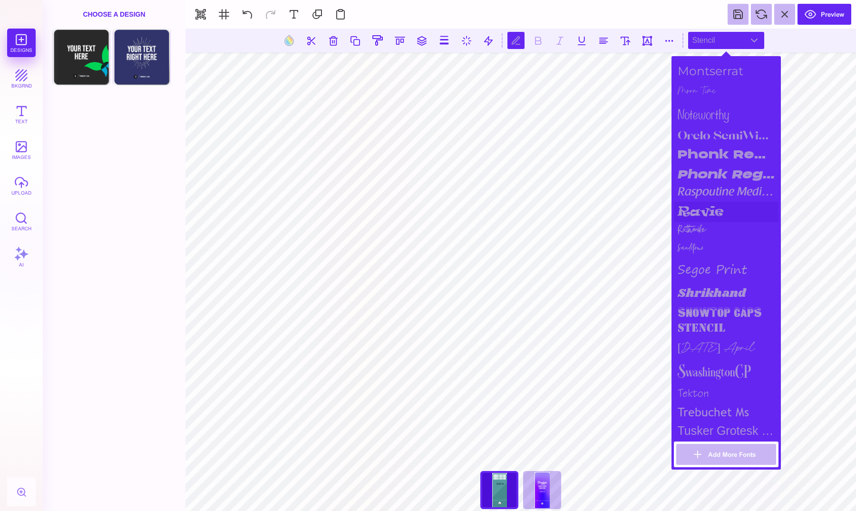
click at [709, 208] on div "ravie" at bounding box center [726, 212] width 105 height 20
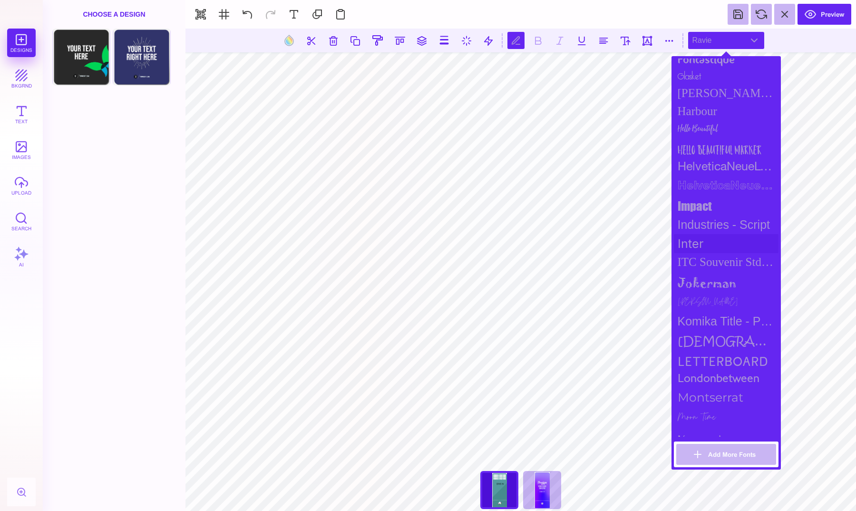
scroll to position [531, 0]
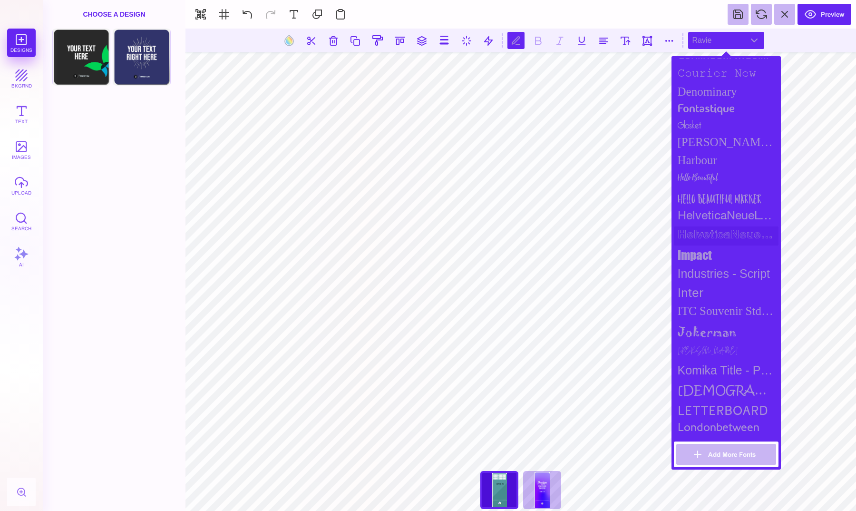
click at [712, 228] on div "HelveticaNeueLT Std Bold Outln" at bounding box center [726, 235] width 105 height 19
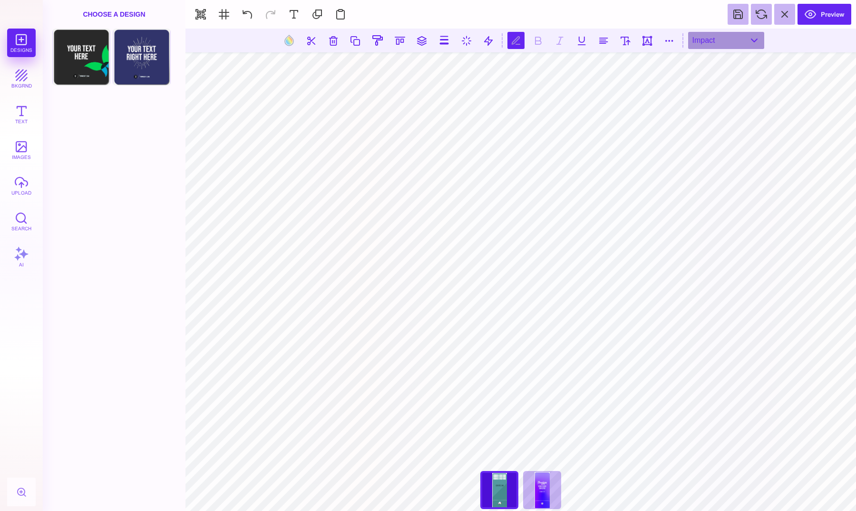
scroll to position [0, 3]
click at [698, 49] on section at bounding box center [521, 41] width 671 height 24
click at [701, 45] on div "impact" at bounding box center [726, 40] width 76 height 17
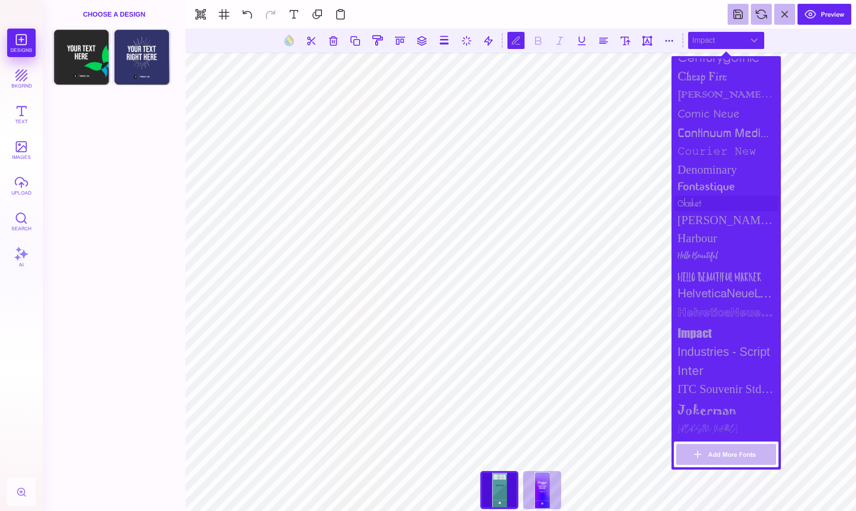
scroll to position [456, 0]
click at [693, 306] on div "HelveticaNeueLT Std Bold Outln" at bounding box center [726, 310] width 105 height 19
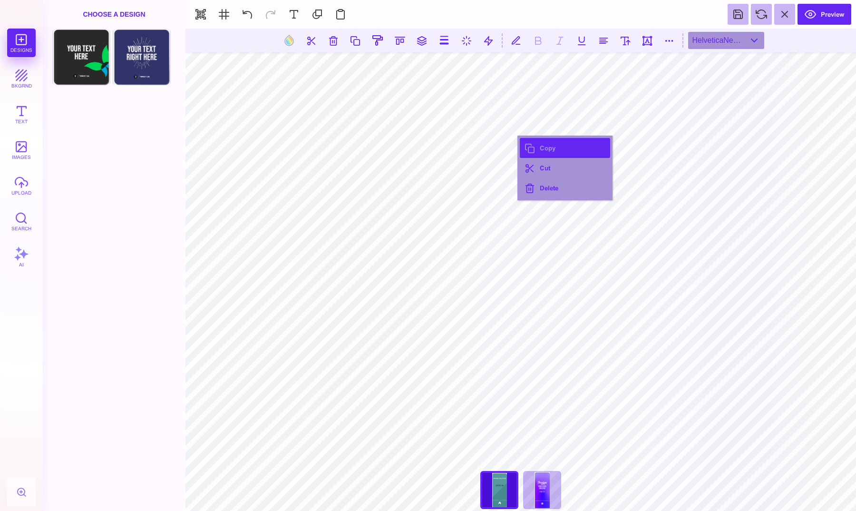
click at [538, 151] on button "Copy" at bounding box center [565, 148] width 90 height 20
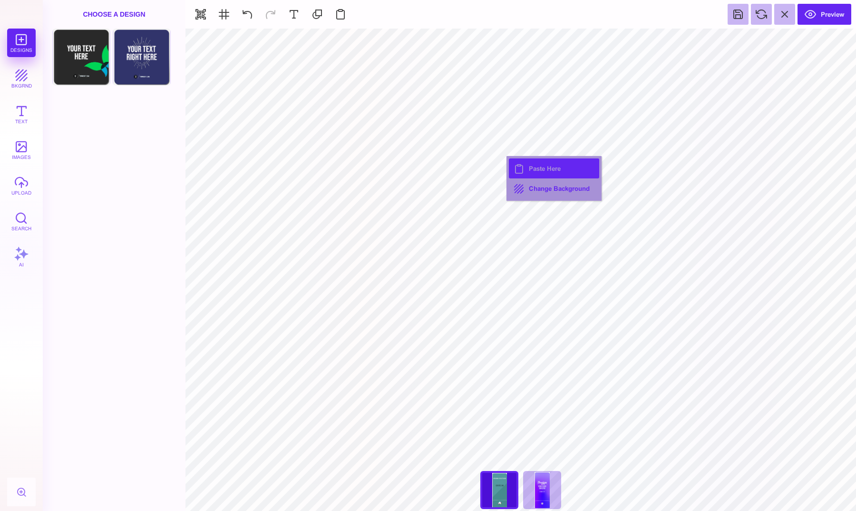
click at [529, 169] on button "Paste Here" at bounding box center [554, 168] width 90 height 20
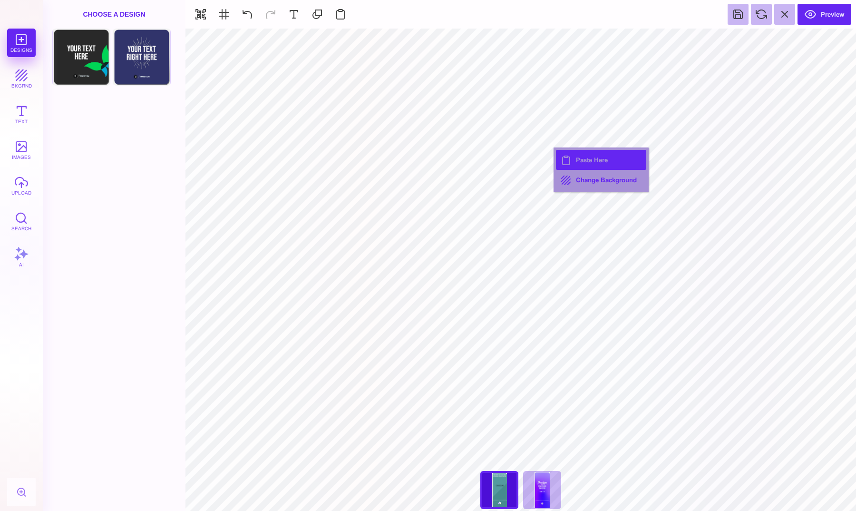
click at [574, 166] on button "Paste Here" at bounding box center [601, 160] width 90 height 20
type input "#000000"
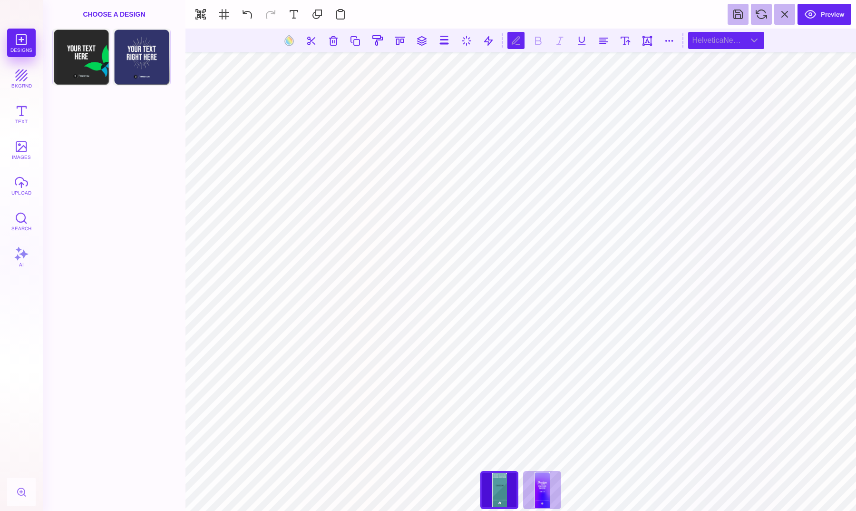
click at [724, 37] on div "HelveticaNeueLT Std Bold Outln" at bounding box center [726, 40] width 76 height 17
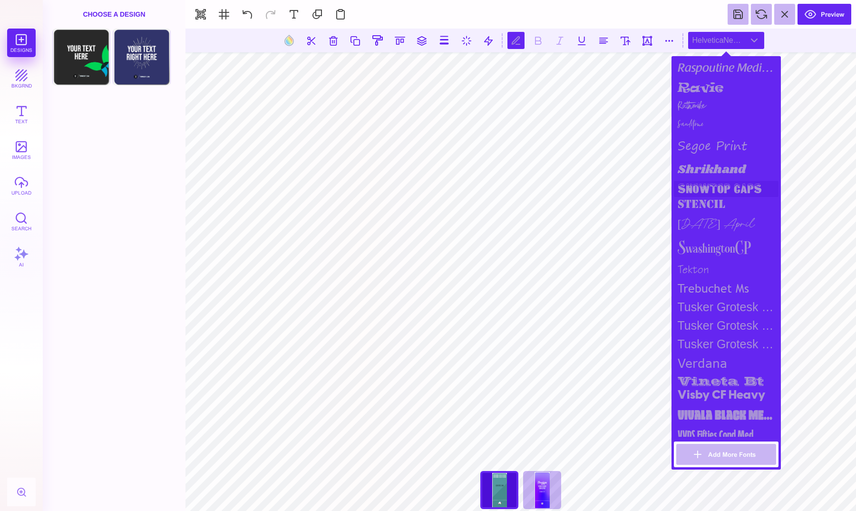
scroll to position [1029, 0]
click at [705, 204] on div "stencil" at bounding box center [726, 206] width 105 height 17
click at [703, 101] on div "Ruthmike" at bounding box center [726, 107] width 105 height 17
click at [703, 82] on div "ravie" at bounding box center [726, 89] width 105 height 20
click at [717, 374] on div "vineta bt" at bounding box center [726, 379] width 105 height 13
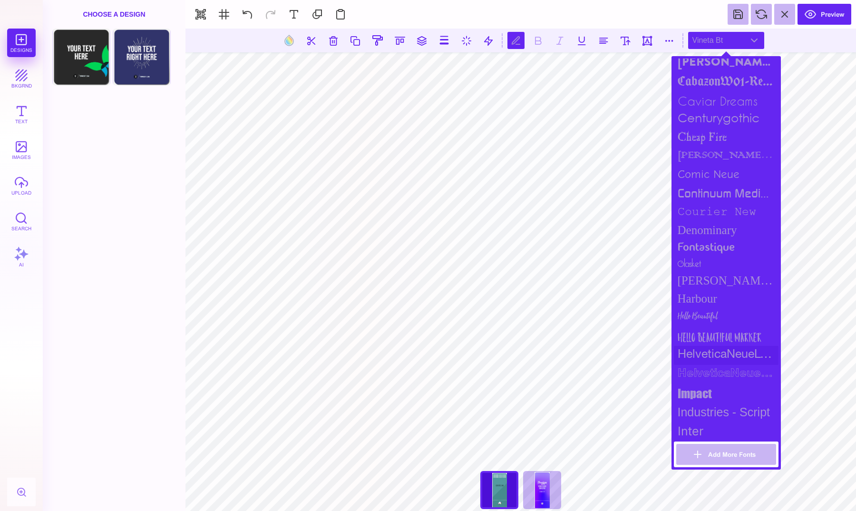
scroll to position [381, 0]
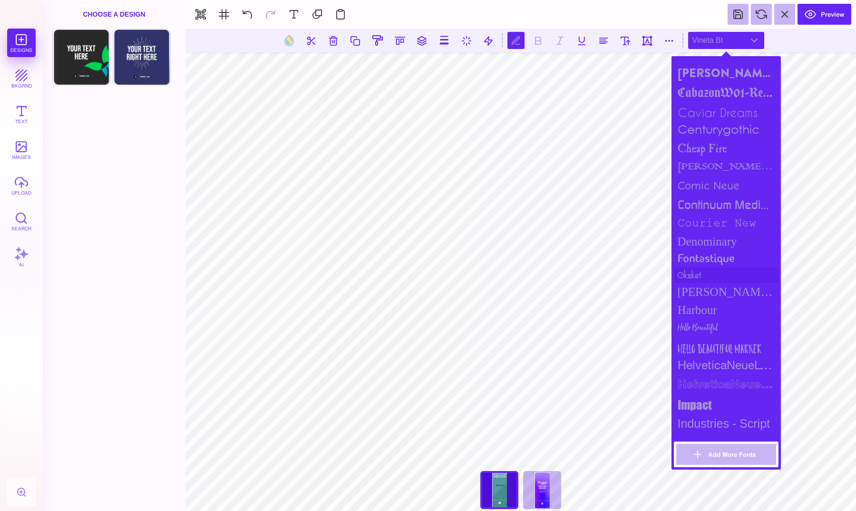
click at [691, 275] on div "glasket" at bounding box center [726, 275] width 105 height 16
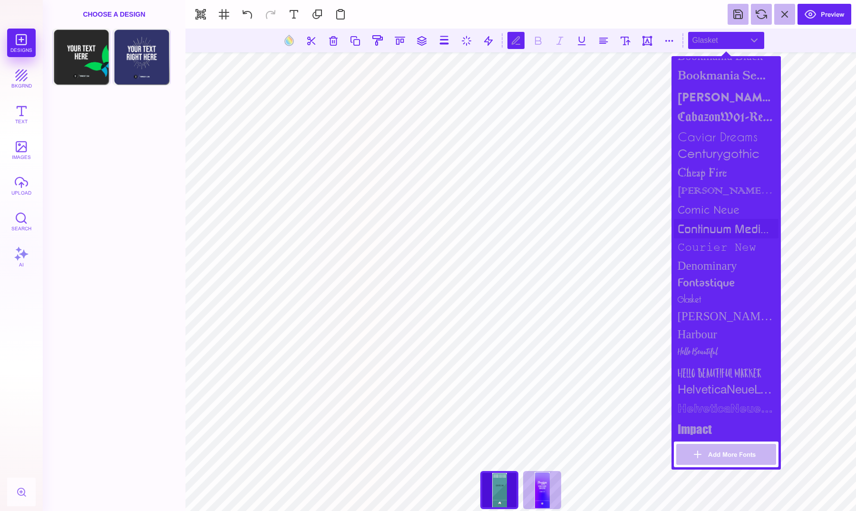
click at [702, 222] on div "continuum medium" at bounding box center [726, 229] width 105 height 20
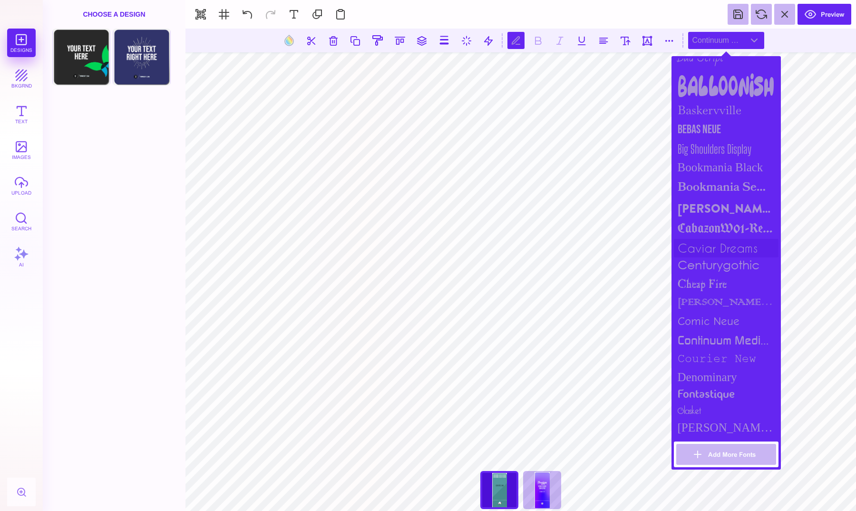
scroll to position [244, 0]
click at [701, 223] on div "CabazonW01-Regular" at bounding box center [726, 230] width 105 height 19
click at [701, 205] on div "[PERSON_NAME] Black" at bounding box center [726, 210] width 105 height 22
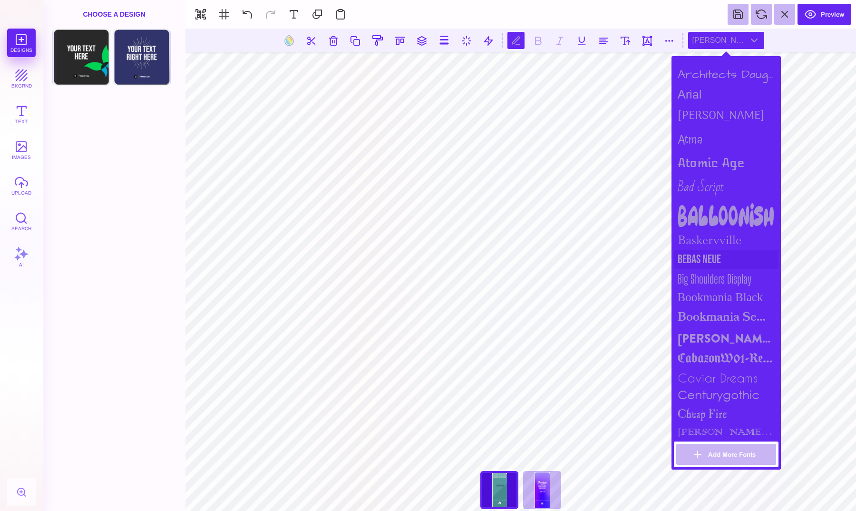
scroll to position [114, 0]
click at [699, 207] on div "Balloonish" at bounding box center [726, 217] width 105 height 29
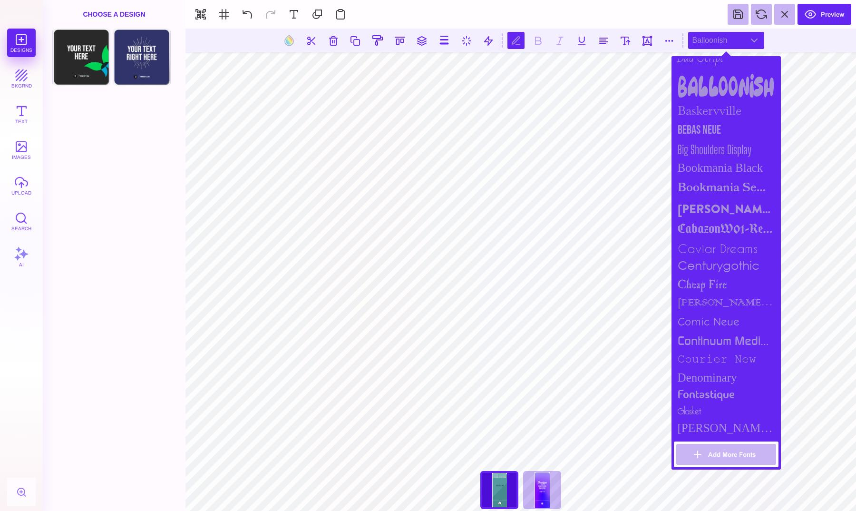
scroll to position [328, 0]
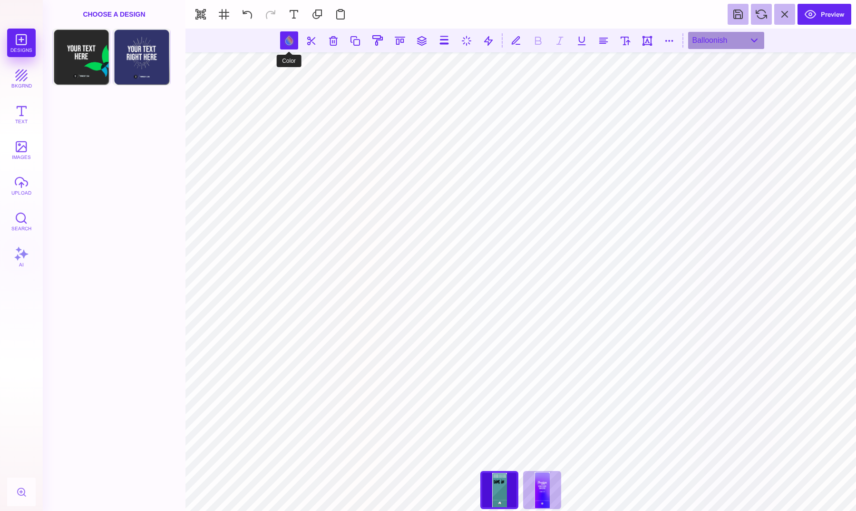
click at [291, 44] on button at bounding box center [289, 40] width 18 height 18
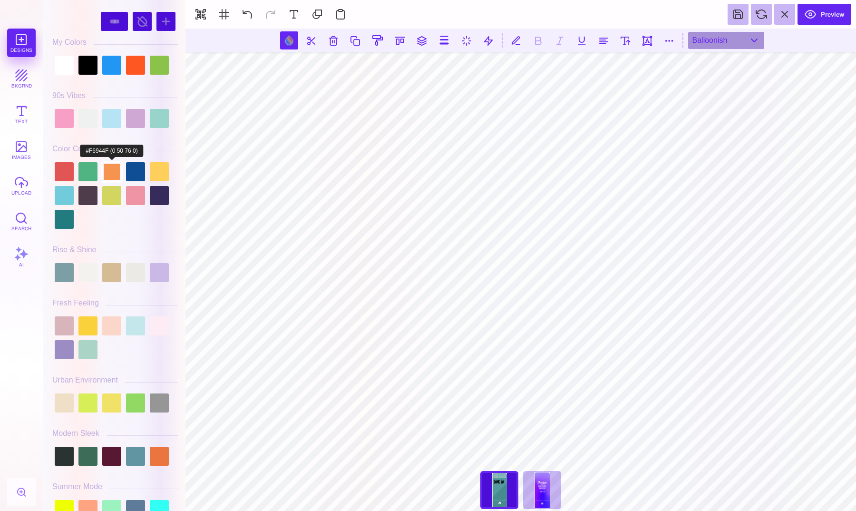
click at [109, 175] on div at bounding box center [111, 171] width 19 height 19
type input "#F6944F"
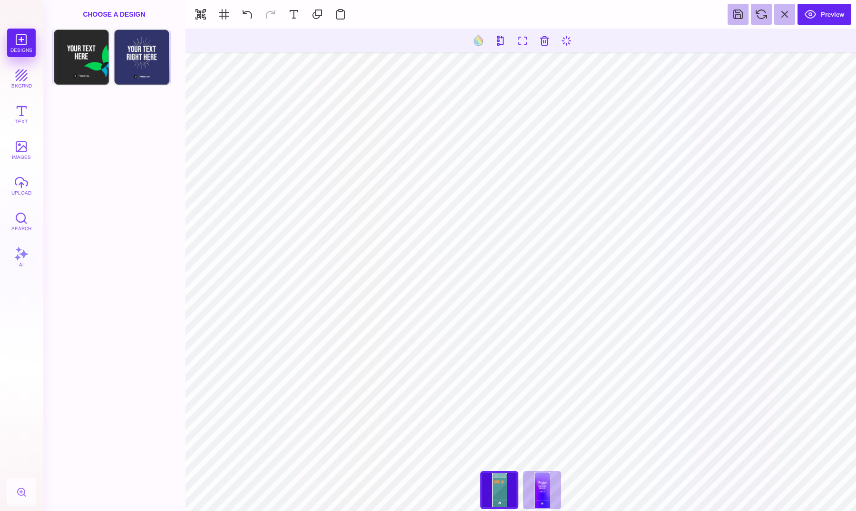
type input "#F6944F"
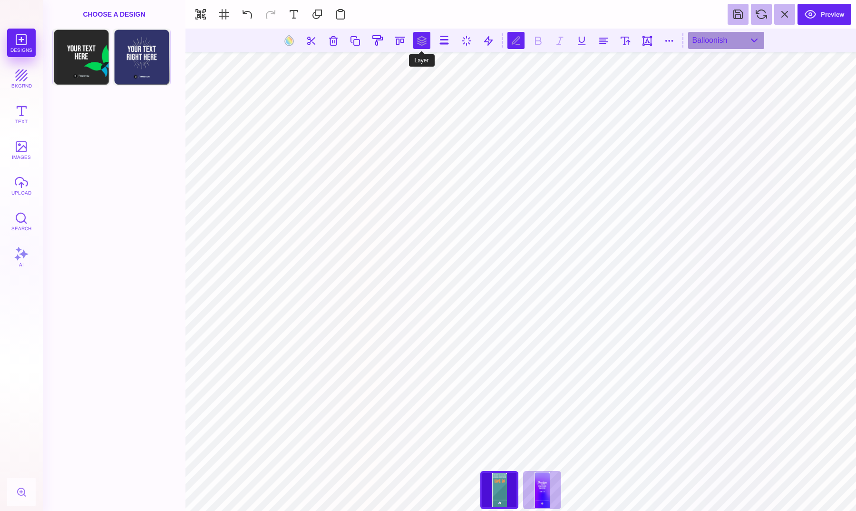
click at [421, 40] on button at bounding box center [421, 40] width 17 height 17
click at [454, 64] on button at bounding box center [453, 68] width 19 height 19
click at [384, 75] on button at bounding box center [389, 68] width 19 height 19
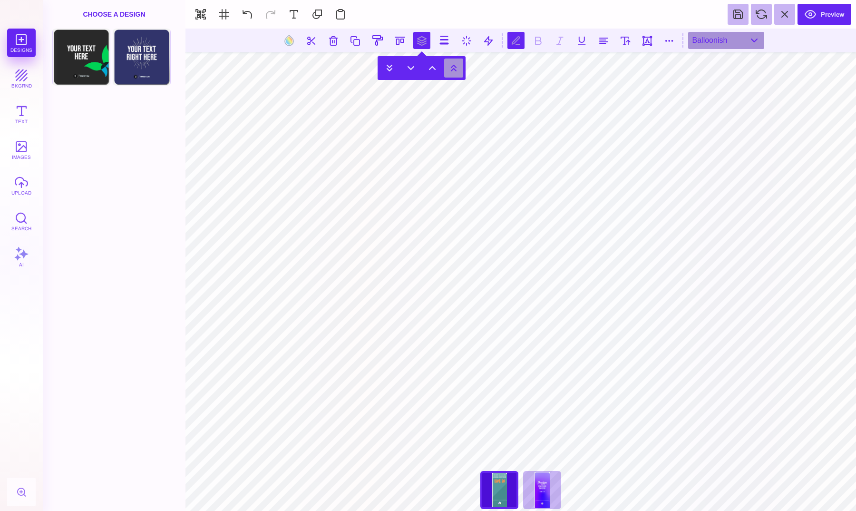
click at [452, 72] on button at bounding box center [453, 68] width 19 height 19
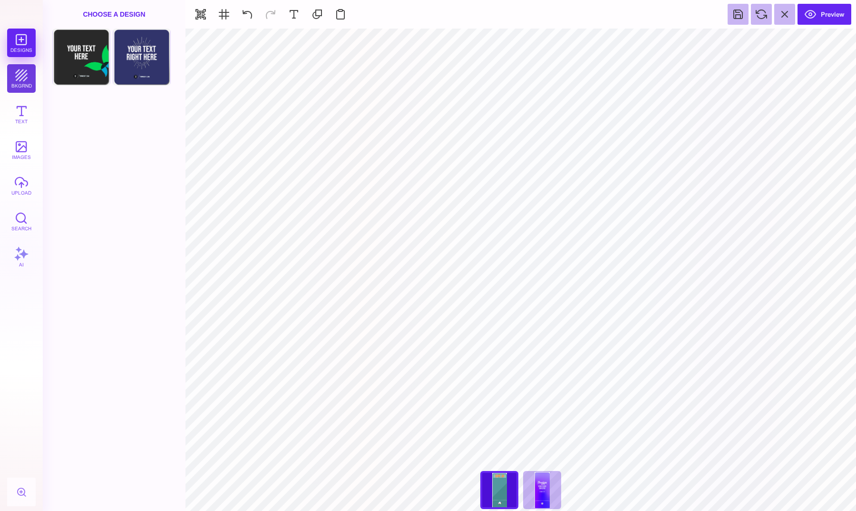
click at [20, 81] on button "bkgrnd" at bounding box center [21, 78] width 29 height 29
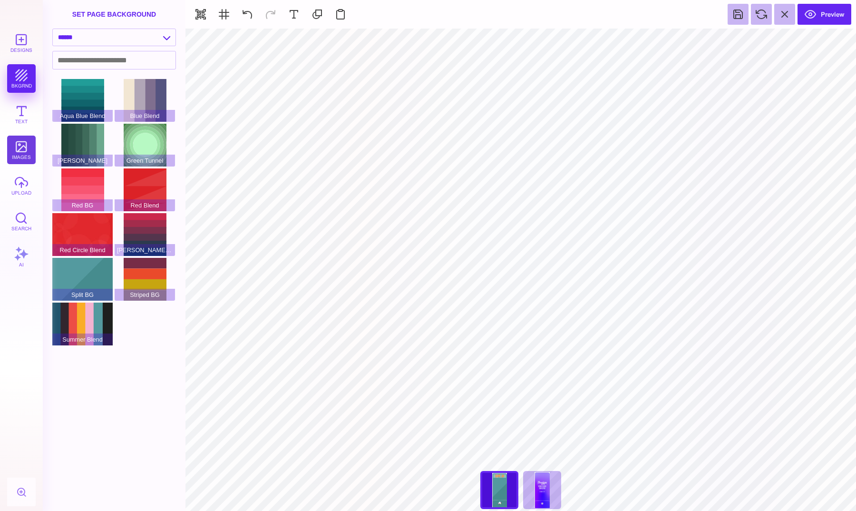
click at [26, 149] on button "images" at bounding box center [21, 150] width 29 height 29
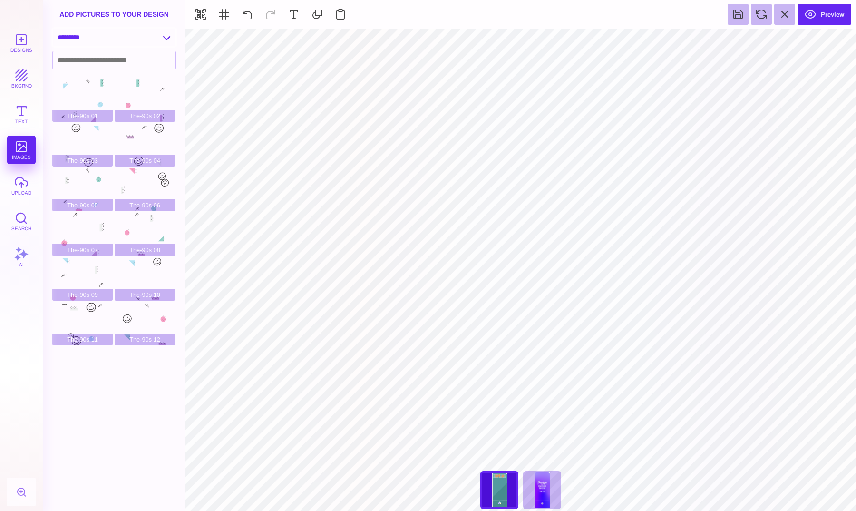
select select "**********"
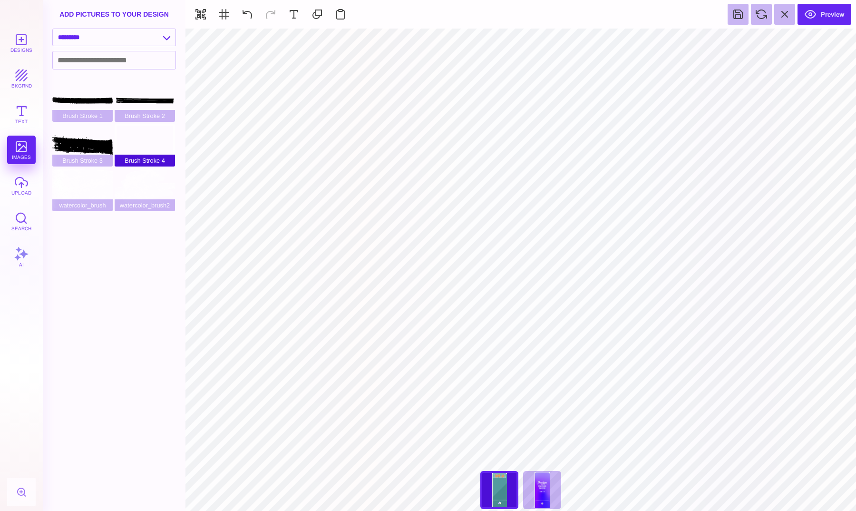
click at [134, 144] on div "Brush Stroke 4" at bounding box center [145, 145] width 60 height 43
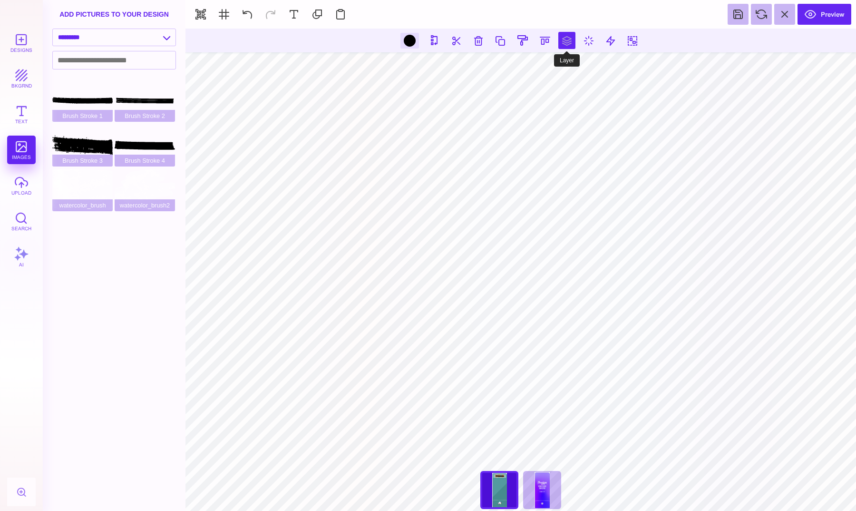
click at [560, 41] on button at bounding box center [566, 40] width 17 height 17
click at [538, 72] on button at bounding box center [535, 68] width 19 height 19
click at [558, 66] on button at bounding box center [556, 68] width 19 height 19
click at [587, 71] on button at bounding box center [577, 68] width 19 height 19
click at [583, 70] on button at bounding box center [577, 68] width 19 height 19
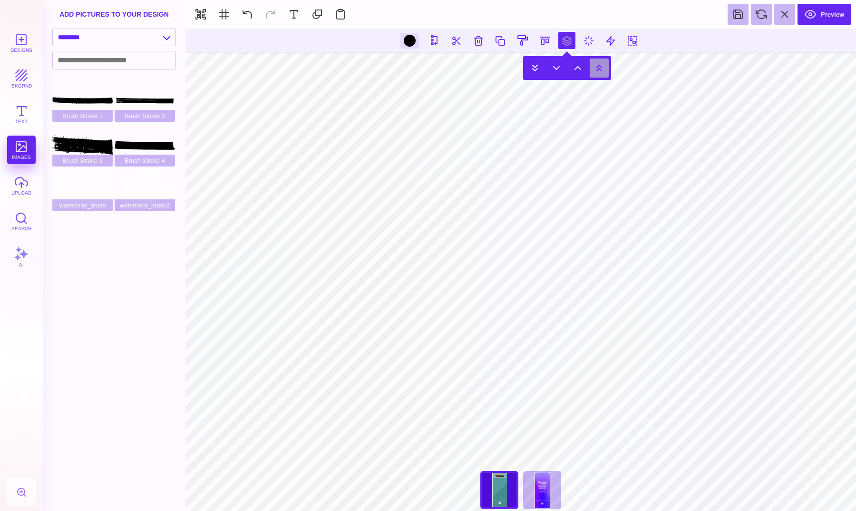
click at [599, 70] on button at bounding box center [599, 68] width 19 height 19
click at [560, 69] on button at bounding box center [556, 68] width 19 height 19
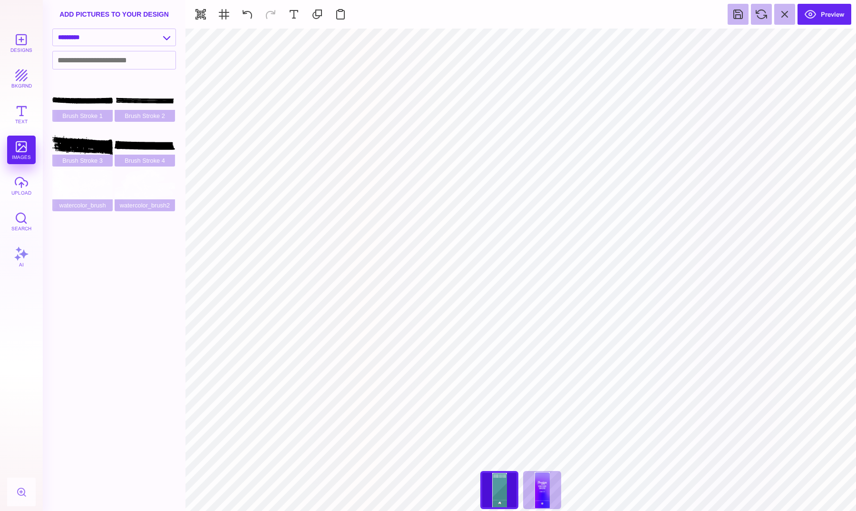
type input "#FFFFFF"
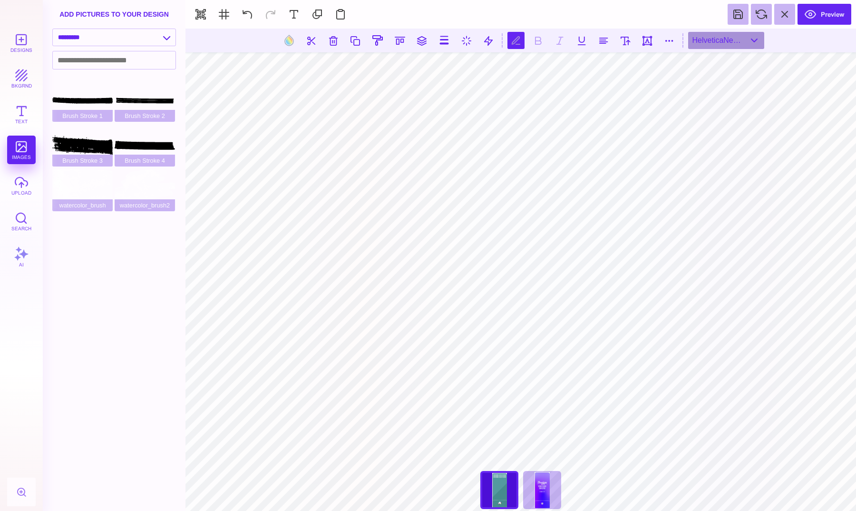
scroll to position [0, 1]
type textarea "*******"
click at [251, 10] on button at bounding box center [247, 14] width 21 height 21
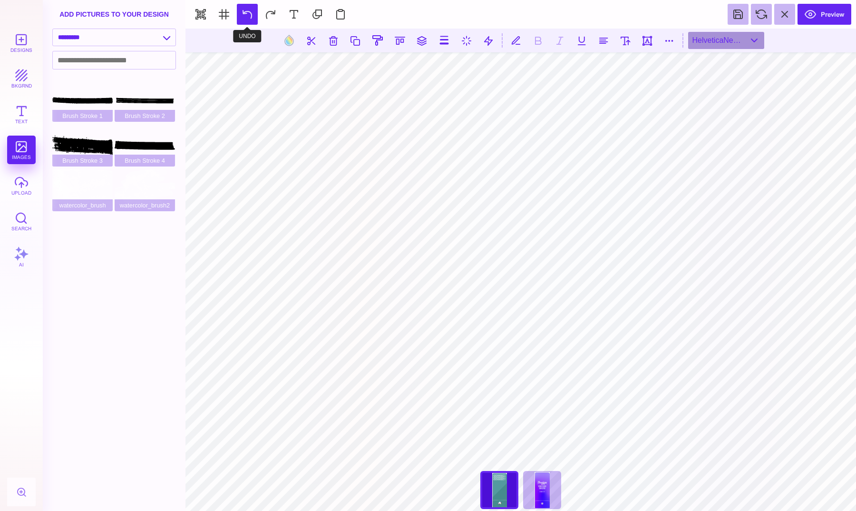
click at [251, 10] on button at bounding box center [247, 14] width 21 height 21
click at [251, 11] on button at bounding box center [247, 14] width 21 height 21
click at [269, 13] on button at bounding box center [270, 14] width 21 height 21
click at [717, 50] on section at bounding box center [521, 41] width 671 height 24
click at [287, 38] on button at bounding box center [289, 40] width 18 height 18
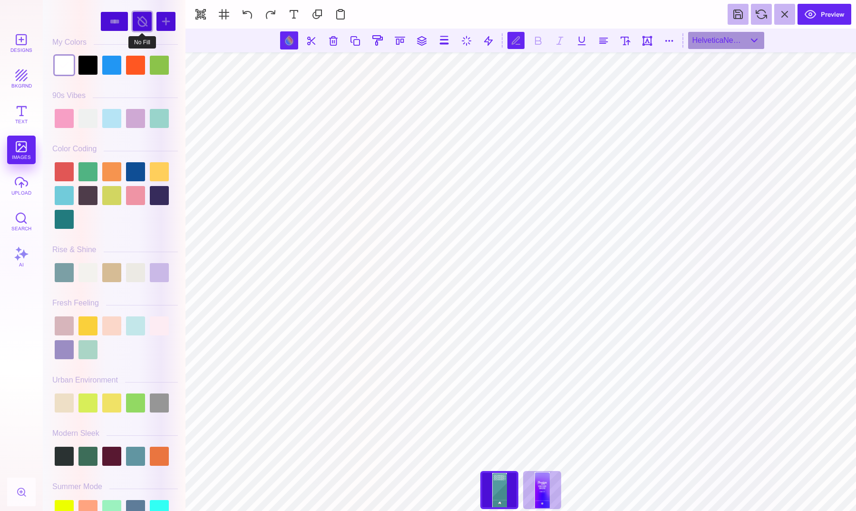
click at [141, 23] on div at bounding box center [142, 21] width 19 height 19
type input "#000000"
click at [141, 23] on div at bounding box center [142, 21] width 19 height 19
drag, startPoint x: 120, startPoint y: 23, endPoint x: 136, endPoint y: 20, distance: 15.4
click at [136, 20] on div "**** ******" at bounding box center [115, 22] width 126 height 24
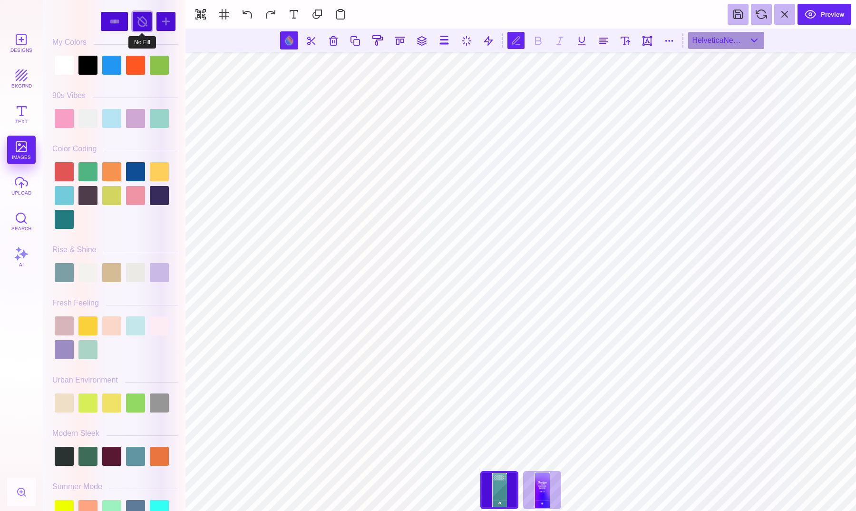
click at [141, 22] on div at bounding box center [142, 21] width 19 height 19
select select "******"
click at [142, 26] on div at bounding box center [142, 21] width 19 height 19
select select "******"
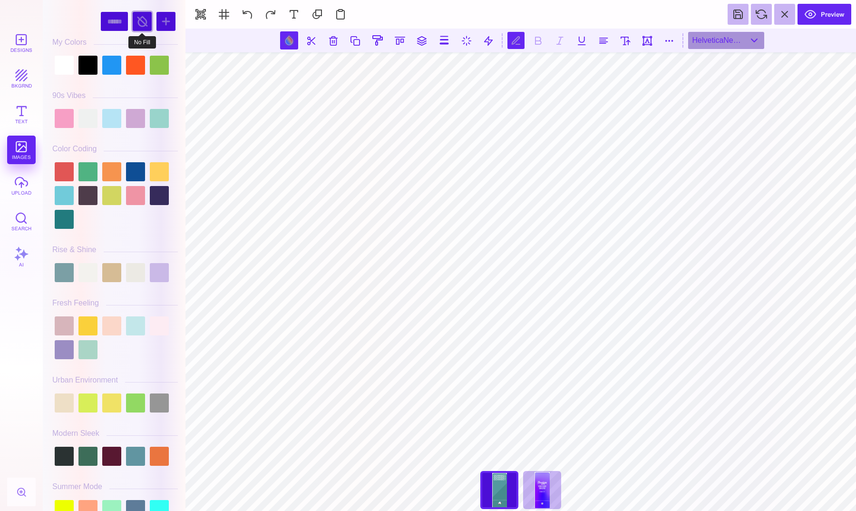
click at [139, 23] on div at bounding box center [142, 21] width 19 height 19
select select "******"
click at [67, 69] on div at bounding box center [64, 65] width 19 height 19
type input "#FFFFFF"
select select "****"
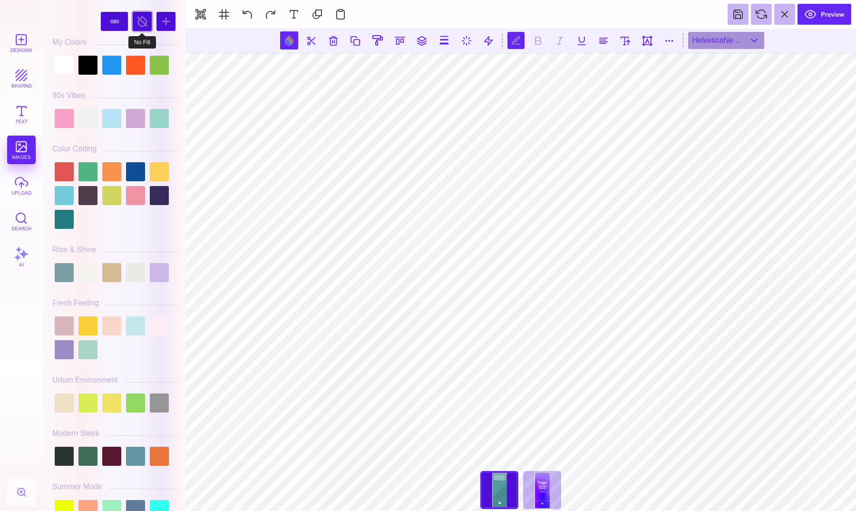
click at [141, 20] on div at bounding box center [142, 21] width 19 height 19
click at [55, 63] on div at bounding box center [64, 65] width 19 height 19
click at [62, 64] on div at bounding box center [64, 65] width 19 height 19
click at [138, 21] on div at bounding box center [142, 21] width 19 height 19
click at [63, 66] on div at bounding box center [64, 65] width 19 height 19
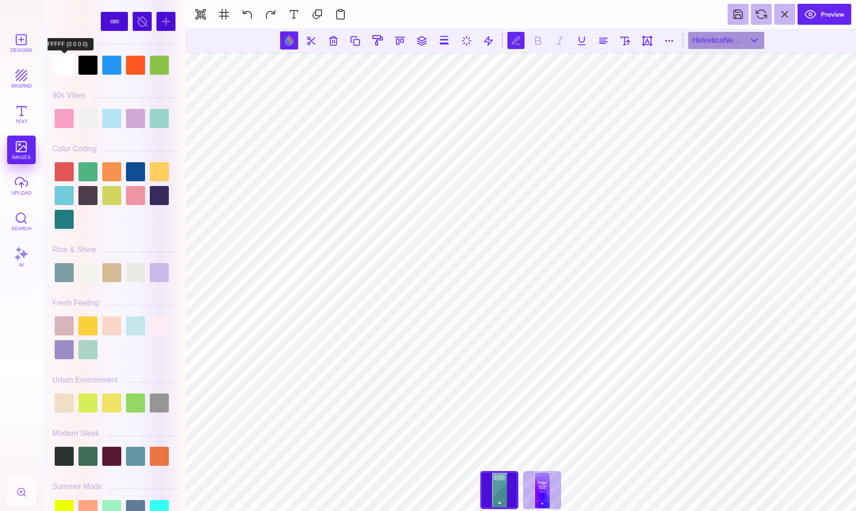
type input "#FFFFFF"
select select "******"
click at [139, 19] on div at bounding box center [142, 21] width 19 height 19
select select "******"
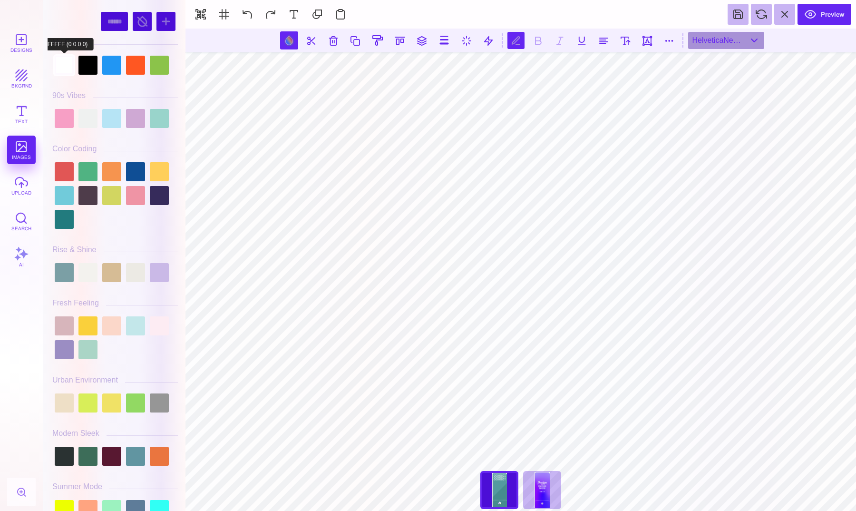
click at [68, 69] on div at bounding box center [64, 65] width 19 height 19
click at [65, 70] on div at bounding box center [64, 65] width 19 height 19
click at [137, 24] on div at bounding box center [142, 21] width 19 height 19
select select "****"
click at [142, 20] on div at bounding box center [142, 21] width 19 height 19
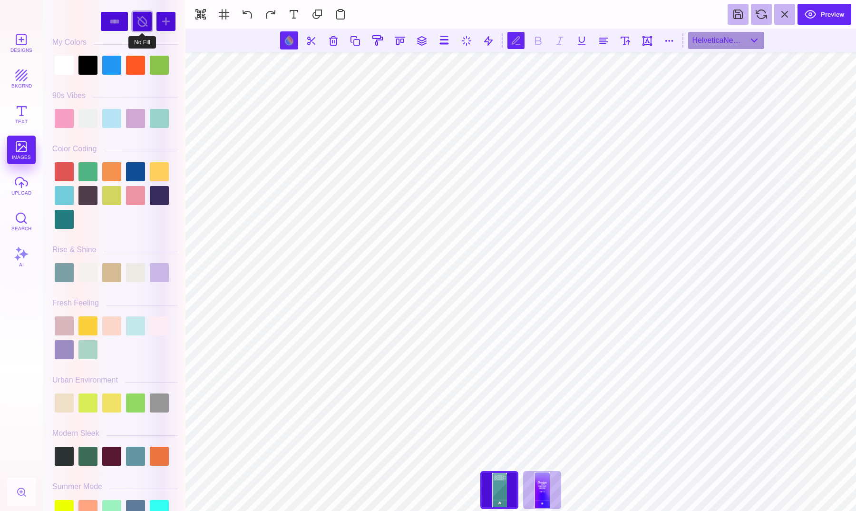
click at [142, 20] on div at bounding box center [142, 21] width 19 height 19
click at [65, 63] on div at bounding box center [64, 65] width 19 height 19
click at [143, 21] on div at bounding box center [142, 21] width 19 height 19
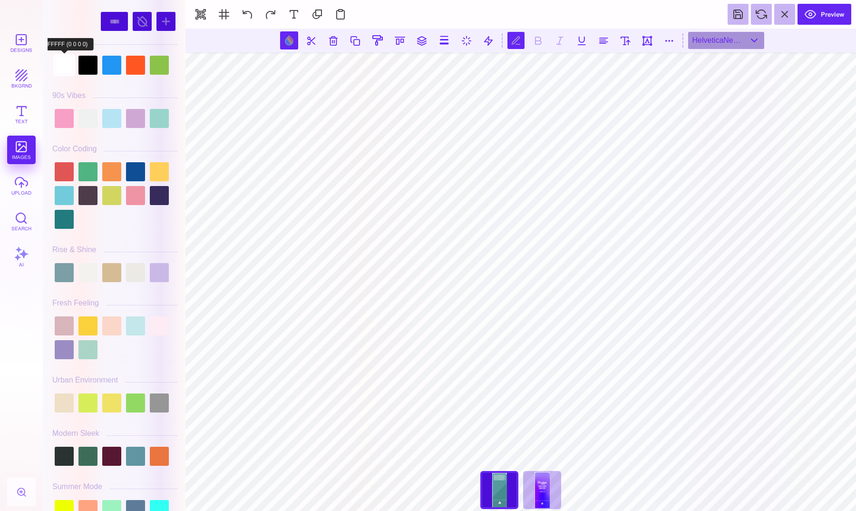
click at [63, 68] on div at bounding box center [64, 65] width 19 height 19
type input "#FFFFFF"
click at [102, 31] on div "**** ******" at bounding box center [115, 22] width 126 height 24
select select "******"
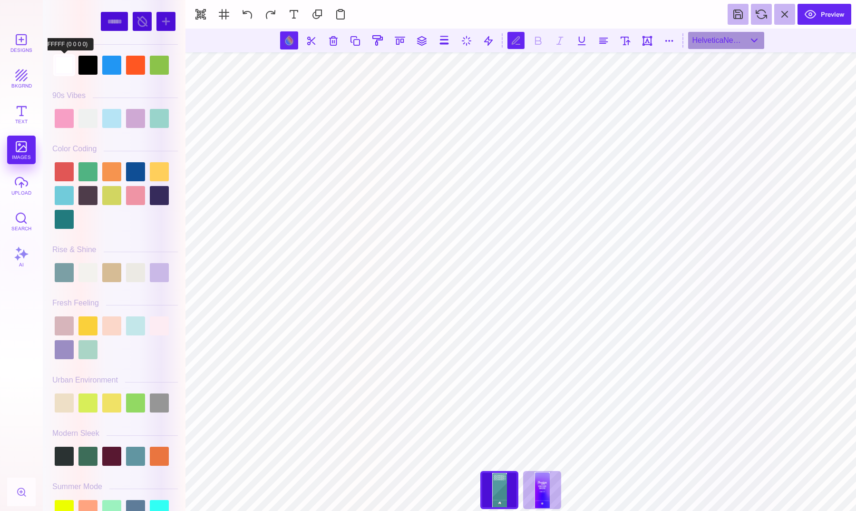
click at [71, 64] on div at bounding box center [64, 65] width 19 height 19
click at [140, 18] on div at bounding box center [142, 21] width 19 height 19
select select "****"
click at [63, 63] on div at bounding box center [64, 65] width 19 height 19
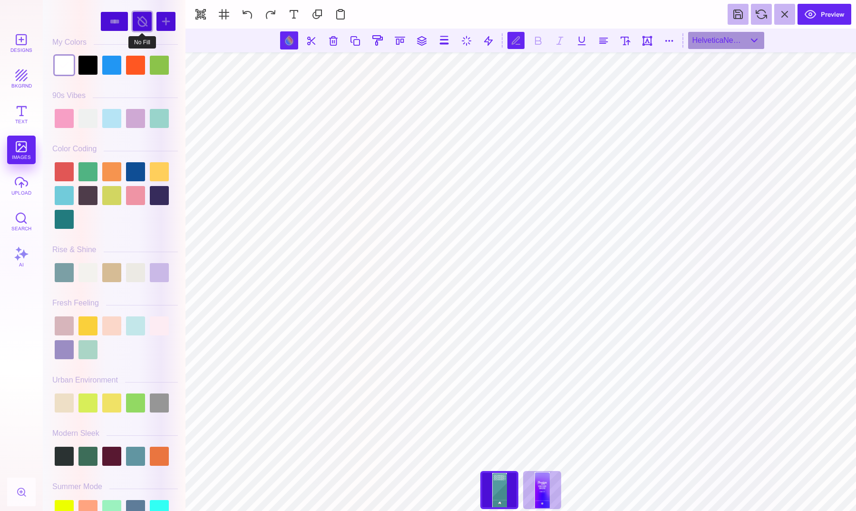
click at [141, 25] on div at bounding box center [142, 21] width 19 height 19
click at [74, 65] on div at bounding box center [115, 65] width 126 height 24
click at [95, 65] on div at bounding box center [87, 65] width 19 height 19
click at [63, 62] on div at bounding box center [64, 65] width 19 height 19
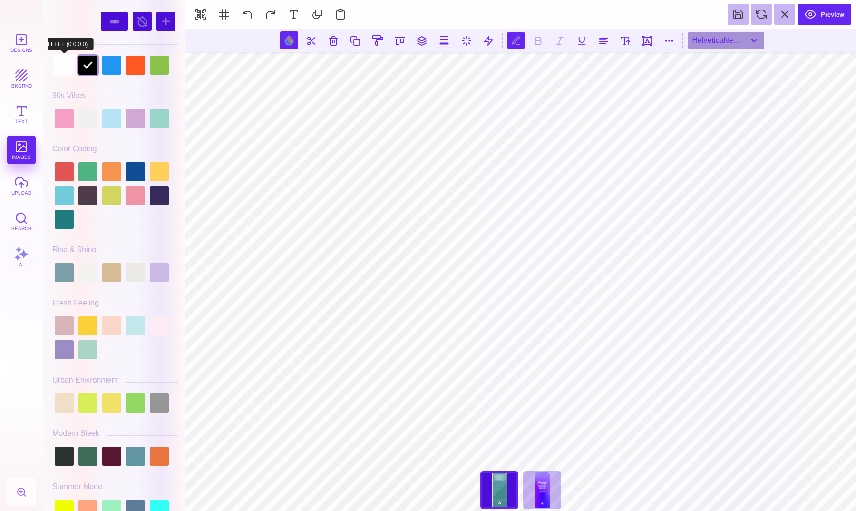
type input "#FFFFFF"
click at [84, 11] on div "**** ******" at bounding box center [115, 22] width 126 height 24
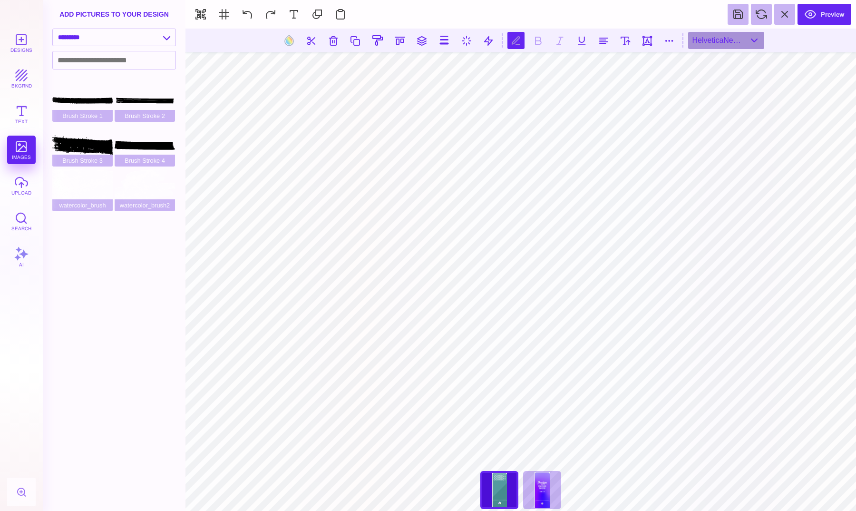
click at [713, 30] on section at bounding box center [521, 41] width 671 height 24
click at [713, 41] on div "HelveticaNeueLT Std Bold Outln" at bounding box center [726, 40] width 76 height 17
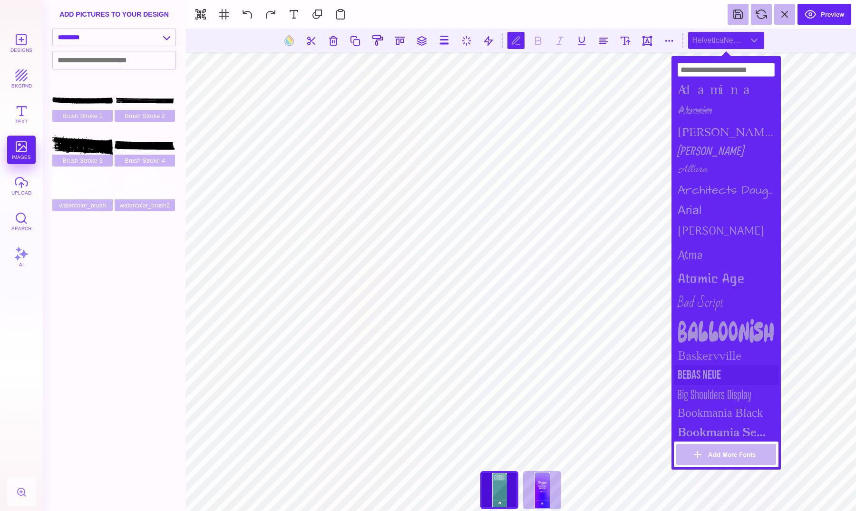
click at [712, 368] on div "Bebas Neue" at bounding box center [726, 375] width 105 height 20
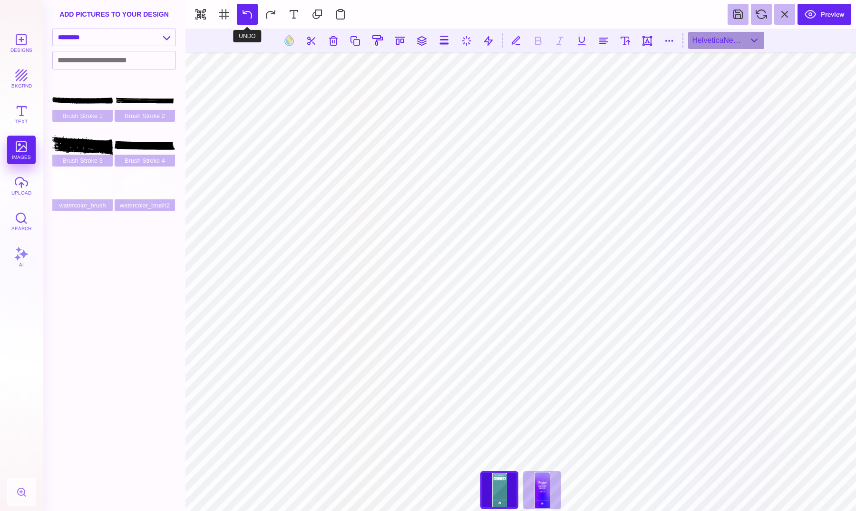
click at [245, 11] on button at bounding box center [247, 14] width 21 height 21
click at [288, 45] on button at bounding box center [289, 40] width 18 height 18
type input "#000000"
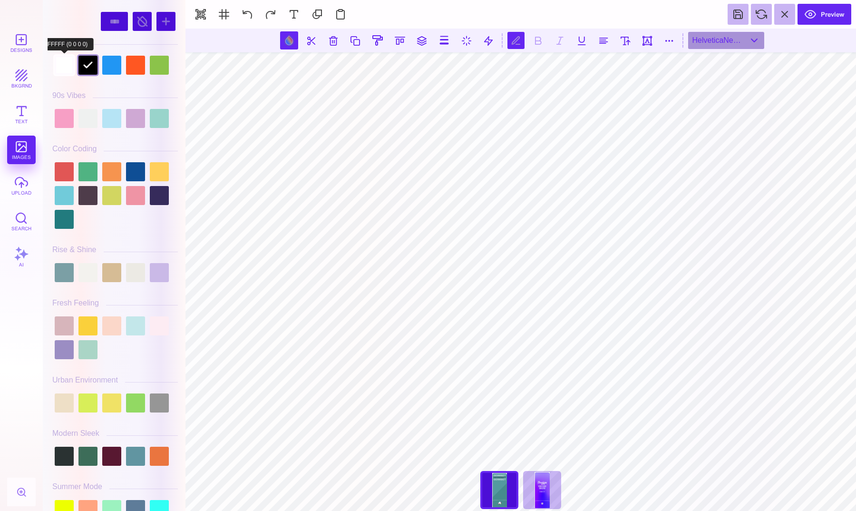
click at [68, 70] on div at bounding box center [64, 65] width 19 height 19
click at [147, 24] on div at bounding box center [142, 21] width 19 height 19
click at [73, 60] on div at bounding box center [64, 65] width 19 height 19
type input "#FFFFFF"
select select "******"
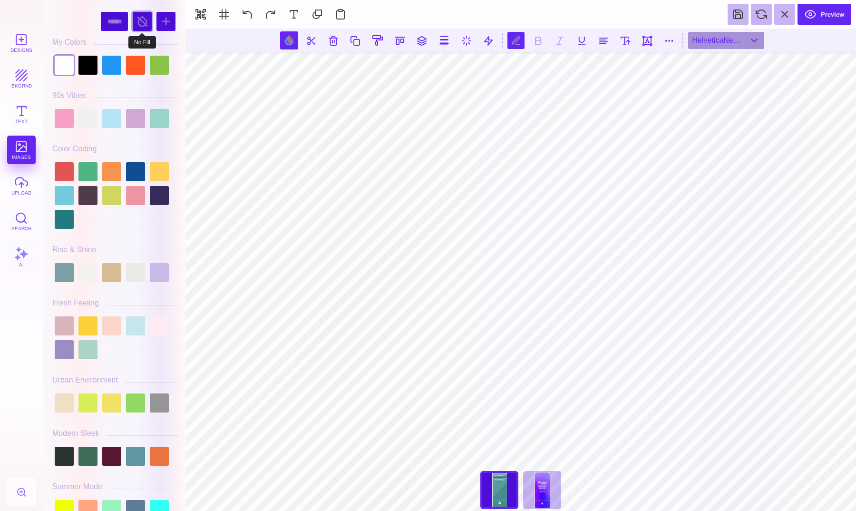
select select "******"
click at [141, 24] on div at bounding box center [142, 21] width 19 height 19
select select "******"
click at [141, 24] on div at bounding box center [142, 21] width 19 height 19
select select "******"
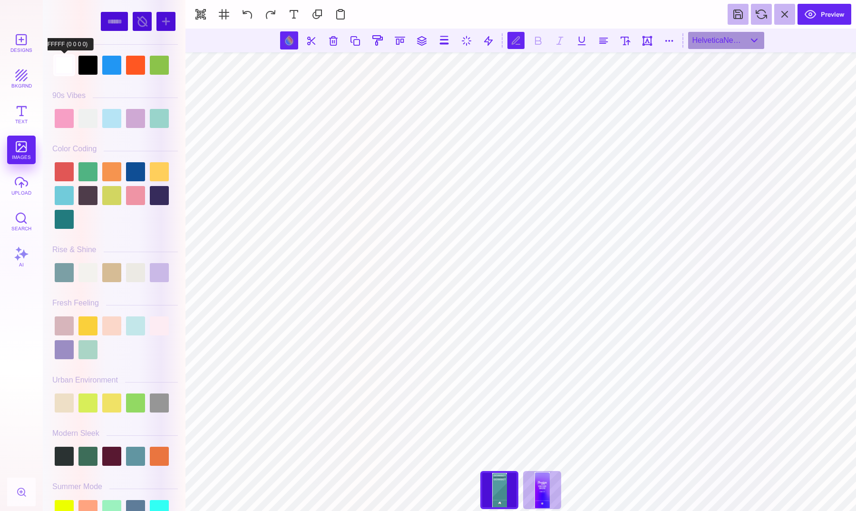
click at [61, 59] on div at bounding box center [64, 65] width 19 height 19
click at [145, 20] on div at bounding box center [142, 21] width 19 height 19
select select "******"
click at [708, 49] on div "HelveticaNeueLT Std Bold Outln" at bounding box center [726, 40] width 76 height 17
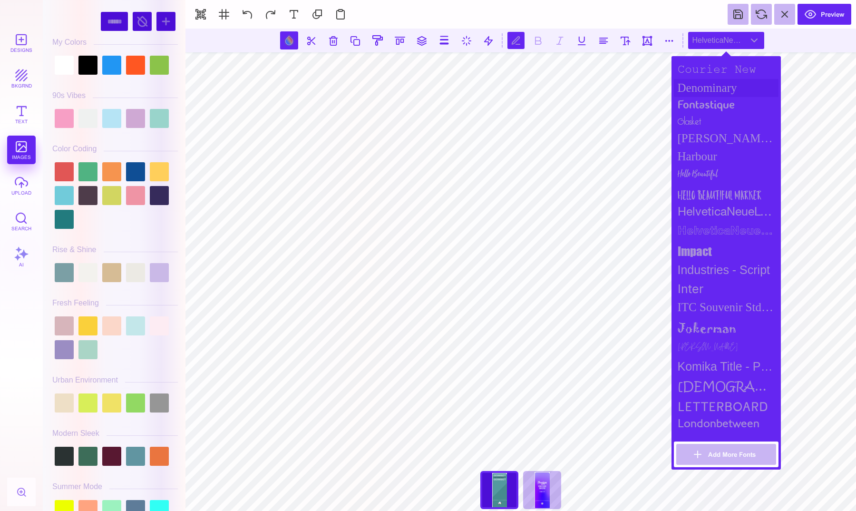
scroll to position [542, 0]
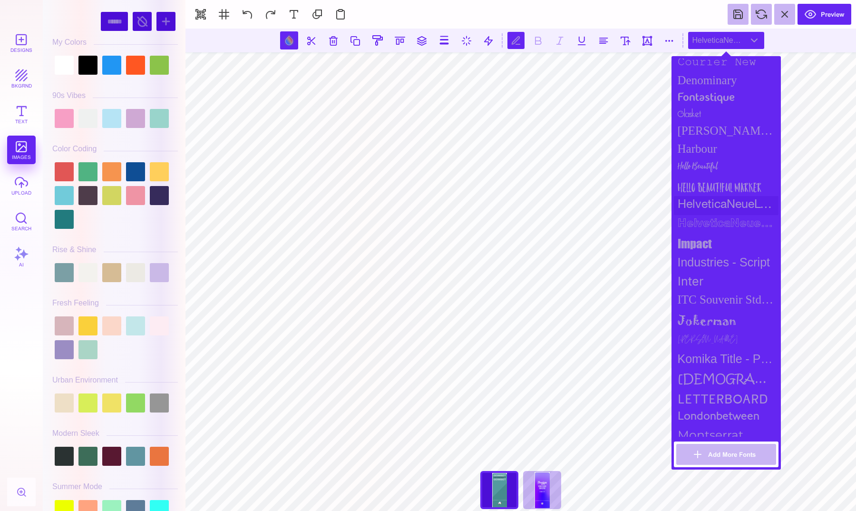
click at [700, 198] on div "HelveticaNeueLT Std" at bounding box center [726, 205] width 105 height 19
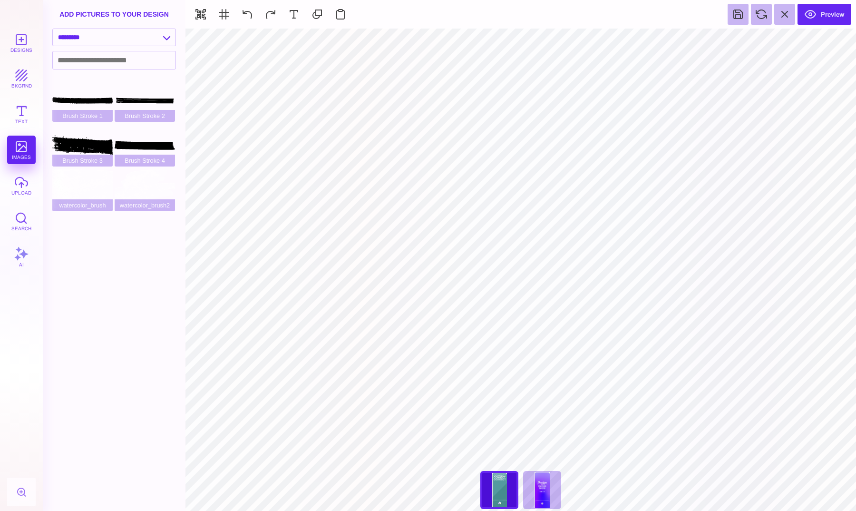
select select "******"
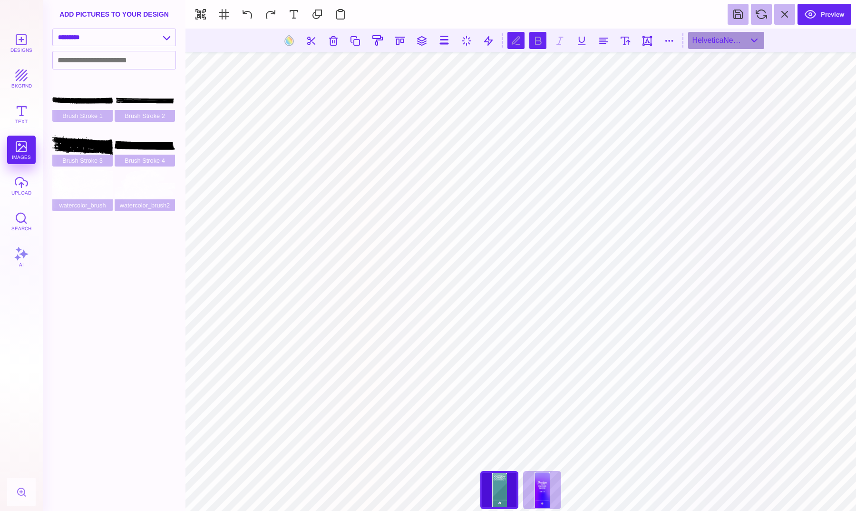
click at [538, 39] on button at bounding box center [537, 40] width 17 height 17
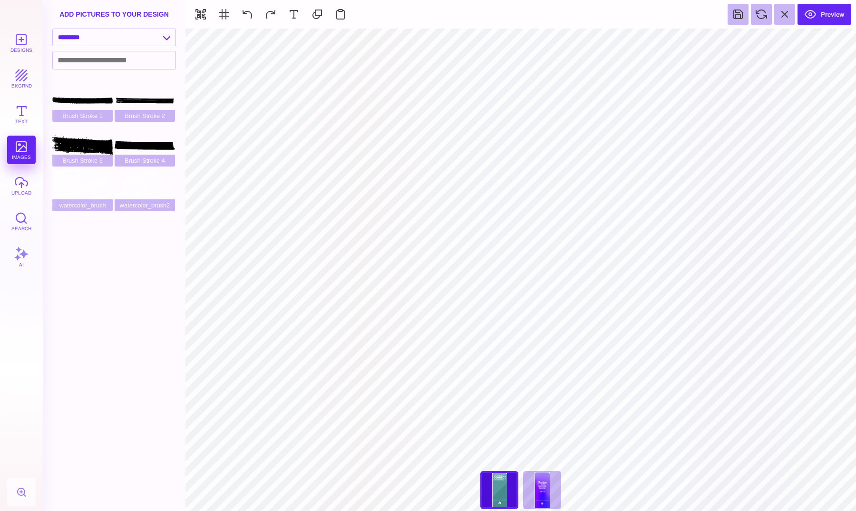
select select "******"
click at [147, 147] on div "Brush Stroke 4" at bounding box center [145, 145] width 60 height 43
click at [568, 48] on button at bounding box center [566, 40] width 17 height 17
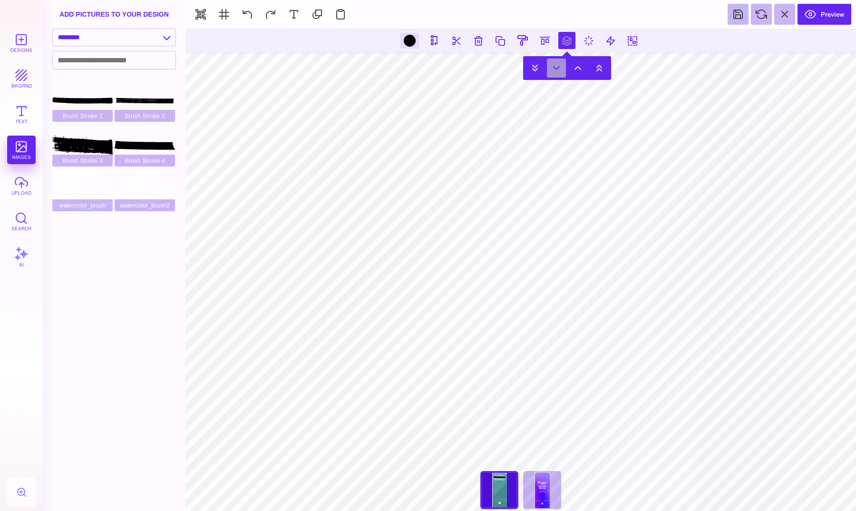
click at [561, 66] on button at bounding box center [556, 68] width 19 height 19
click at [554, 68] on button at bounding box center [556, 68] width 19 height 19
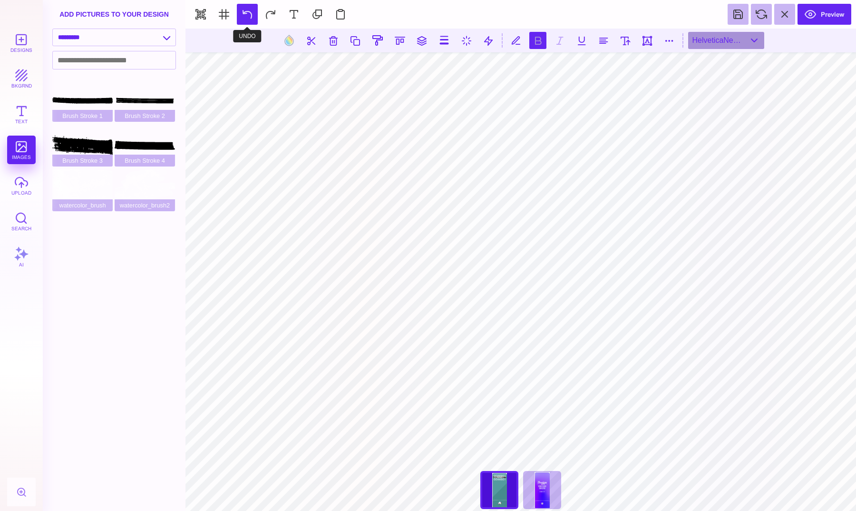
click at [252, 12] on button at bounding box center [247, 14] width 21 height 21
click at [264, 10] on button at bounding box center [270, 14] width 21 height 21
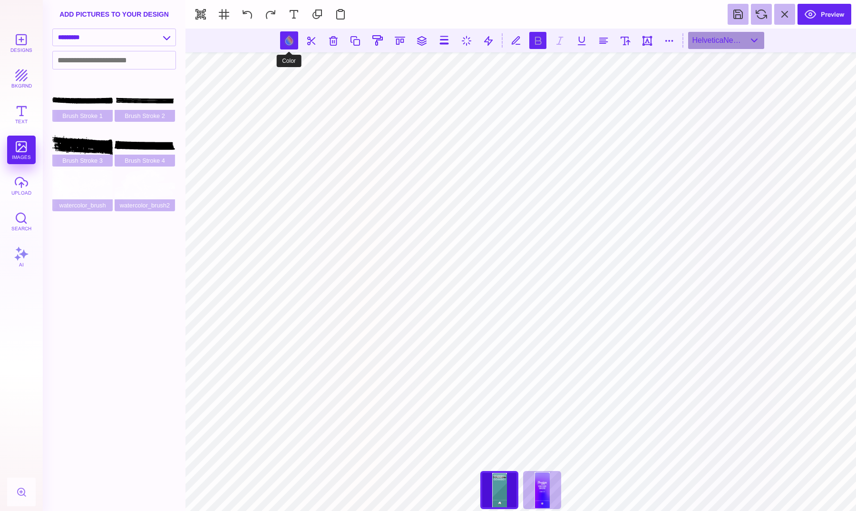
click at [292, 42] on button at bounding box center [289, 40] width 18 height 18
type input "#FFFFFF"
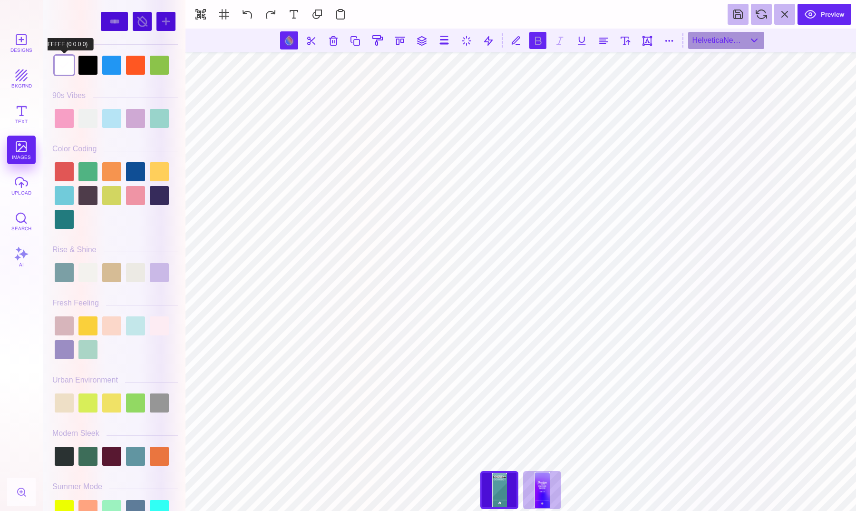
click at [57, 66] on div at bounding box center [64, 65] width 19 height 19
click at [87, 115] on div at bounding box center [87, 118] width 19 height 19
click at [66, 61] on div at bounding box center [64, 65] width 19 height 19
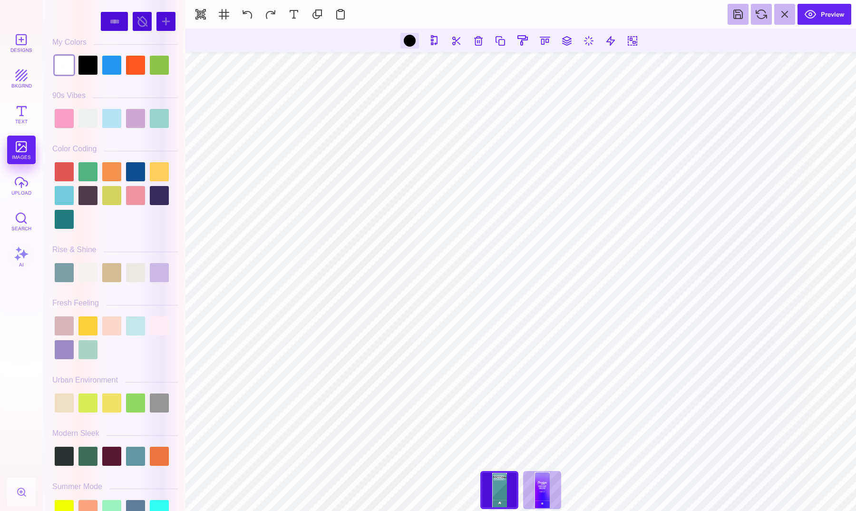
click at [407, 34] on div at bounding box center [410, 41] width 19 height 16
click at [407, 37] on div at bounding box center [410, 41] width 12 height 12
click at [111, 70] on div at bounding box center [111, 65] width 19 height 19
click at [154, 69] on div at bounding box center [159, 65] width 19 height 19
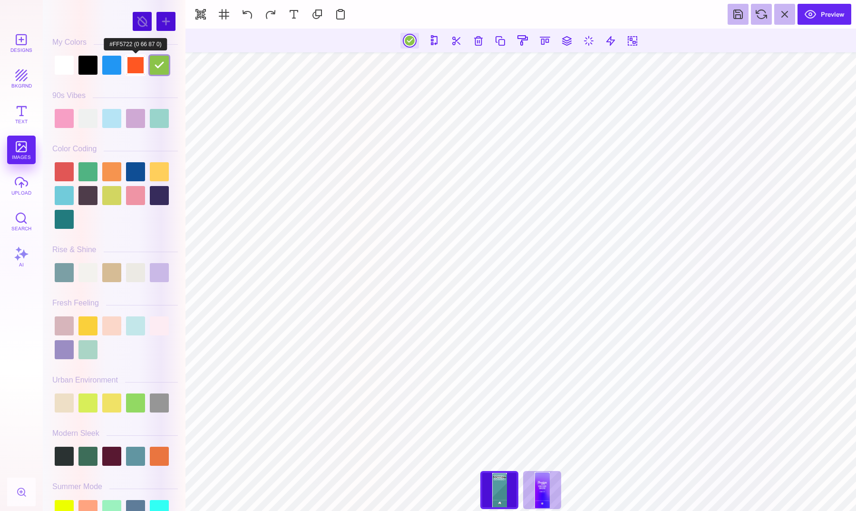
click at [141, 69] on div at bounding box center [135, 65] width 19 height 19
click at [157, 179] on div at bounding box center [159, 171] width 19 height 19
click at [156, 190] on div at bounding box center [159, 195] width 19 height 19
click at [144, 194] on div at bounding box center [135, 195] width 19 height 19
click at [129, 273] on div at bounding box center [135, 272] width 19 height 19
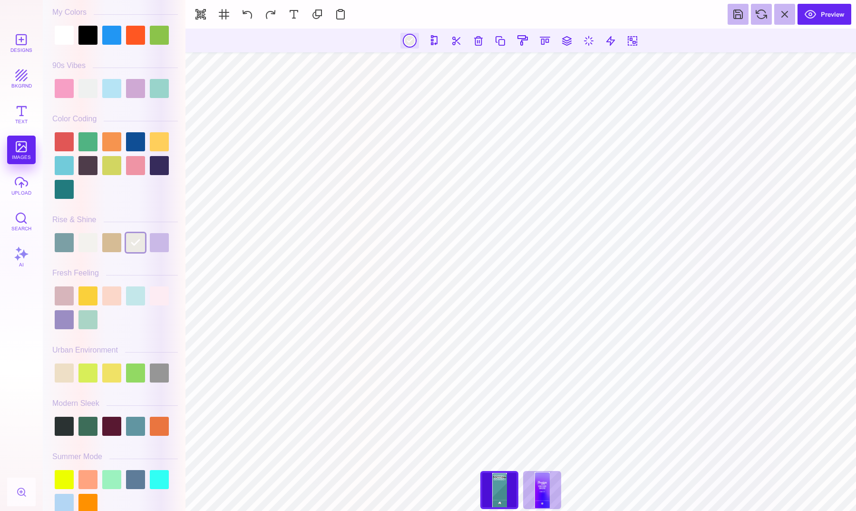
scroll to position [40, 0]
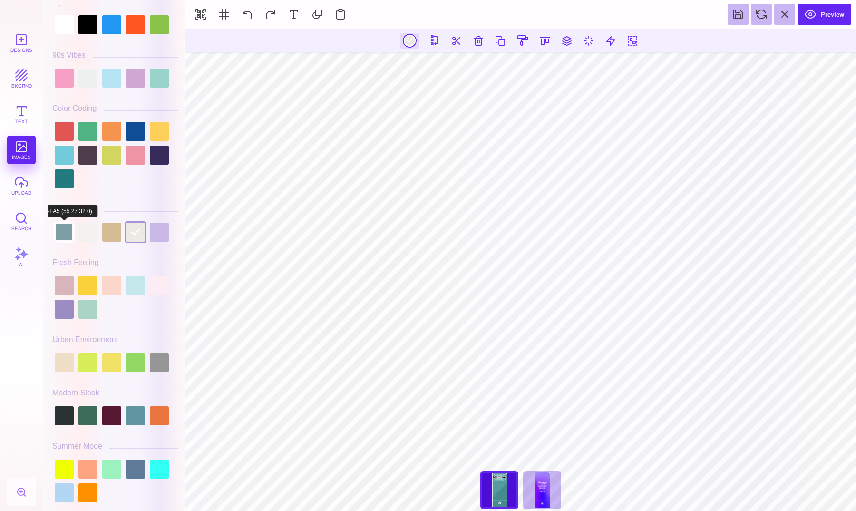
click at [58, 227] on div at bounding box center [64, 232] width 19 height 19
click at [84, 284] on div at bounding box center [87, 285] width 19 height 19
click at [62, 290] on div at bounding box center [64, 285] width 19 height 19
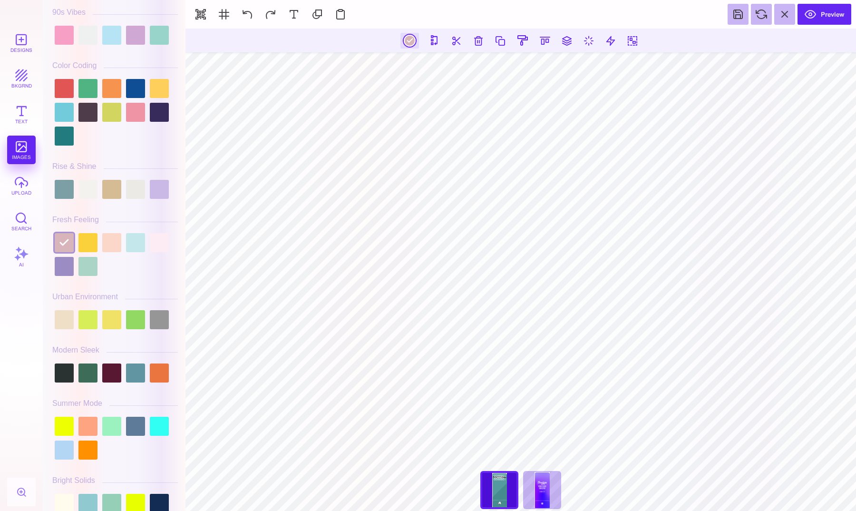
scroll to position [93, 0]
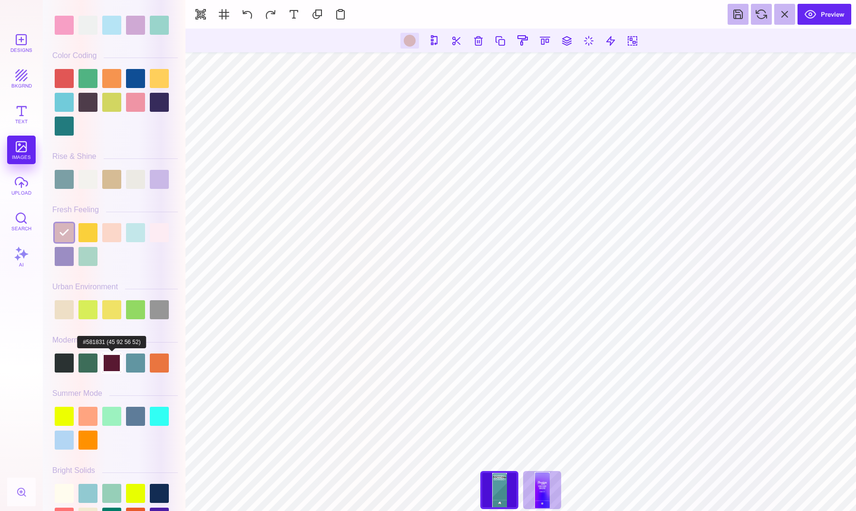
click at [106, 358] on div at bounding box center [111, 362] width 19 height 19
click at [165, 367] on div at bounding box center [159, 362] width 19 height 19
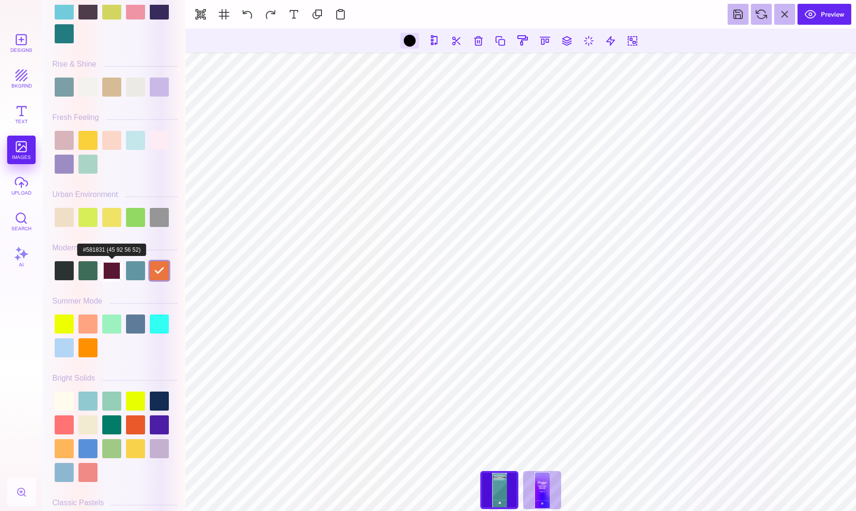
scroll to position [203, 0]
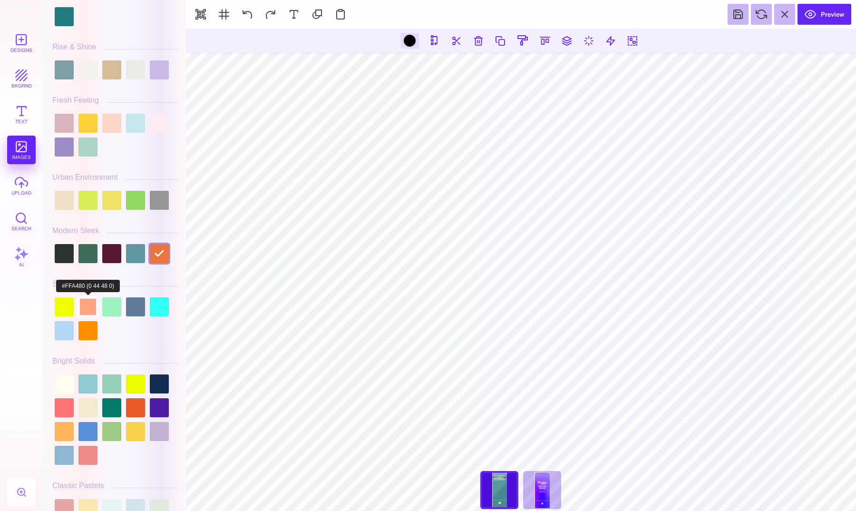
click at [90, 303] on div at bounding box center [87, 306] width 19 height 19
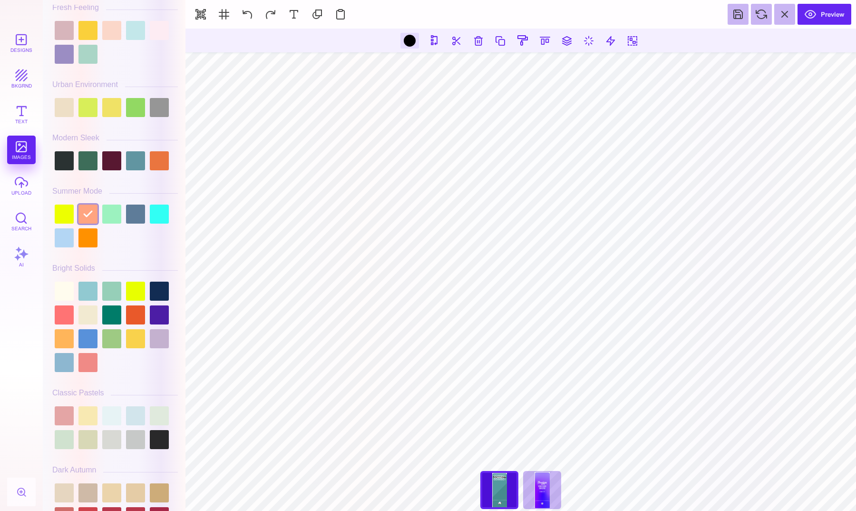
scroll to position [299, 0]
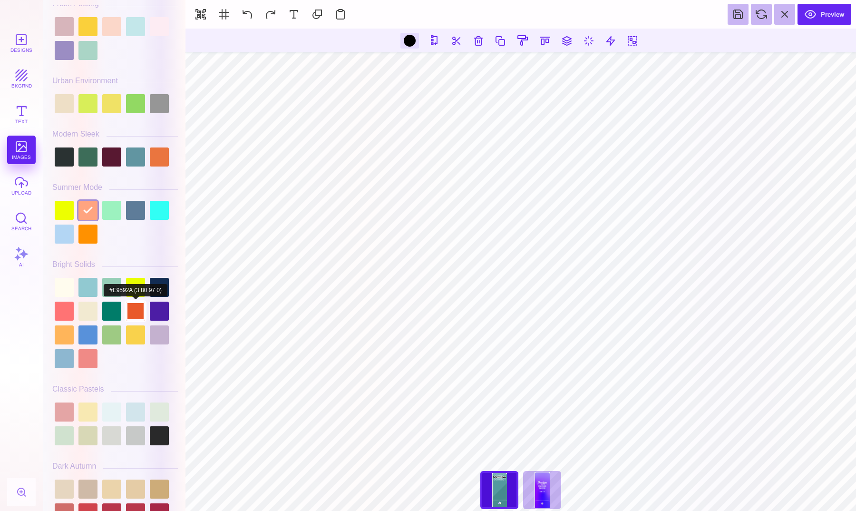
click at [136, 307] on div at bounding box center [135, 311] width 19 height 19
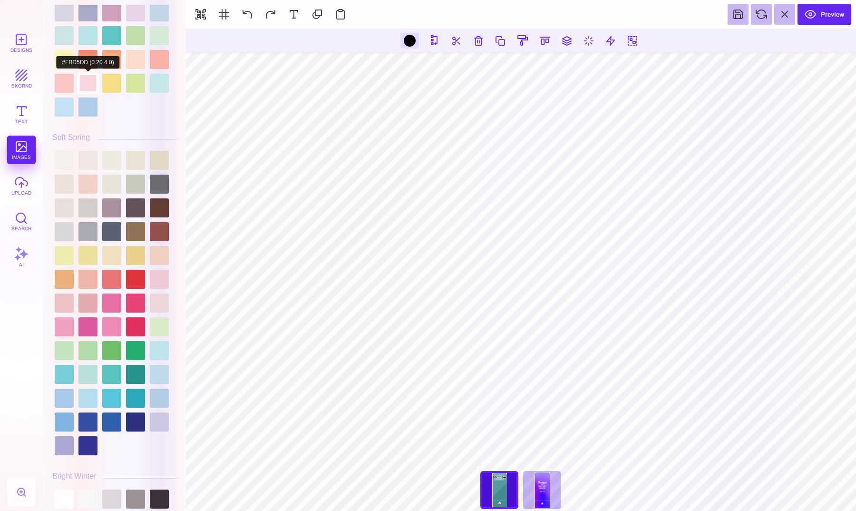
scroll to position [1534, 0]
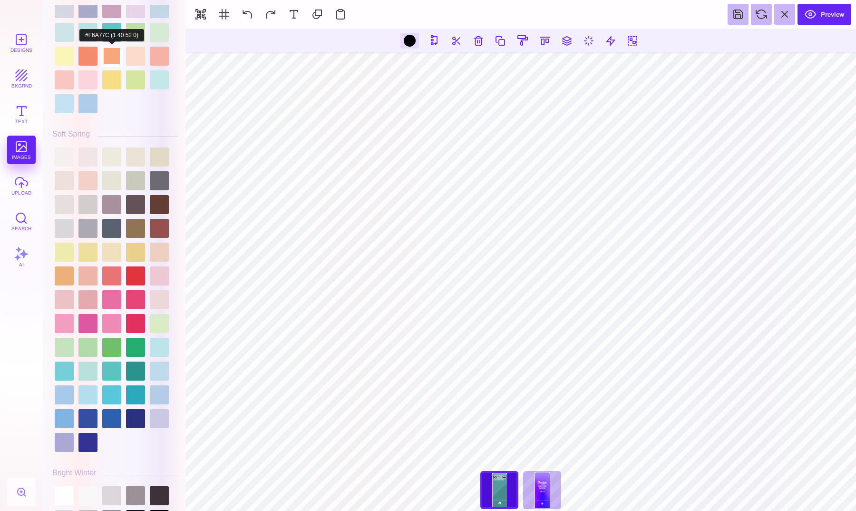
click at [109, 60] on div at bounding box center [111, 56] width 19 height 19
type input "#F6A77C"
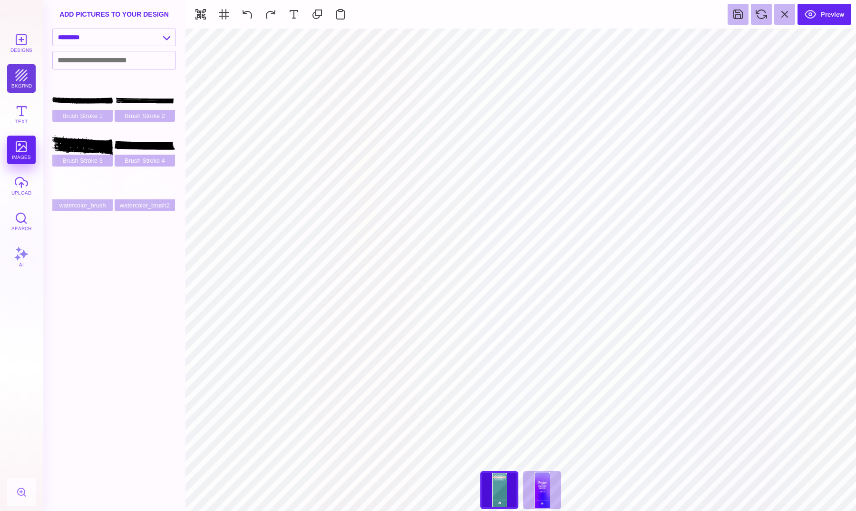
click at [21, 81] on button "bkgrnd" at bounding box center [21, 78] width 29 height 29
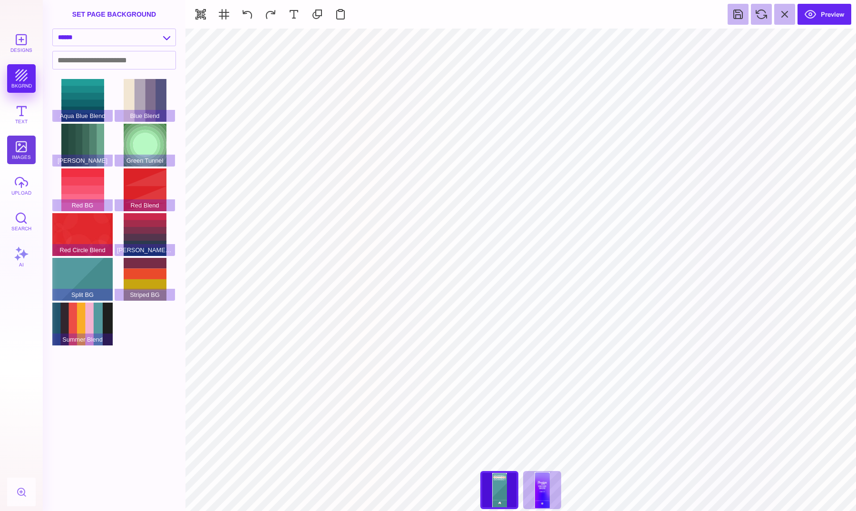
click at [21, 144] on button "images" at bounding box center [21, 150] width 29 height 29
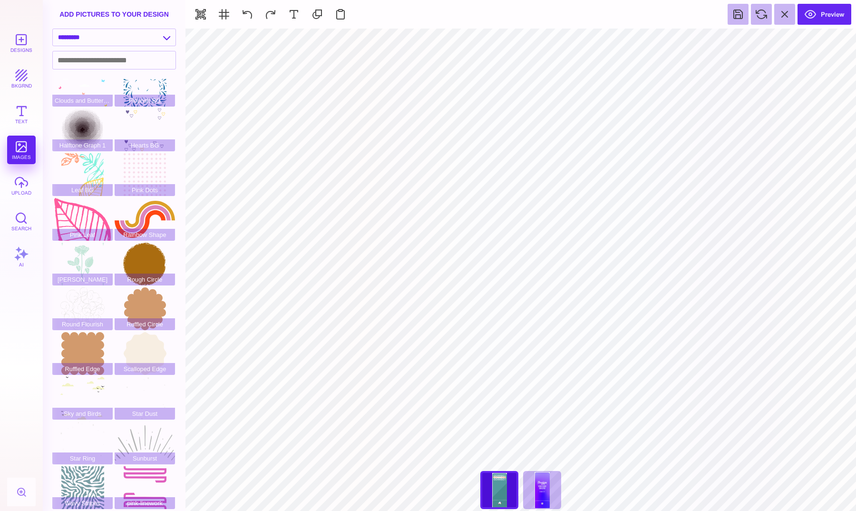
scroll to position [16, 0]
select select "**********"
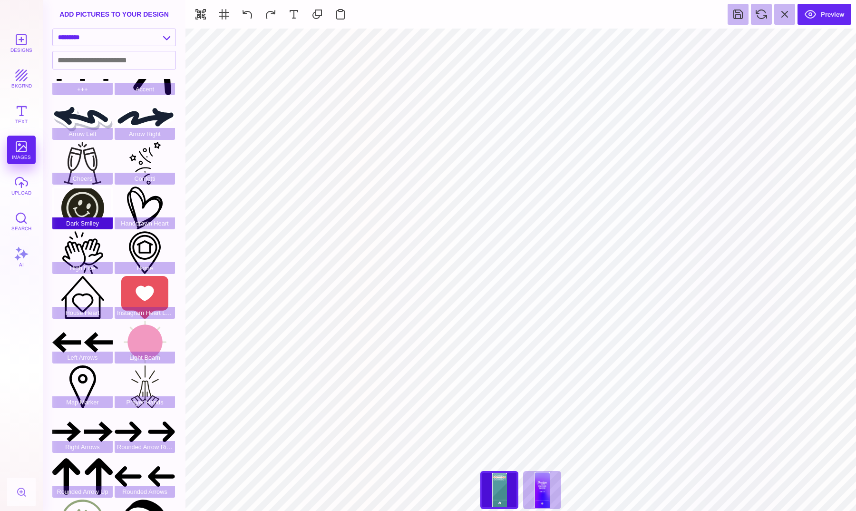
scroll to position [0, 0]
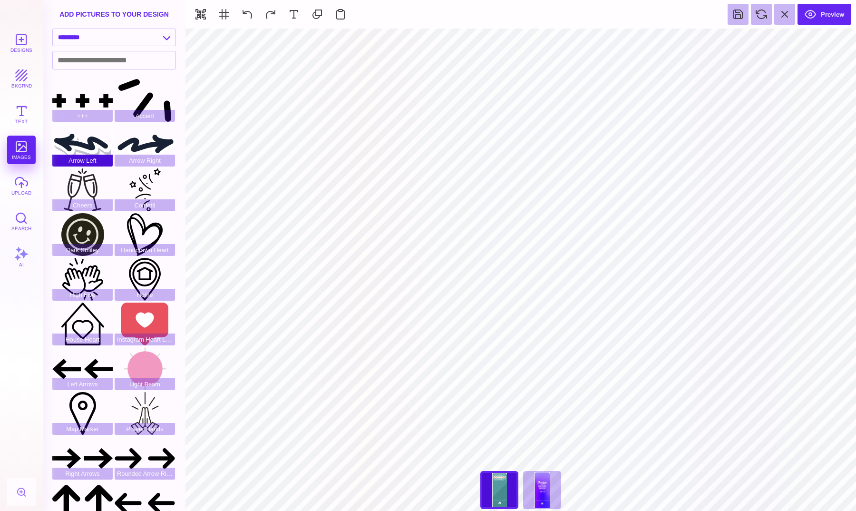
click at [89, 143] on div "Arrow Left" at bounding box center [82, 145] width 60 height 43
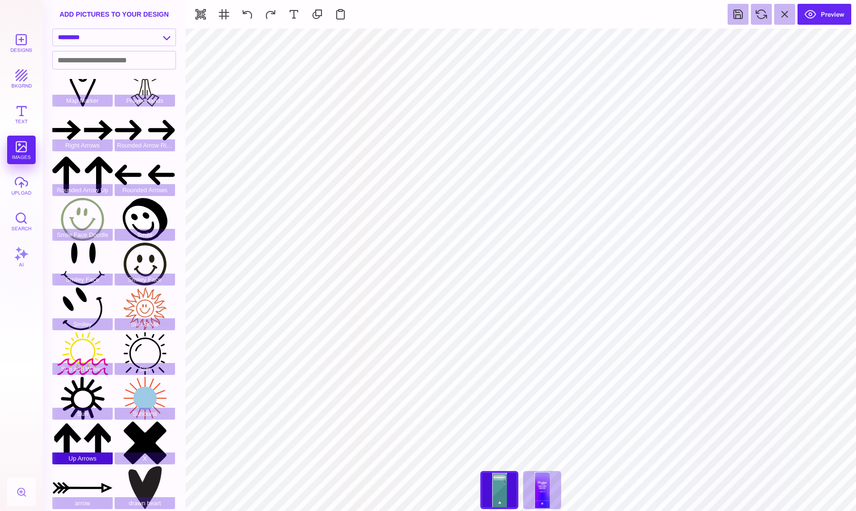
scroll to position [329, 0]
click at [78, 445] on div "Up Arrows" at bounding box center [82, 442] width 60 height 43
type input "#000000"
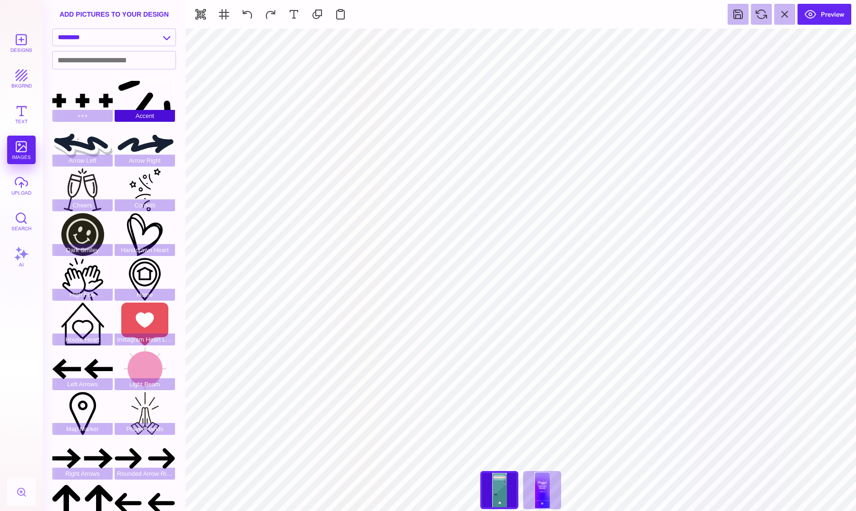
scroll to position [0, 0]
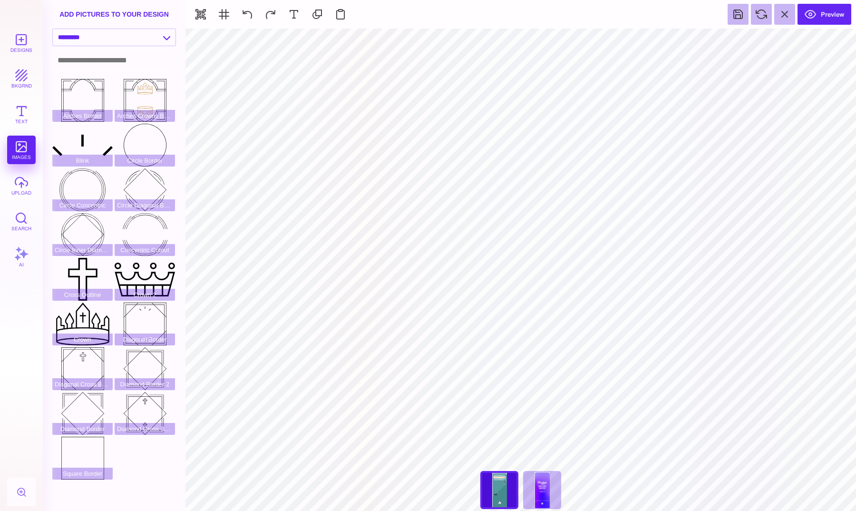
click at [87, 64] on input at bounding box center [114, 60] width 123 height 18
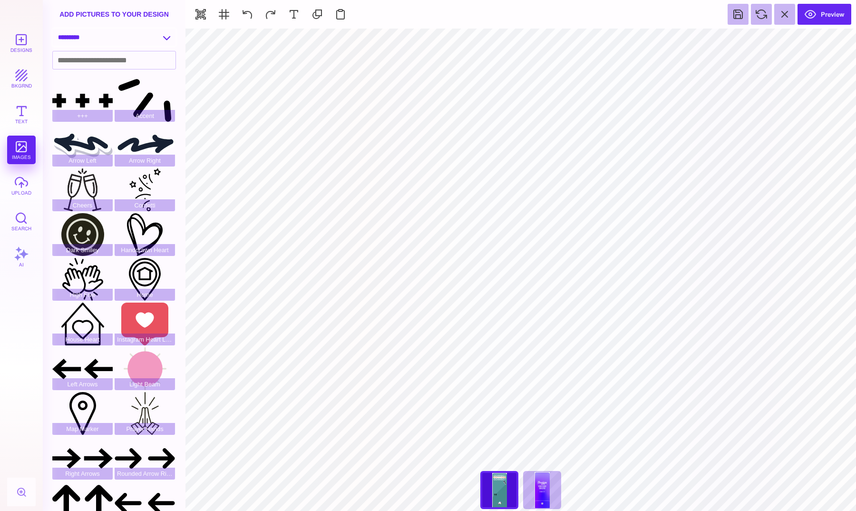
select select "**********"
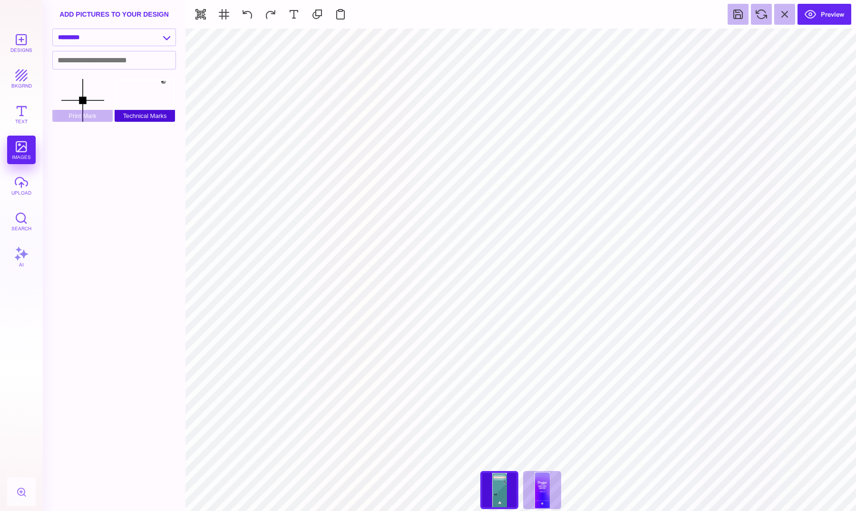
click at [152, 94] on div "Technical Marks" at bounding box center [145, 100] width 60 height 43
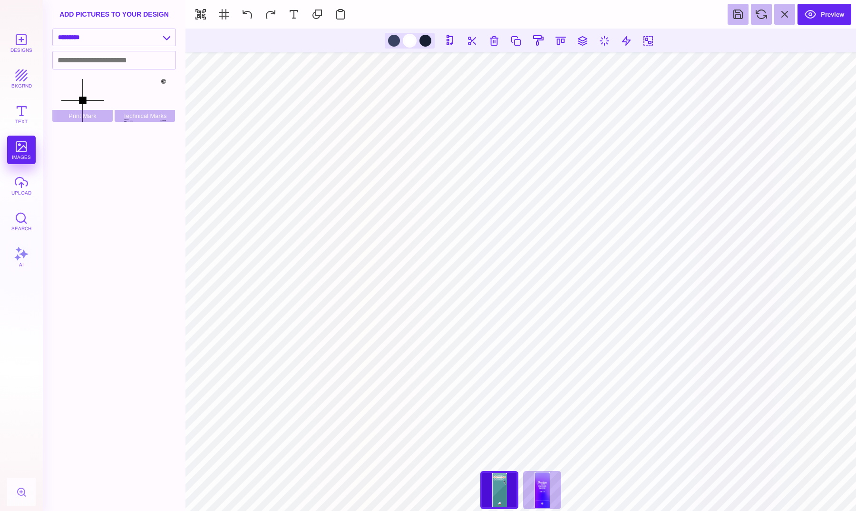
click at [409, 41] on div at bounding box center [410, 41] width 12 height 12
type input "#FFFFFF"
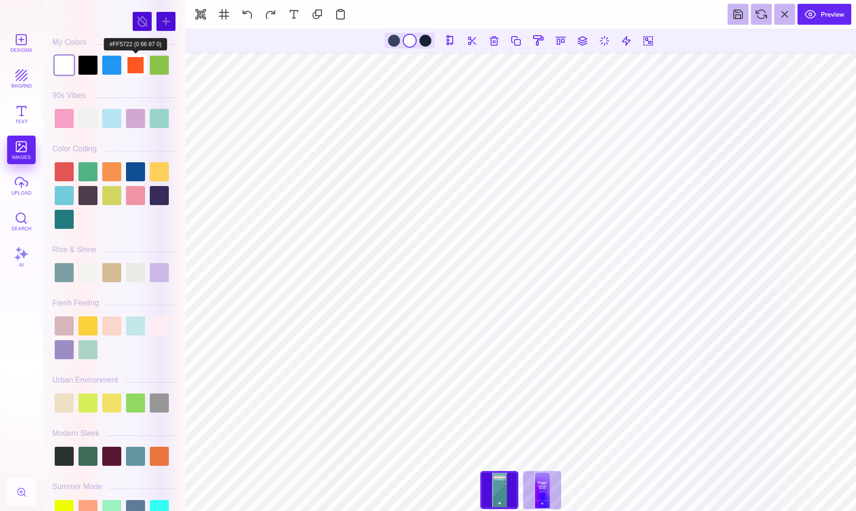
click at [134, 67] on div at bounding box center [135, 65] width 19 height 19
click at [159, 186] on div at bounding box center [159, 195] width 19 height 19
click at [424, 41] on div at bounding box center [426, 41] width 12 height 12
click at [57, 70] on div at bounding box center [64, 65] width 19 height 19
click at [395, 43] on div at bounding box center [394, 41] width 12 height 12
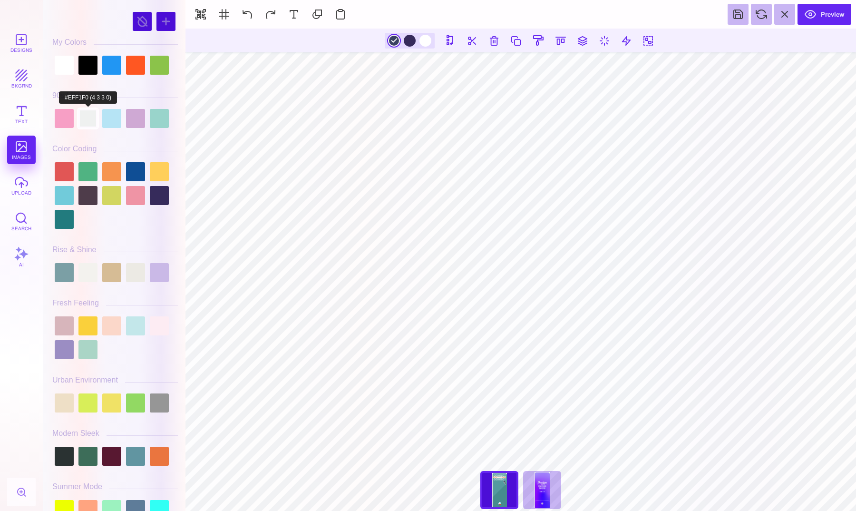
click at [93, 118] on div at bounding box center [87, 118] width 19 height 19
type input "#EFF1F0"
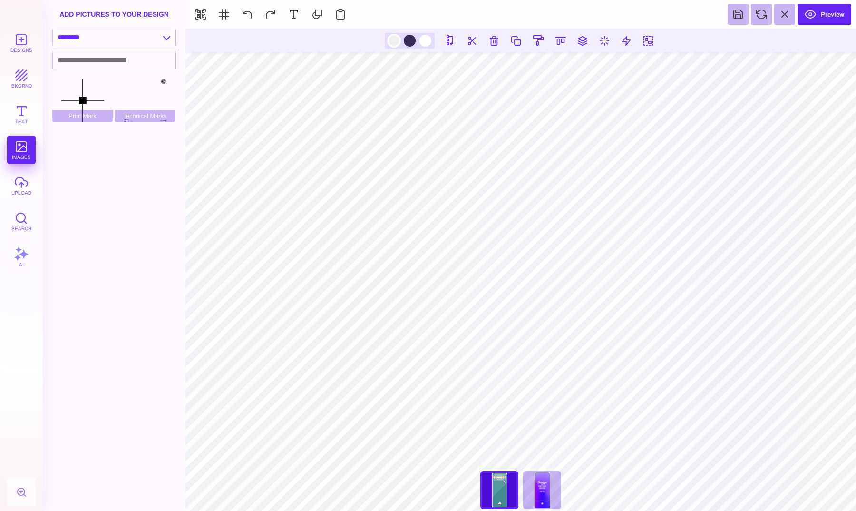
click at [395, 37] on div at bounding box center [394, 41] width 12 height 12
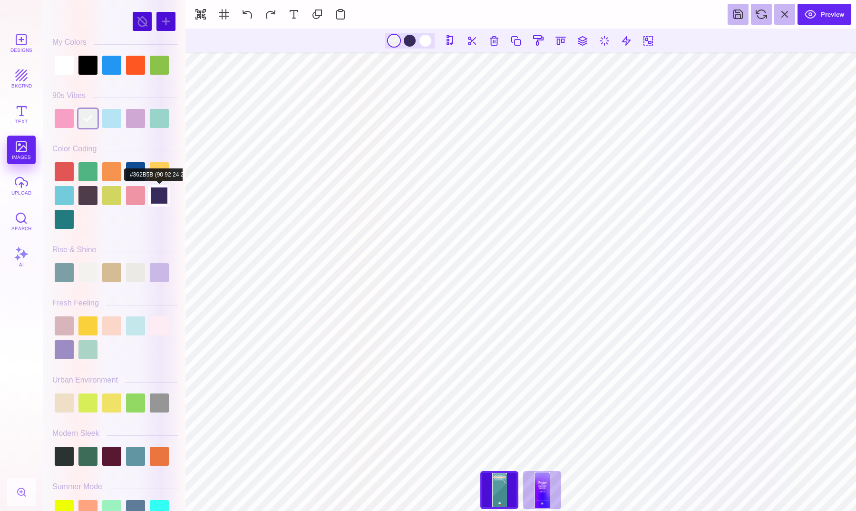
click at [152, 196] on div at bounding box center [159, 195] width 19 height 19
type input "#362B5B"
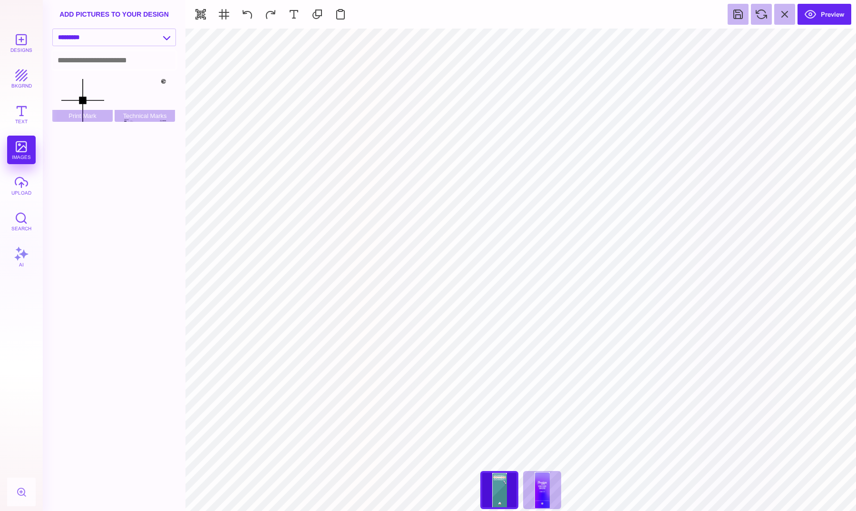
click at [94, 62] on input at bounding box center [114, 60] width 123 height 18
select select "**********"
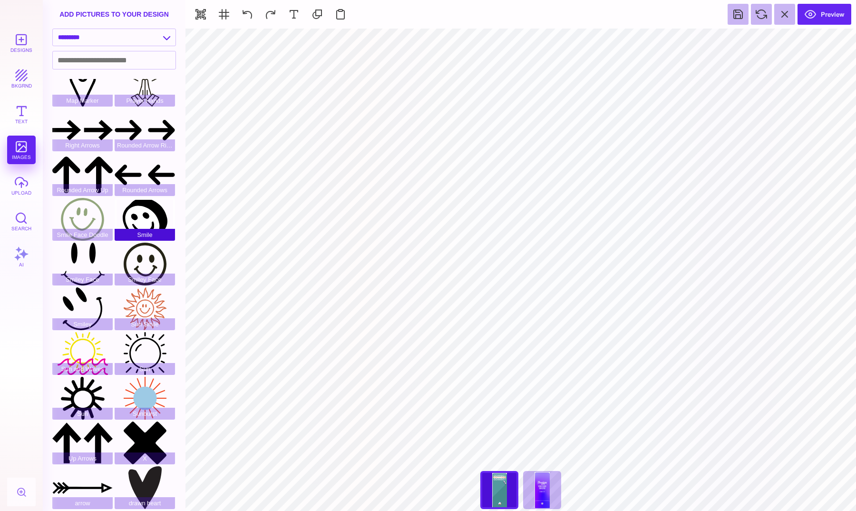
scroll to position [329, 0]
click at [98, 258] on div "Smiley Face" at bounding box center [82, 264] width 60 height 43
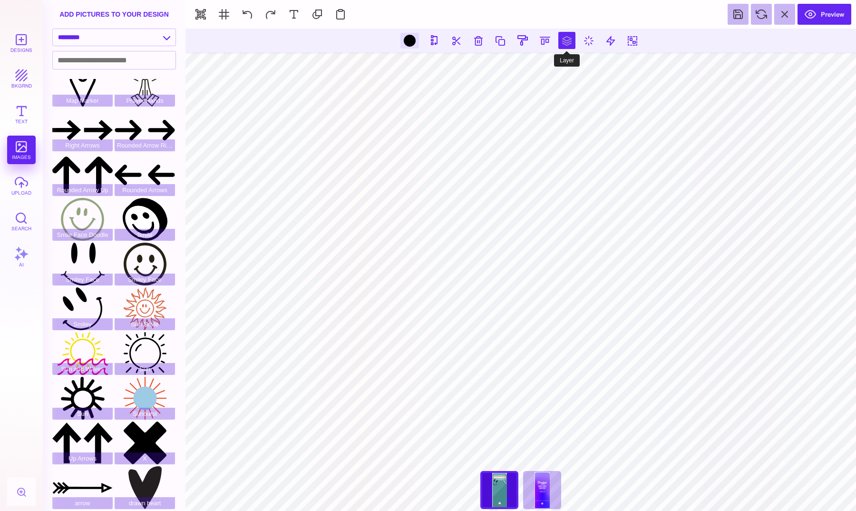
click at [560, 38] on button at bounding box center [566, 40] width 17 height 17
click at [529, 66] on button at bounding box center [535, 68] width 19 height 19
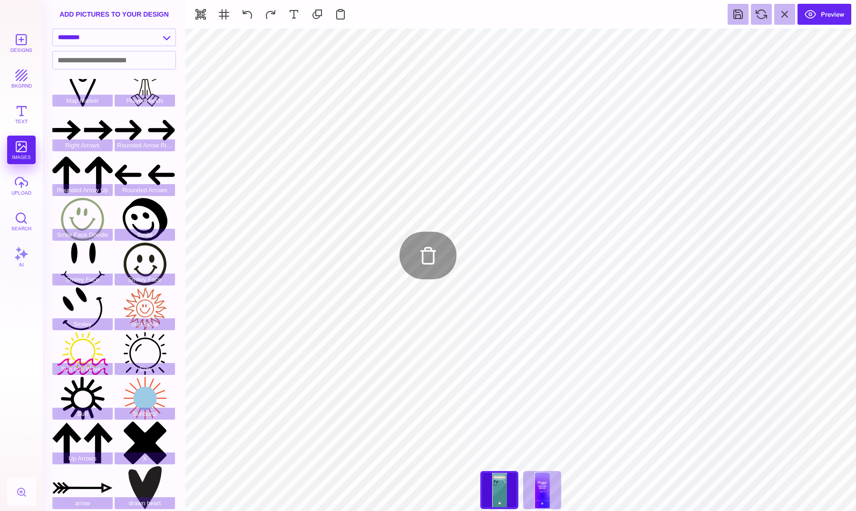
type input "#000000"
click at [146, 209] on div "Smile" at bounding box center [145, 219] width 60 height 43
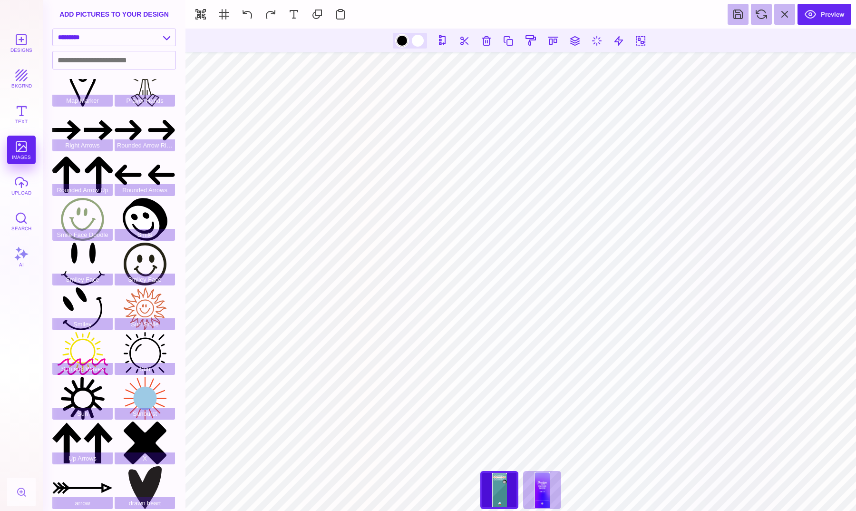
click at [402, 40] on div at bounding box center [402, 41] width 12 height 12
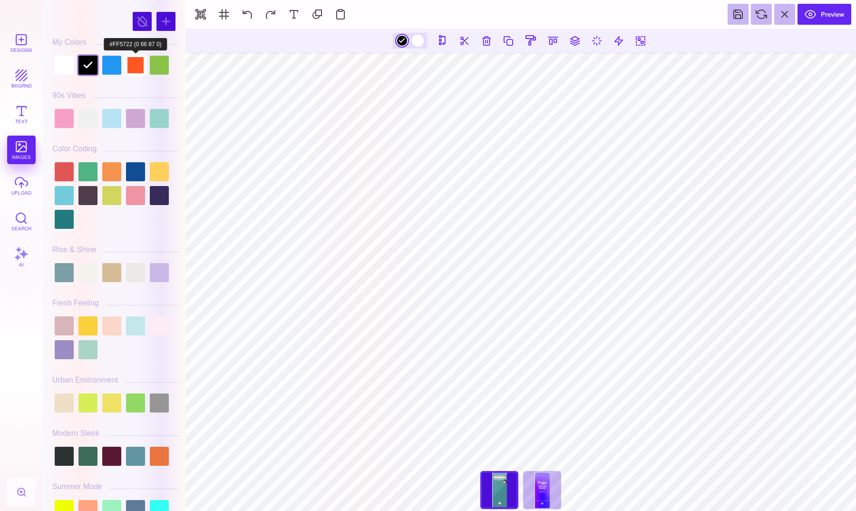
click at [134, 65] on div at bounding box center [135, 65] width 19 height 19
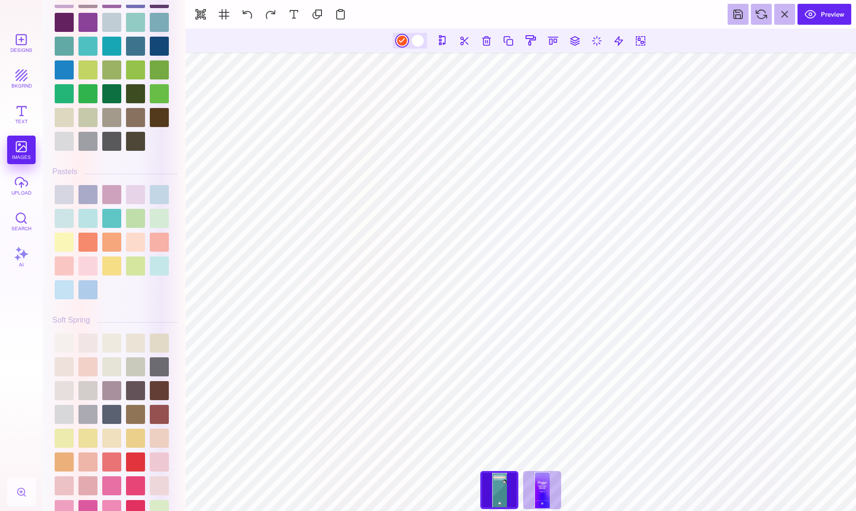
scroll to position [1359, 0]
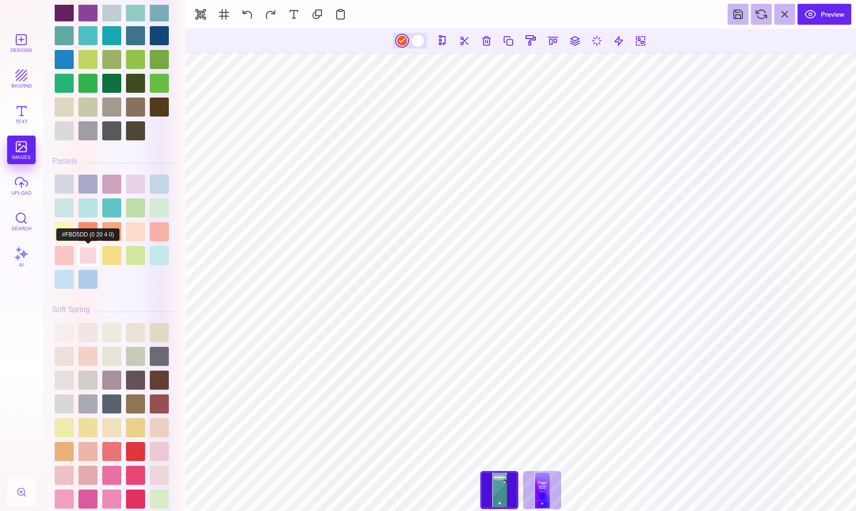
click at [89, 257] on div at bounding box center [87, 255] width 19 height 19
click at [117, 223] on div at bounding box center [111, 231] width 19 height 19
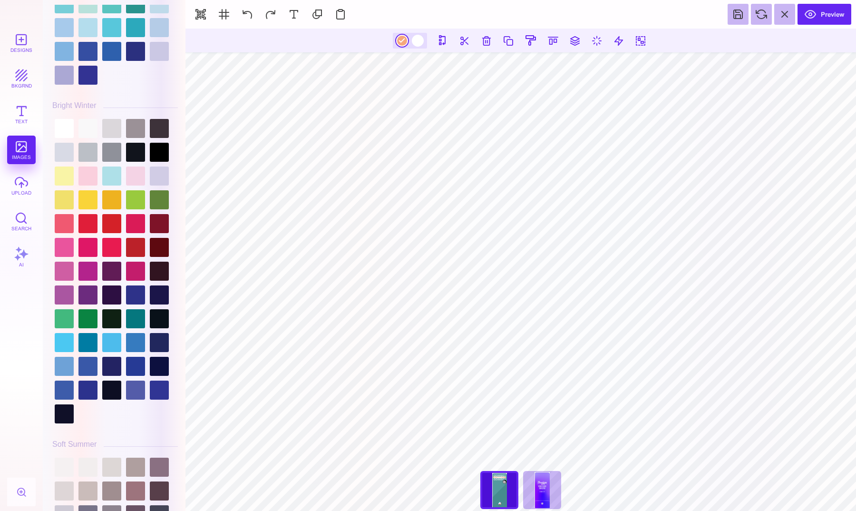
scroll to position [1903, 0]
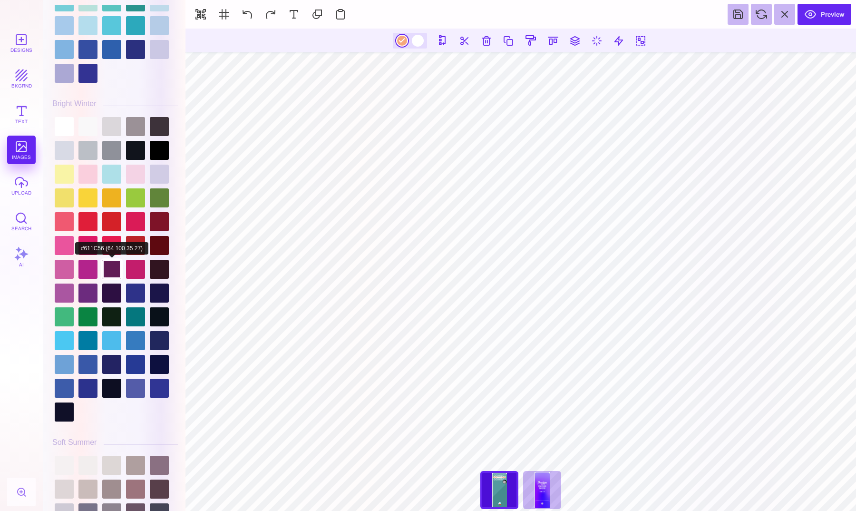
click at [114, 268] on div at bounding box center [111, 269] width 19 height 19
click at [141, 272] on div at bounding box center [135, 269] width 19 height 19
click at [85, 218] on div at bounding box center [87, 221] width 19 height 19
click at [97, 212] on div at bounding box center [87, 221] width 19 height 19
click at [93, 194] on div at bounding box center [87, 197] width 19 height 19
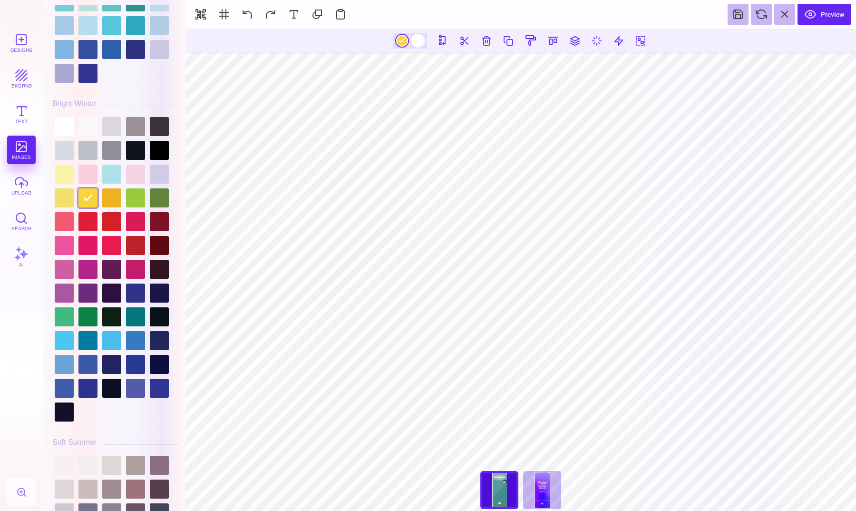
click at [415, 41] on div at bounding box center [418, 41] width 12 height 12
click at [126, 212] on div at bounding box center [135, 221] width 19 height 19
click at [60, 199] on div at bounding box center [64, 197] width 19 height 19
click at [67, 174] on div at bounding box center [64, 174] width 19 height 19
click at [135, 152] on div at bounding box center [135, 150] width 19 height 19
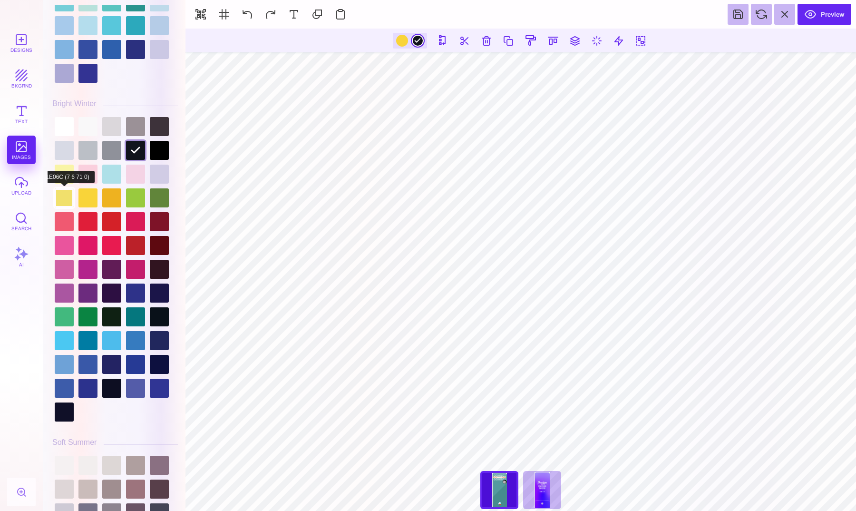
click at [68, 188] on div at bounding box center [64, 197] width 19 height 19
click at [149, 177] on div at bounding box center [115, 269] width 126 height 309
click at [141, 177] on div at bounding box center [135, 174] width 19 height 19
click at [155, 175] on div at bounding box center [159, 174] width 19 height 19
click at [113, 181] on div at bounding box center [111, 174] width 19 height 19
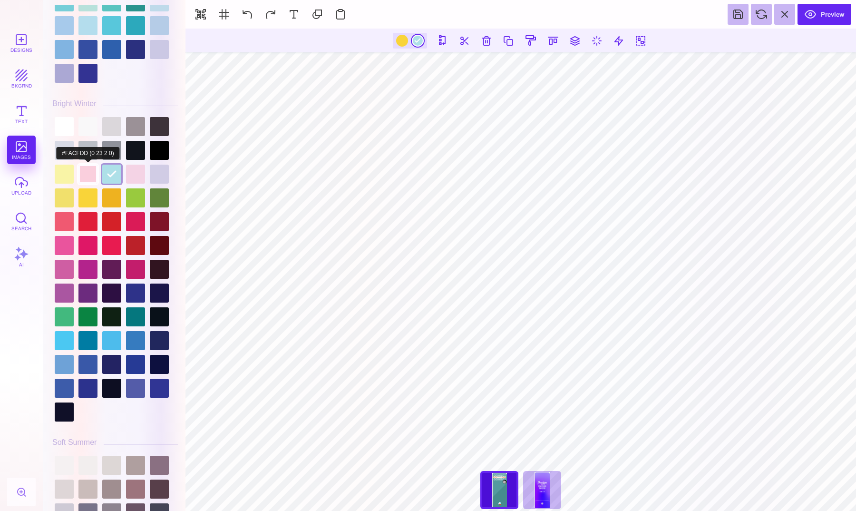
click at [95, 176] on div at bounding box center [87, 174] width 19 height 19
click at [67, 172] on div at bounding box center [64, 174] width 19 height 19
click at [402, 42] on div at bounding box center [402, 41] width 12 height 12
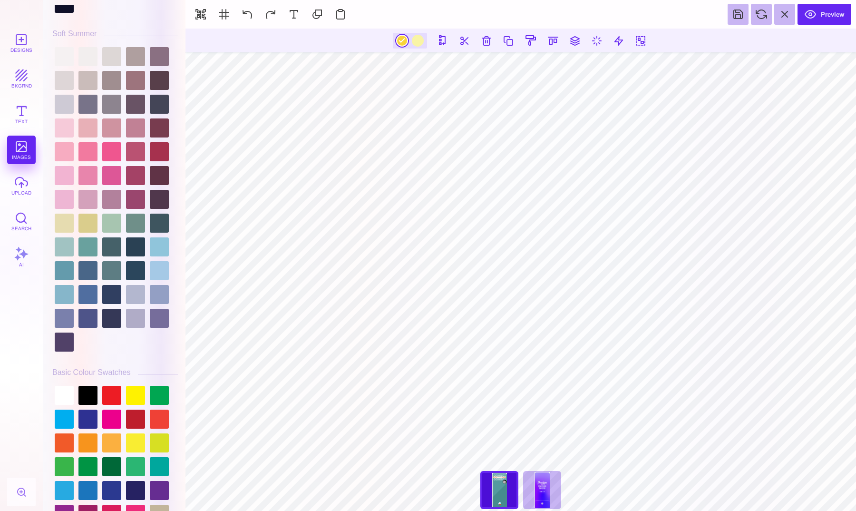
scroll to position [2319, 0]
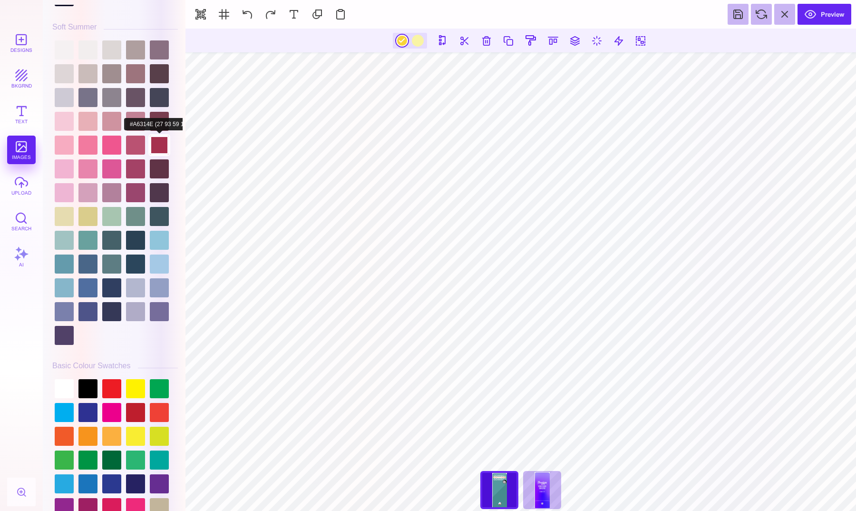
click at [156, 146] on div at bounding box center [159, 145] width 19 height 19
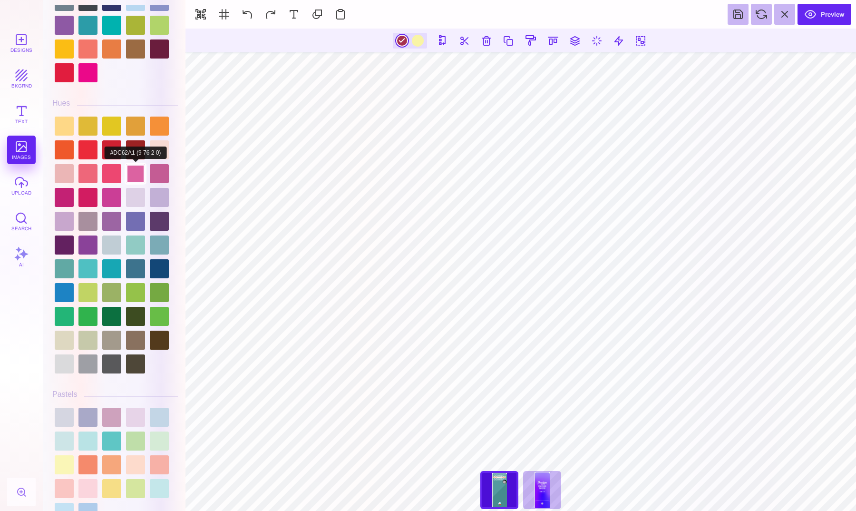
scroll to position [1130, 0]
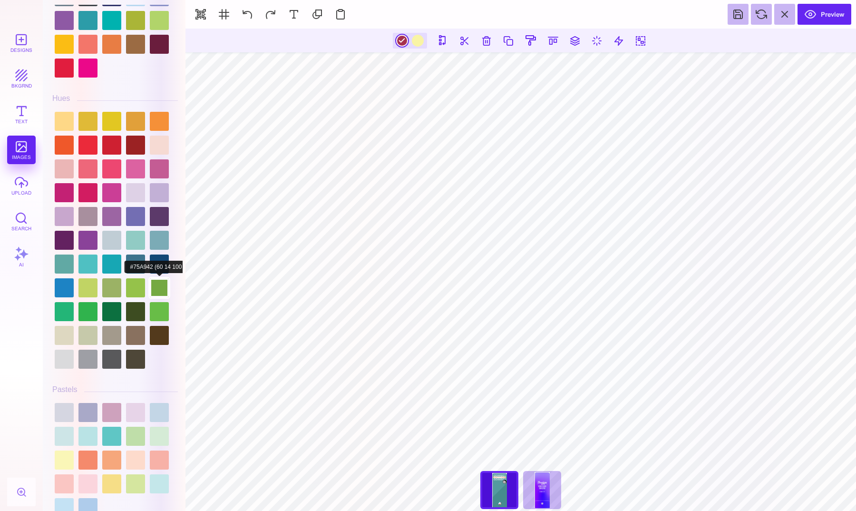
click at [156, 289] on div at bounding box center [159, 287] width 19 height 19
click at [145, 289] on div at bounding box center [115, 240] width 126 height 262
click at [140, 289] on div at bounding box center [135, 287] width 19 height 19
click at [132, 192] on div at bounding box center [135, 192] width 19 height 19
click at [122, 191] on div at bounding box center [115, 240] width 126 height 262
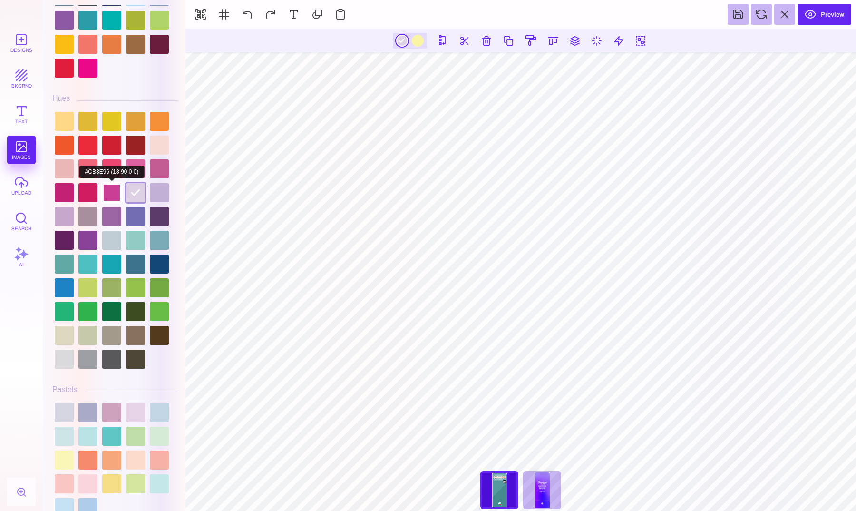
click at [114, 191] on div at bounding box center [111, 192] width 19 height 19
click at [416, 39] on div at bounding box center [418, 41] width 12 height 12
click at [89, 194] on div at bounding box center [87, 192] width 19 height 19
click at [134, 190] on div at bounding box center [135, 192] width 19 height 19
click at [114, 171] on div at bounding box center [111, 168] width 19 height 19
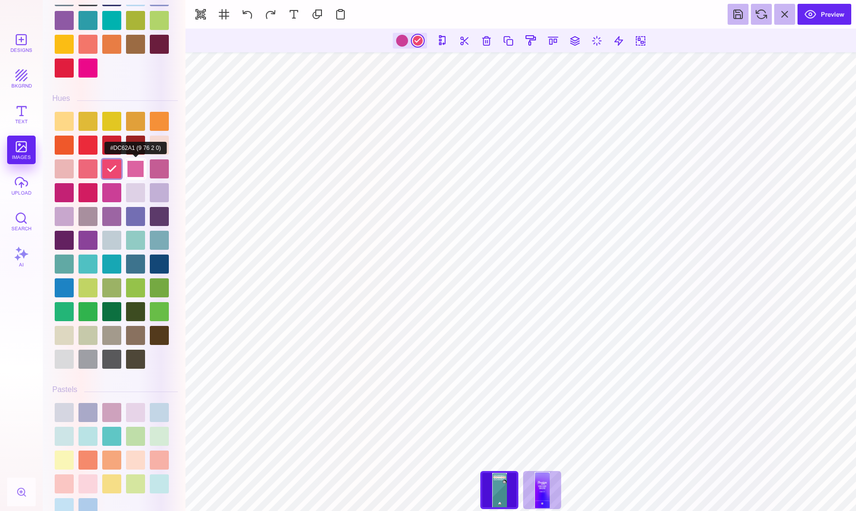
click at [134, 168] on div at bounding box center [135, 168] width 19 height 19
click at [145, 159] on div at bounding box center [135, 168] width 19 height 19
click at [67, 172] on div at bounding box center [64, 168] width 19 height 19
click at [401, 43] on div at bounding box center [402, 41] width 12 height 12
type input "#CB3E96"
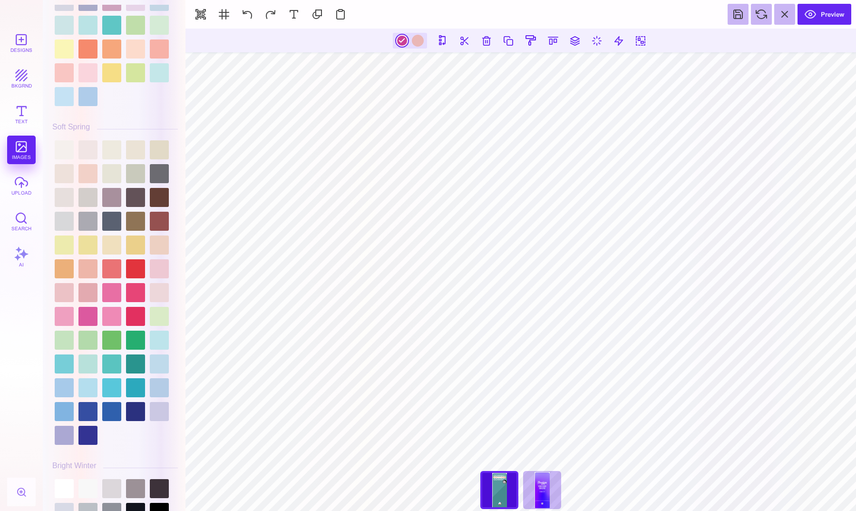
scroll to position [1544, 0]
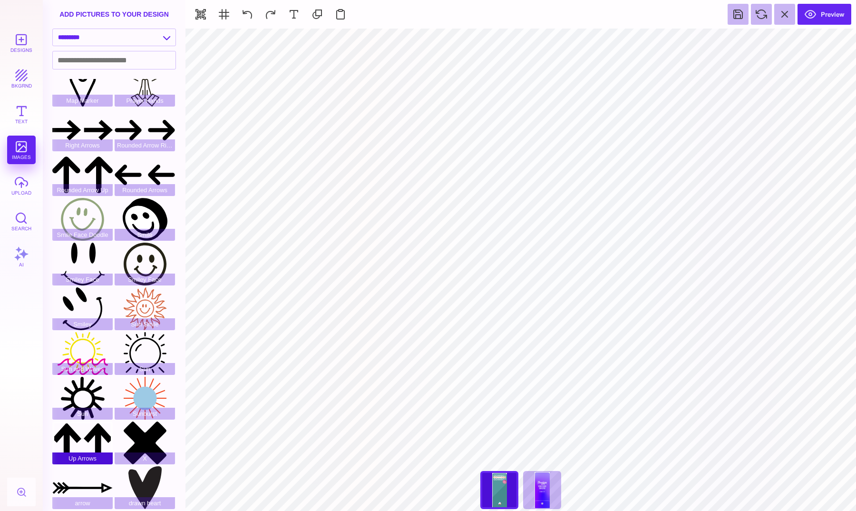
click at [86, 445] on div "Up Arrows" at bounding box center [82, 442] width 60 height 43
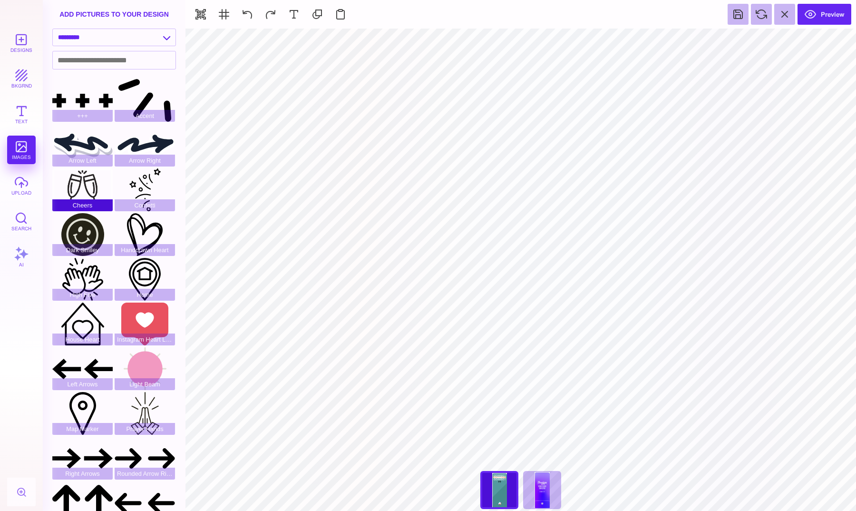
scroll to position [0, 0]
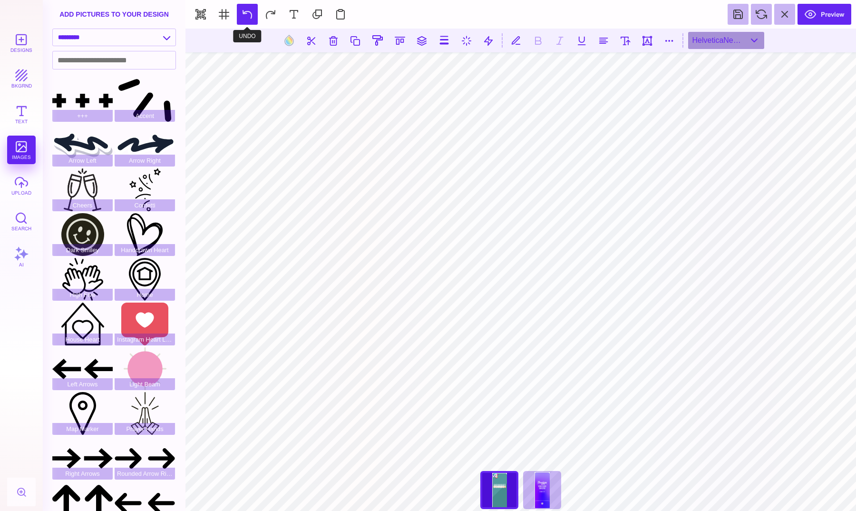
click at [253, 15] on button at bounding box center [247, 14] width 21 height 21
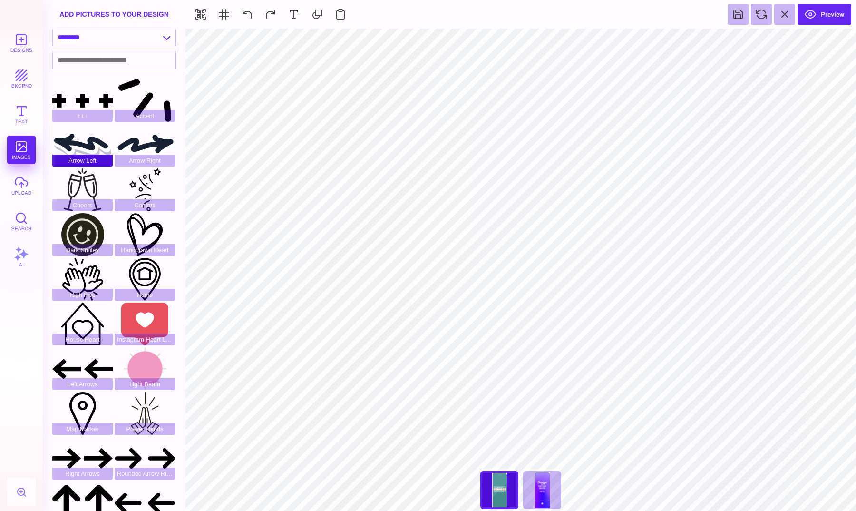
click at [91, 147] on div "Arrow Left" at bounding box center [82, 145] width 60 height 43
type input "#394262"
click at [104, 152] on div "Arrow Left" at bounding box center [82, 145] width 60 height 43
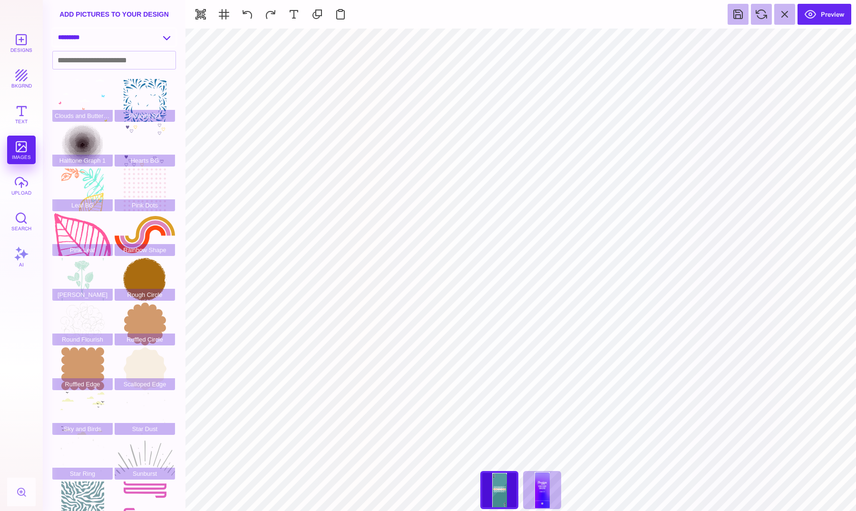
select select "**********"
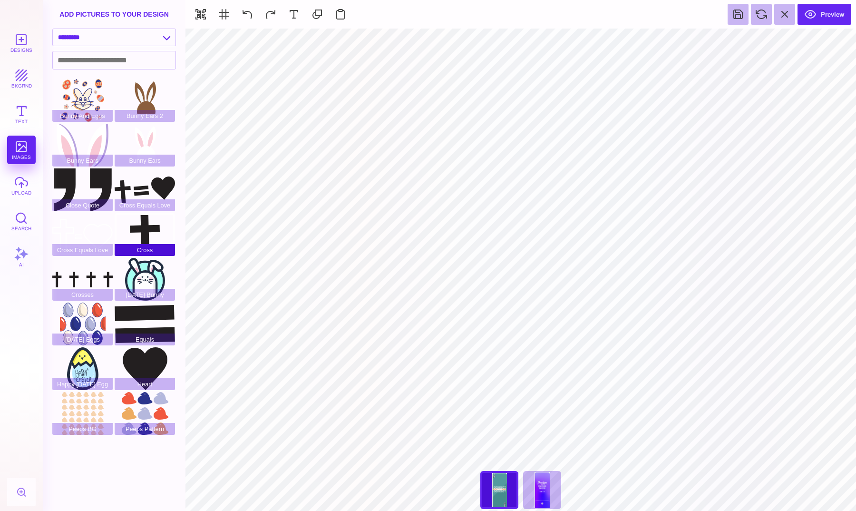
click at [150, 216] on div "Cross" at bounding box center [145, 234] width 60 height 43
type input "#FFFFFF"
click at [27, 68] on button "bkgrnd" at bounding box center [21, 78] width 29 height 29
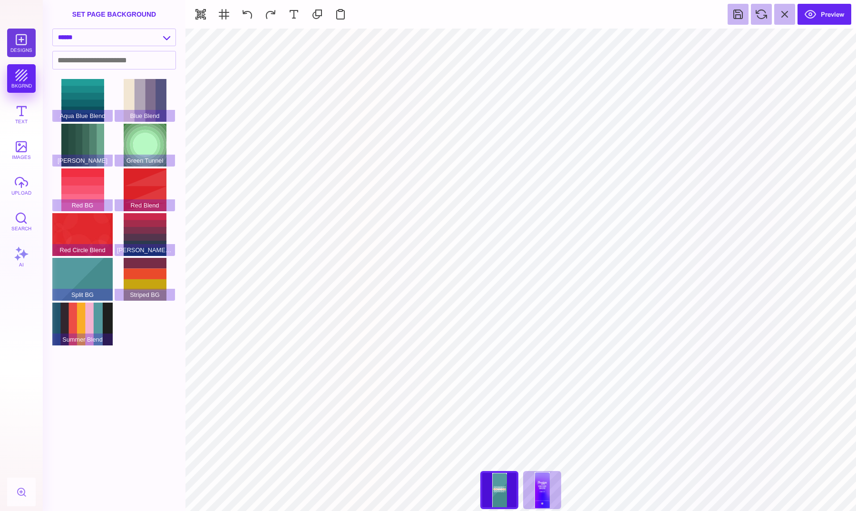
click at [25, 45] on button "Designs" at bounding box center [21, 43] width 29 height 29
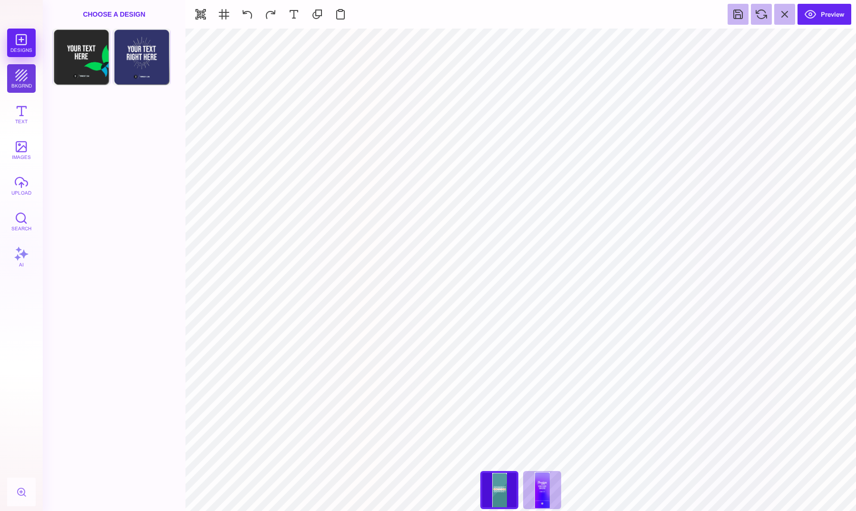
click at [21, 75] on button "bkgrnd" at bounding box center [21, 78] width 29 height 29
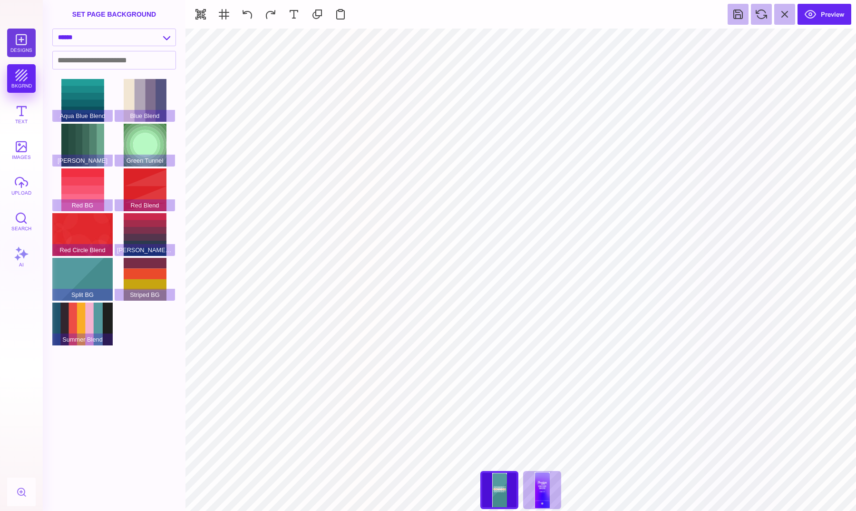
click at [24, 38] on button "Designs" at bounding box center [21, 43] width 29 height 29
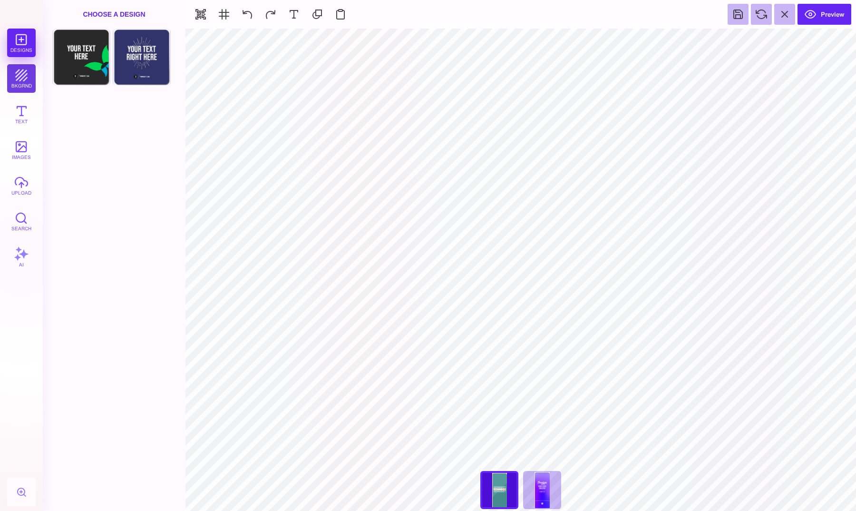
click at [18, 80] on button "bkgrnd" at bounding box center [21, 78] width 29 height 29
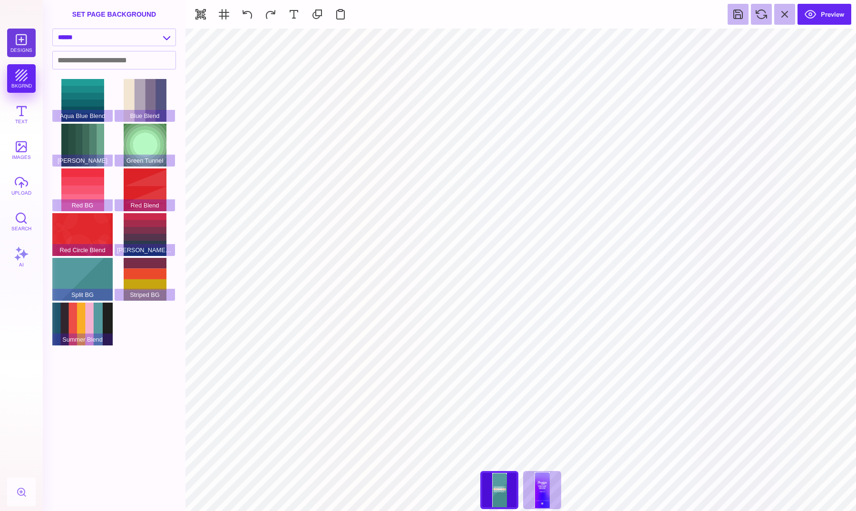
click at [25, 39] on button "Designs" at bounding box center [21, 43] width 29 height 29
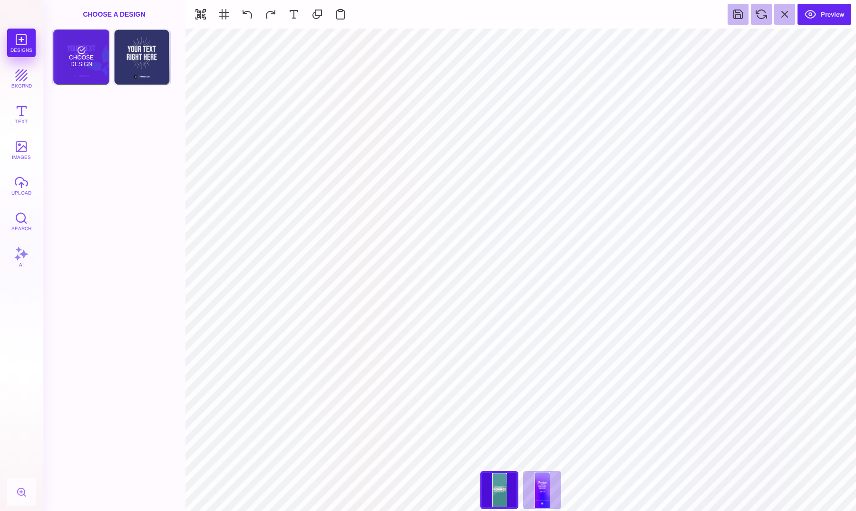
click at [96, 50] on div "Choose Design" at bounding box center [81, 56] width 56 height 54
type input "****"
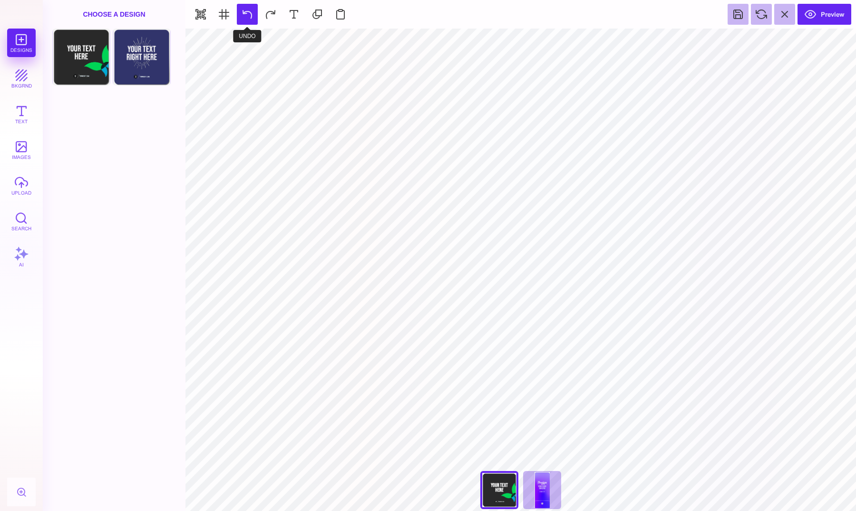
click at [249, 10] on button at bounding box center [247, 14] width 21 height 21
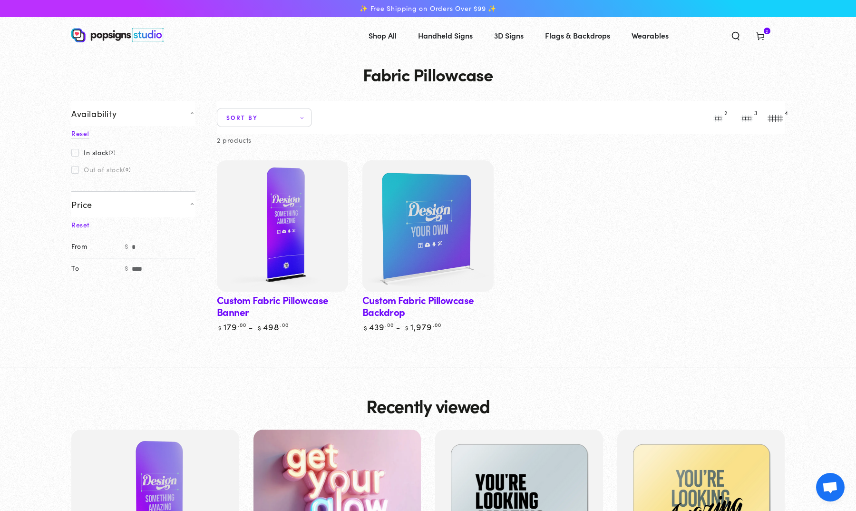
click at [322, 270] on img at bounding box center [282, 225] width 135 height 135
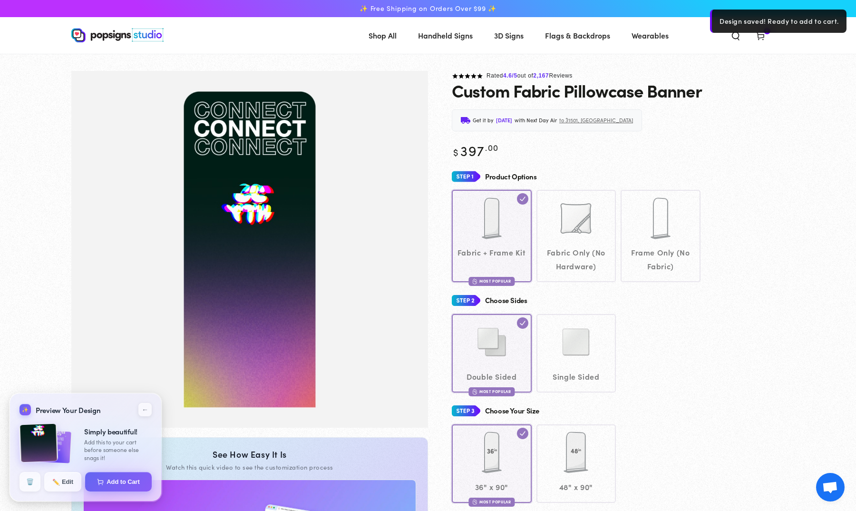
click at [801, 14] on div "Design saved! Ready to add to cart." at bounding box center [778, 21] width 137 height 23
click at [799, 17] on div "Design saved! Ready to add to cart." at bounding box center [778, 21] width 137 height 23
click at [795, 24] on div "Design saved! Ready to add to cart." at bounding box center [778, 21] width 137 height 23
click at [769, 72] on div "Rated 4.6 /5 out of 2,167 Reviews" at bounding box center [618, 76] width 333 height 10
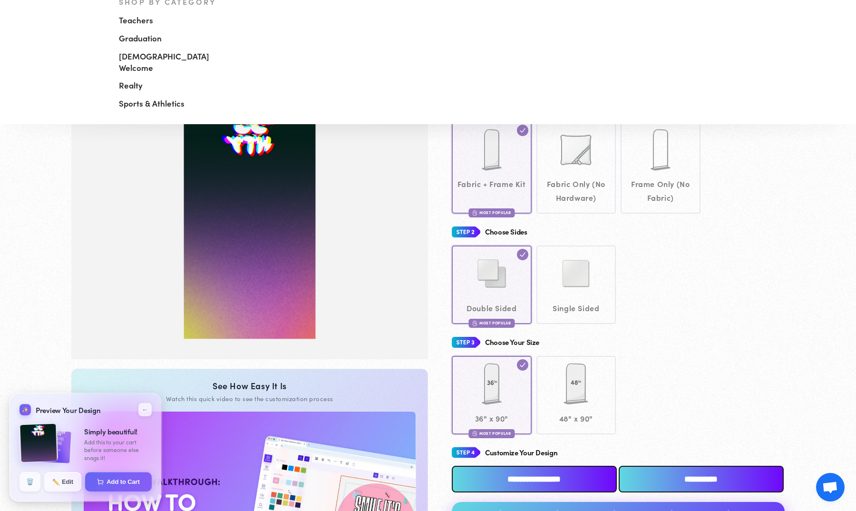
scroll to position [127, 0]
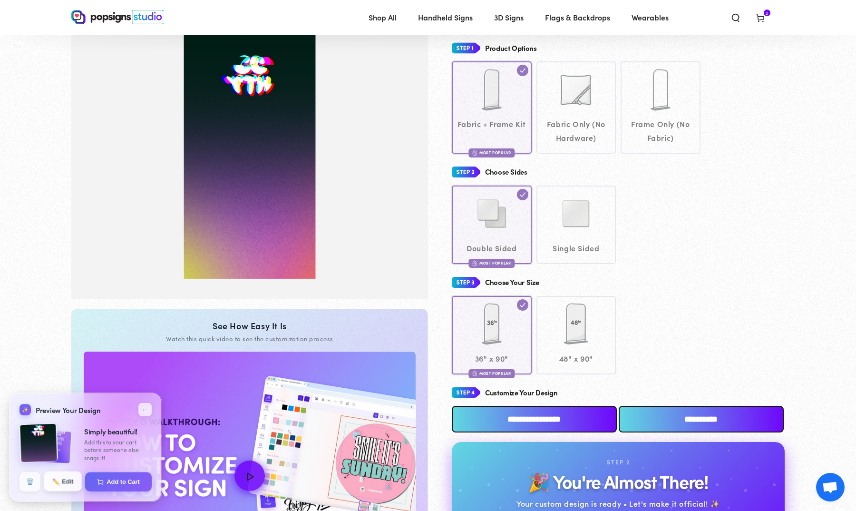
click at [59, 484] on span "✏️" at bounding box center [55, 481] width 7 height 7
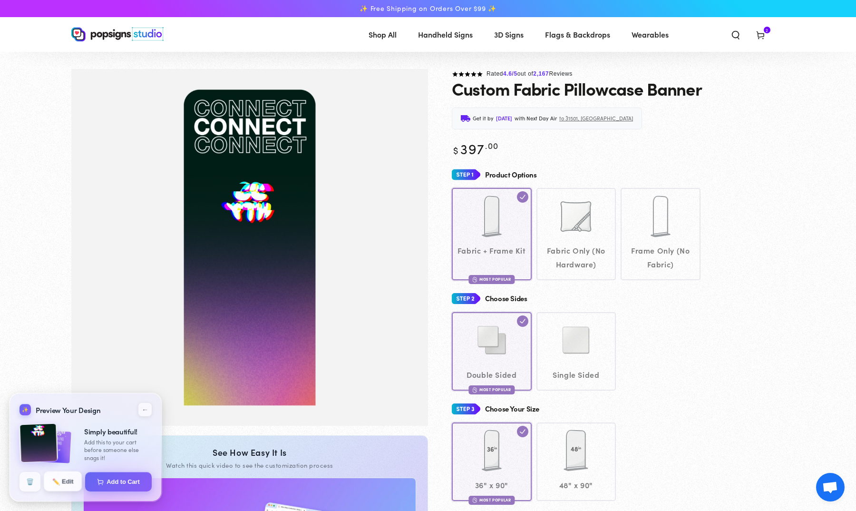
scroll to position [0, 0]
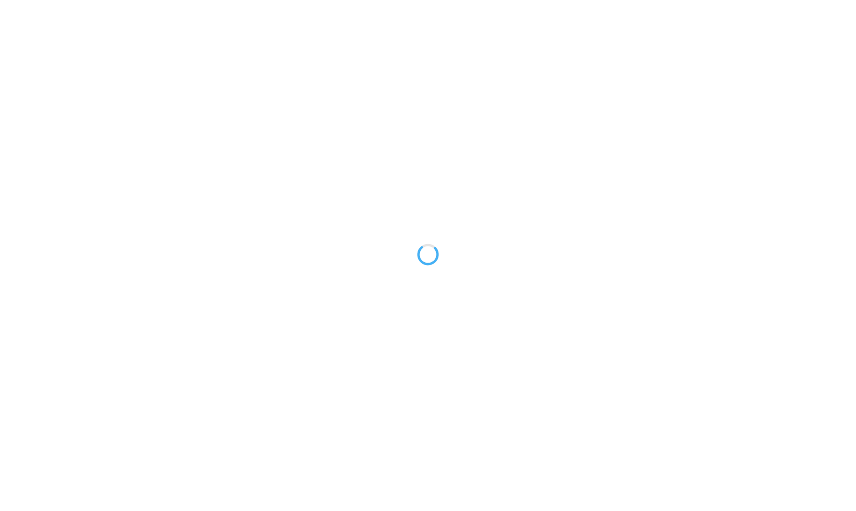
type textarea "An ancient tree with a door leading to a magical world"
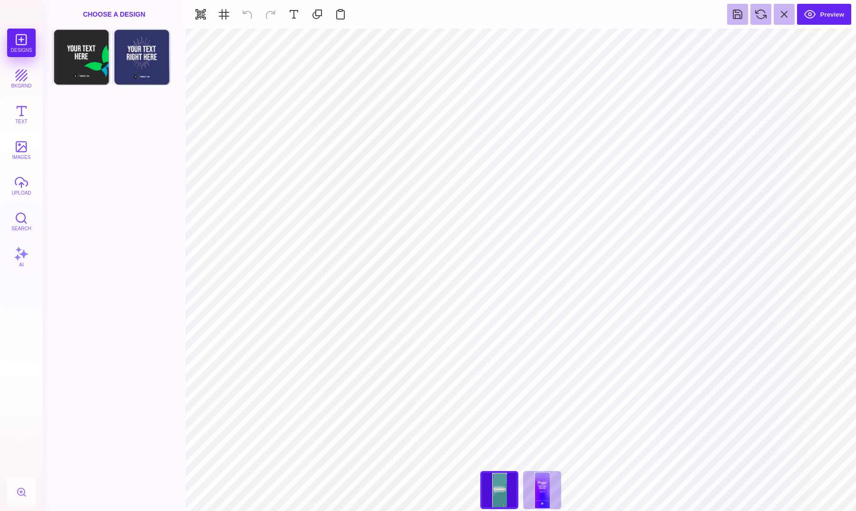
click at [148, 121] on div "Front Choose Design Back Choose Design" at bounding box center [114, 270] width 143 height 482
type input "#394262"
click at [11, 79] on button "bkgrnd" at bounding box center [21, 78] width 29 height 29
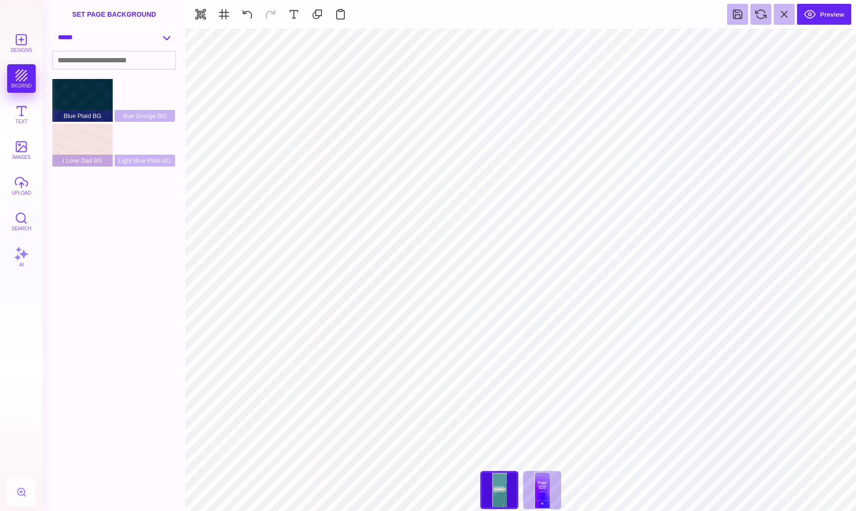
select select "**********"
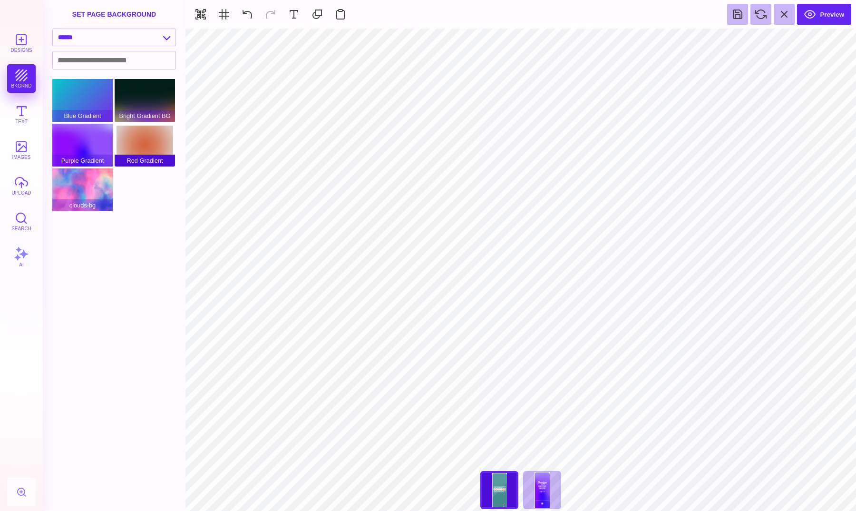
click at [126, 145] on div "Red Gradient" at bounding box center [145, 145] width 60 height 43
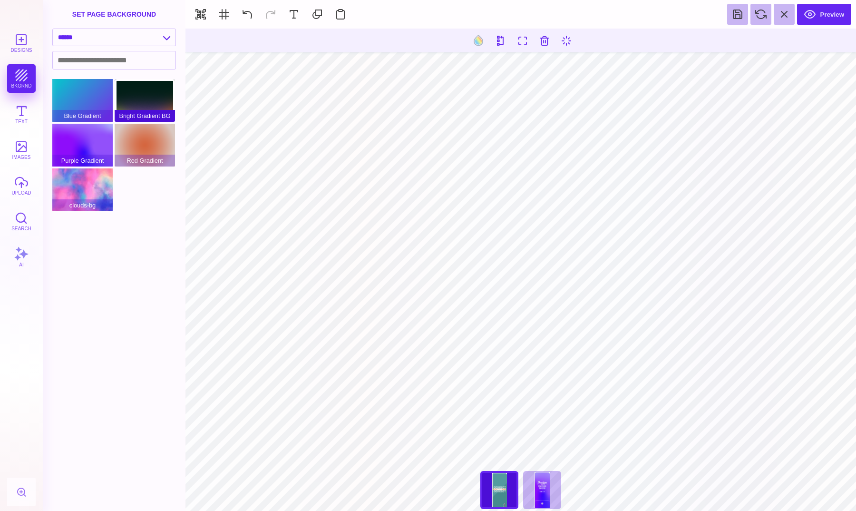
click at [140, 97] on div "Bright Gradient BG" at bounding box center [145, 100] width 60 height 43
click at [142, 148] on div "Red Gradient" at bounding box center [145, 145] width 60 height 43
click at [144, 103] on div "Bright Gradient BG" at bounding box center [145, 100] width 60 height 43
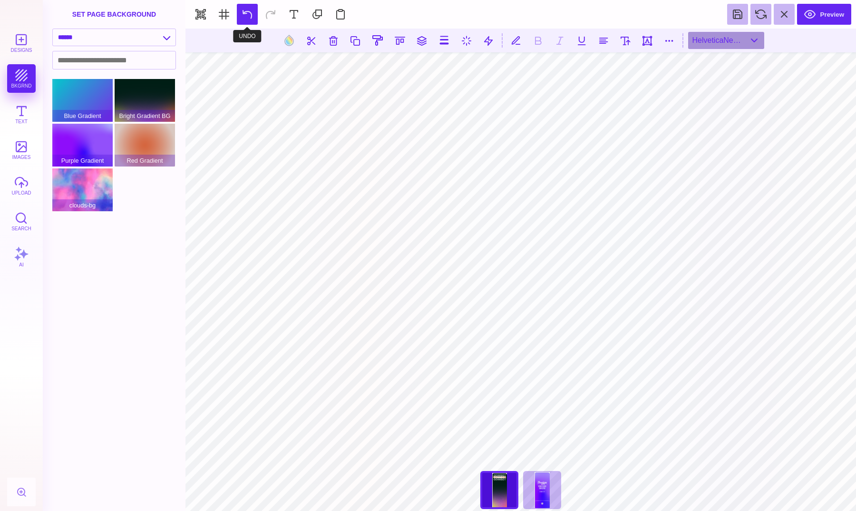
click at [255, 13] on button at bounding box center [247, 14] width 21 height 21
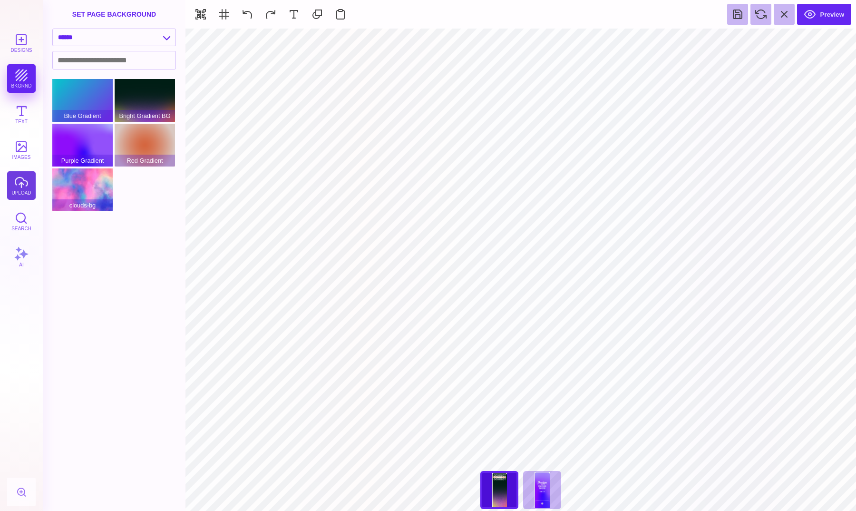
click at [30, 178] on button "upload" at bounding box center [21, 185] width 29 height 29
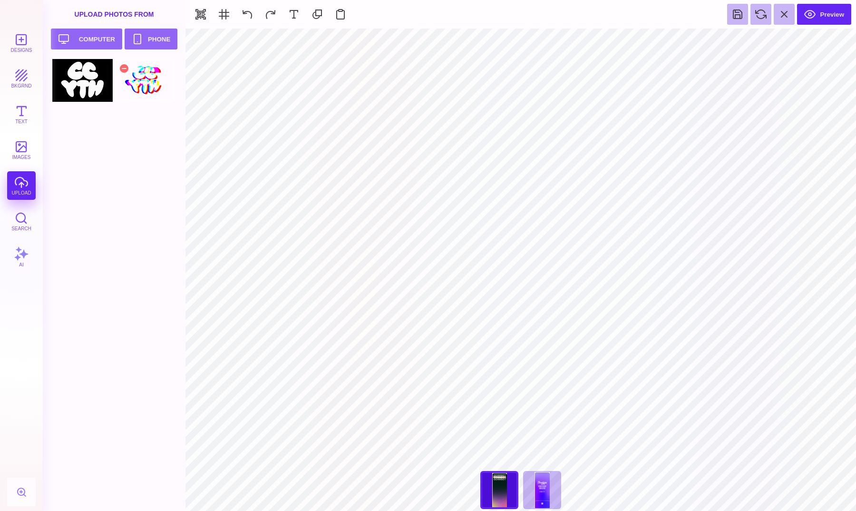
click at [129, 77] on div at bounding box center [145, 80] width 60 height 43
click at [839, 11] on button "Preview" at bounding box center [824, 14] width 54 height 21
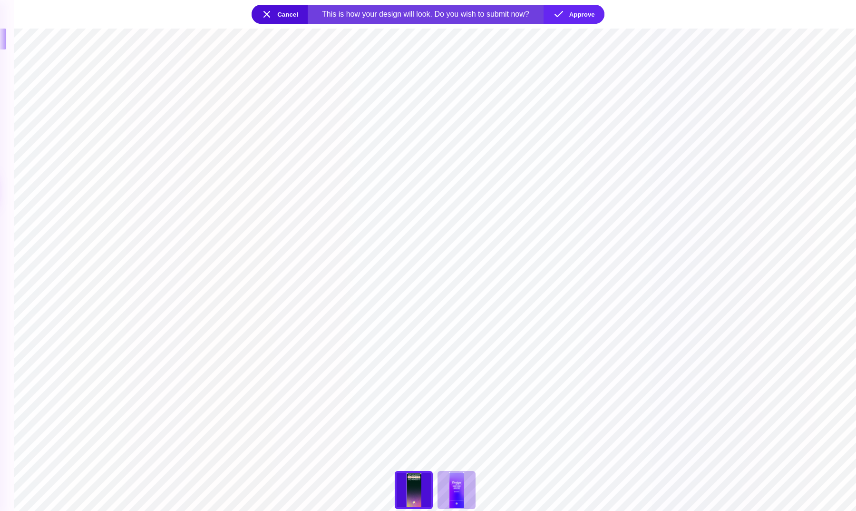
click at [290, 15] on button "Cancel" at bounding box center [280, 14] width 56 height 19
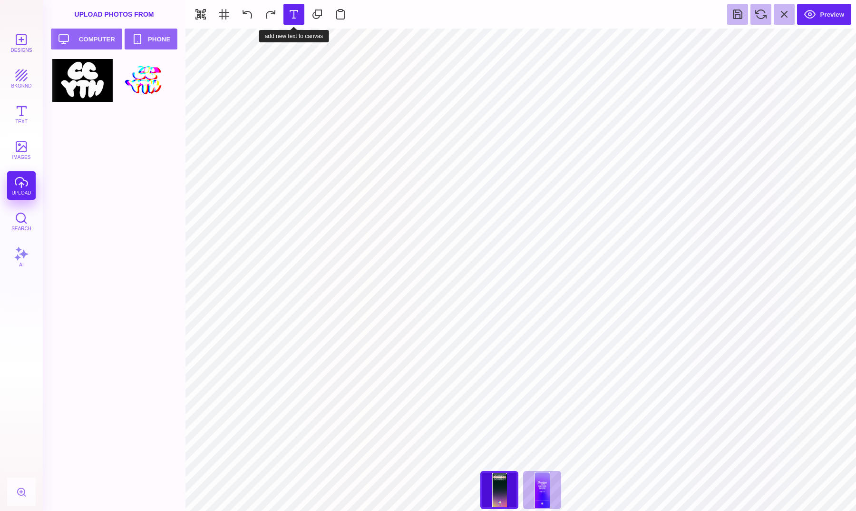
type input "#F6A77C"
click at [28, 76] on button "bkgrnd" at bounding box center [21, 78] width 29 height 29
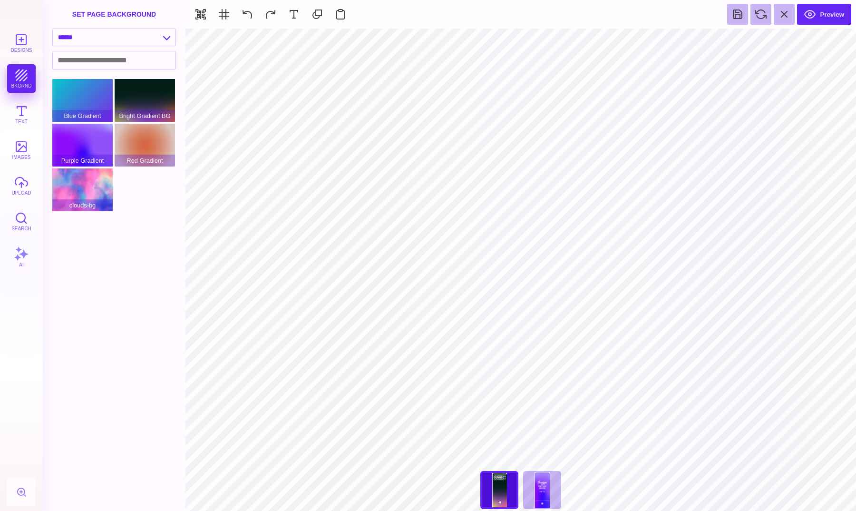
click at [28, 130] on div "Designs bkgrnd Text images upload Search AI" at bounding box center [21, 270] width 43 height 482
click at [28, 143] on button "images" at bounding box center [21, 150] width 29 height 29
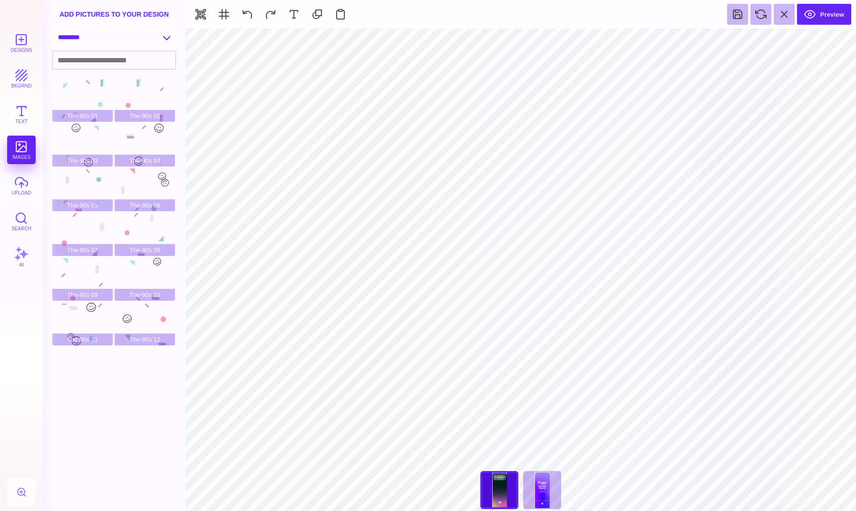
select select "**********"
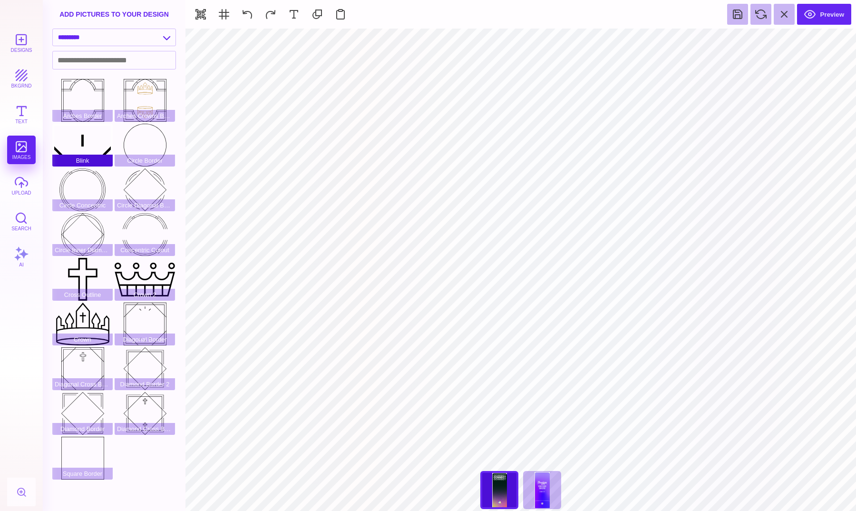
click at [75, 145] on div "Blink" at bounding box center [82, 145] width 60 height 43
type input "#000000"
select select "**********"
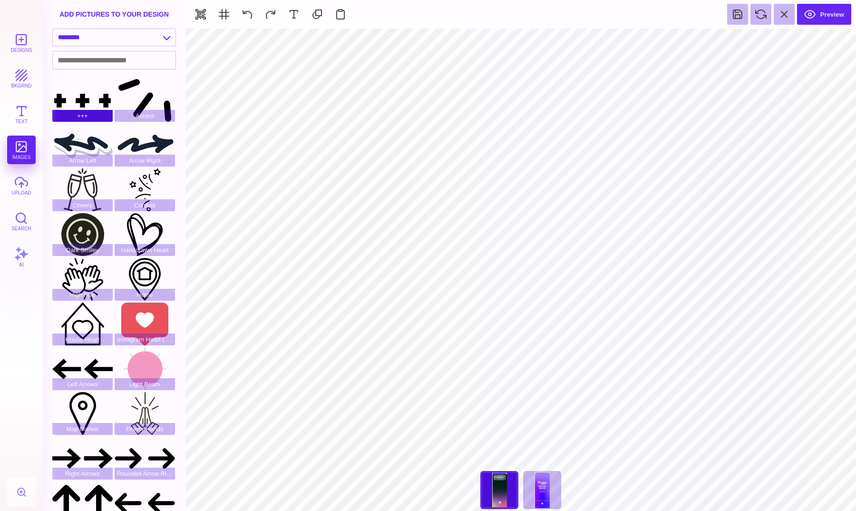
click at [78, 100] on div "+++" at bounding box center [82, 100] width 60 height 43
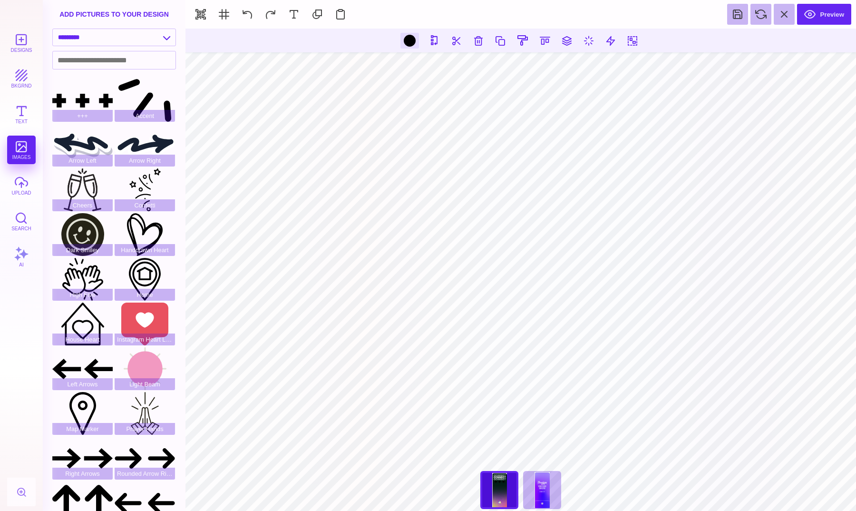
click at [408, 47] on div at bounding box center [410, 41] width 19 height 16
click at [408, 39] on div at bounding box center [410, 41] width 12 height 12
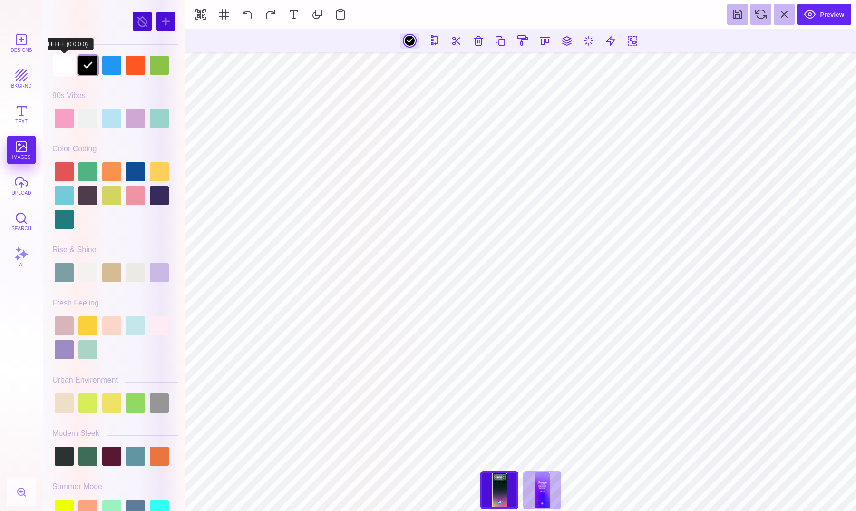
click at [70, 63] on div at bounding box center [64, 65] width 19 height 19
type input "#FFFFFF"
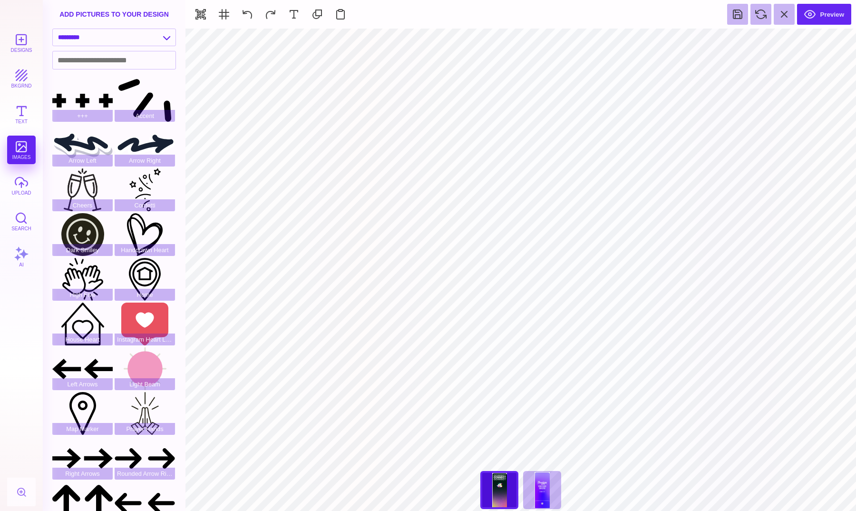
type input "#FFFFFF"
click at [469, 38] on section at bounding box center [521, 41] width 671 height 24
click at [477, 44] on button at bounding box center [479, 40] width 18 height 18
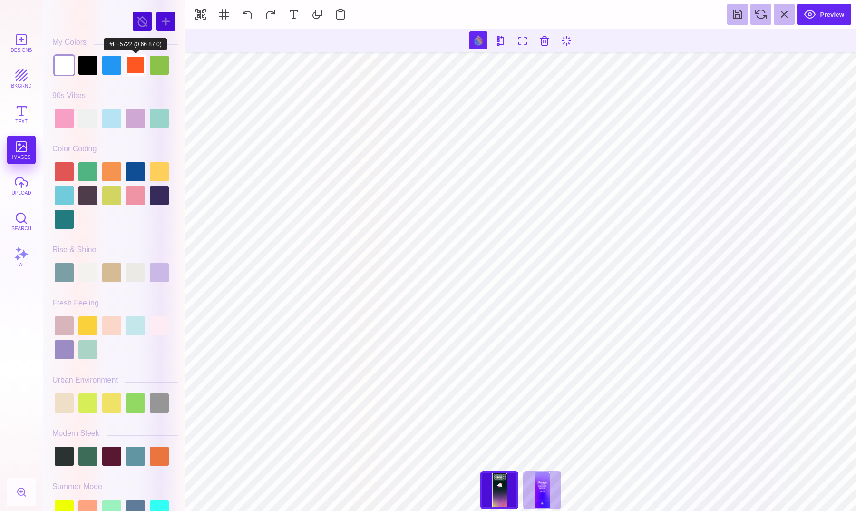
click at [134, 71] on div at bounding box center [135, 65] width 19 height 19
click at [114, 69] on div at bounding box center [111, 65] width 19 height 19
click at [60, 64] on div at bounding box center [64, 65] width 19 height 19
type input "#FFFFFF"
click at [16, 78] on button "bkgrnd" at bounding box center [21, 78] width 29 height 29
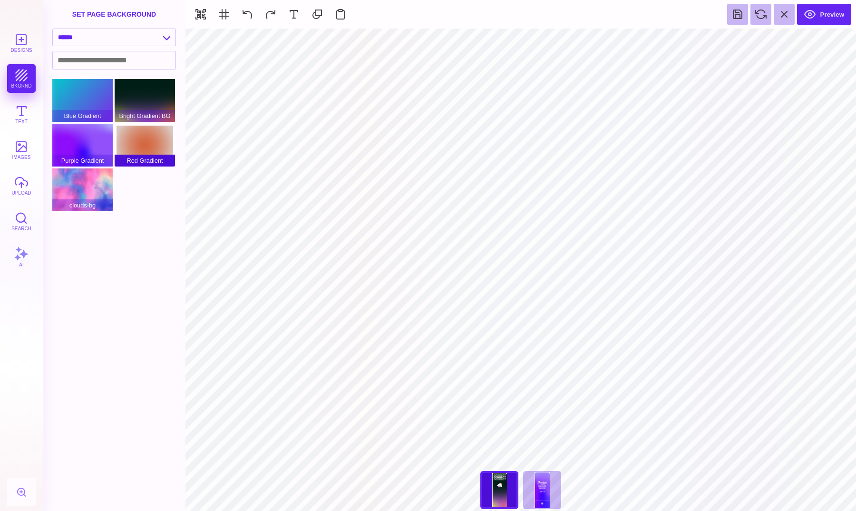
click at [127, 132] on div "Red Gradient" at bounding box center [145, 145] width 60 height 43
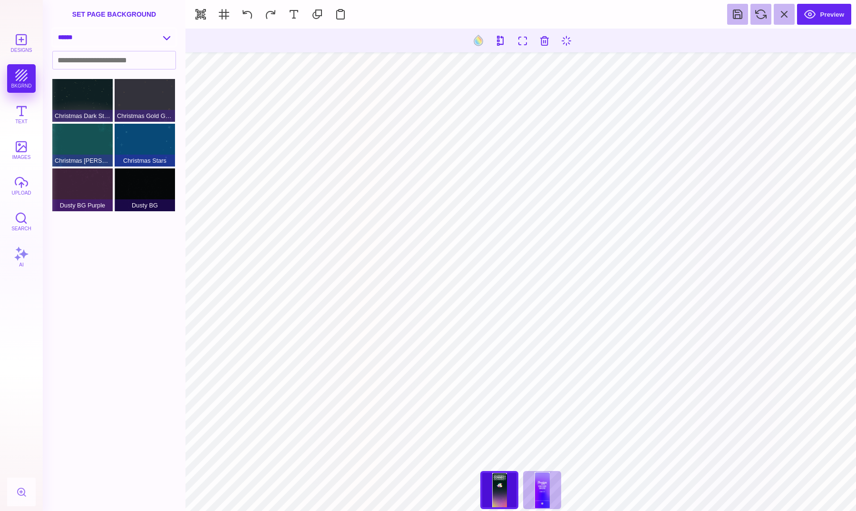
select select "**********"
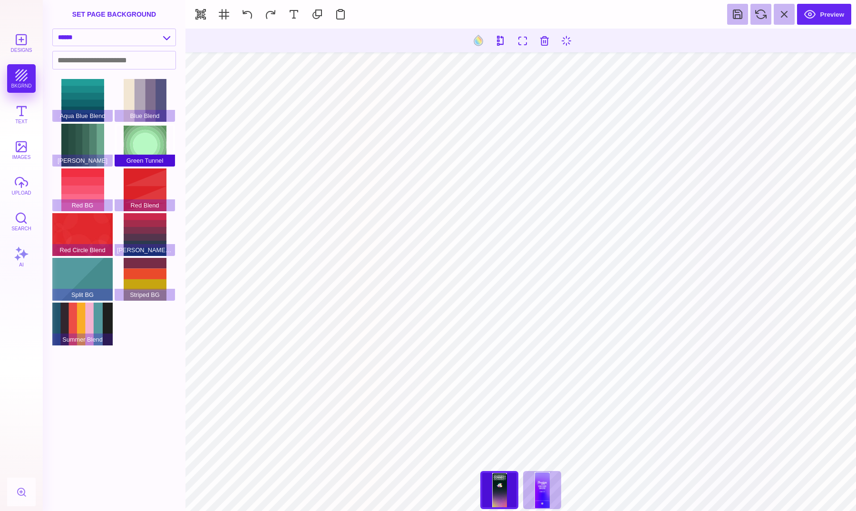
click at [132, 136] on div "Green Tunnel" at bounding box center [145, 145] width 60 height 43
click at [92, 150] on div "[PERSON_NAME]" at bounding box center [82, 145] width 60 height 43
click at [87, 183] on div "Red BG" at bounding box center [82, 189] width 60 height 43
click at [152, 220] on div "[PERSON_NAME] Blend" at bounding box center [145, 234] width 60 height 43
click at [150, 273] on div "Striped BG" at bounding box center [145, 279] width 60 height 43
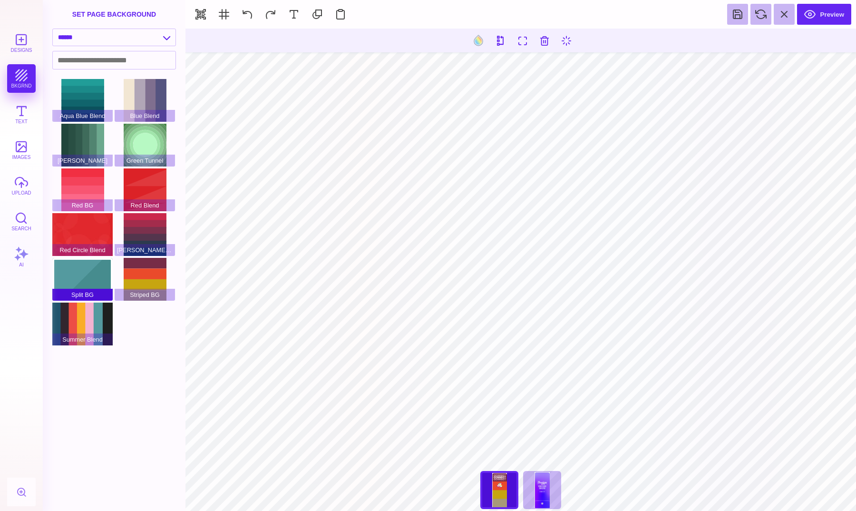
click at [95, 275] on div "Split BG" at bounding box center [82, 279] width 60 height 43
click at [91, 324] on div "Summer Blend" at bounding box center [82, 324] width 60 height 43
click at [153, 94] on div "Blue Blend" at bounding box center [145, 100] width 60 height 43
type input "#000000"
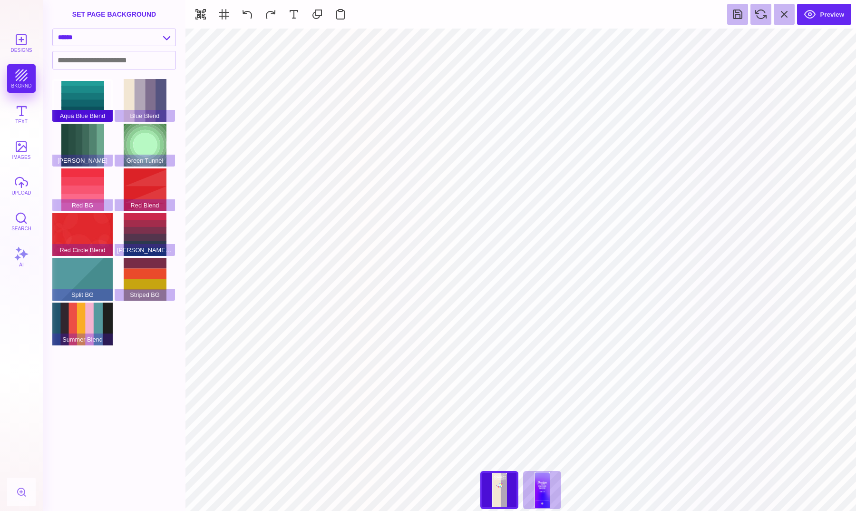
click at [98, 99] on div "Aqua Blue Blend" at bounding box center [82, 100] width 60 height 43
click at [88, 140] on div "[PERSON_NAME]" at bounding box center [82, 145] width 60 height 43
select select "**********"
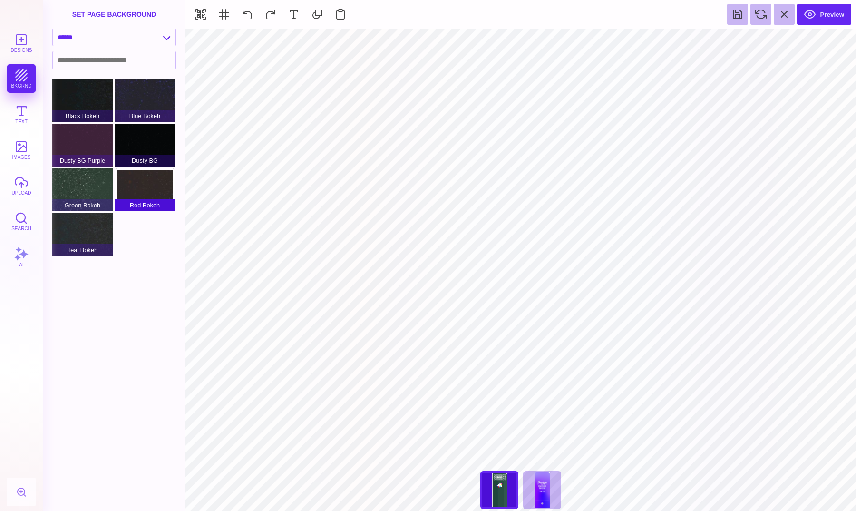
click at [129, 185] on div "Red Bokeh" at bounding box center [145, 189] width 60 height 43
type input "#FFFFFF"
click at [93, 25] on div "set page background" at bounding box center [114, 14] width 143 height 29
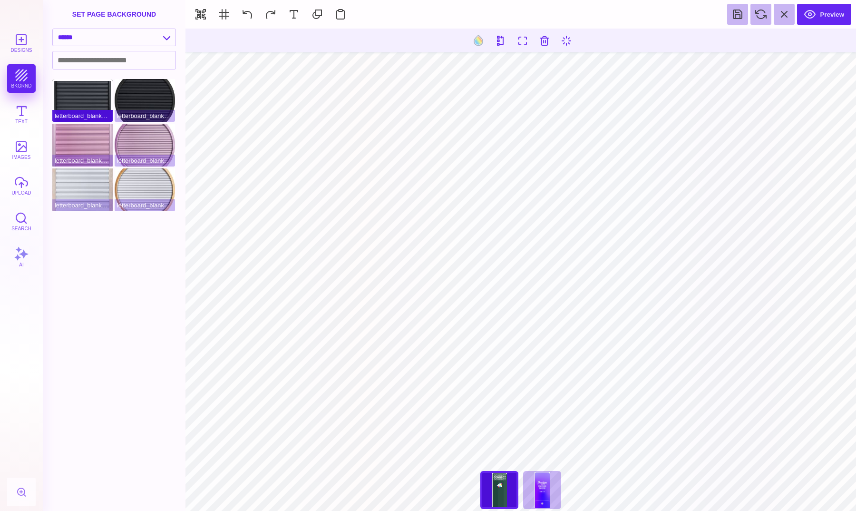
click at [82, 94] on div "letterboard_blank_black" at bounding box center [82, 100] width 60 height 43
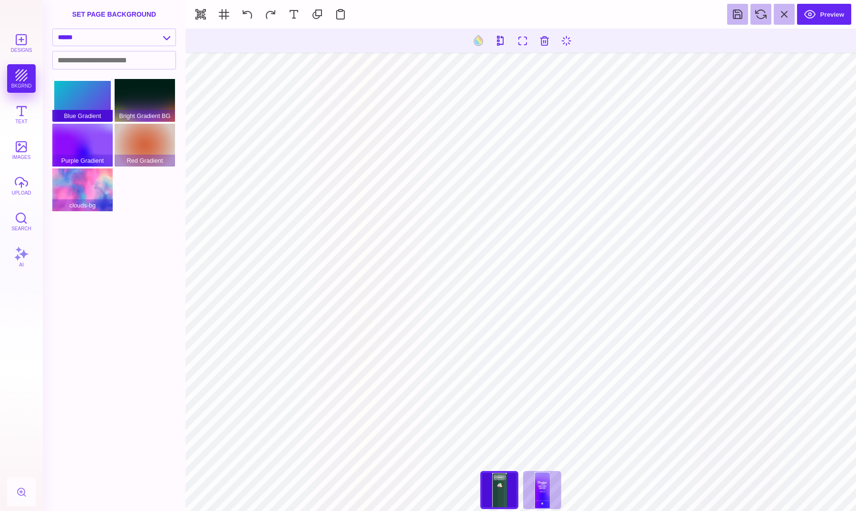
click at [84, 83] on div "Blue Gradient" at bounding box center [82, 100] width 60 height 43
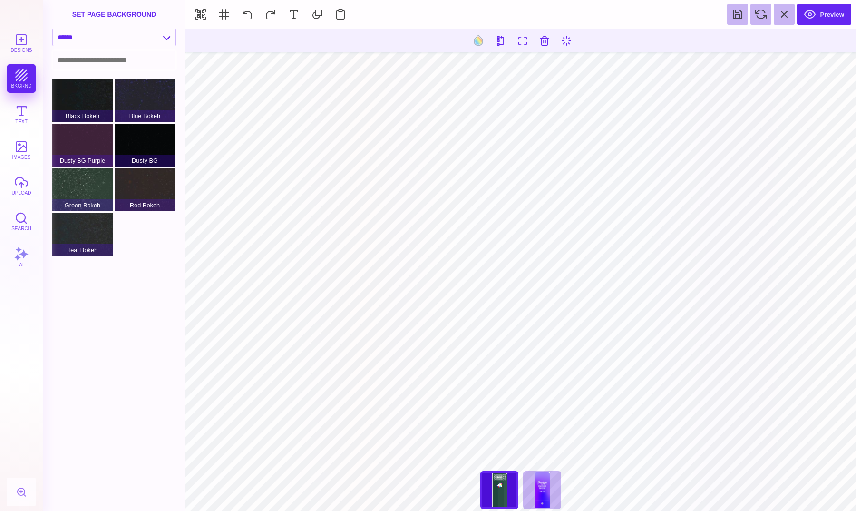
click at [78, 56] on input at bounding box center [114, 60] width 123 height 18
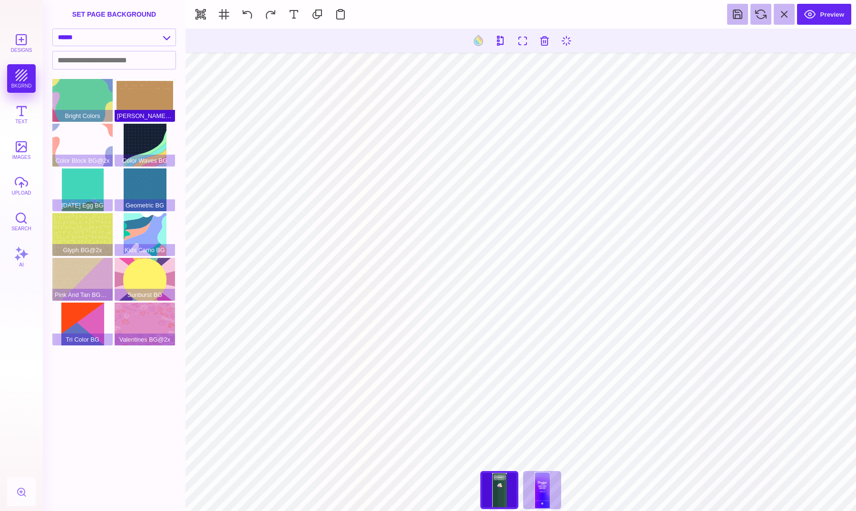
click at [149, 103] on div "[PERSON_NAME]@2x" at bounding box center [145, 100] width 60 height 43
click at [156, 139] on div "Color Waves BG" at bounding box center [145, 145] width 60 height 43
click at [147, 232] on div "Kids Camo BG" at bounding box center [145, 234] width 60 height 43
click at [102, 313] on div "Tri Color BG" at bounding box center [82, 324] width 60 height 43
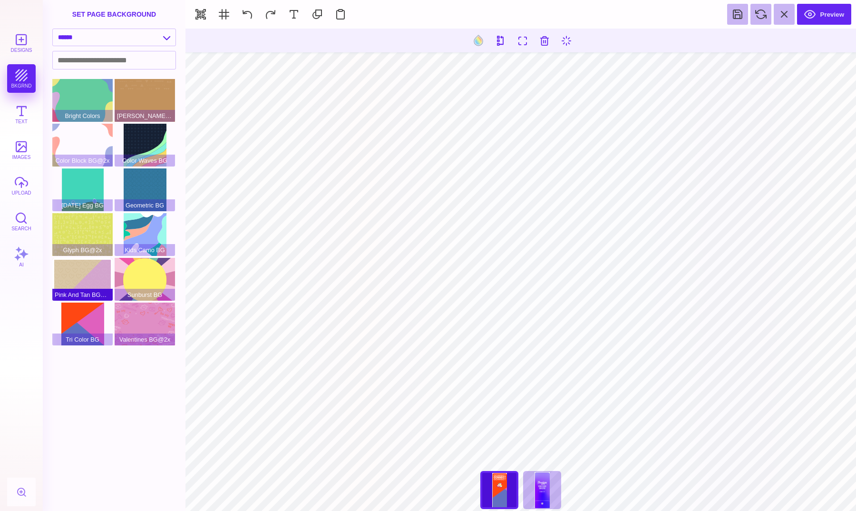
click at [87, 289] on div "Pink And Tan BG@2x" at bounding box center [82, 279] width 60 height 43
click at [97, 220] on div "Glyph BG@2x" at bounding box center [82, 234] width 60 height 43
click at [89, 193] on div "[DATE] Egg BG" at bounding box center [82, 189] width 60 height 43
click at [84, 157] on span "Color Block BG@2x" at bounding box center [82, 161] width 60 height 12
click at [82, 143] on div "Color Block BG@2x" at bounding box center [82, 145] width 60 height 43
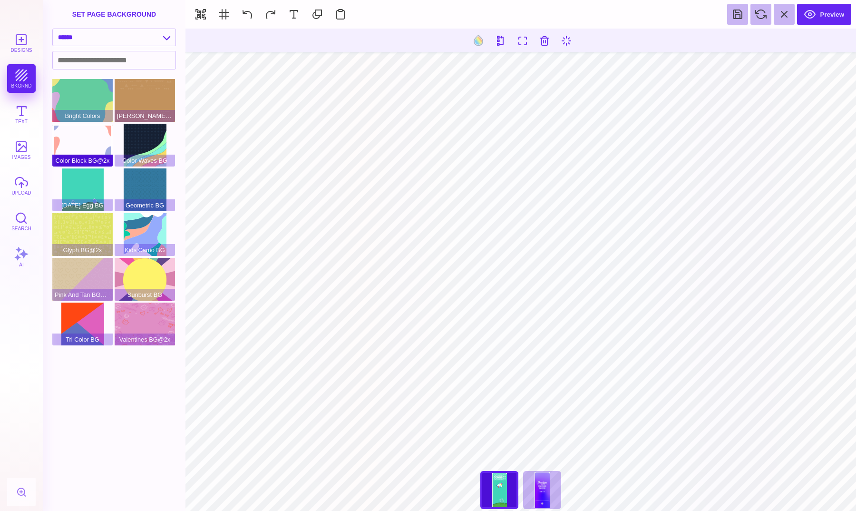
click at [80, 131] on div "Color Block BG@2x" at bounding box center [82, 145] width 60 height 43
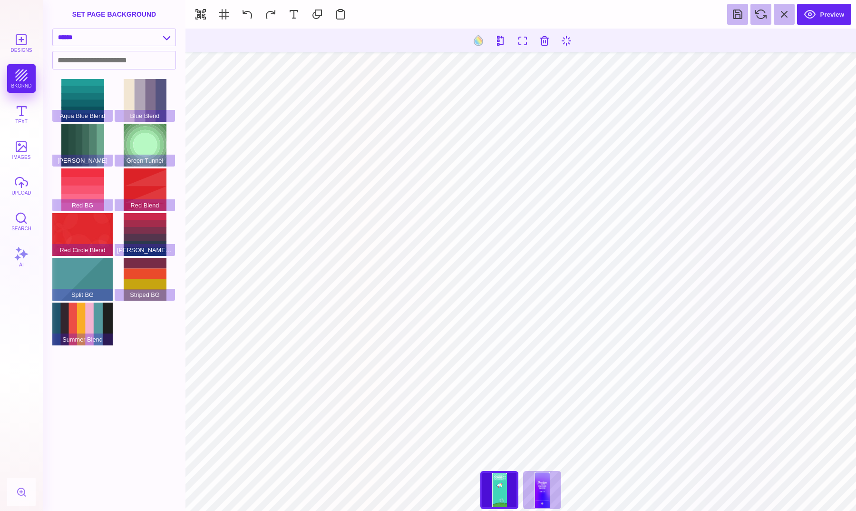
click at [146, 124] on div "Aqua Blue Blend Blue Blend Green BG Green Tunnel Red BG Red Blend Red Circle Bl…" at bounding box center [116, 213] width 129 height 268
click at [146, 130] on div "Green Tunnel" at bounding box center [145, 145] width 60 height 43
click at [148, 203] on span "Red Blend" at bounding box center [145, 205] width 60 height 12
click at [148, 201] on span "Red Blend" at bounding box center [145, 205] width 60 height 12
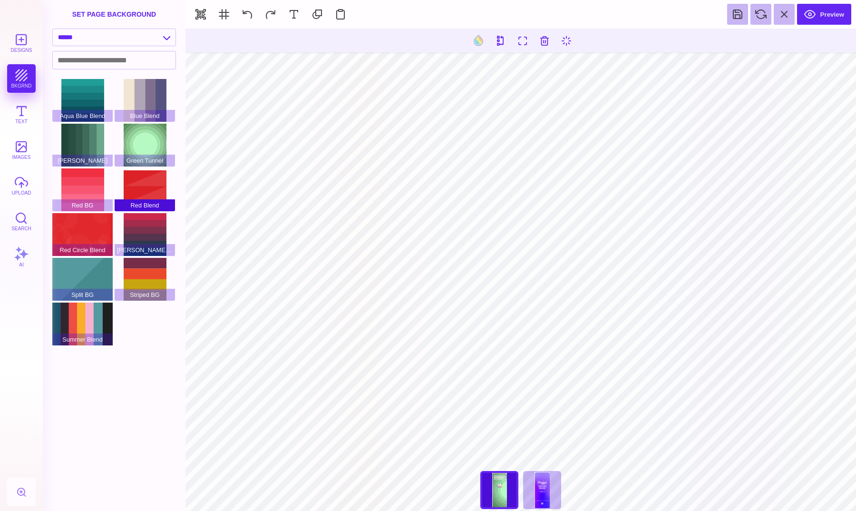
click at [147, 193] on div "Red Blend" at bounding box center [145, 189] width 60 height 43
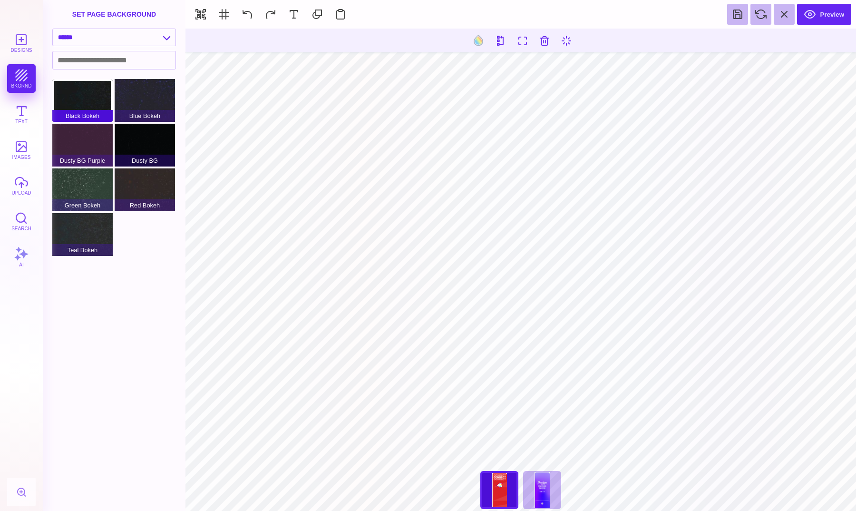
click at [100, 92] on div "Black Bokeh" at bounding box center [82, 100] width 60 height 43
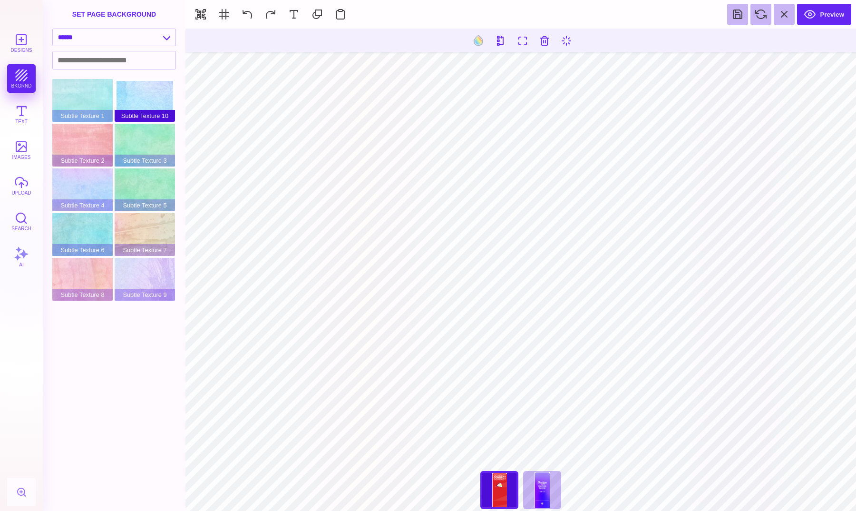
click at [155, 100] on div "Subtle Texture 10" at bounding box center [145, 100] width 60 height 43
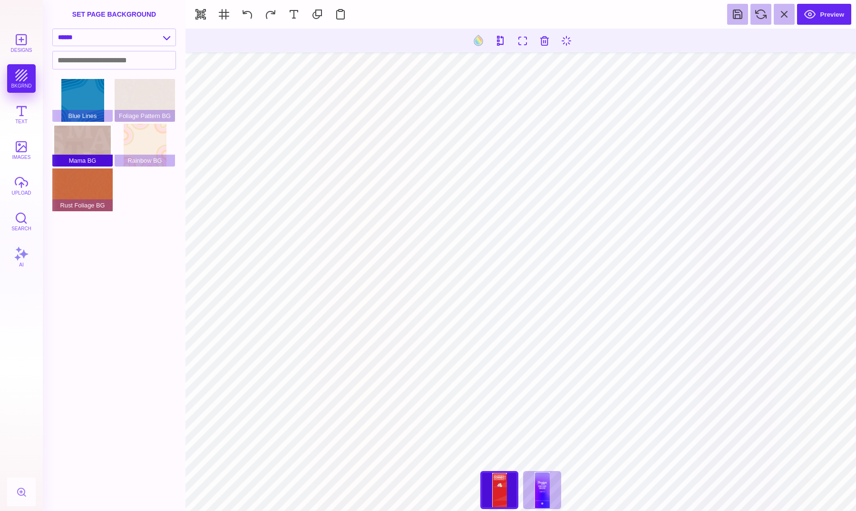
click at [101, 136] on div "Mama BG" at bounding box center [82, 145] width 60 height 43
click at [80, 102] on div "Blue Lines" at bounding box center [82, 100] width 60 height 43
select select "**********"
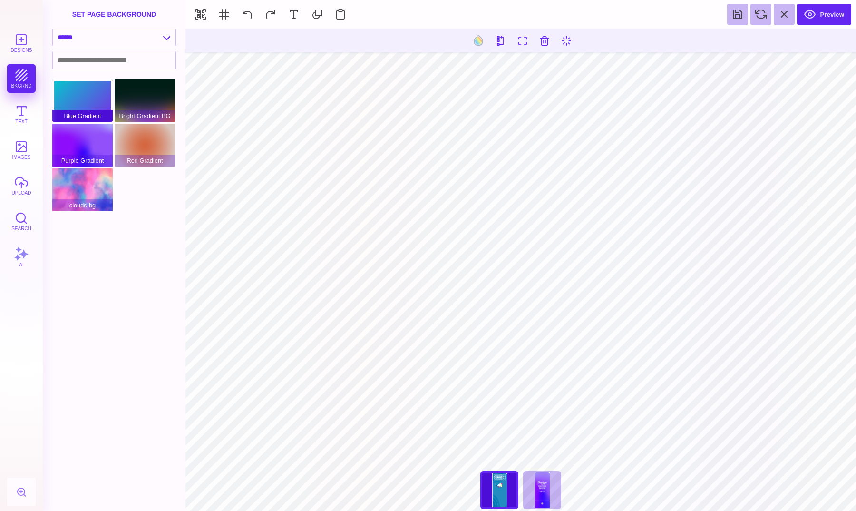
click at [100, 92] on div "Blue Gradient" at bounding box center [82, 100] width 60 height 43
click at [144, 98] on div "Bright Gradient BG" at bounding box center [145, 100] width 60 height 43
click at [93, 137] on div "Purple Gradient" at bounding box center [82, 145] width 60 height 43
click at [130, 125] on div "Red Gradient" at bounding box center [145, 145] width 60 height 43
click at [77, 194] on div "clouds-bg" at bounding box center [82, 189] width 60 height 43
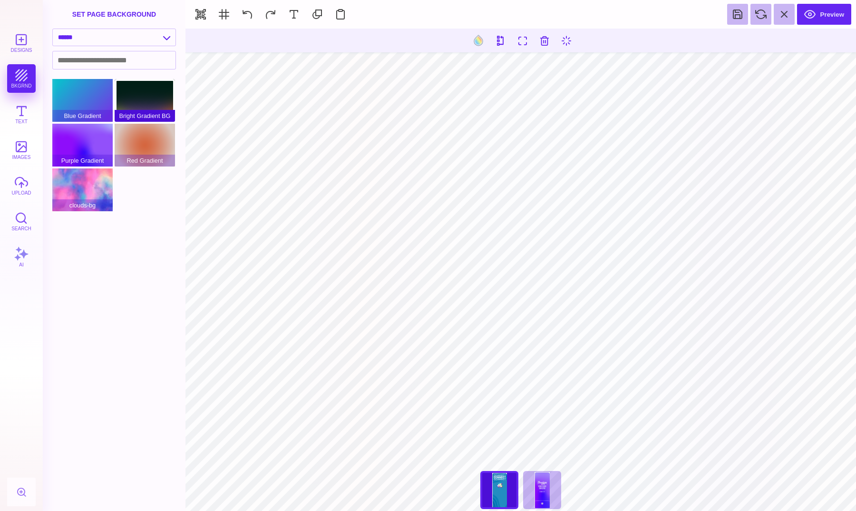
click at [132, 91] on div "Bright Gradient BG" at bounding box center [145, 100] width 60 height 43
type input "#000000"
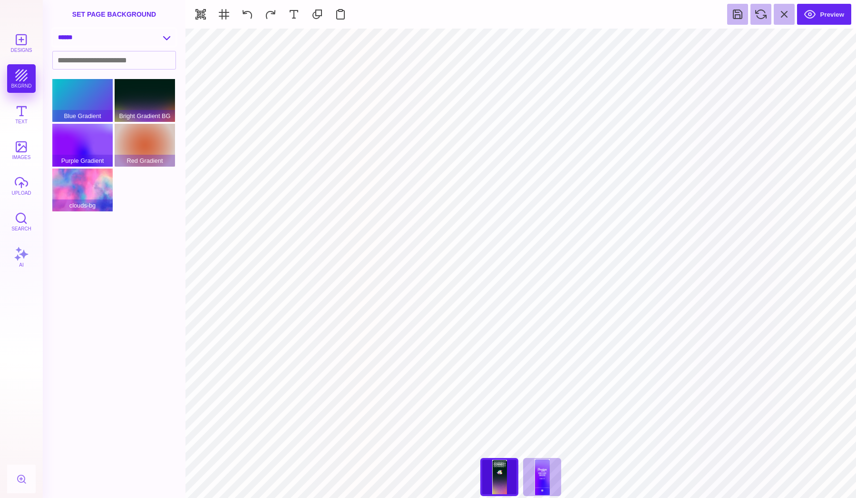
select select "**********"
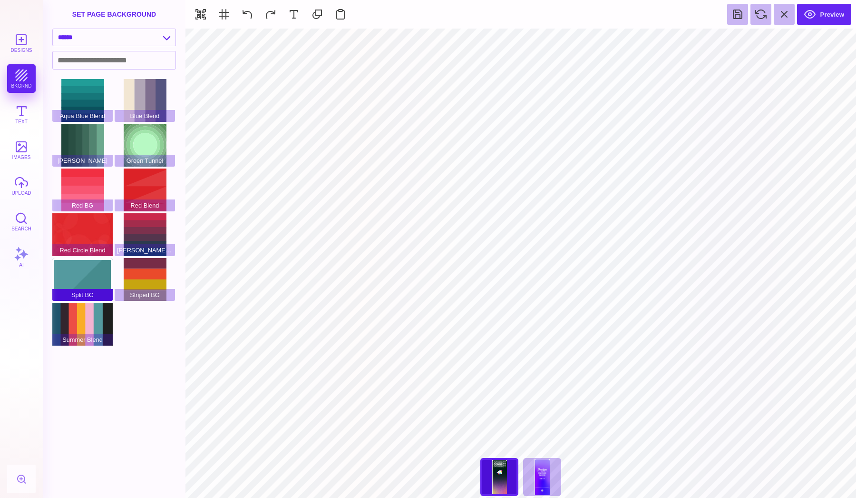
click at [98, 264] on div "Split BG" at bounding box center [82, 279] width 60 height 43
type input "#FFFFFF"
click at [487, 37] on button at bounding box center [479, 40] width 18 height 18
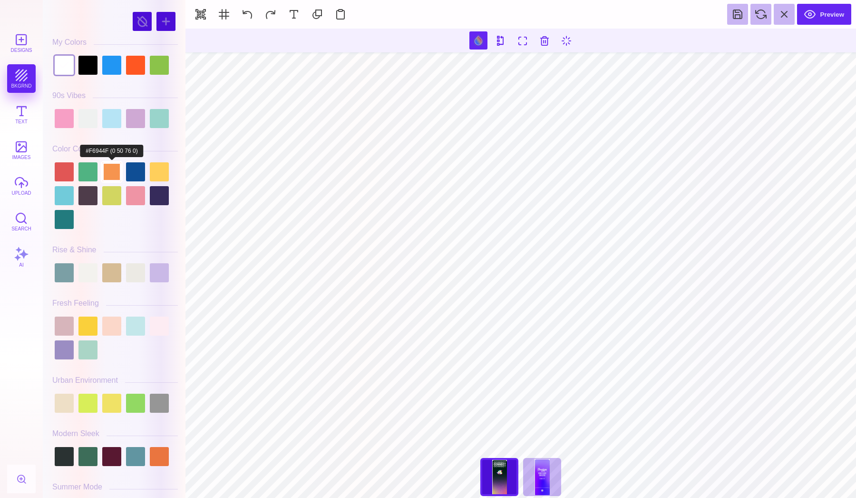
click at [108, 174] on div at bounding box center [111, 171] width 19 height 19
click at [161, 171] on div at bounding box center [159, 171] width 19 height 19
click at [117, 171] on div at bounding box center [111, 171] width 19 height 19
type input "#F6944F"
click at [20, 177] on button "upload" at bounding box center [21, 185] width 29 height 29
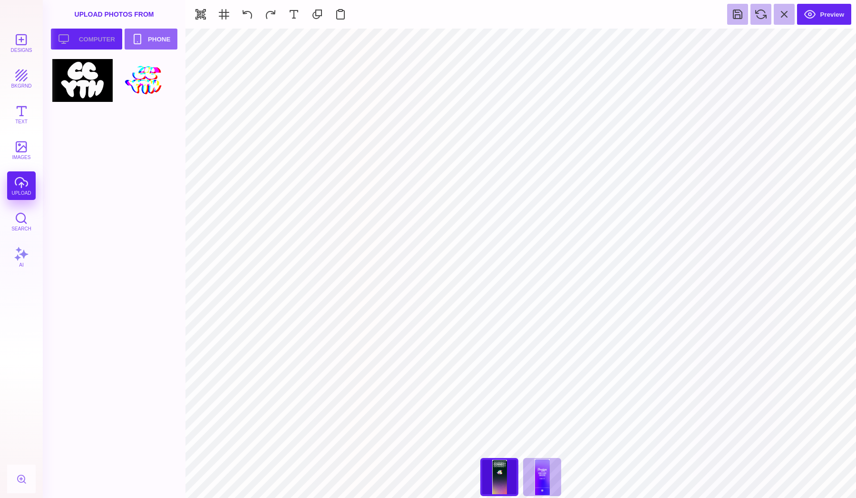
click at [103, 43] on button "Upload your artwork Computer" at bounding box center [86, 39] width 71 height 21
click at [28, 180] on div "Designs bkgrnd Text images upload Search AI" at bounding box center [21, 263] width 43 height 469
click at [22, 177] on div "Designs bkgrnd Text images upload Search AI" at bounding box center [21, 263] width 43 height 469
click at [91, 37] on button "Upload your artwork Computer" at bounding box center [86, 39] width 71 height 21
click at [19, 179] on div "Designs bkgrnd Text images upload Search AI" at bounding box center [21, 263] width 43 height 469
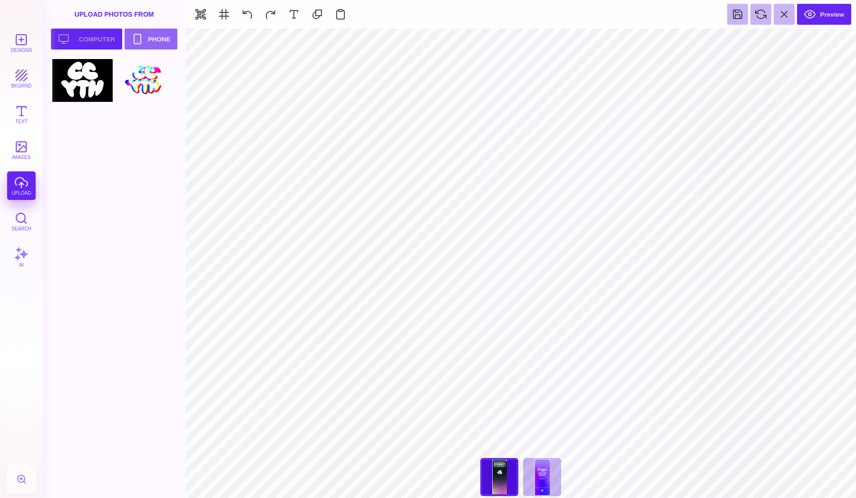
click at [80, 42] on button "Upload your artwork Computer" at bounding box center [86, 39] width 71 height 21
click at [103, 154] on div at bounding box center [116, 278] width 129 height 439
click at [23, 178] on div "Designs bkgrnd Text images upload Search AI" at bounding box center [21, 263] width 43 height 469
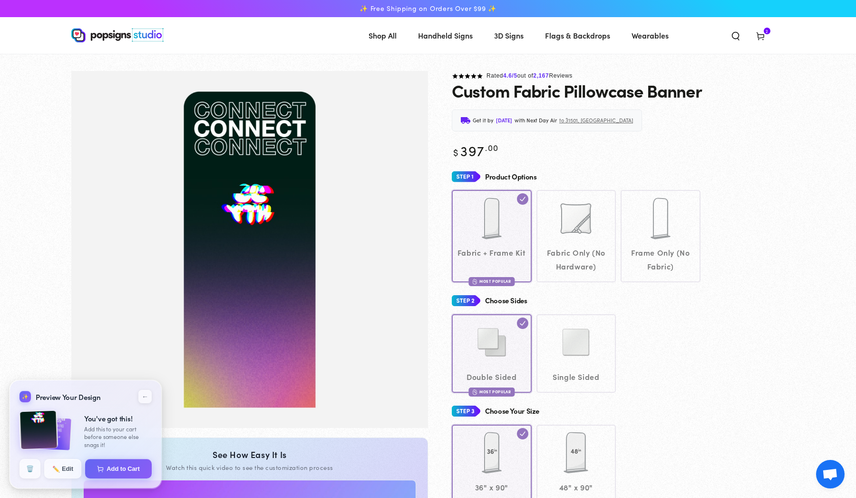
click at [101, 34] on img at bounding box center [117, 35] width 92 height 14
